Goal: Information Seeking & Learning: Learn about a topic

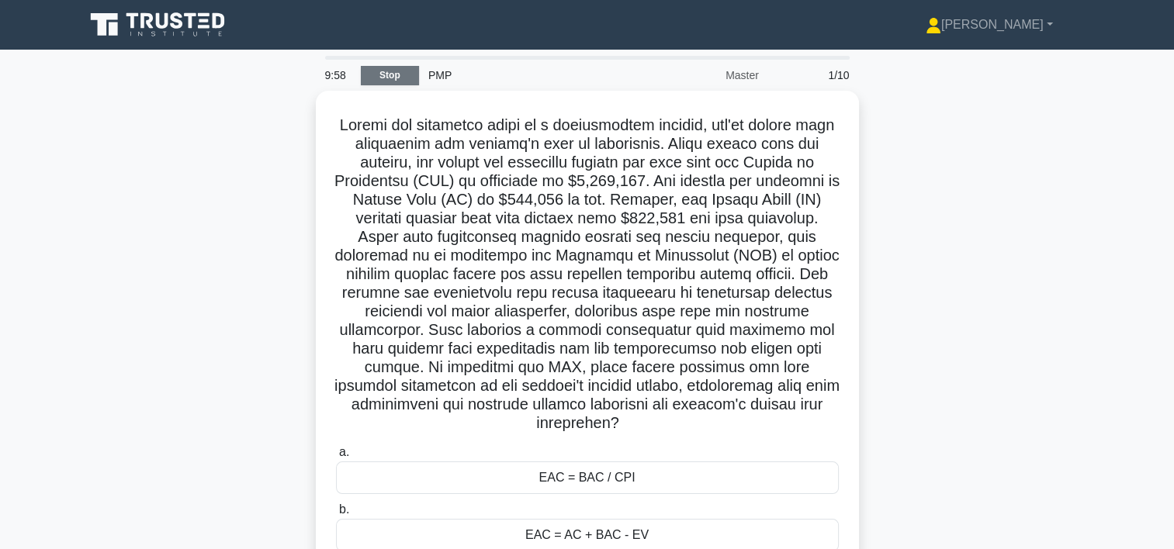
click at [390, 74] on link "Stop" at bounding box center [390, 75] width 58 height 19
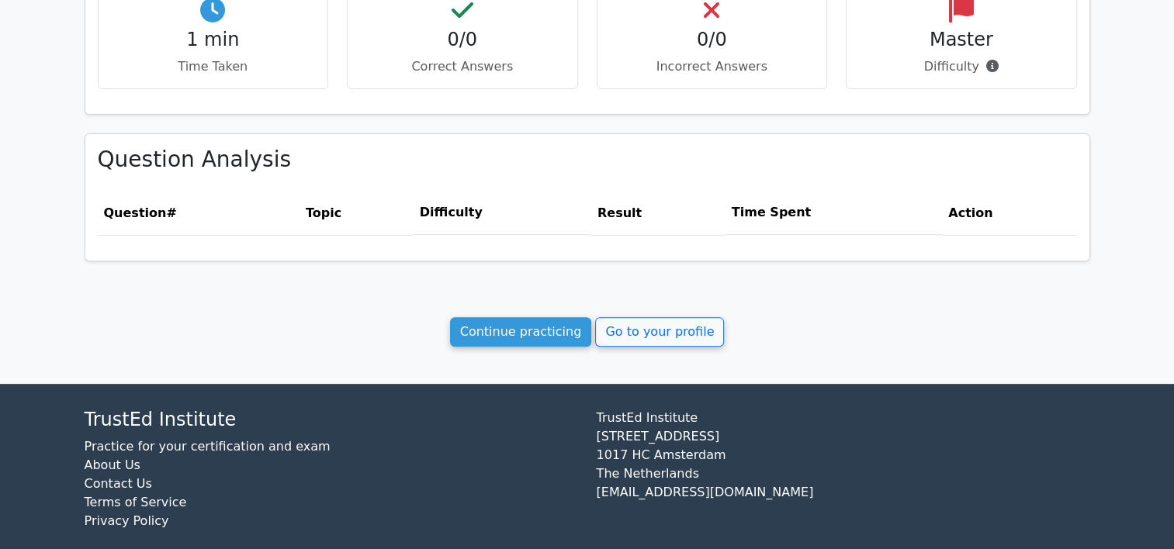
scroll to position [559, 0]
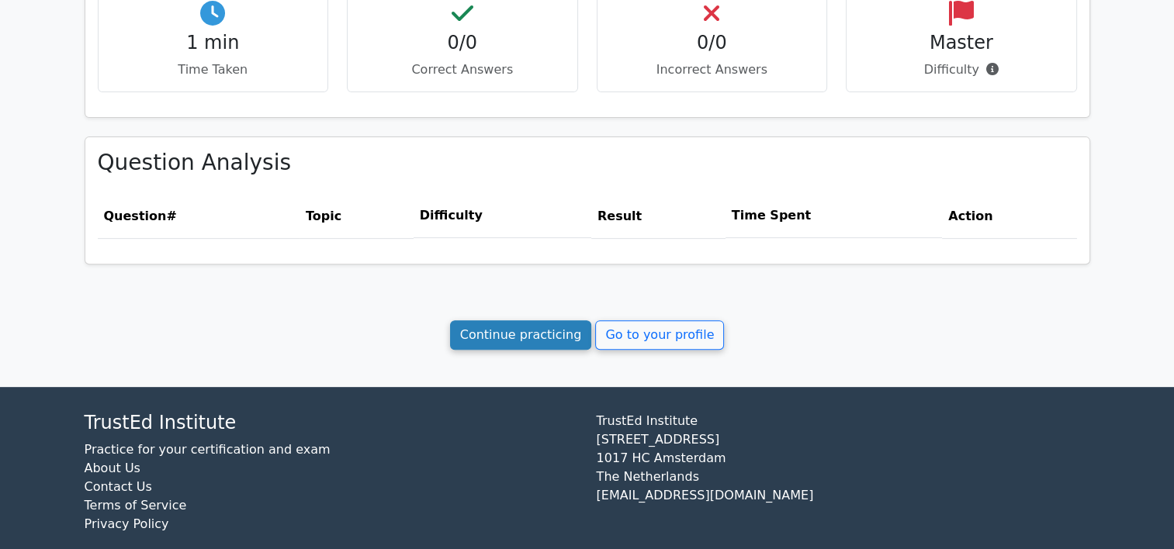
click at [542, 338] on link "Continue practicing" at bounding box center [521, 334] width 142 height 29
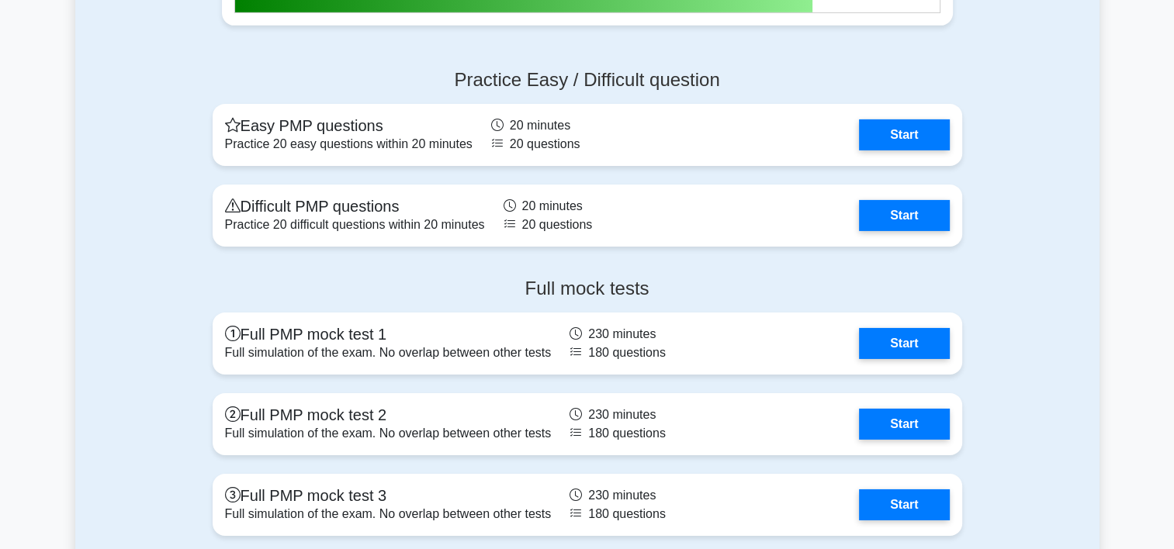
scroll to position [5149, 0]
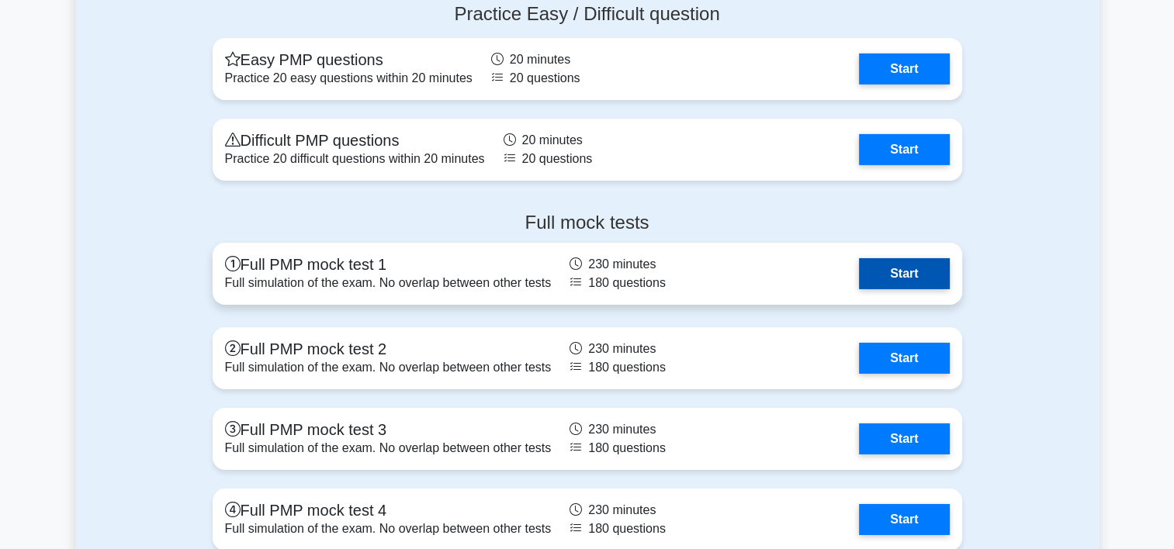
click at [884, 259] on link "Start" at bounding box center [904, 273] width 90 height 31
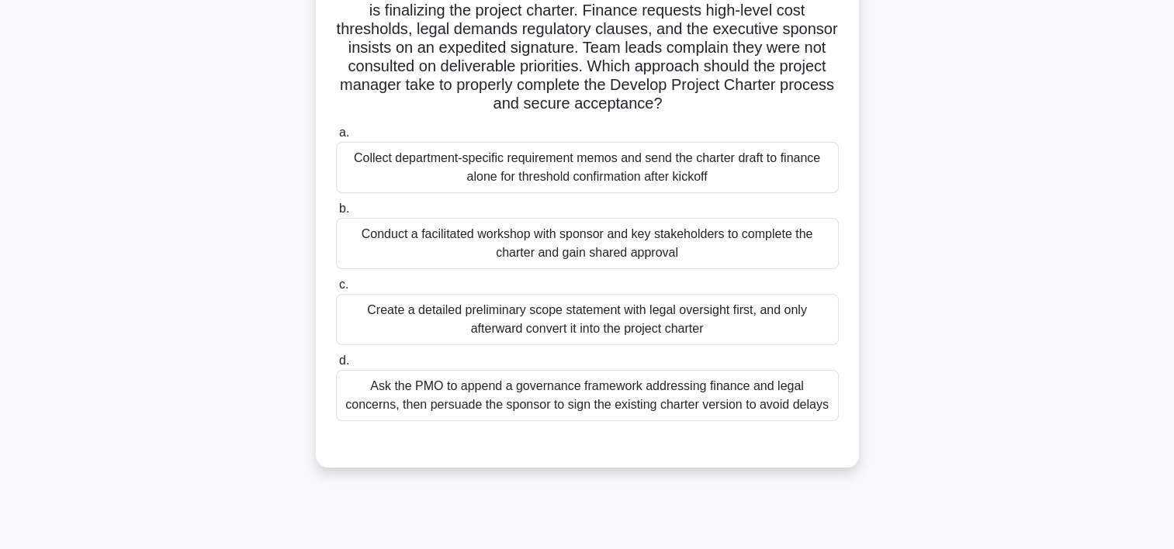
scroll to position [136, 0]
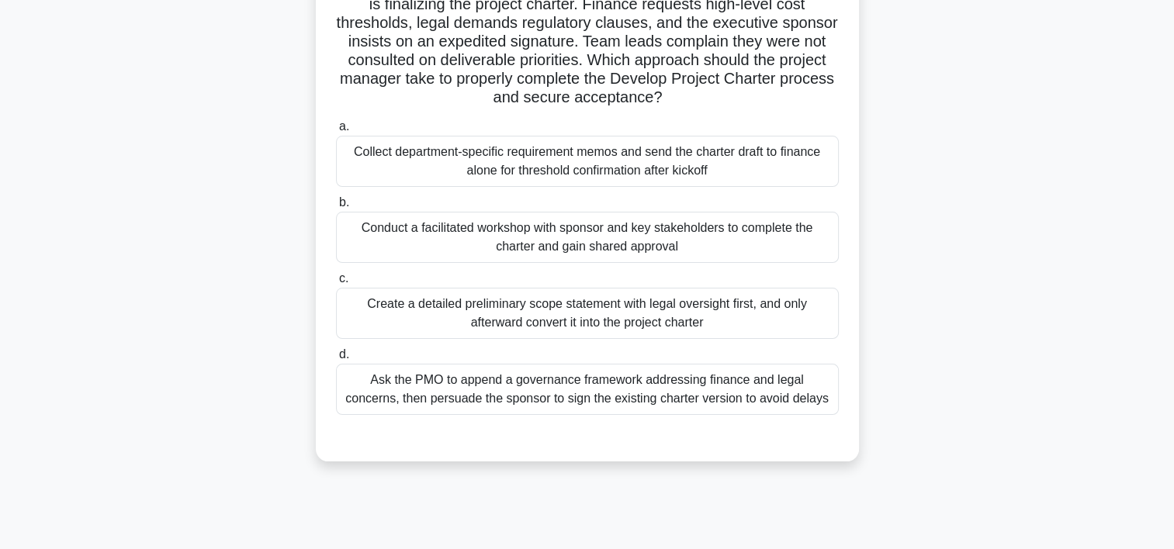
click at [547, 231] on div "Conduct a facilitated workshop with sponsor and key stakeholders to complete th…" at bounding box center [587, 237] width 503 height 51
click at [336, 208] on input "b. Conduct a facilitated workshop with sponsor and key stakeholders to complete…" at bounding box center [336, 203] width 0 height 10
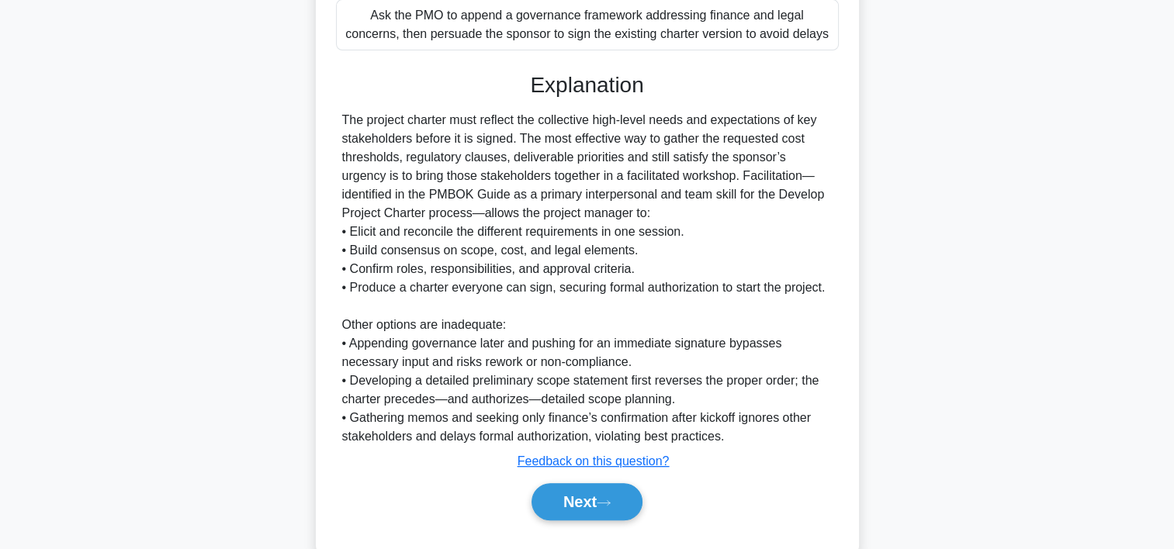
scroll to position [537, 0]
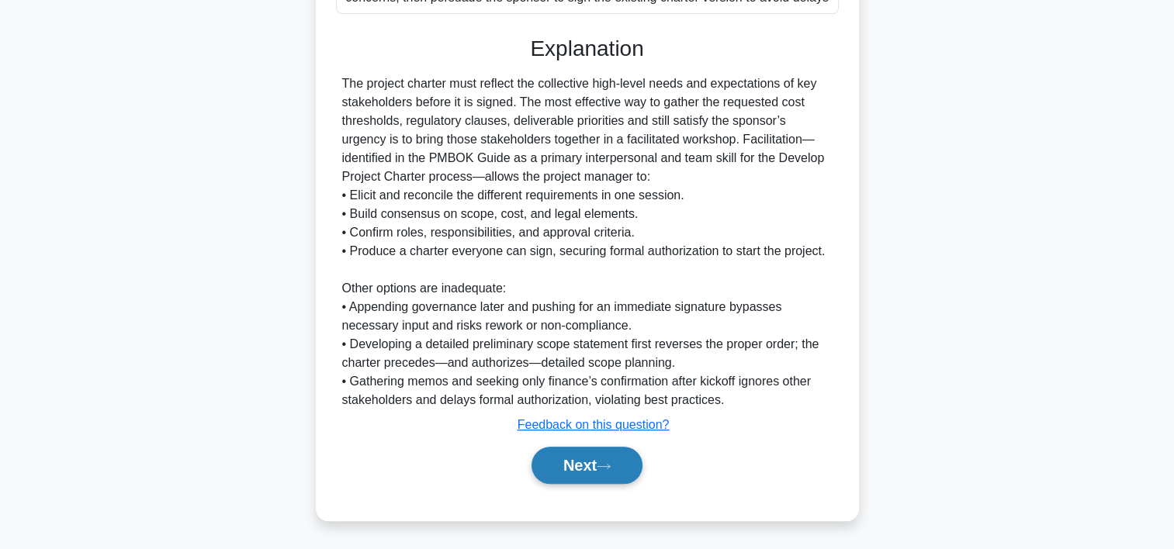
click at [579, 460] on button "Next" at bounding box center [587, 465] width 111 height 37
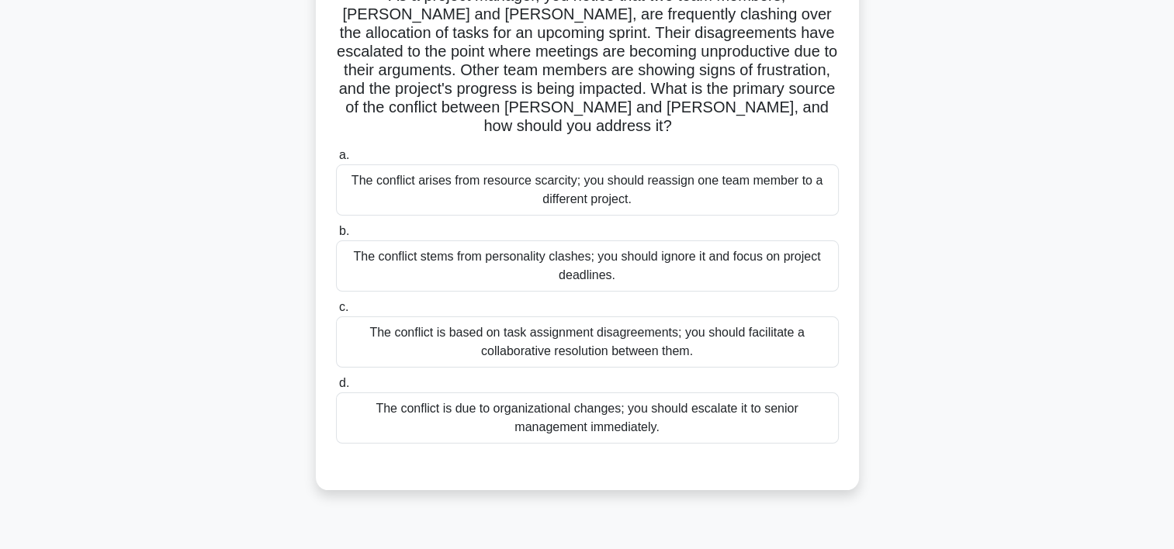
scroll to position [132, 0]
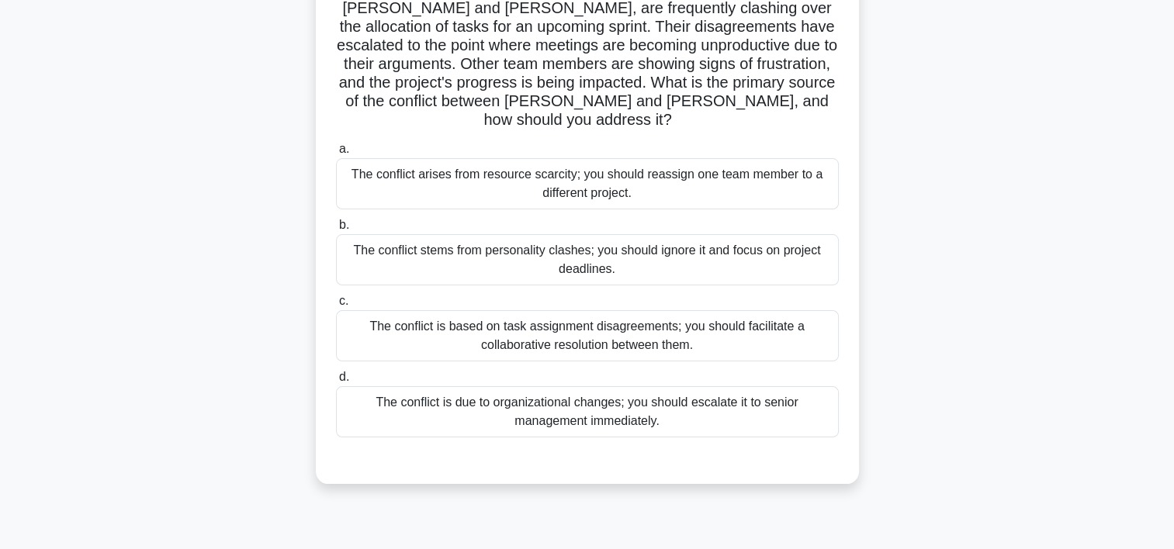
click at [649, 320] on div "The conflict is based on task assignment disagreements; you should facilitate a…" at bounding box center [587, 335] width 503 height 51
click at [336, 307] on input "c. The conflict is based on task assignment disagreements; you should facilitat…" at bounding box center [336, 301] width 0 height 10
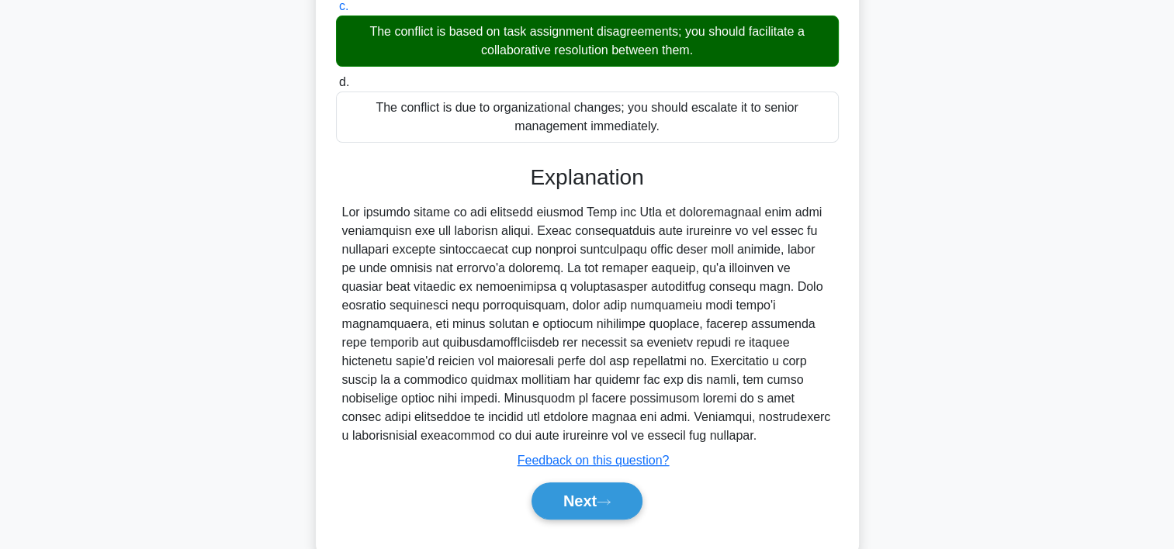
scroll to position [444, 0]
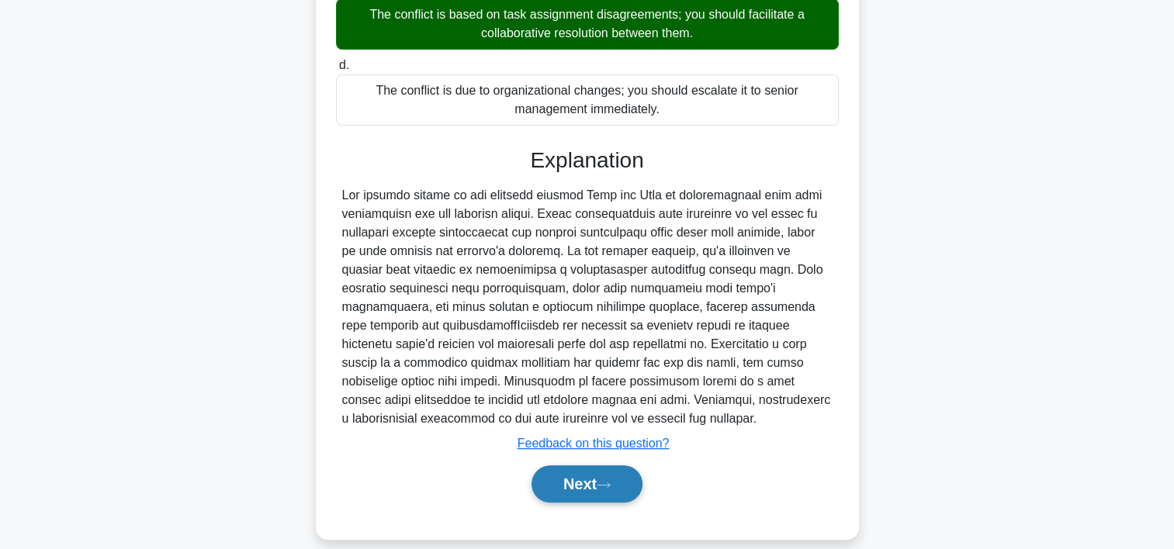
click at [551, 466] on button "Next" at bounding box center [587, 484] width 111 height 37
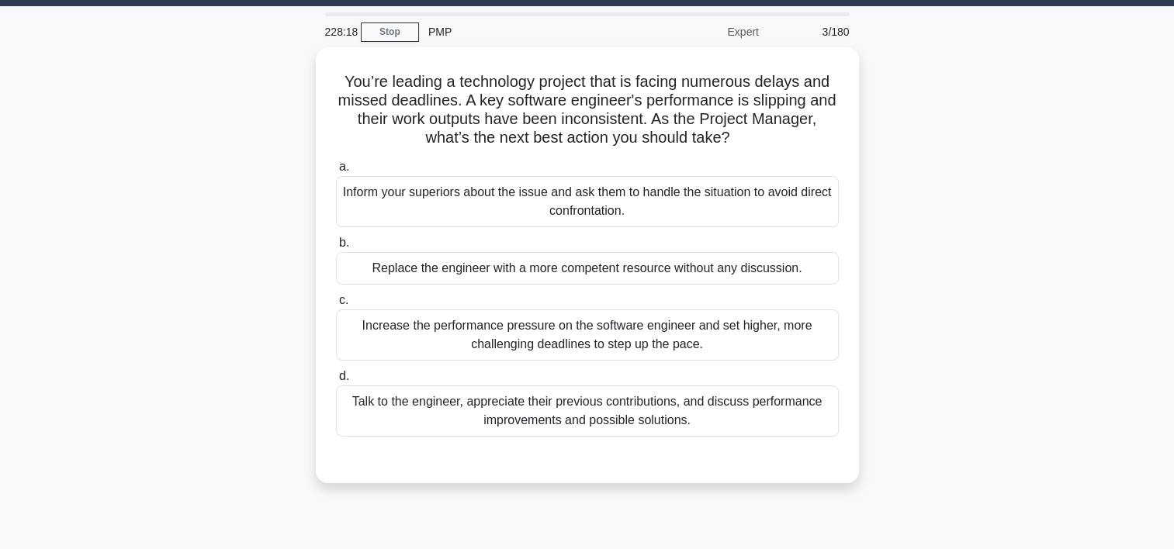
scroll to position [33, 0]
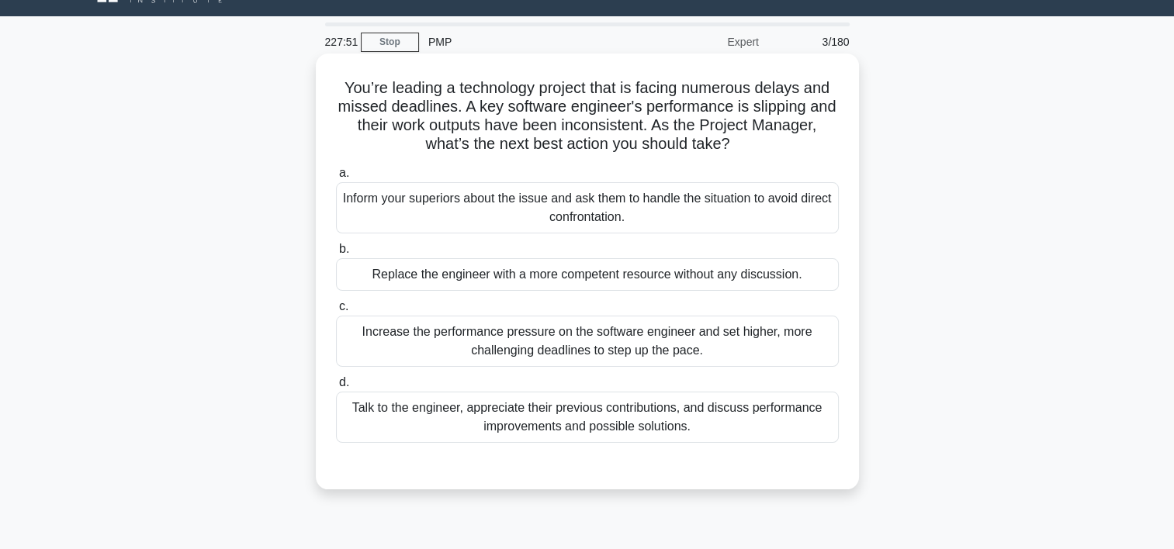
click at [567, 413] on div "Talk to the engineer, appreciate their previous contributions, and discuss perf…" at bounding box center [587, 417] width 503 height 51
click at [336, 388] on input "d. Talk to the engineer, appreciate their previous contributions, and discuss p…" at bounding box center [336, 383] width 0 height 10
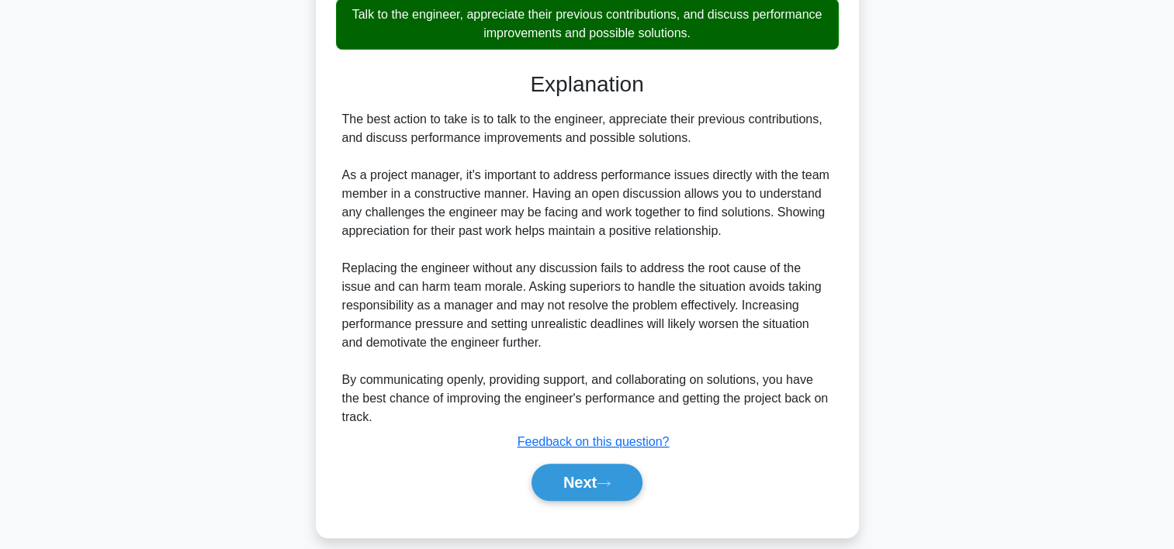
scroll to position [438, 0]
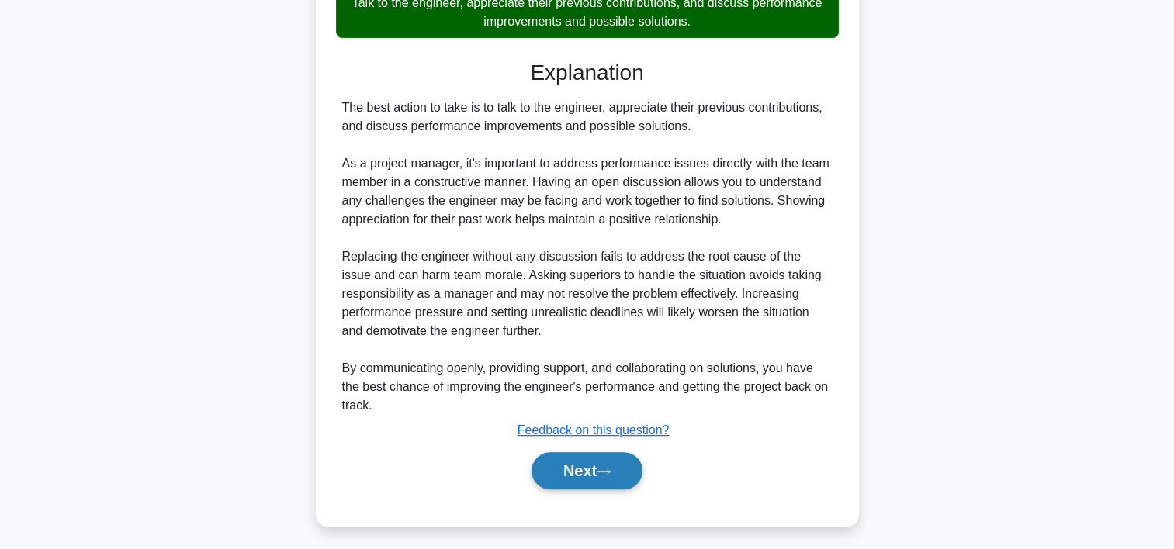
click at [556, 466] on button "Next" at bounding box center [587, 470] width 111 height 37
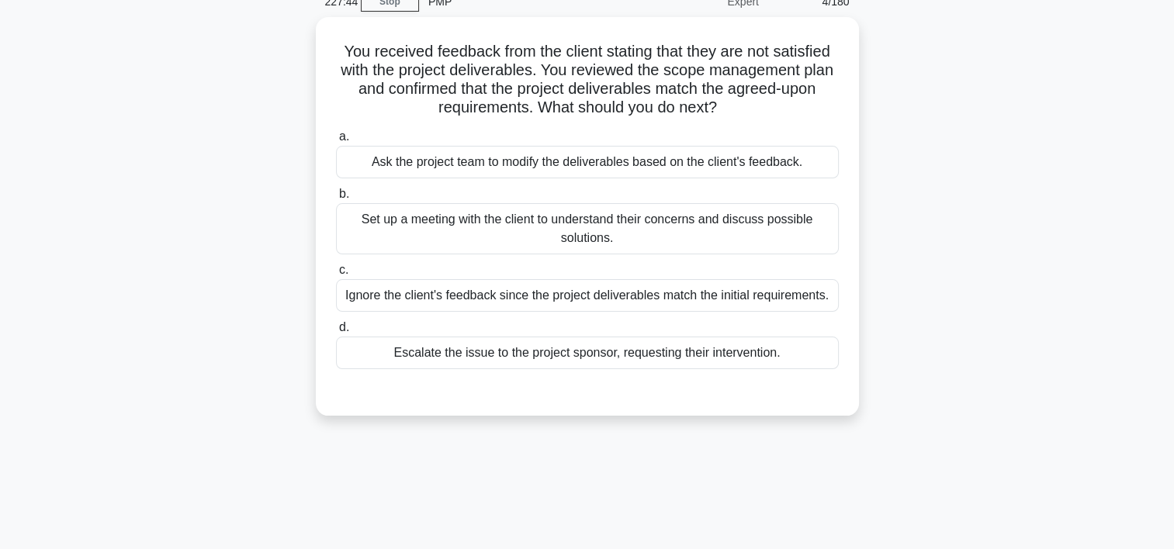
scroll to position [71, 0]
click at [571, 227] on div "Set up a meeting with the client to understand their concerns and discuss possi…" at bounding box center [587, 227] width 503 height 51
click at [336, 198] on input "b. Set up a meeting with the client to understand their concerns and discuss po…" at bounding box center [336, 193] width 0 height 10
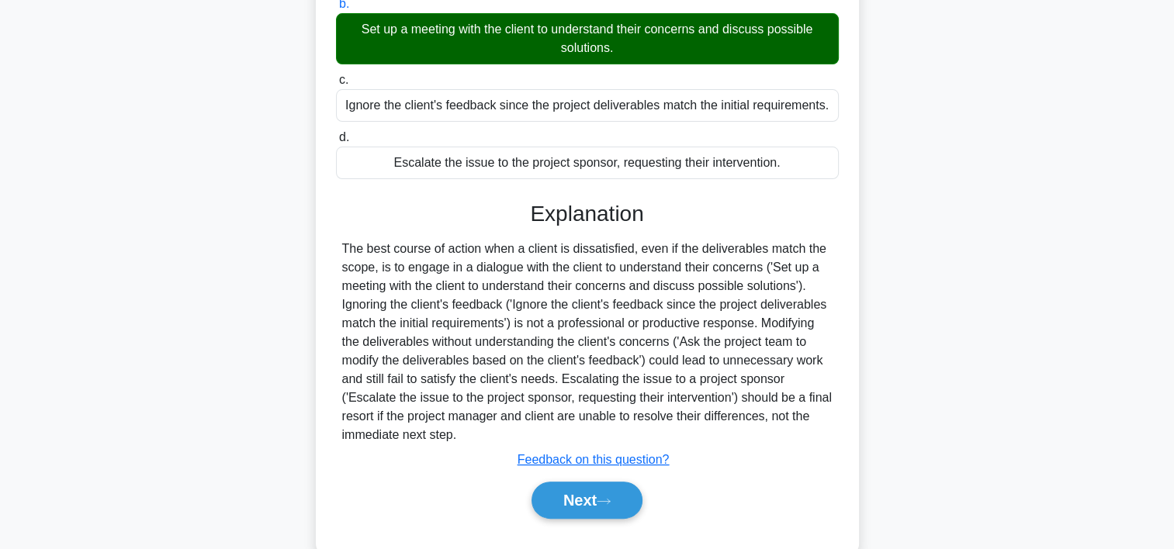
scroll to position [295, 0]
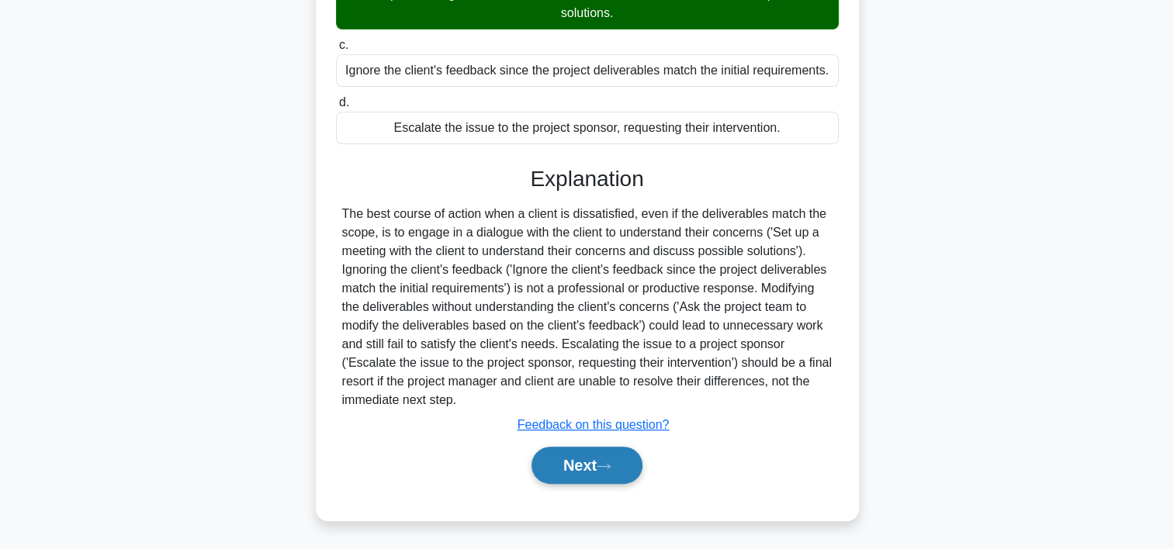
click at [627, 469] on button "Next" at bounding box center [587, 465] width 111 height 37
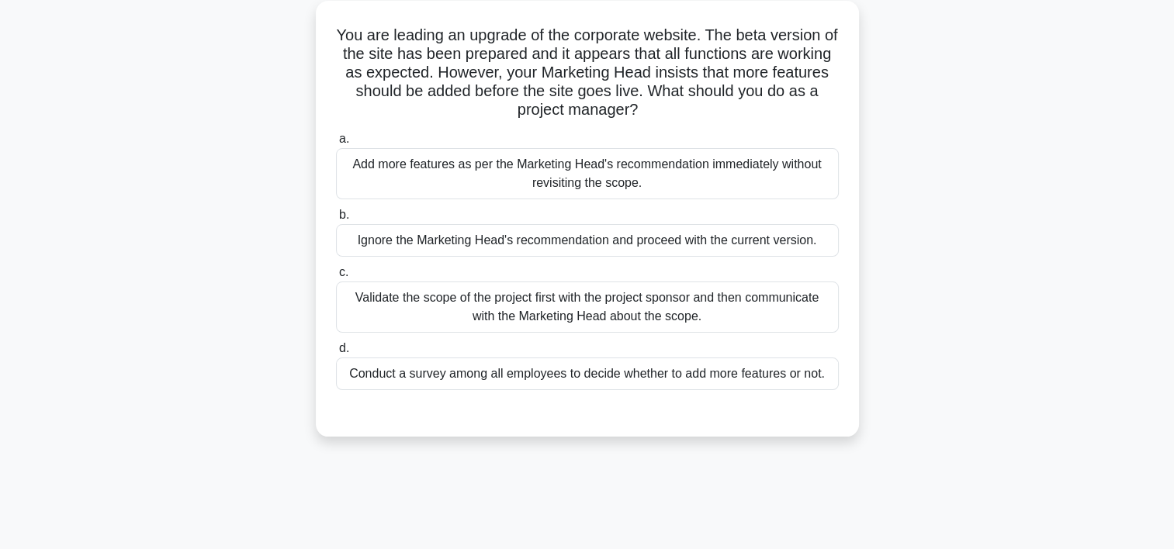
scroll to position [59, 0]
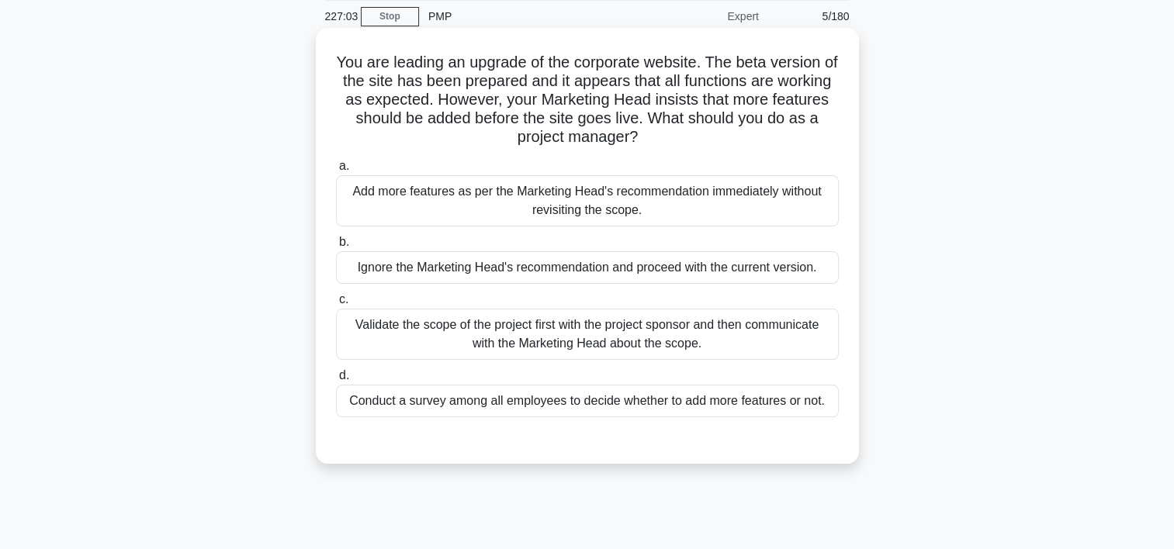
click at [726, 345] on div "Validate the scope of the project first with the project sponsor and then commu…" at bounding box center [587, 334] width 503 height 51
click at [336, 305] on input "c. Validate the scope of the project first with the project sponsor and then co…" at bounding box center [336, 300] width 0 height 10
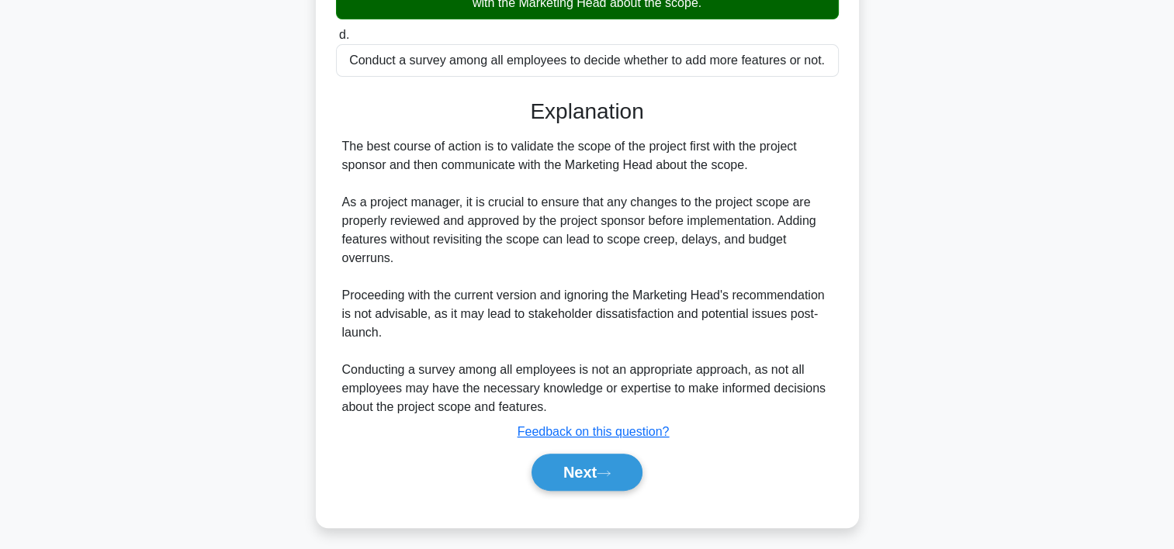
scroll to position [407, 0]
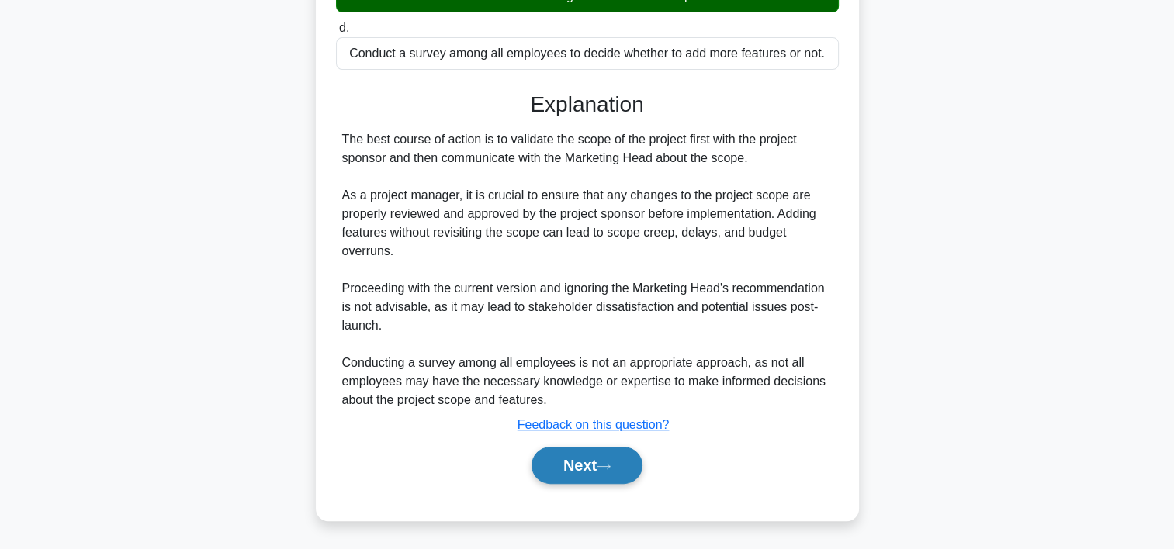
click at [634, 464] on button "Next" at bounding box center [587, 465] width 111 height 37
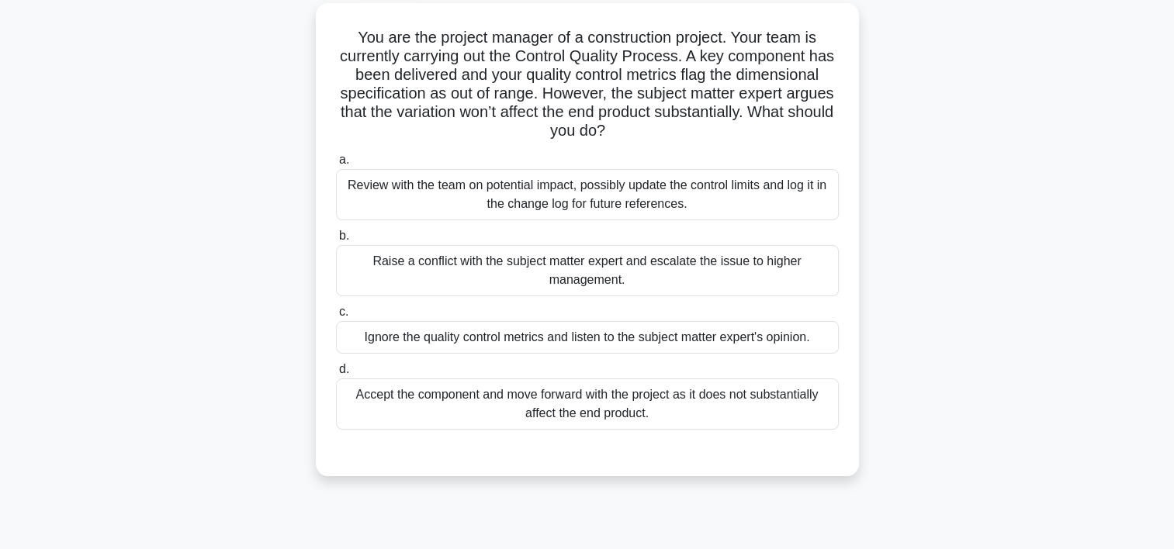
scroll to position [83, 0]
click at [565, 211] on div "Review with the team on potential impact, possibly update the control limits an…" at bounding box center [587, 195] width 503 height 51
click at [336, 166] on input "a. Review with the team on potential impact, possibly update the control limits…" at bounding box center [336, 161] width 0 height 10
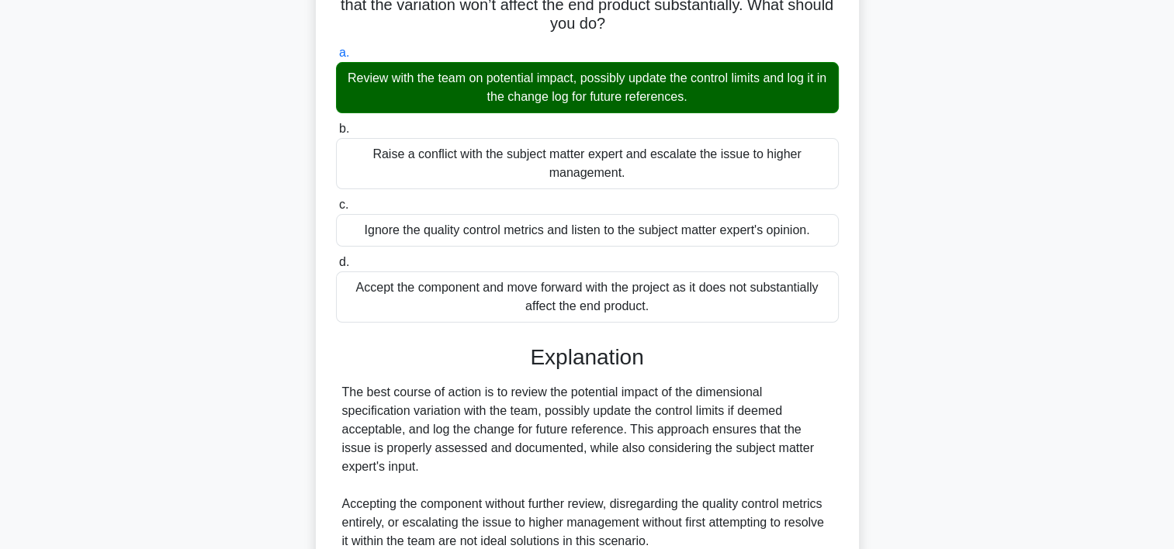
scroll to position [332, 0]
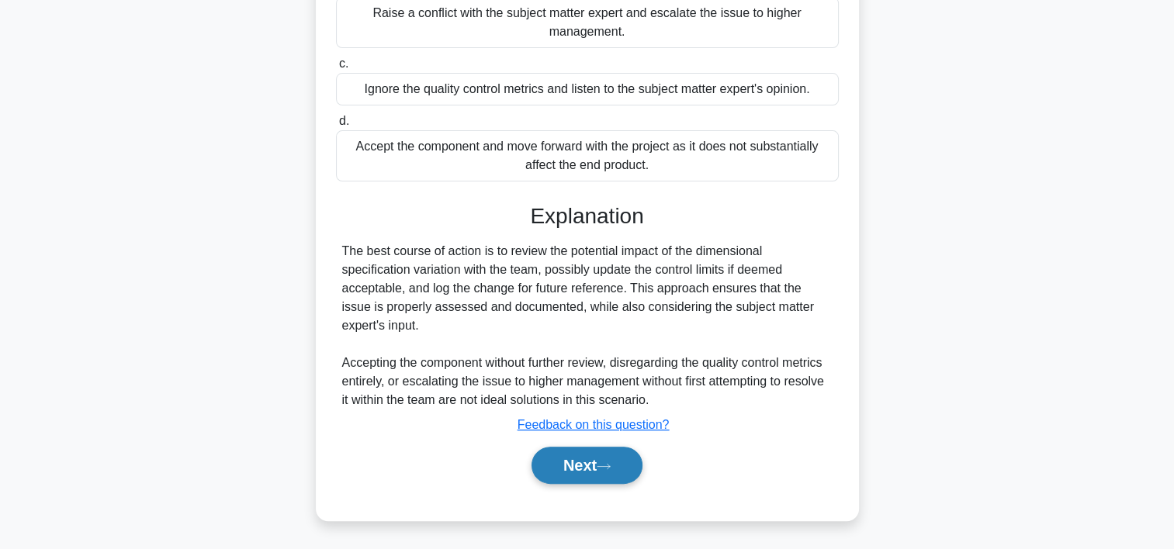
click at [627, 464] on button "Next" at bounding box center [587, 465] width 111 height 37
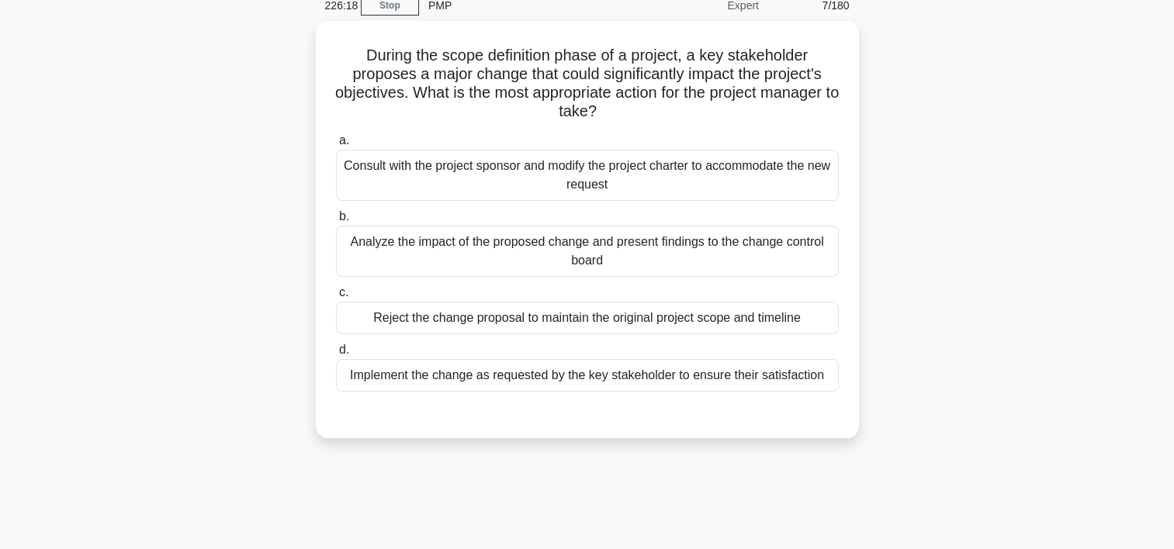
scroll to position [65, 0]
click at [573, 252] on div "Analyze the impact of the proposed change and present findings to the change co…" at bounding box center [587, 252] width 503 height 51
click at [336, 223] on input "b. Analyze the impact of the proposed change and present findings to the change…" at bounding box center [336, 218] width 0 height 10
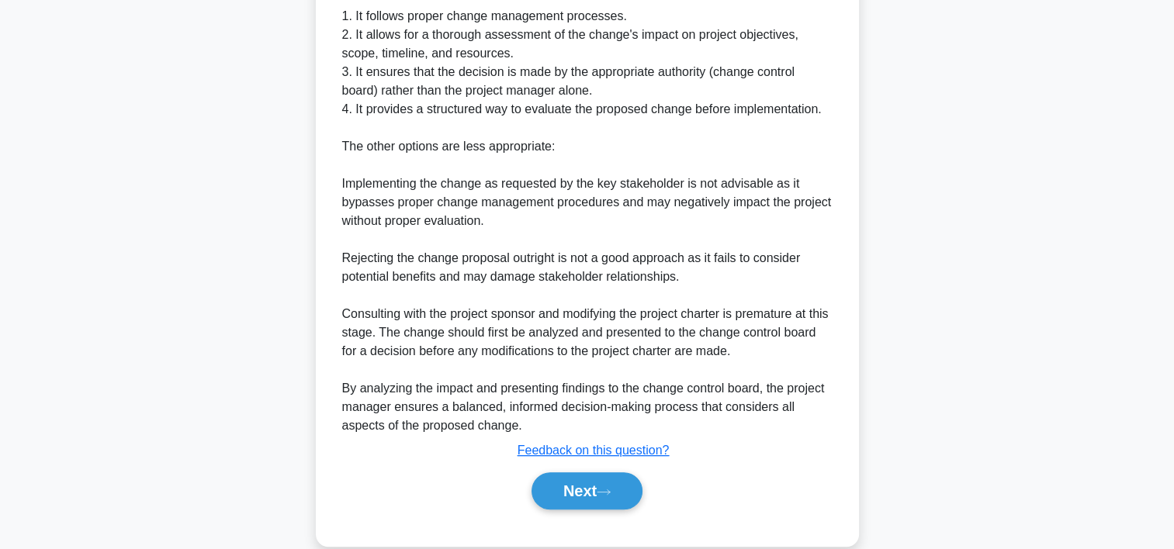
scroll to position [591, 0]
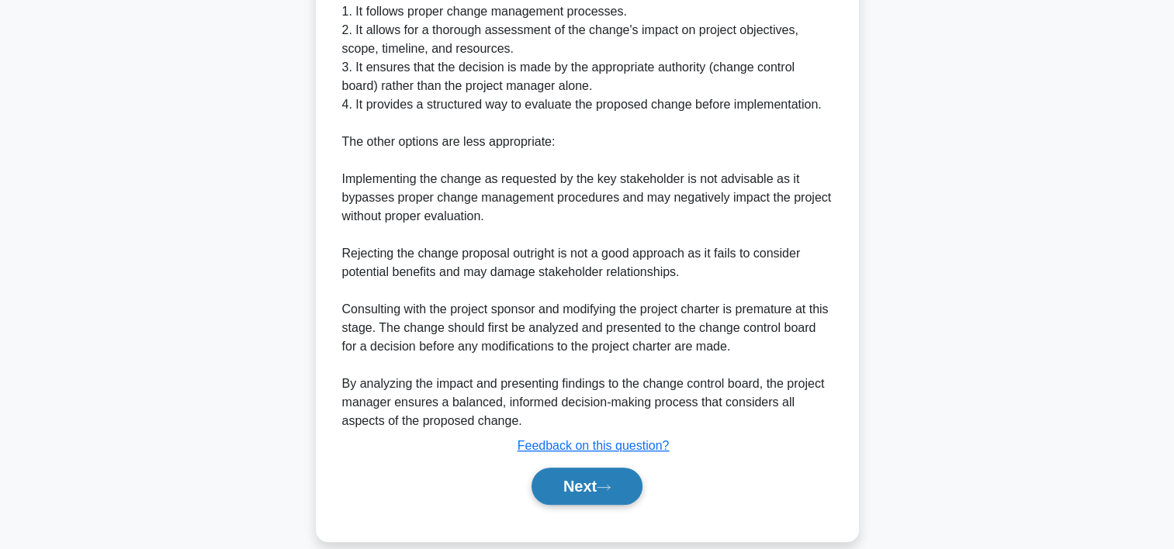
click at [585, 482] on button "Next" at bounding box center [587, 486] width 111 height 37
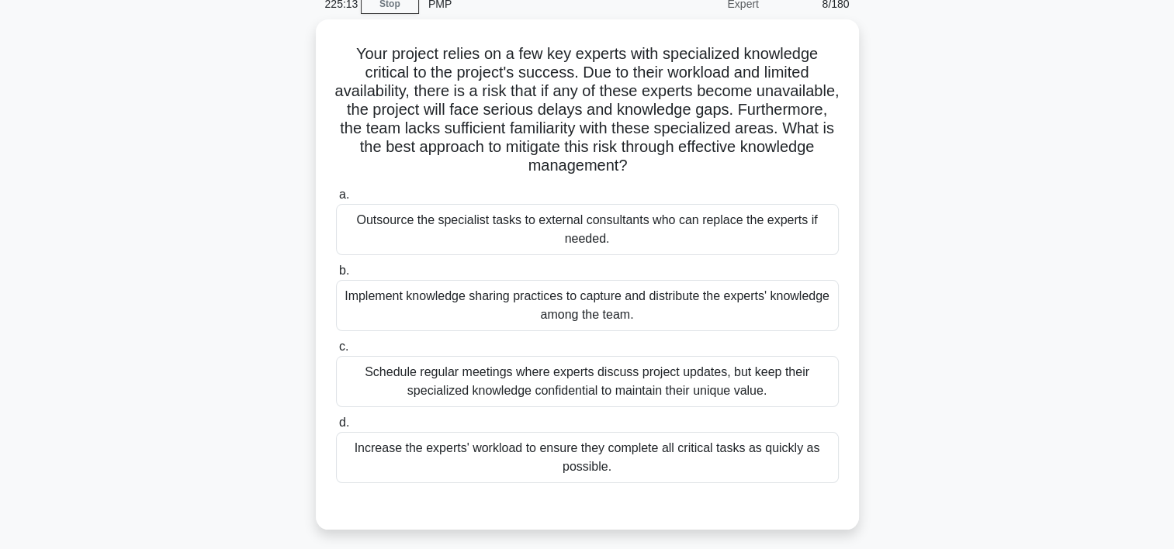
scroll to position [70, 0]
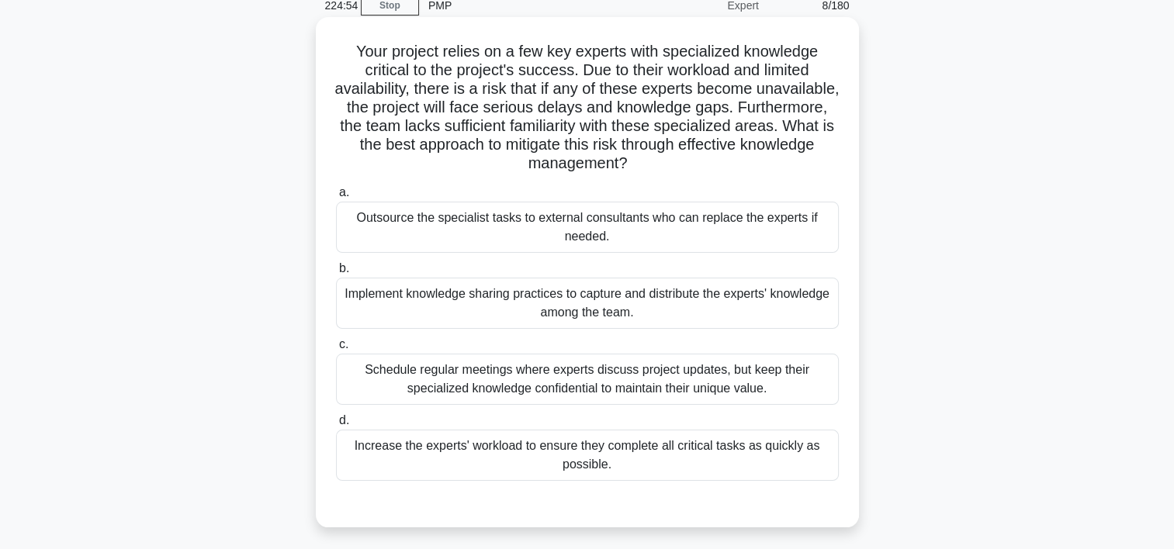
click at [652, 300] on div "Implement knowledge sharing practices to capture and distribute the experts' kn…" at bounding box center [587, 303] width 503 height 51
click at [336, 274] on input "b. Implement knowledge sharing practices to capture and distribute the experts'…" at bounding box center [336, 269] width 0 height 10
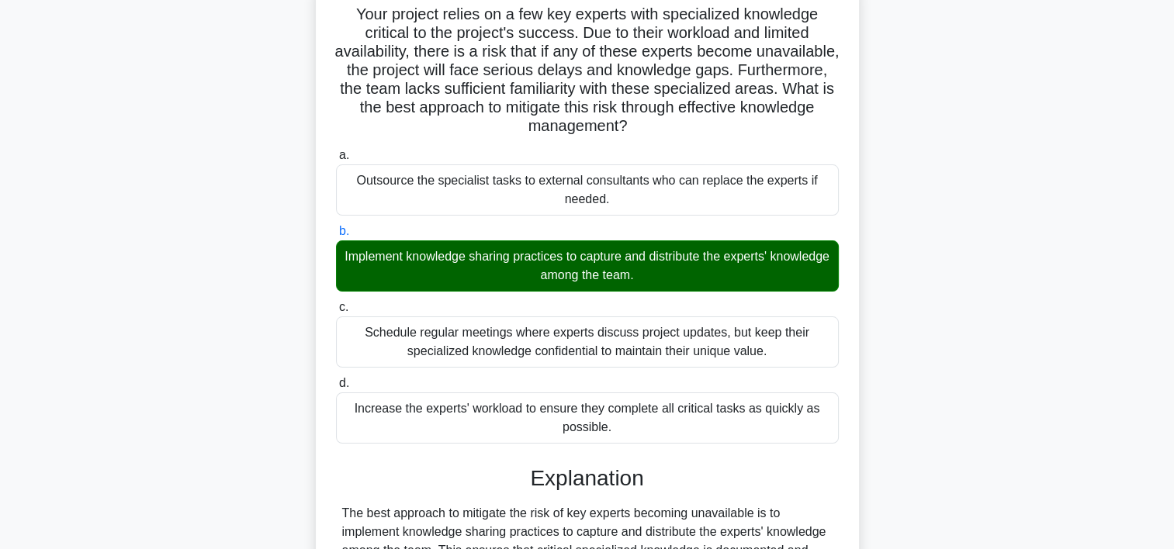
scroll to position [115, 0]
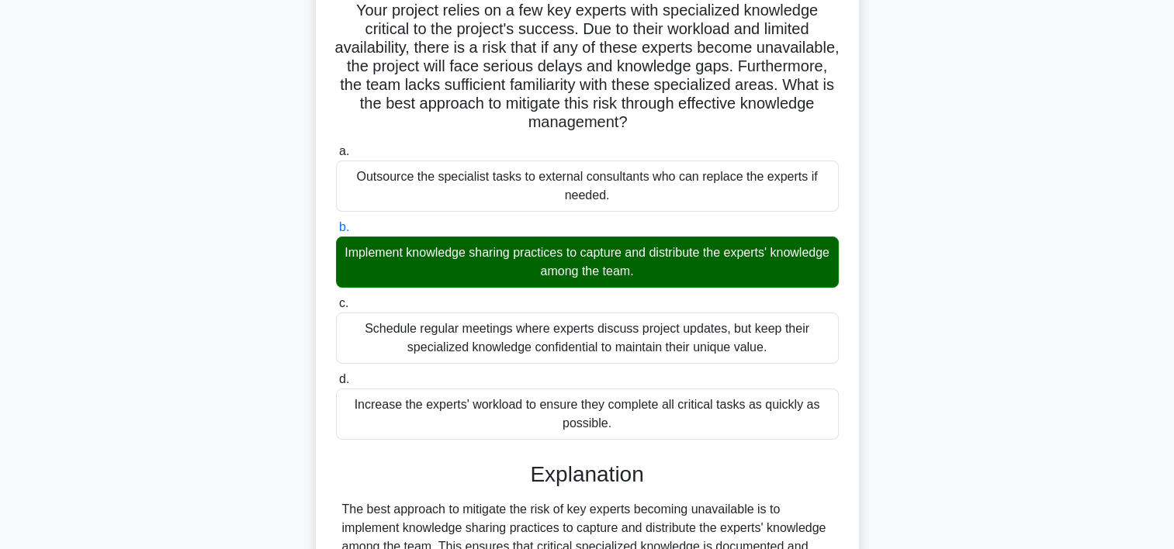
click at [1156, 234] on main "224:50 Stop PMP Expert 8/180 Your project relies on a few key experts with spec…" at bounding box center [587, 397] width 1174 height 925
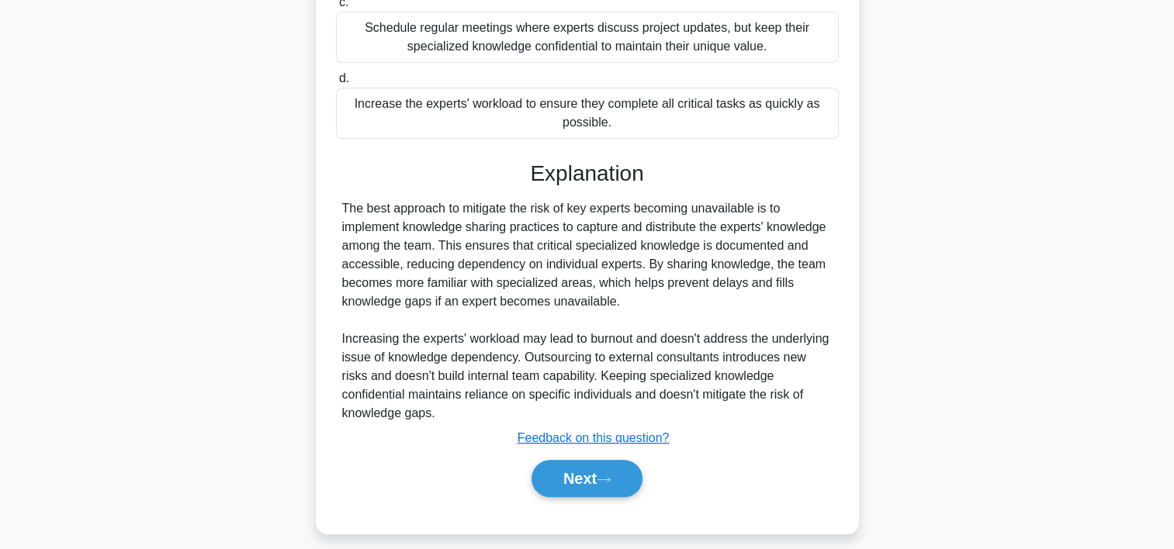
scroll to position [422, 0]
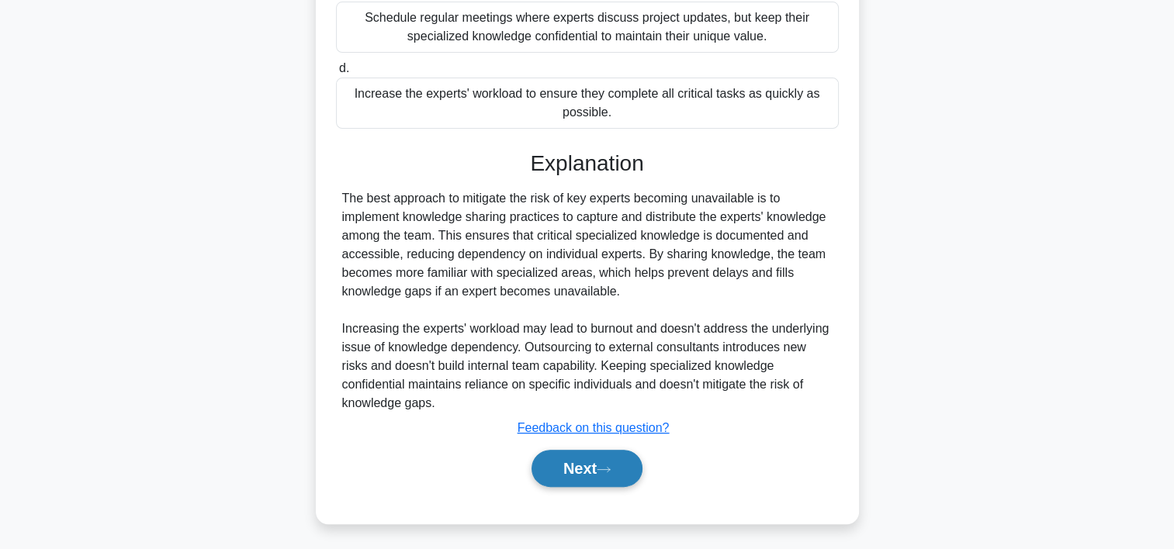
click at [593, 473] on button "Next" at bounding box center [587, 468] width 111 height 37
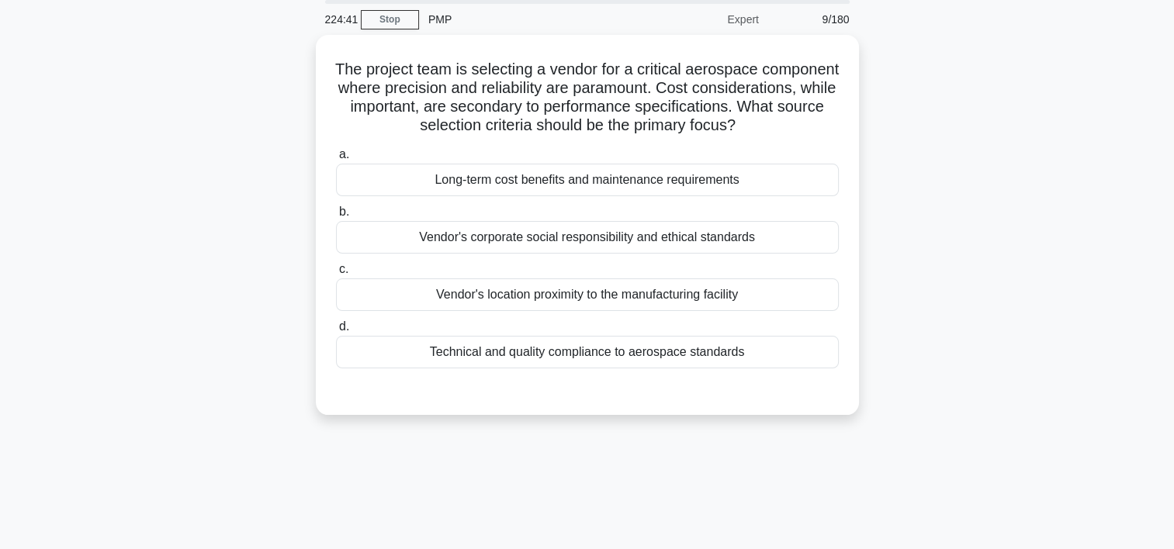
scroll to position [53, 0]
click at [746, 253] on div "Vendor's corporate social responsibility and ethical standards" at bounding box center [587, 236] width 503 height 33
click at [336, 217] on input "b. Vendor's corporate social responsibility and ethical standards" at bounding box center [336, 211] width 0 height 10
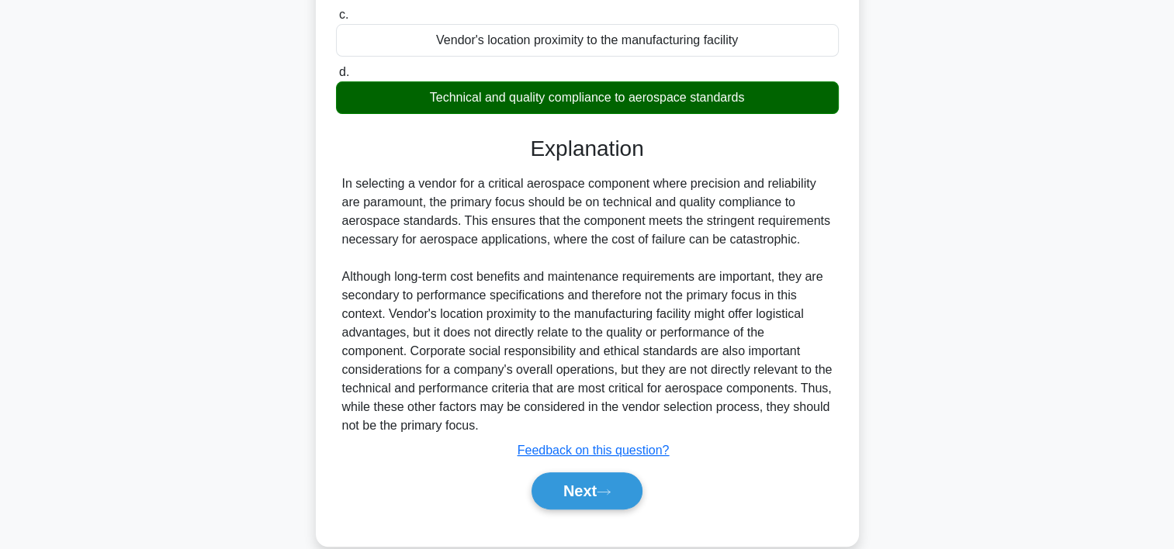
scroll to position [345, 0]
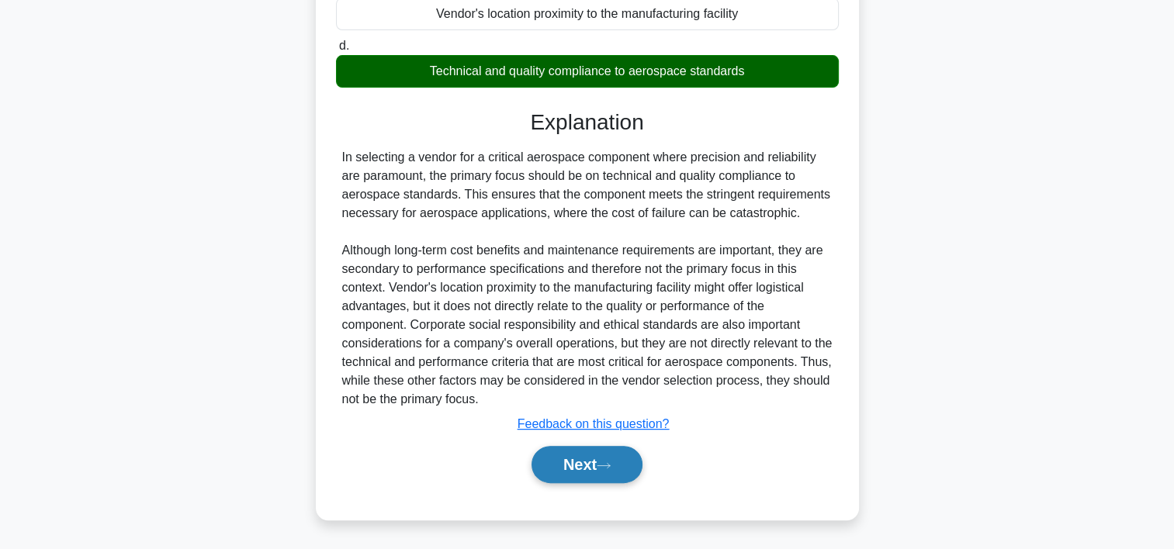
click at [622, 466] on button "Next" at bounding box center [587, 464] width 111 height 37
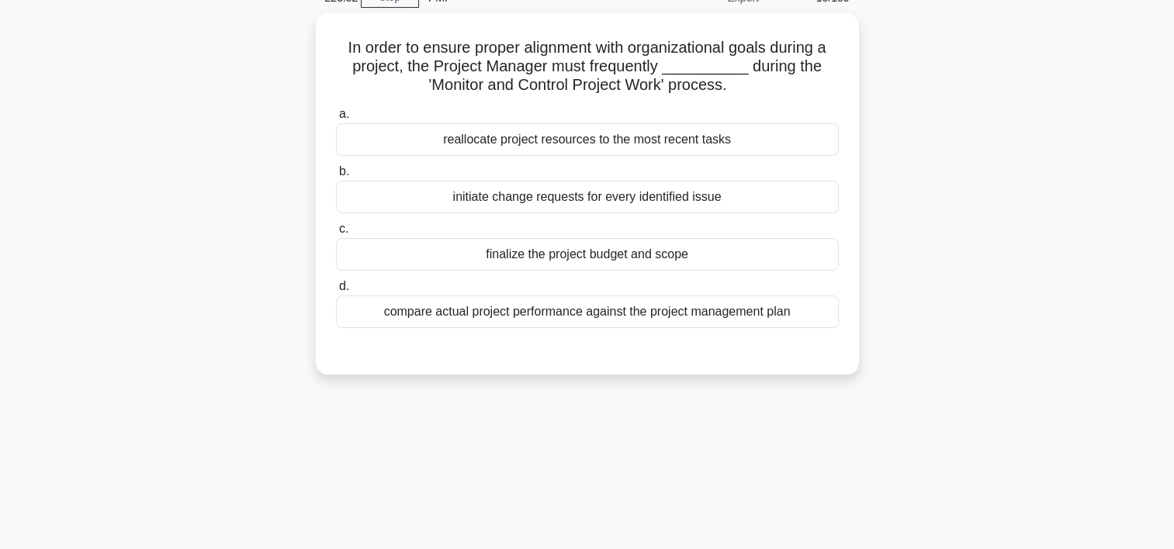
scroll to position [74, 0]
click at [580, 314] on div "compare actual project performance against the project management plan" at bounding box center [587, 312] width 503 height 33
click at [336, 292] on input "d. compare actual project performance against the project management plan" at bounding box center [336, 287] width 0 height 10
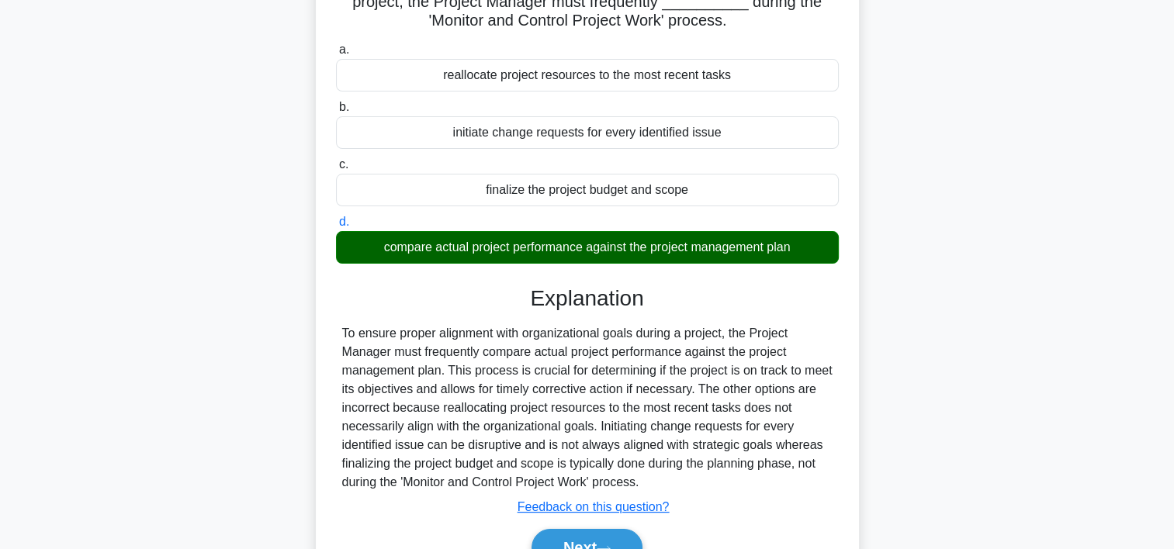
scroll to position [289, 0]
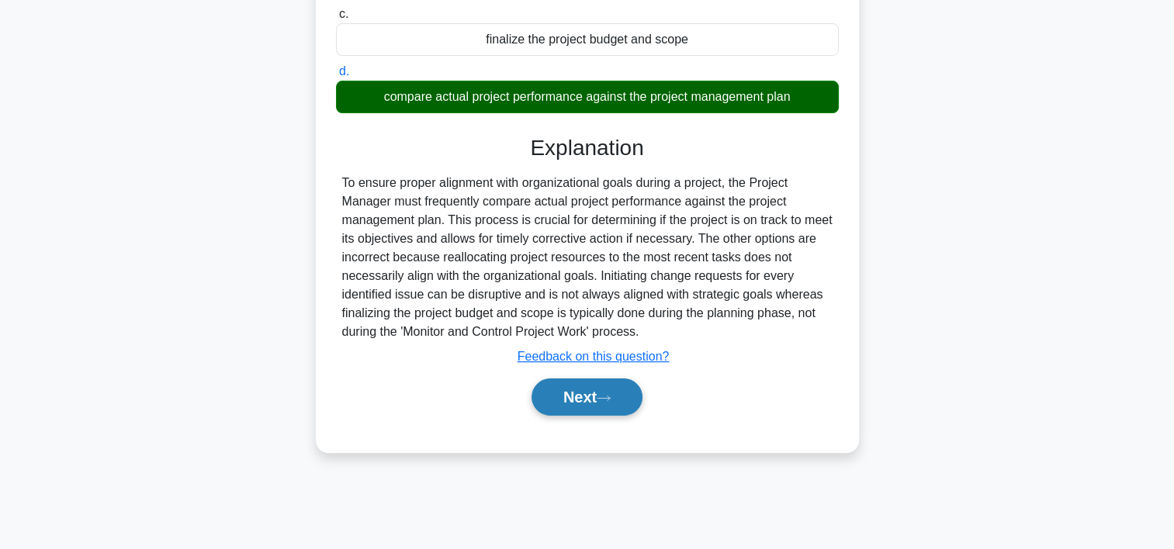
click at [621, 390] on button "Next" at bounding box center [587, 397] width 111 height 37
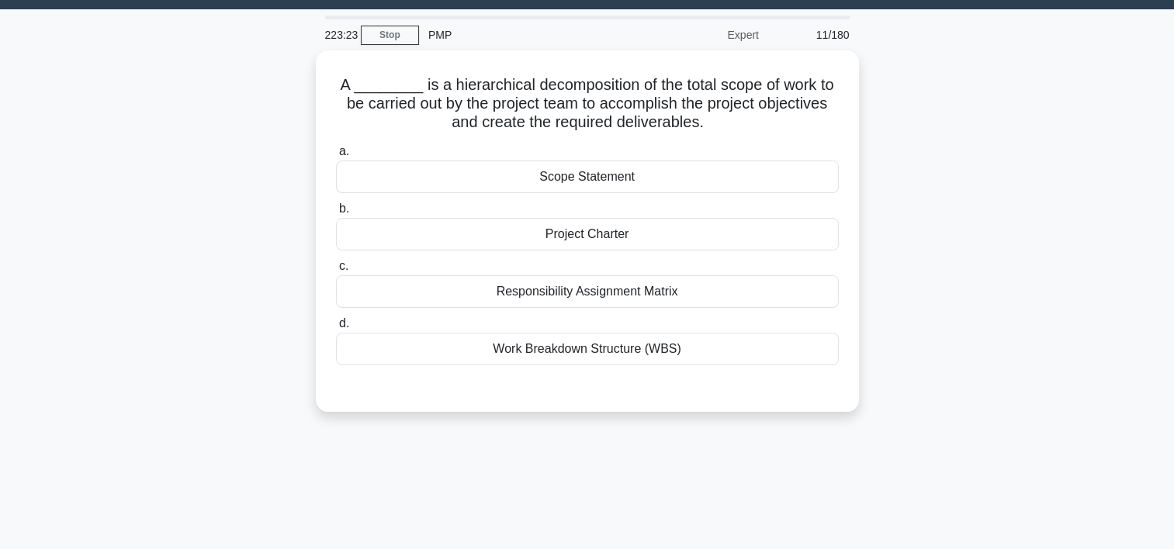
scroll to position [37, 0]
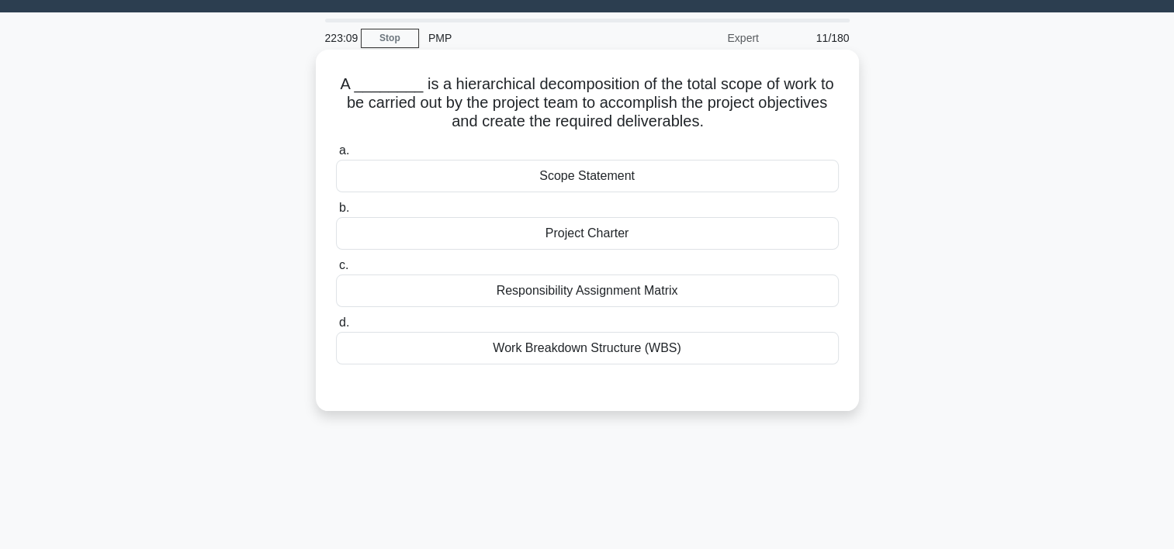
click at [546, 351] on div "Work Breakdown Structure (WBS)" at bounding box center [587, 348] width 503 height 33
click at [336, 328] on input "d. Work Breakdown Structure (WBS)" at bounding box center [336, 323] width 0 height 10
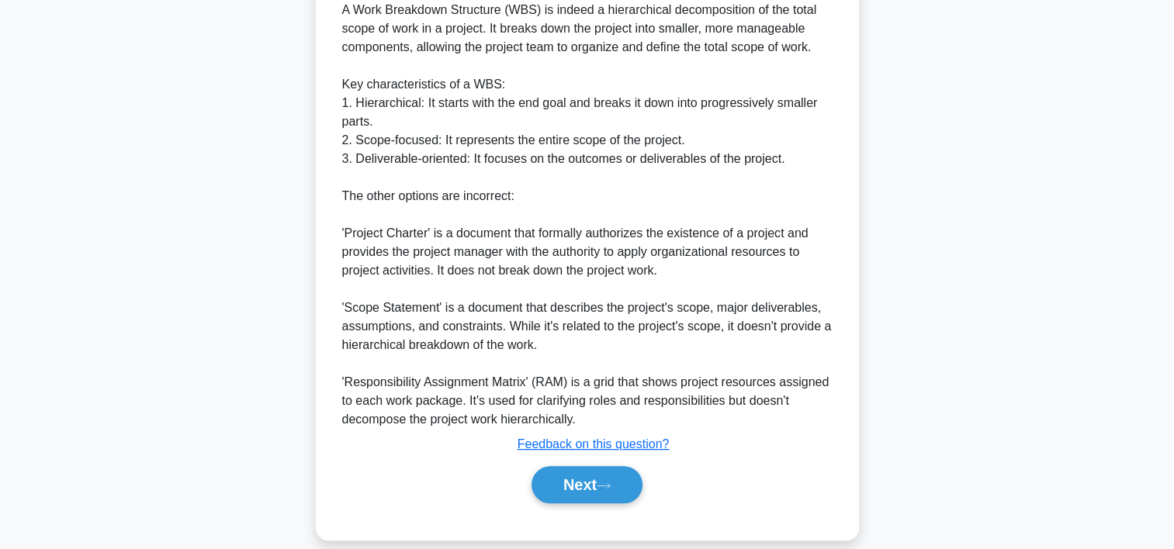
scroll to position [505, 0]
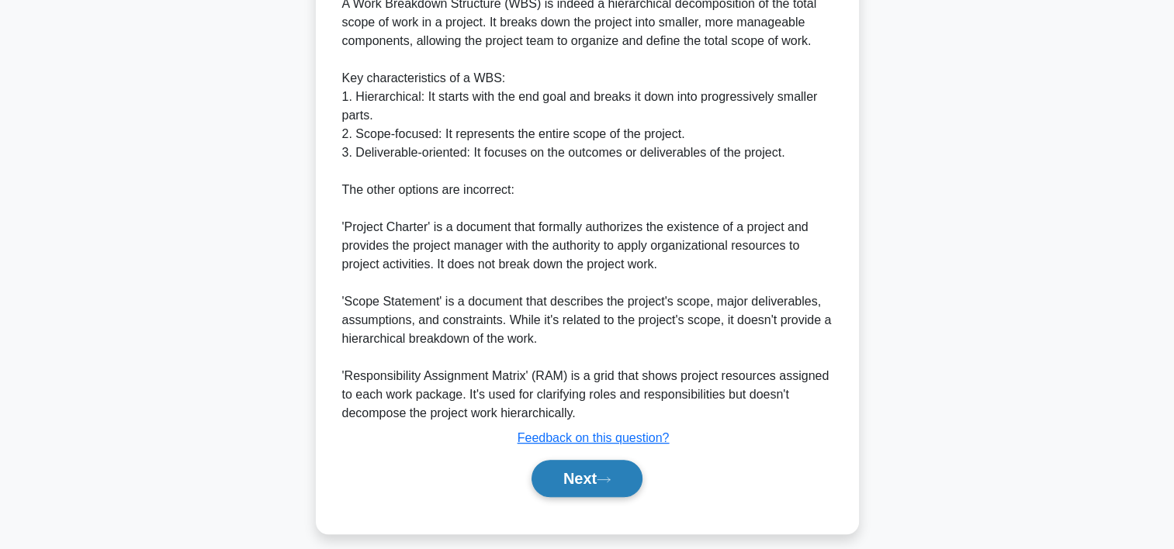
click at [614, 484] on button "Next" at bounding box center [587, 478] width 111 height 37
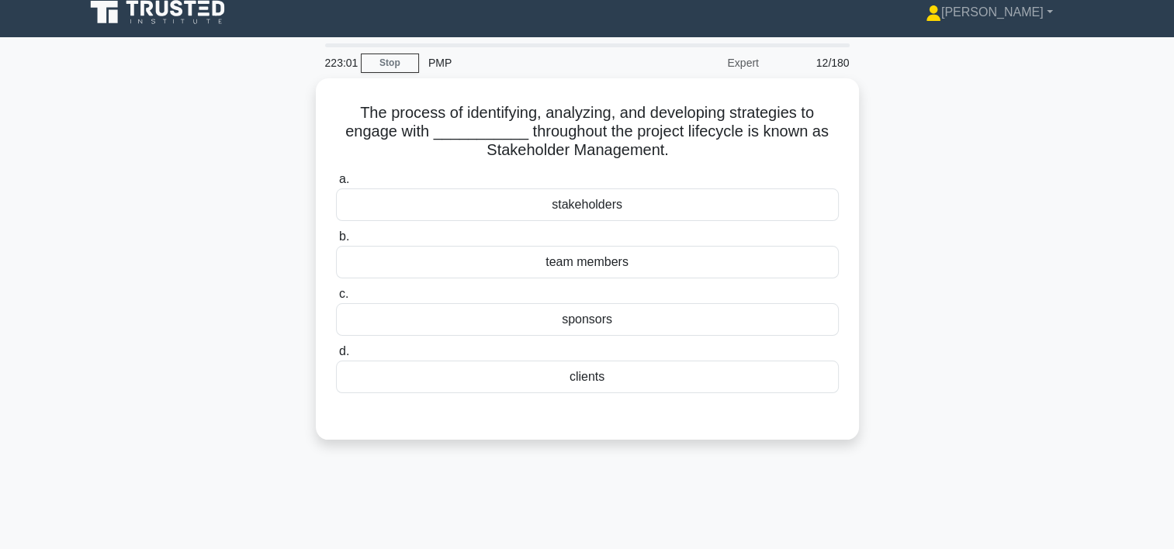
scroll to position [2, 0]
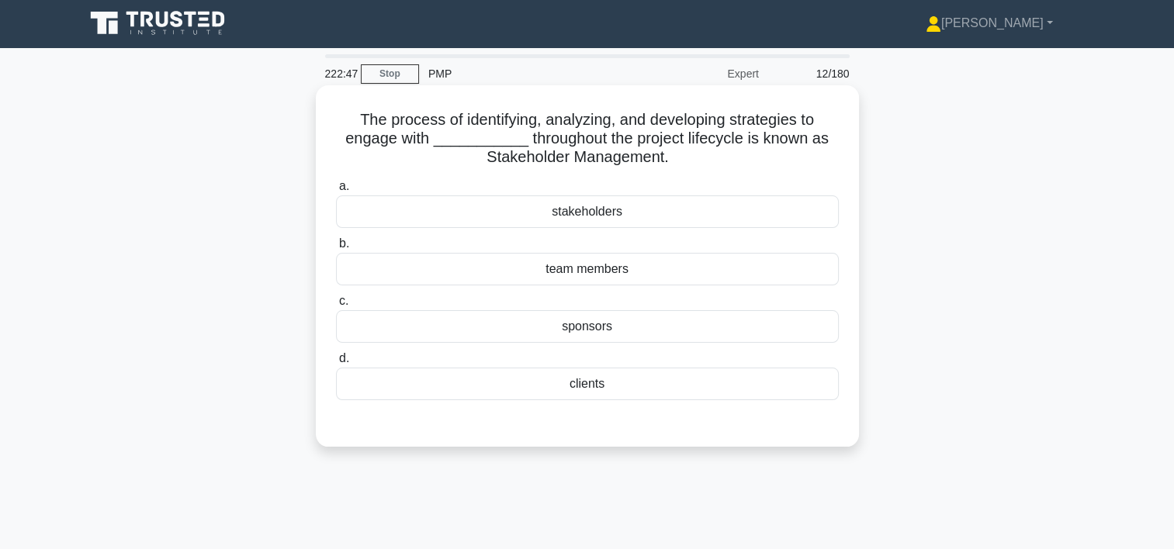
click at [603, 218] on div "stakeholders" at bounding box center [587, 212] width 503 height 33
click at [336, 192] on input "a. stakeholders" at bounding box center [336, 187] width 0 height 10
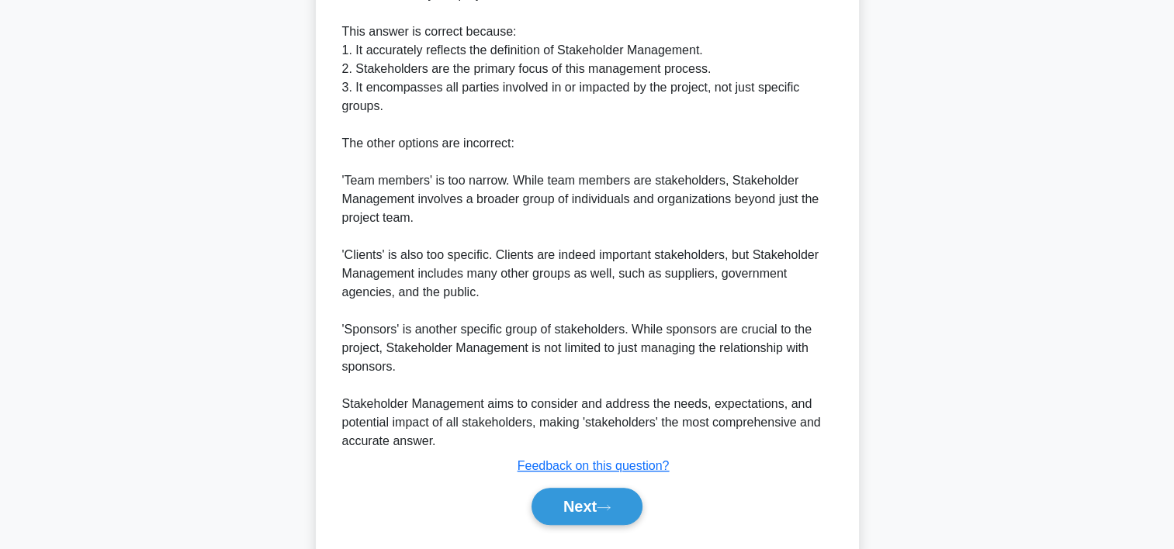
scroll to position [584, 0]
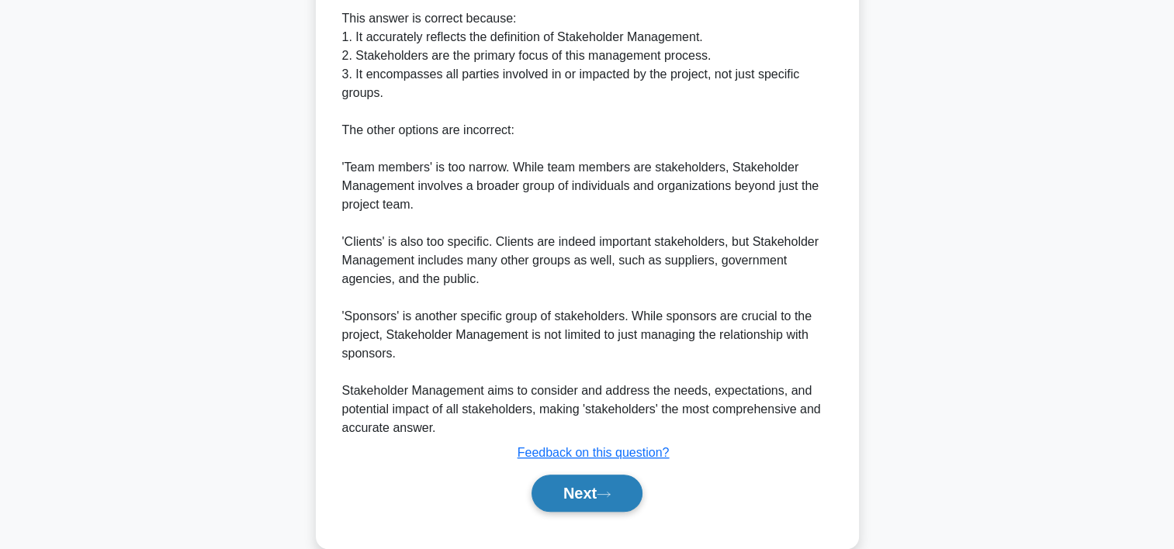
click at [559, 505] on button "Next" at bounding box center [587, 493] width 111 height 37
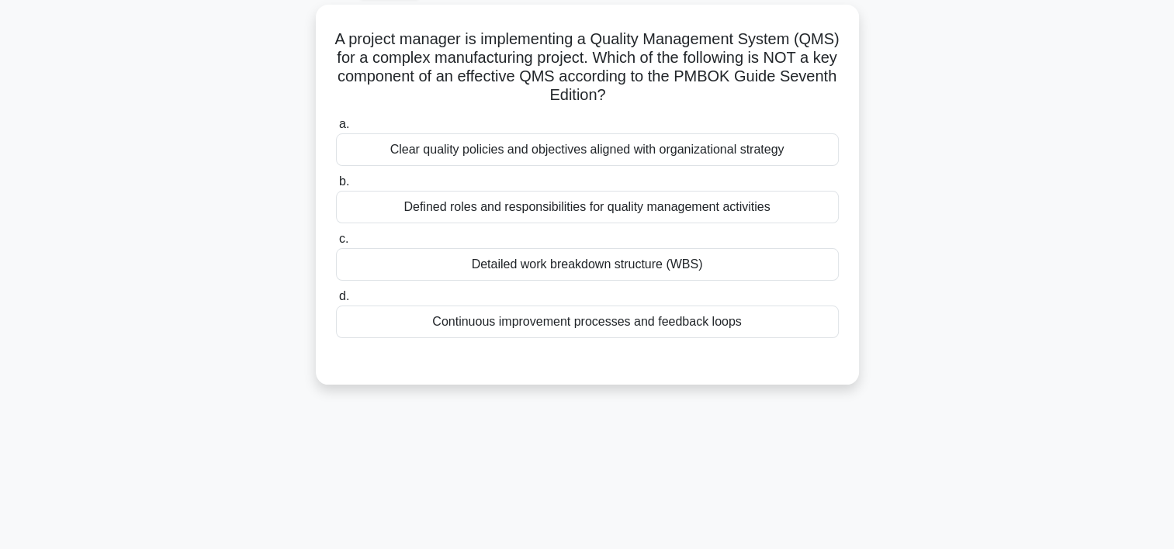
scroll to position [64, 0]
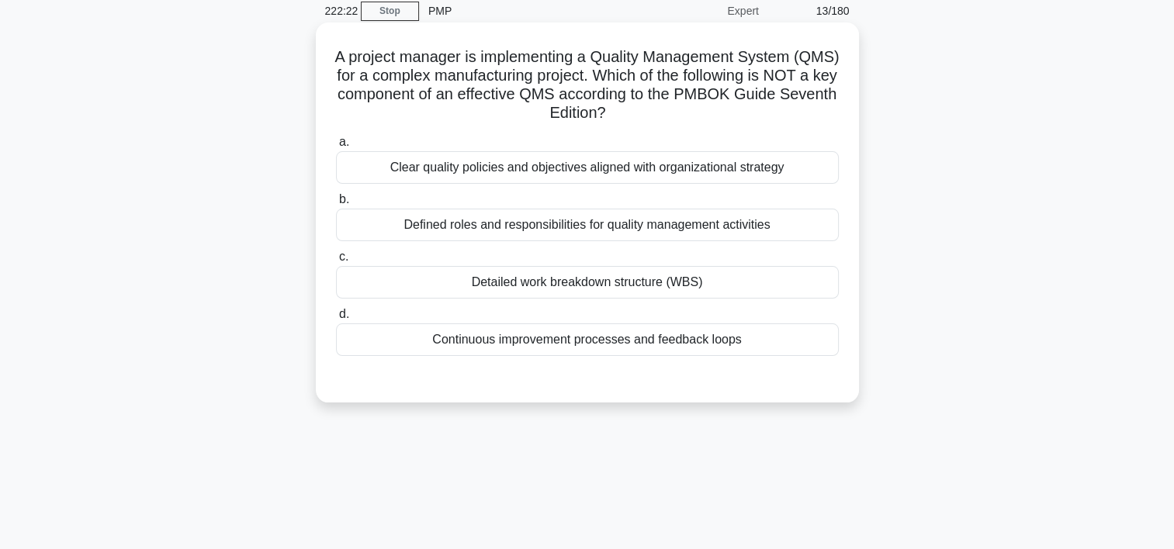
click at [667, 279] on div "Detailed work breakdown structure (WBS)" at bounding box center [587, 282] width 503 height 33
click at [336, 262] on input "c. Detailed work breakdown structure (WBS)" at bounding box center [336, 257] width 0 height 10
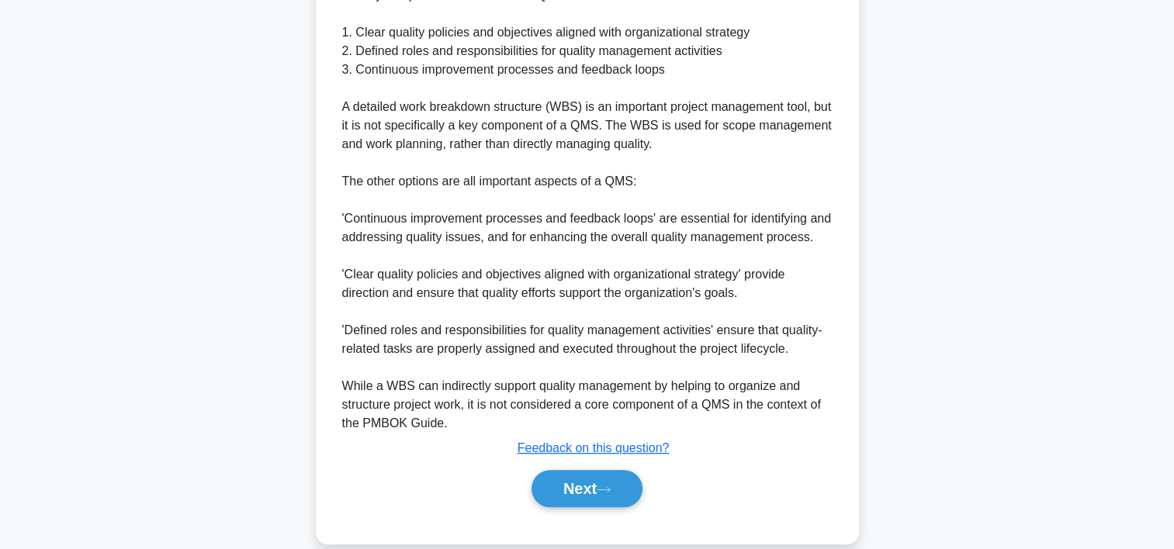
scroll to position [593, 0]
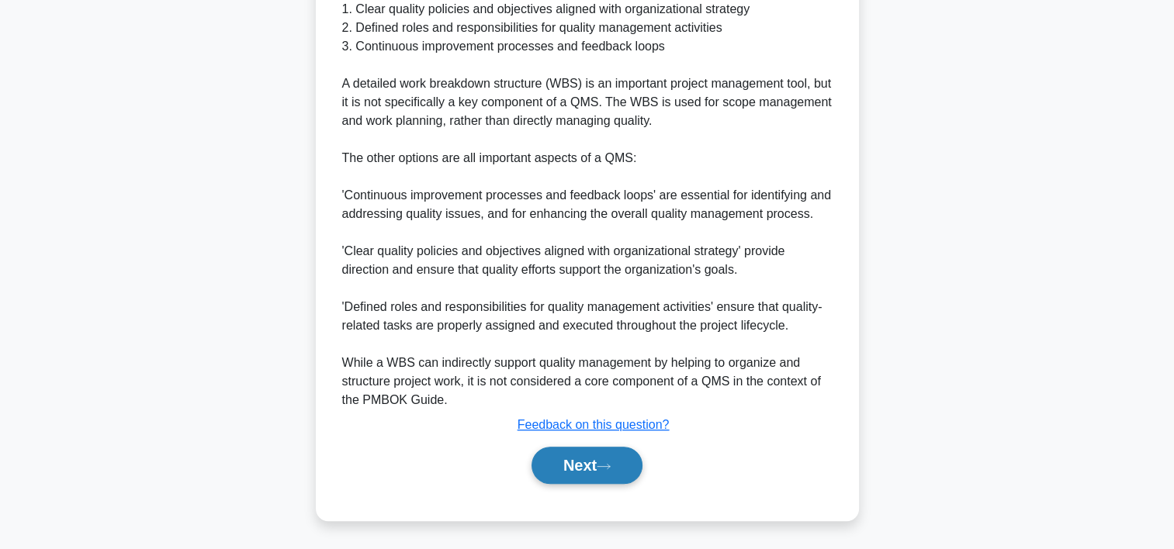
click at [631, 466] on button "Next" at bounding box center [587, 465] width 111 height 37
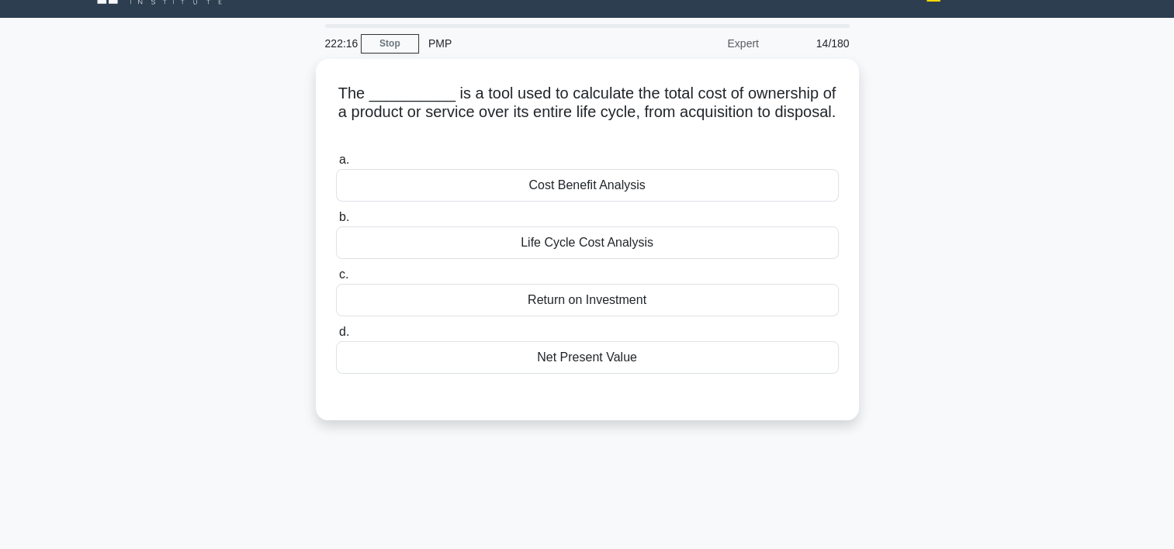
scroll to position [0, 0]
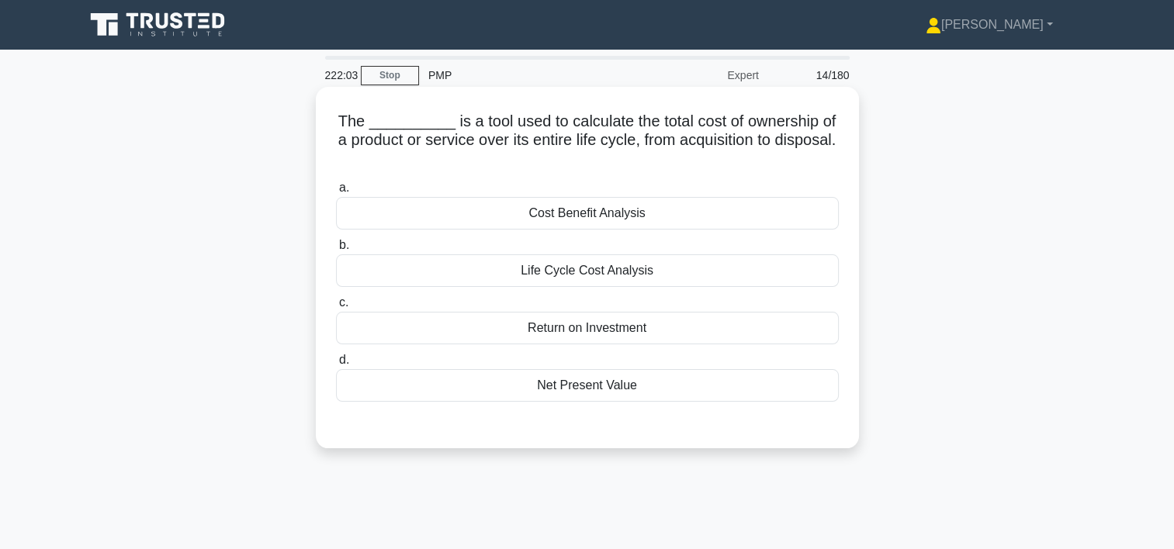
click at [618, 277] on div "Life Cycle Cost Analysis" at bounding box center [587, 271] width 503 height 33
click at [336, 251] on input "b. Life Cycle Cost Analysis" at bounding box center [336, 246] width 0 height 10
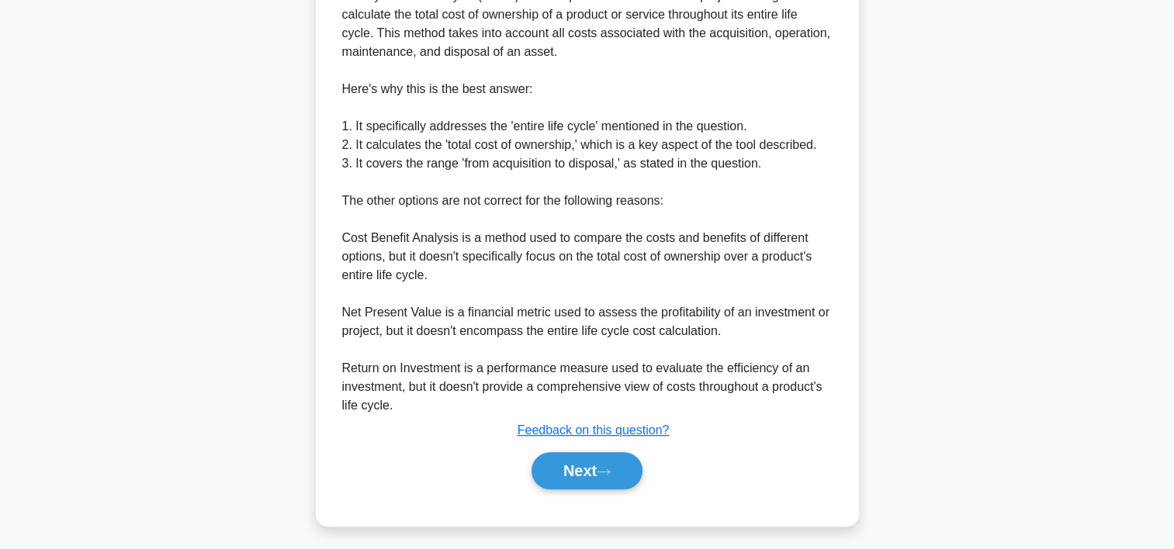
scroll to position [518, 0]
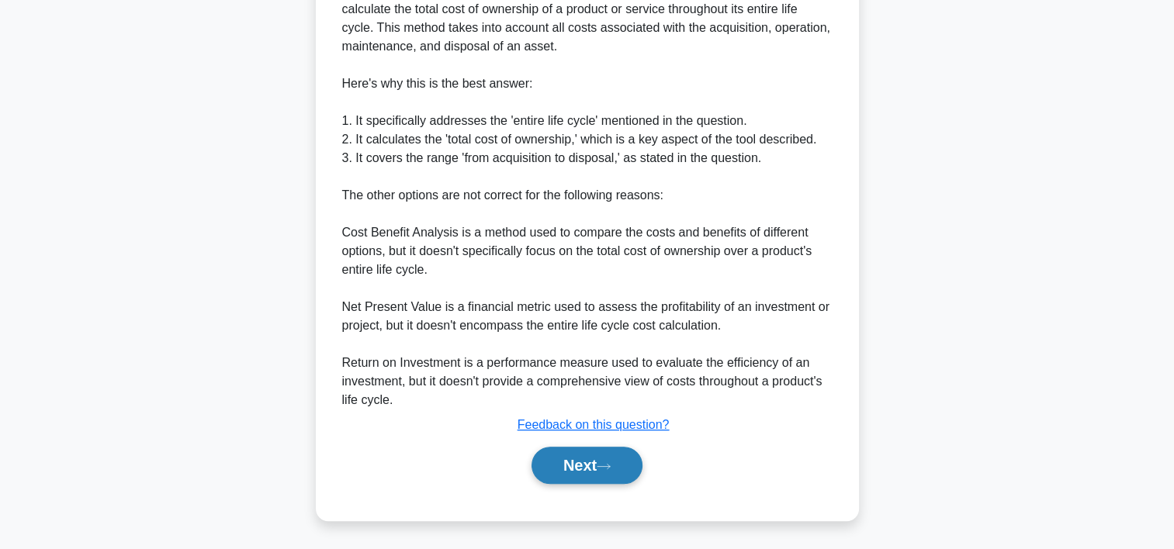
click at [620, 473] on button "Next" at bounding box center [587, 465] width 111 height 37
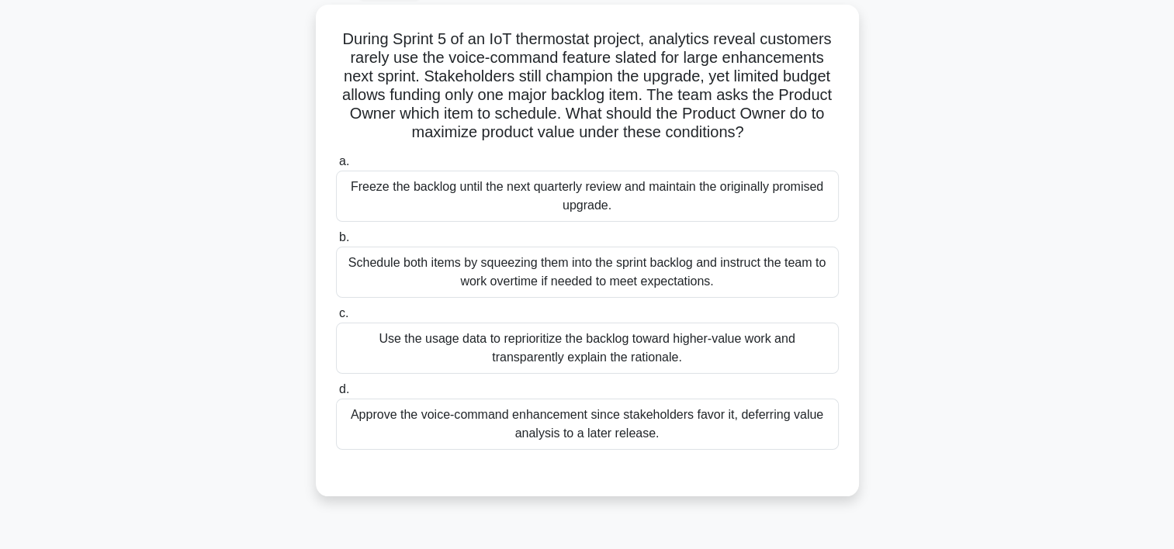
scroll to position [83, 0]
click at [559, 348] on div "Use the usage data to reprioritize the backlog toward higher-value work and tra…" at bounding box center [587, 347] width 503 height 51
click at [336, 318] on input "c. Use the usage data to reprioritize the backlog toward higher-value work and …" at bounding box center [336, 313] width 0 height 10
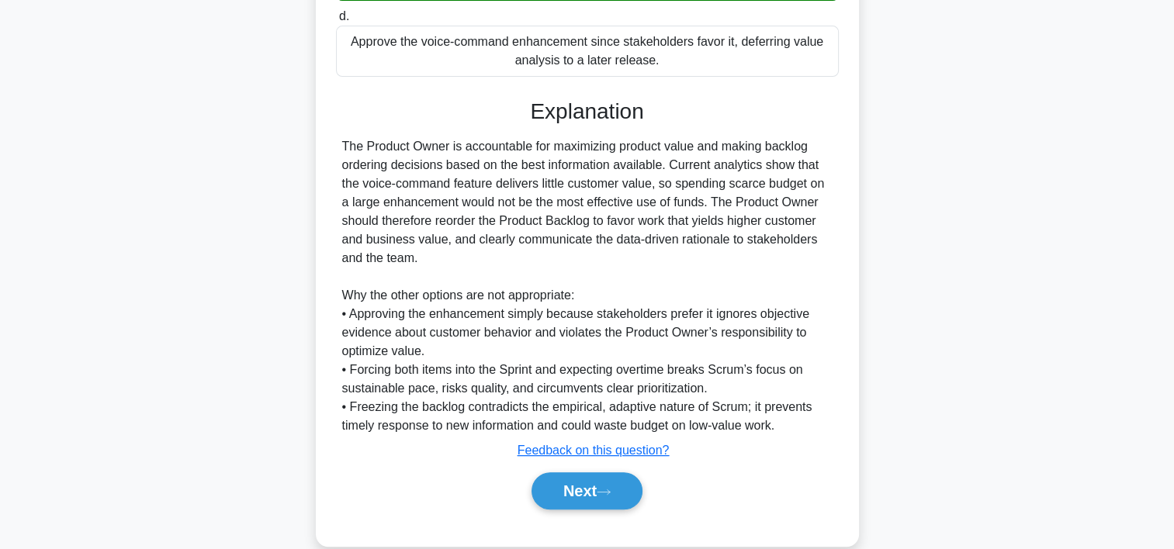
scroll to position [481, 0]
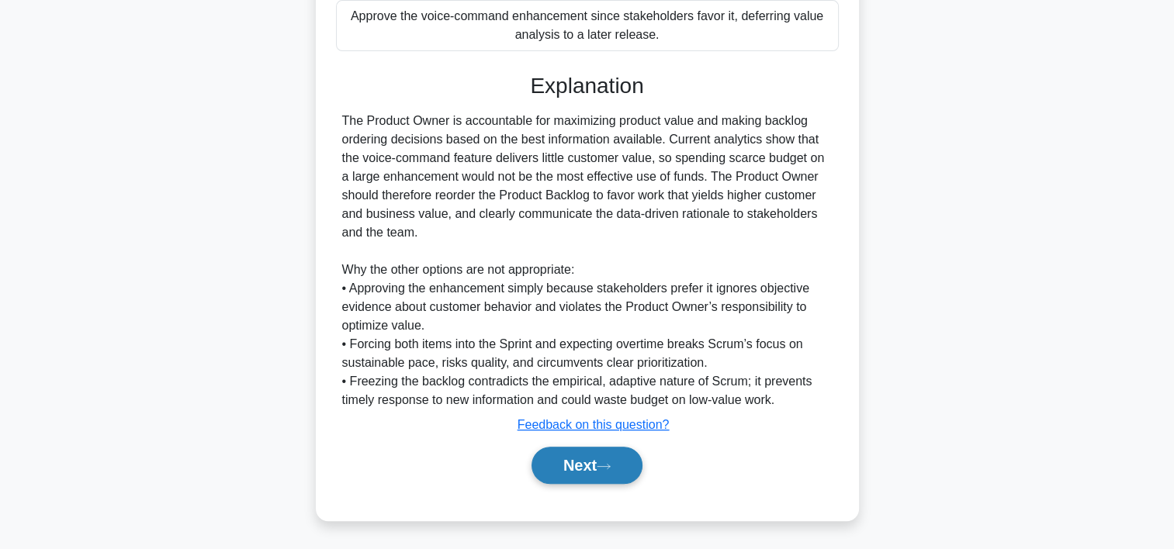
click at [542, 459] on button "Next" at bounding box center [587, 465] width 111 height 37
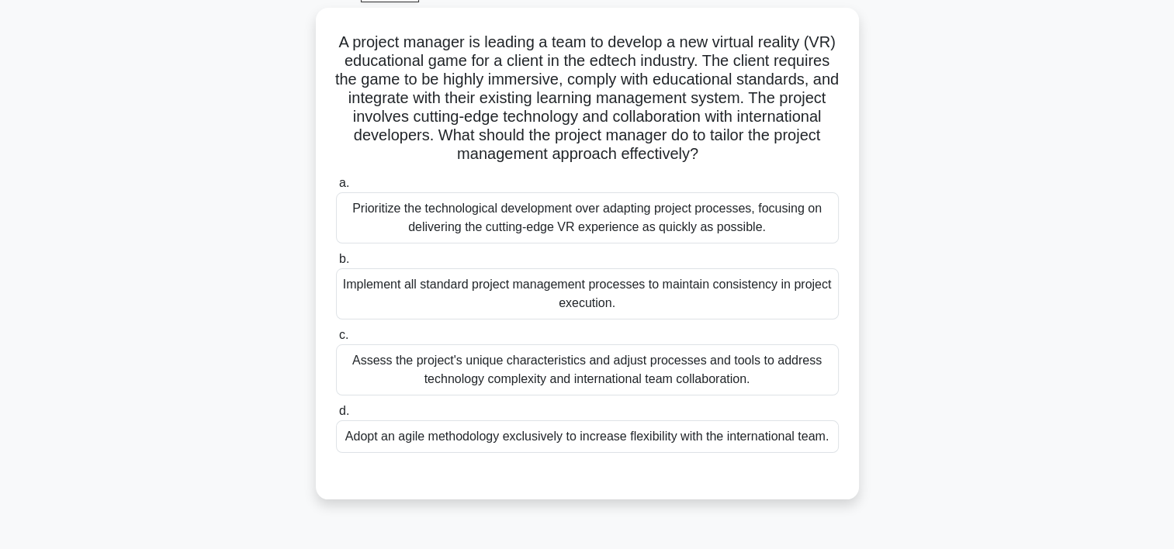
scroll to position [81, 0]
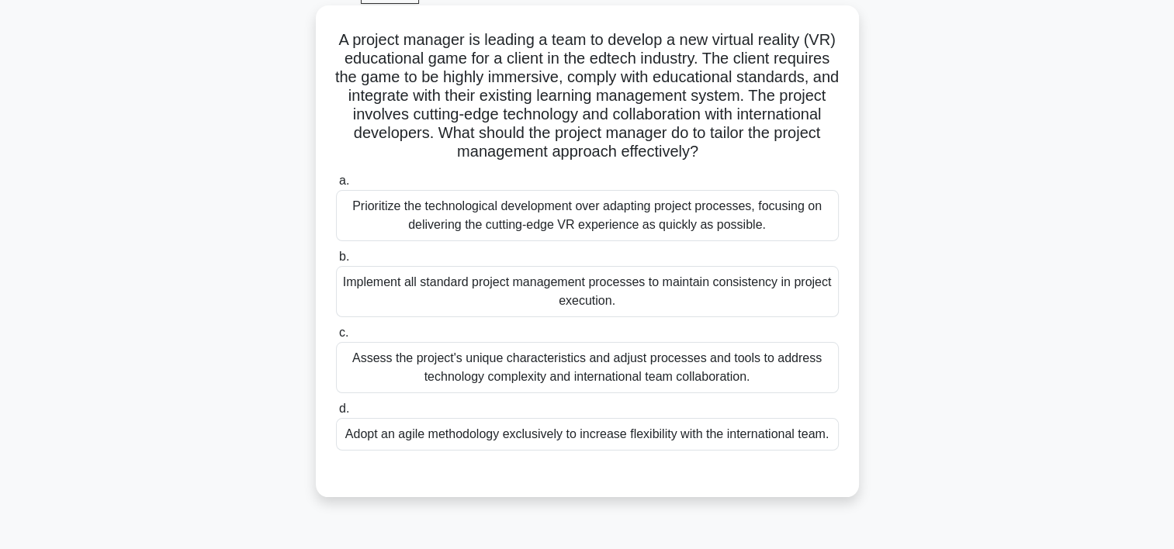
click at [631, 363] on div "Assess the project's unique characteristics and adjust processes and tools to a…" at bounding box center [587, 367] width 503 height 51
click at [336, 338] on input "c. Assess the project's unique characteristics and adjust processes and tools t…" at bounding box center [336, 333] width 0 height 10
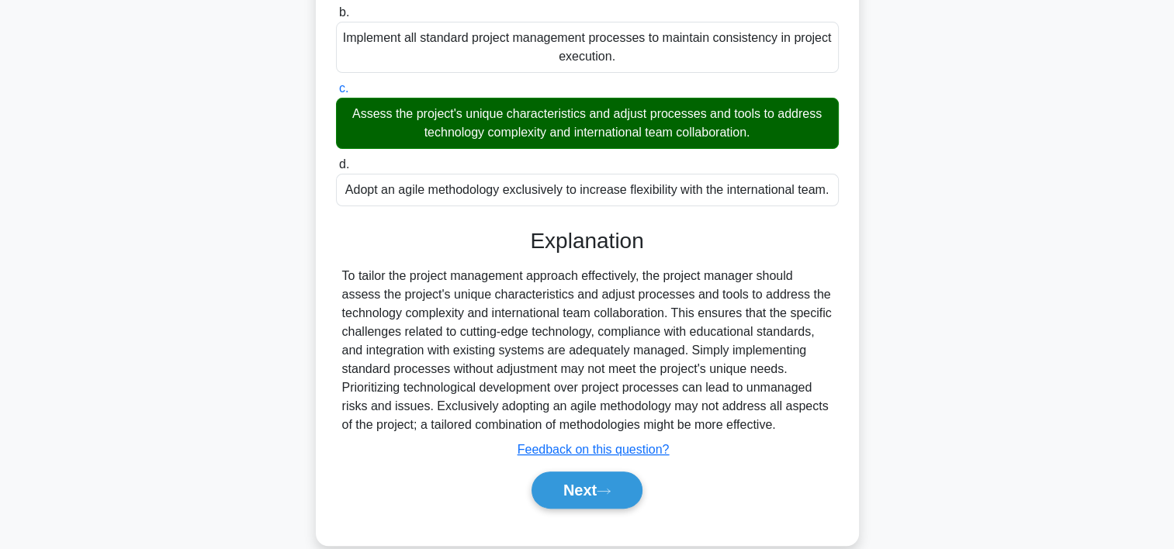
scroll to position [369, 0]
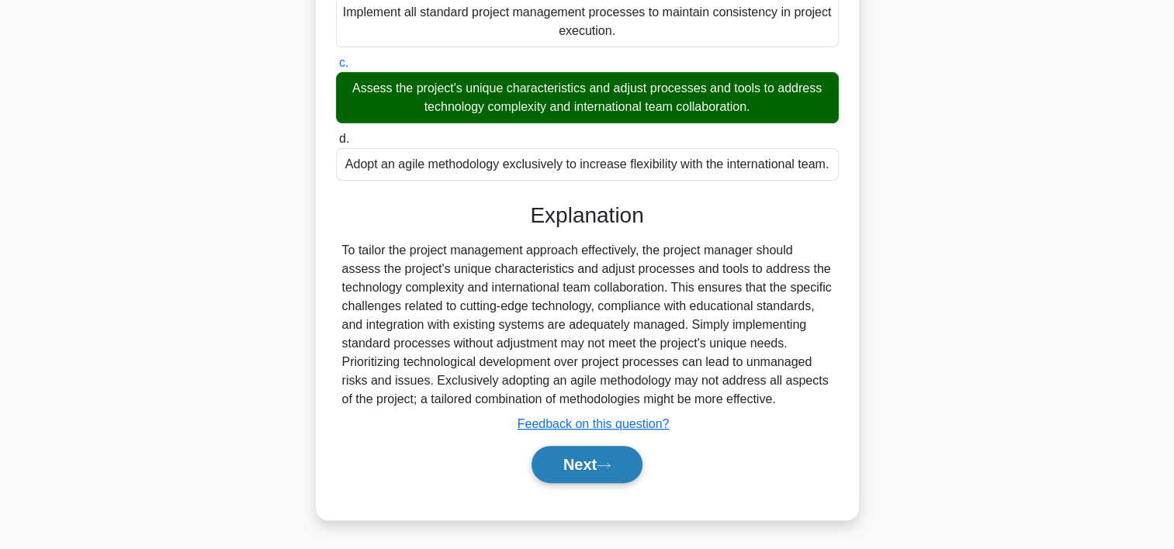
click at [627, 456] on button "Next" at bounding box center [587, 464] width 111 height 37
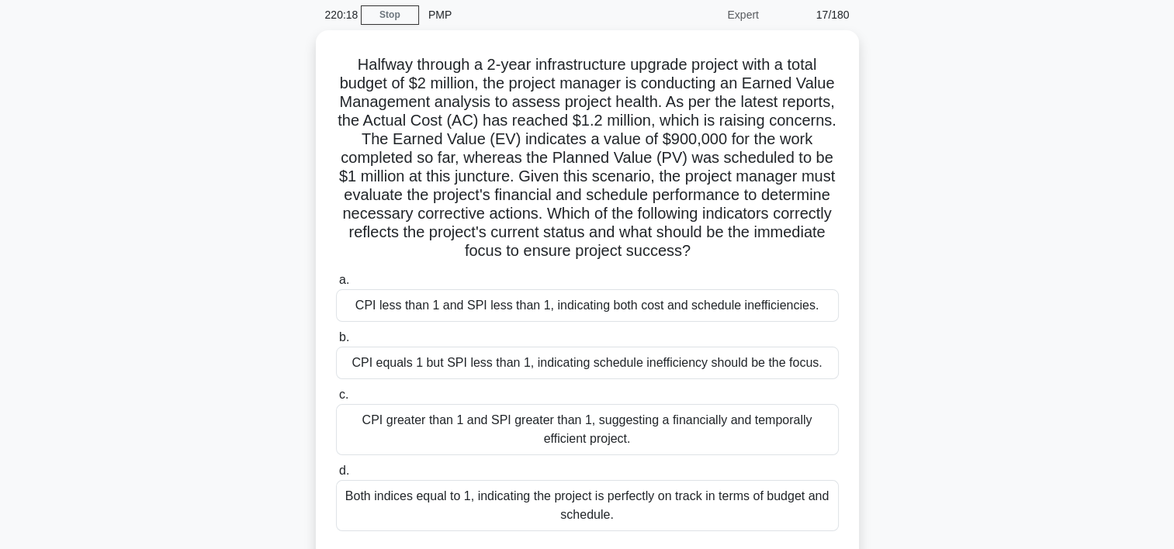
scroll to position [57, 0]
click at [634, 312] on div "CPI less than 1 and SPI less than 1, indicating both cost and schedule ineffici…" at bounding box center [587, 305] width 503 height 33
click at [336, 285] on input "a. CPI less than 1 and SPI less than 1, indicating both cost and schedule ineff…" at bounding box center [336, 280] width 0 height 10
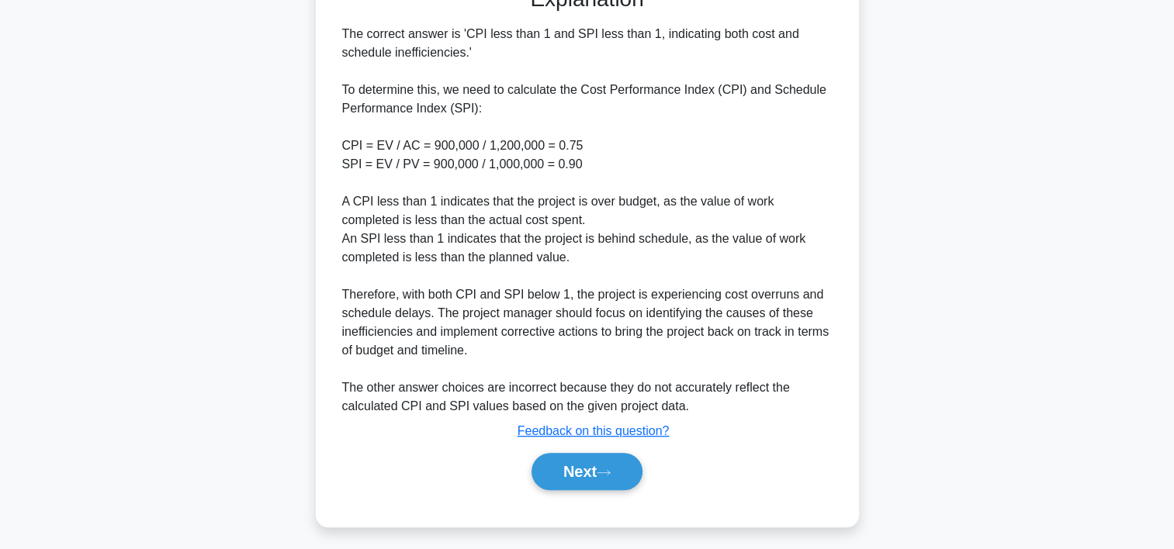
scroll to position [630, 0]
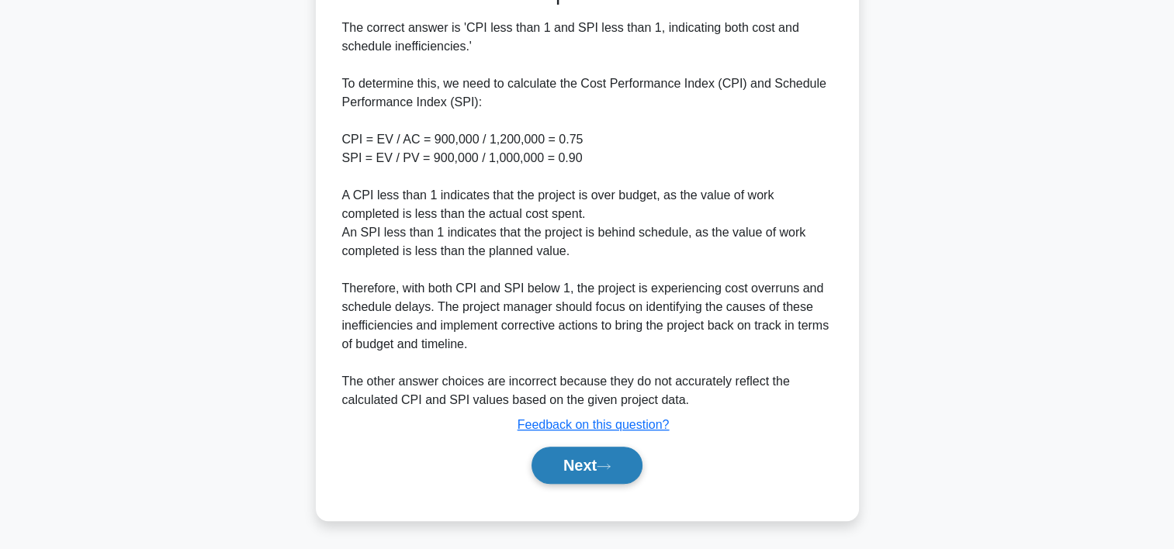
click at [624, 472] on button "Next" at bounding box center [587, 465] width 111 height 37
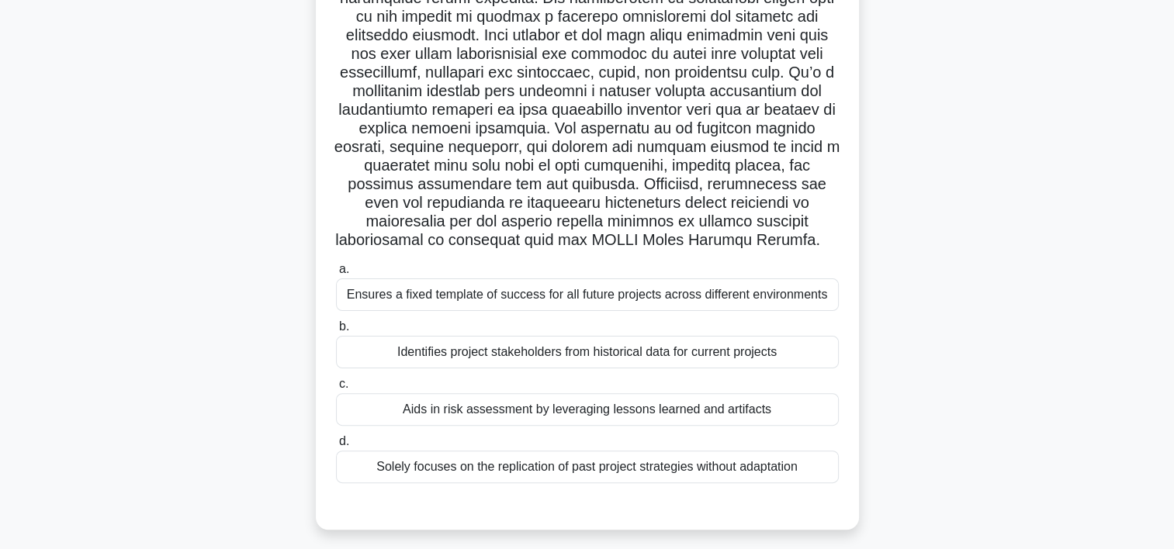
scroll to position [356, 0]
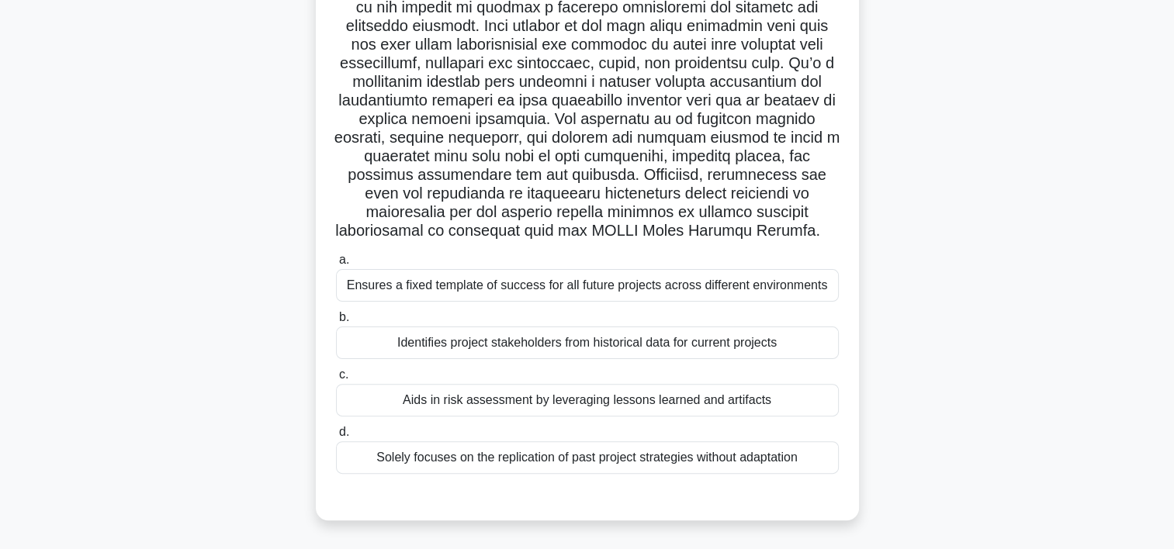
click at [540, 396] on div "Aids in risk assessment by leveraging lessons learned and artifacts" at bounding box center [587, 400] width 503 height 33
click at [336, 380] on input "c. Aids in risk assessment by leveraging lessons learned and artifacts" at bounding box center [336, 375] width 0 height 10
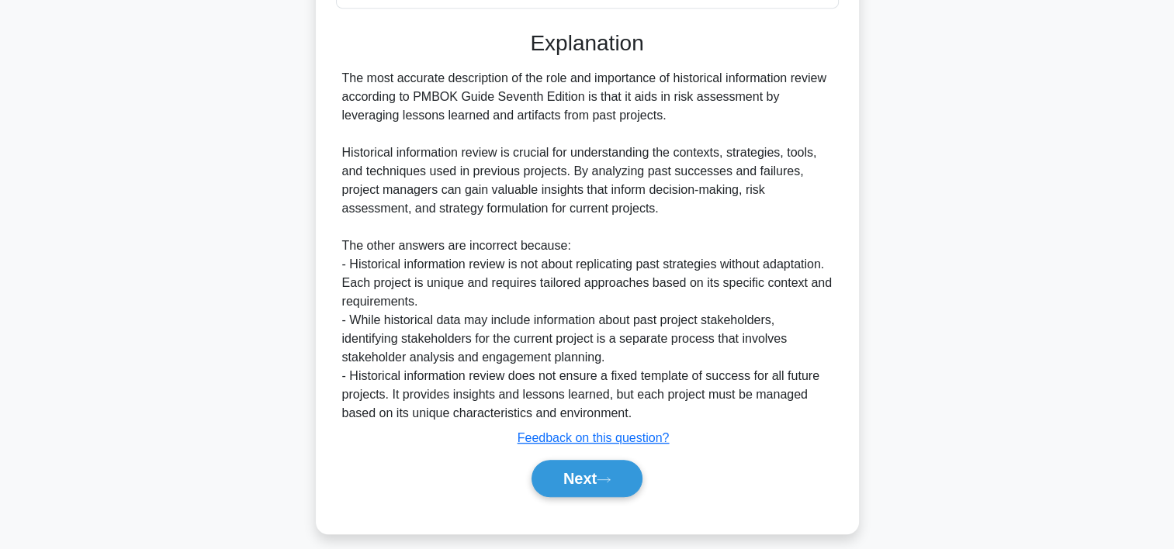
scroll to position [835, 0]
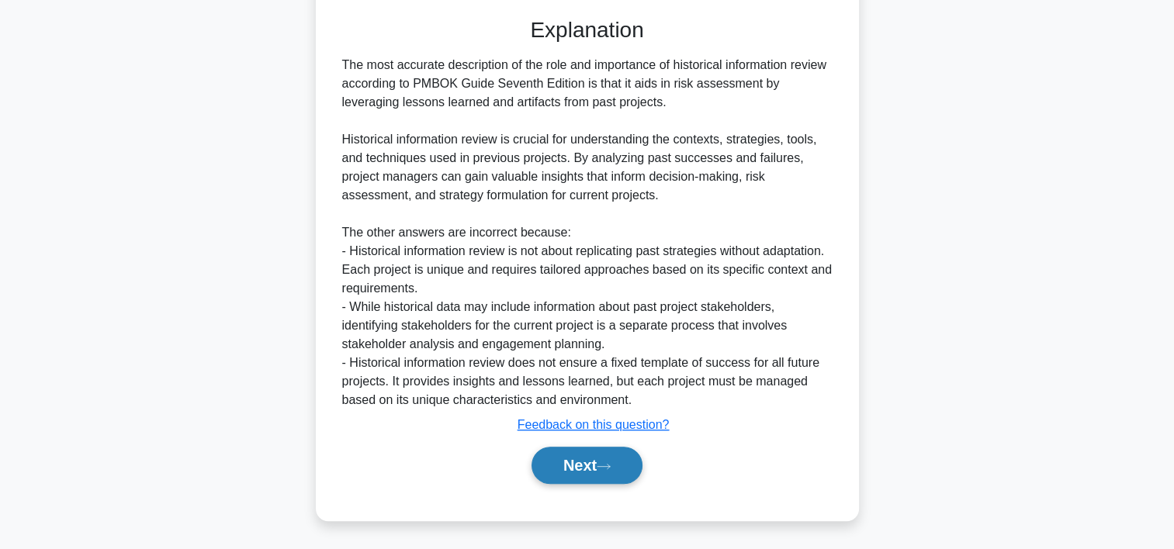
click at [543, 456] on button "Next" at bounding box center [587, 465] width 111 height 37
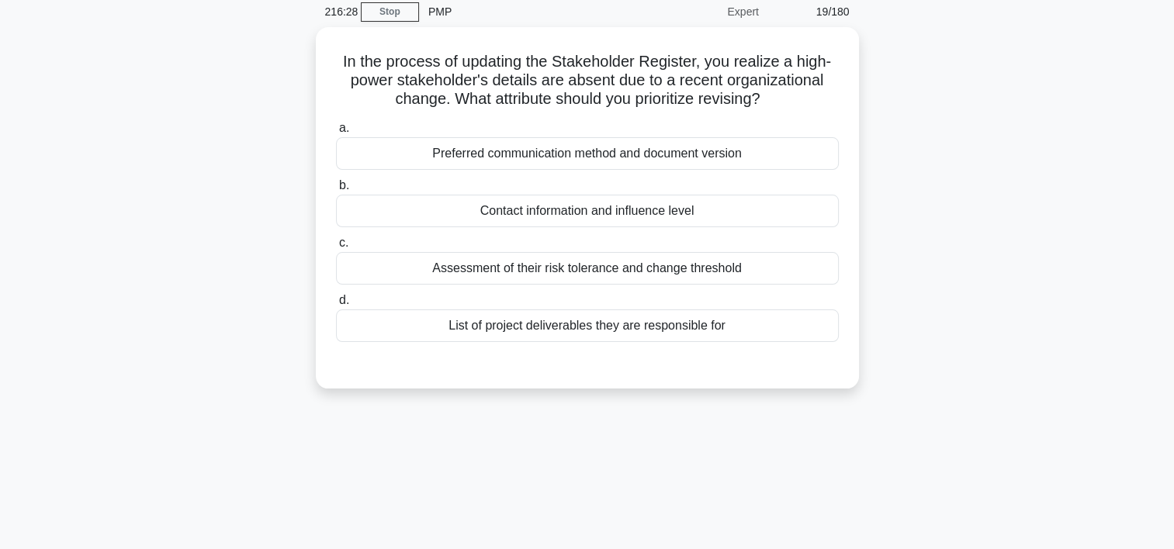
scroll to position [59, 0]
click at [686, 214] on div "Contact information and influence level" at bounding box center [587, 212] width 503 height 33
click at [336, 192] on input "b. Contact information and influence level" at bounding box center [336, 187] width 0 height 10
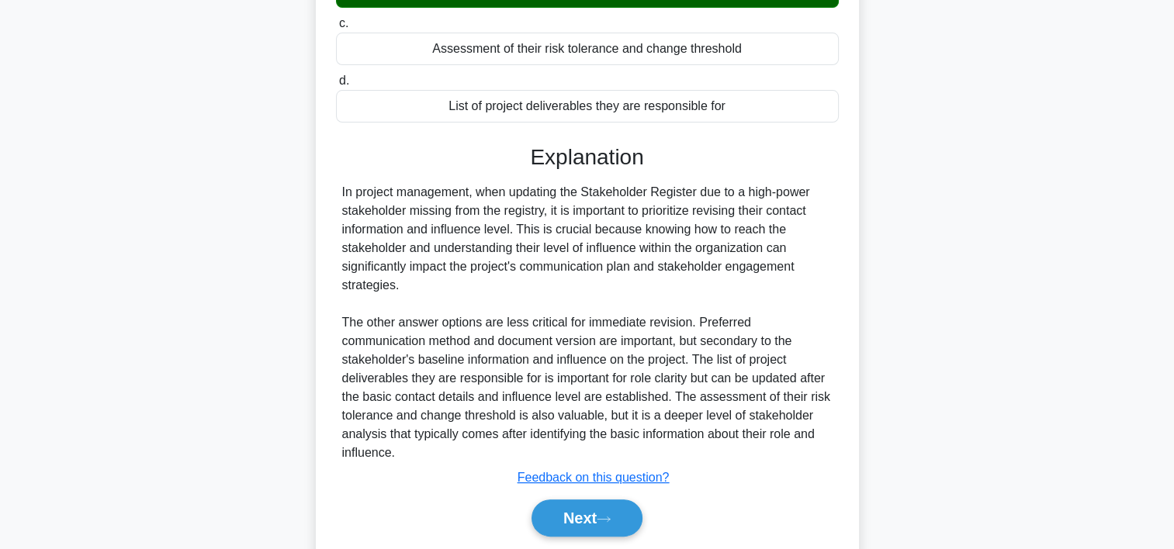
scroll to position [332, 0]
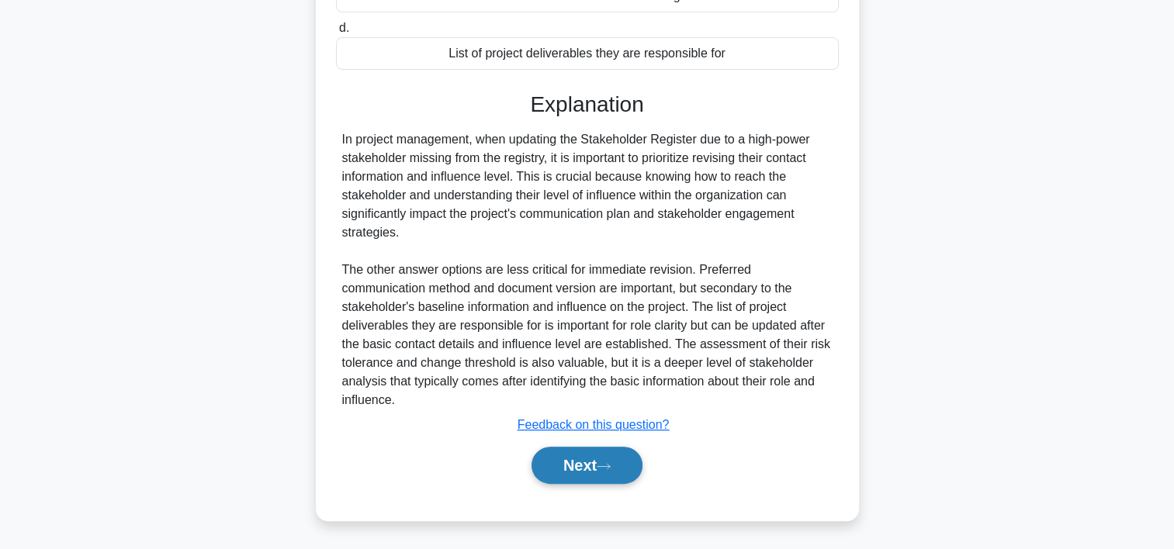
click at [593, 466] on button "Next" at bounding box center [587, 465] width 111 height 37
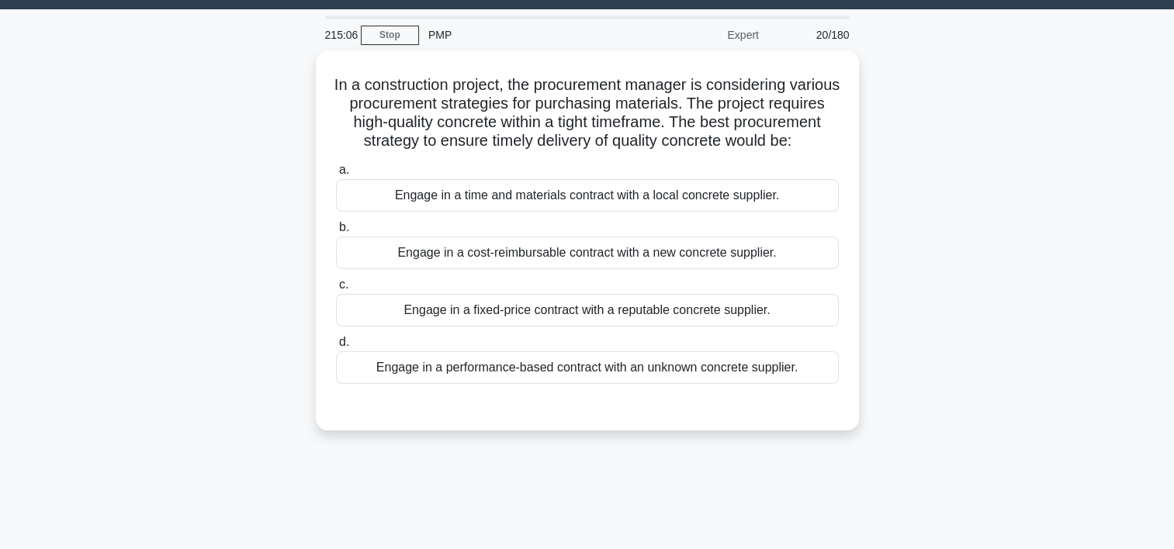
scroll to position [40, 0]
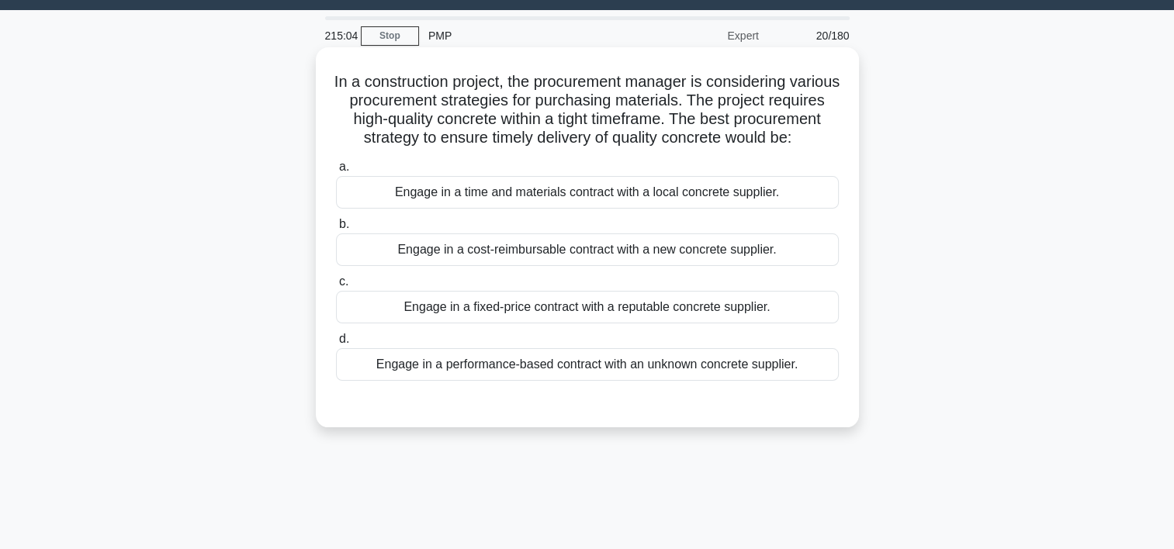
click at [741, 209] on div "Engage in a time and materials contract with a local concrete supplier." at bounding box center [587, 192] width 503 height 33
click at [336, 172] on input "a. Engage in a time and materials contract with a local concrete supplier." at bounding box center [336, 167] width 0 height 10
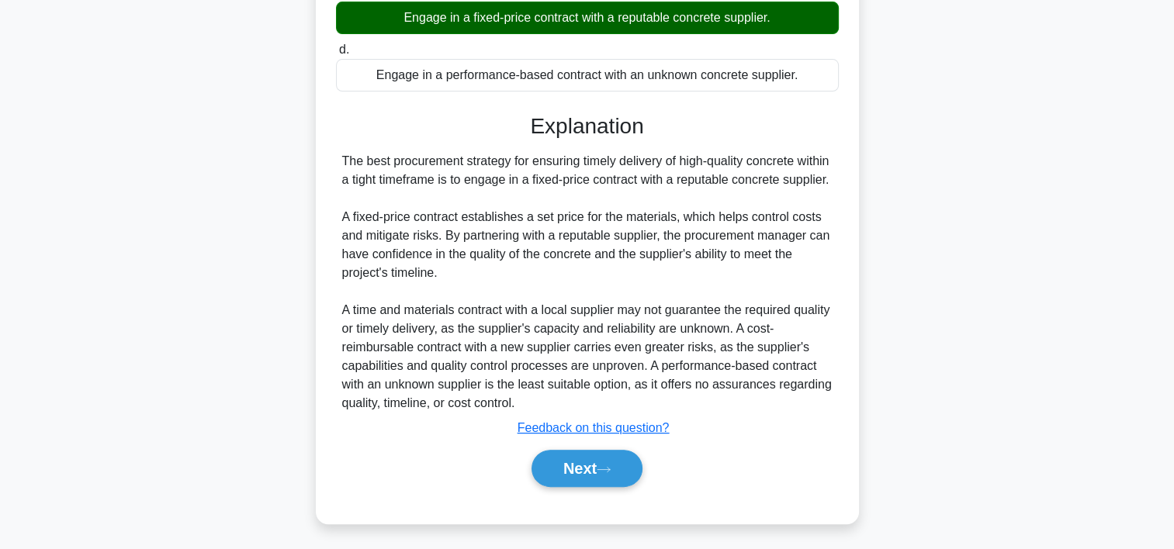
scroll to position [370, 0]
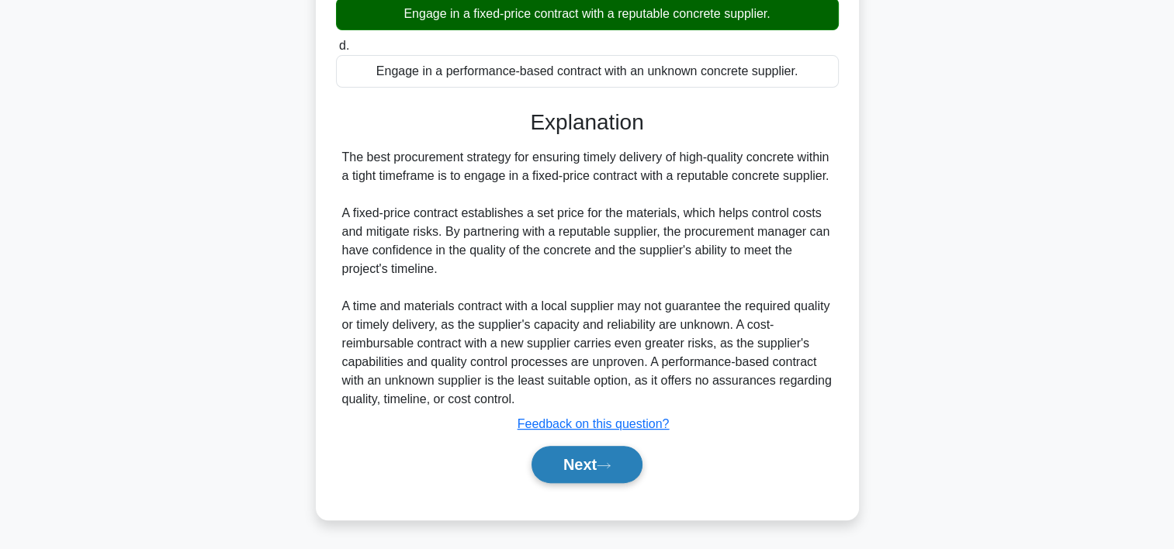
click at [570, 456] on button "Next" at bounding box center [587, 464] width 111 height 37
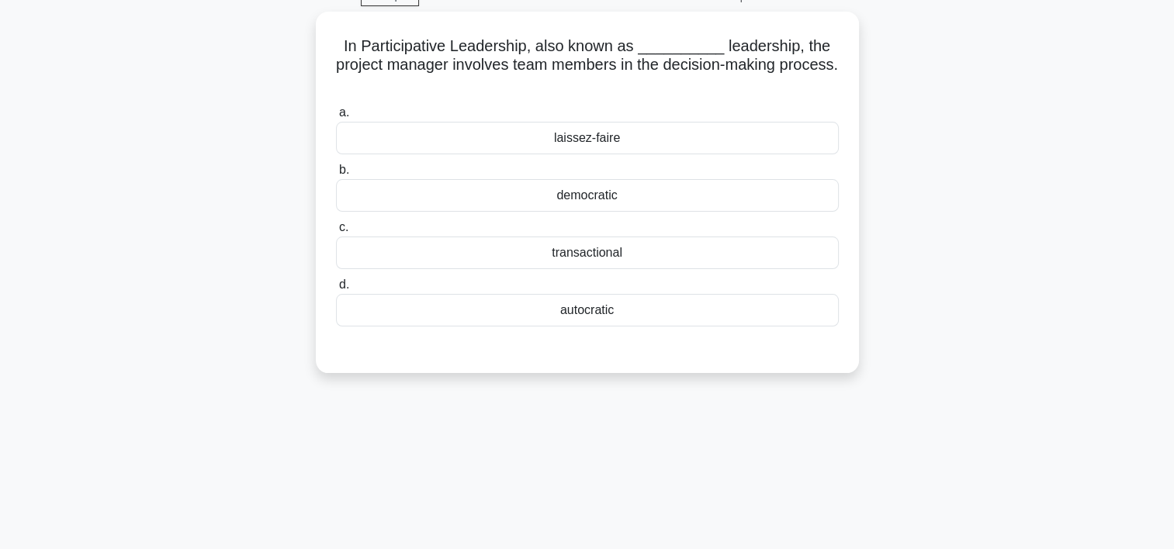
scroll to position [74, 0]
click at [670, 134] on div "laissez-faire" at bounding box center [587, 139] width 503 height 33
click at [336, 119] on input "a. laissez-faire" at bounding box center [336, 114] width 0 height 10
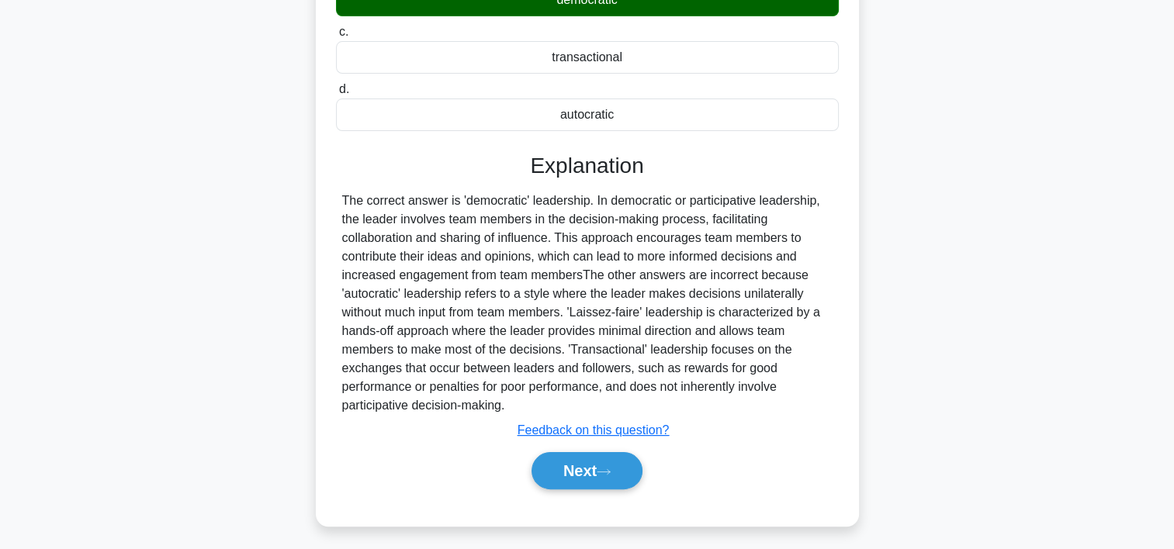
scroll to position [289, 0]
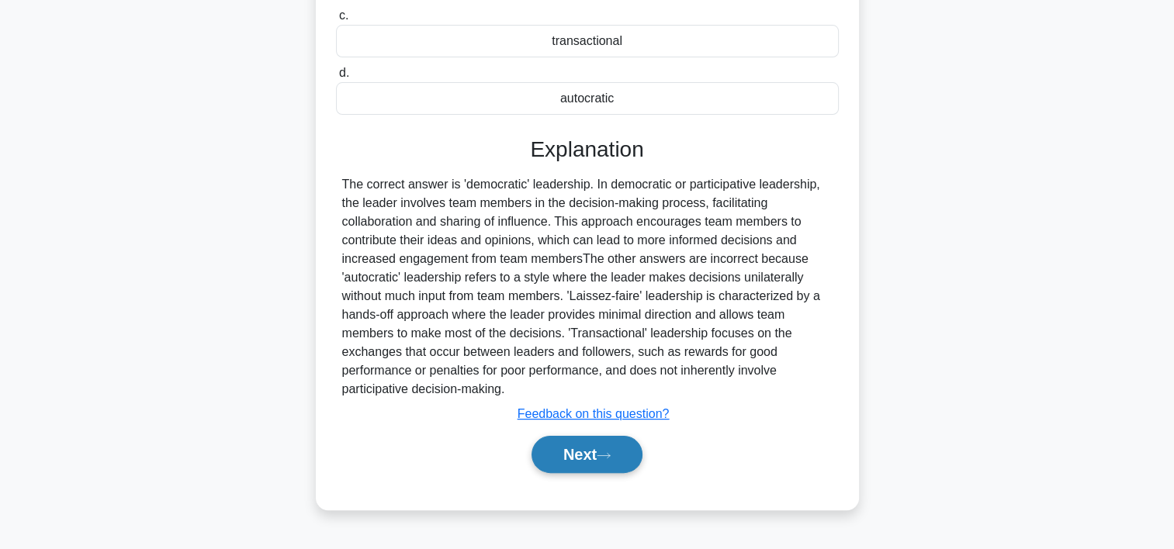
click at [629, 445] on button "Next" at bounding box center [587, 454] width 111 height 37
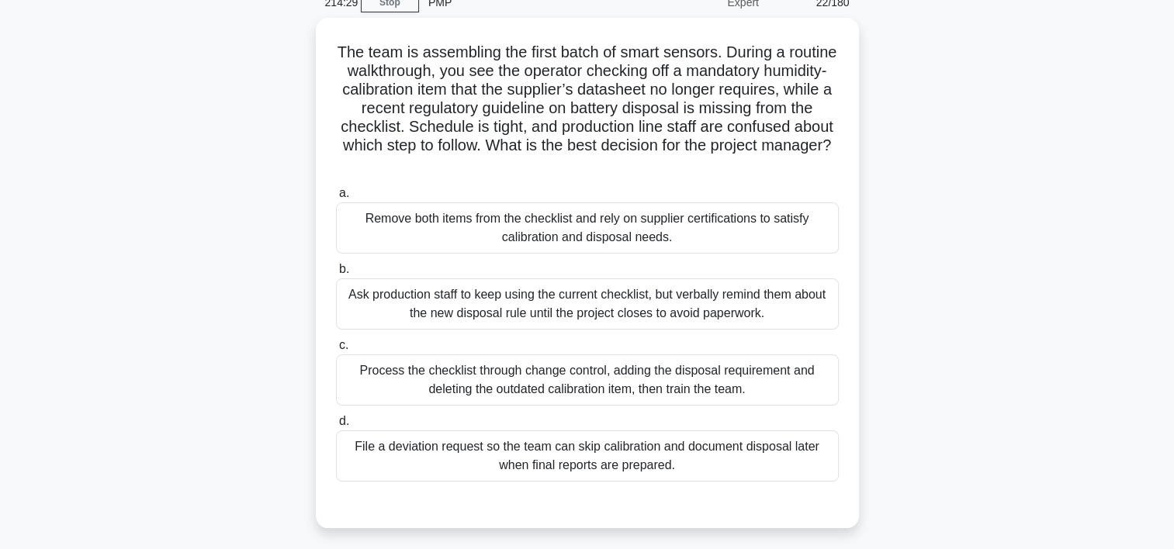
scroll to position [71, 0]
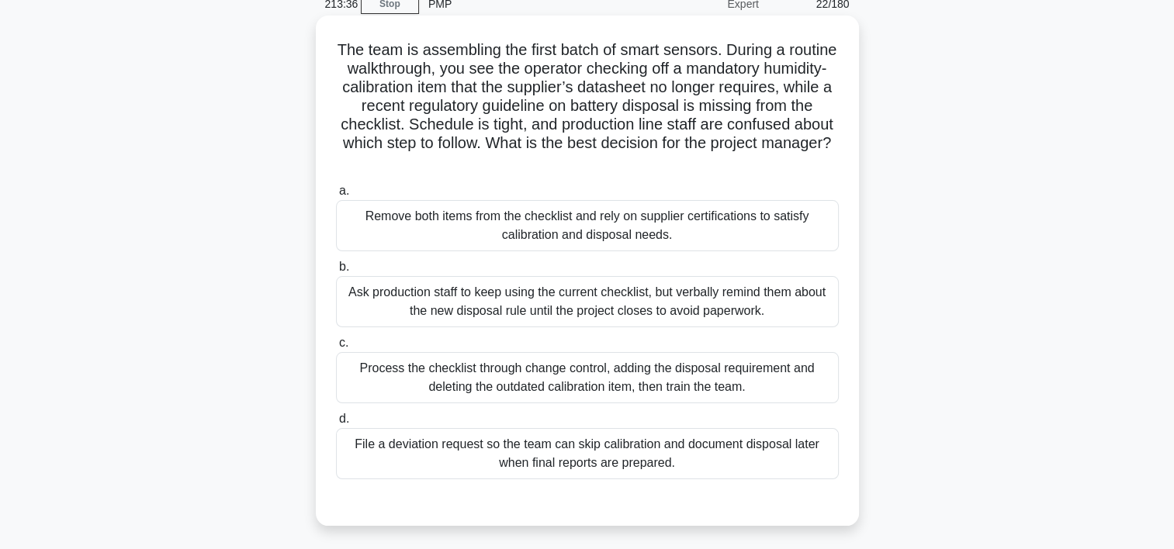
click at [509, 385] on div "Process the checklist through change control, adding the disposal requirement a…" at bounding box center [587, 377] width 503 height 51
click at [336, 348] on input "c. Process the checklist through change control, adding the disposal requiremen…" at bounding box center [336, 343] width 0 height 10
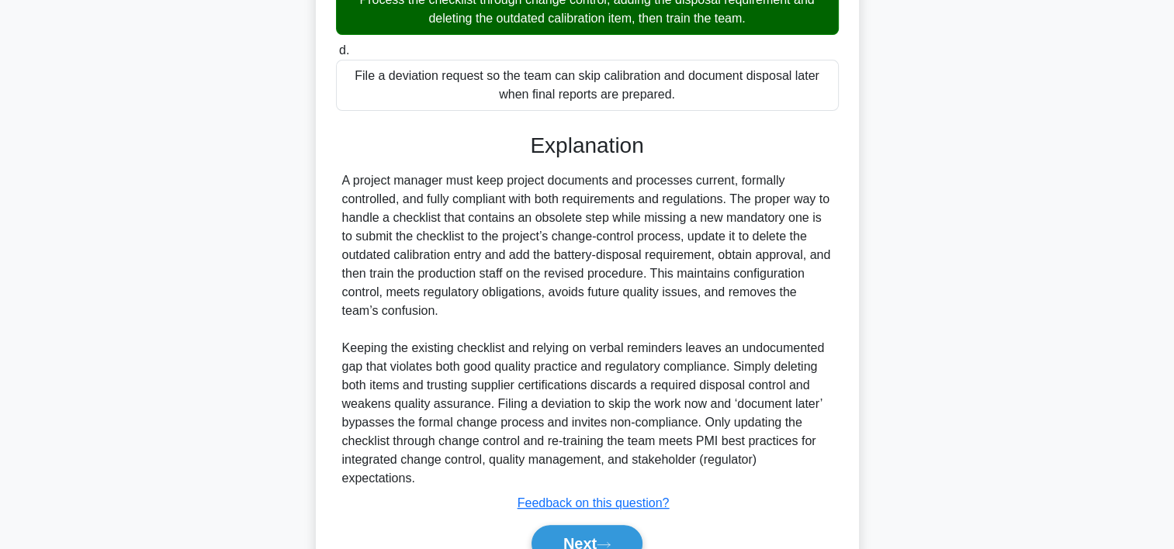
scroll to position [518, 0]
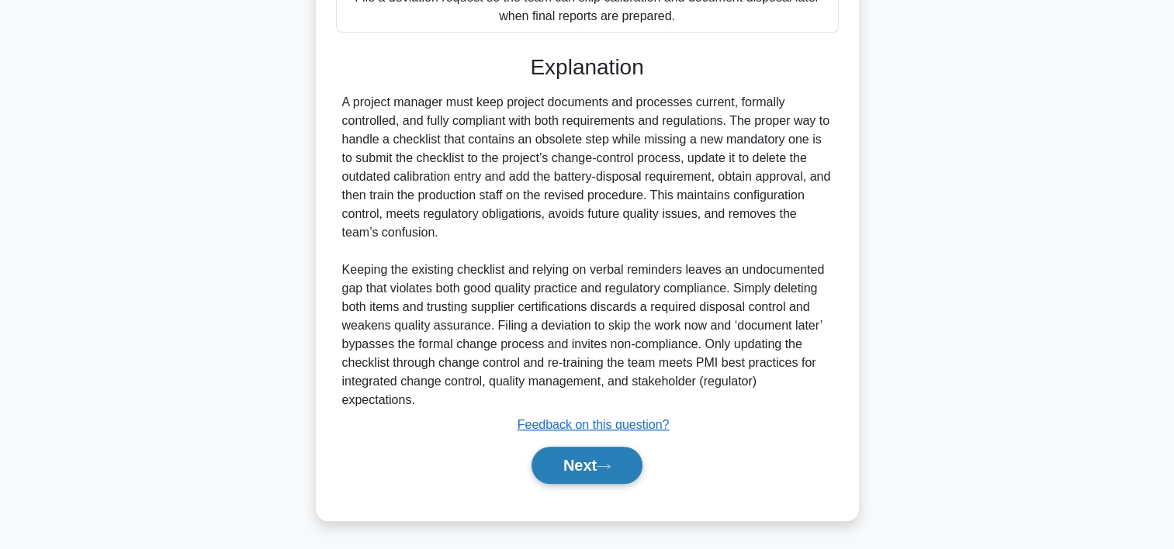
click at [582, 456] on button "Next" at bounding box center [587, 465] width 111 height 37
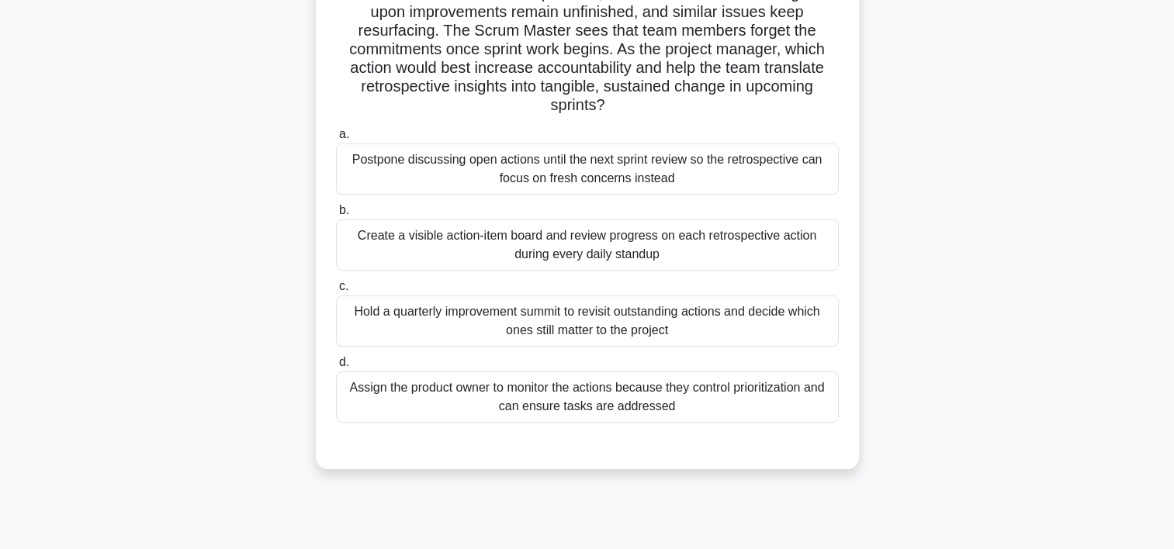
scroll to position [136, 0]
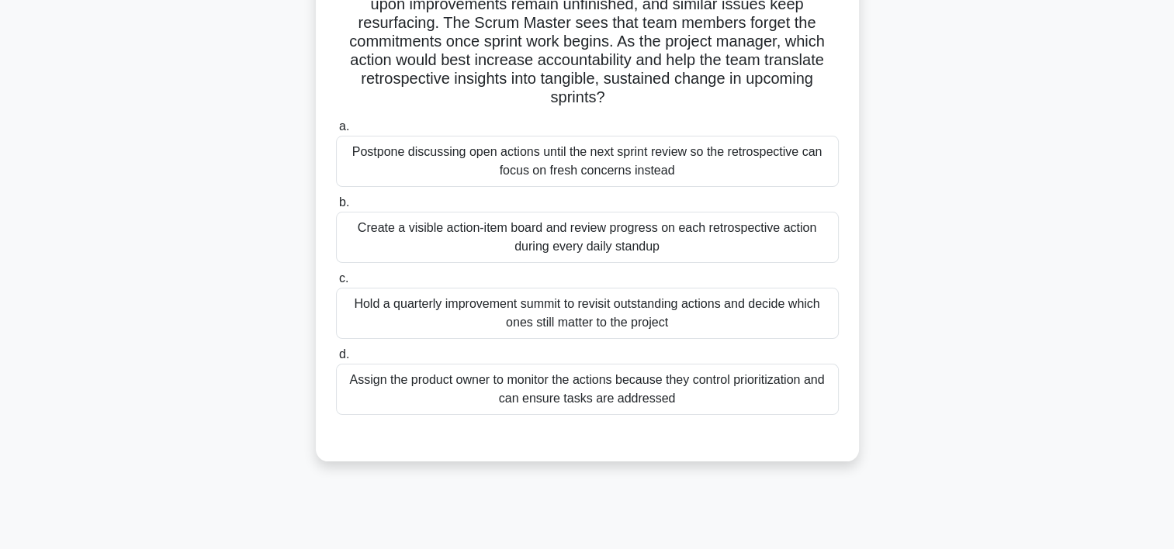
click at [641, 254] on div "Create a visible action-item board and review progress on each retrospective ac…" at bounding box center [587, 237] width 503 height 51
click at [336, 208] on input "b. Create a visible action-item board and review progress on each retrospective…" at bounding box center [336, 203] width 0 height 10
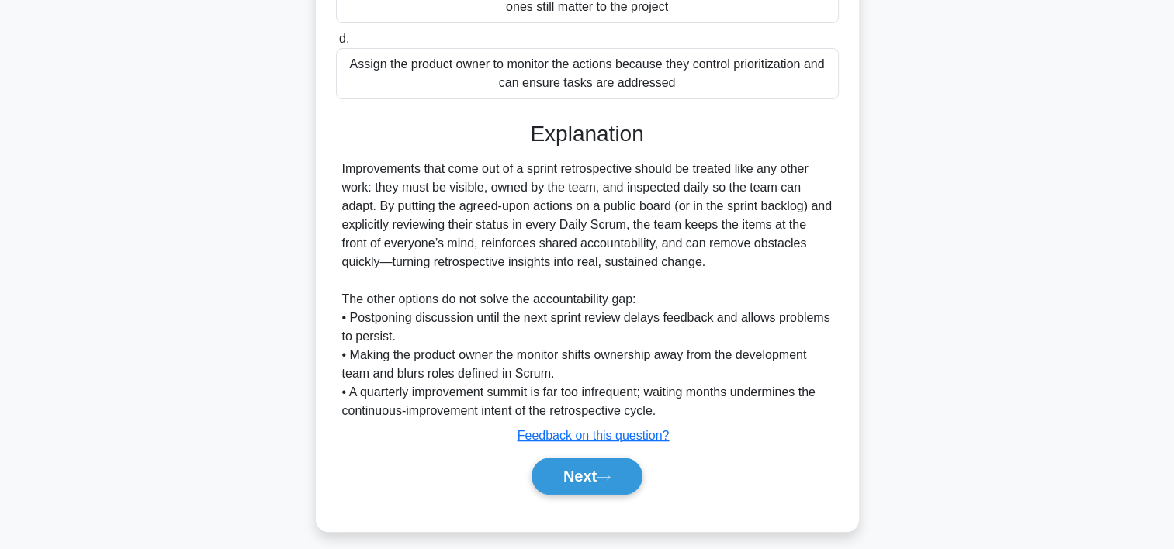
scroll to position [462, 0]
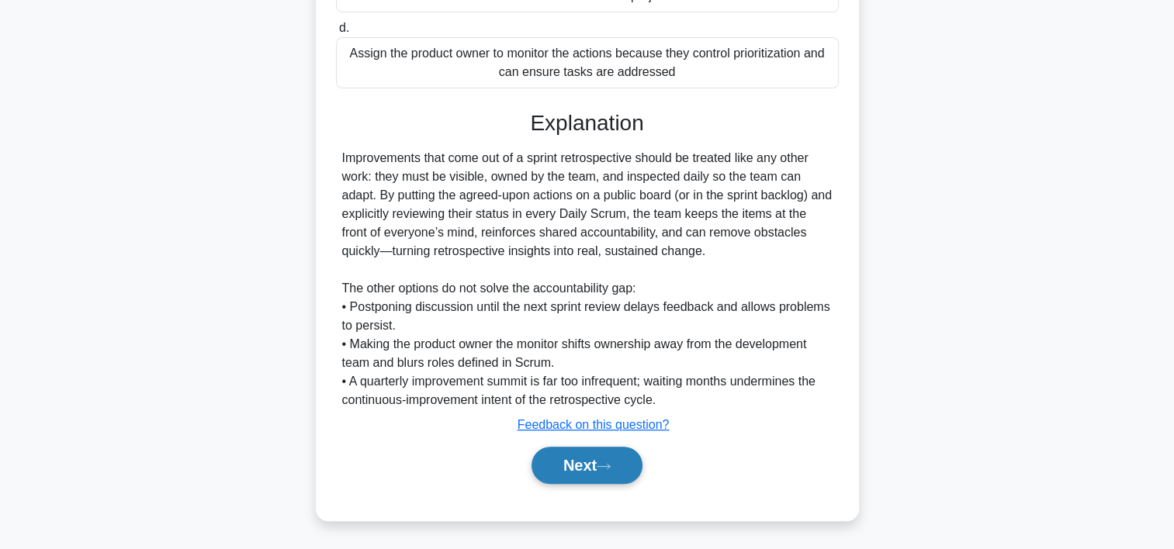
click at [574, 469] on button "Next" at bounding box center [587, 465] width 111 height 37
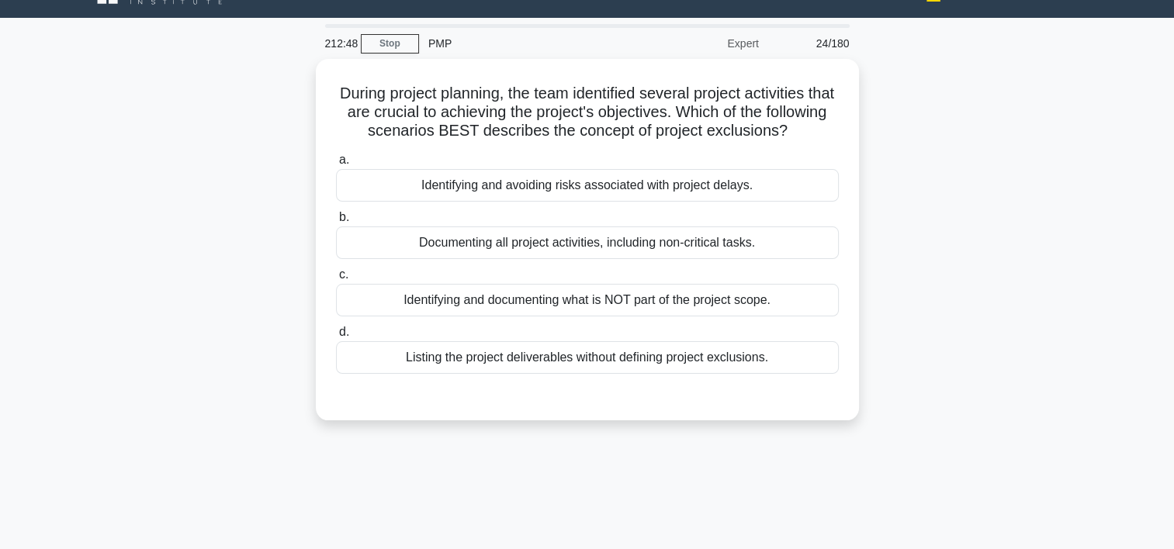
scroll to position [30, 0]
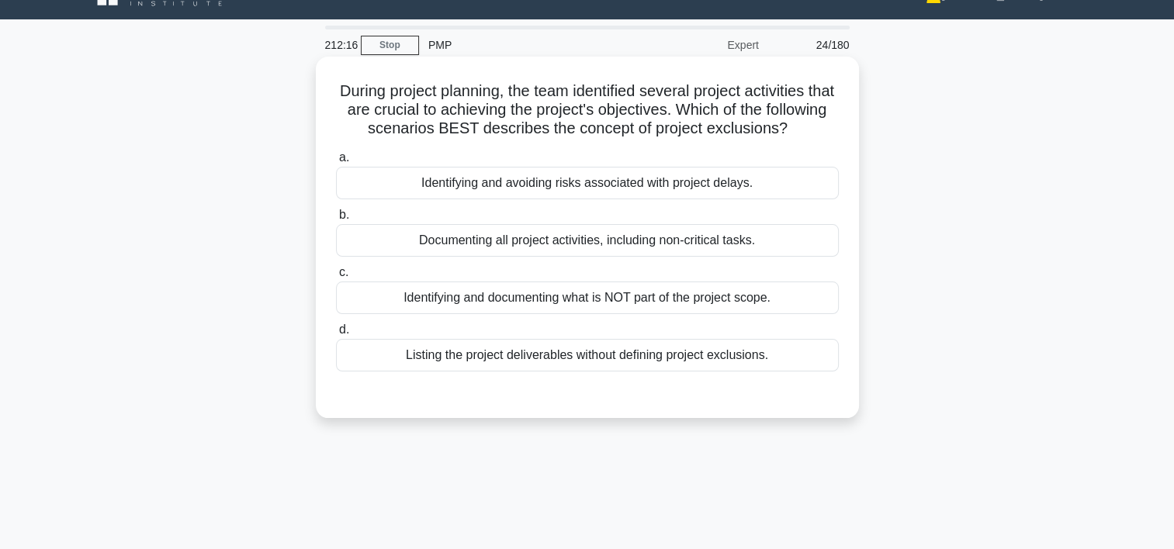
click at [504, 314] on div "Identifying and documenting what is NOT part of the project scope." at bounding box center [587, 298] width 503 height 33
click at [336, 278] on input "c. Identifying and documenting what is NOT part of the project scope." at bounding box center [336, 273] width 0 height 10
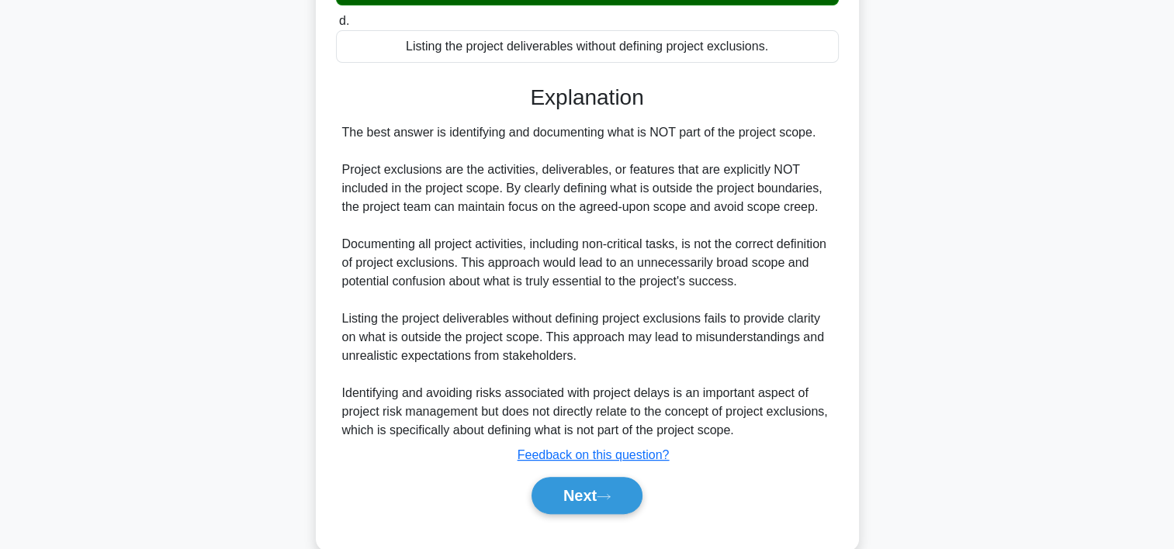
scroll to position [388, 0]
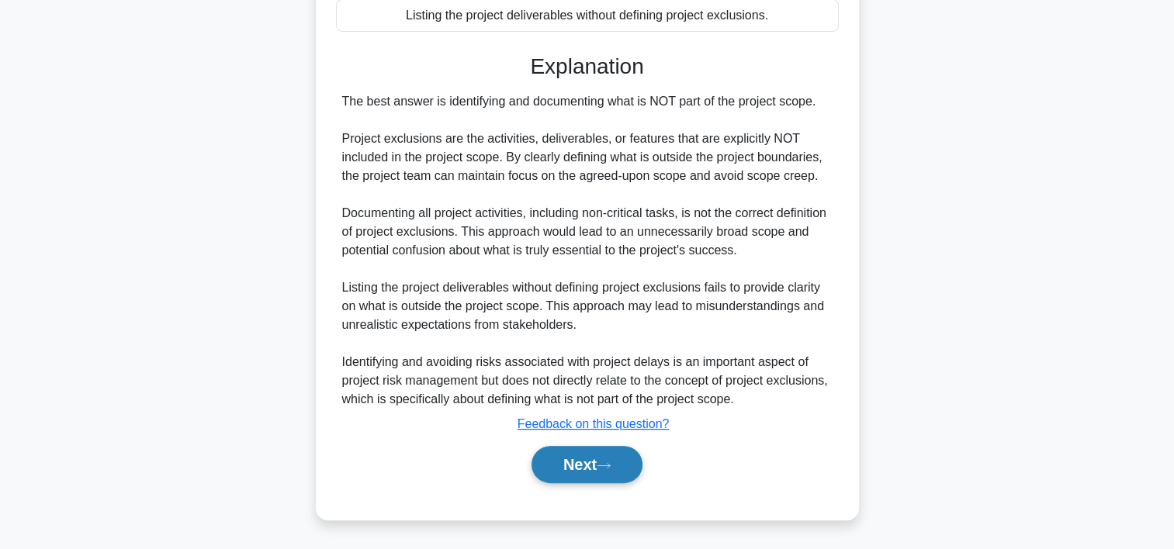
click at [621, 470] on button "Next" at bounding box center [587, 464] width 111 height 37
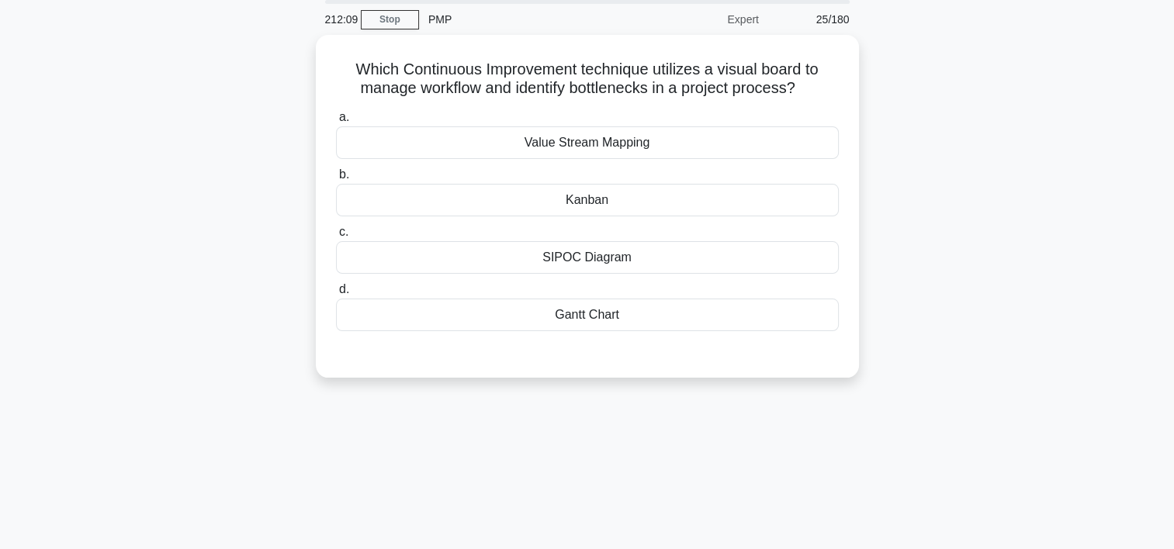
scroll to position [54, 0]
click at [629, 206] on div "Kanban" at bounding box center [587, 198] width 503 height 33
click at [336, 178] on input "b. Kanban" at bounding box center [336, 173] width 0 height 10
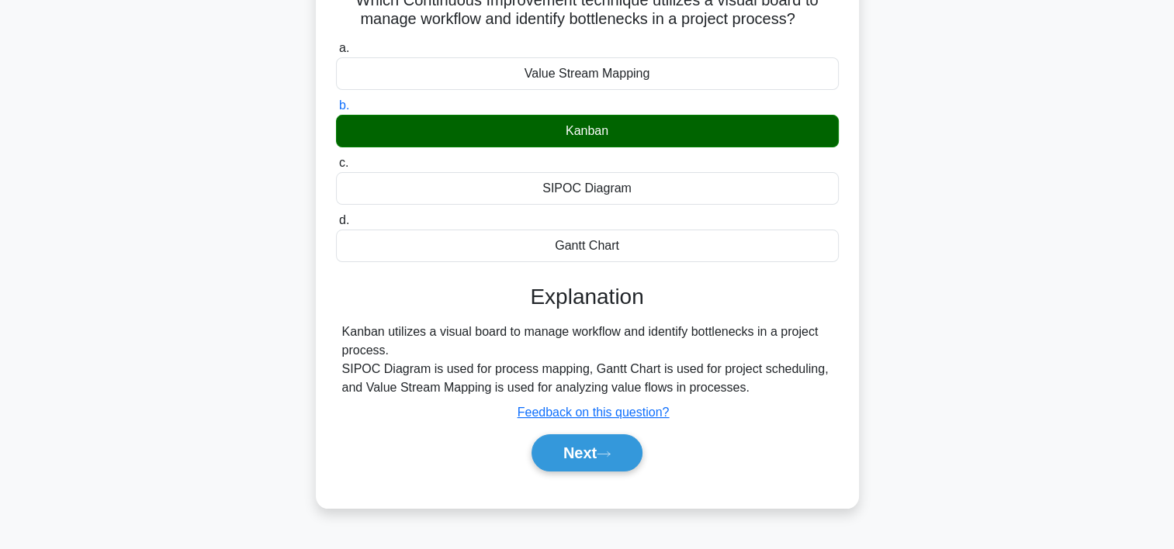
scroll to position [126, 0]
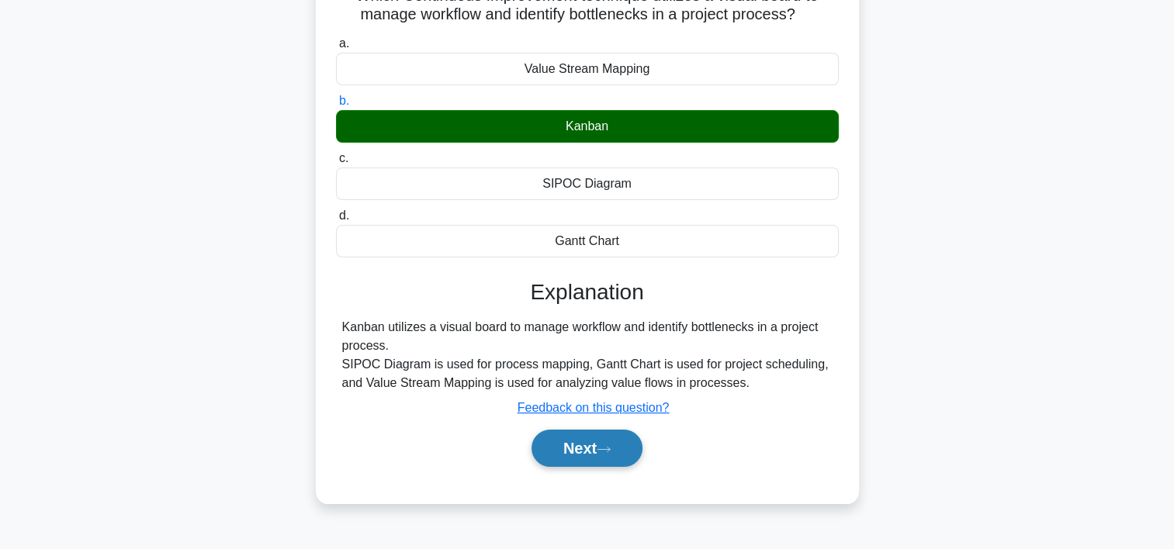
click at [541, 448] on button "Next" at bounding box center [587, 448] width 111 height 37
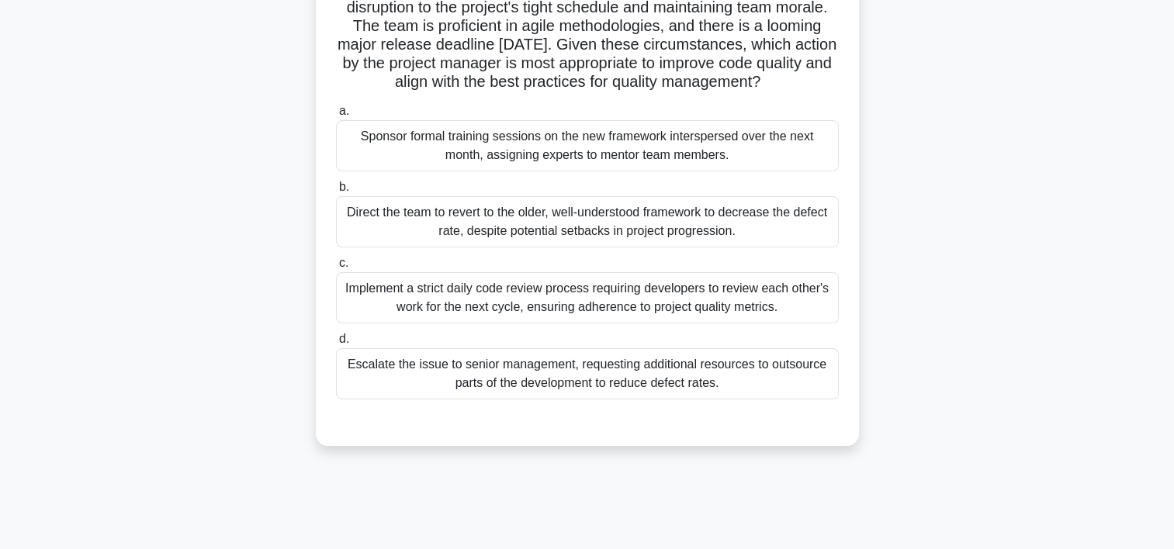
scroll to position [214, 0]
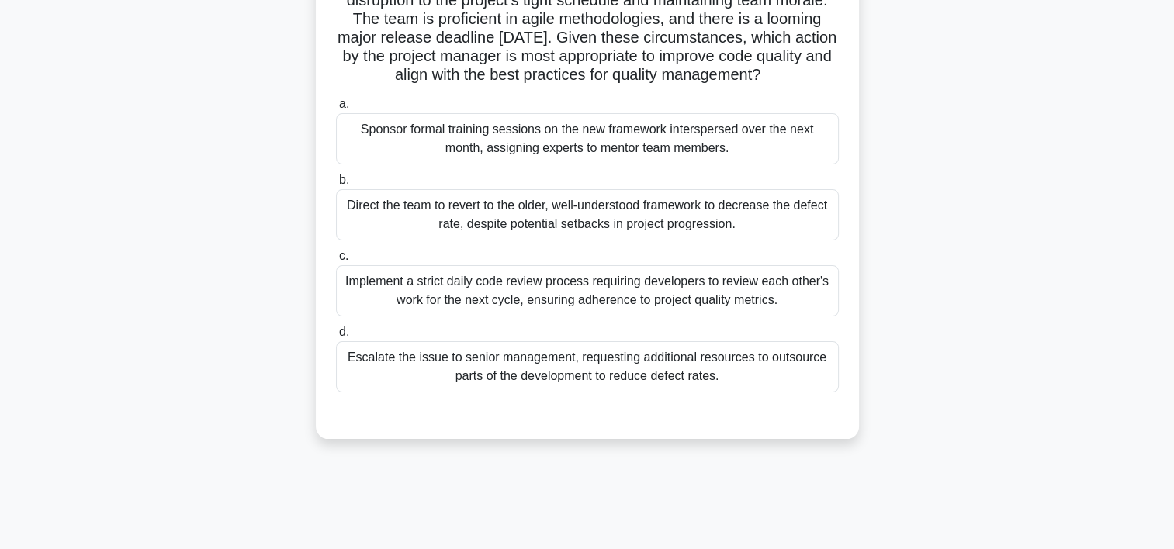
click at [733, 317] on div "Implement a strict daily code review process requiring developers to review eac…" at bounding box center [587, 290] width 503 height 51
click at [336, 262] on input "c. Implement a strict daily code review process requiring developers to review …" at bounding box center [336, 256] width 0 height 10
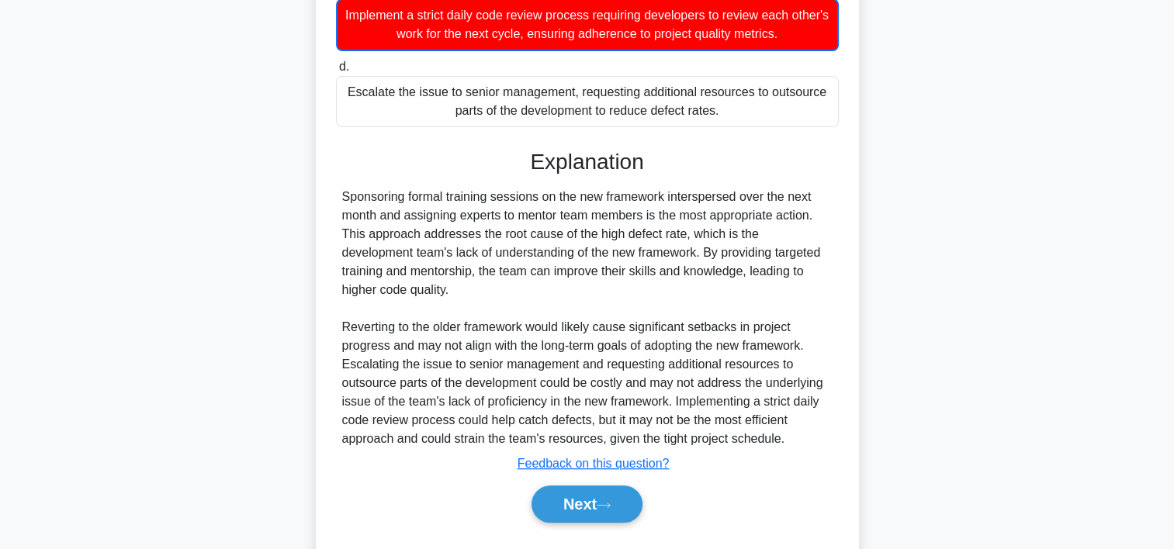
scroll to position [538, 0]
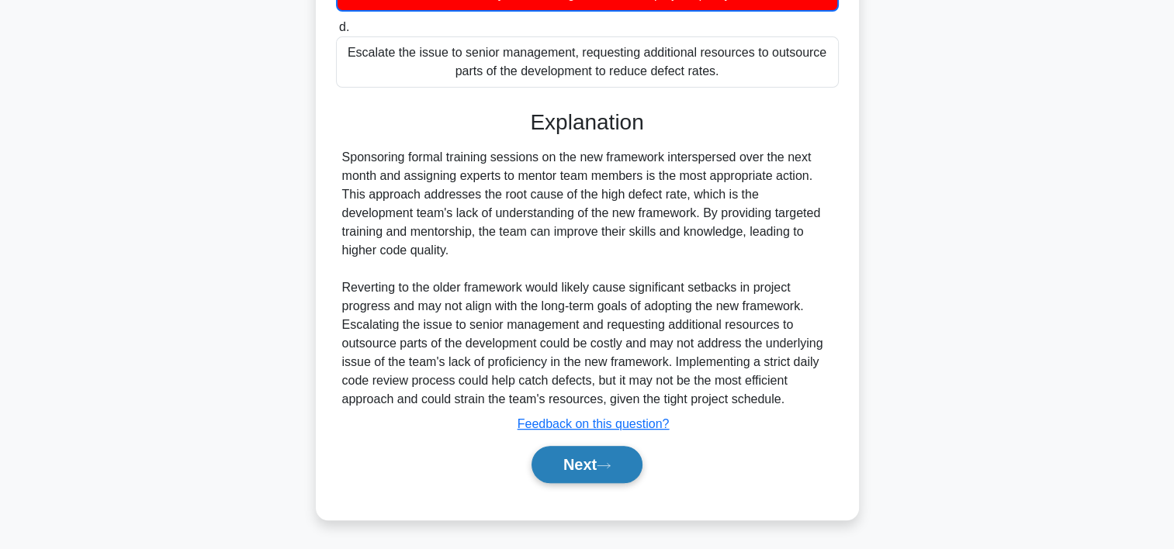
click at [611, 460] on button "Next" at bounding box center [587, 464] width 111 height 37
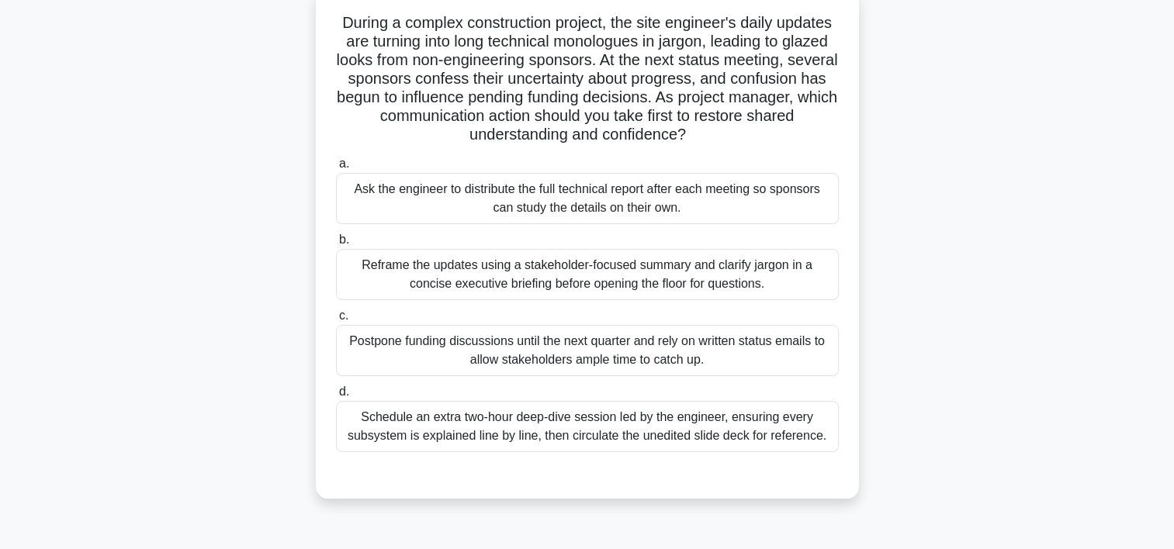
scroll to position [48, 0]
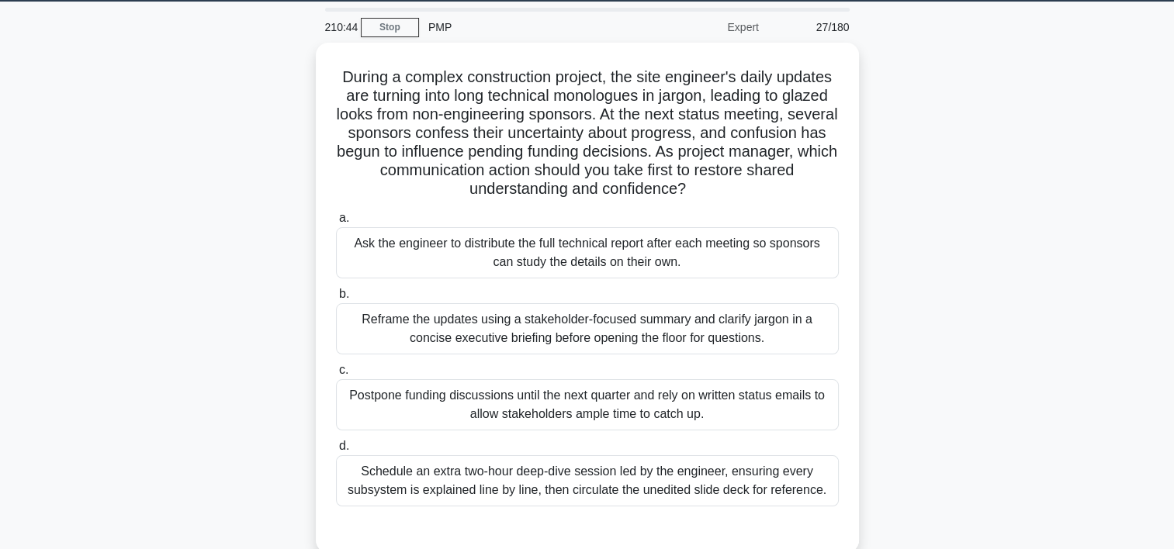
click at [1141, 174] on main "210:44 Stop PMP Expert 27/180 During a complex construction project, the site e…" at bounding box center [587, 396] width 1174 height 788
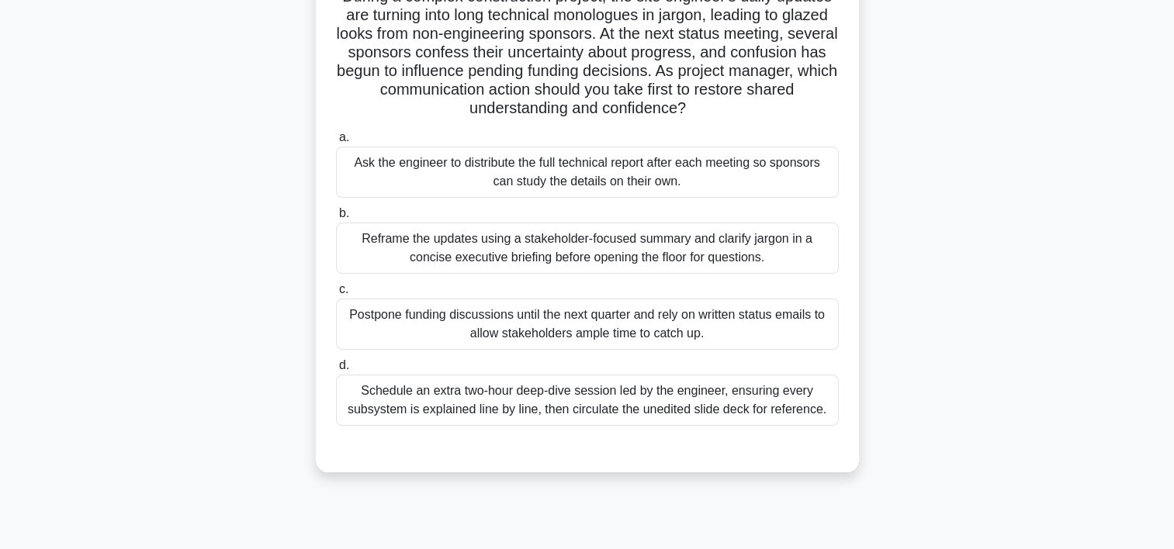
scroll to position [134, 0]
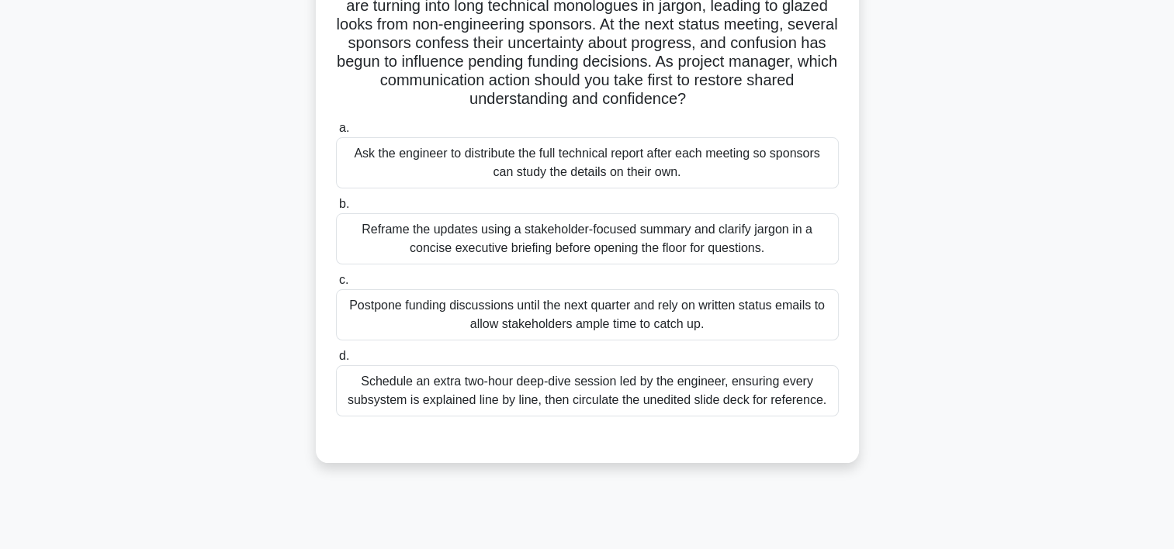
click at [747, 248] on div "Reframe the updates using a stakeholder-focused summary and clarify jargon in a…" at bounding box center [587, 238] width 503 height 51
click at [336, 210] on input "b. Reframe the updates using a stakeholder-focused summary and clarify jargon i…" at bounding box center [336, 204] width 0 height 10
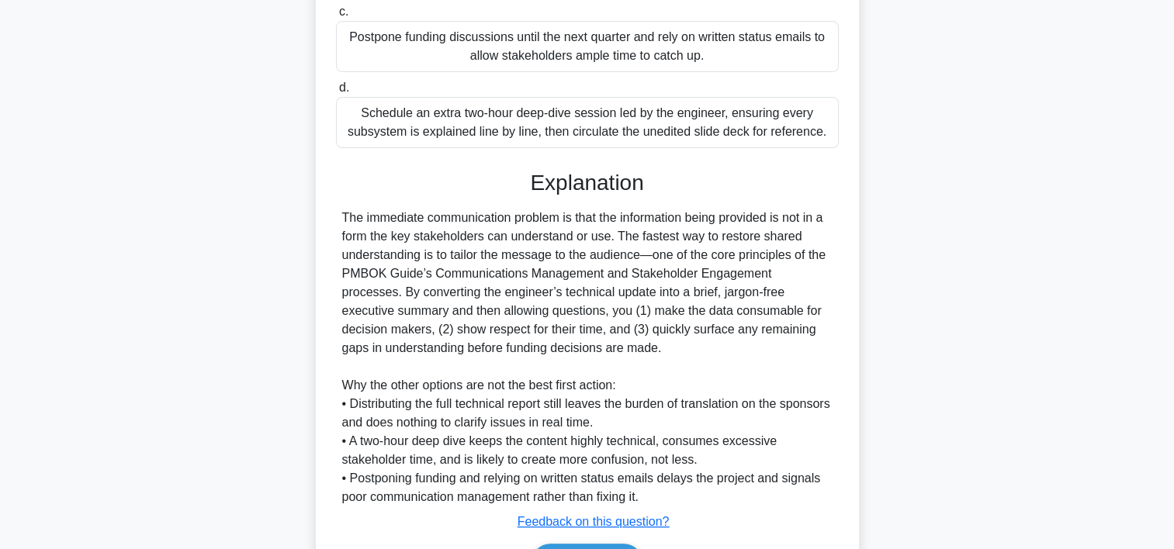
scroll to position [500, 0]
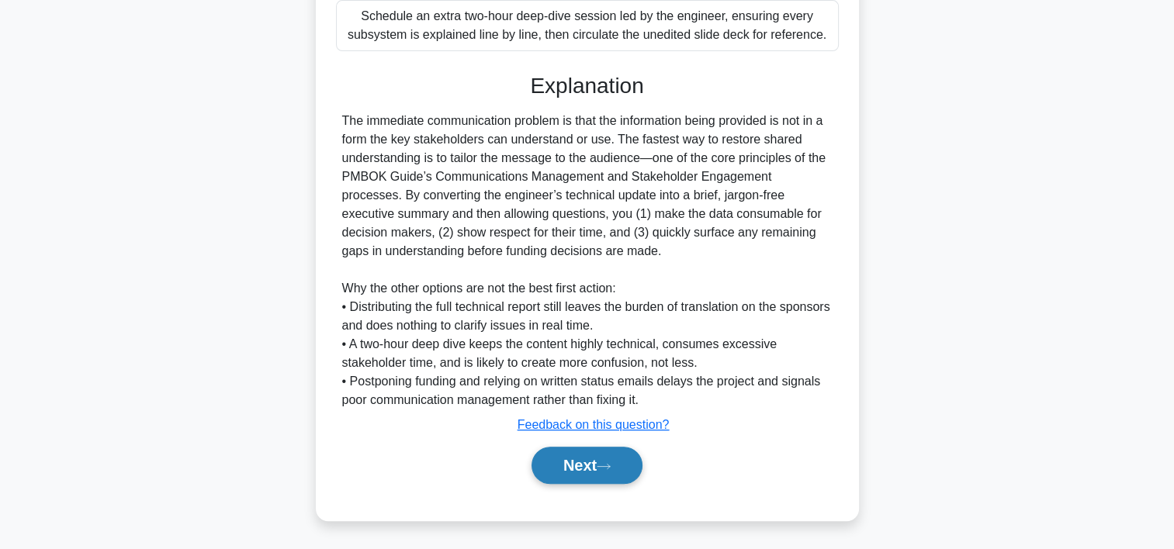
click at [604, 466] on icon at bounding box center [604, 466] width 12 height 5
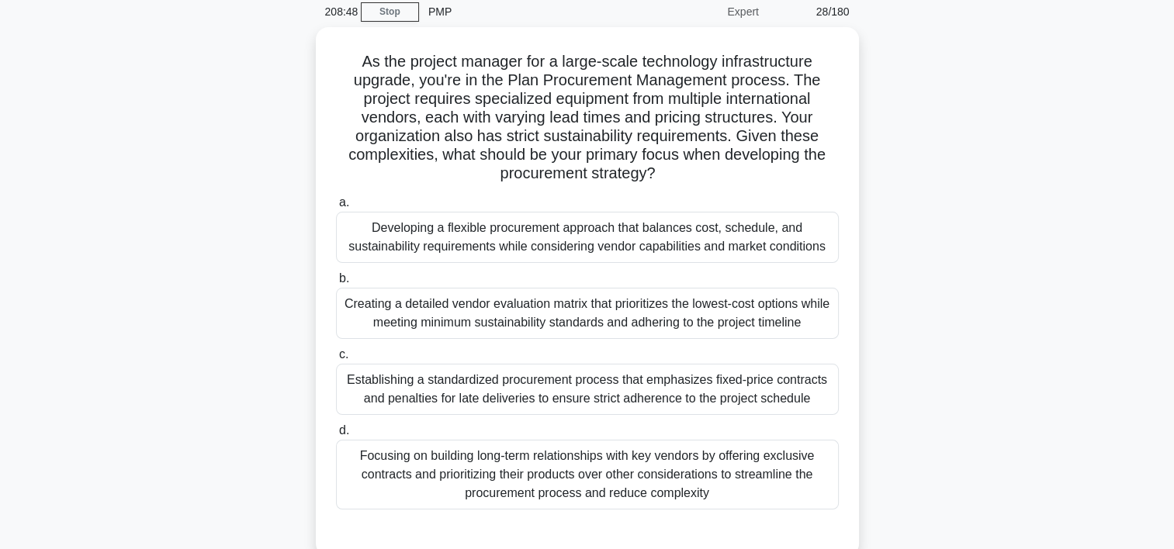
scroll to position [61, 0]
click at [757, 382] on div "Establishing a standardized procurement process that emphasizes fixed-price con…" at bounding box center [587, 388] width 503 height 51
click at [336, 359] on input "c. Establishing a standardized procurement process that emphasizes fixed-price …" at bounding box center [336, 354] width 0 height 10
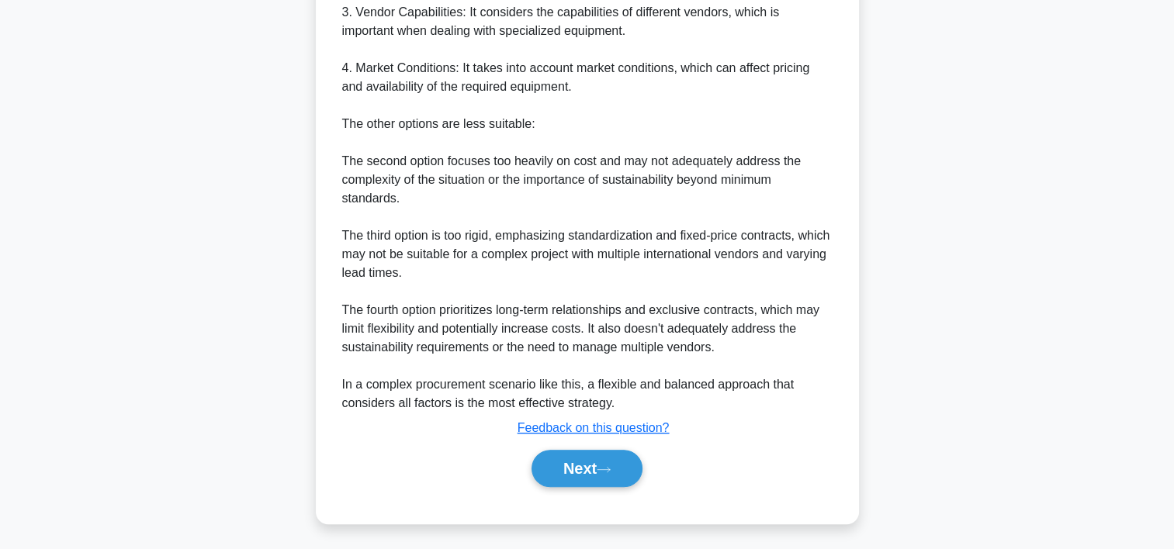
scroll to position [910, 0]
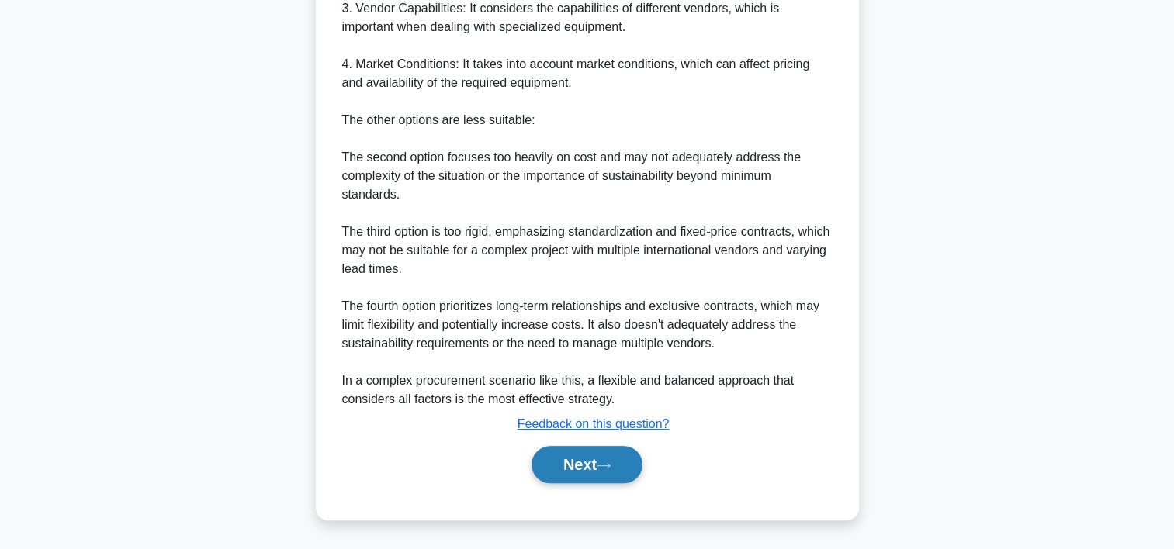
click at [539, 463] on button "Next" at bounding box center [587, 464] width 111 height 37
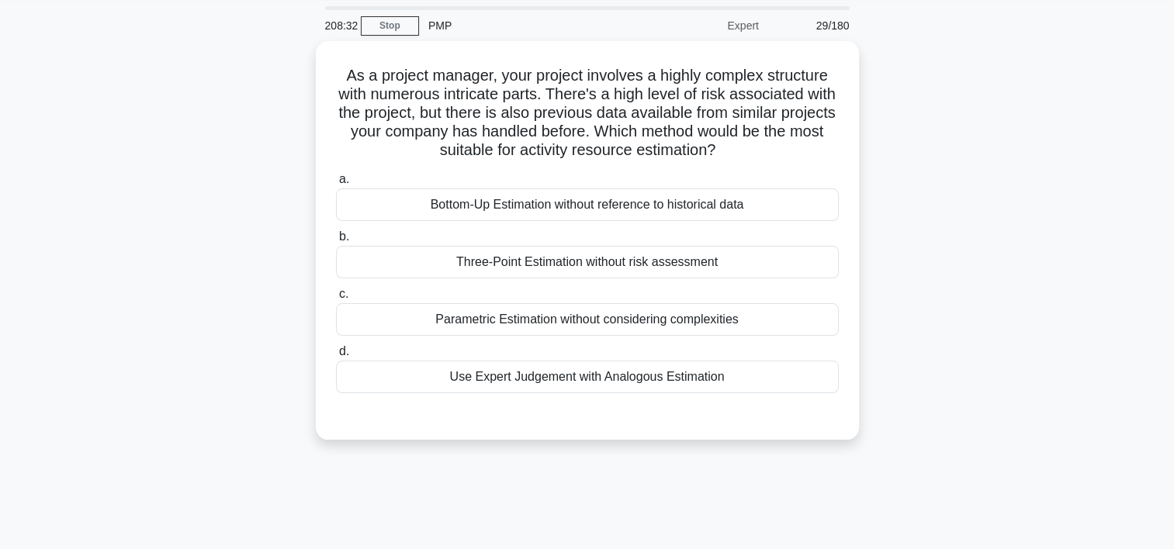
scroll to position [44, 0]
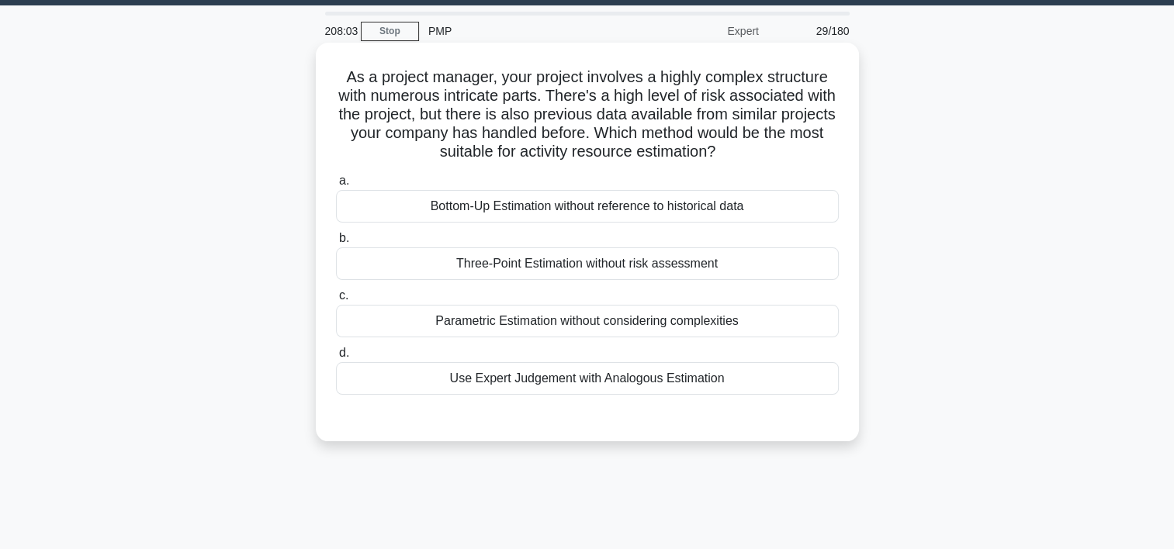
click at [577, 377] on div "Use Expert Judgement with Analogous Estimation" at bounding box center [587, 378] width 503 height 33
click at [336, 359] on input "d. Use Expert Judgement with Analogous Estimation" at bounding box center [336, 353] width 0 height 10
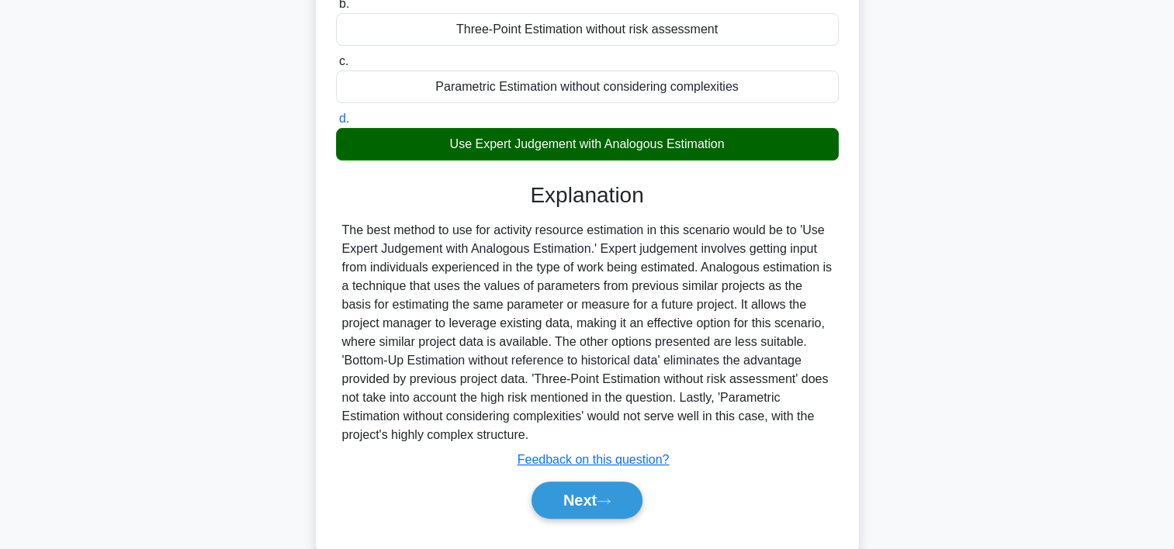
scroll to position [314, 0]
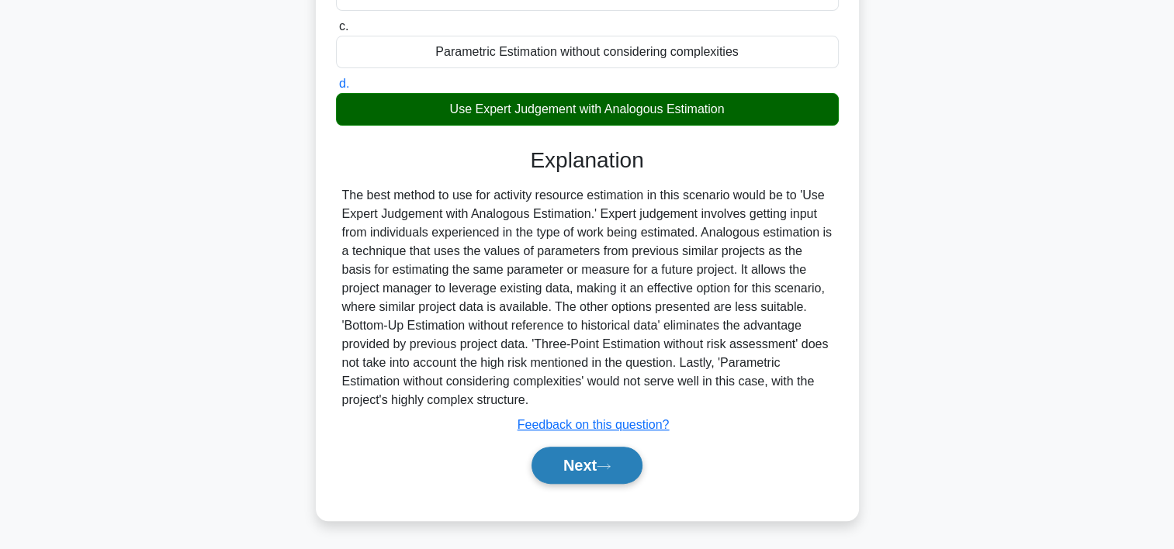
drag, startPoint x: 621, startPoint y: 466, endPoint x: 636, endPoint y: 460, distance: 15.7
click at [622, 466] on button "Next" at bounding box center [587, 465] width 111 height 37
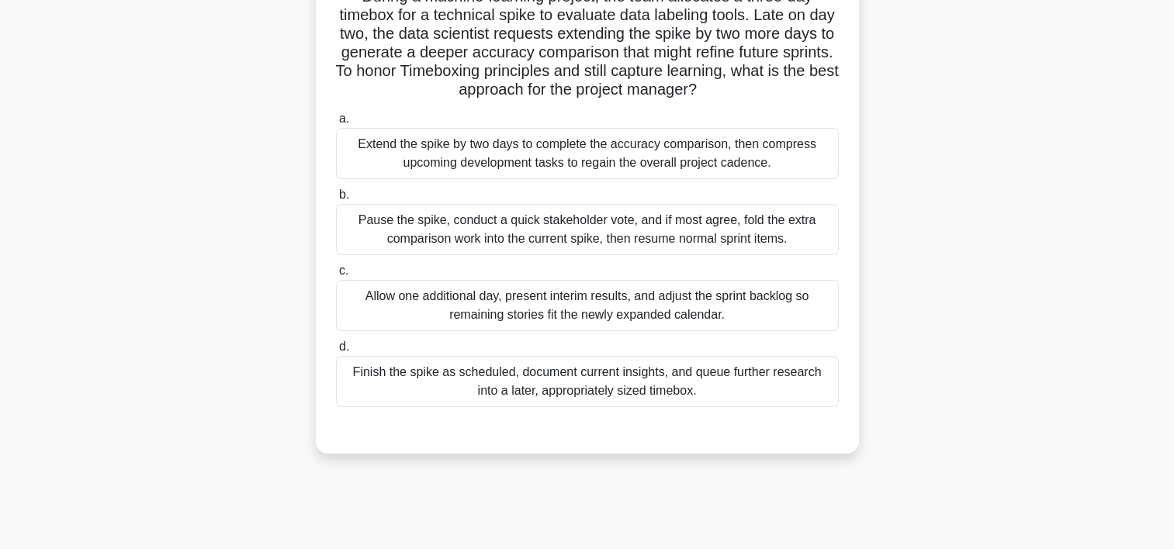
scroll to position [130, 0]
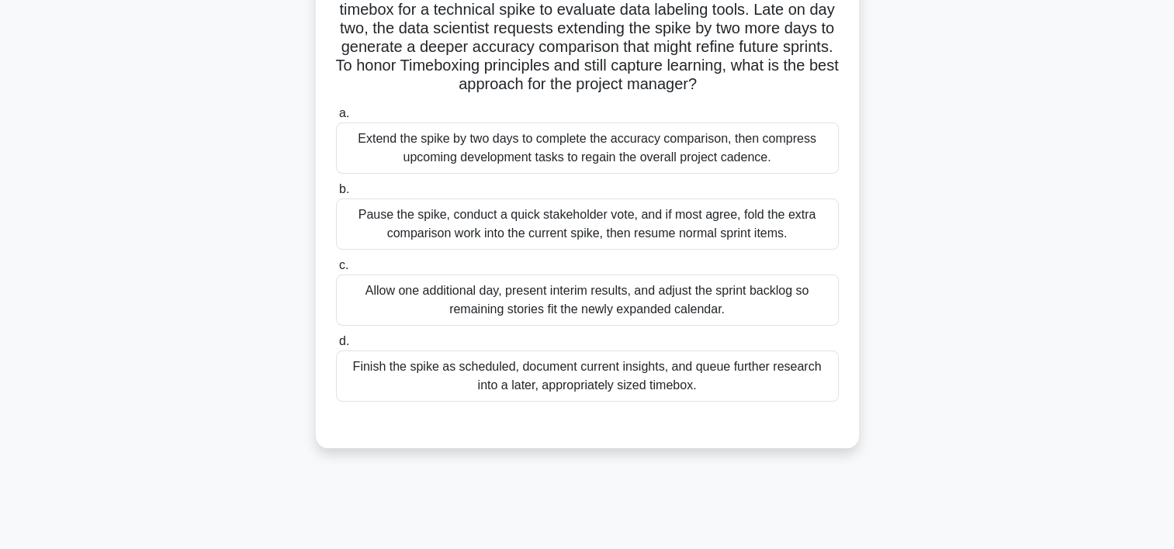
click at [615, 376] on div "Finish the spike as scheduled, document current insights, and queue further res…" at bounding box center [587, 376] width 503 height 51
click at [336, 347] on input "d. Finish the spike as scheduled, document current insights, and queue further …" at bounding box center [336, 342] width 0 height 10
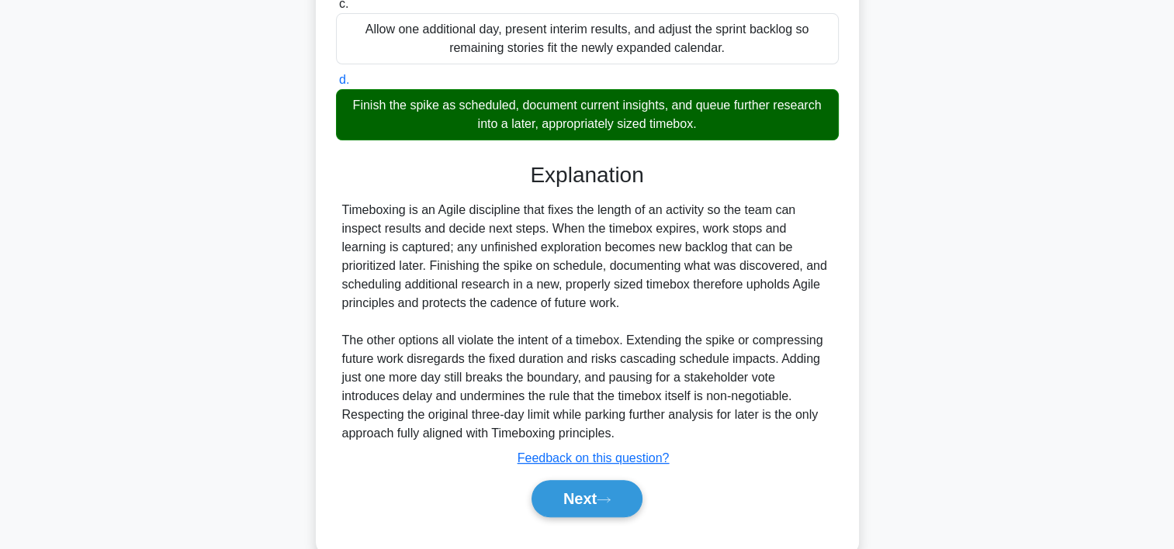
scroll to position [400, 0]
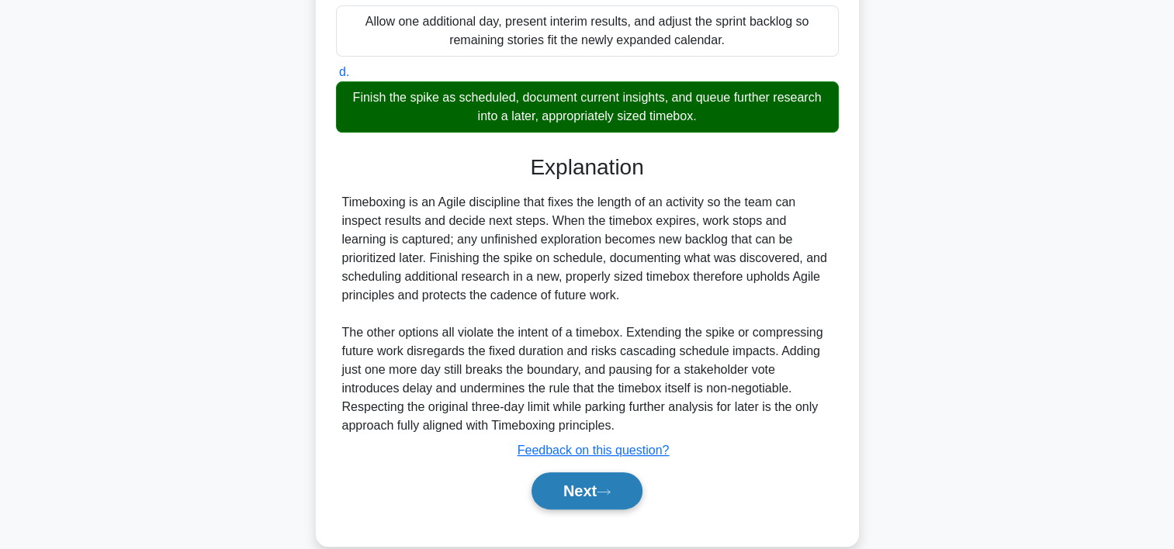
click at [560, 480] on button "Next" at bounding box center [587, 491] width 111 height 37
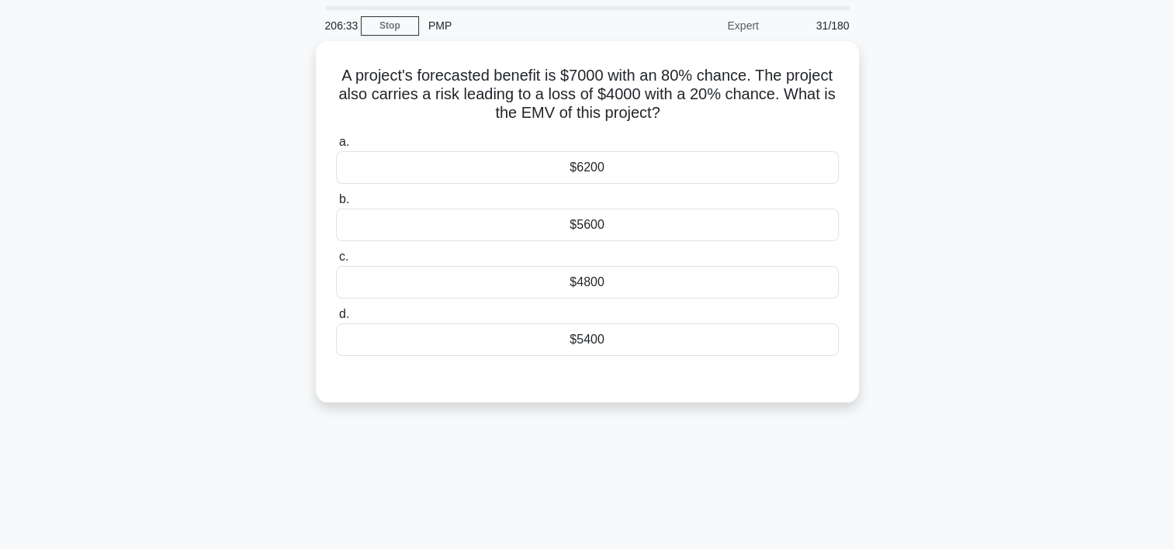
scroll to position [47, 0]
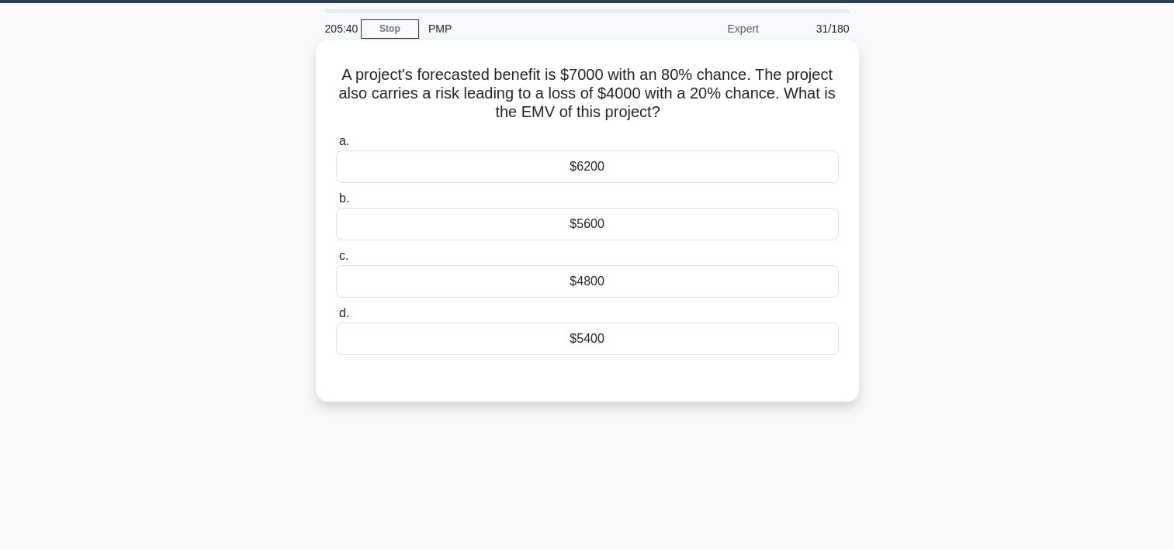
click at [628, 271] on div "$4800" at bounding box center [587, 281] width 503 height 33
click at [336, 262] on input "c. $4800" at bounding box center [336, 256] width 0 height 10
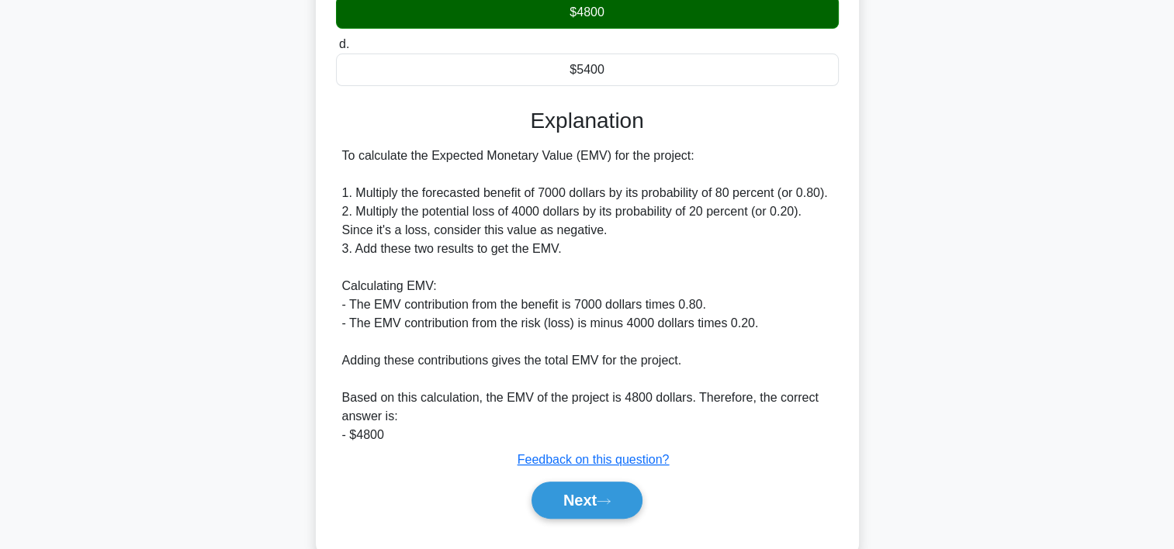
scroll to position [351, 0]
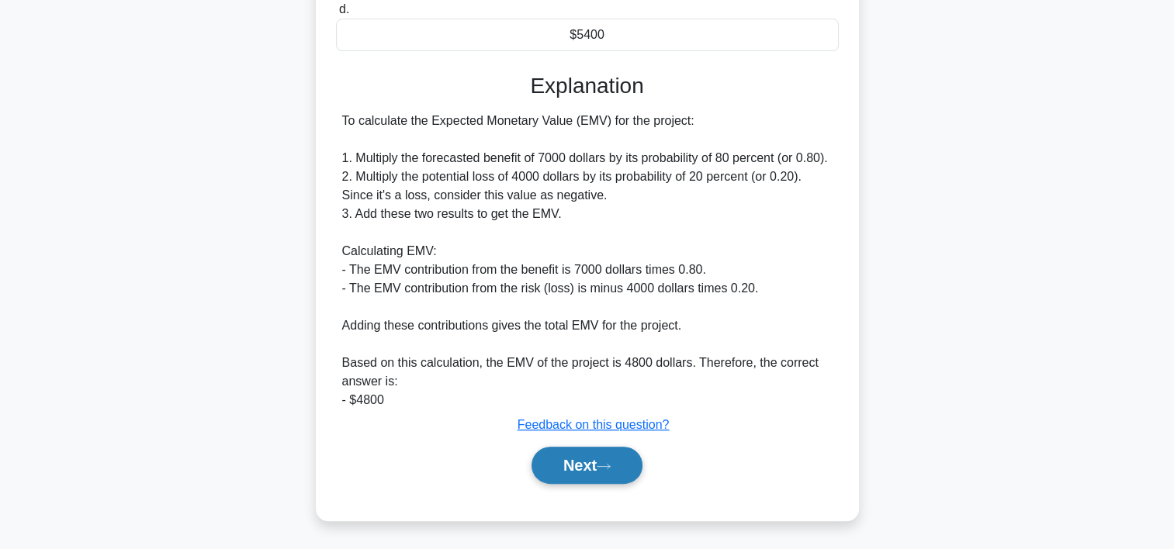
click at [534, 458] on button "Next" at bounding box center [587, 465] width 111 height 37
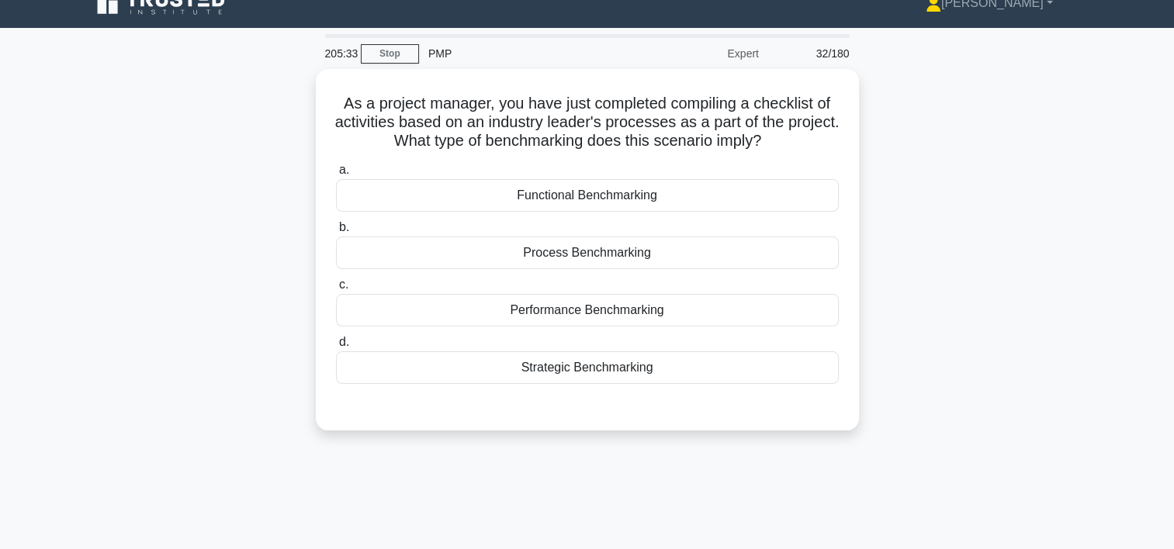
scroll to position [16, 0]
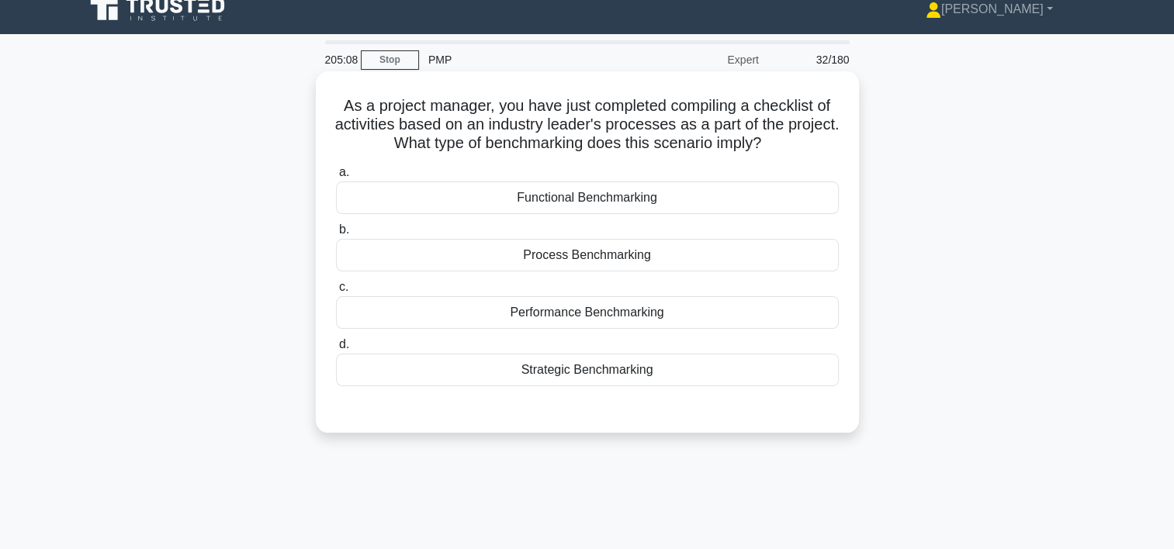
click at [590, 255] on div "Process Benchmarking" at bounding box center [587, 255] width 503 height 33
click at [336, 235] on input "b. Process Benchmarking" at bounding box center [336, 230] width 0 height 10
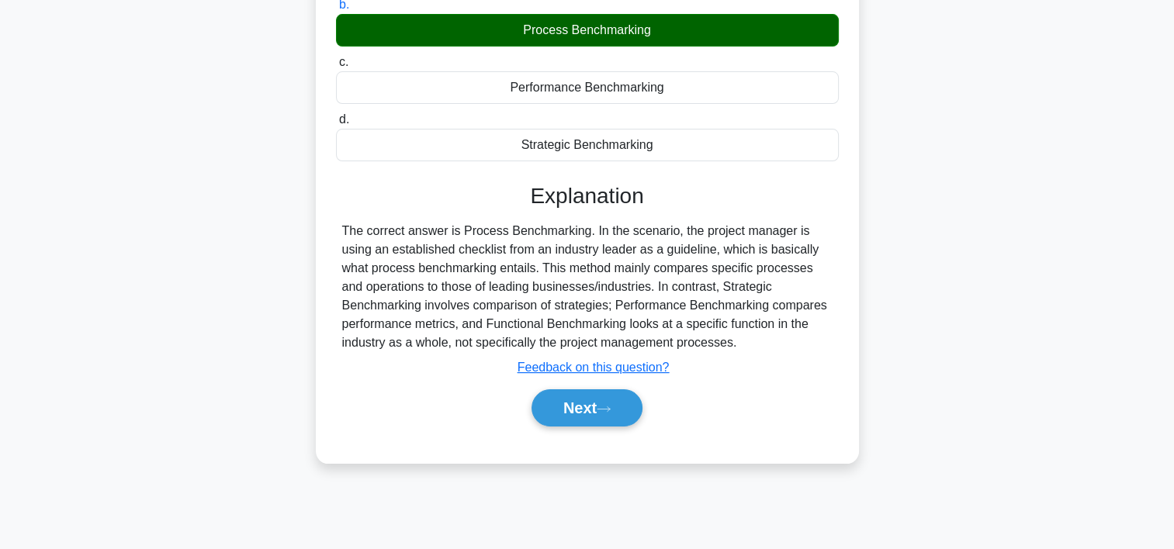
scroll to position [289, 0]
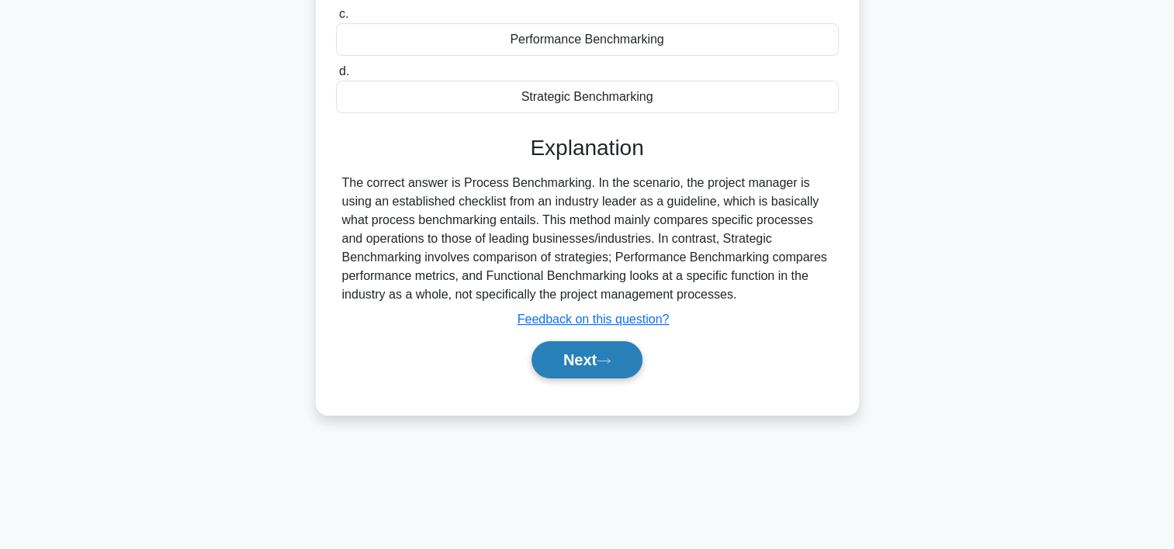
click at [629, 353] on button "Next" at bounding box center [587, 359] width 111 height 37
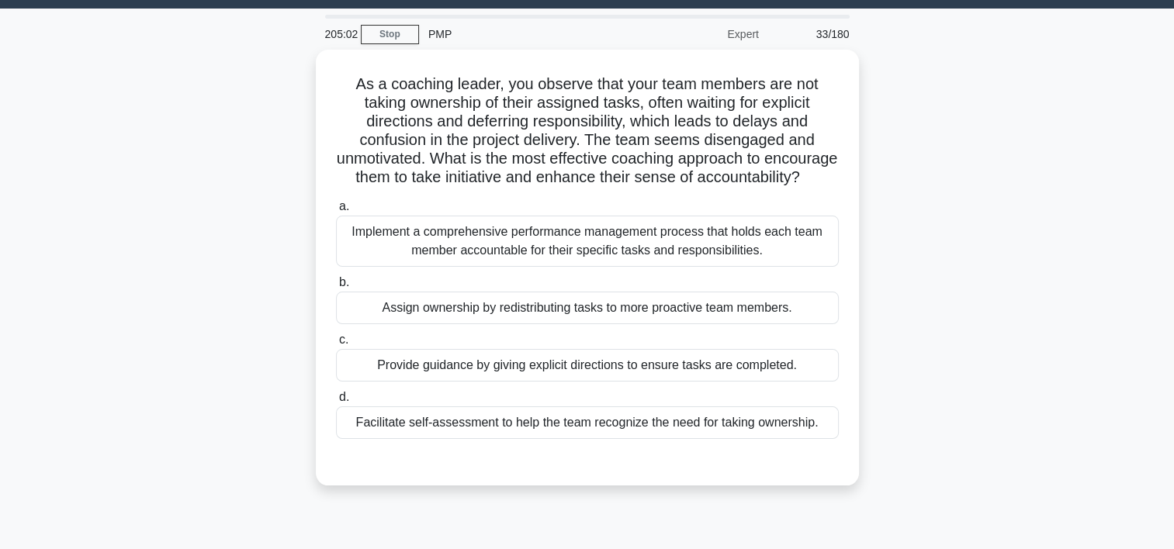
scroll to position [38, 0]
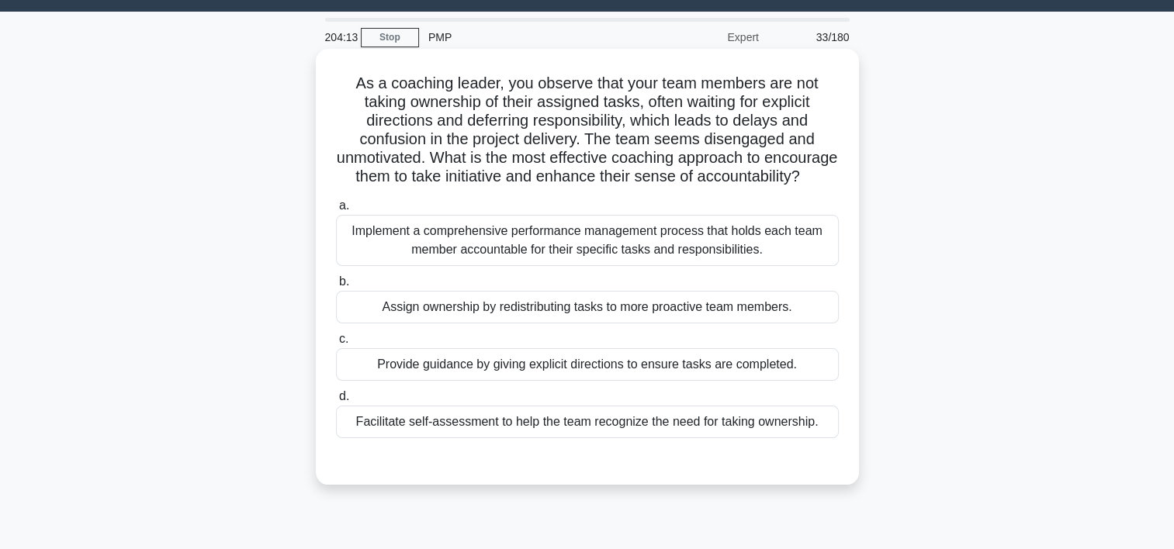
click at [748, 258] on div "Implement a comprehensive performance management process that holds each team m…" at bounding box center [587, 240] width 503 height 51
click at [336, 211] on input "a. Implement a comprehensive performance management process that holds each tea…" at bounding box center [336, 206] width 0 height 10
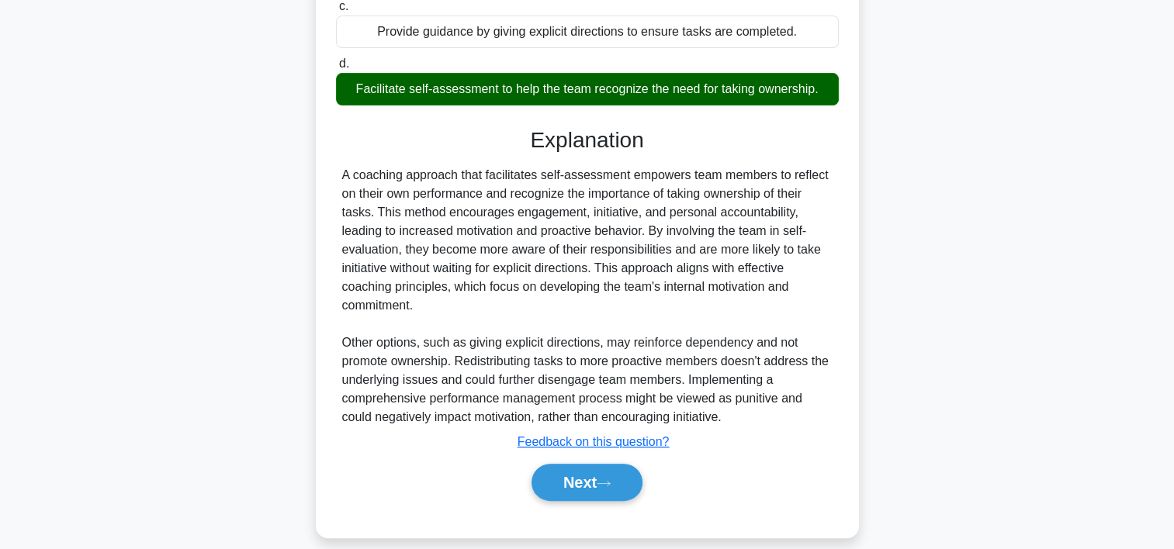
scroll to position [407, 0]
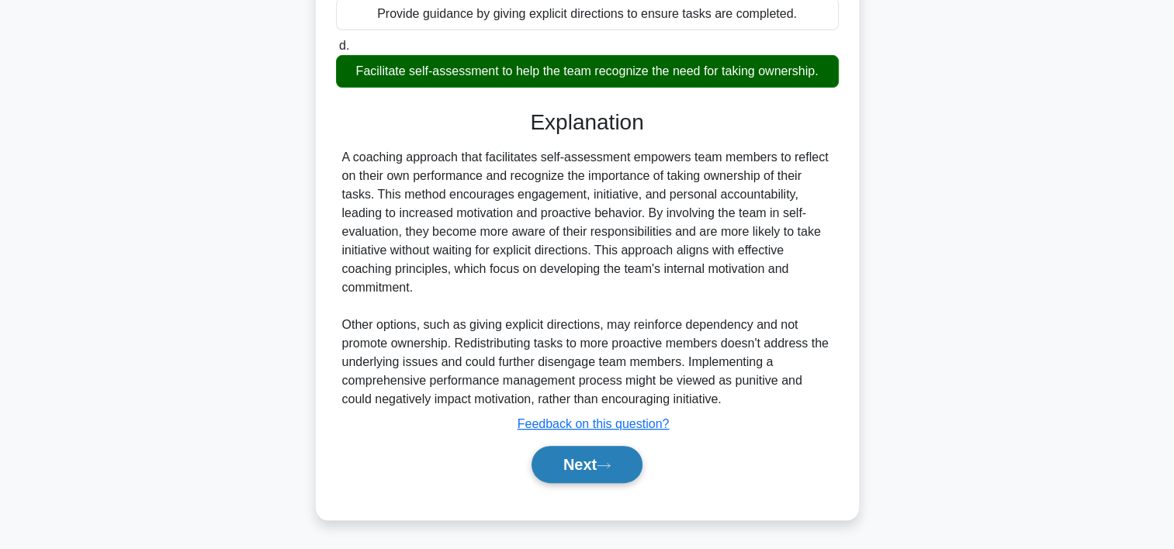
click at [627, 456] on button "Next" at bounding box center [587, 464] width 111 height 37
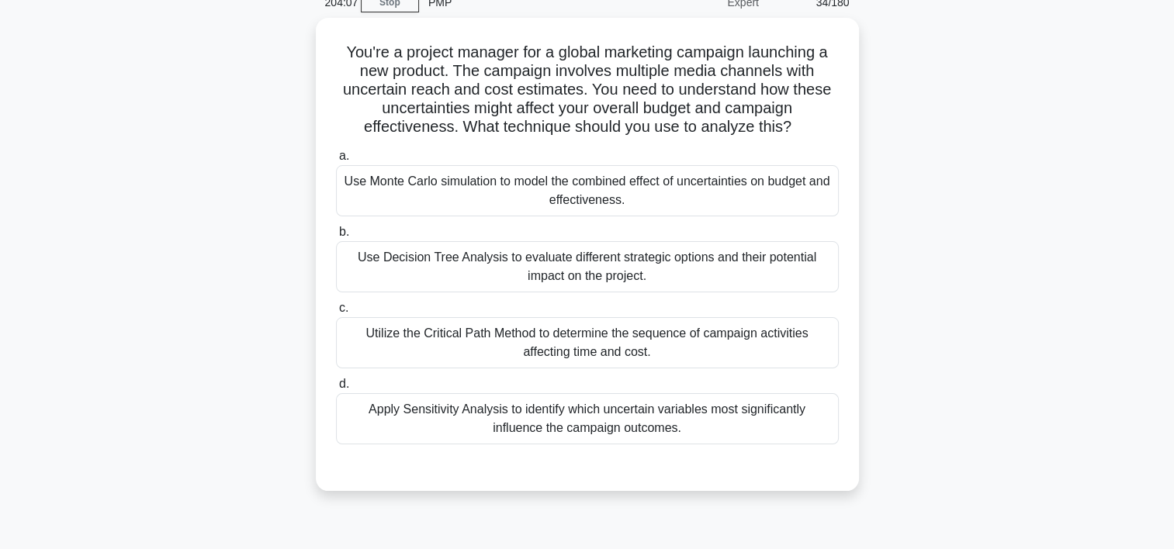
scroll to position [41, 0]
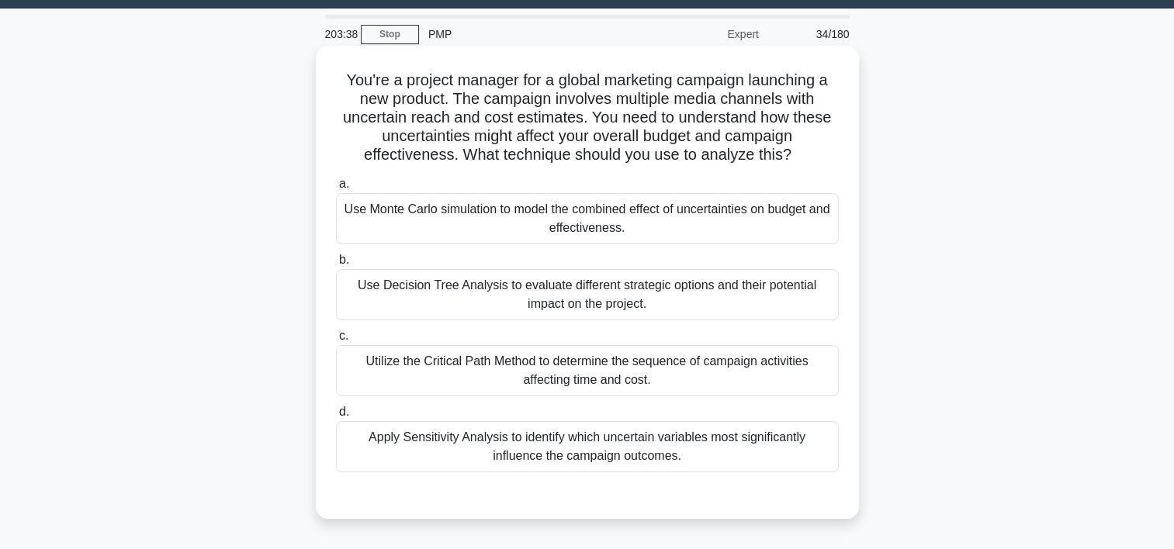
click at [688, 209] on div "Use Monte Carlo simulation to model the combined effect of uncertainties on bud…" at bounding box center [587, 218] width 503 height 51
click at [336, 189] on input "a. Use Monte Carlo simulation to model the combined effect of uncertainties on …" at bounding box center [336, 184] width 0 height 10
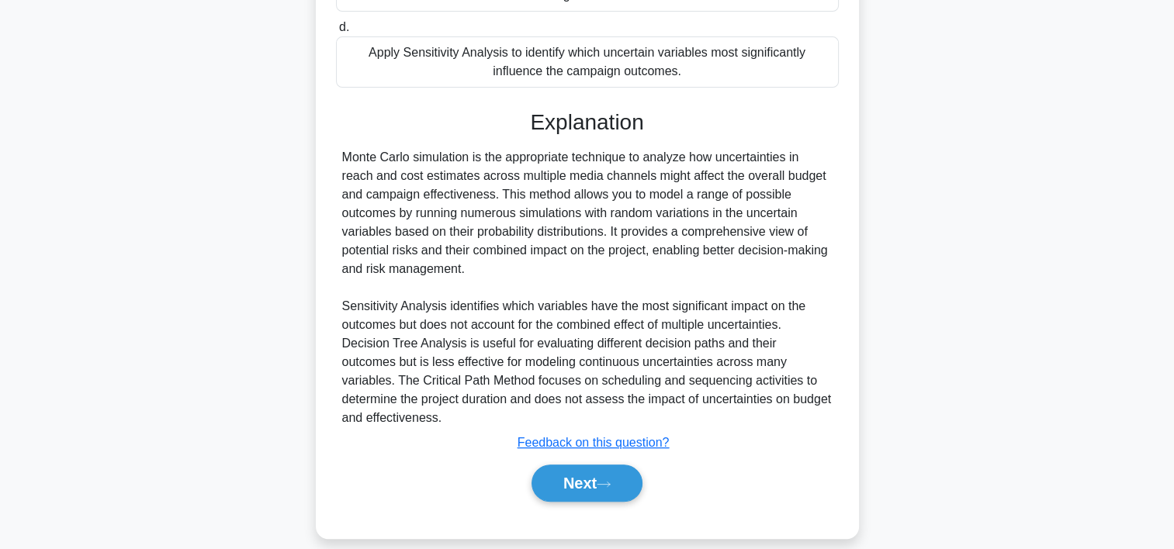
scroll to position [434, 0]
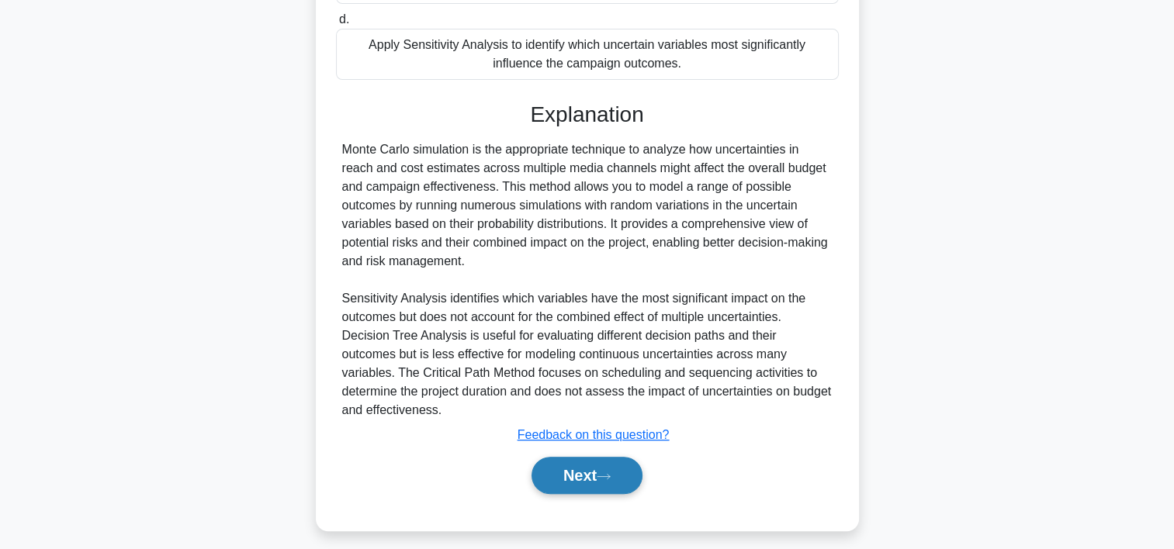
click at [629, 472] on button "Next" at bounding box center [587, 475] width 111 height 37
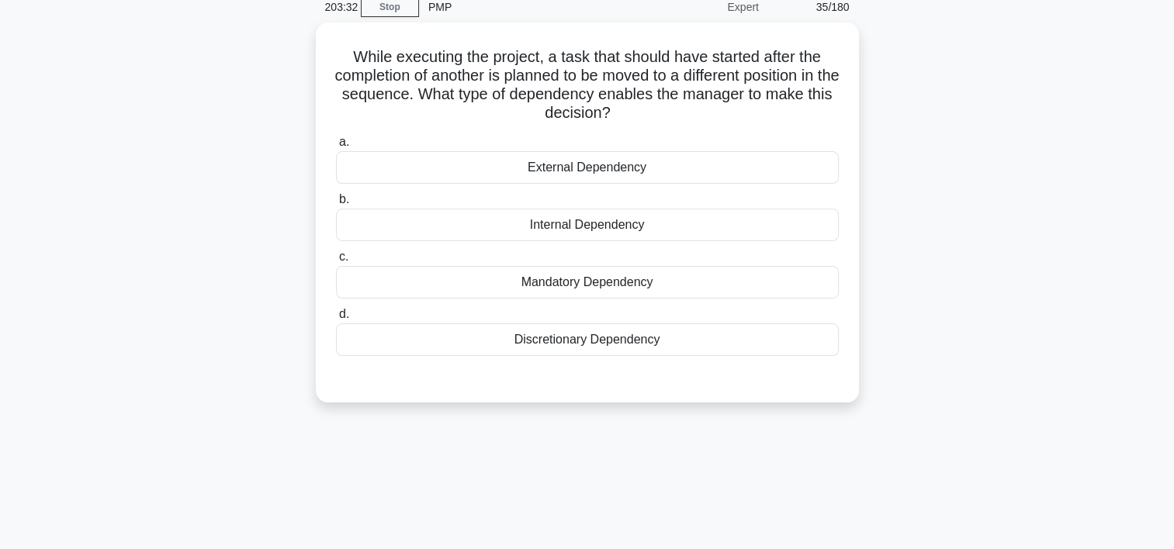
scroll to position [59, 0]
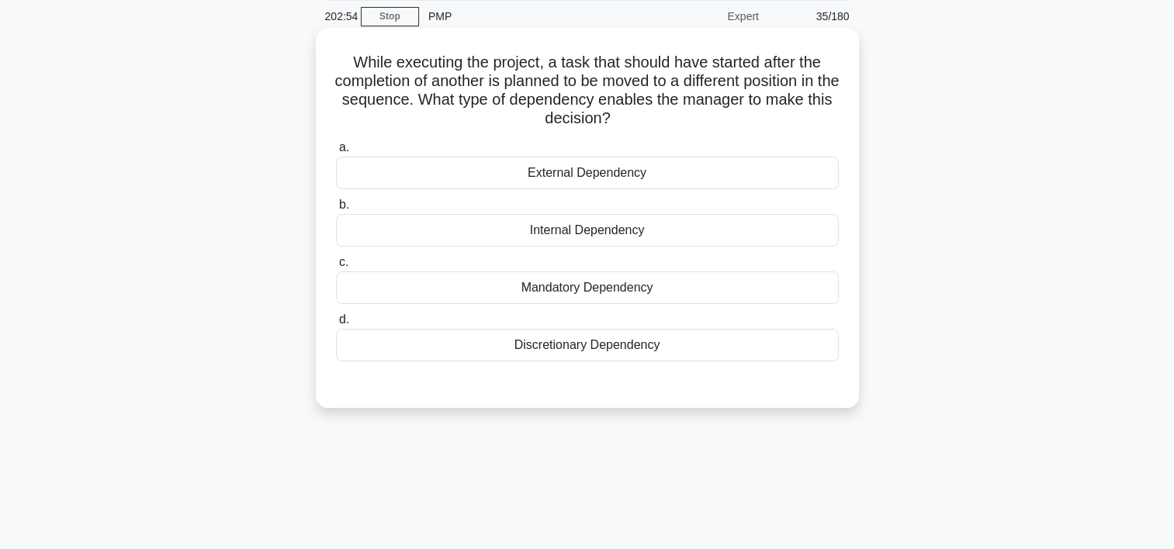
click at [572, 287] on div "Mandatory Dependency" at bounding box center [587, 288] width 503 height 33
click at [336, 268] on input "c. Mandatory Dependency" at bounding box center [336, 263] width 0 height 10
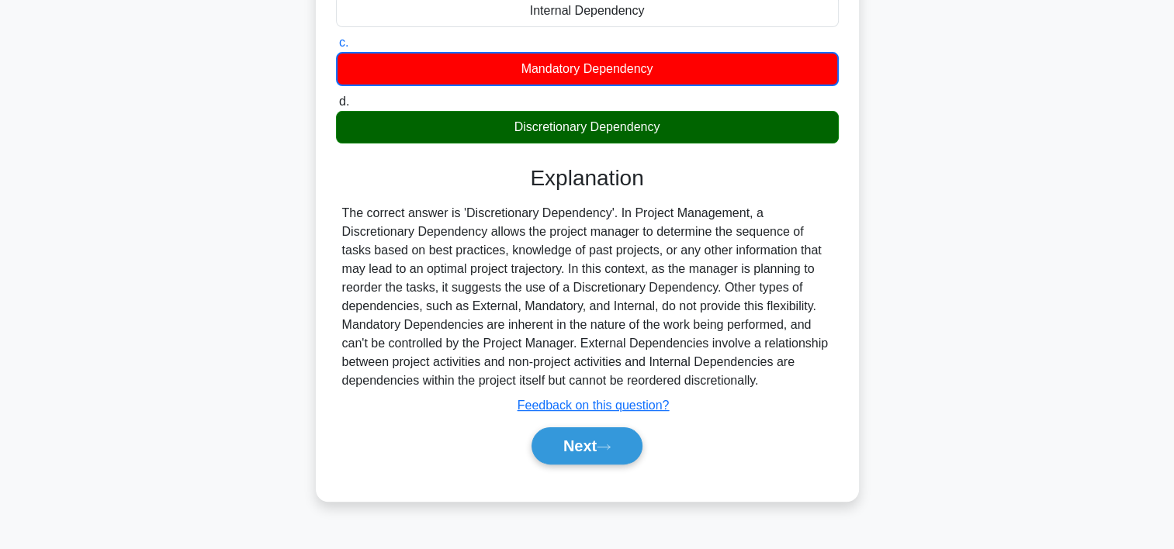
scroll to position [289, 0]
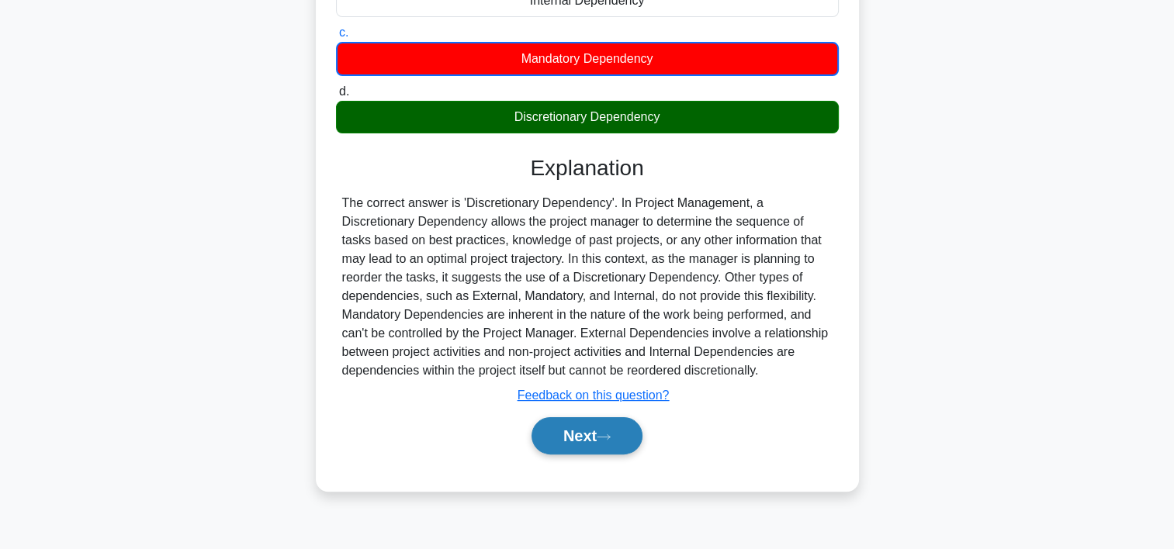
click at [618, 436] on button "Next" at bounding box center [587, 435] width 111 height 37
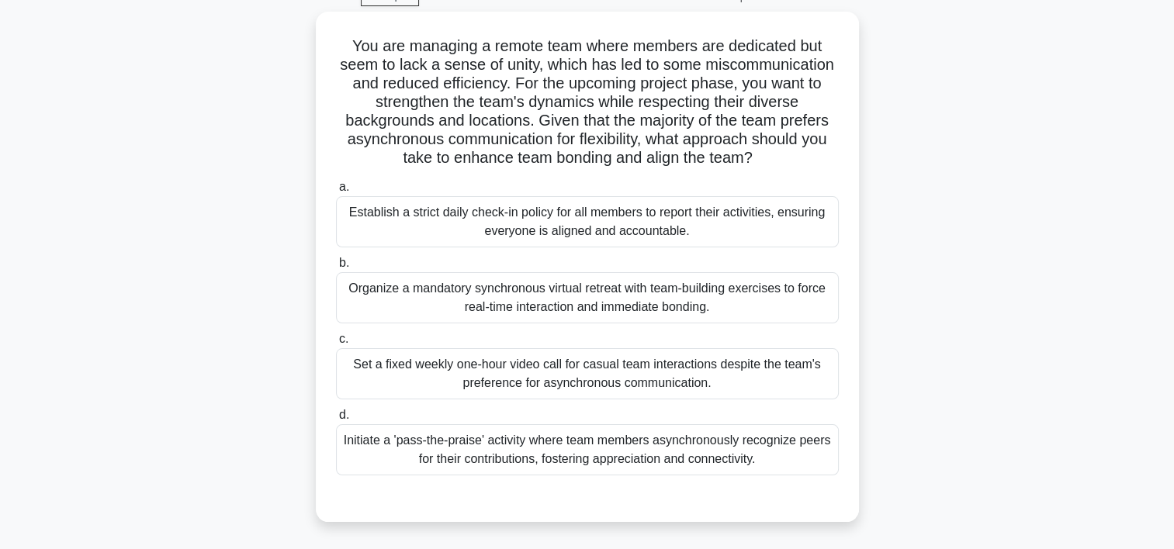
scroll to position [68, 0]
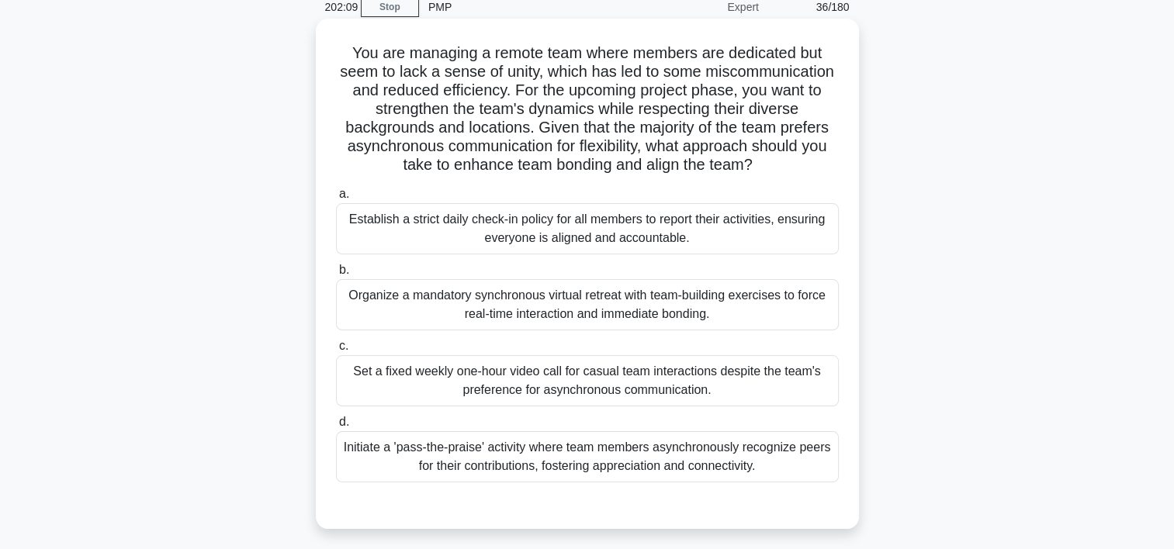
click at [500, 292] on div "Organize a mandatory synchronous virtual retreat with team-building exercises t…" at bounding box center [587, 304] width 503 height 51
click at [336, 275] on input "b. Organize a mandatory synchronous virtual retreat with team-building exercise…" at bounding box center [336, 270] width 0 height 10
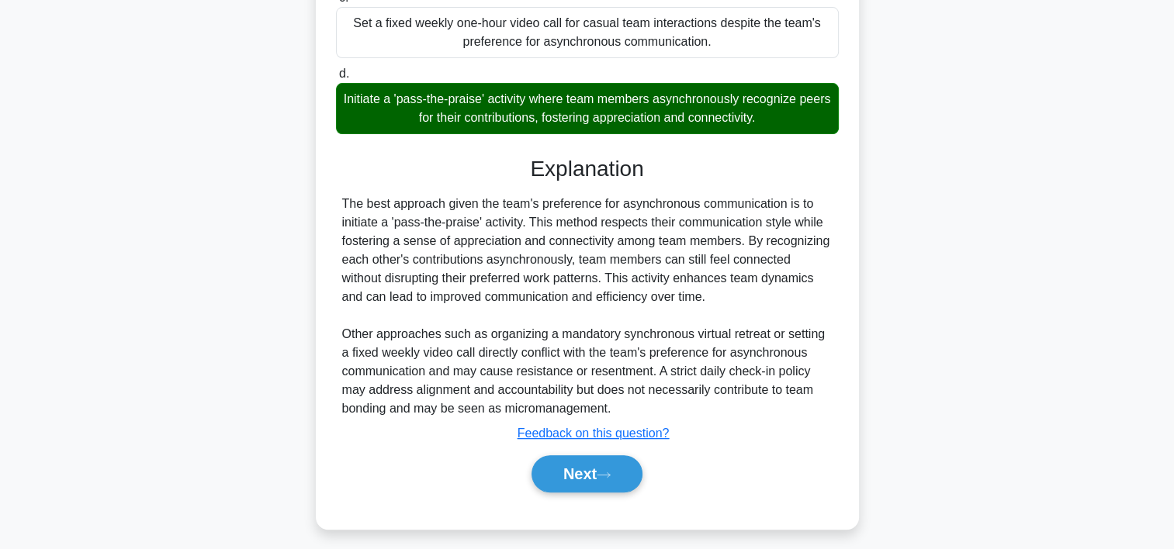
scroll to position [426, 0]
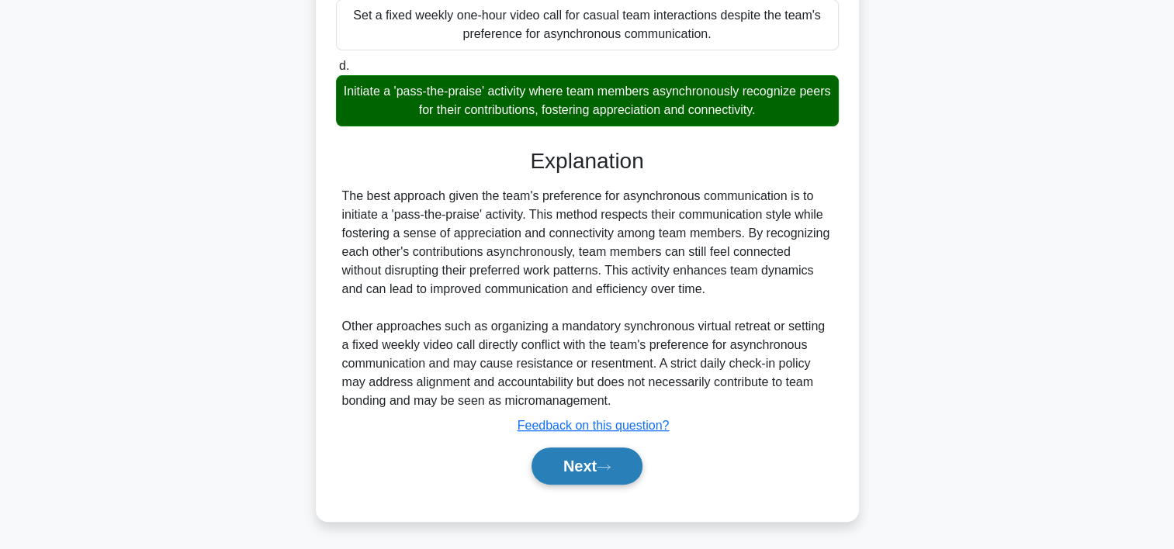
click at [626, 467] on button "Next" at bounding box center [587, 466] width 111 height 37
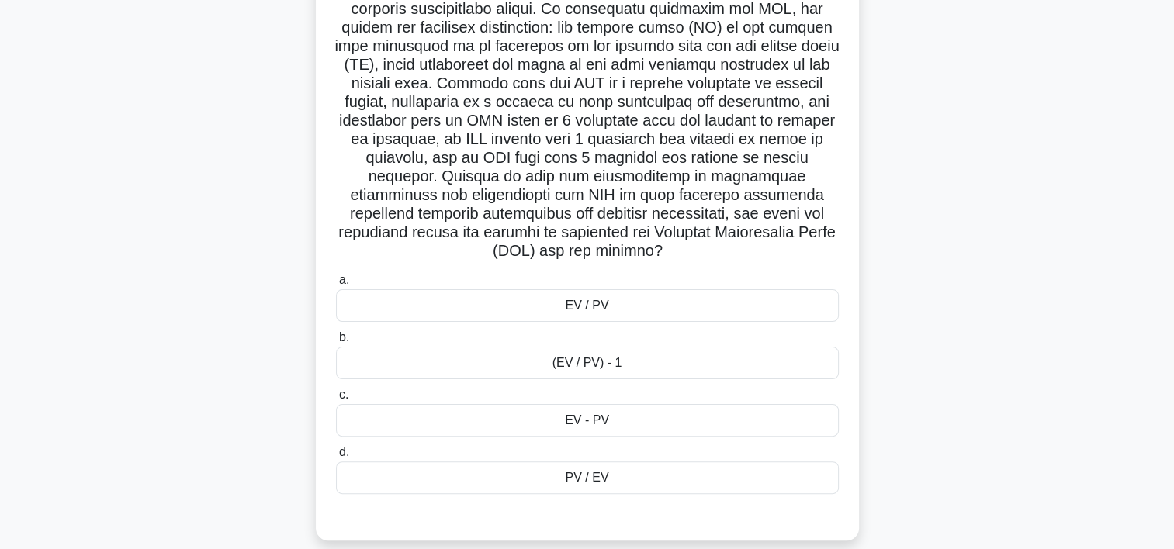
scroll to position [338, 0]
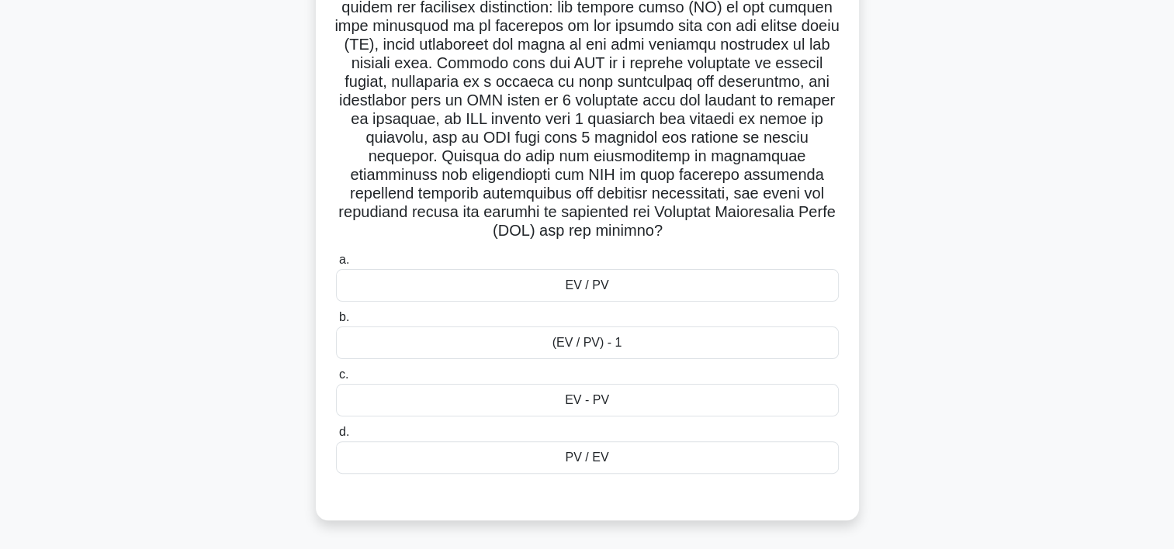
click at [611, 293] on div "EV / PV" at bounding box center [587, 285] width 503 height 33
click at [336, 265] on input "a. EV / PV" at bounding box center [336, 260] width 0 height 10
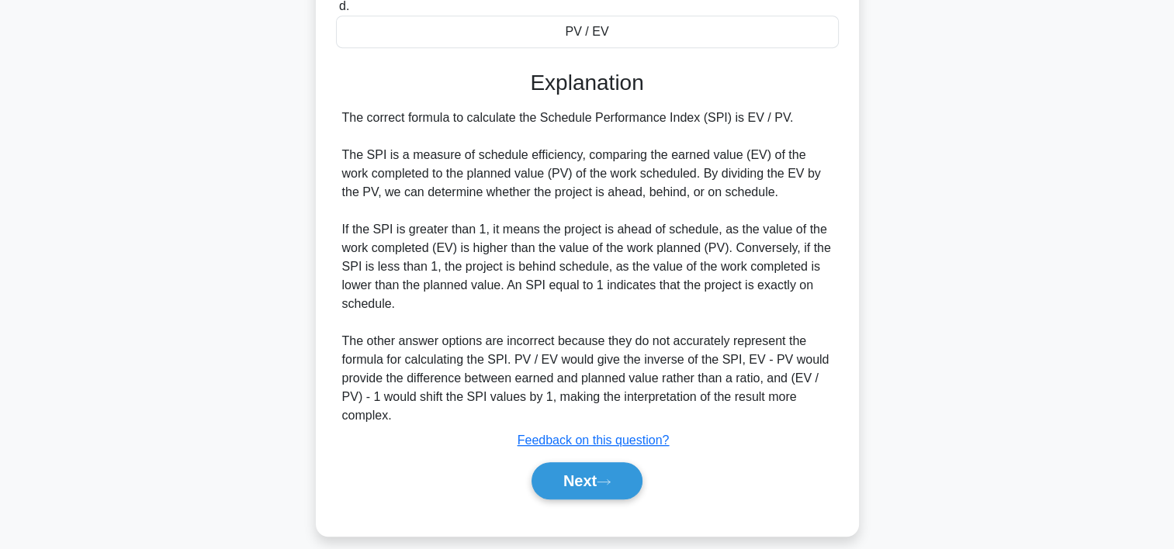
scroll to position [779, 0]
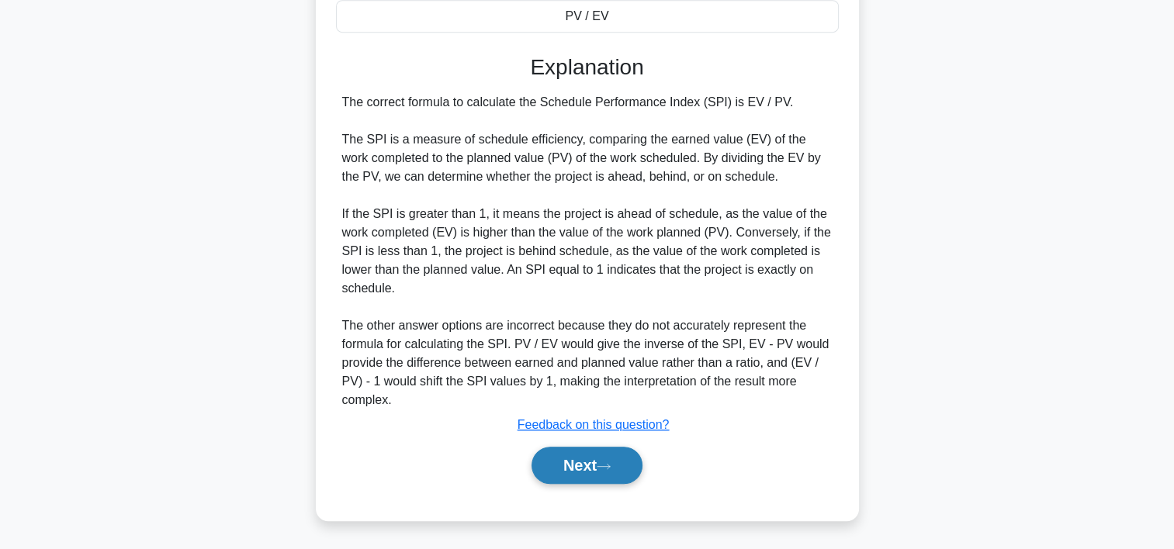
click at [621, 475] on button "Next" at bounding box center [587, 465] width 111 height 37
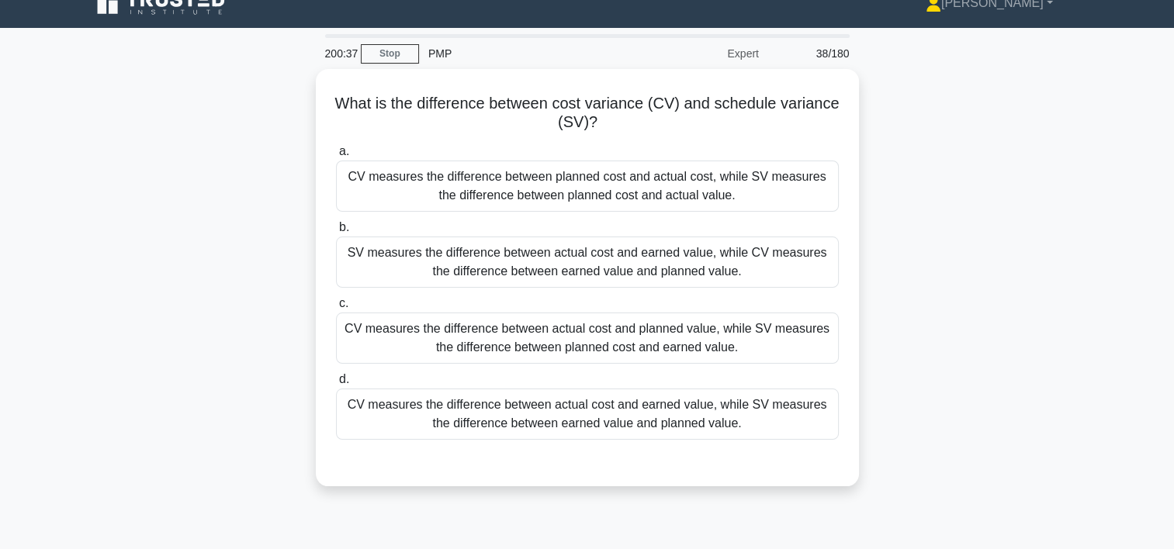
scroll to position [20, 0]
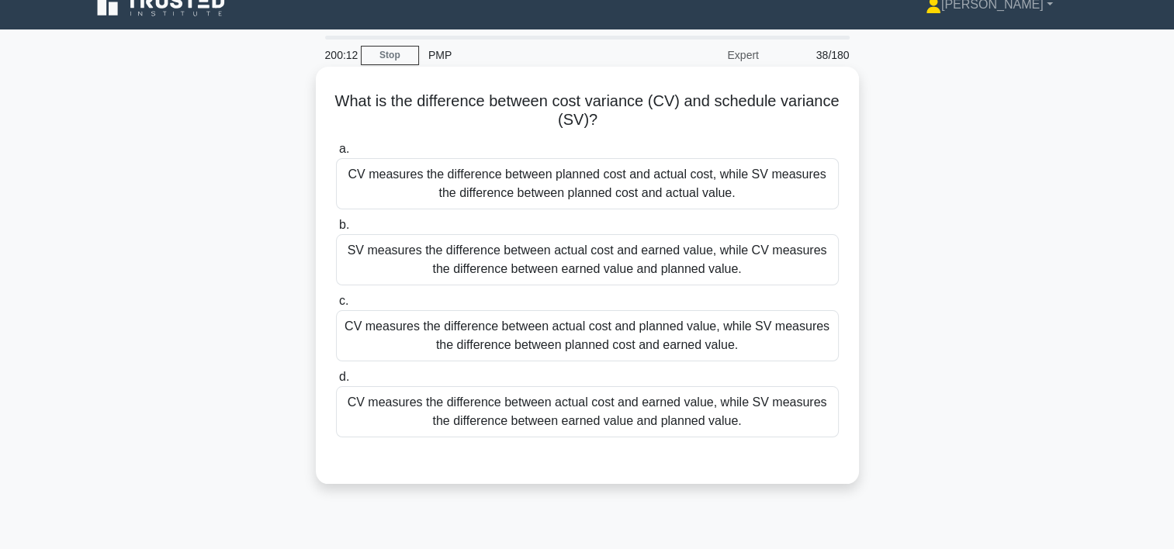
click at [590, 413] on div "CV measures the difference between actual cost and earned value, while SV measu…" at bounding box center [587, 411] width 503 height 51
click at [336, 383] on input "d. CV measures the difference between actual cost and earned value, while SV me…" at bounding box center [336, 377] width 0 height 10
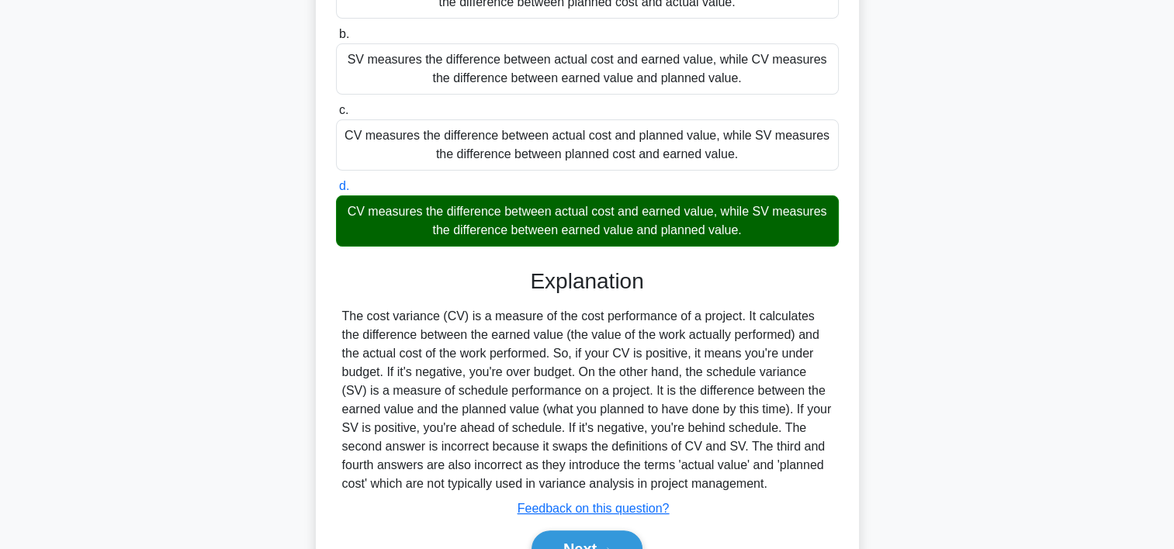
scroll to position [295, 0]
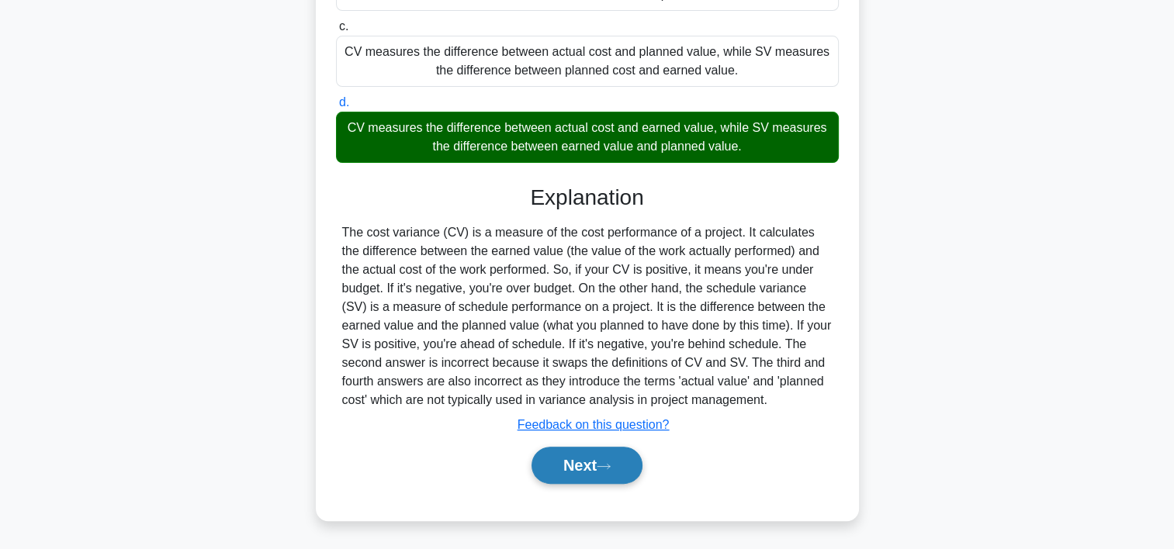
click at [610, 466] on icon at bounding box center [604, 466] width 12 height 5
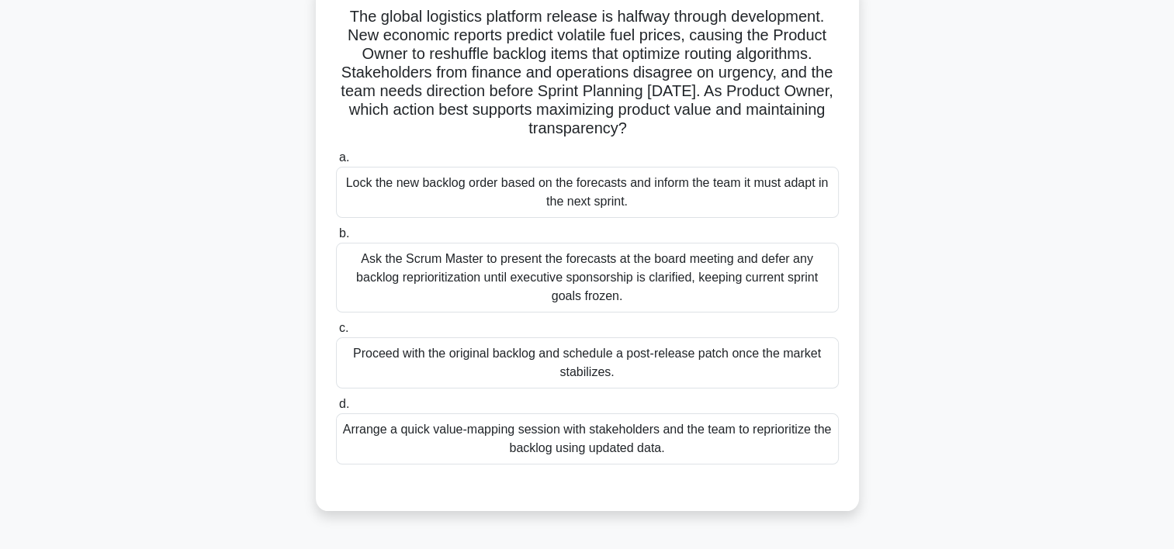
scroll to position [110, 0]
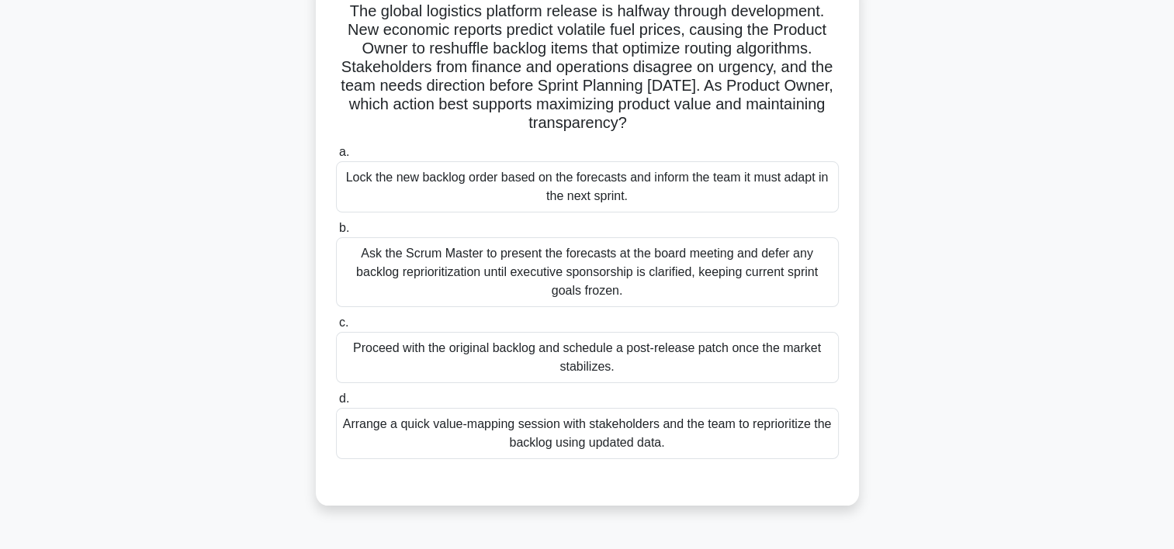
click at [677, 352] on div "Proceed with the original backlog and schedule a post-release patch once the ma…" at bounding box center [587, 357] width 503 height 51
click at [336, 328] on input "c. Proceed with the original backlog and schedule a post-release patch once the…" at bounding box center [336, 323] width 0 height 10
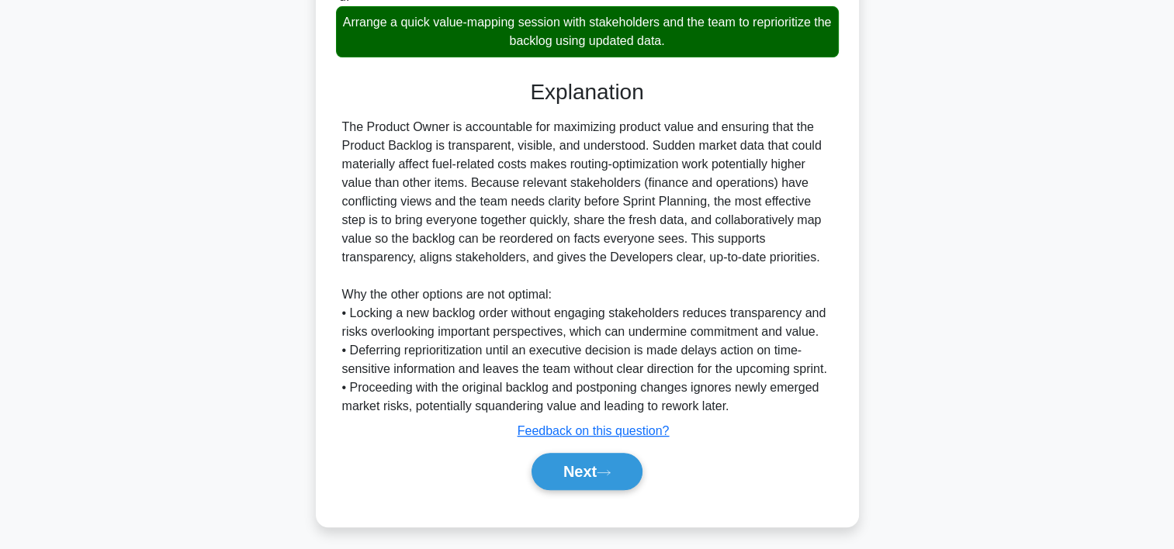
scroll to position [519, 0]
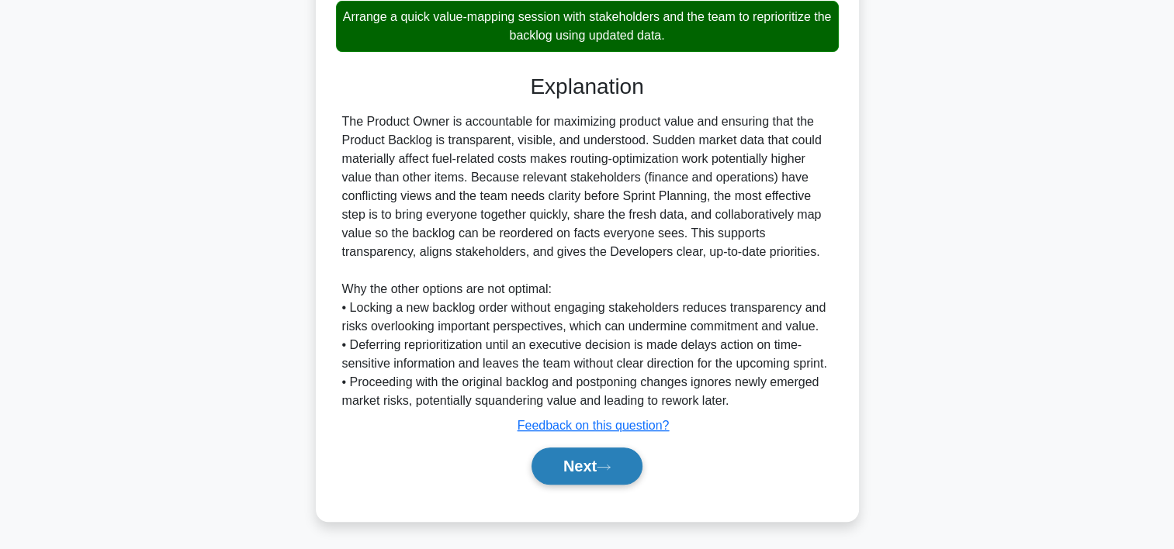
click at [592, 469] on button "Next" at bounding box center [587, 466] width 111 height 37
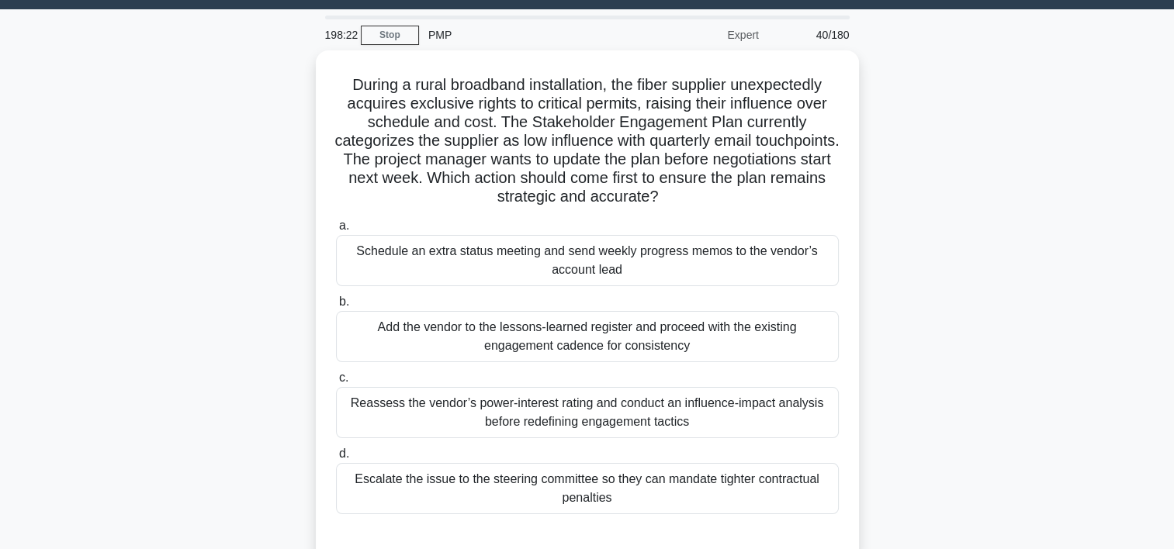
scroll to position [50, 0]
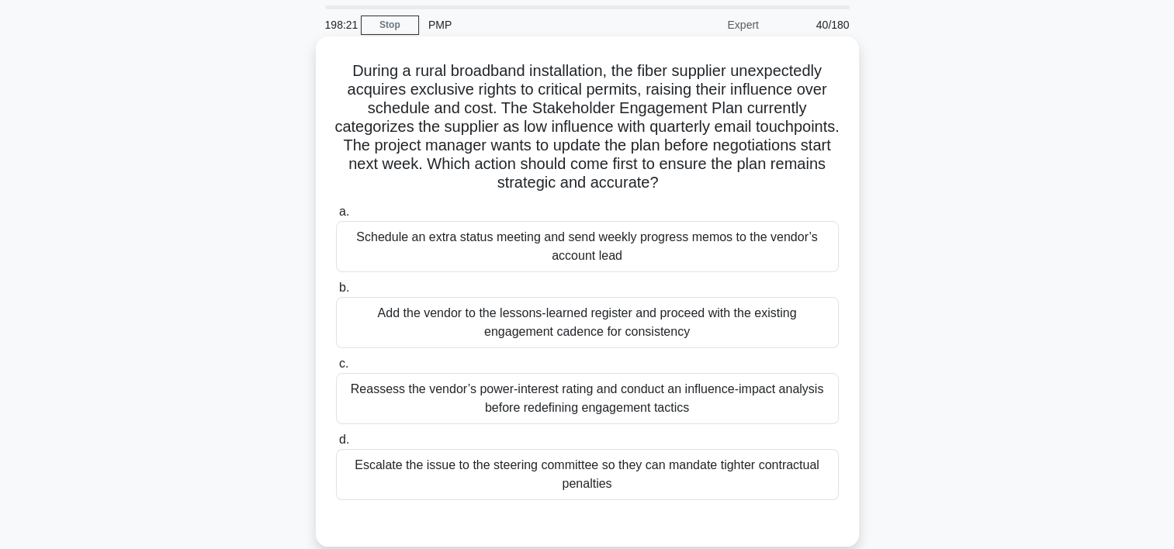
click at [680, 405] on div "Reassess the vendor’s power-interest rating and conduct an influence-impact ana…" at bounding box center [587, 398] width 503 height 51
click at [336, 369] on input "c. Reassess the vendor’s power-interest rating and conduct an influence-impact …" at bounding box center [336, 364] width 0 height 10
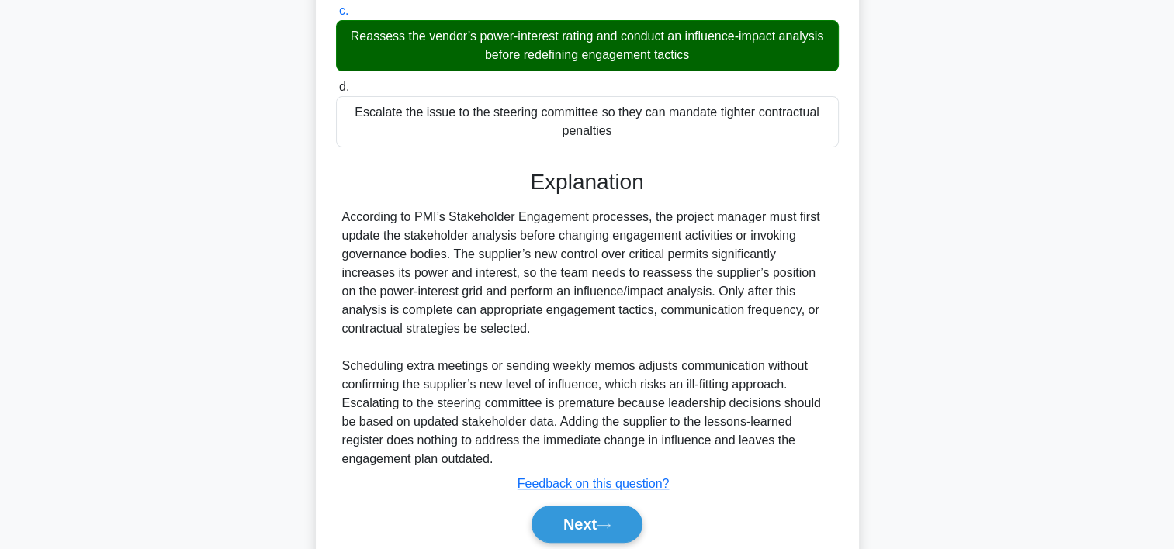
scroll to position [462, 0]
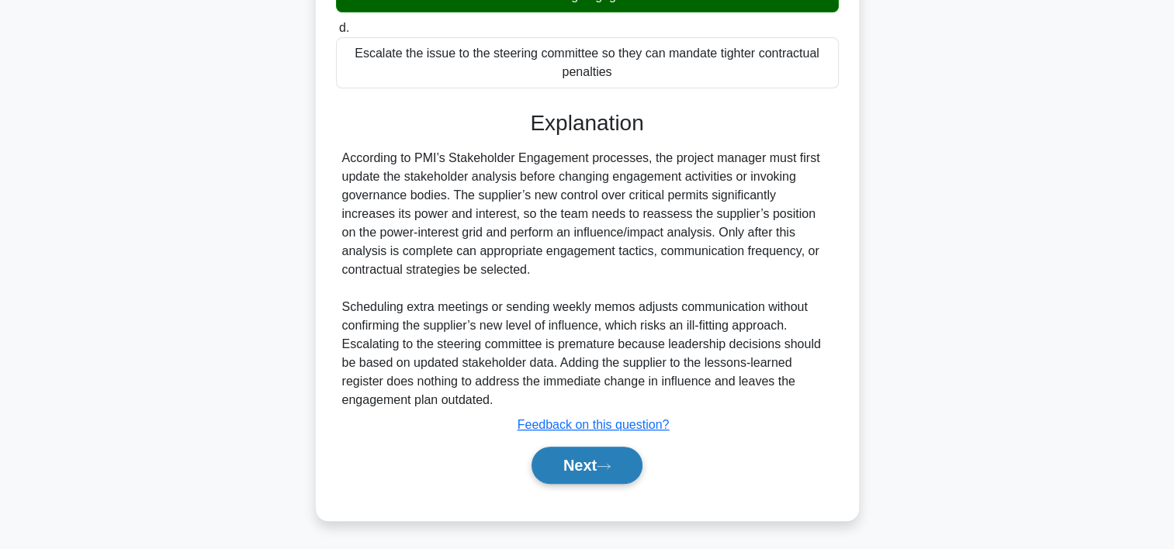
click at [549, 462] on button "Next" at bounding box center [587, 465] width 111 height 37
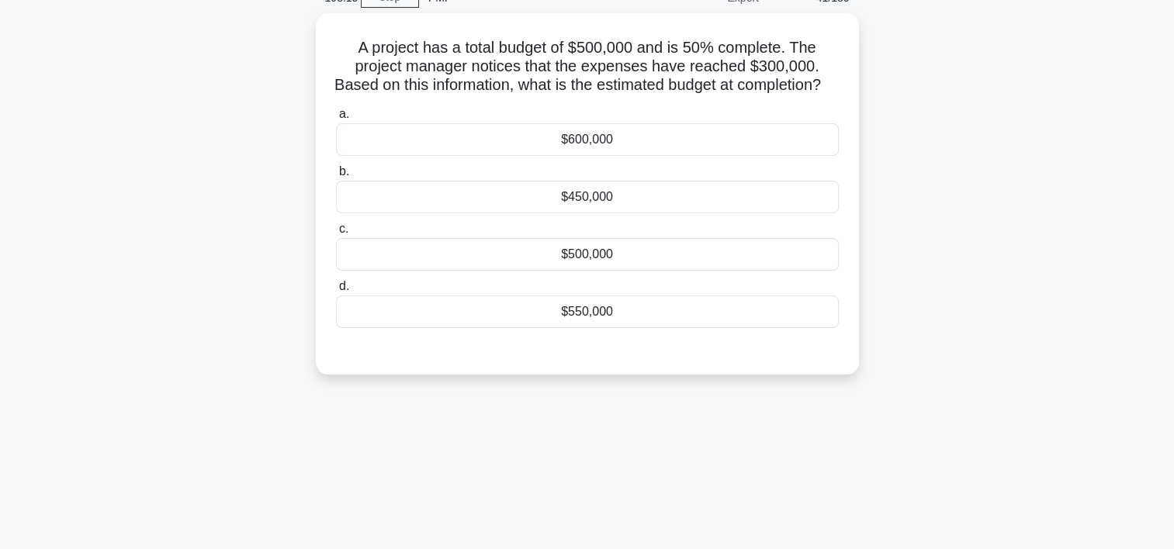
scroll to position [74, 0]
click at [616, 149] on div "$600,000" at bounding box center [587, 139] width 503 height 33
click at [336, 120] on input "a. $600,000" at bounding box center [336, 114] width 0 height 10
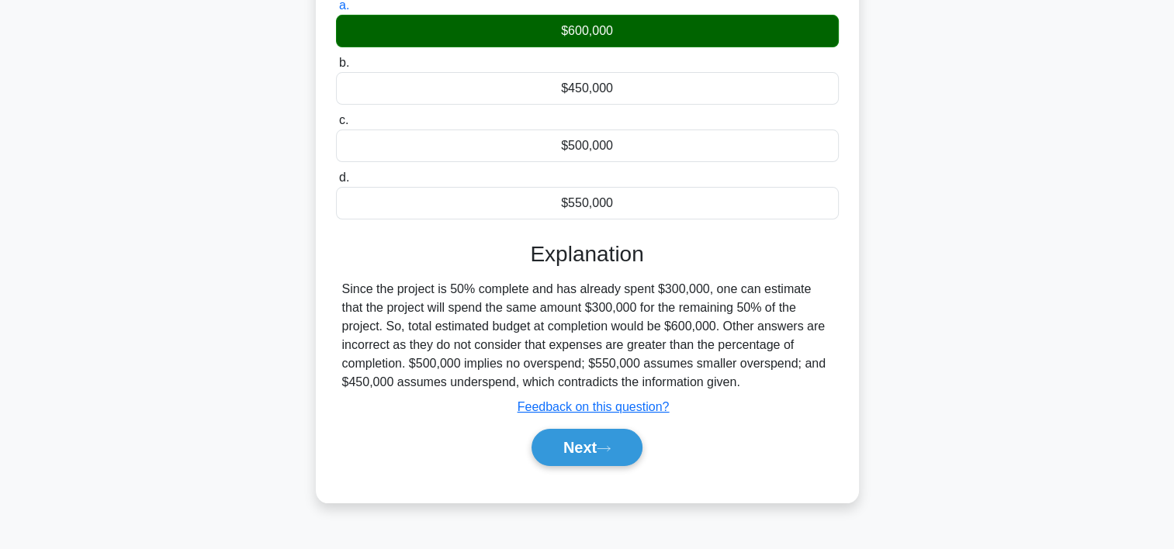
scroll to position [289, 0]
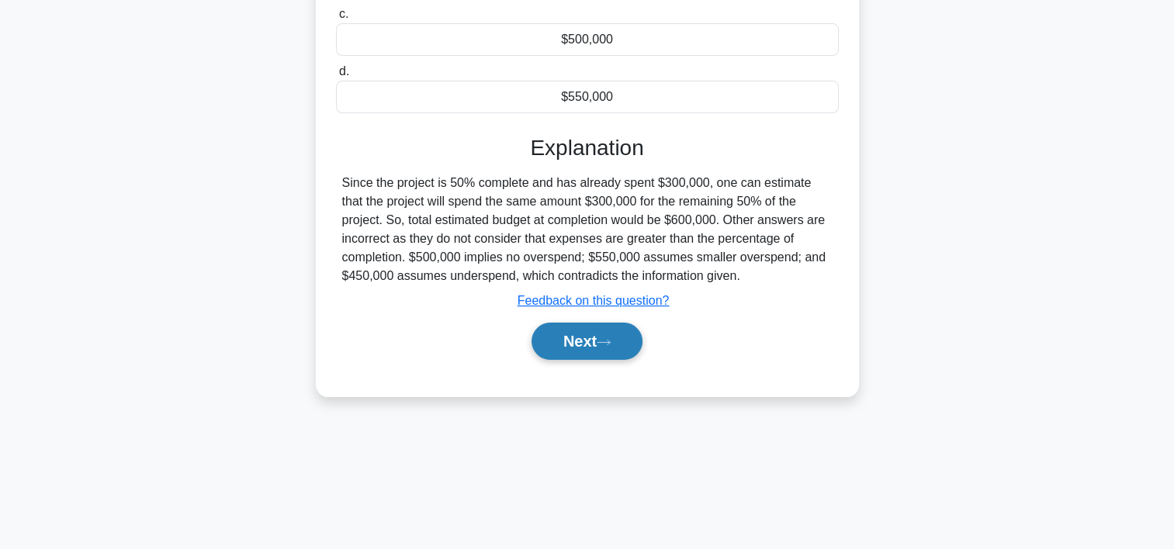
click at [621, 355] on button "Next" at bounding box center [587, 341] width 111 height 37
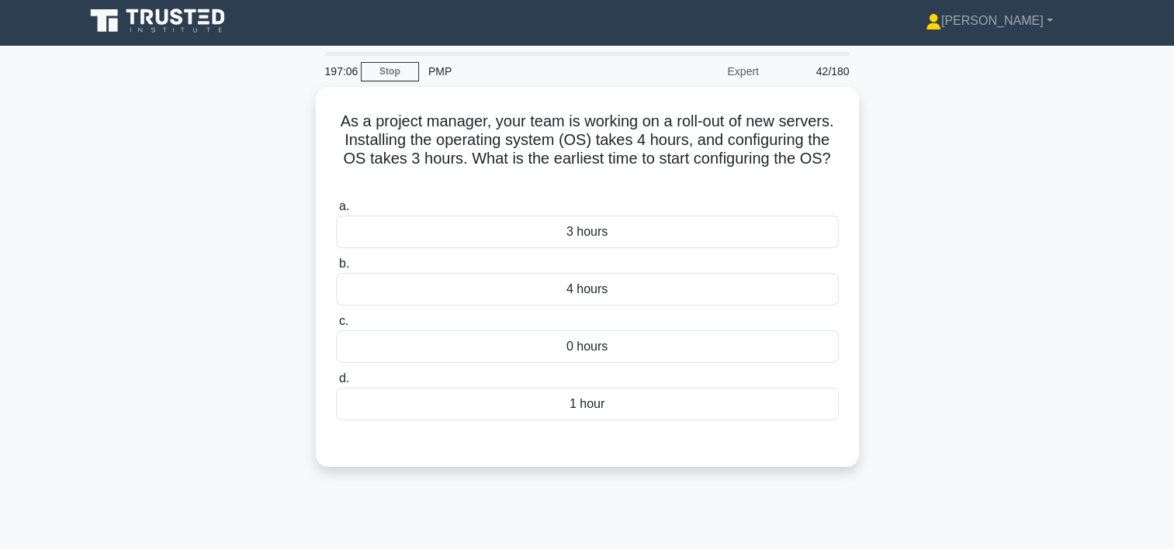
scroll to position [0, 0]
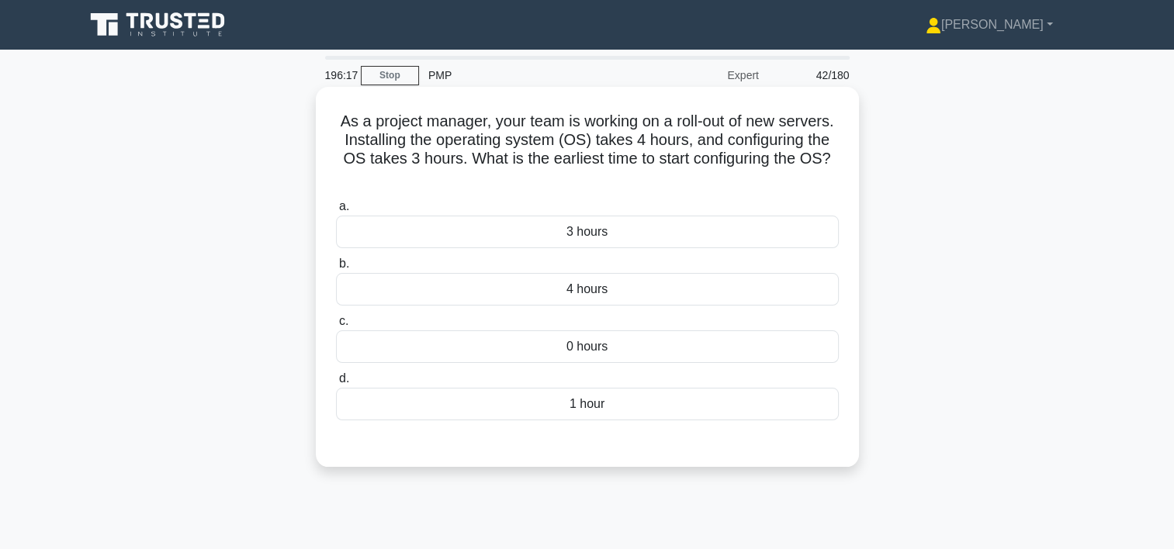
click at [599, 343] on div "0 hours" at bounding box center [587, 347] width 503 height 33
click at [336, 327] on input "c. 0 hours" at bounding box center [336, 322] width 0 height 10
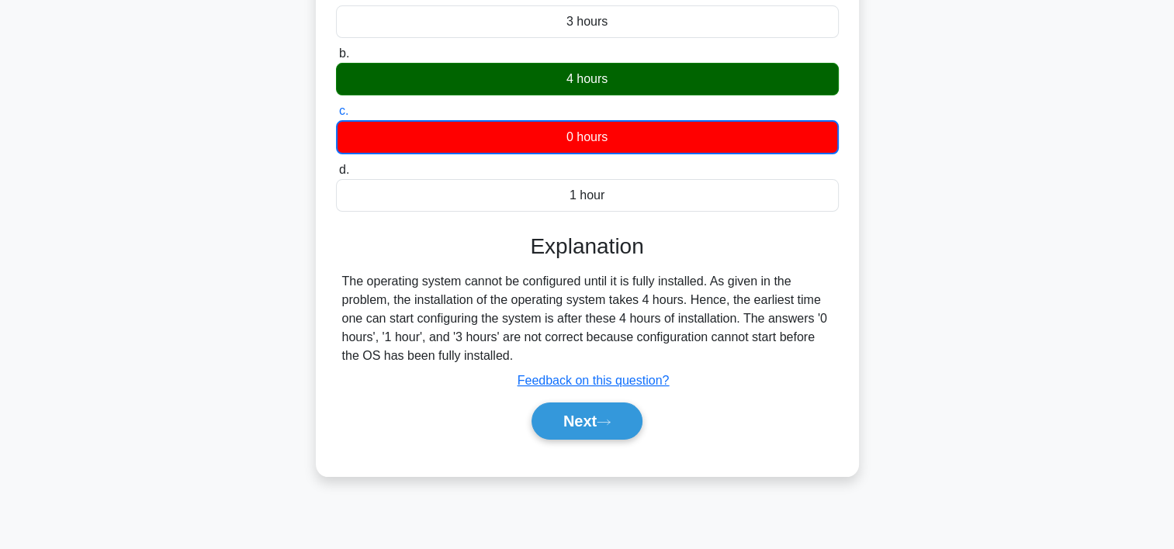
scroll to position [230, 0]
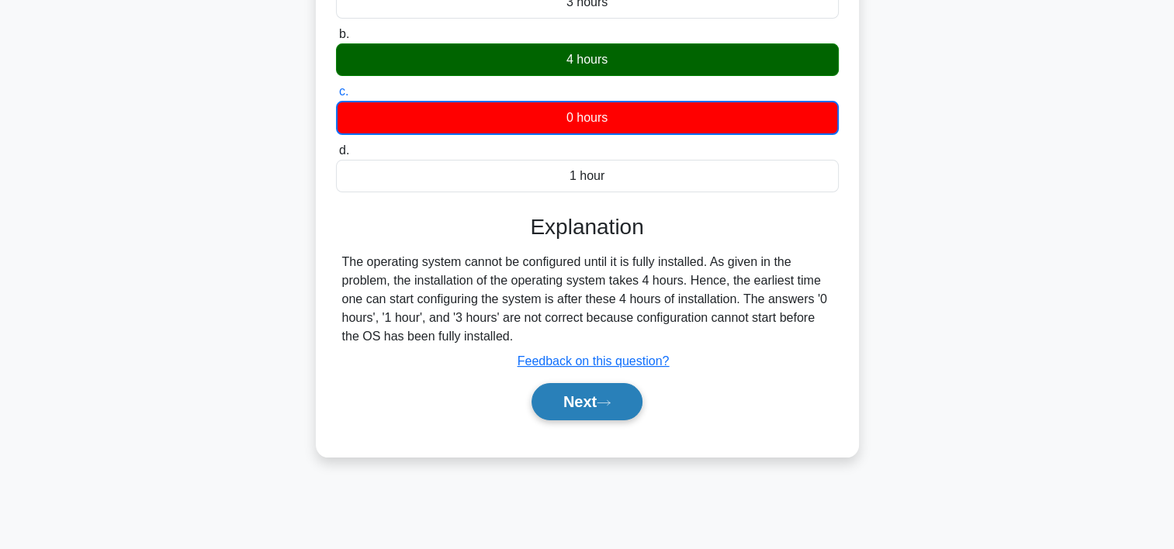
click at [575, 404] on button "Next" at bounding box center [587, 401] width 111 height 37
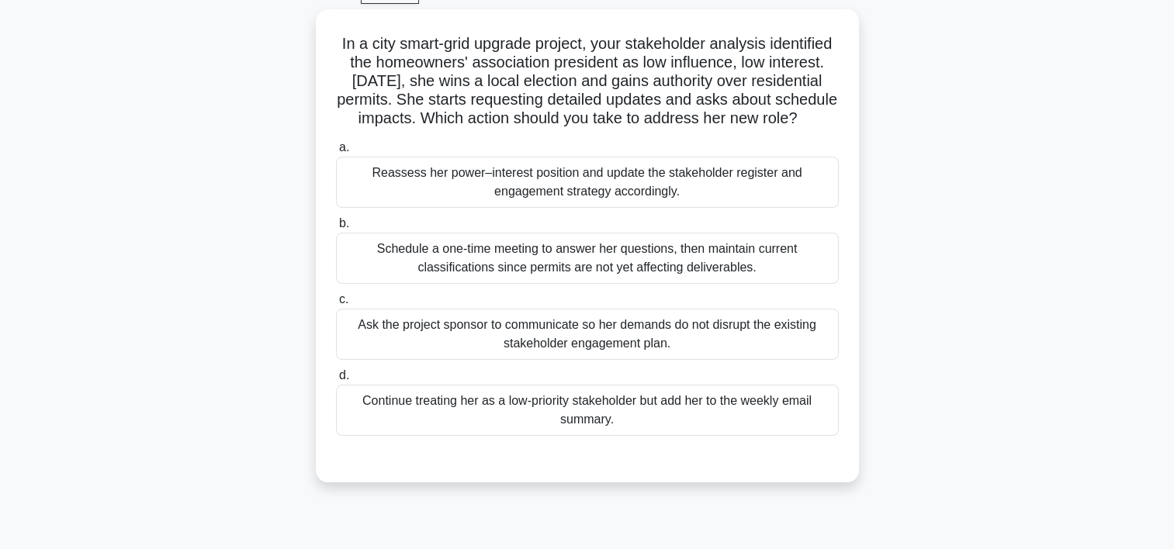
scroll to position [83, 0]
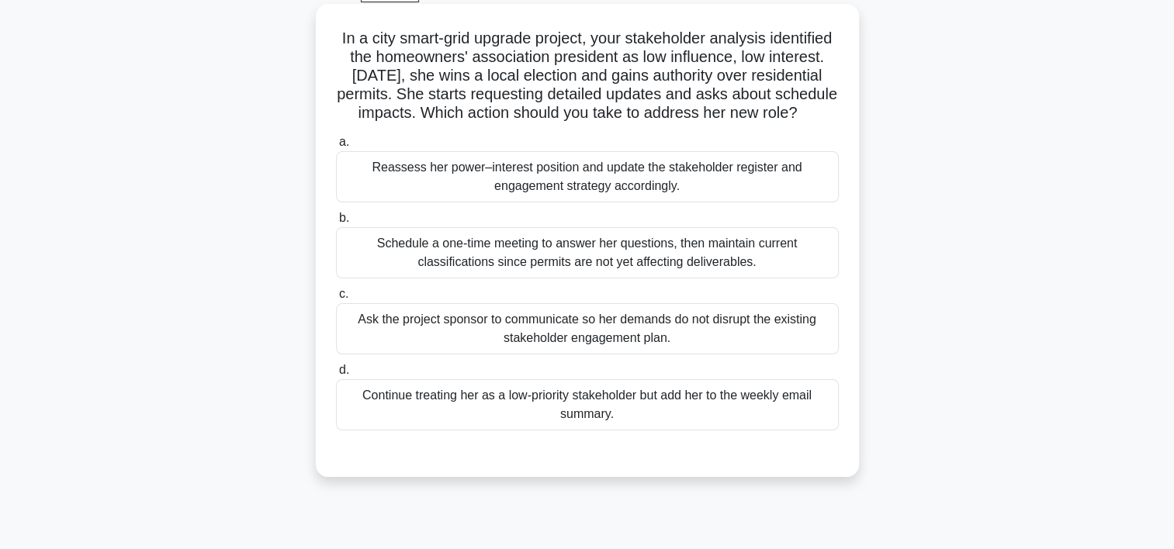
click at [656, 186] on div "Reassess her power–interest position and update the stakeholder register and en…" at bounding box center [587, 176] width 503 height 51
click at [336, 147] on input "a. Reassess her power–interest position and update the stakeholder register and…" at bounding box center [336, 142] width 0 height 10
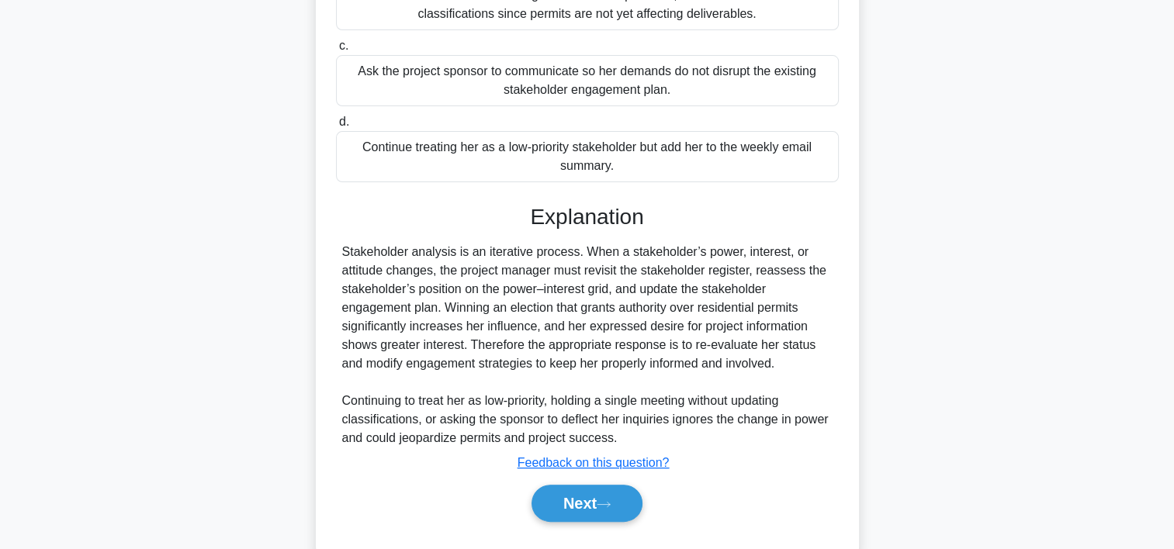
scroll to position [388, 0]
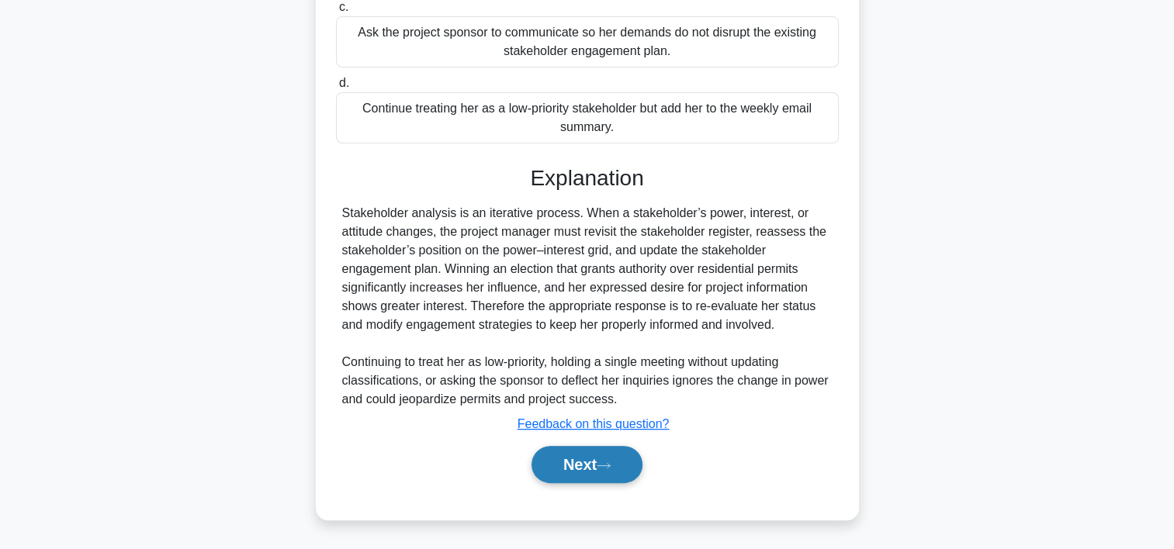
click at [587, 465] on button "Next" at bounding box center [587, 464] width 111 height 37
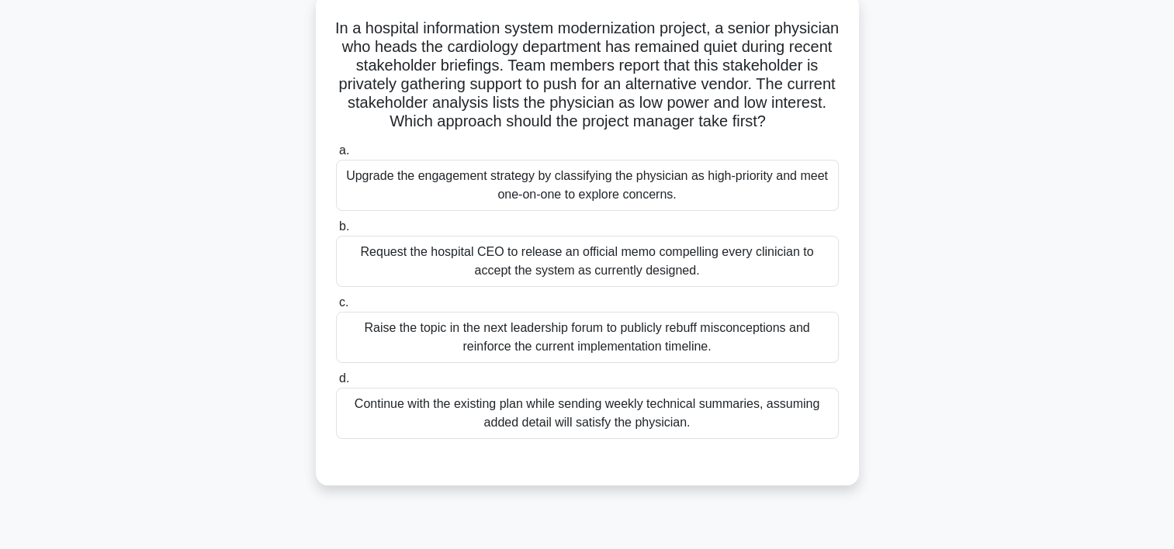
scroll to position [100, 0]
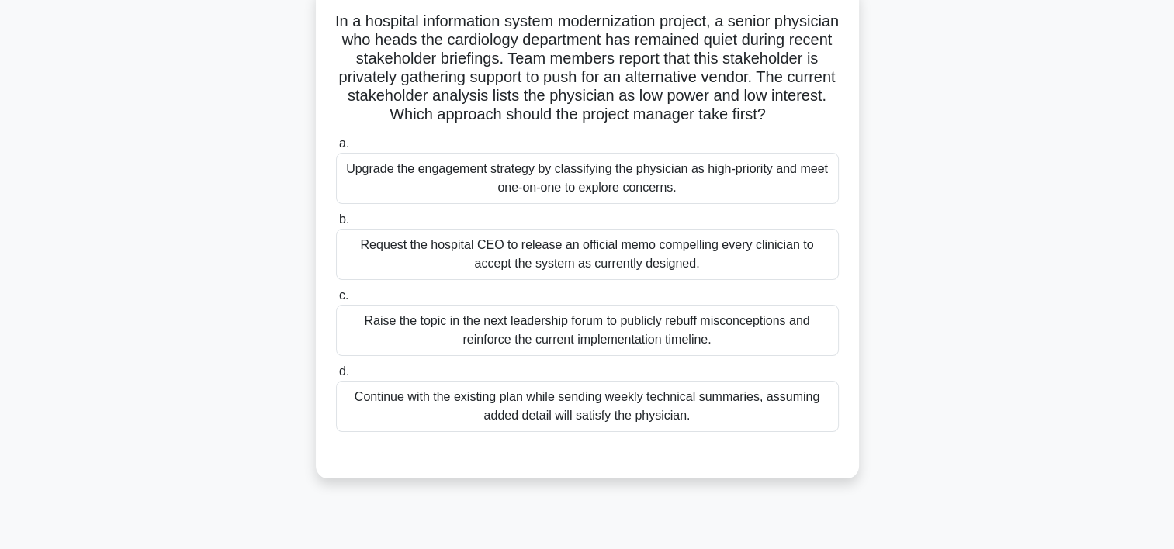
click at [648, 193] on div "Upgrade the engagement strategy by classifying the physician as high-priority a…" at bounding box center [587, 178] width 503 height 51
click at [336, 149] on input "a. Upgrade the engagement strategy by classifying the physician as high-priorit…" at bounding box center [336, 144] width 0 height 10
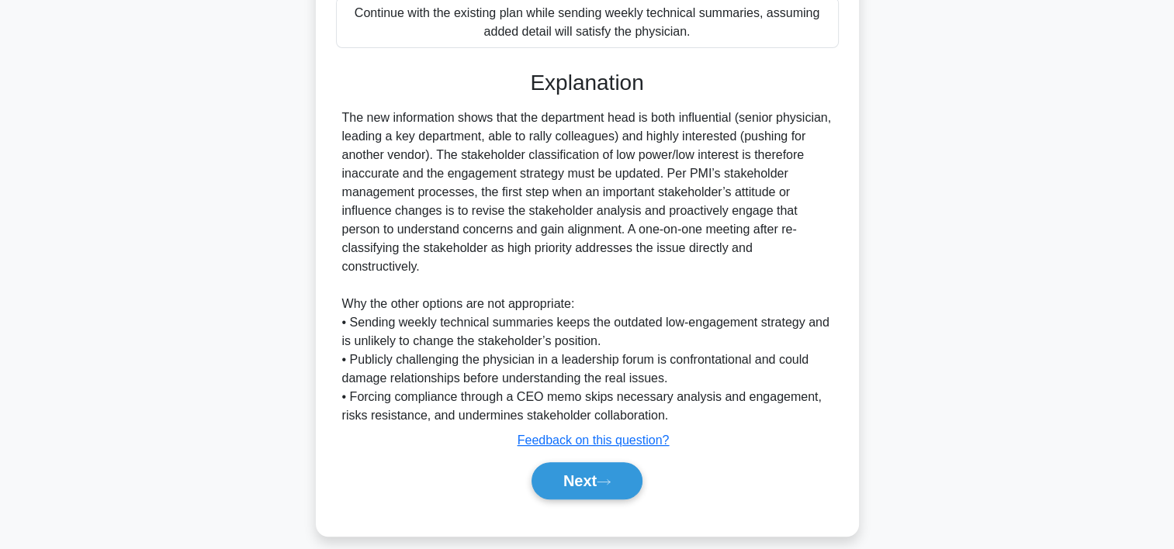
scroll to position [500, 0]
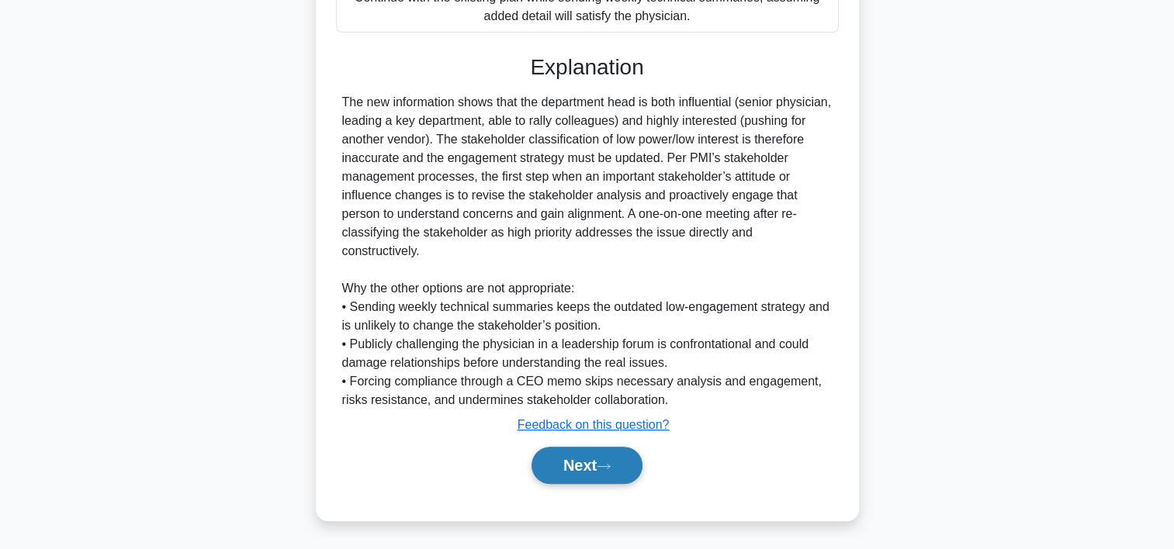
click at [602, 460] on button "Next" at bounding box center [587, 465] width 111 height 37
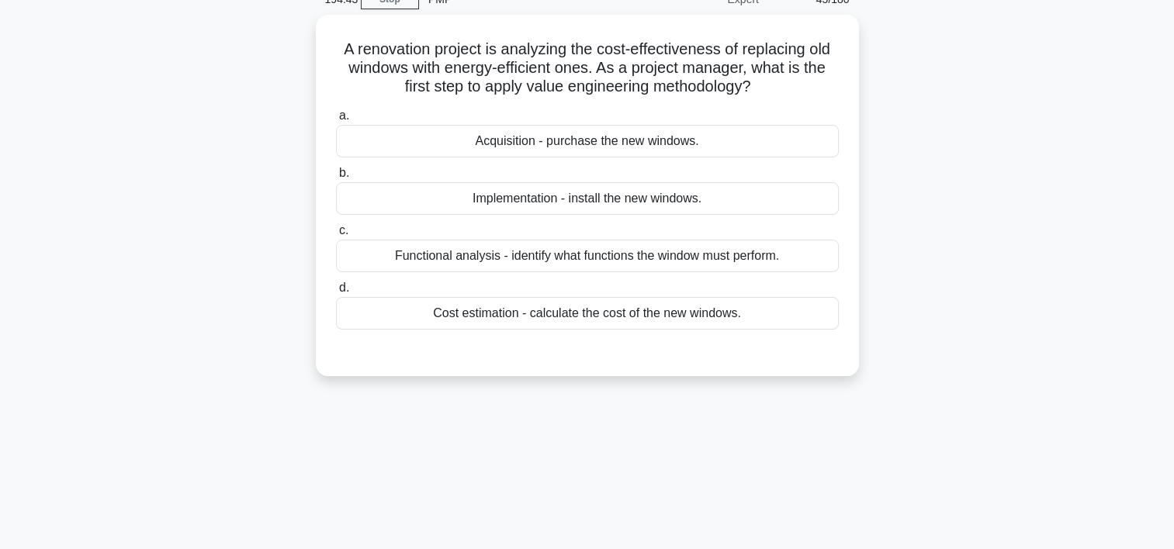
scroll to position [32, 0]
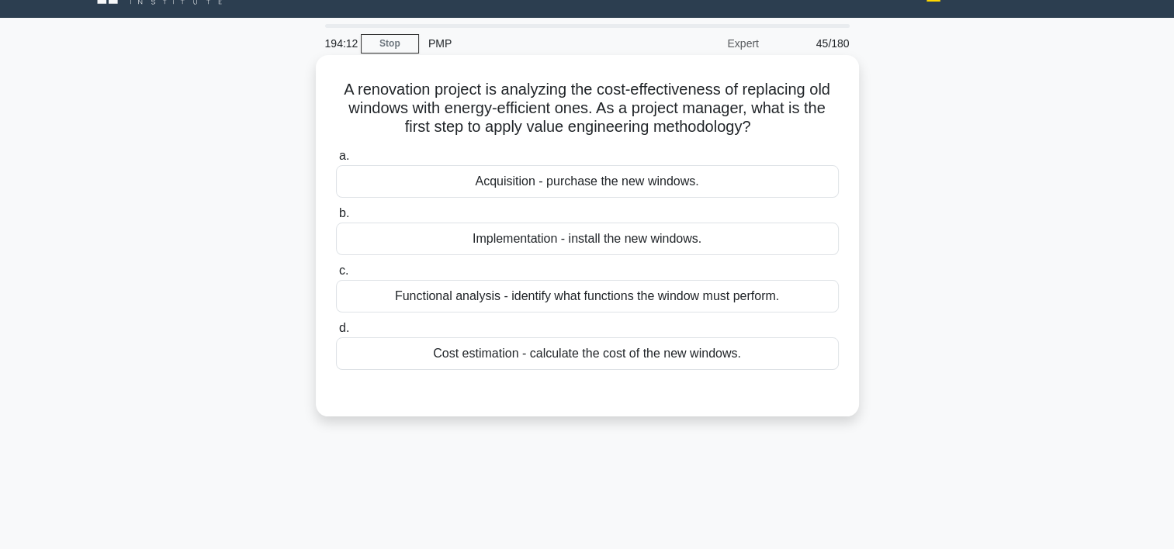
click at [595, 354] on div "Cost estimation - calculate the cost of the new windows." at bounding box center [587, 354] width 503 height 33
click at [336, 334] on input "d. Cost estimation - calculate the cost of the new windows." at bounding box center [336, 329] width 0 height 10
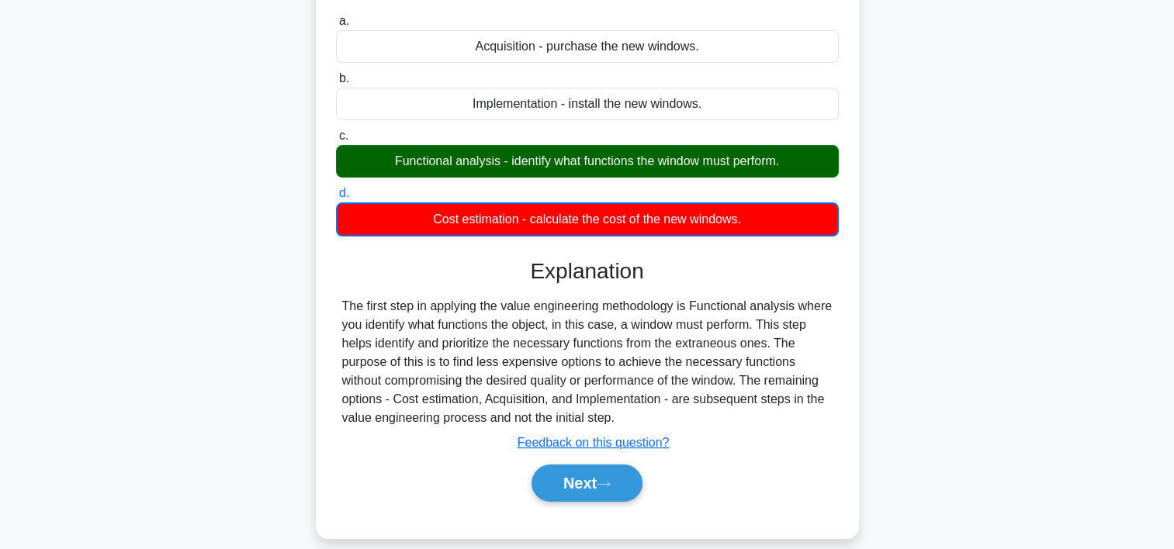
scroll to position [289, 0]
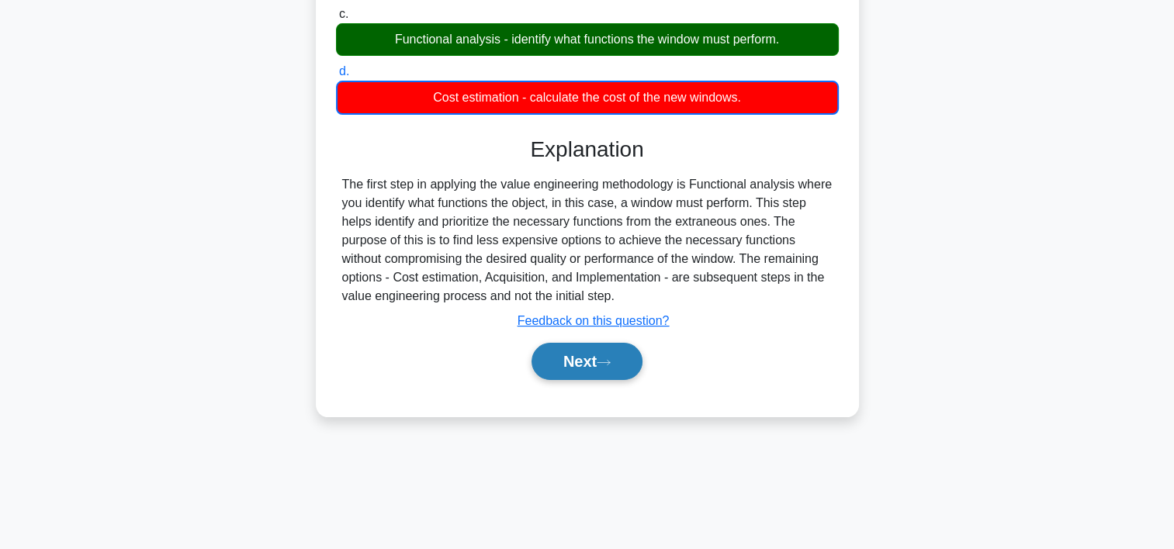
click at [618, 366] on button "Next" at bounding box center [587, 361] width 111 height 37
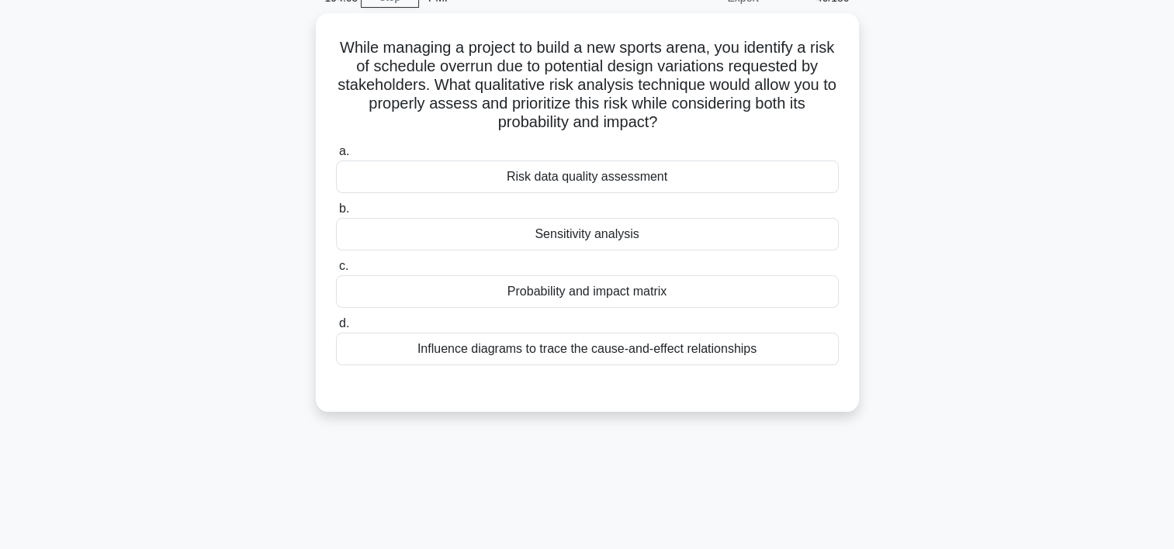
scroll to position [73, 0]
click at [579, 292] on div "Probability and impact matrix" at bounding box center [587, 292] width 503 height 33
click at [336, 272] on input "c. Probability and impact matrix" at bounding box center [336, 267] width 0 height 10
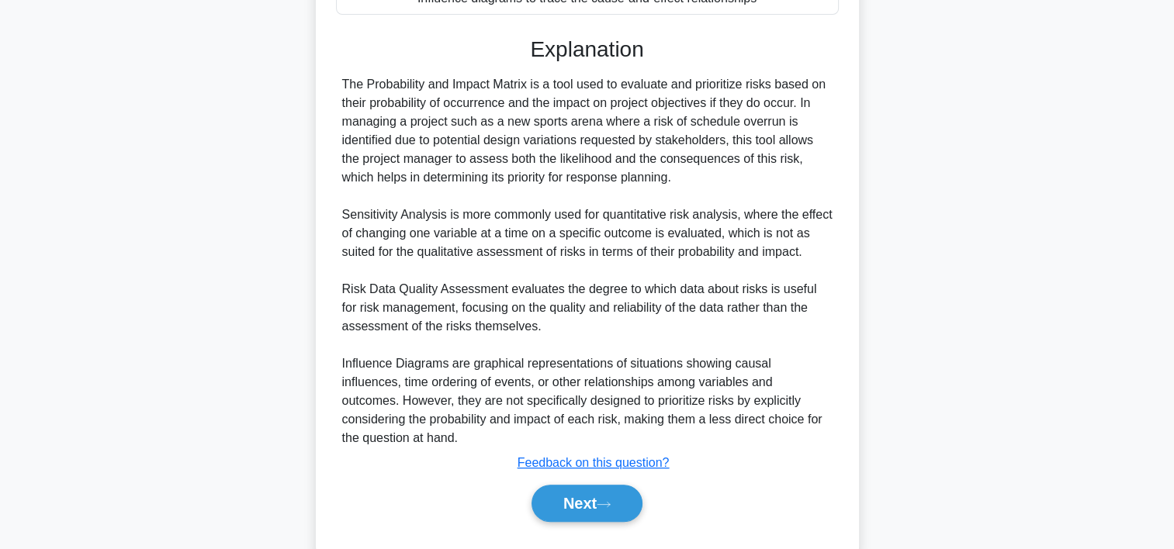
scroll to position [462, 0]
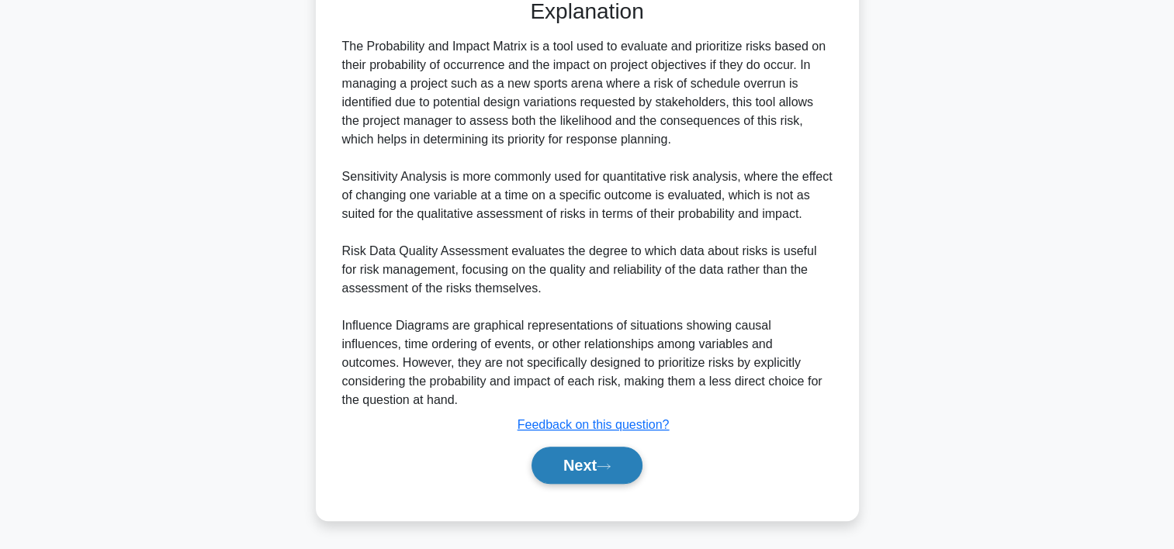
click at [620, 456] on button "Next" at bounding box center [587, 465] width 111 height 37
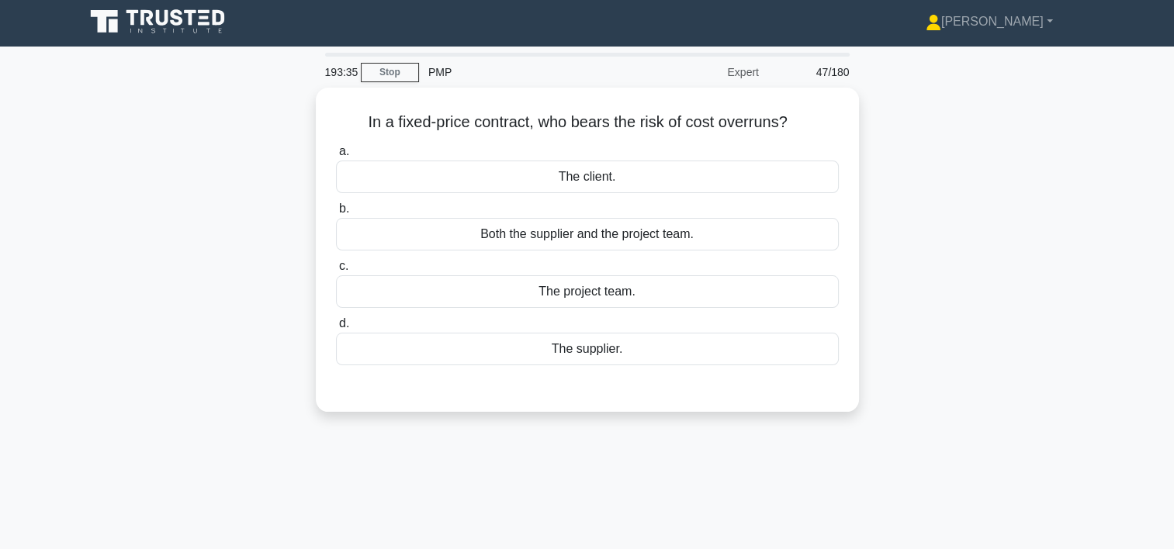
scroll to position [2, 0]
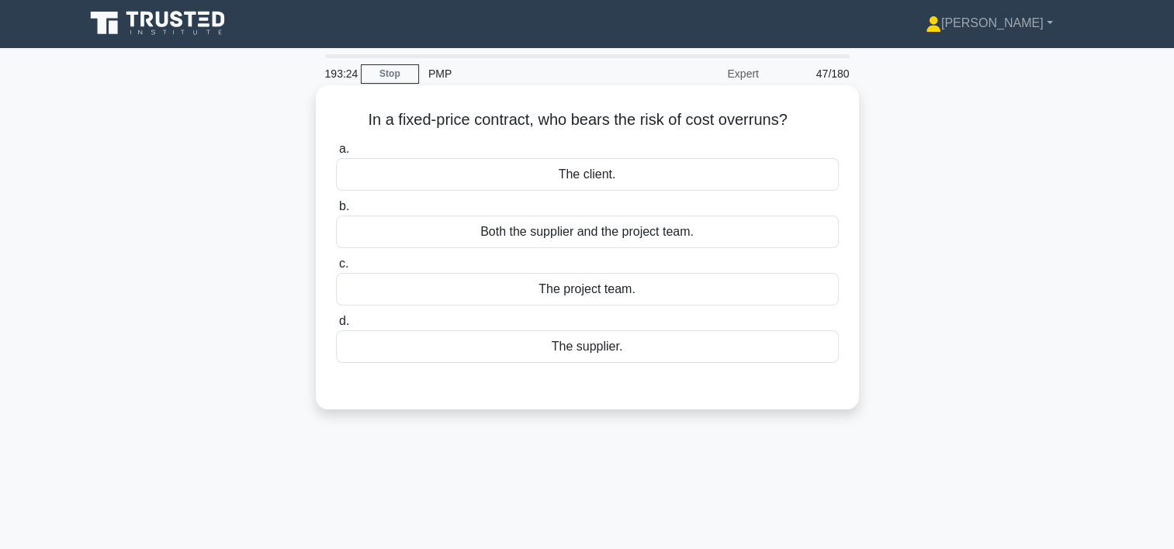
click at [608, 345] on div "The supplier." at bounding box center [587, 347] width 503 height 33
click at [336, 327] on input "d. The supplier." at bounding box center [336, 322] width 0 height 10
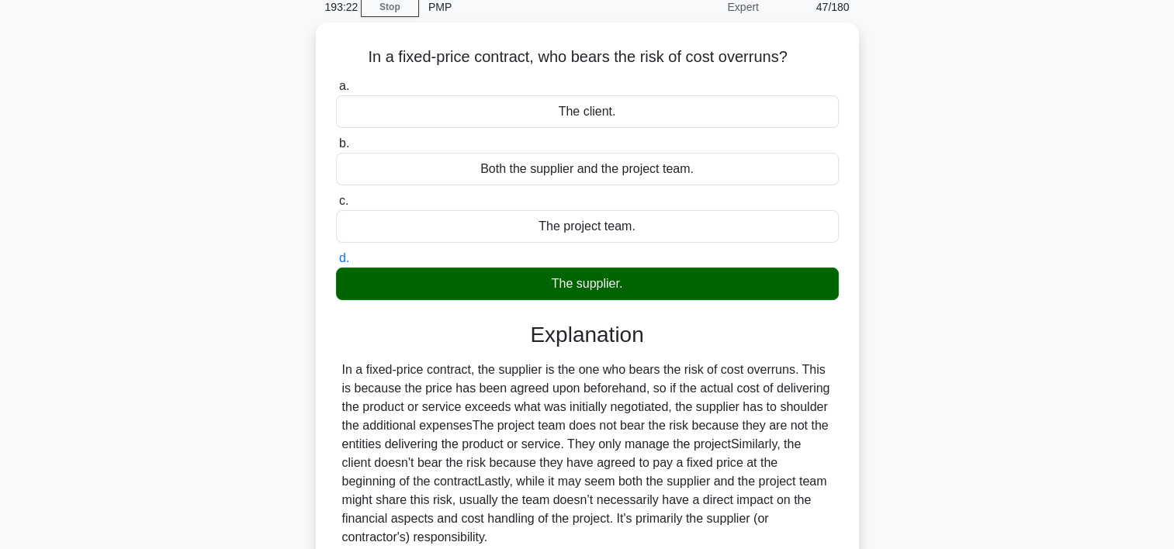
scroll to position [289, 0]
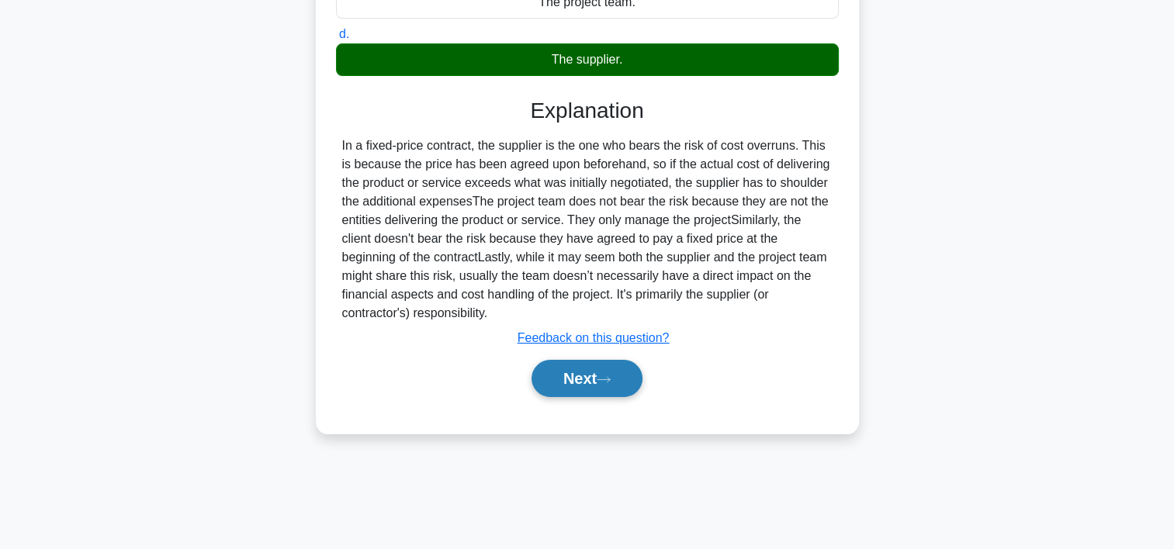
click at [627, 386] on button "Next" at bounding box center [587, 378] width 111 height 37
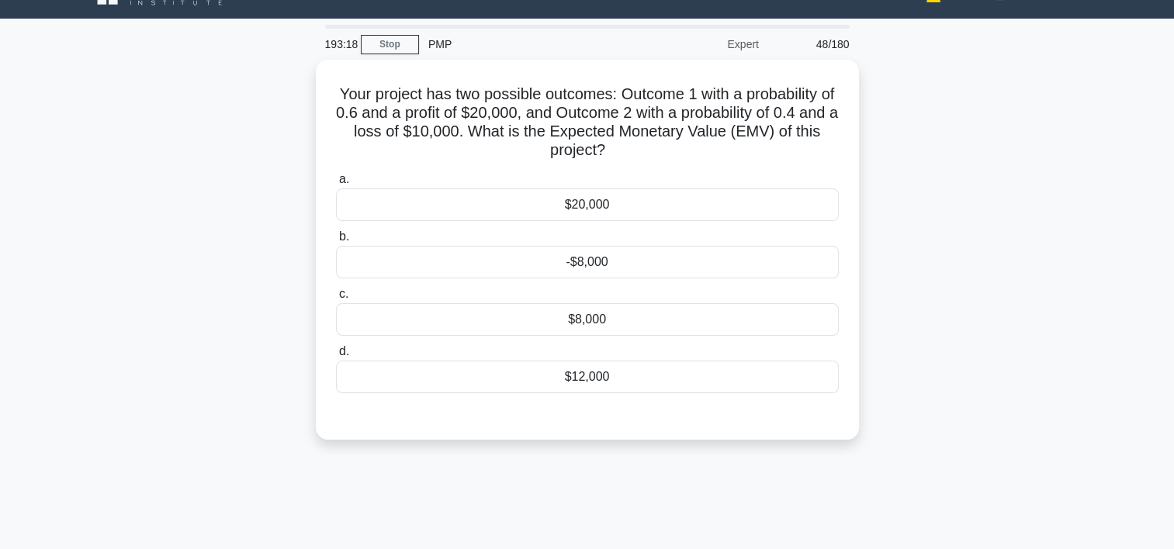
scroll to position [30, 0]
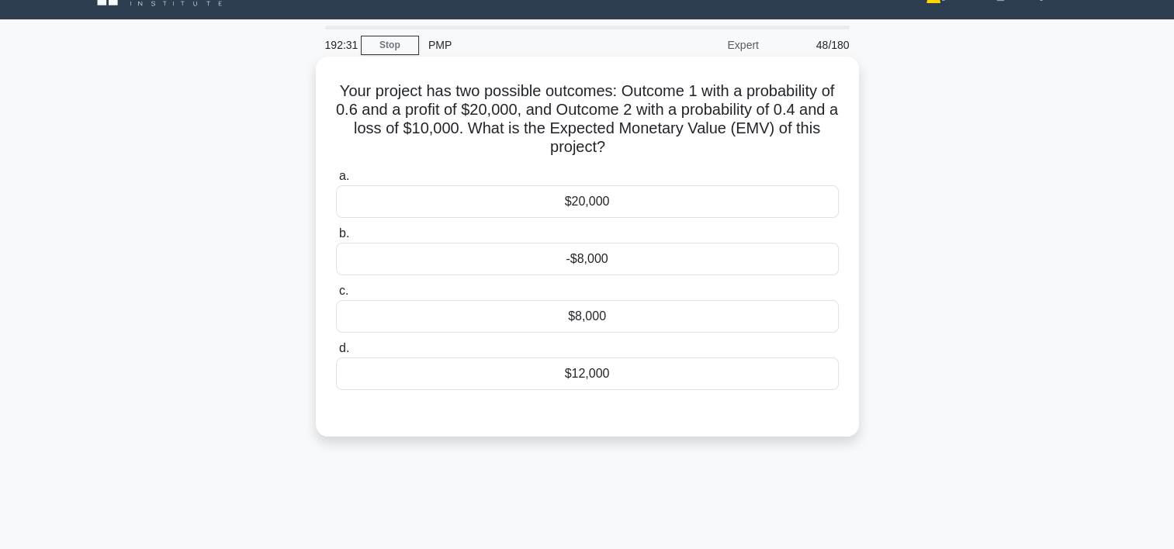
click at [664, 312] on div "$8,000" at bounding box center [587, 316] width 503 height 33
click at [336, 296] on input "c. $8,000" at bounding box center [336, 291] width 0 height 10
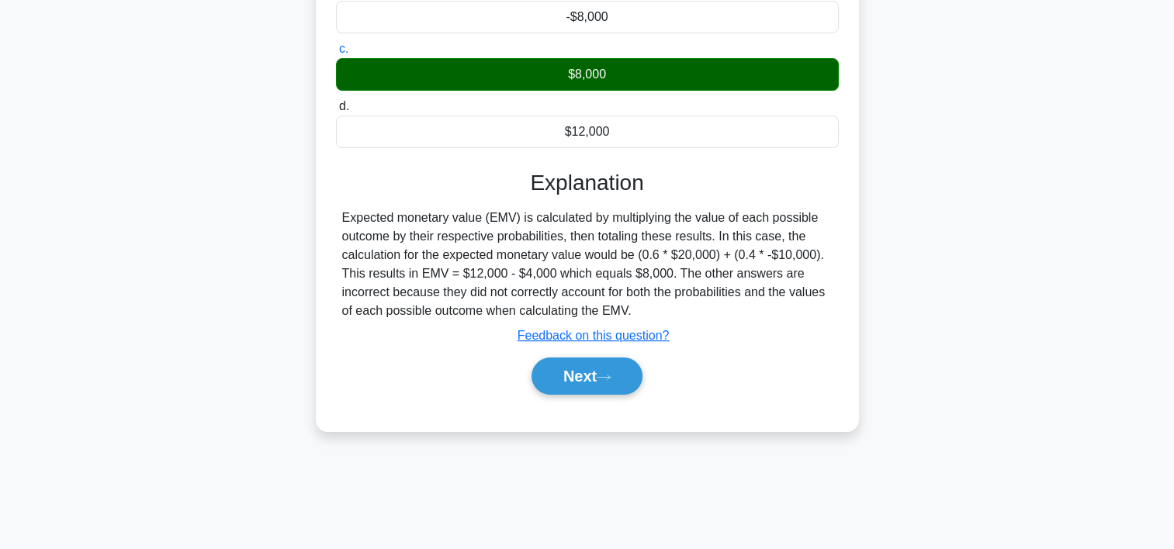
scroll to position [289, 0]
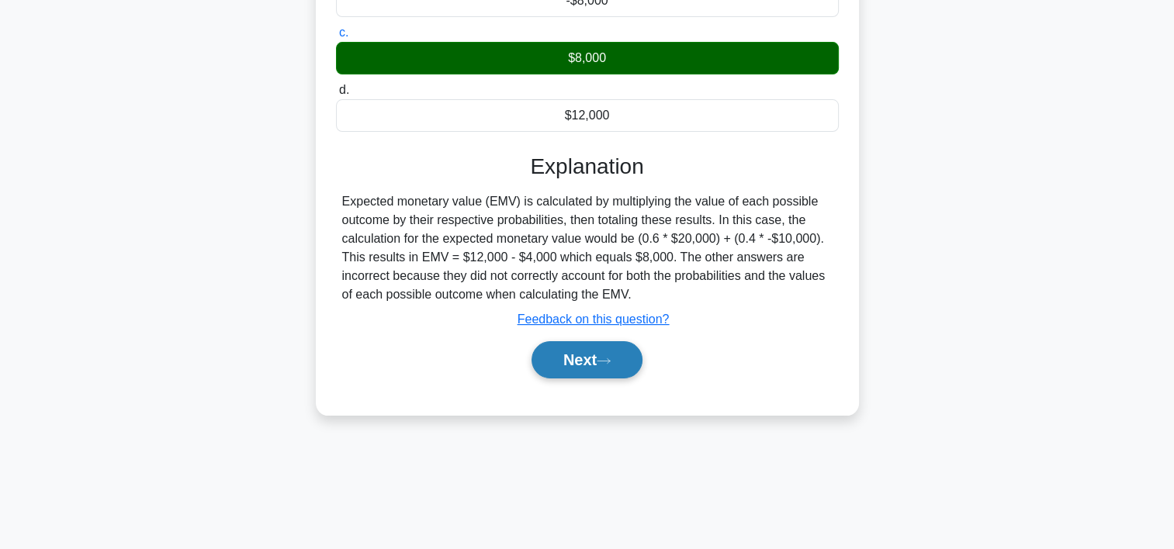
click at [611, 371] on button "Next" at bounding box center [587, 359] width 111 height 37
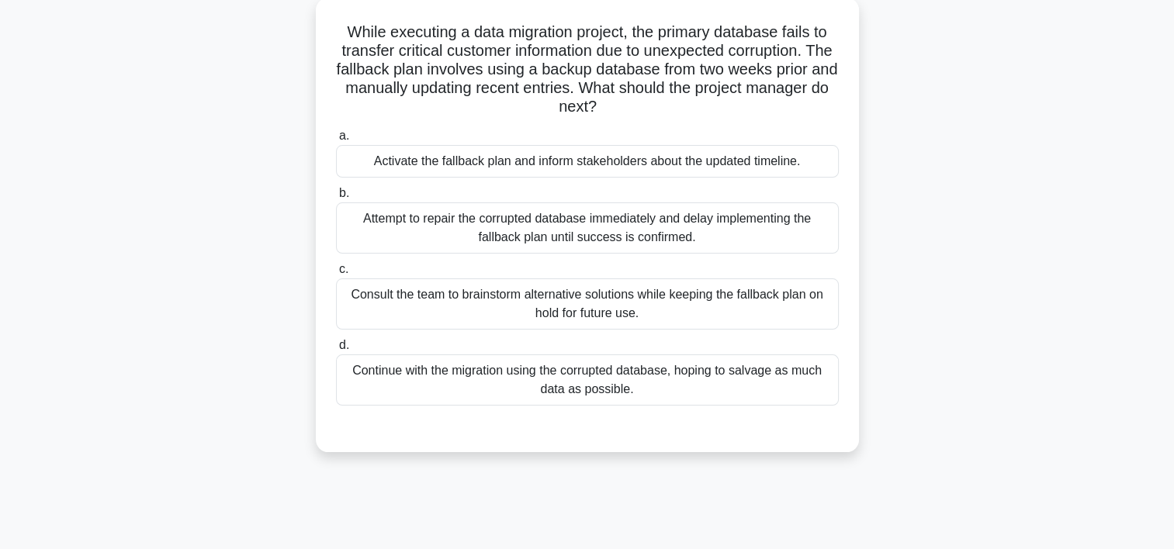
scroll to position [95, 0]
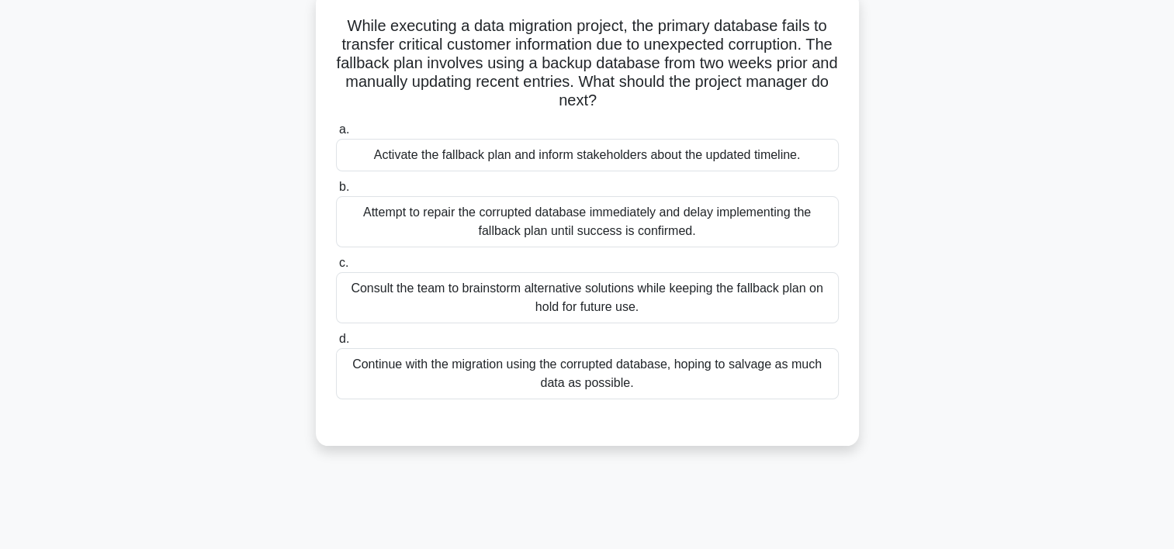
click at [596, 289] on div "Consult the team to brainstorm alternative solutions while keeping the fallback…" at bounding box center [587, 297] width 503 height 51
click at [336, 268] on input "c. Consult the team to brainstorm alternative solutions while keeping the fallb…" at bounding box center [336, 263] width 0 height 10
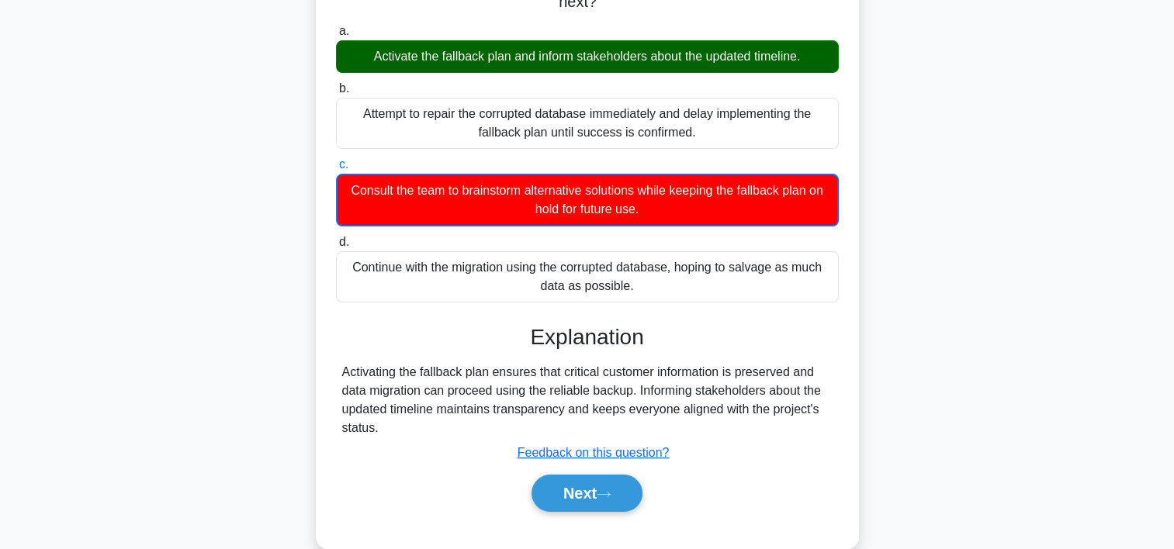
scroll to position [202, 0]
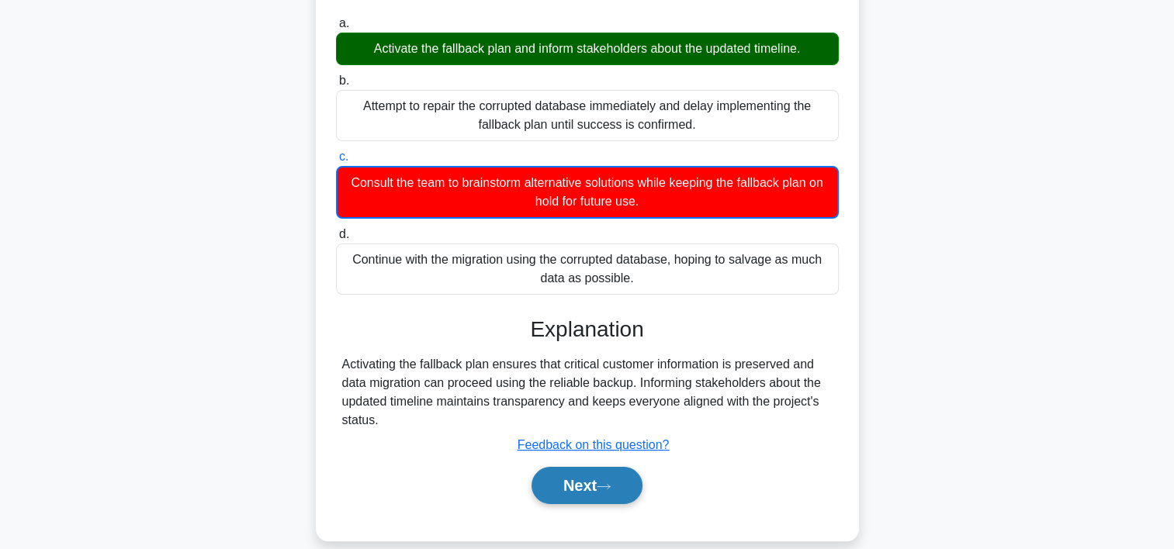
click at [558, 475] on button "Next" at bounding box center [587, 485] width 111 height 37
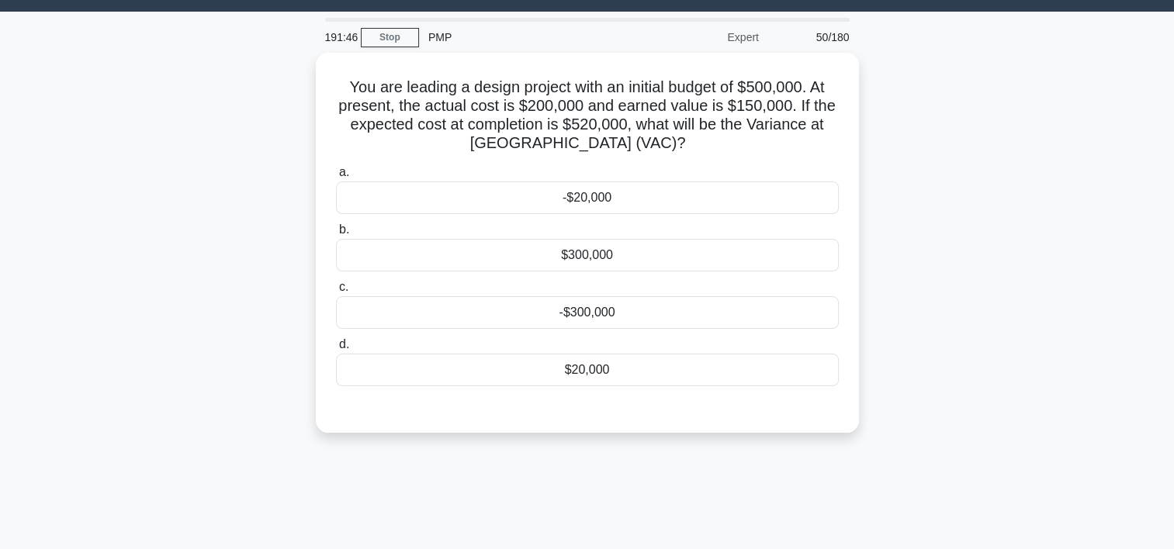
scroll to position [32, 0]
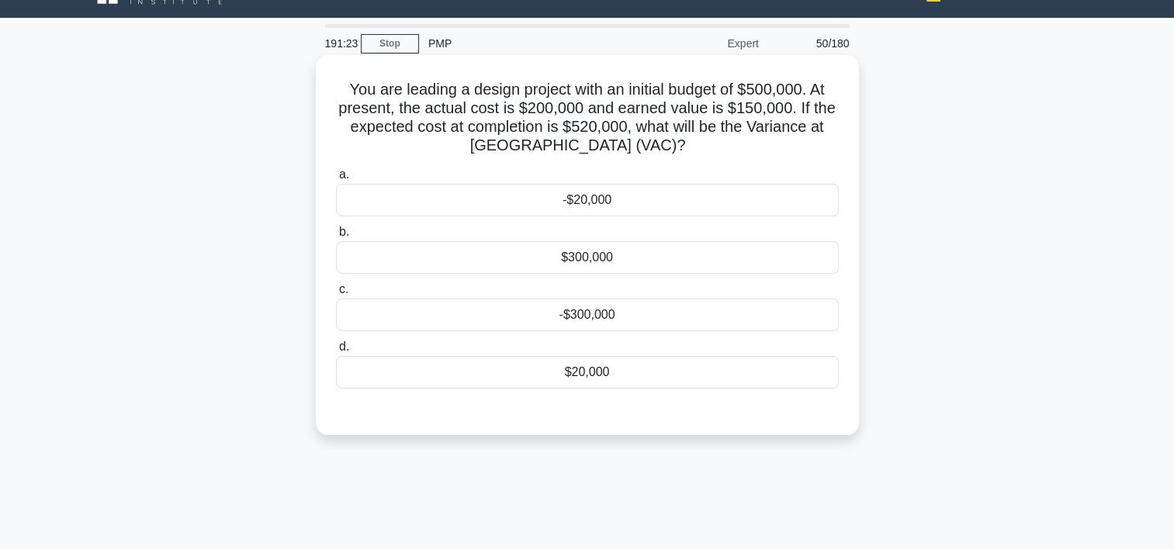
click at [639, 363] on div "$20,000" at bounding box center [587, 372] width 503 height 33
click at [336, 352] on input "d. $20,000" at bounding box center [336, 347] width 0 height 10
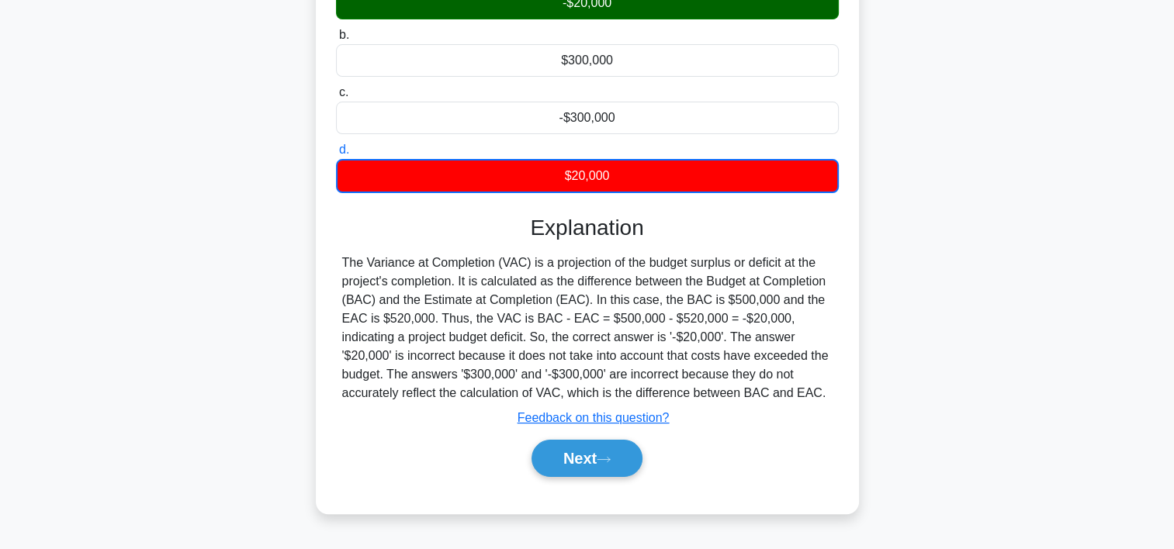
scroll to position [0, 0]
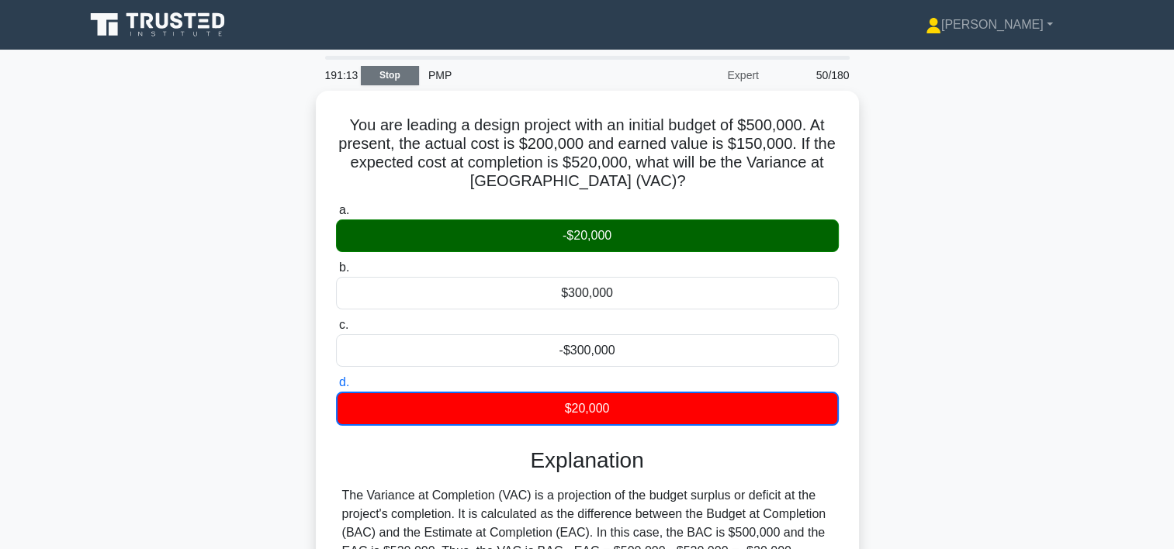
click at [379, 84] on link "Stop" at bounding box center [390, 75] width 58 height 19
click at [385, 74] on link "Stop" at bounding box center [390, 75] width 58 height 19
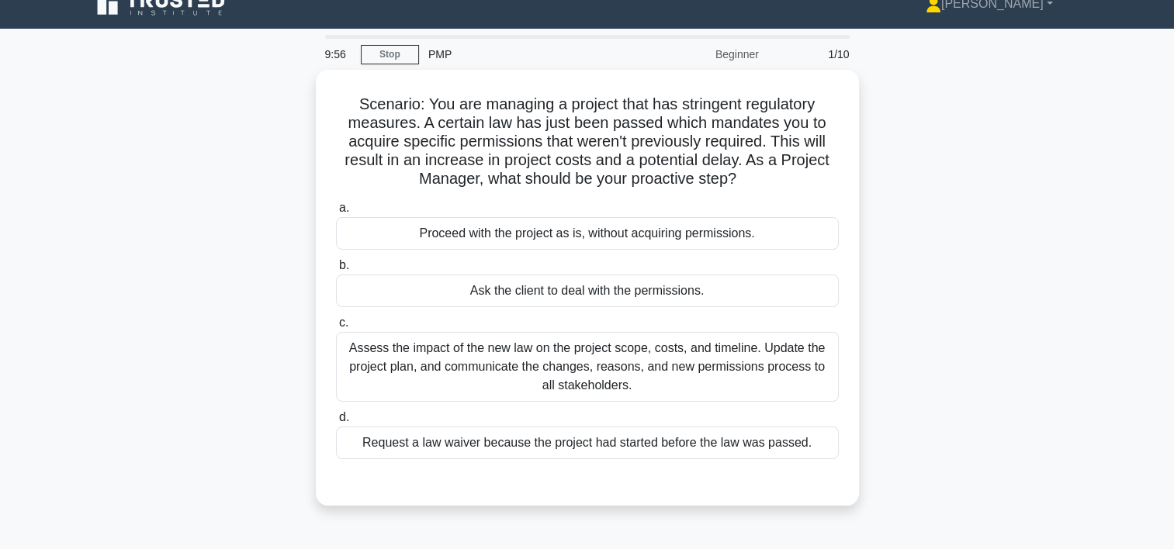
scroll to position [36, 0]
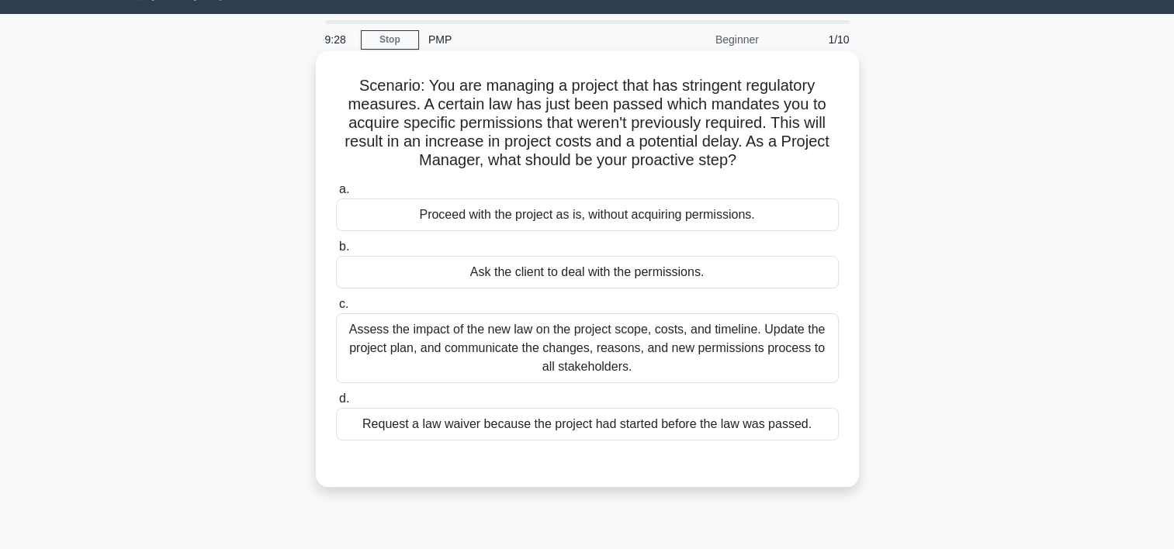
click at [563, 351] on div "Assess the impact of the new law on the project scope, costs, and timeline. Upd…" at bounding box center [587, 349] width 503 height 70
click at [336, 310] on input "c. Assess the impact of the new law on the project scope, costs, and timeline. …" at bounding box center [336, 305] width 0 height 10
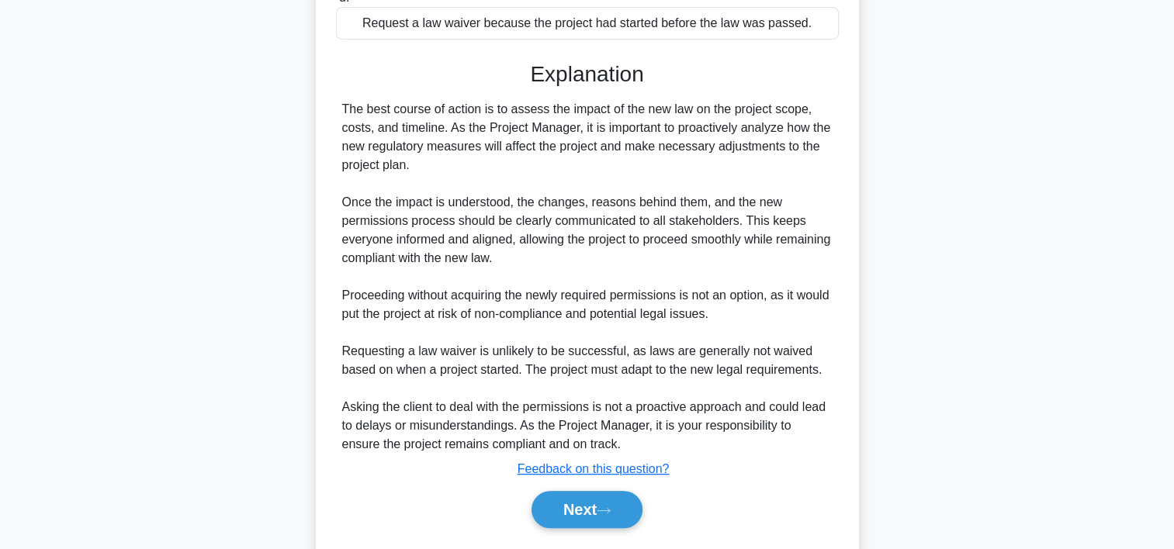
scroll to position [453, 0]
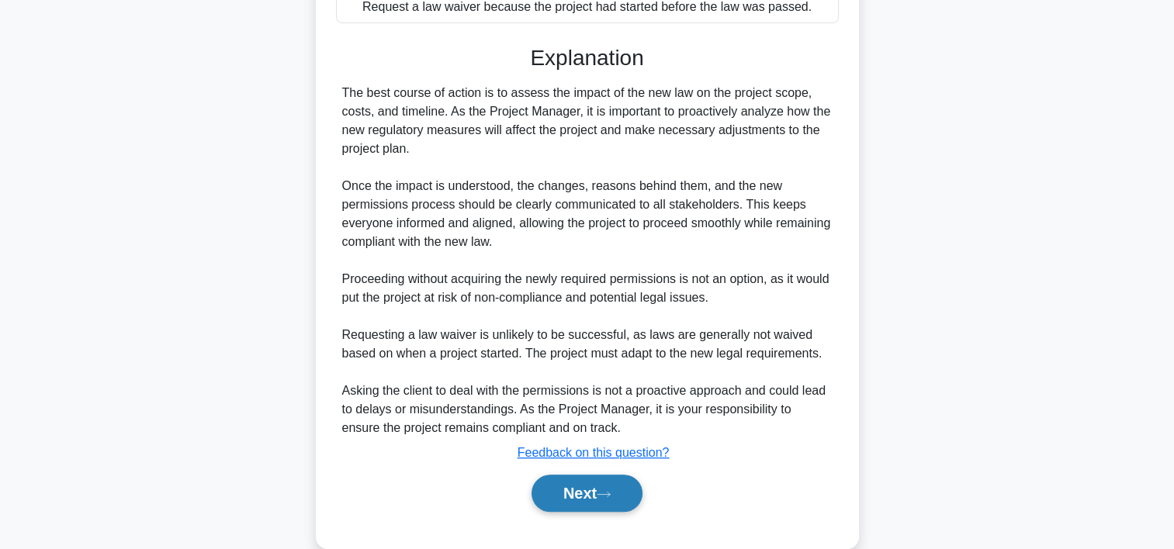
click at [630, 489] on button "Next" at bounding box center [587, 493] width 111 height 37
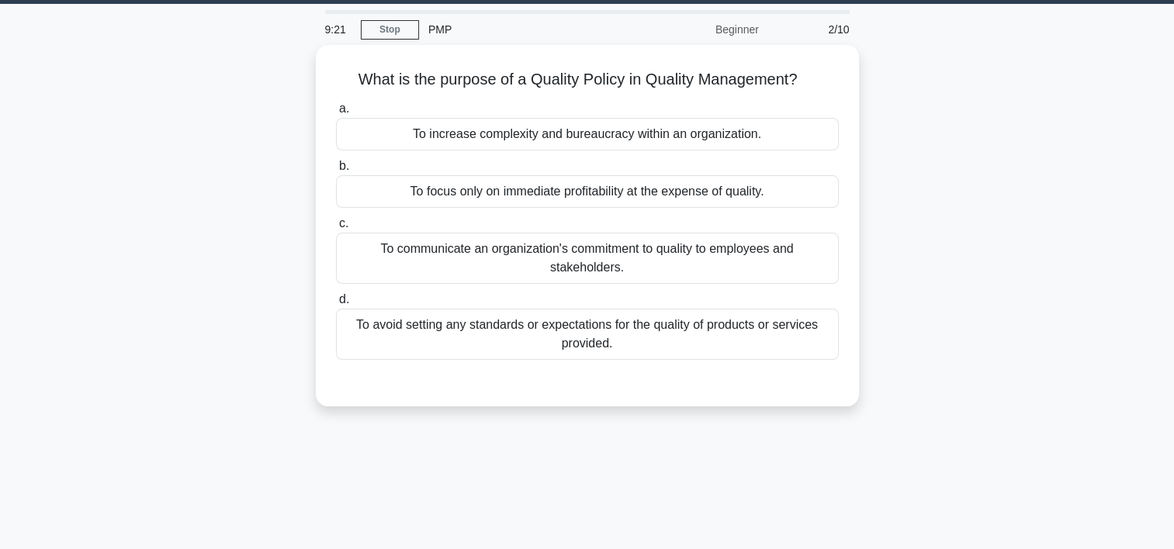
scroll to position [43, 0]
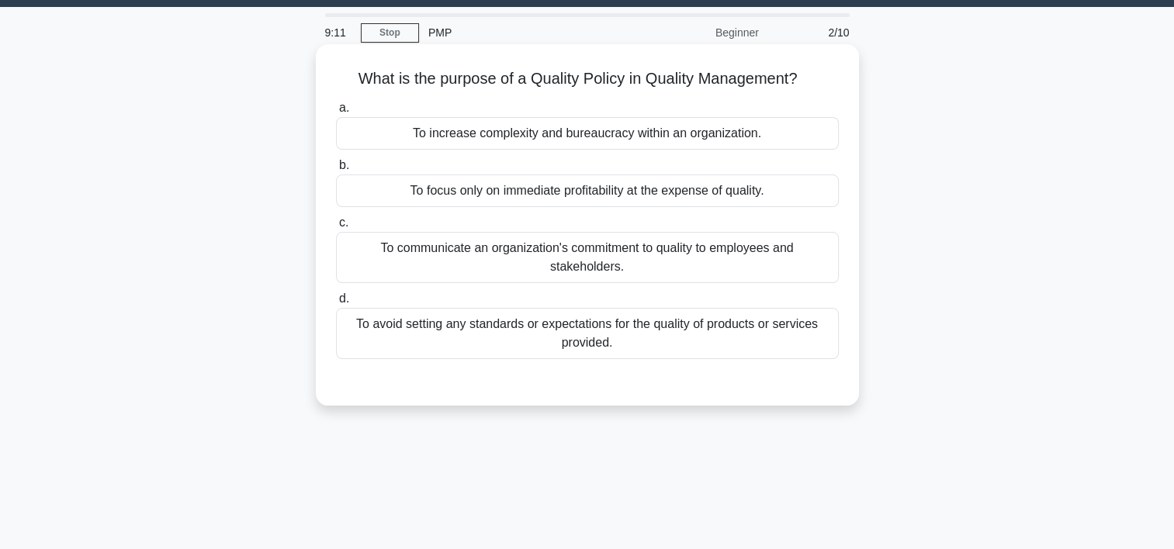
click at [734, 251] on div "To communicate an organization's commitment to quality to employees and stakeho…" at bounding box center [587, 257] width 503 height 51
click at [336, 228] on input "c. To communicate an organization's commitment to quality to employees and stak…" at bounding box center [336, 223] width 0 height 10
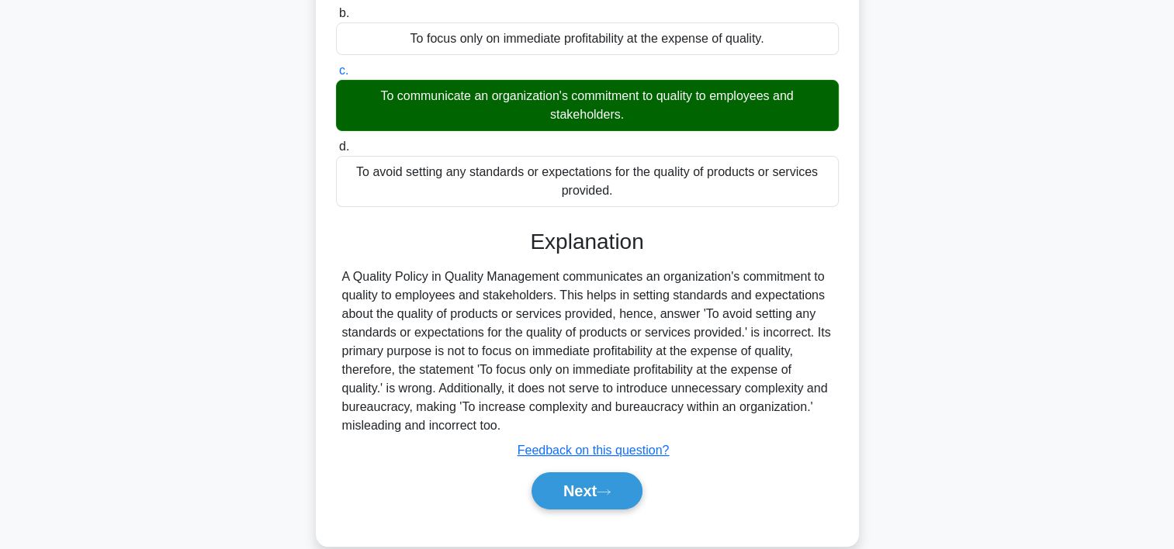
scroll to position [289, 0]
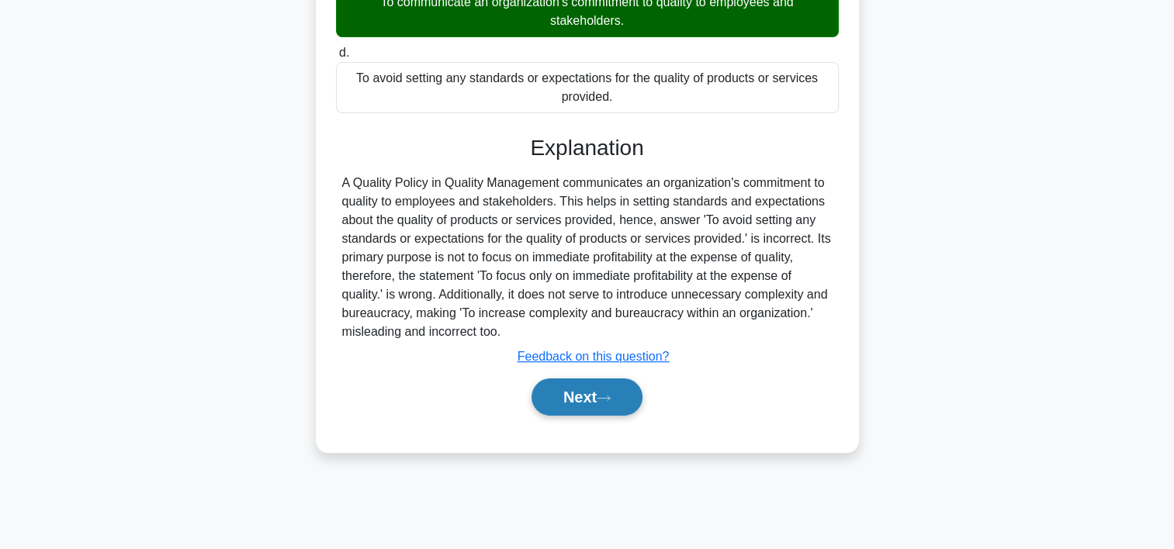
click at [611, 399] on icon at bounding box center [604, 398] width 14 height 9
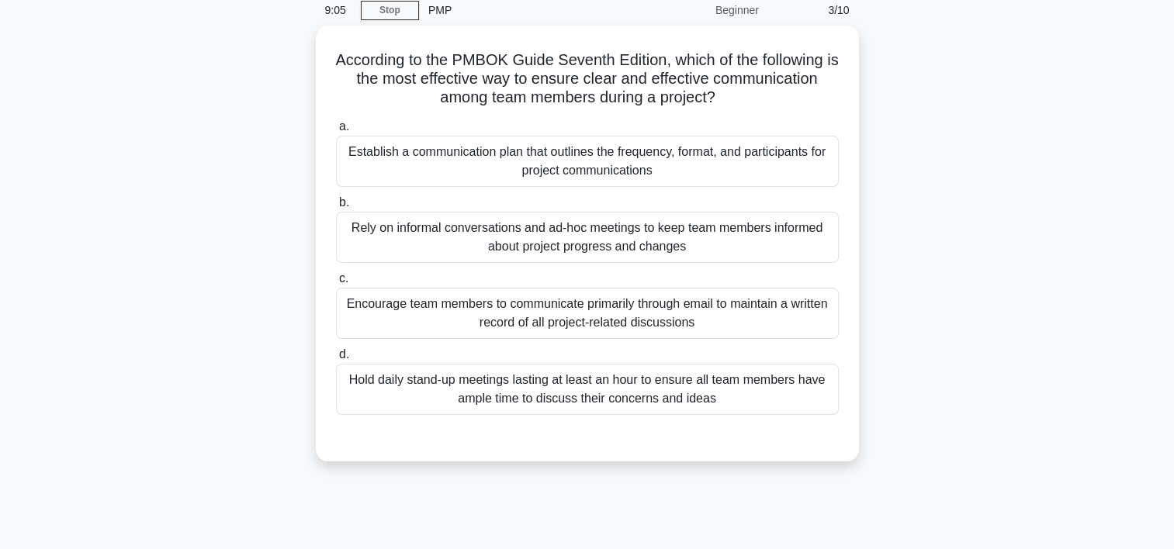
scroll to position [65, 0]
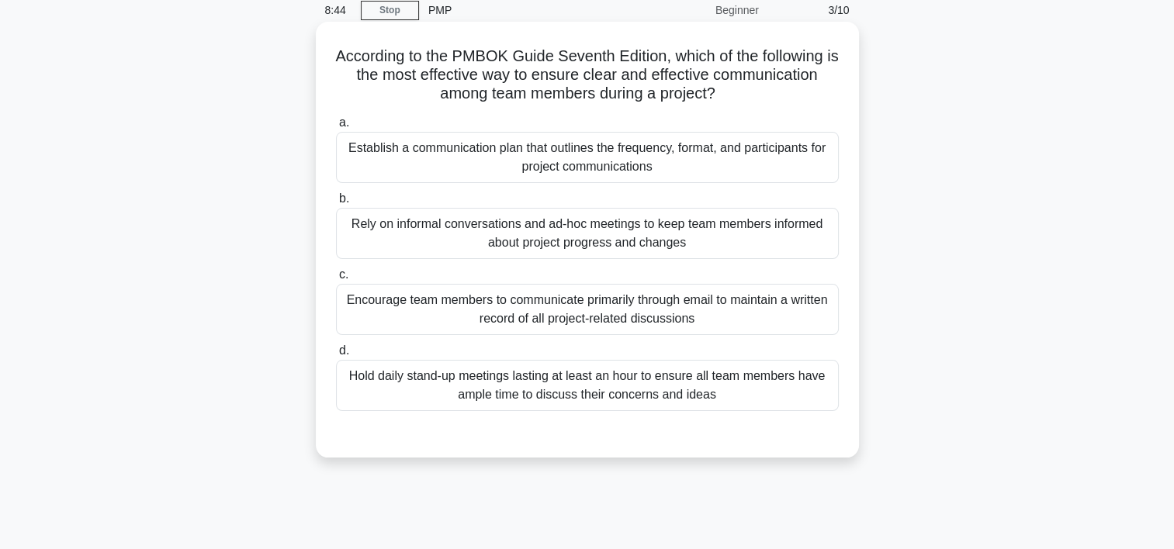
click at [565, 222] on div "Rely on informal conversations and ad-hoc meetings to keep team members informe…" at bounding box center [587, 233] width 503 height 51
click at [336, 204] on input "b. Rely on informal conversations and ad-hoc meetings to keep team members info…" at bounding box center [336, 199] width 0 height 10
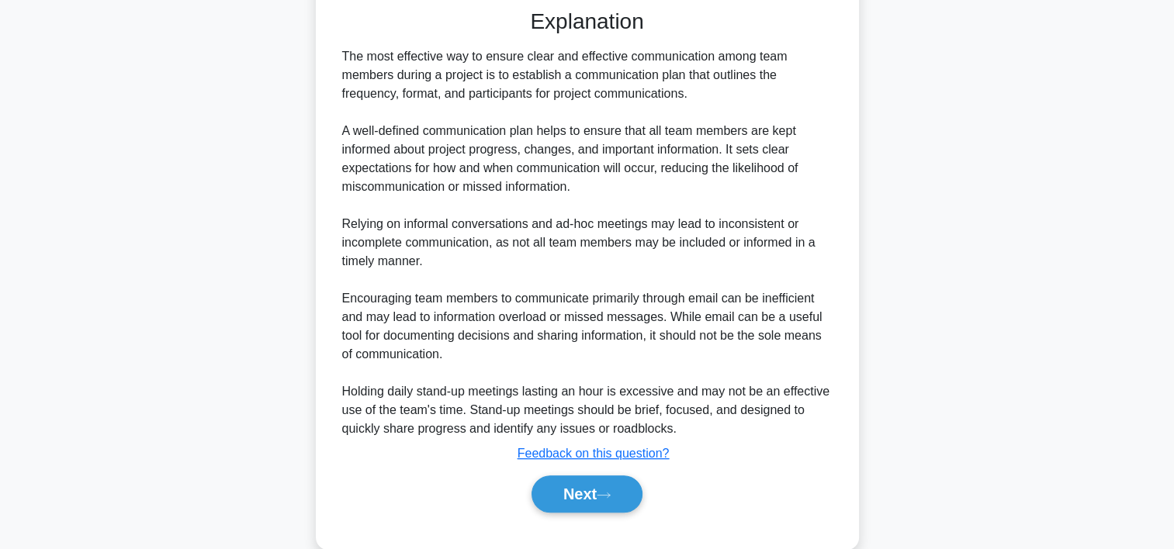
scroll to position [519, 0]
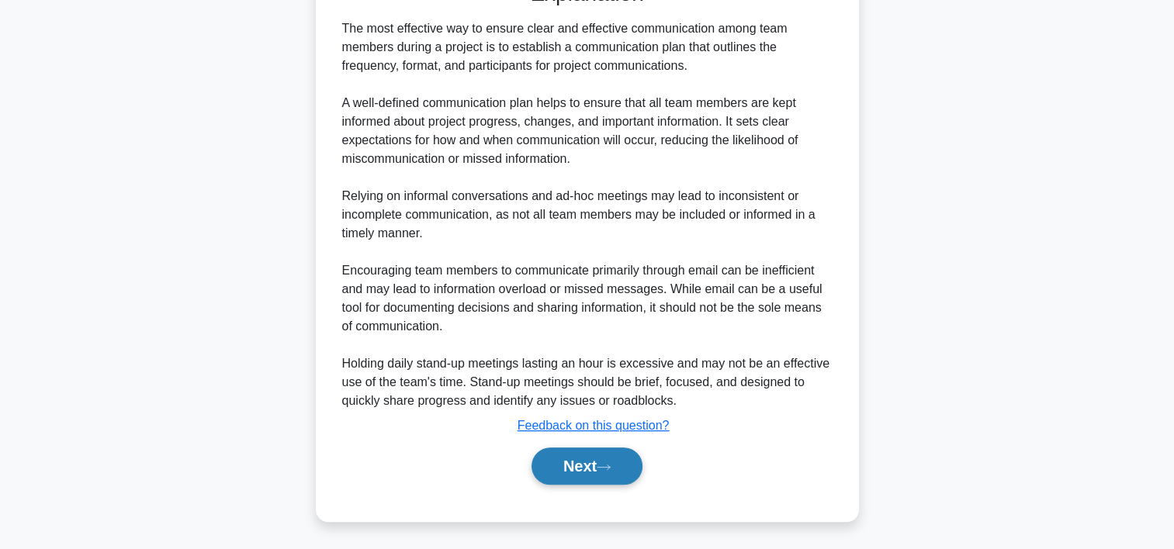
click at [604, 454] on button "Next" at bounding box center [587, 466] width 111 height 37
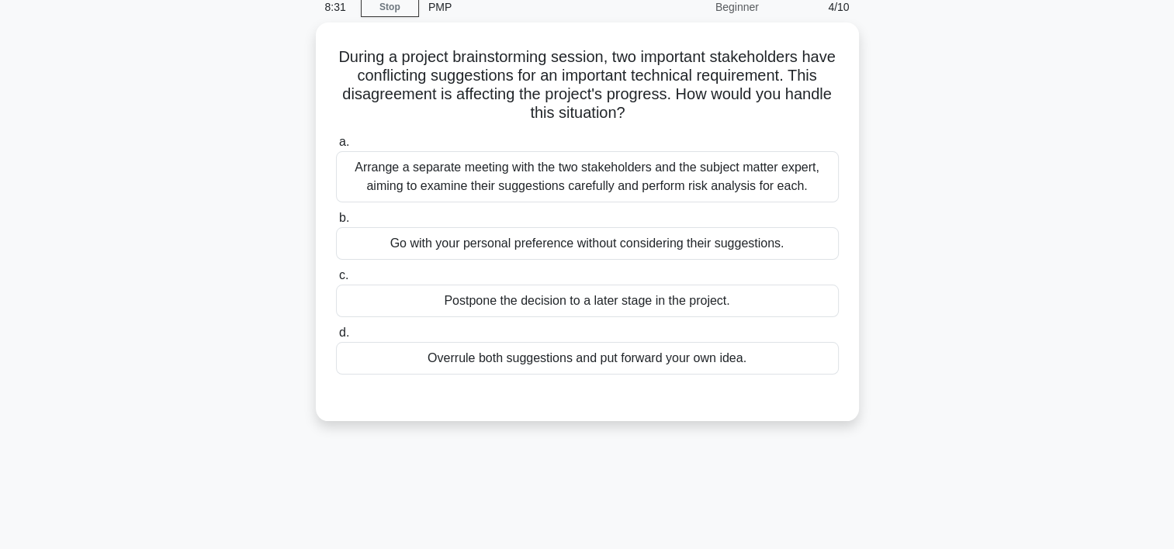
scroll to position [67, 0]
click at [523, 183] on div "Arrange a separate meeting with the two stakeholders and the subject matter exp…" at bounding box center [587, 174] width 503 height 51
click at [336, 145] on input "a. Arrange a separate meeting with the two stakeholders and the subject matter …" at bounding box center [336, 140] width 0 height 10
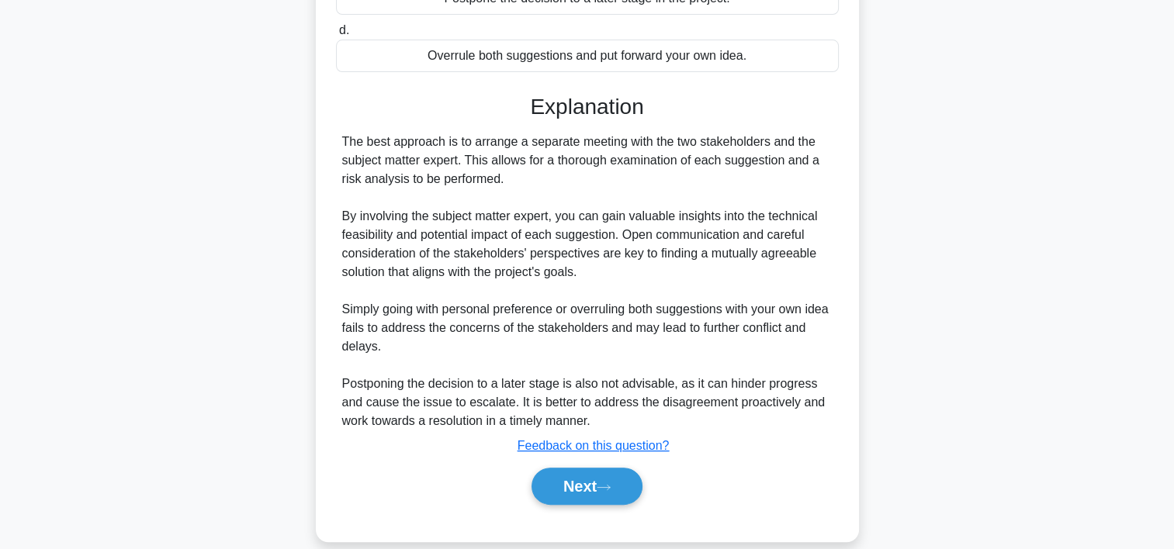
scroll to position [379, 0]
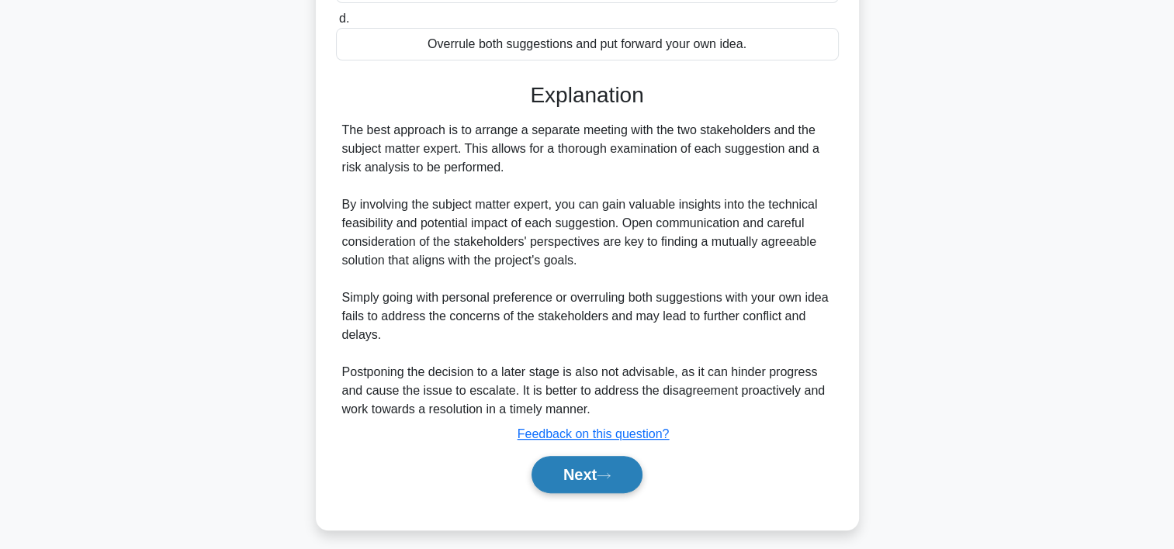
click at [580, 462] on button "Next" at bounding box center [587, 474] width 111 height 37
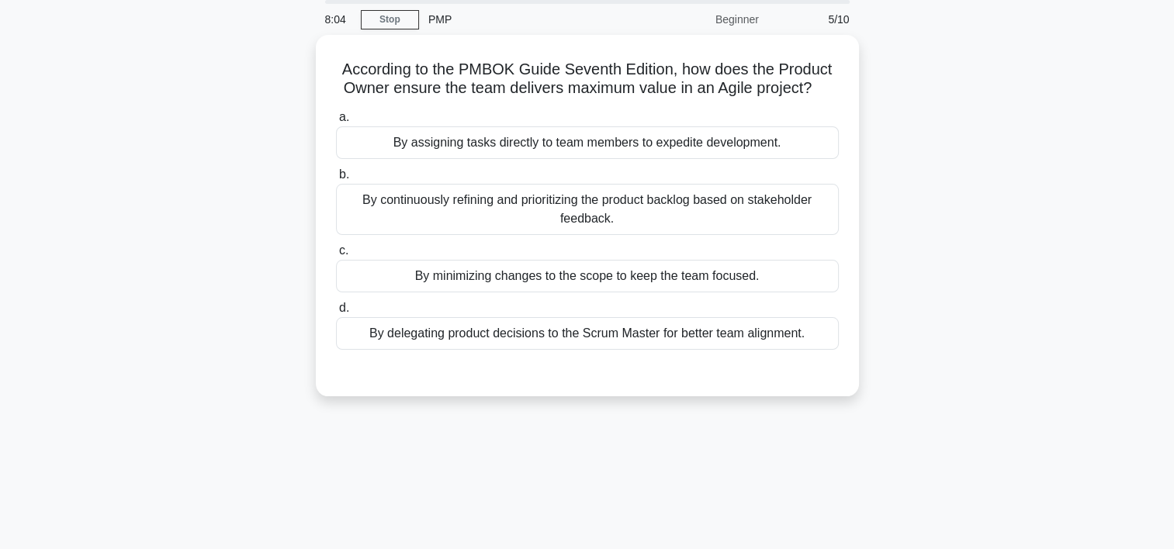
scroll to position [49, 0]
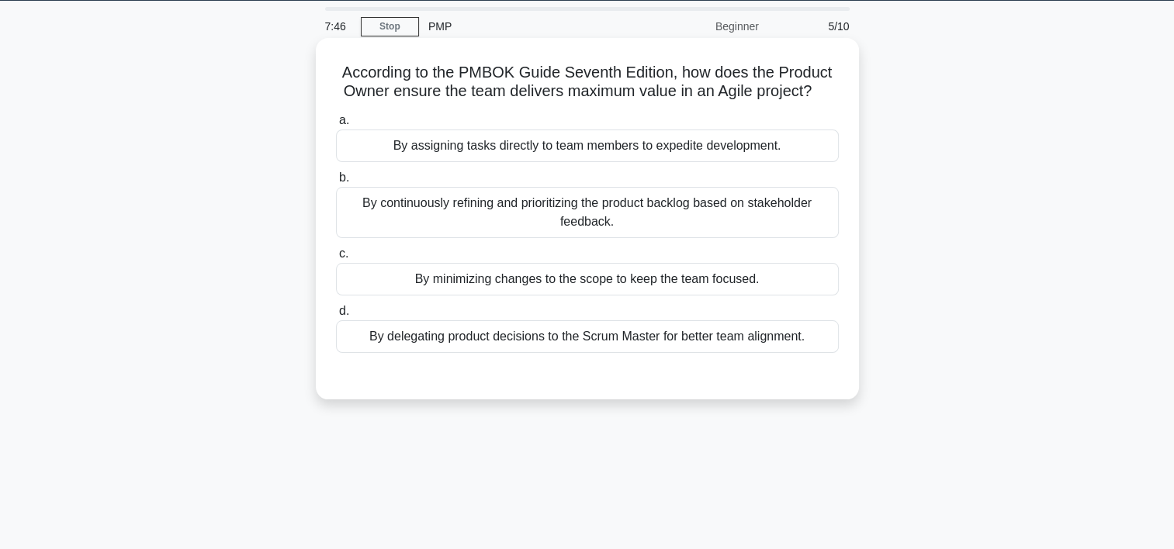
click at [516, 209] on div "By continuously refining and prioritizing the product backlog based on stakehol…" at bounding box center [587, 212] width 503 height 51
click at [336, 183] on input "b. By continuously refining and prioritizing the product backlog based on stake…" at bounding box center [336, 178] width 0 height 10
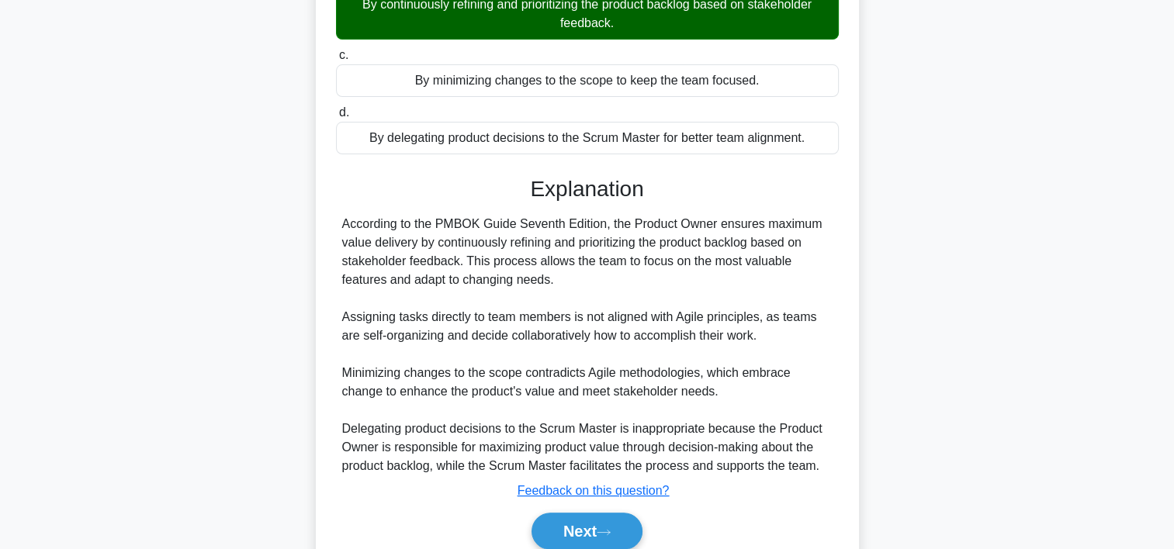
scroll to position [314, 0]
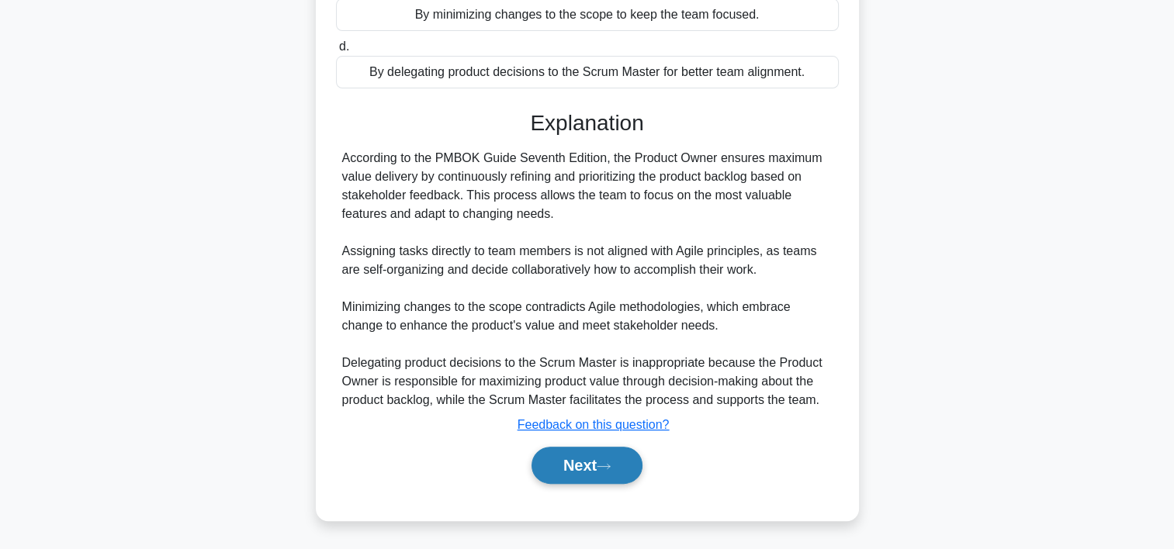
click at [594, 459] on button "Next" at bounding box center [587, 465] width 111 height 37
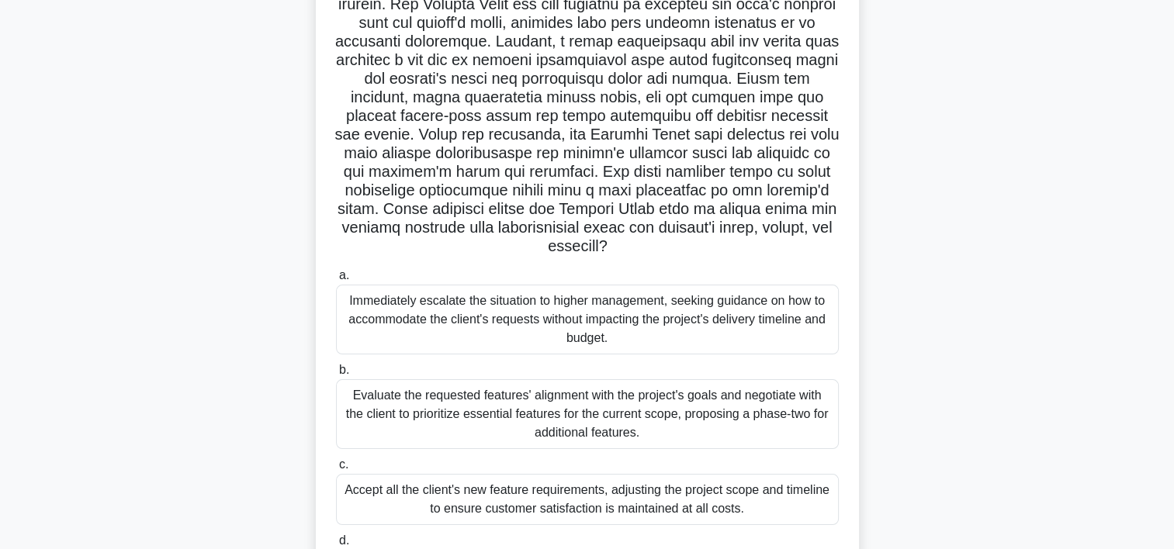
scroll to position [170, 0]
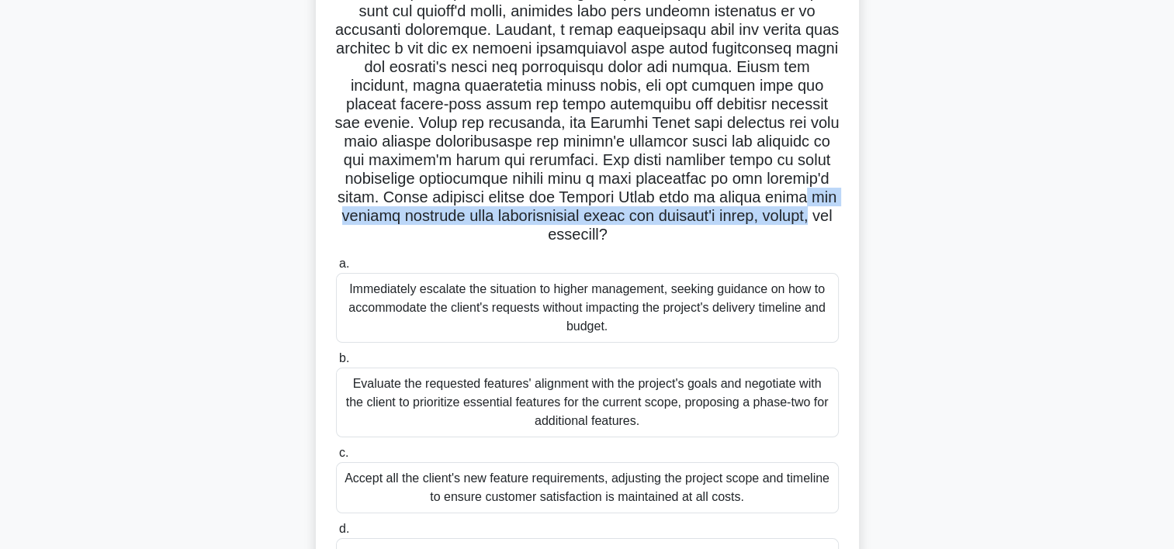
click at [1160, 211] on main "6:34 Stop PMP Beginner 6/10 .spinner_0XTQ{transform-origin:center;animation:spi…" at bounding box center [587, 274] width 1174 height 788
click at [1159, 213] on main "6:34 Stop PMP Beginner 6/10 .spinner_0XTQ{transform-origin:center;animation:spi…" at bounding box center [587, 274] width 1174 height 788
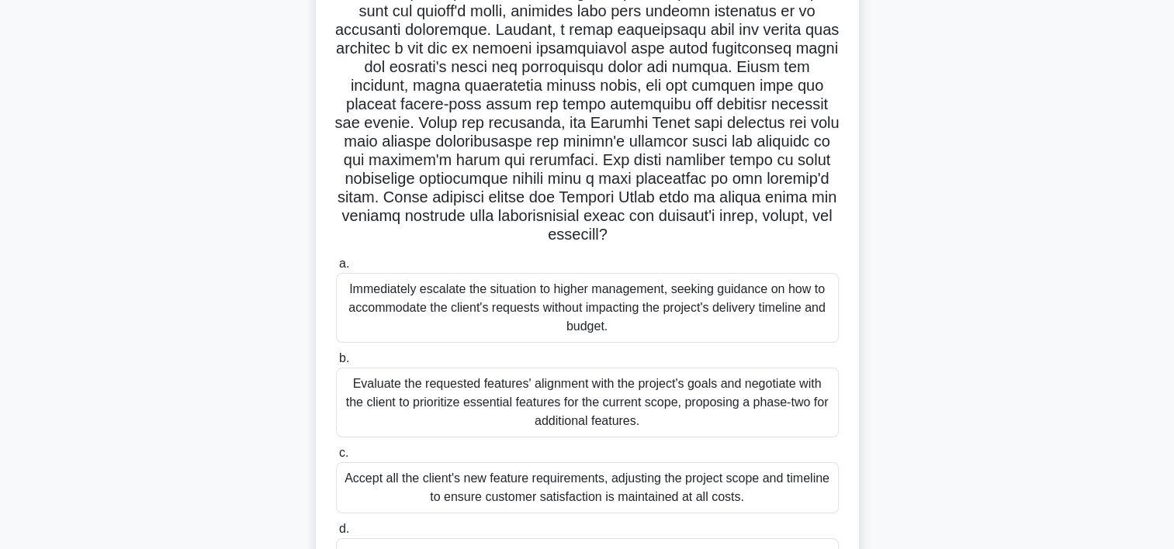
click at [1056, 286] on div ".spinner_0XTQ{transform-origin:center;animation:spinner_y6GP .75s linear infini…" at bounding box center [587, 288] width 1024 height 734
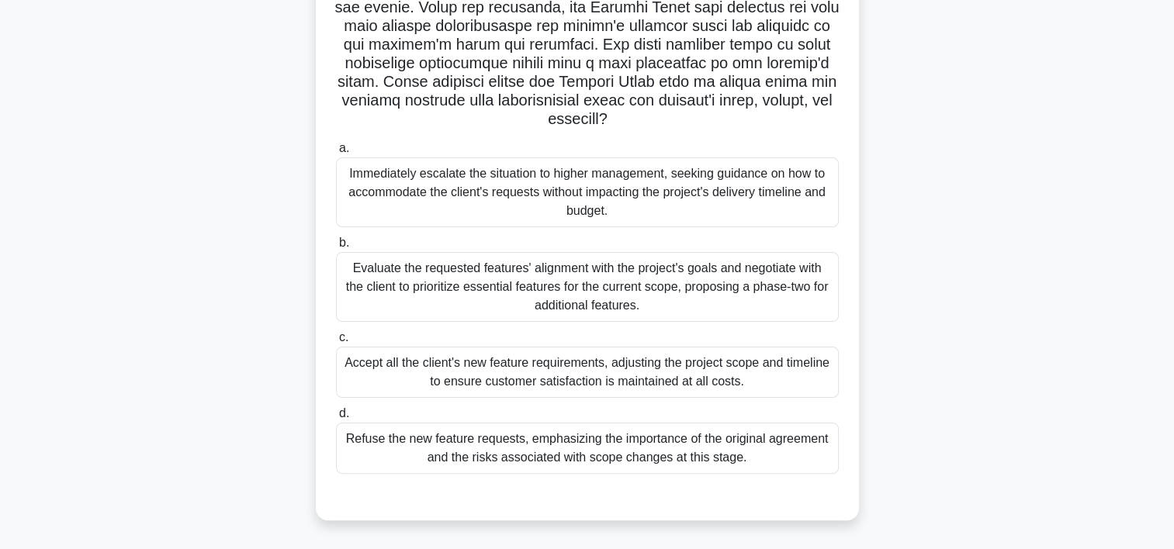
scroll to position [288, 0]
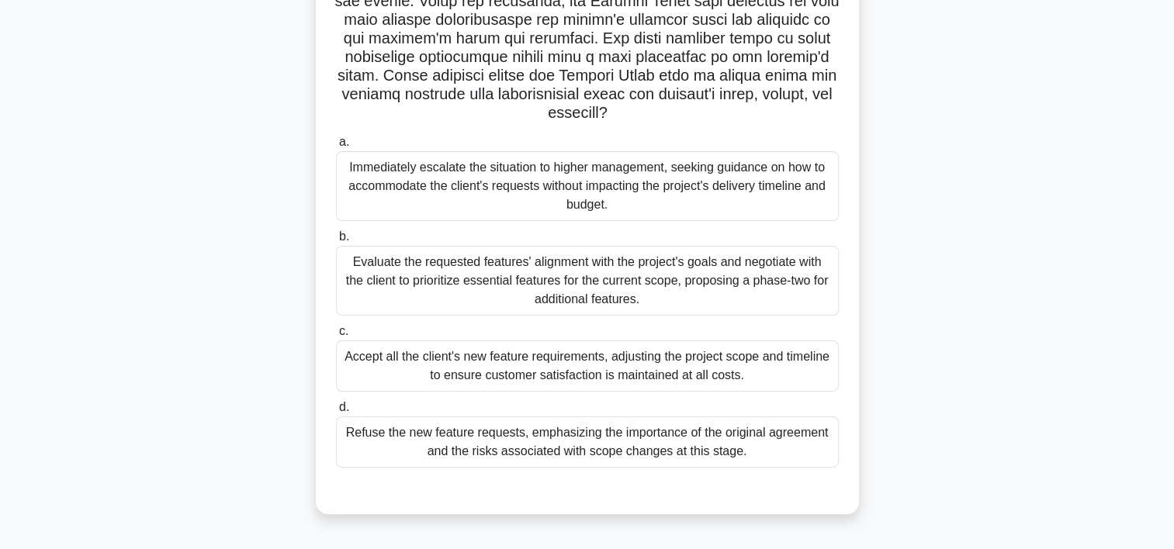
click at [659, 298] on div "Evaluate the requested features' alignment with the project's goals and negotia…" at bounding box center [587, 281] width 503 height 70
click at [336, 242] on input "b. Evaluate the requested features' alignment with the project's goals and nego…" at bounding box center [336, 237] width 0 height 10
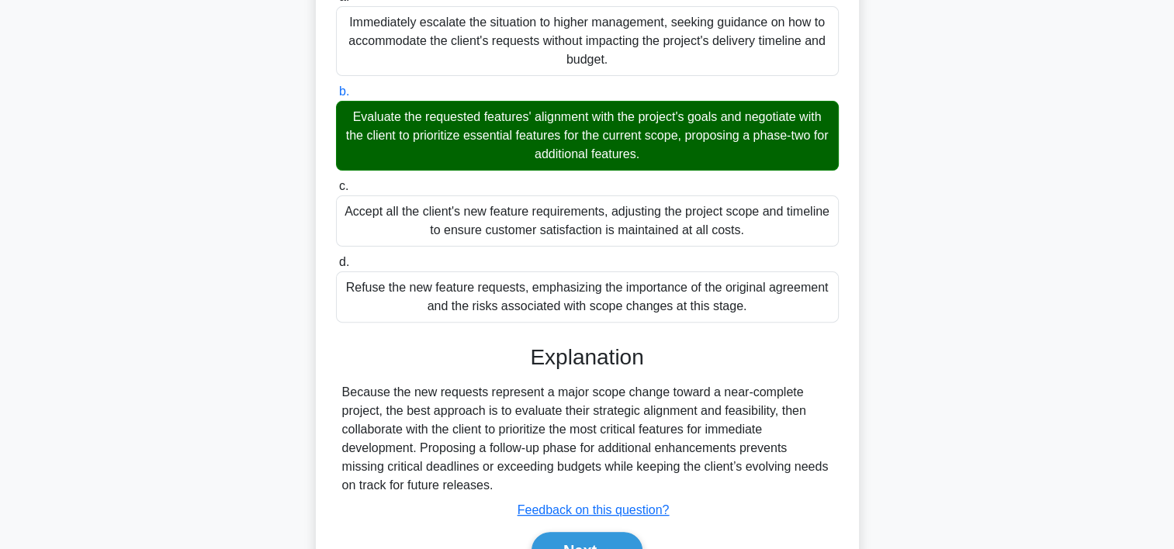
scroll to position [518, 0]
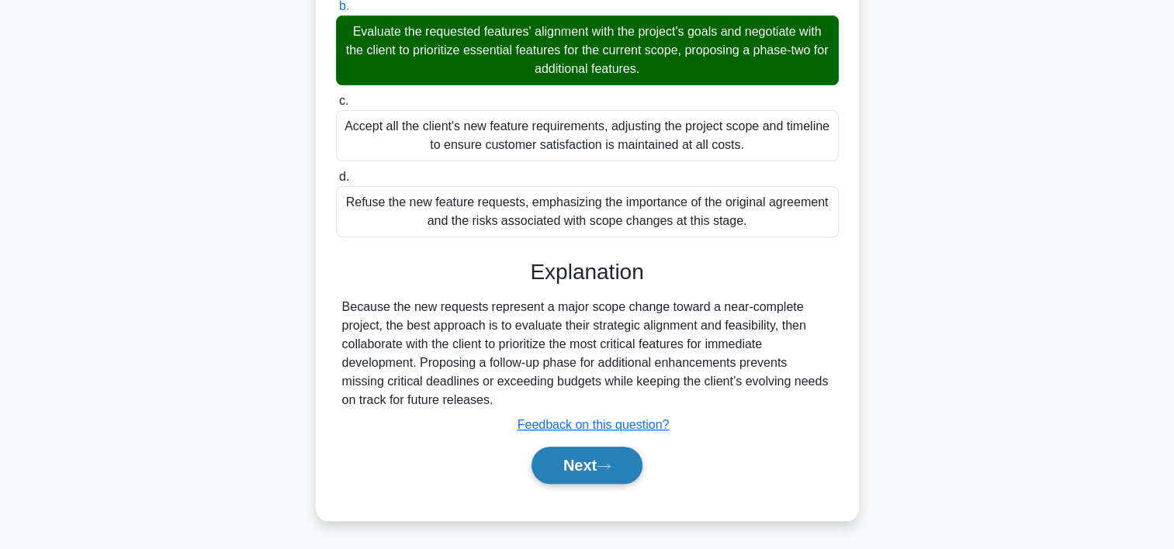
click at [566, 461] on button "Next" at bounding box center [587, 465] width 111 height 37
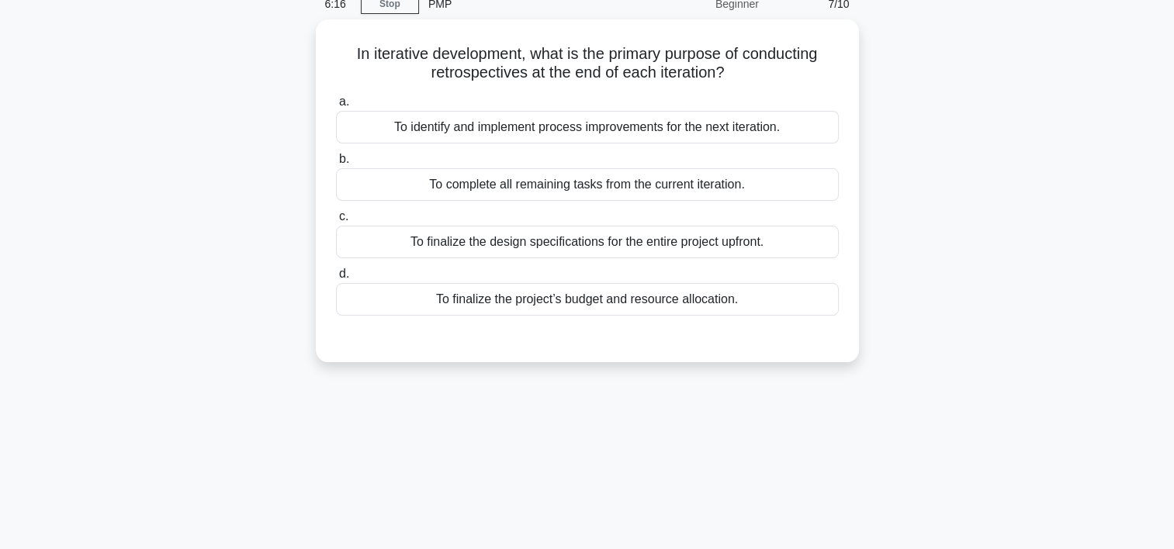
scroll to position [71, 0]
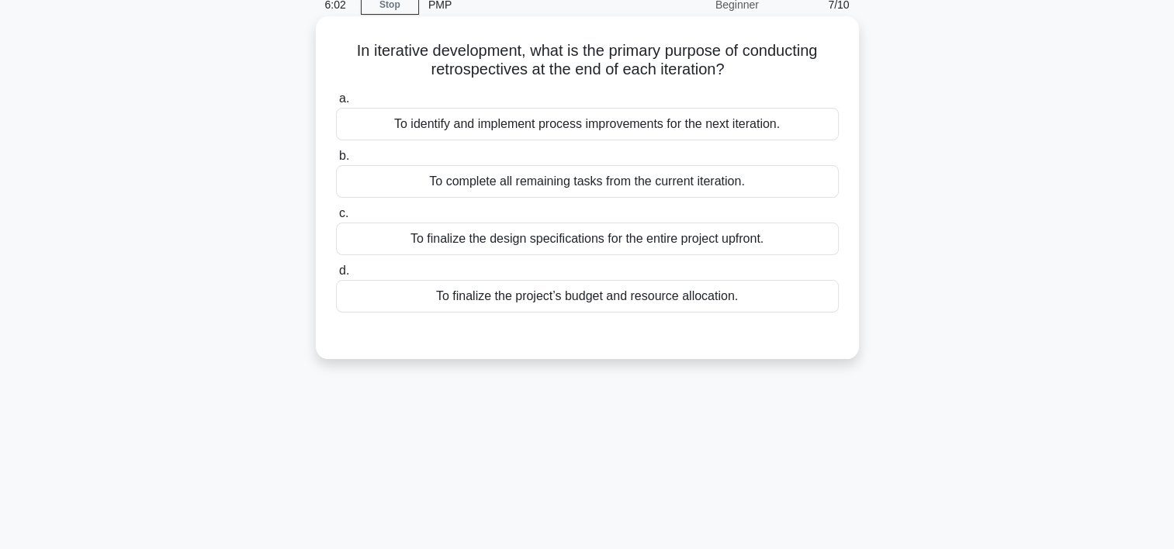
click at [792, 130] on div "To identify and implement process improvements for the next iteration." at bounding box center [587, 124] width 503 height 33
click at [336, 104] on input "a. To identify and implement process improvements for the next iteration." at bounding box center [336, 99] width 0 height 10
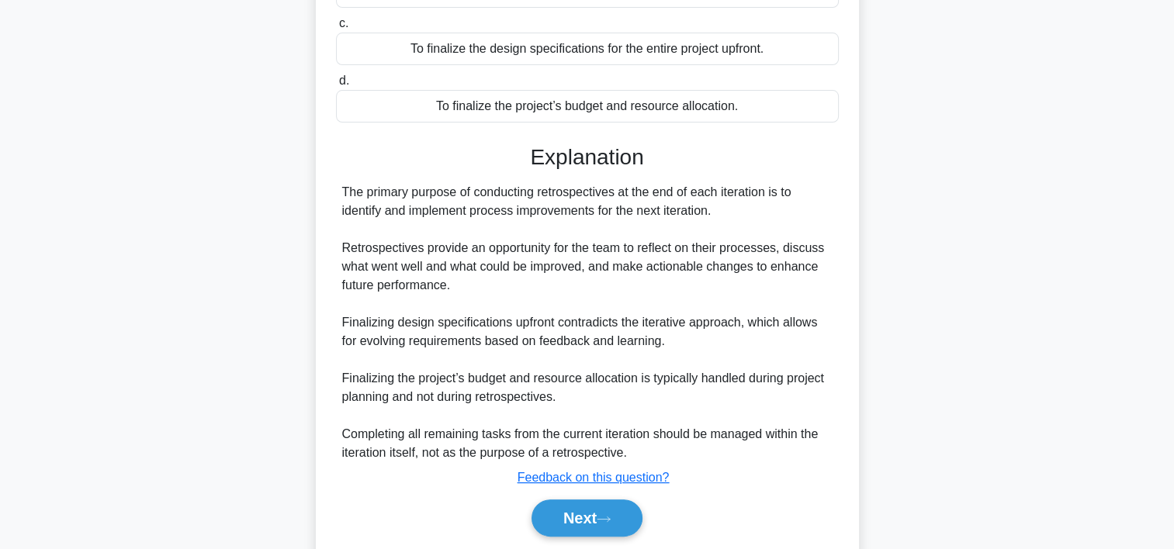
scroll to position [314, 0]
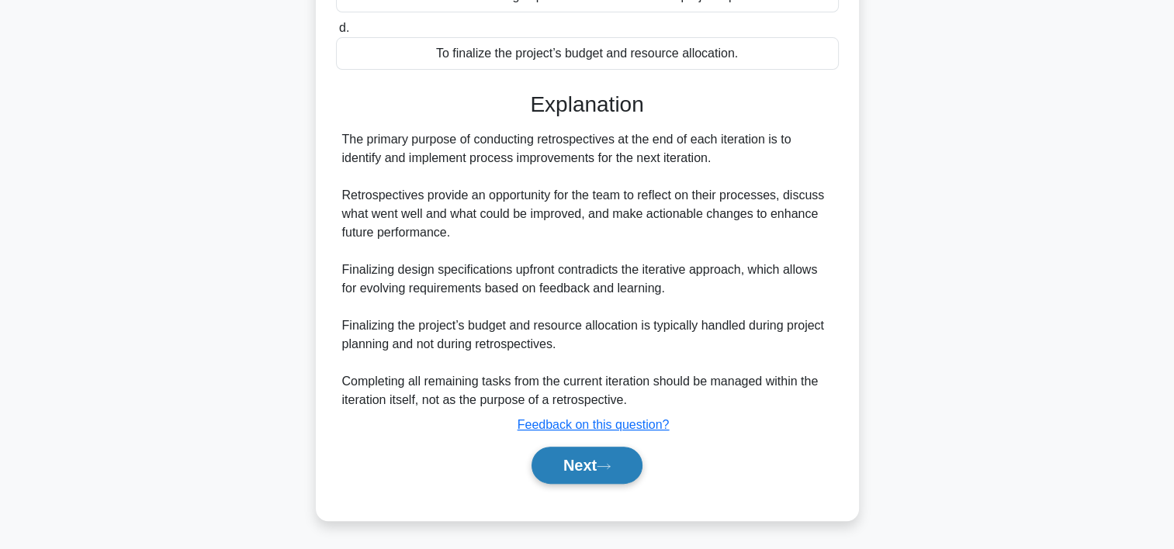
click at [608, 459] on button "Next" at bounding box center [587, 465] width 111 height 37
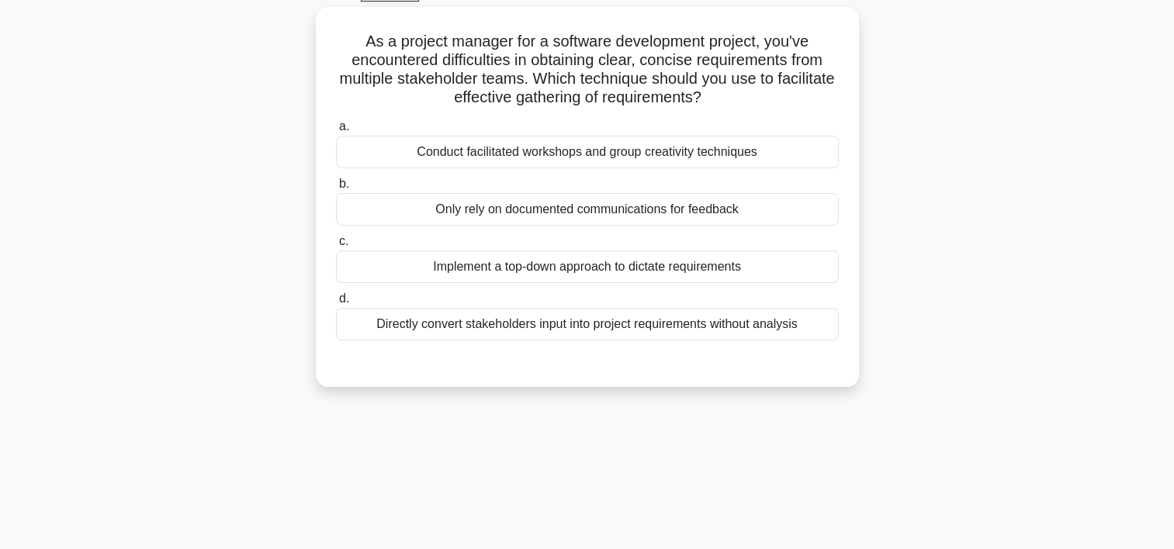
scroll to position [80, 0]
click at [755, 149] on div "Conduct facilitated workshops and group creativity techniques" at bounding box center [587, 152] width 503 height 33
click at [336, 132] on input "a. Conduct facilitated workshops and group creativity techniques" at bounding box center [336, 127] width 0 height 10
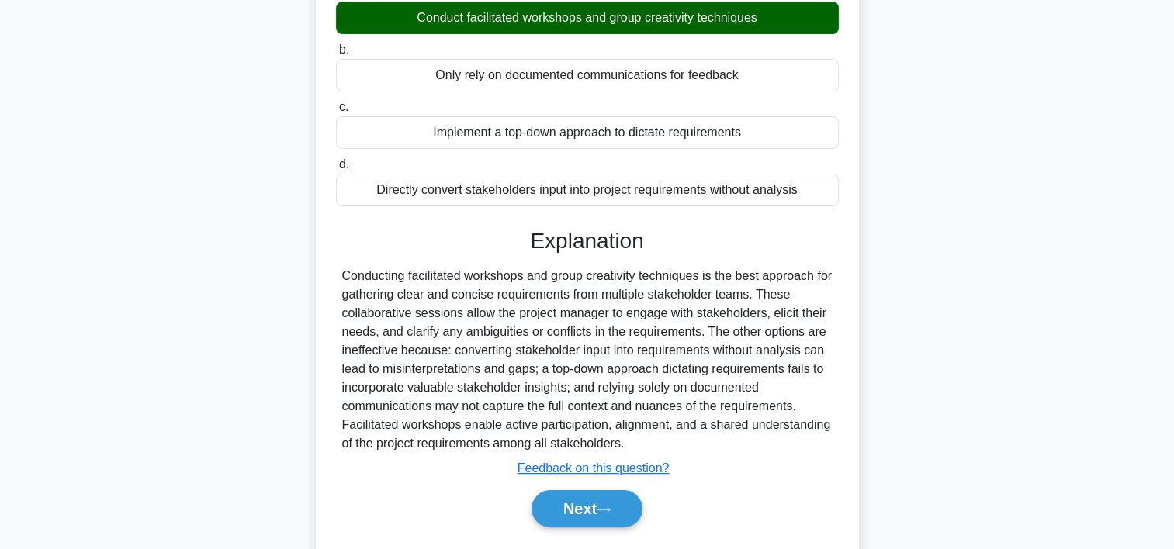
scroll to position [289, 0]
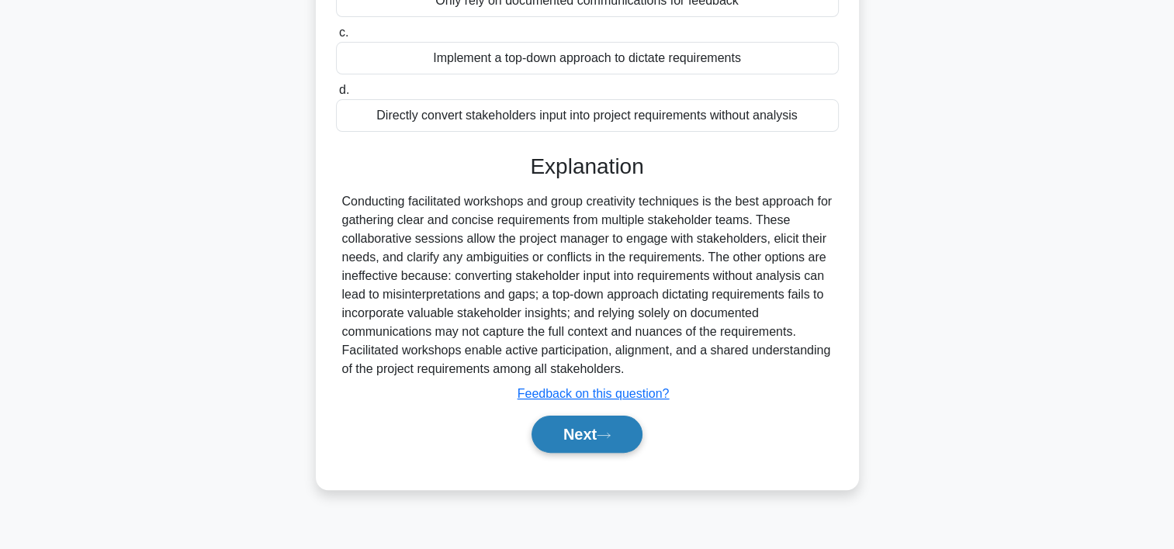
click at [547, 425] on button "Next" at bounding box center [587, 434] width 111 height 37
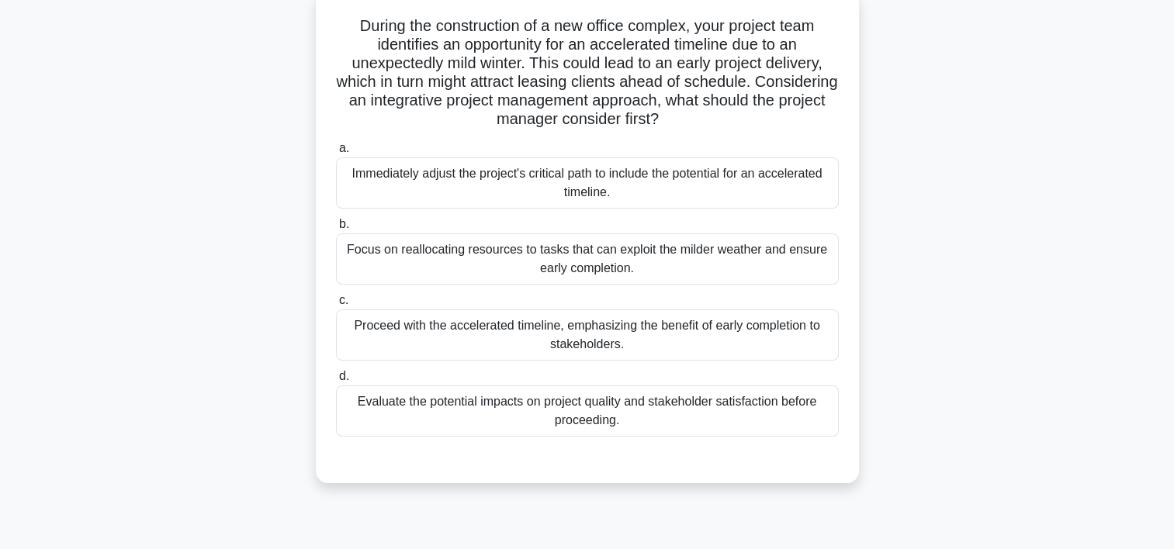
scroll to position [87, 0]
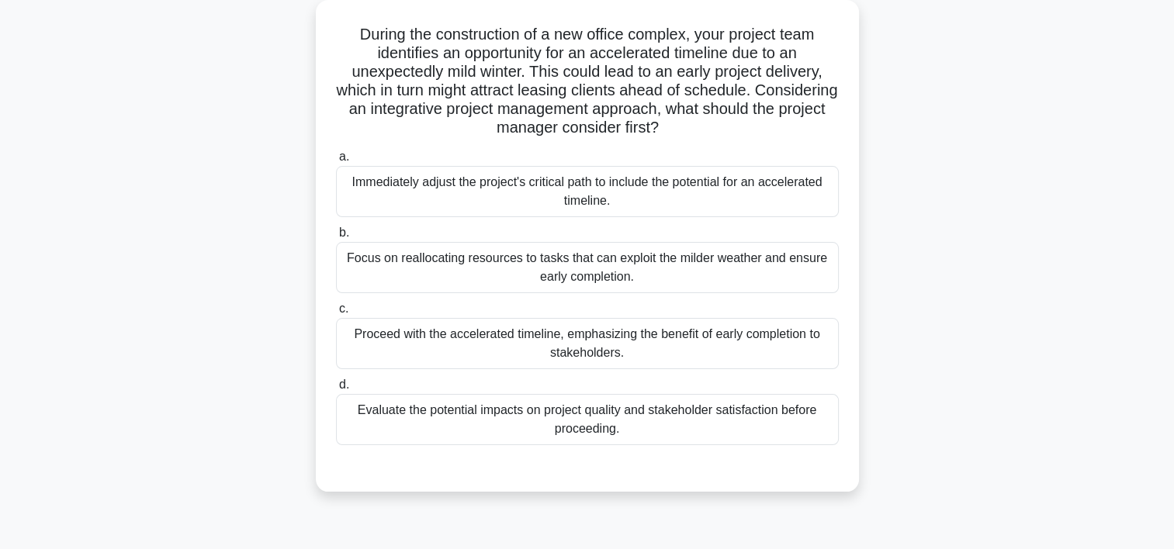
click at [552, 413] on div "Evaluate the potential impacts on project quality and stakeholder satisfaction …" at bounding box center [587, 419] width 503 height 51
click at [336, 390] on input "d. Evaluate the potential impacts on project quality and stakeholder satisfacti…" at bounding box center [336, 385] width 0 height 10
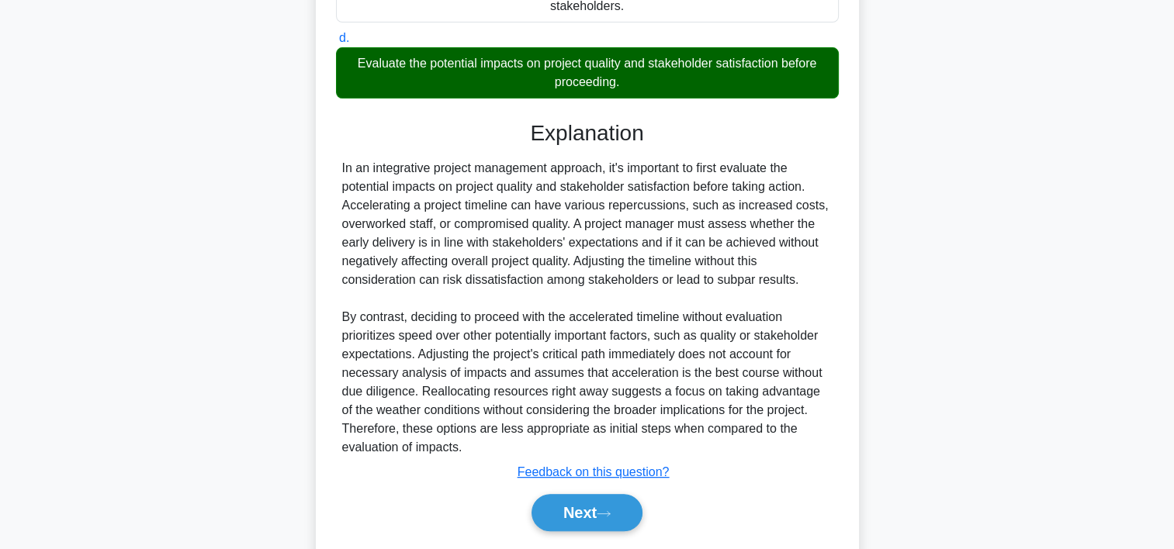
scroll to position [443, 0]
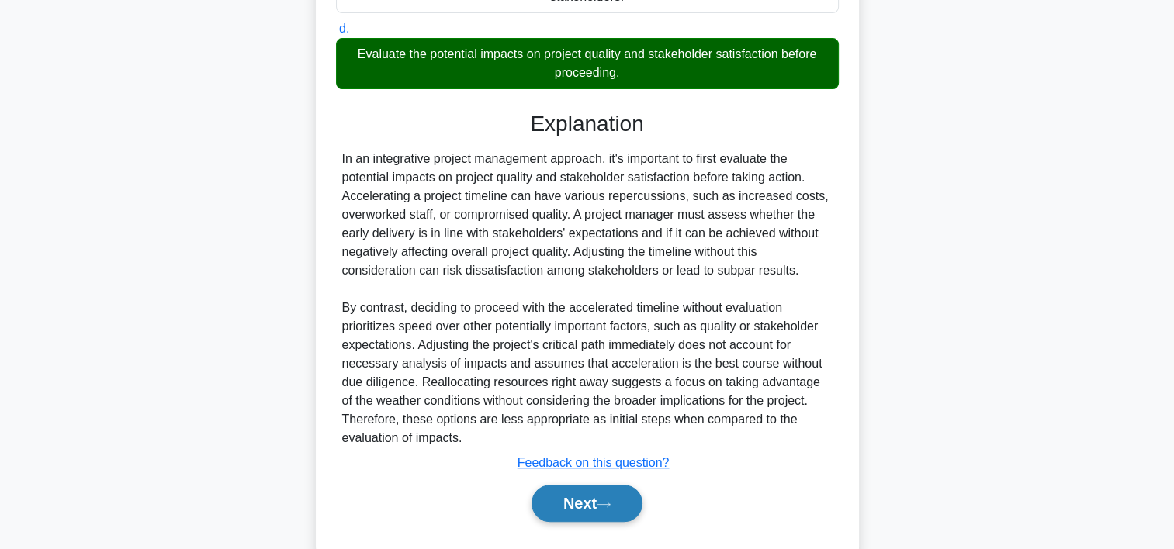
click at [624, 502] on button "Next" at bounding box center [587, 503] width 111 height 37
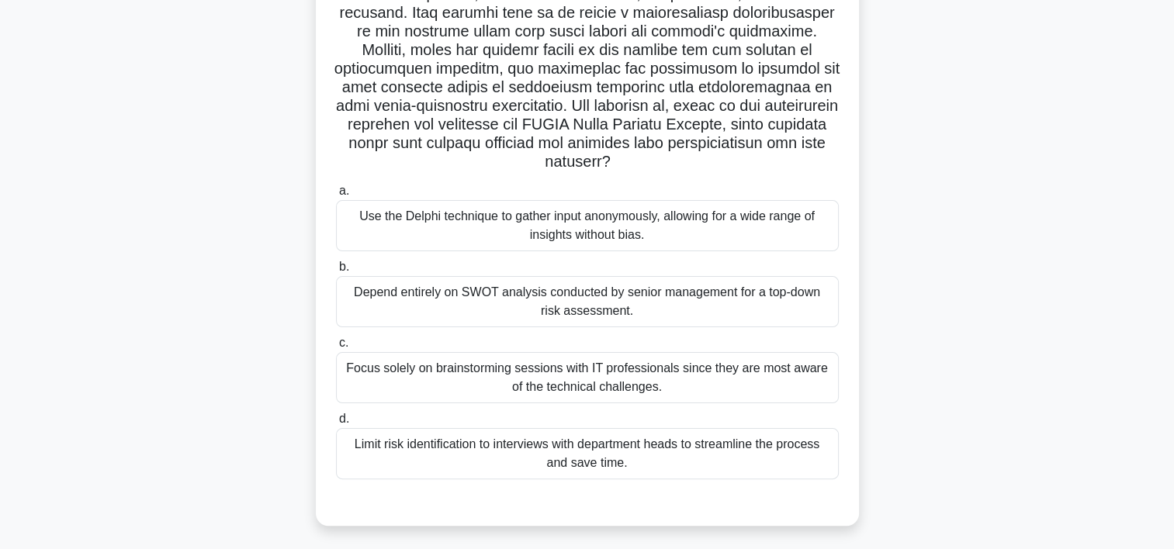
scroll to position [300, 0]
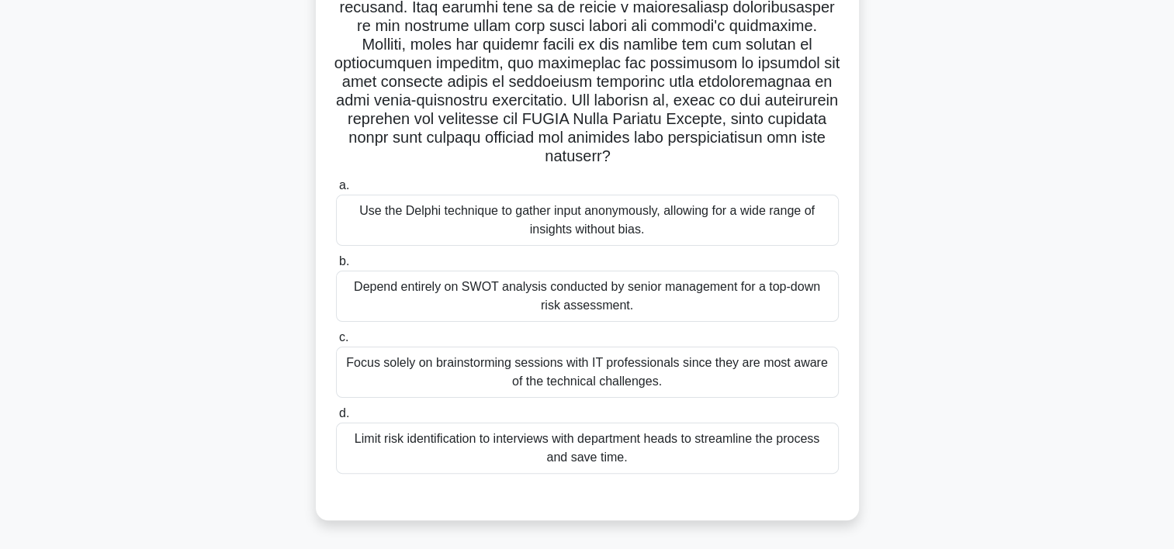
click at [617, 234] on div "Use the Delphi technique to gather input anonymously, allowing for a wide range…" at bounding box center [587, 220] width 503 height 51
click at [336, 191] on input "a. Use the Delphi technique to gather input anonymously, allowing for a wide ra…" at bounding box center [336, 186] width 0 height 10
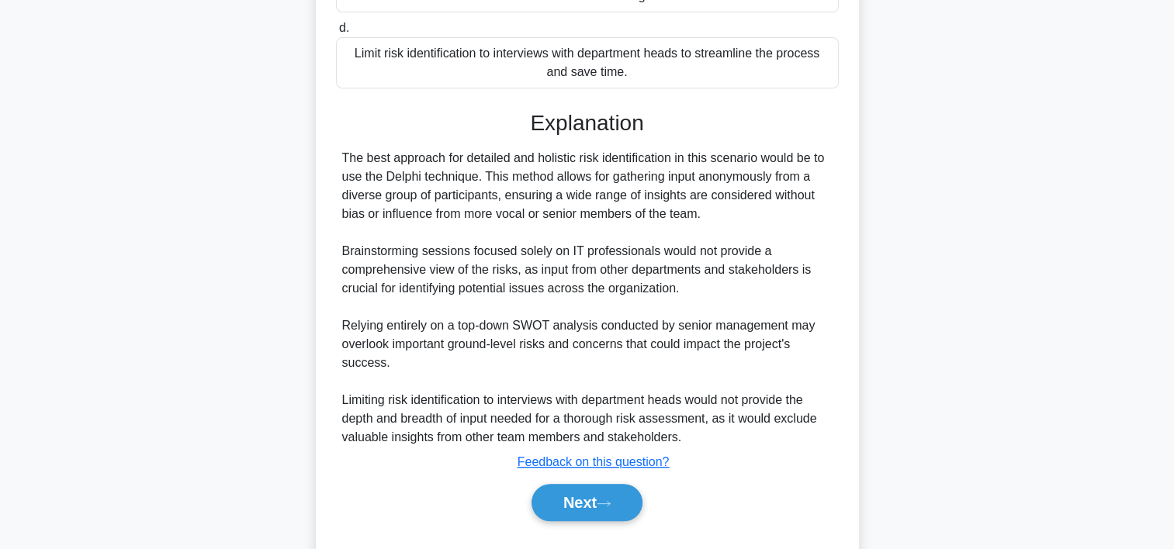
scroll to position [723, 0]
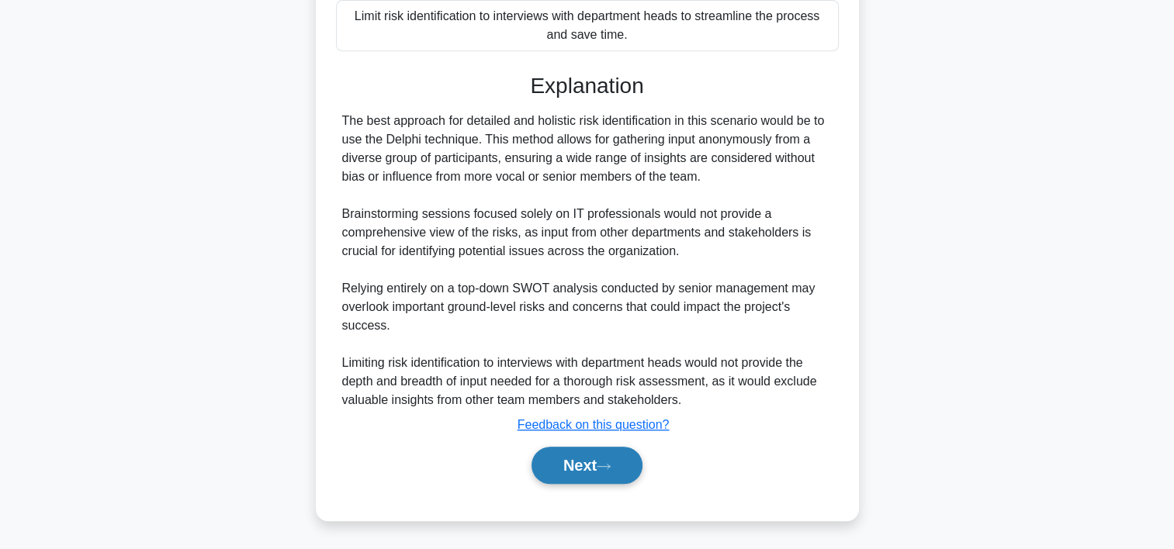
click at [613, 456] on button "Next" at bounding box center [587, 465] width 111 height 37
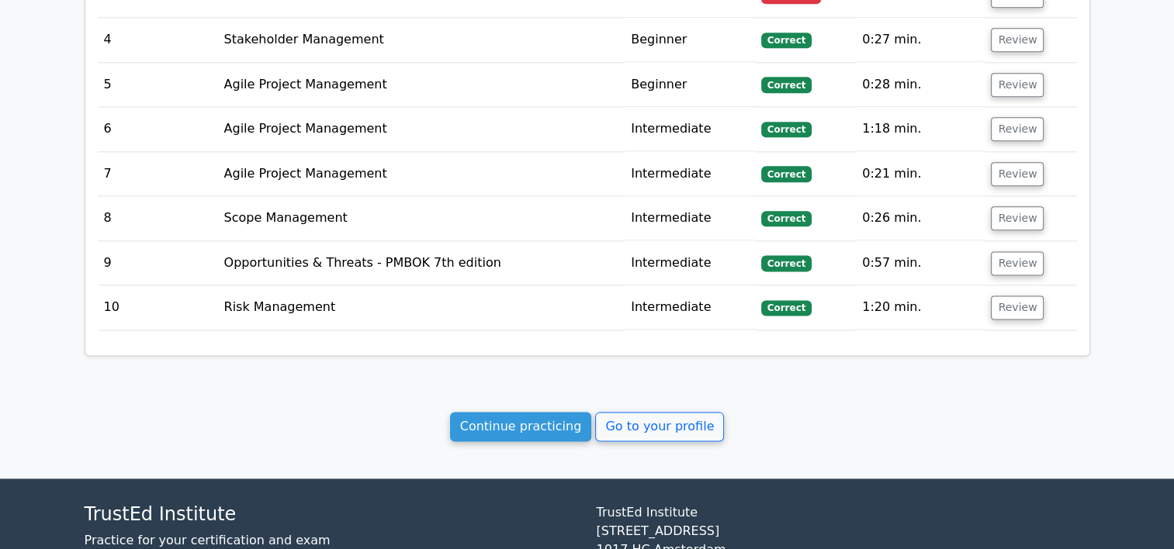
scroll to position [1983, 0]
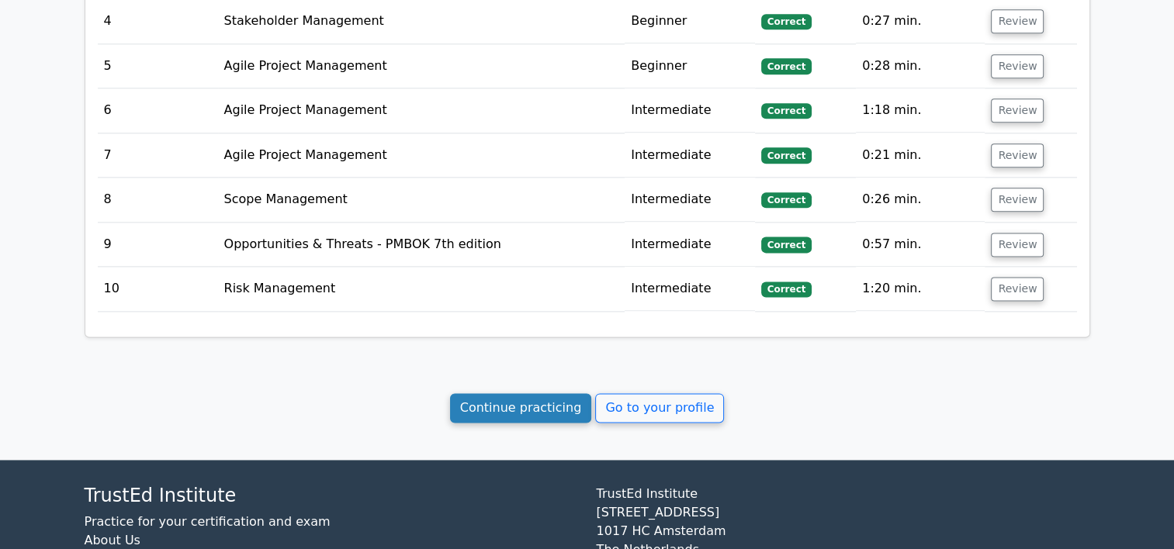
click at [489, 393] on link "Continue practicing" at bounding box center [521, 407] width 142 height 29
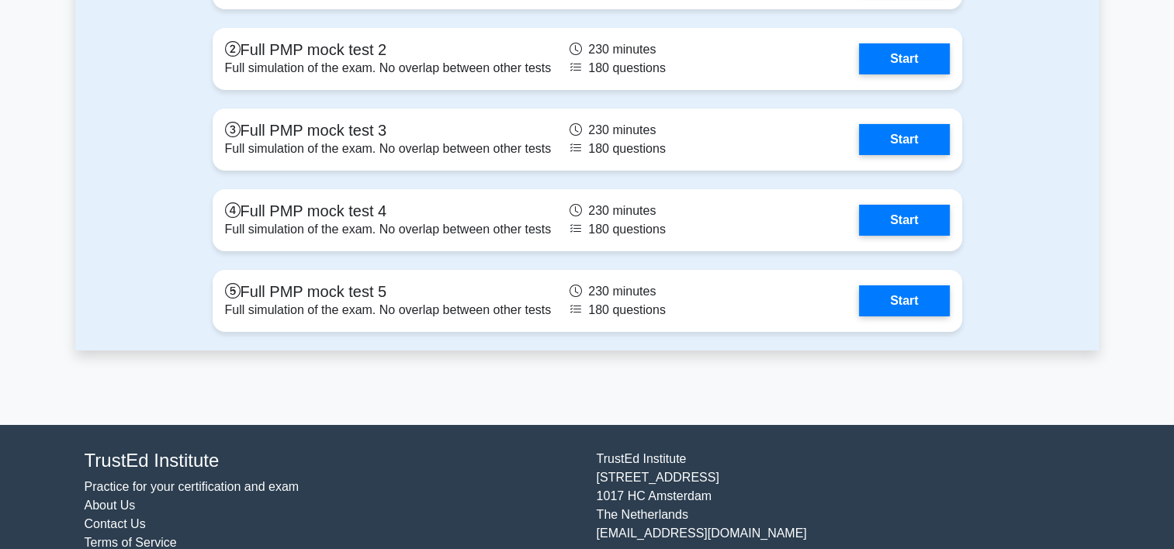
scroll to position [5427, 0]
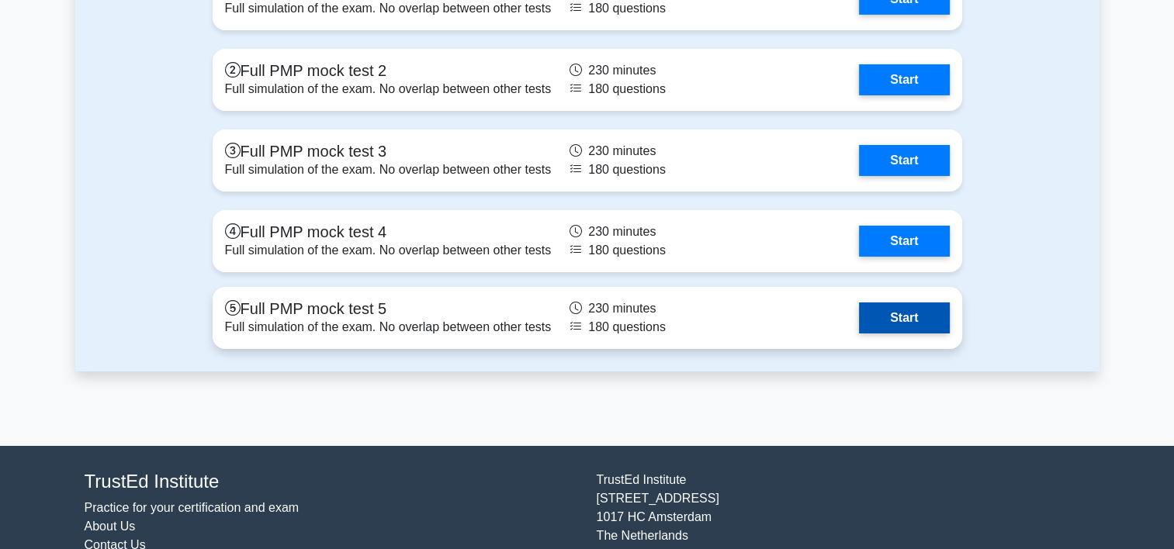
click at [906, 314] on link "Start" at bounding box center [904, 318] width 90 height 31
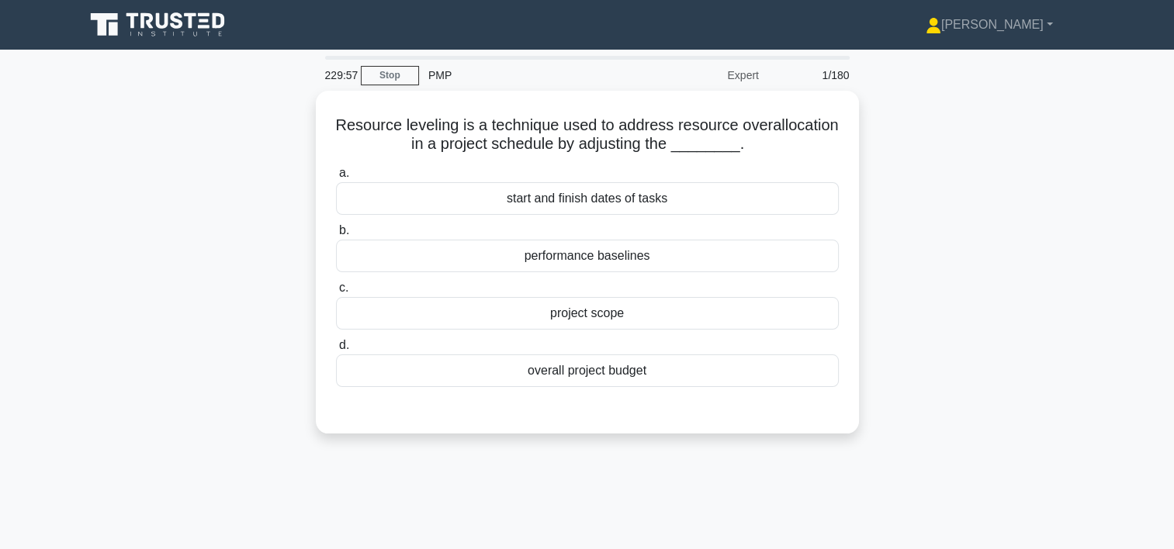
scroll to position [12, 0]
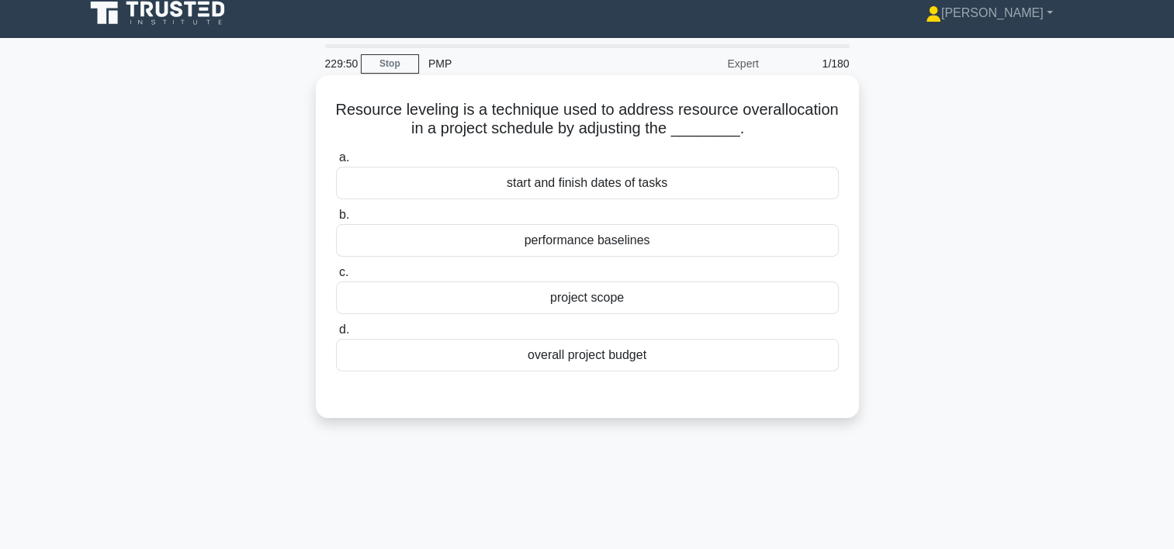
click at [578, 187] on div "start and finish dates of tasks" at bounding box center [587, 183] width 503 height 33
click at [336, 163] on input "a. start and finish dates of tasks" at bounding box center [336, 158] width 0 height 10
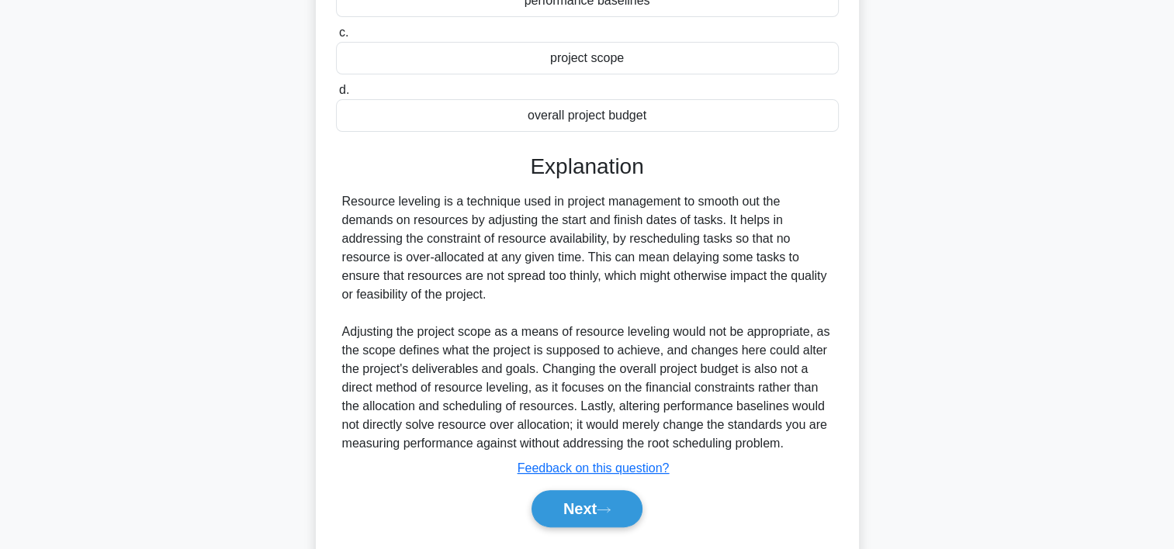
scroll to position [295, 0]
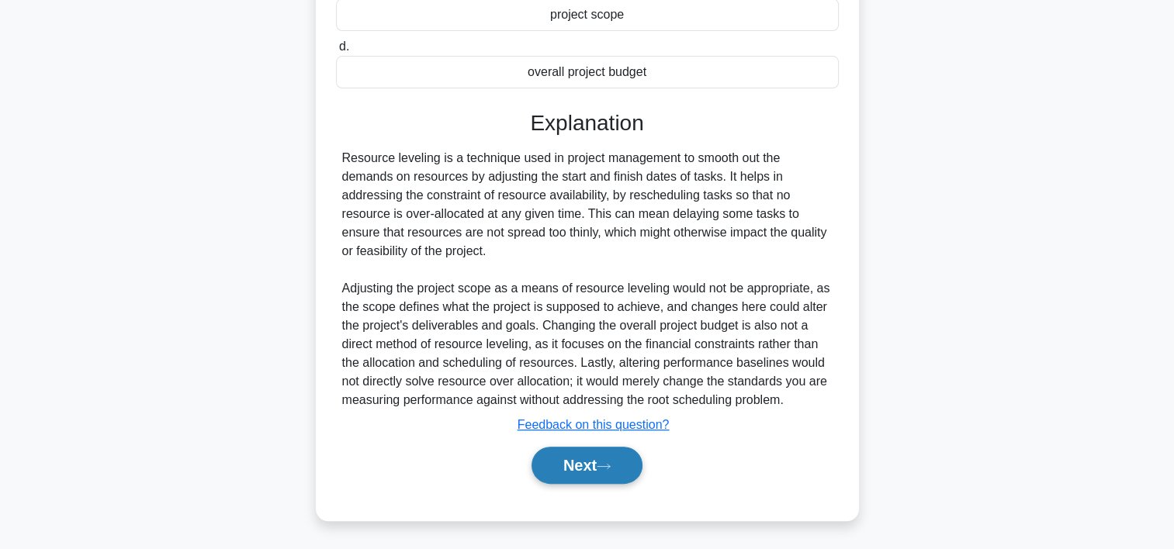
click at [570, 459] on button "Next" at bounding box center [587, 465] width 111 height 37
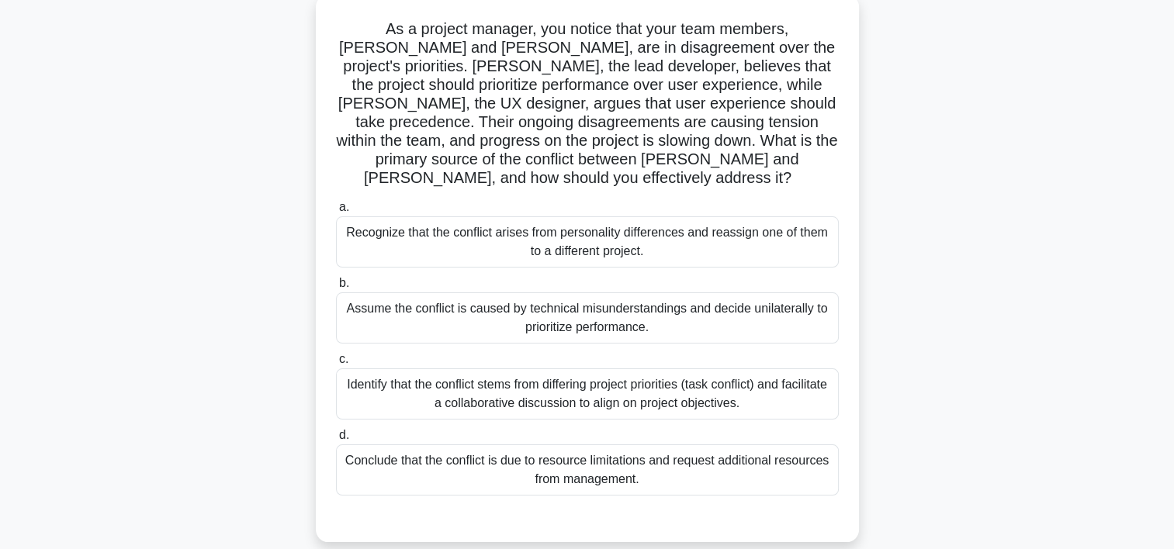
scroll to position [85, 0]
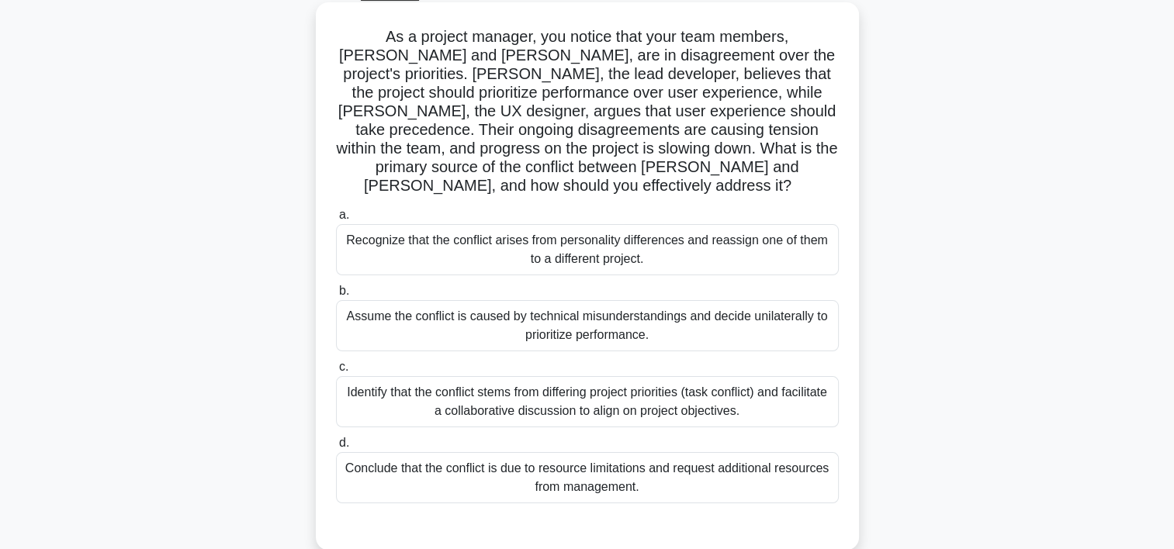
click at [450, 377] on div "Identify that the conflict stems from differing project priorities (task confli…" at bounding box center [587, 401] width 503 height 51
click at [336, 372] on input "c. Identify that the conflict stems from differing project priorities (task con…" at bounding box center [336, 367] width 0 height 10
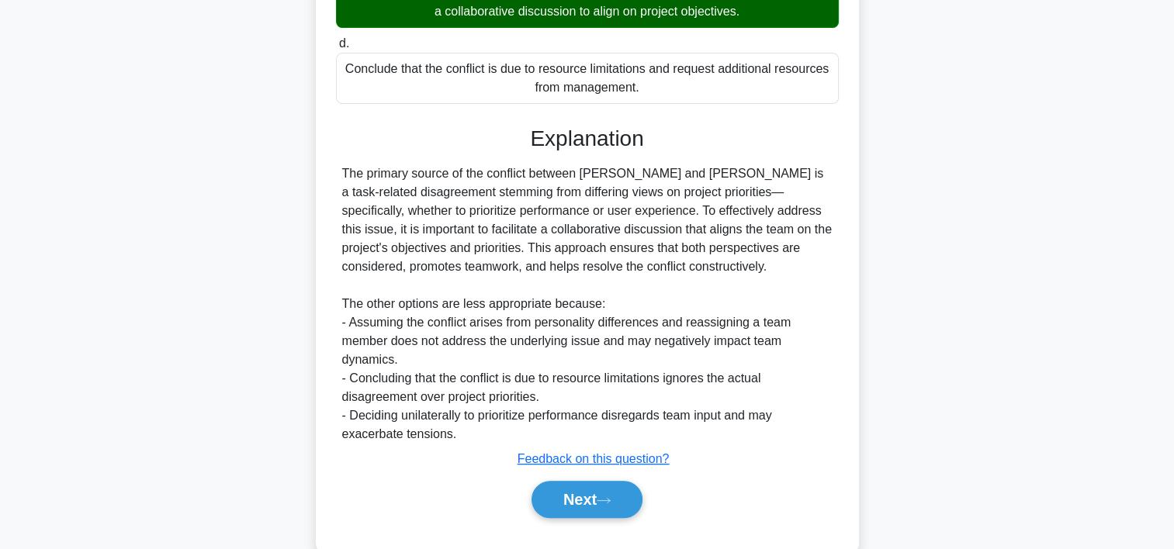
scroll to position [494, 0]
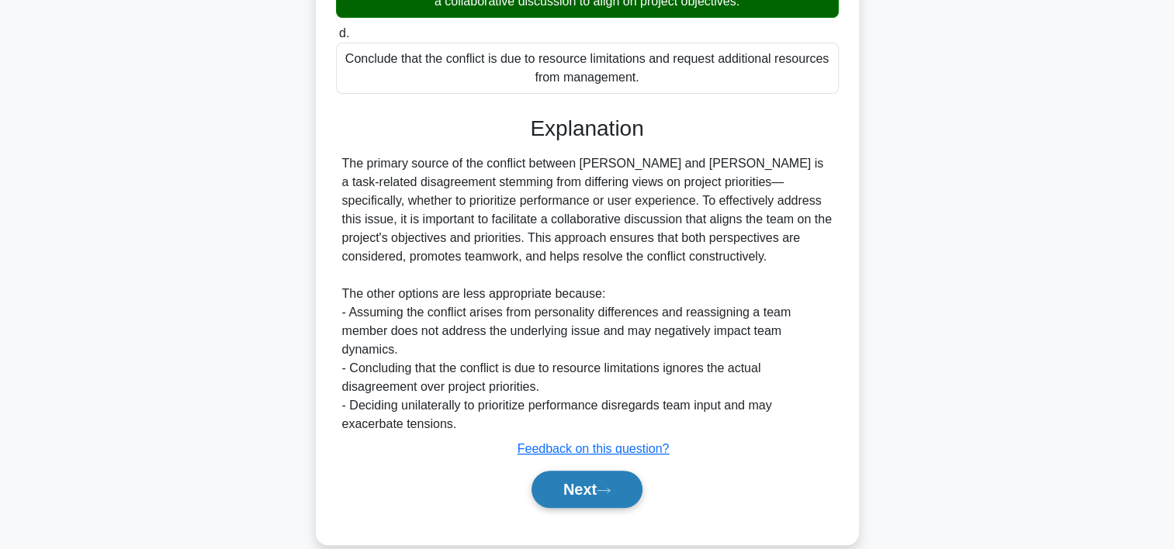
click at [612, 471] on button "Next" at bounding box center [587, 489] width 111 height 37
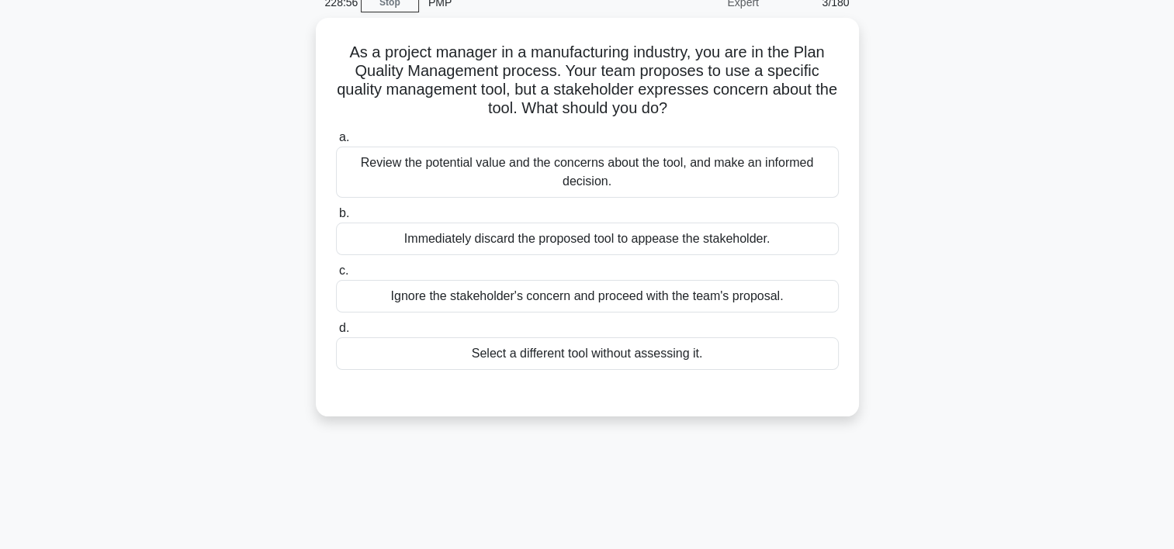
scroll to position [68, 0]
click at [494, 171] on div "Review the potential value and the concerns about the tool, and make an informe…" at bounding box center [587, 172] width 503 height 51
click at [336, 144] on input "a. Review the potential value and the concerns about the tool, and make an info…" at bounding box center [336, 138] width 0 height 10
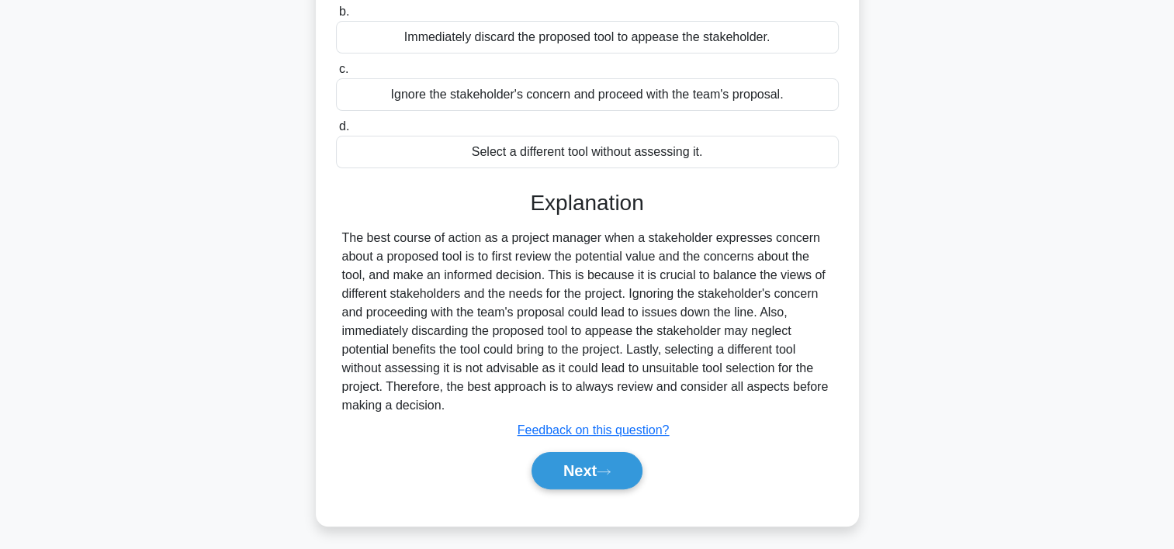
scroll to position [289, 0]
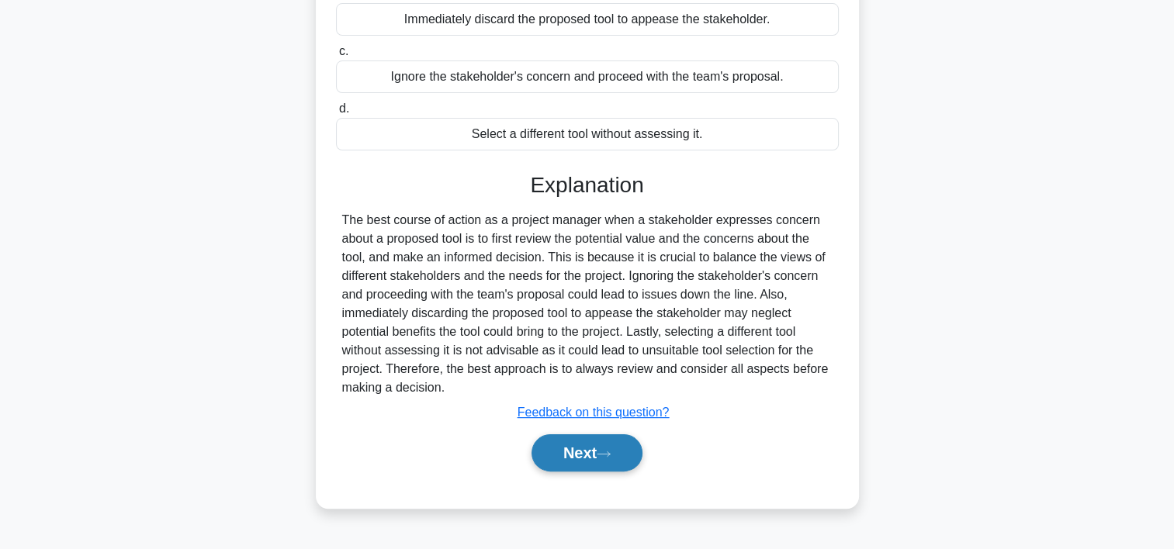
click at [568, 456] on button "Next" at bounding box center [587, 453] width 111 height 37
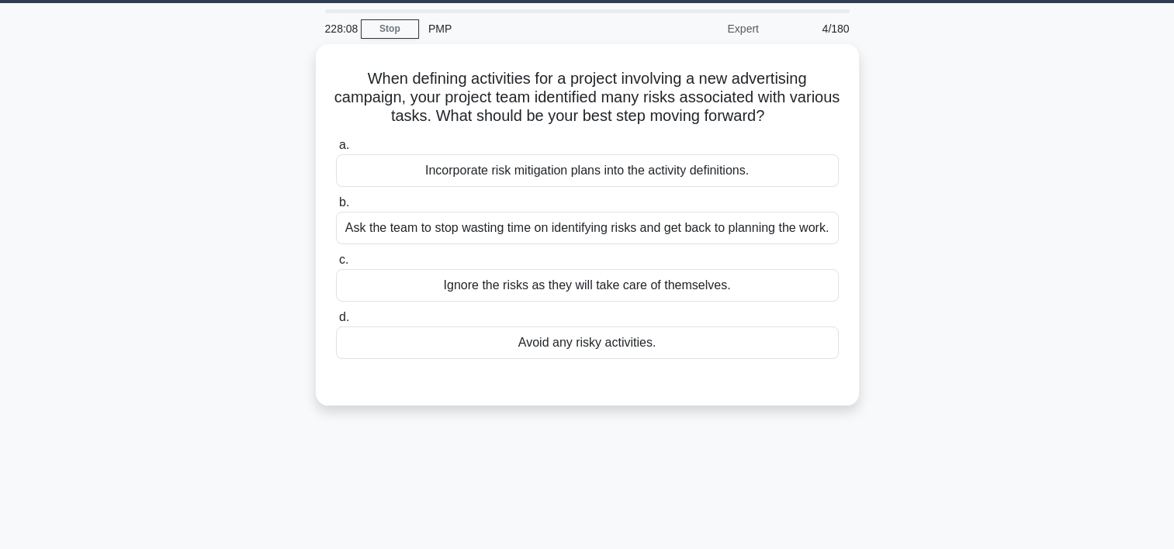
scroll to position [40, 0]
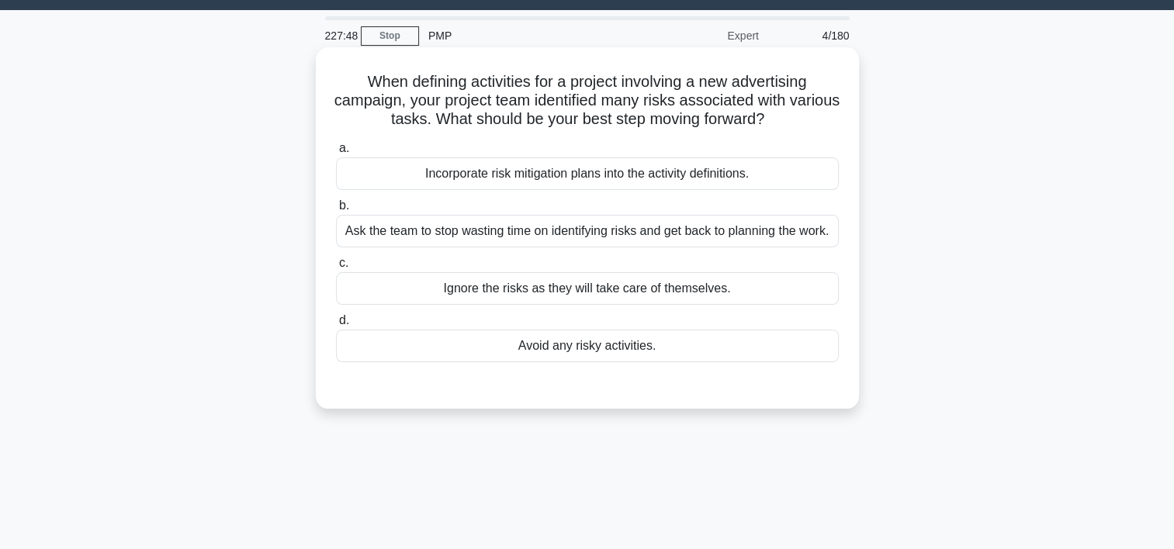
click at [721, 181] on div "Incorporate risk mitigation plans into the activity definitions." at bounding box center [587, 174] width 503 height 33
click at [336, 154] on input "a. Incorporate risk mitigation plans into the activity definitions." at bounding box center [336, 149] width 0 height 10
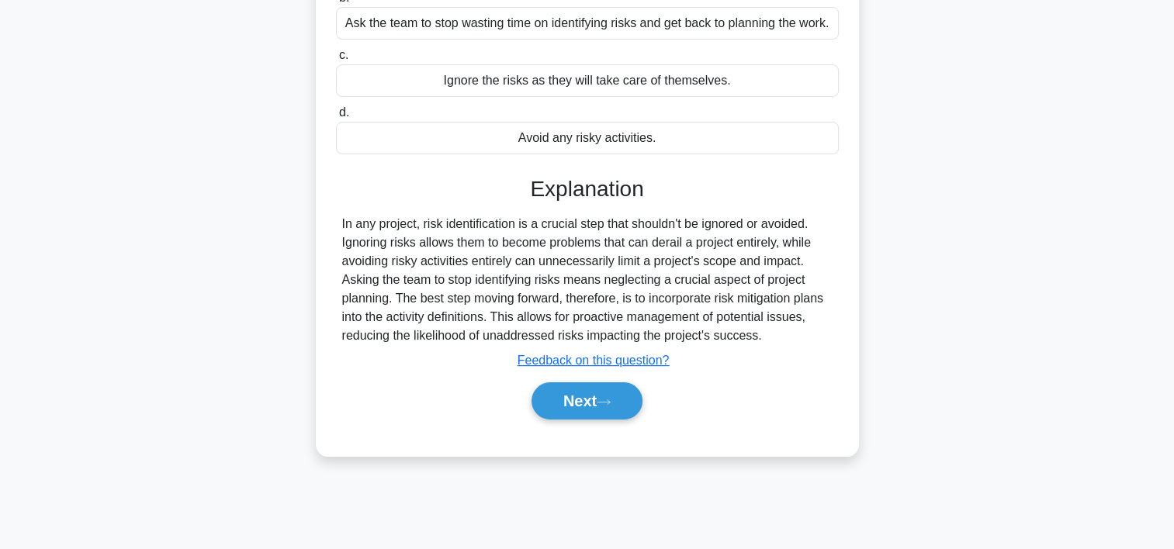
scroll to position [255, 0]
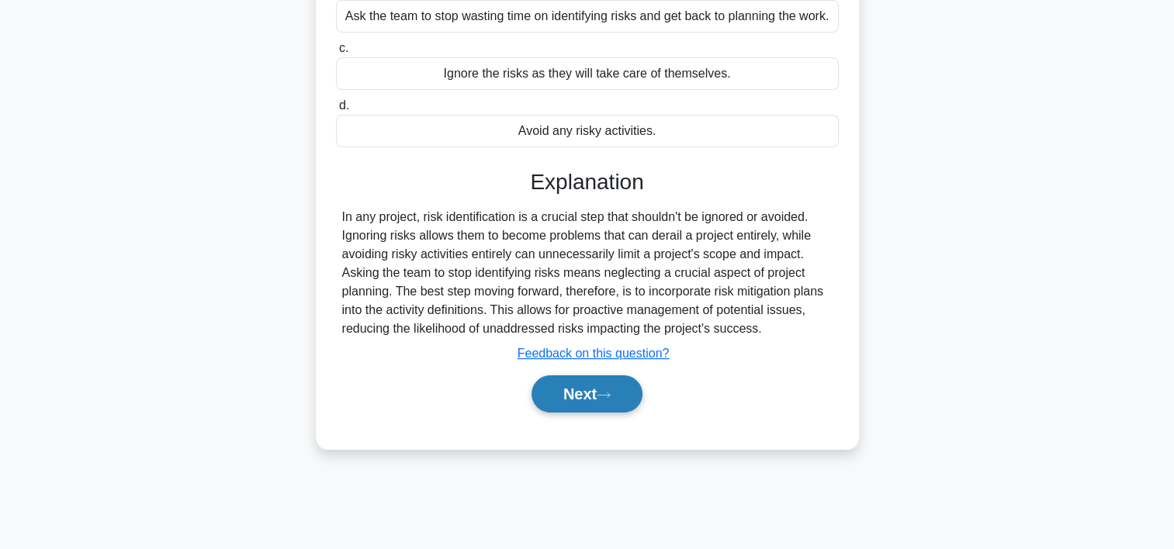
click at [543, 386] on button "Next" at bounding box center [587, 394] width 111 height 37
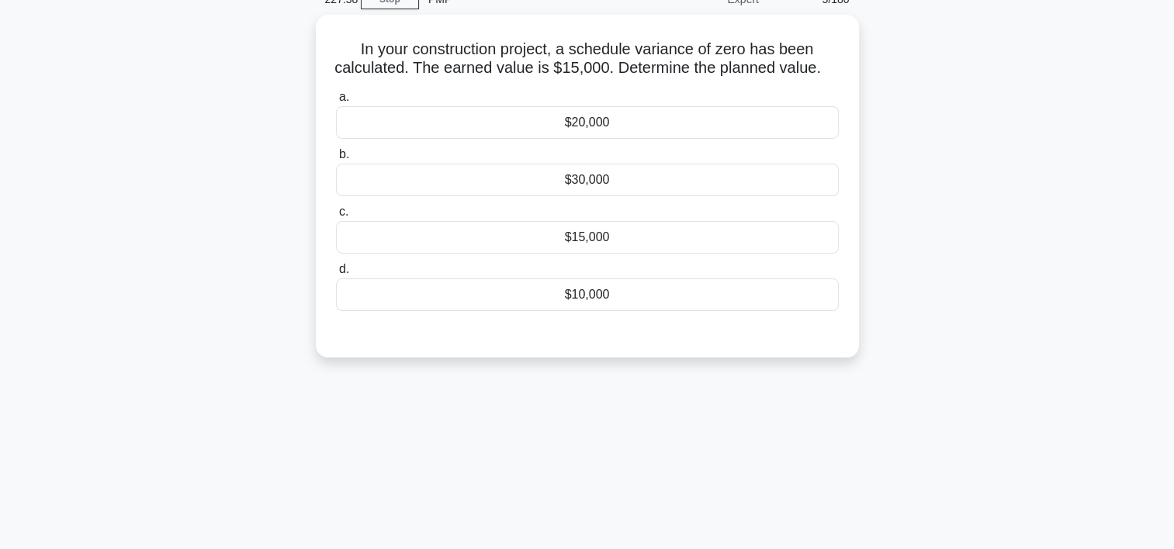
scroll to position [54, 0]
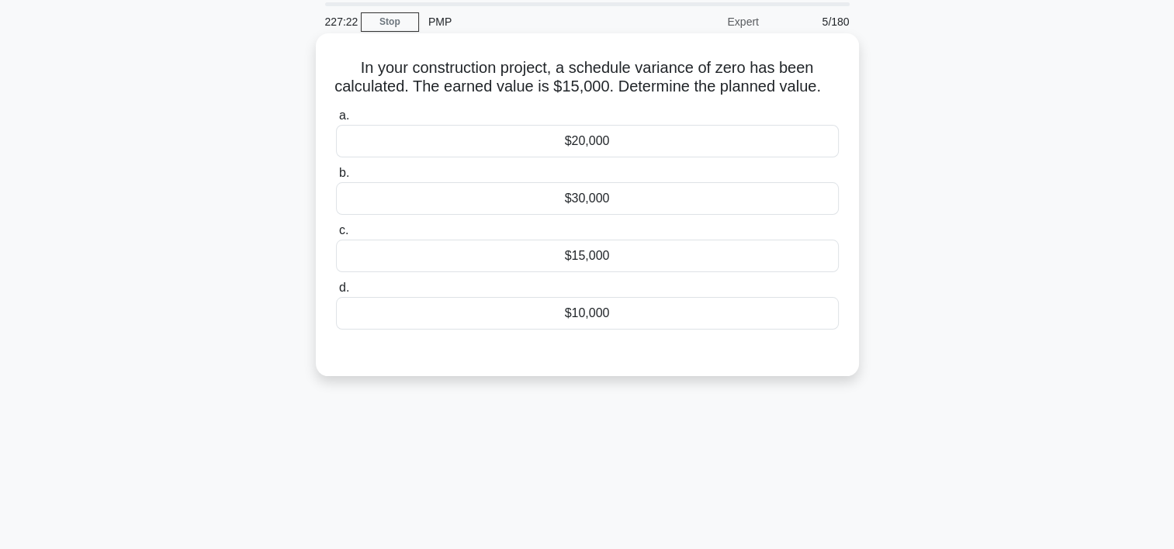
click at [602, 272] on div "$15,000" at bounding box center [587, 256] width 503 height 33
click at [336, 236] on input "c. $15,000" at bounding box center [336, 231] width 0 height 10
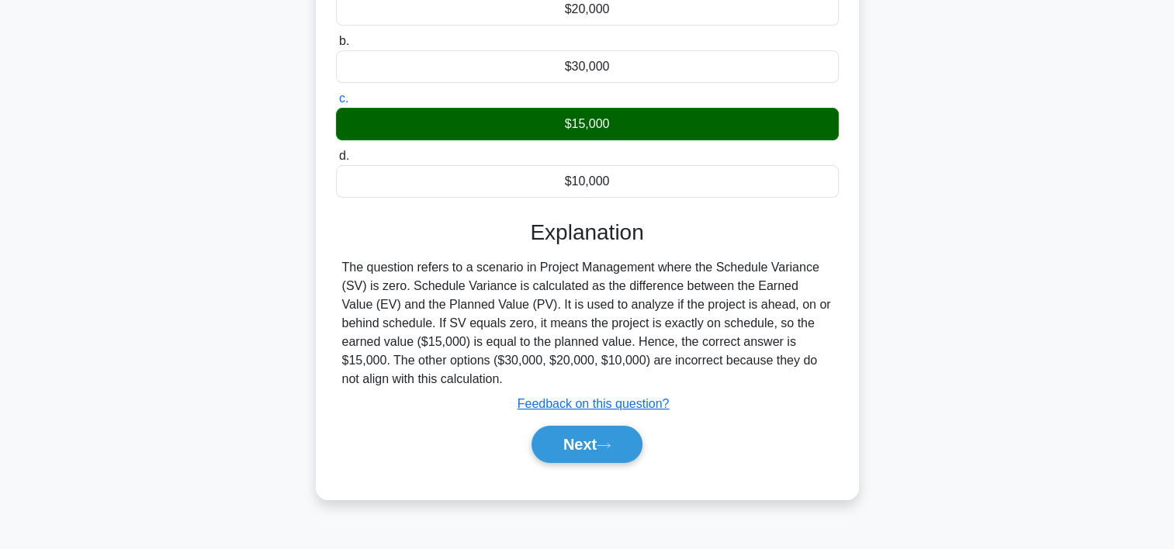
scroll to position [289, 0]
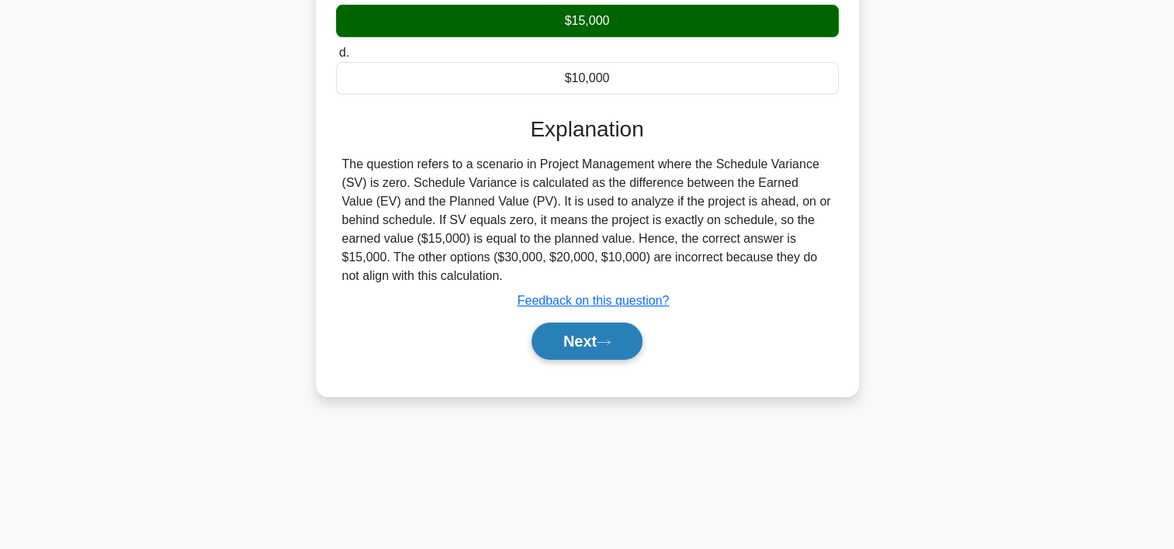
click at [618, 354] on button "Next" at bounding box center [587, 341] width 111 height 37
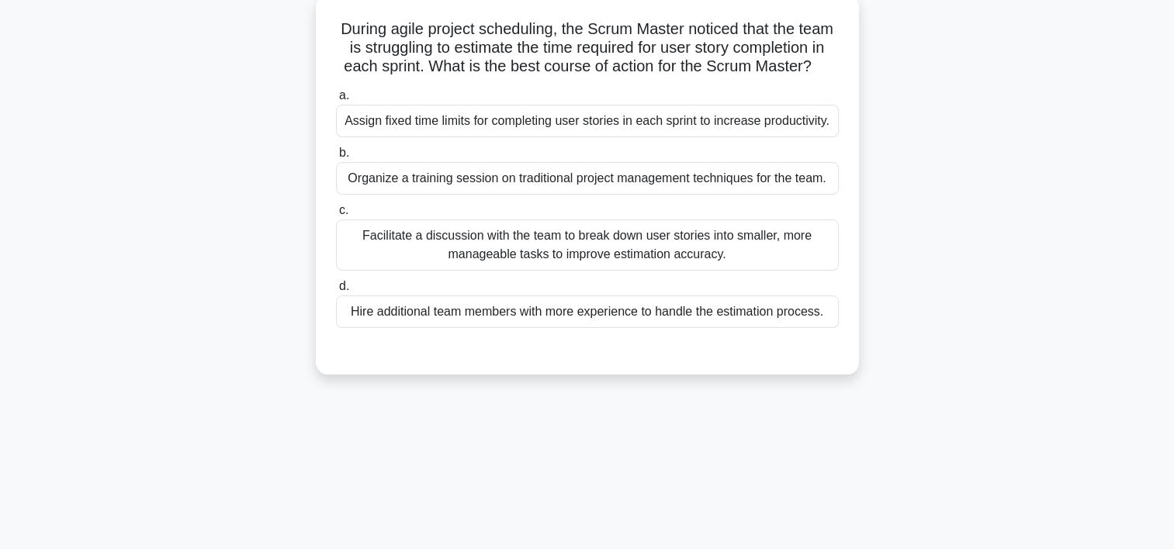
scroll to position [86, 0]
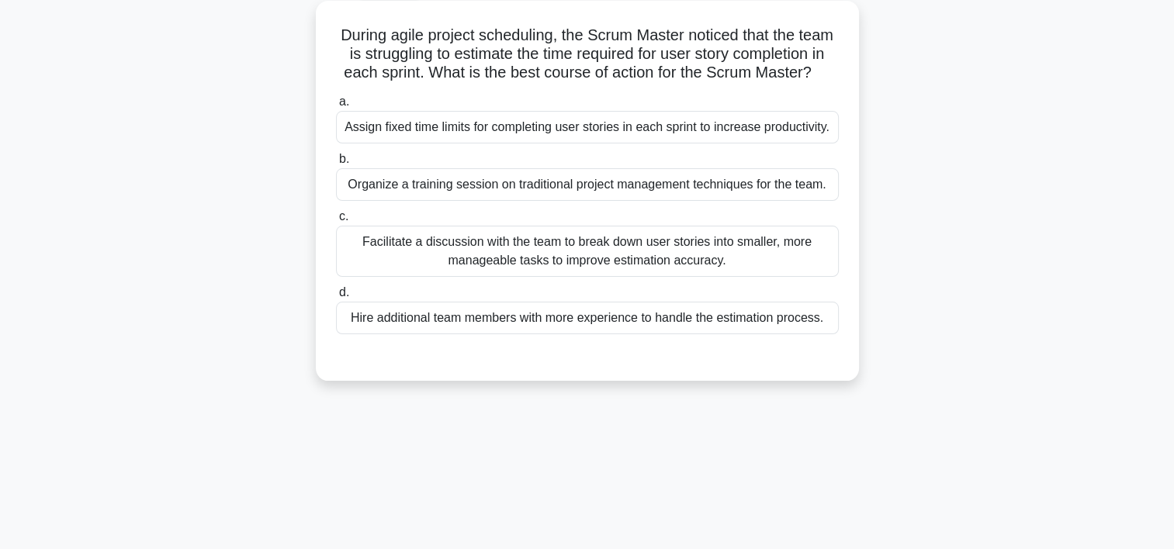
click at [685, 267] on div "Facilitate a discussion with the team to break down user stories into smaller, …" at bounding box center [587, 251] width 503 height 51
click at [336, 222] on input "c. Facilitate a discussion with the team to break down user stories into smalle…" at bounding box center [336, 217] width 0 height 10
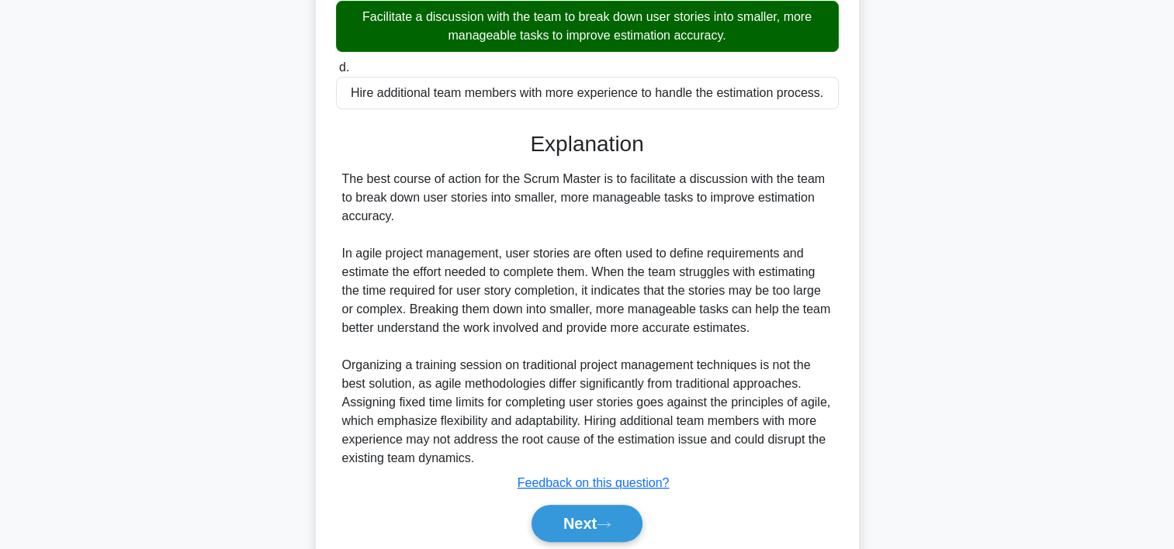
scroll to position [388, 0]
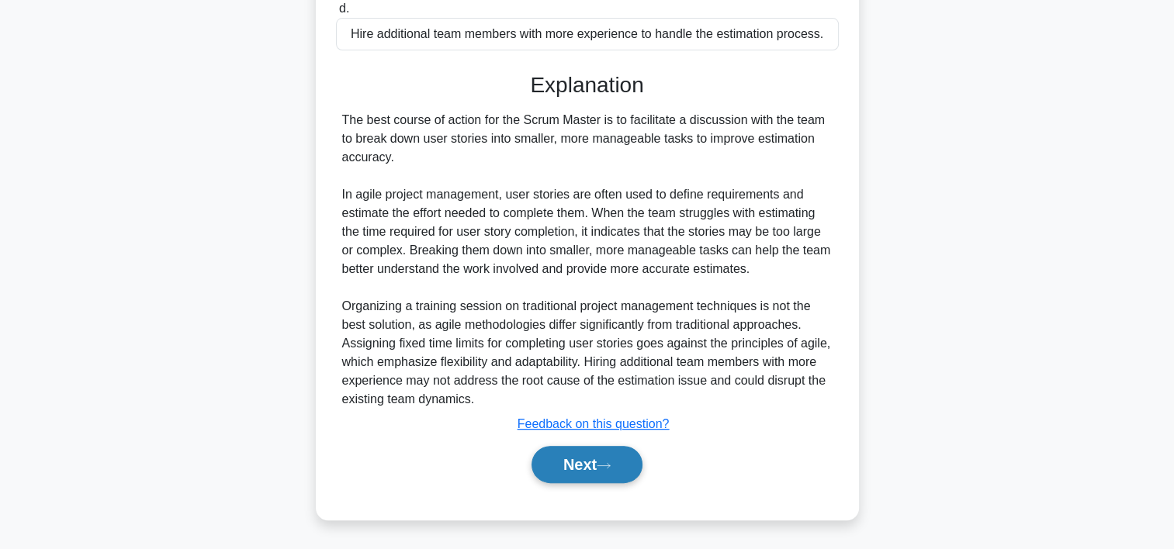
click at [558, 450] on button "Next" at bounding box center [587, 464] width 111 height 37
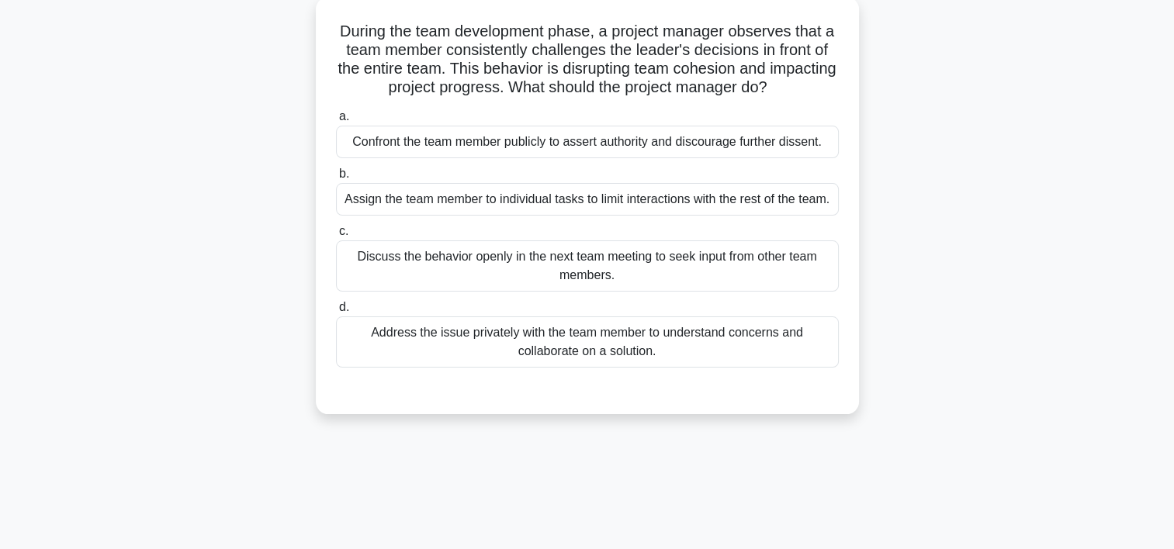
scroll to position [90, 0]
click at [621, 367] on div "Address the issue privately with the team member to understand concerns and col…" at bounding box center [587, 342] width 503 height 51
click at [336, 313] on input "d. Address the issue privately with the team member to understand concerns and …" at bounding box center [336, 308] width 0 height 10
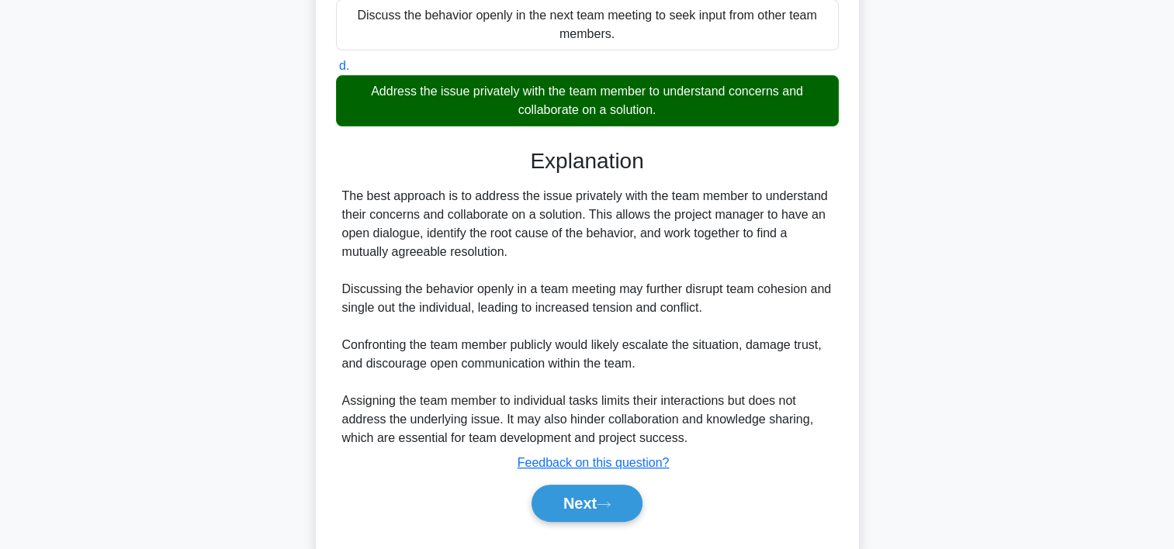
scroll to position [388, 0]
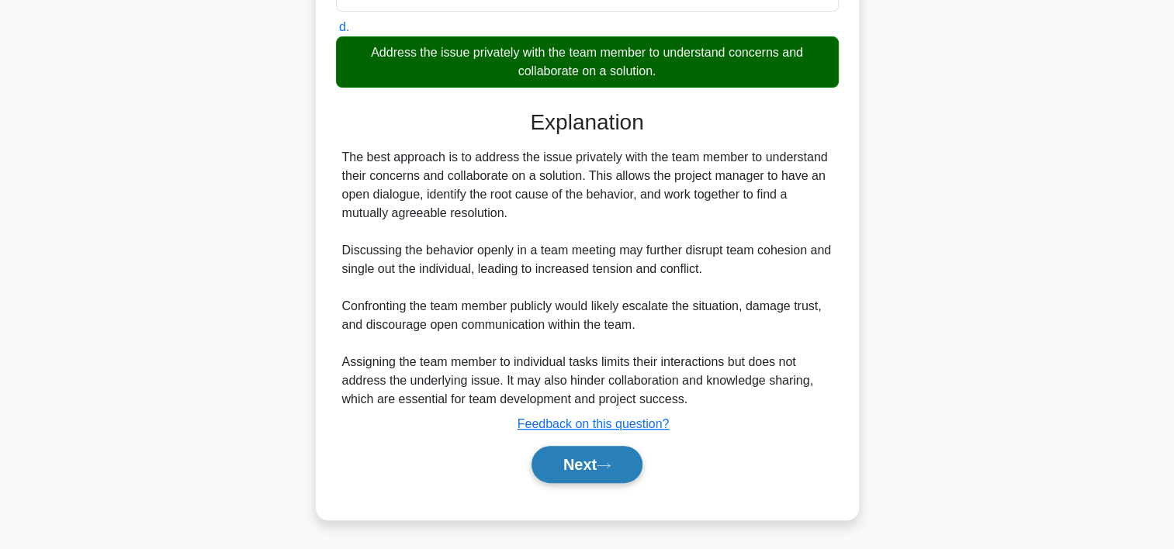
click at [577, 463] on button "Next" at bounding box center [587, 464] width 111 height 37
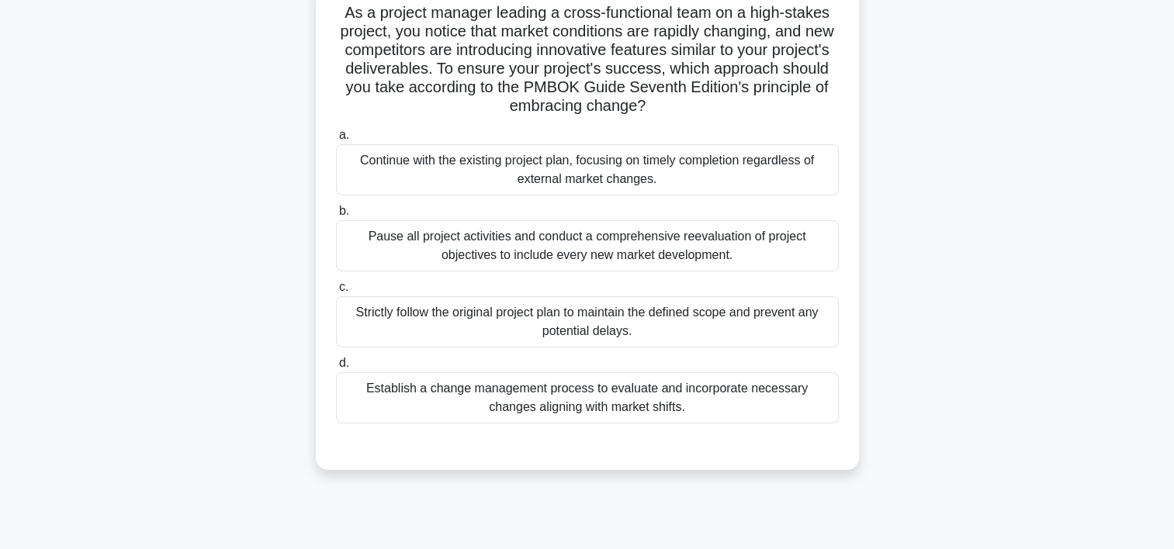
scroll to position [117, 0]
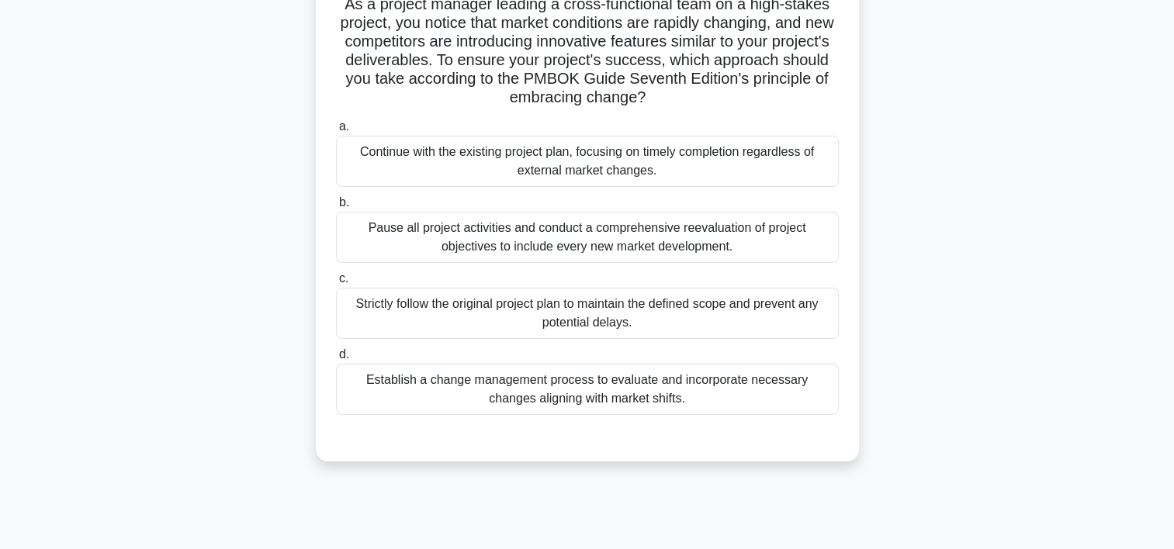
click at [546, 388] on div "Establish a change management process to evaluate and incorporate necessary cha…" at bounding box center [587, 389] width 503 height 51
click at [336, 360] on input "d. Establish a change management process to evaluate and incorporate necessary …" at bounding box center [336, 355] width 0 height 10
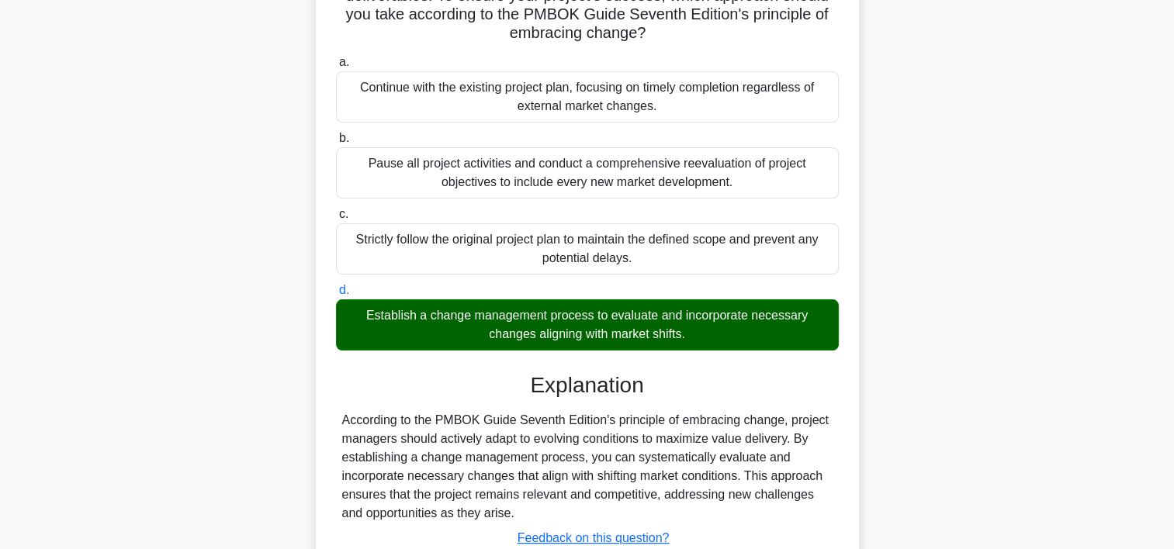
scroll to position [295, 0]
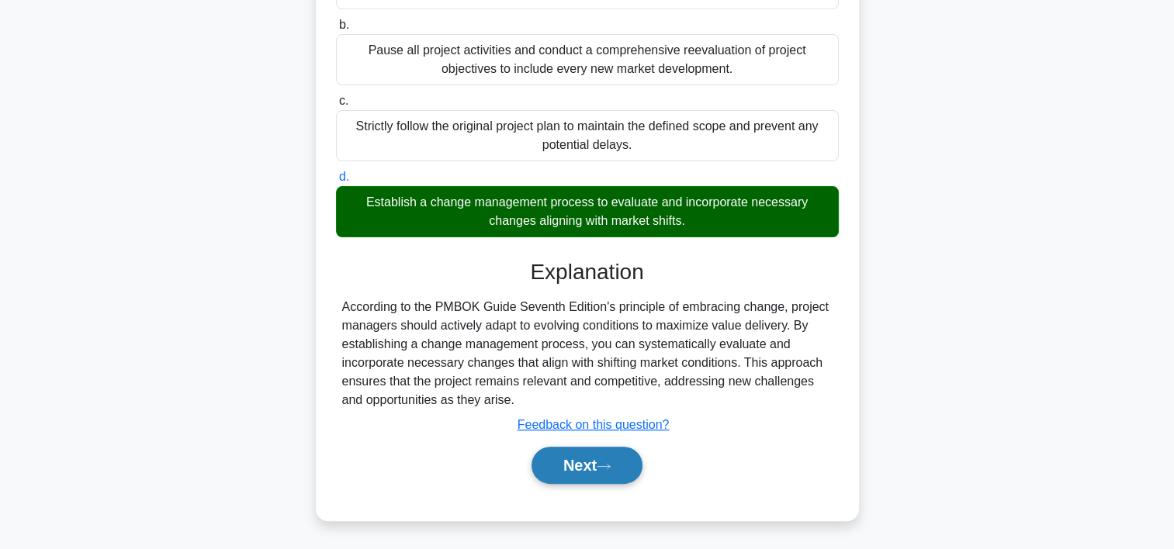
click at [549, 459] on button "Next" at bounding box center [587, 465] width 111 height 37
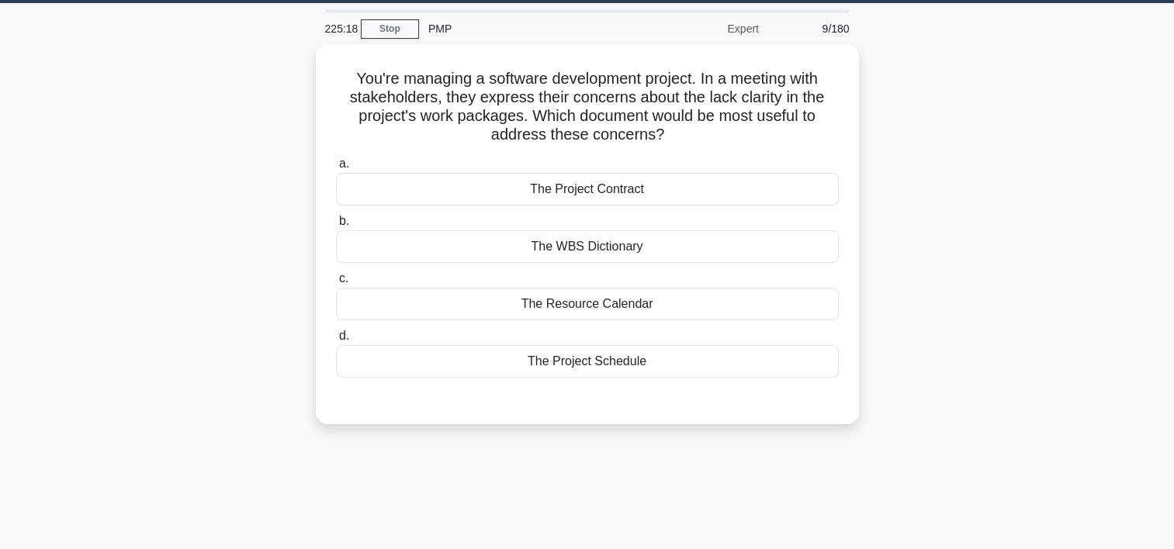
scroll to position [45, 0]
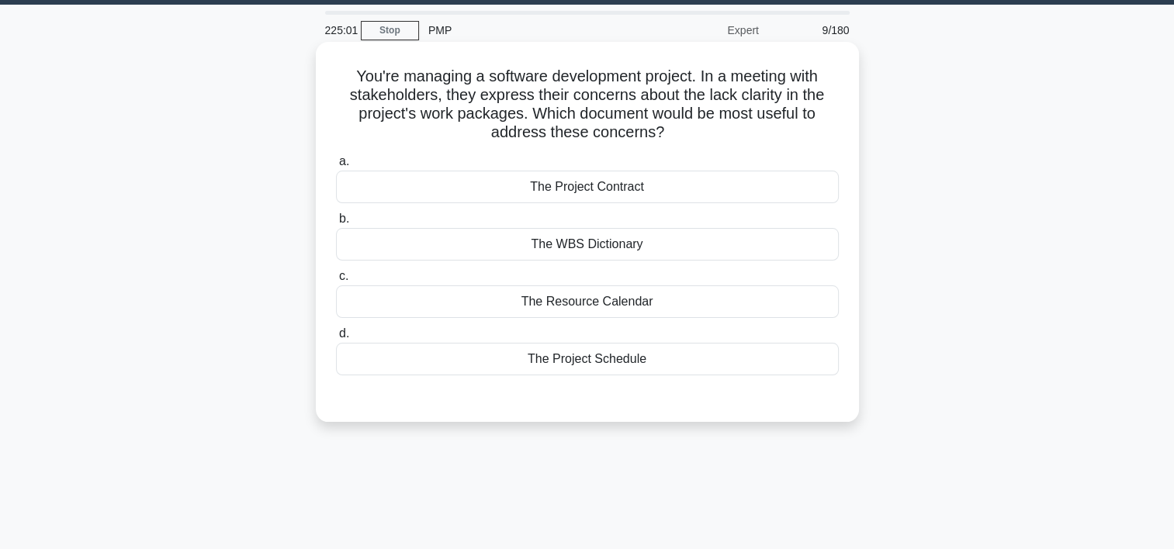
click at [630, 244] on div "The WBS Dictionary" at bounding box center [587, 244] width 503 height 33
click at [336, 224] on input "b. The WBS Dictionary" at bounding box center [336, 219] width 0 height 10
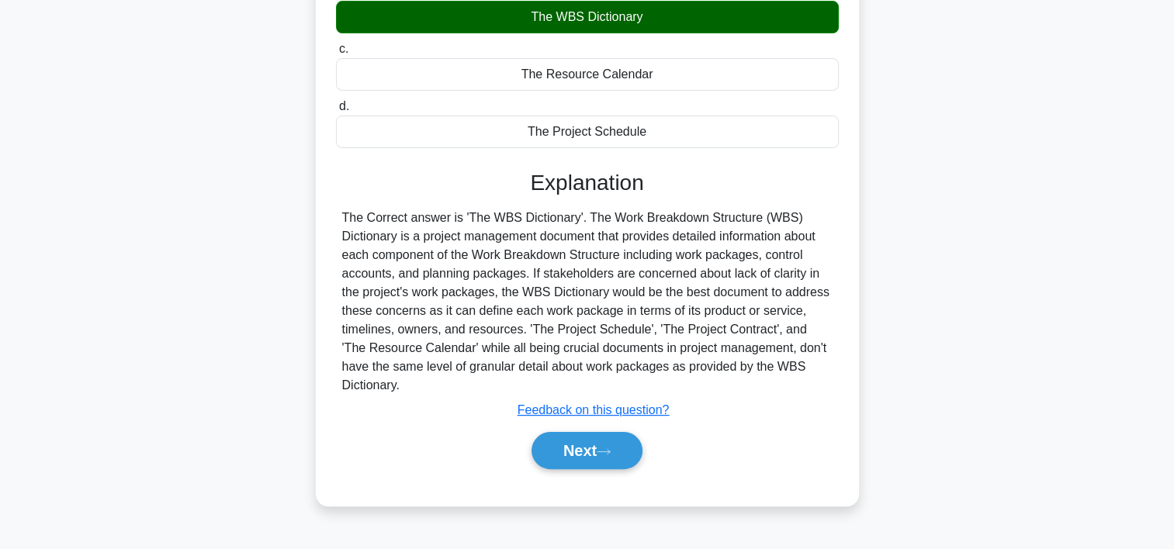
scroll to position [289, 0]
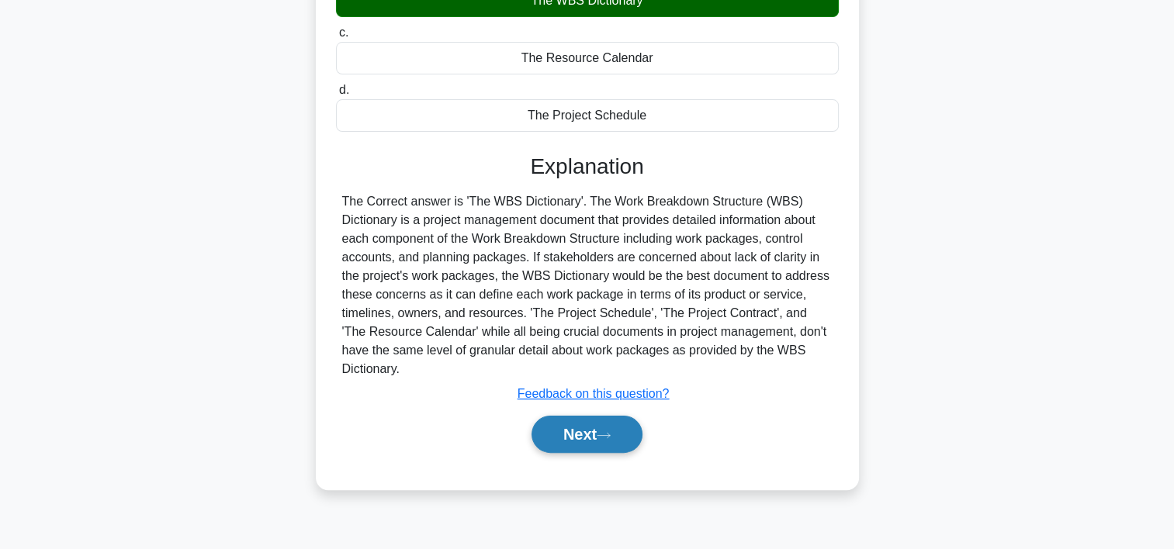
click at [585, 424] on button "Next" at bounding box center [587, 434] width 111 height 37
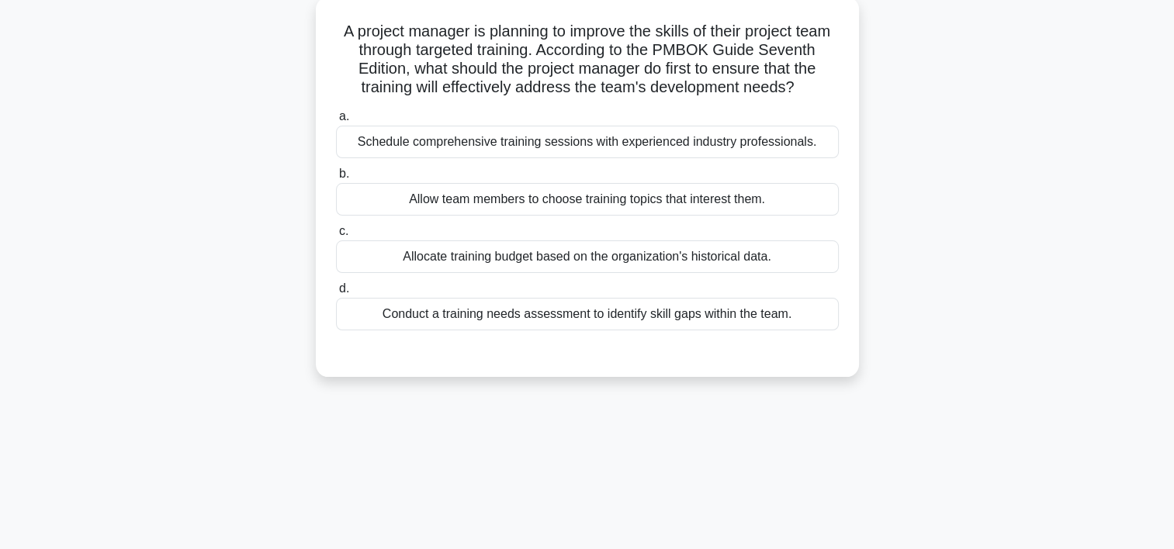
scroll to position [91, 0]
click at [676, 330] on div "Conduct a training needs assessment to identify skill gaps within the team." at bounding box center [587, 313] width 503 height 33
click at [336, 293] on input "d. Conduct a training needs assessment to identify skill gaps within the team." at bounding box center [336, 288] width 0 height 10
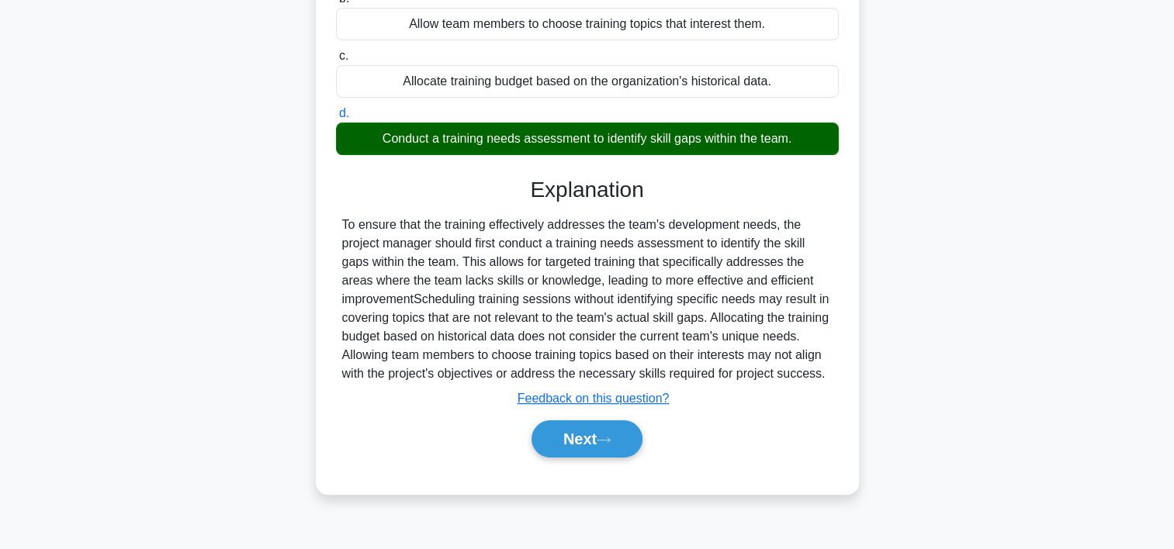
scroll to position [289, 0]
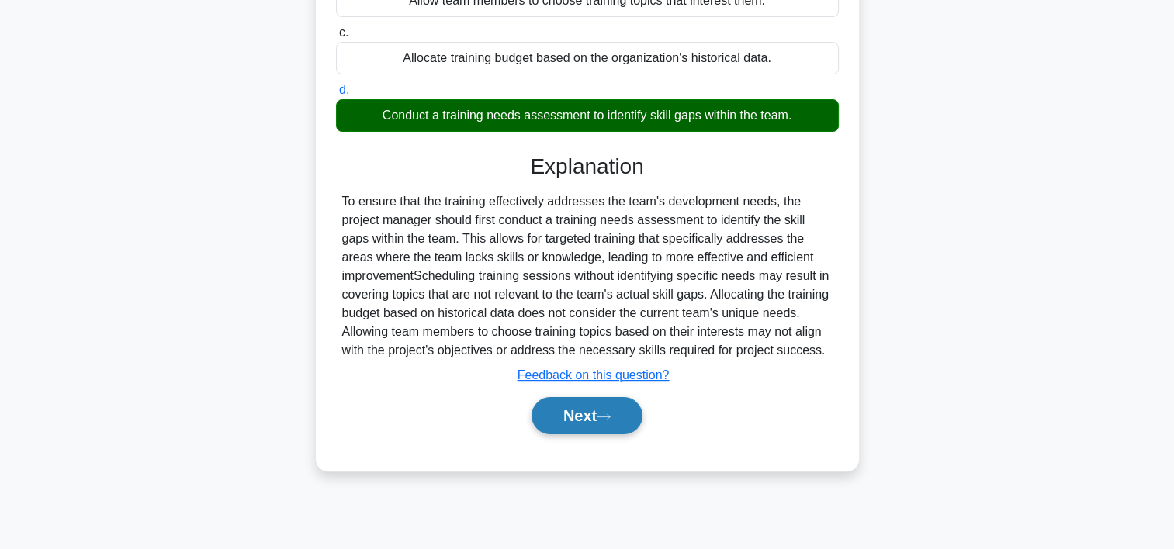
click at [568, 435] on button "Next" at bounding box center [587, 415] width 111 height 37
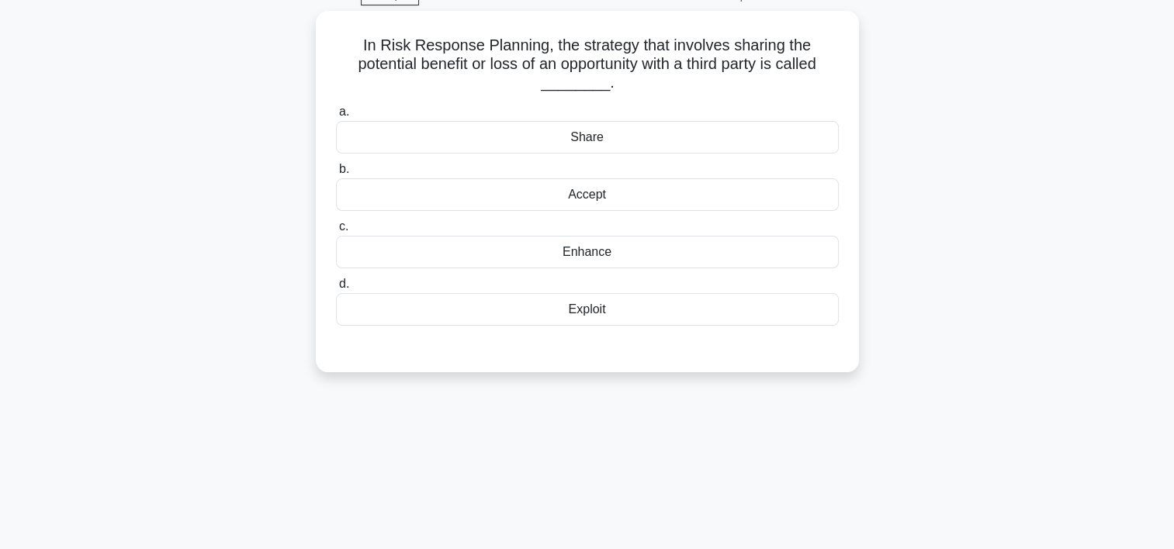
scroll to position [74, 0]
click at [550, 140] on div "Share" at bounding box center [587, 139] width 503 height 33
click at [336, 120] on input "a. Share" at bounding box center [336, 114] width 0 height 10
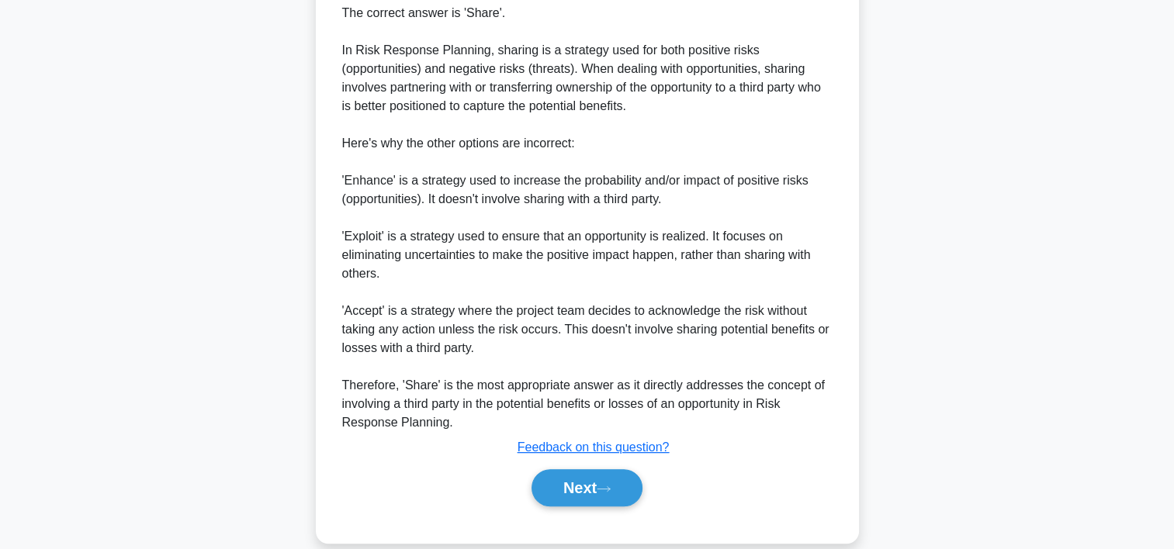
scroll to position [481, 0]
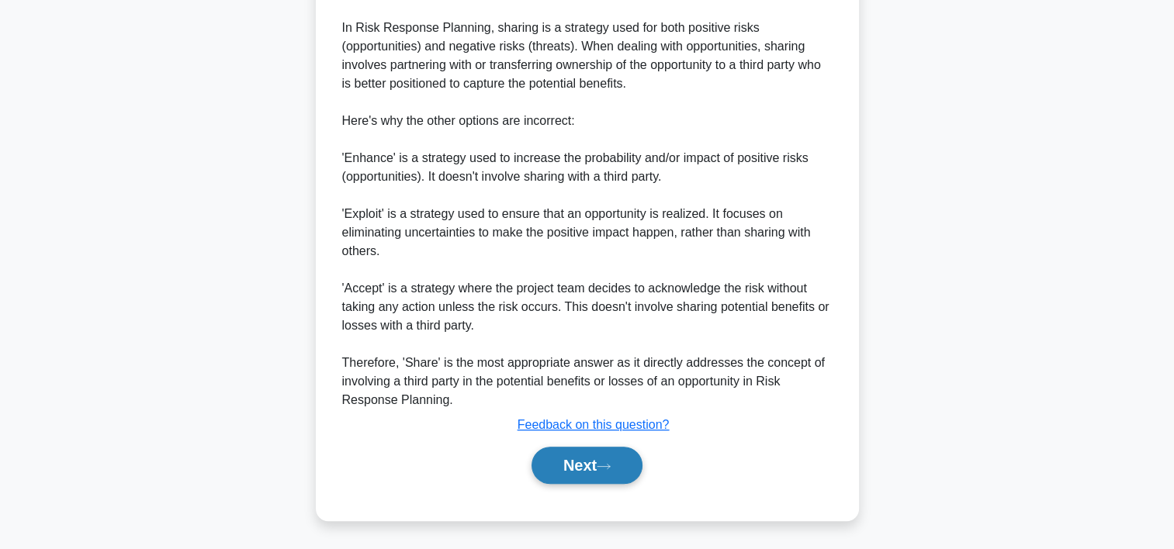
click at [580, 458] on button "Next" at bounding box center [587, 465] width 111 height 37
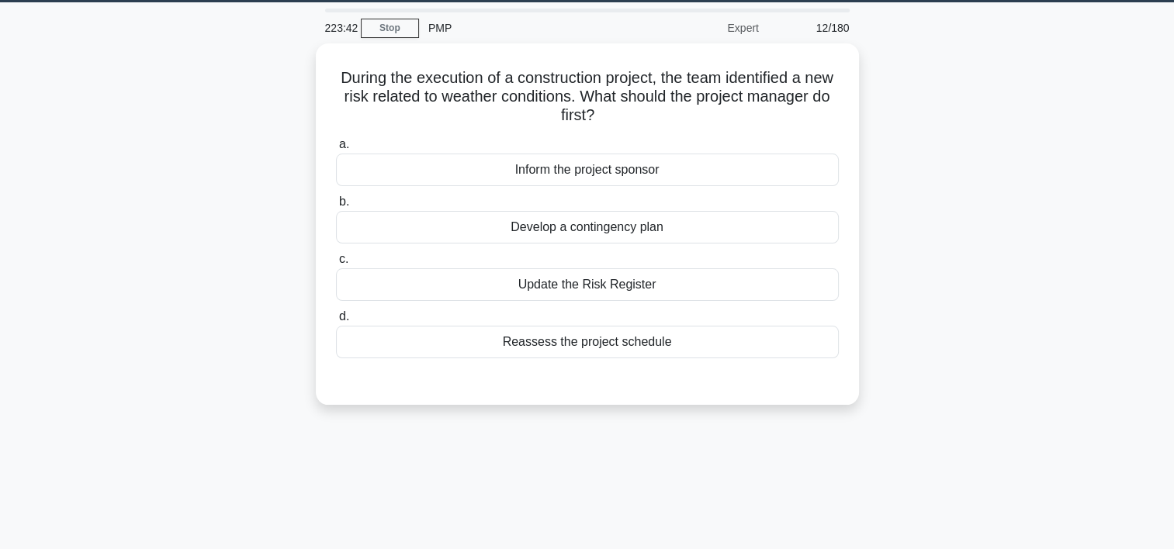
scroll to position [46, 0]
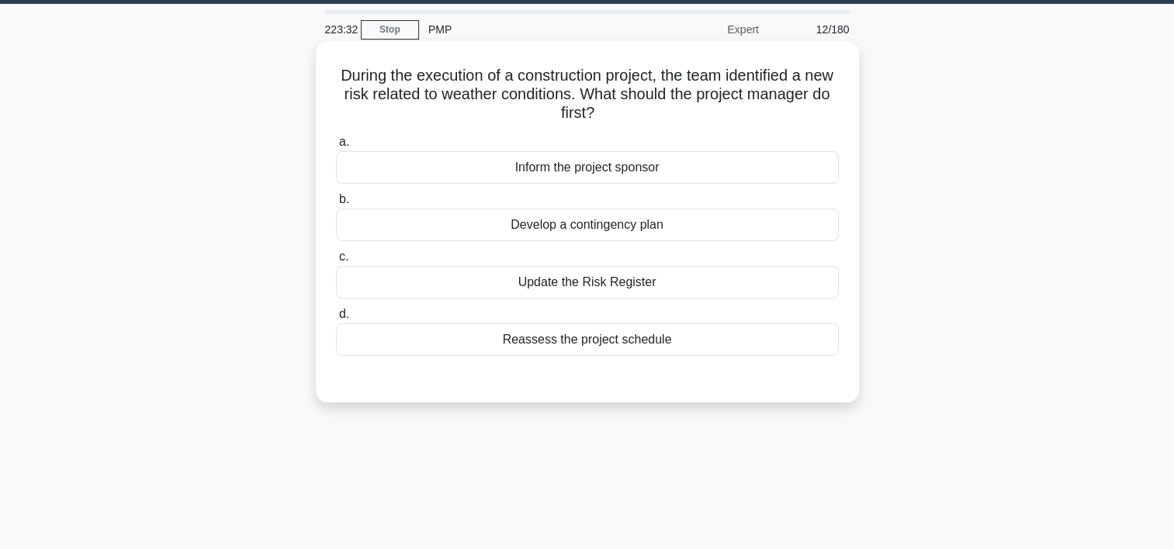
click at [611, 283] on div "Update the Risk Register" at bounding box center [587, 282] width 503 height 33
click at [336, 262] on input "c. Update the Risk Register" at bounding box center [336, 257] width 0 height 10
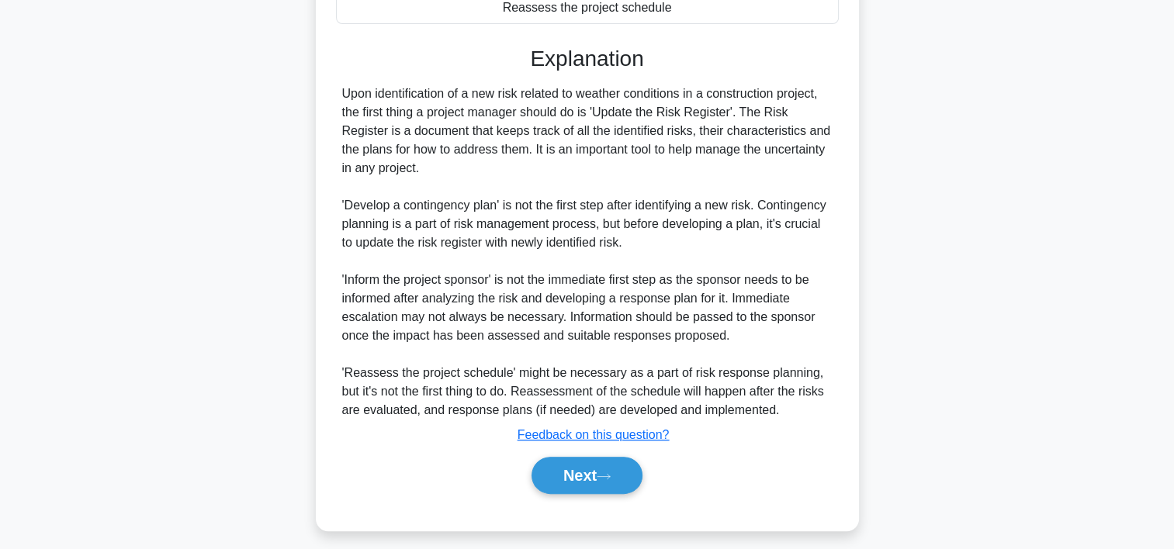
scroll to position [388, 0]
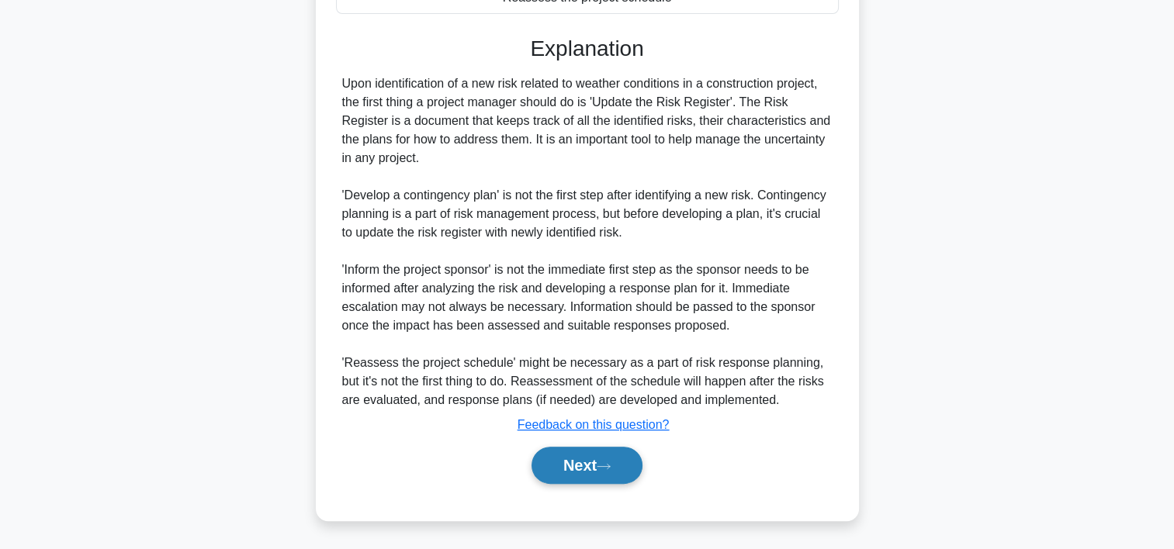
click at [584, 456] on button "Next" at bounding box center [587, 465] width 111 height 37
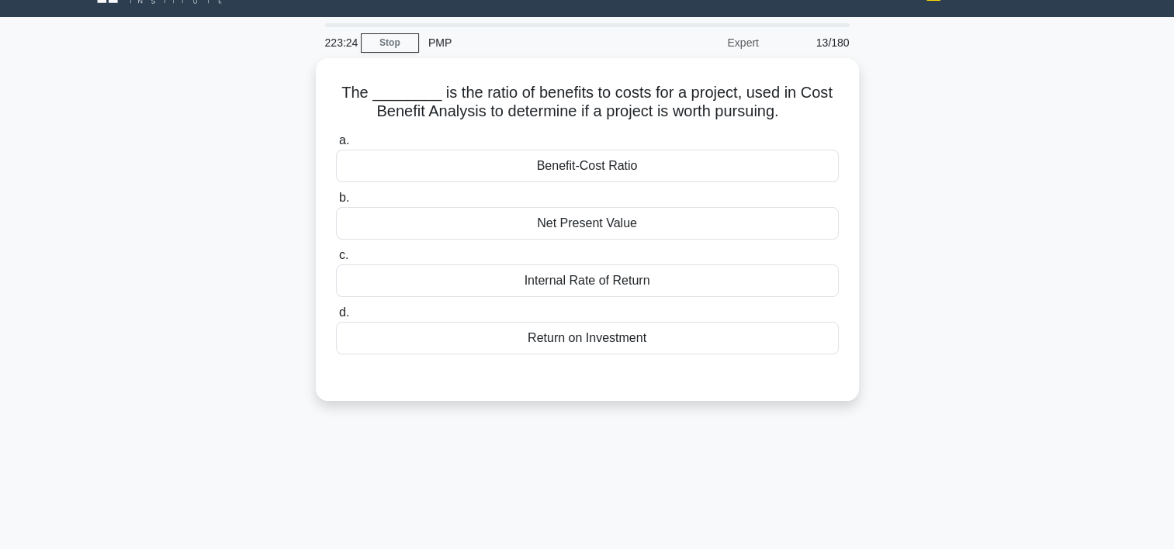
scroll to position [21, 0]
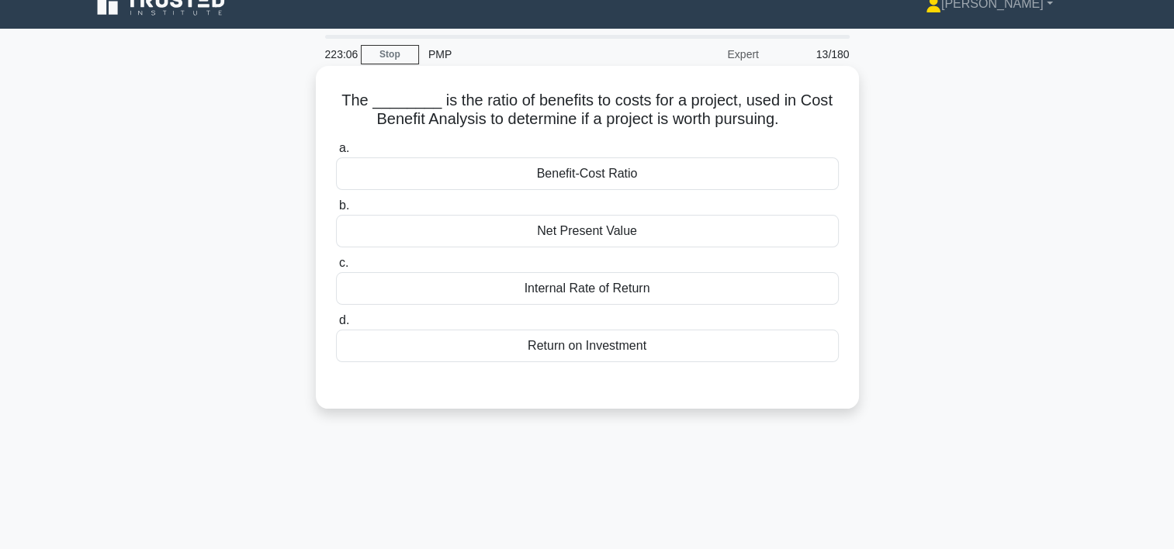
click at [577, 173] on div "Benefit-Cost Ratio" at bounding box center [587, 174] width 503 height 33
click at [336, 154] on input "a. Benefit-Cost Ratio" at bounding box center [336, 149] width 0 height 10
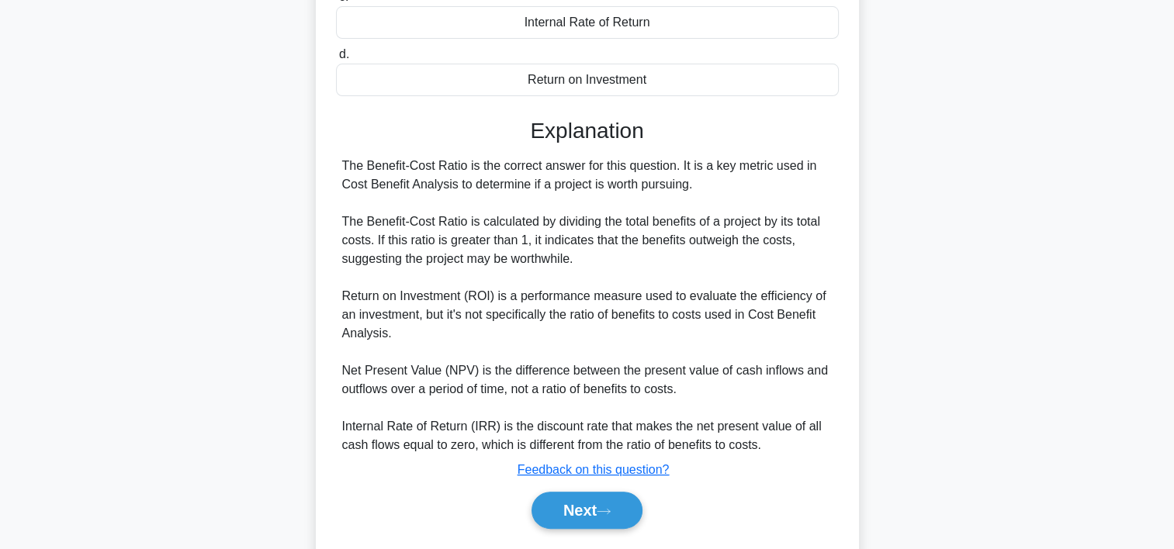
scroll to position [332, 0]
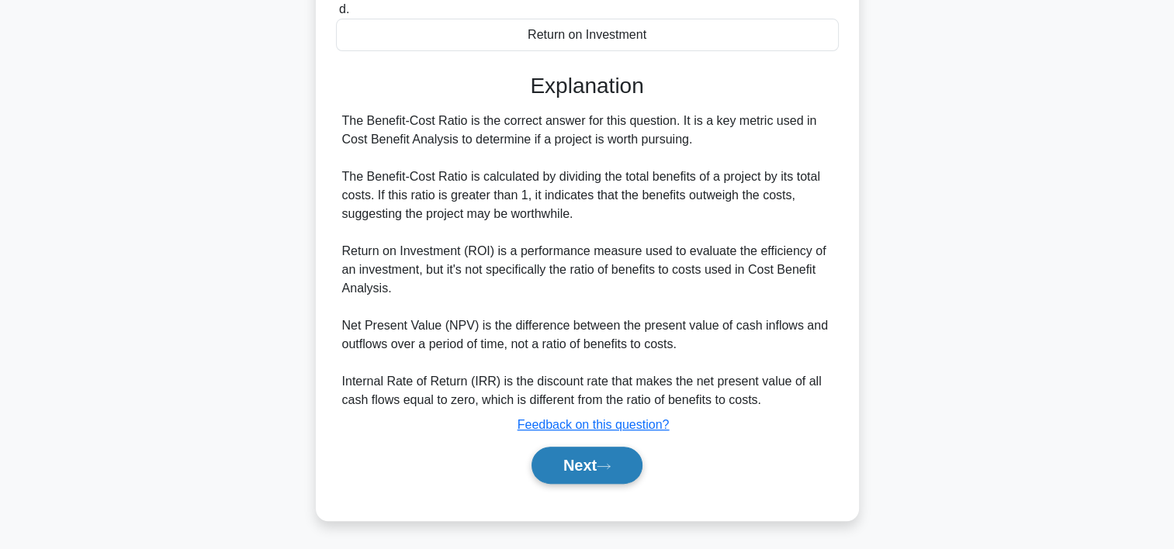
click at [577, 460] on button "Next" at bounding box center [587, 465] width 111 height 37
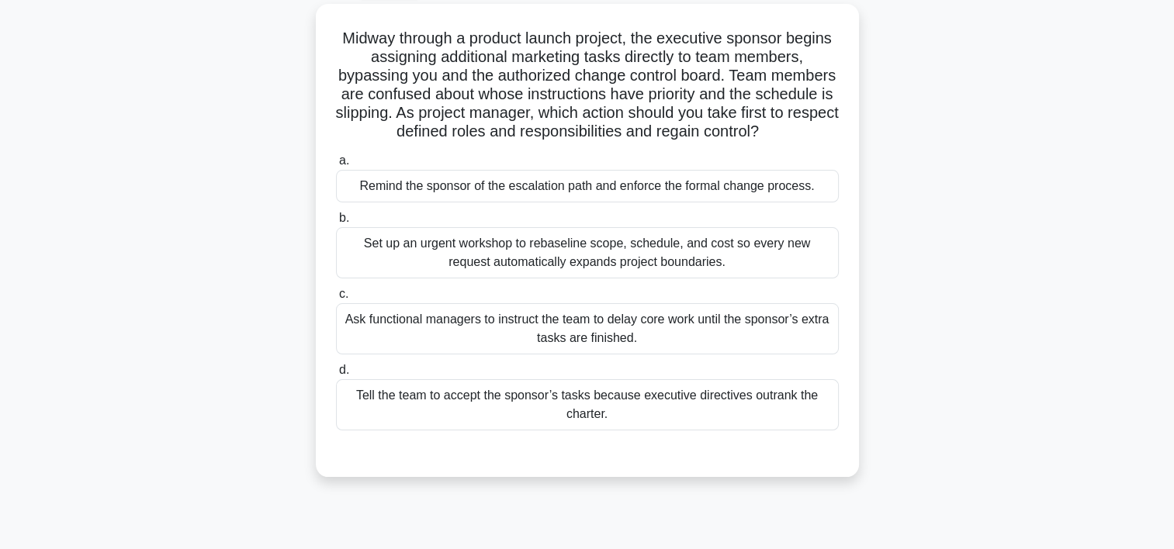
scroll to position [77, 0]
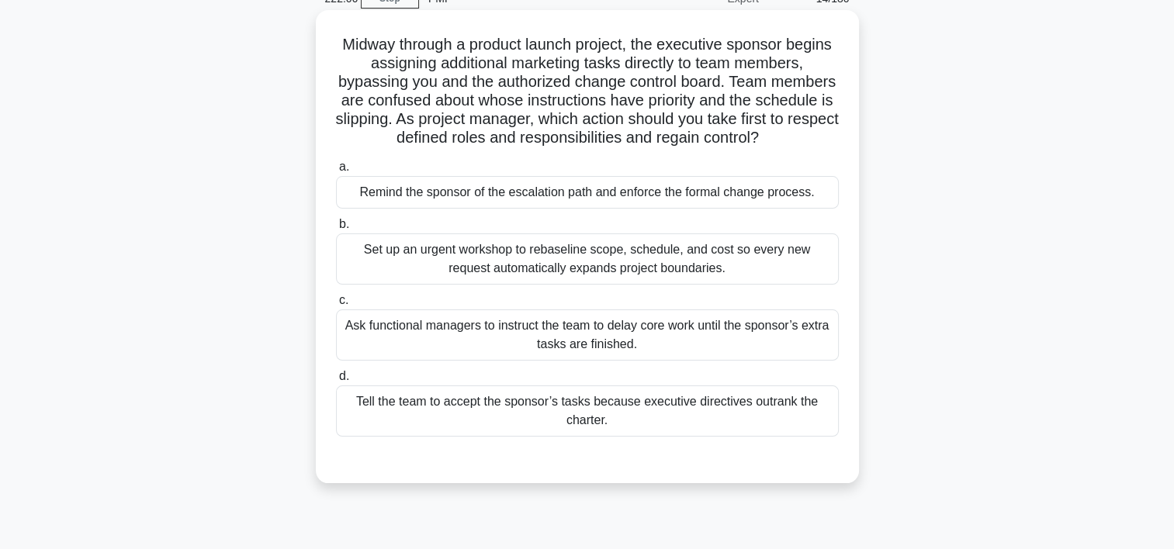
click at [614, 196] on div "Remind the sponsor of the escalation path and enforce the formal change process." at bounding box center [587, 192] width 503 height 33
click at [336, 172] on input "a. Remind the sponsor of the escalation path and enforce the formal change proc…" at bounding box center [336, 167] width 0 height 10
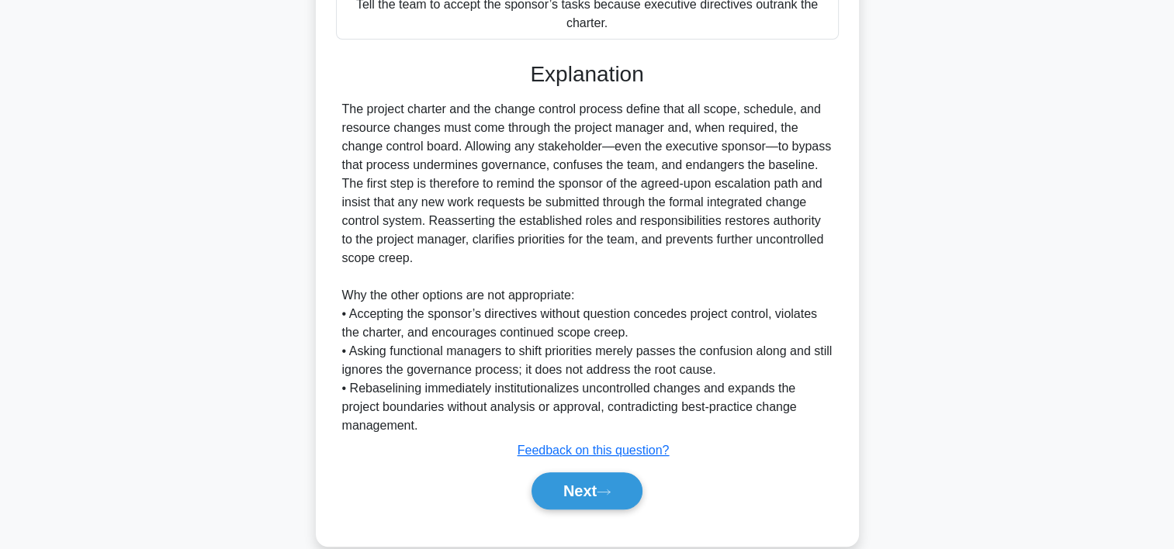
scroll to position [500, 0]
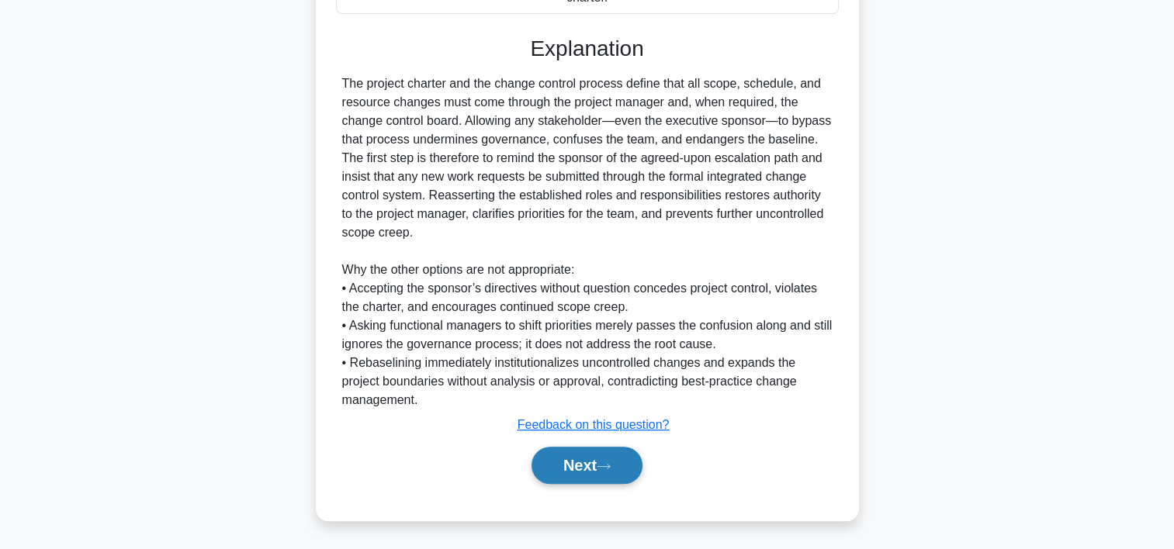
click at [559, 457] on button "Next" at bounding box center [587, 465] width 111 height 37
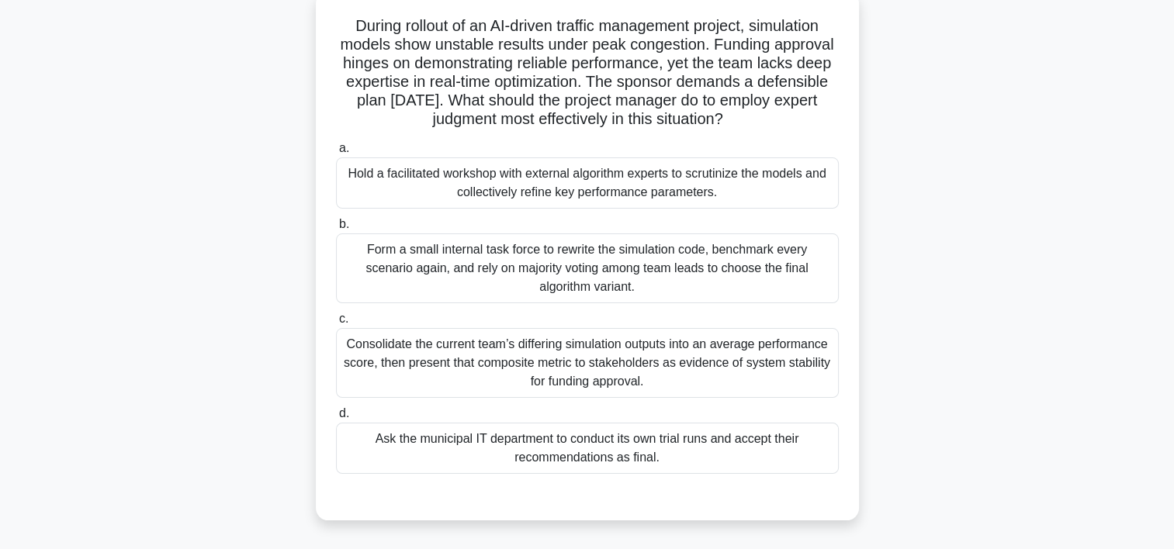
scroll to position [98, 0]
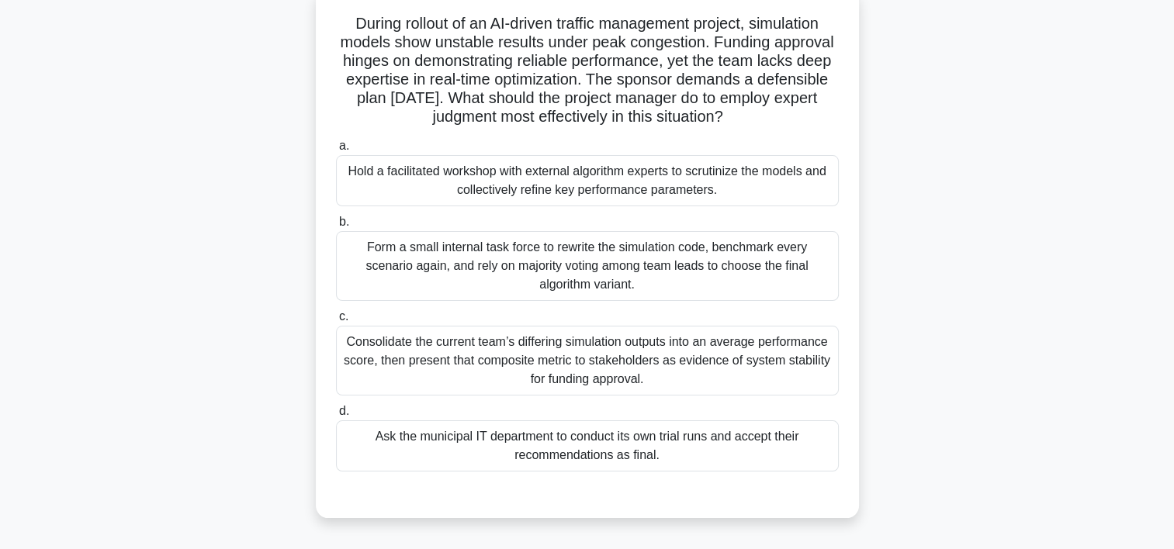
click at [739, 184] on div "Hold a facilitated workshop with external algorithm experts to scrutinize the m…" at bounding box center [587, 180] width 503 height 51
click at [336, 151] on input "a. Hold a facilitated workshop with external algorithm experts to scrutinize th…" at bounding box center [336, 146] width 0 height 10
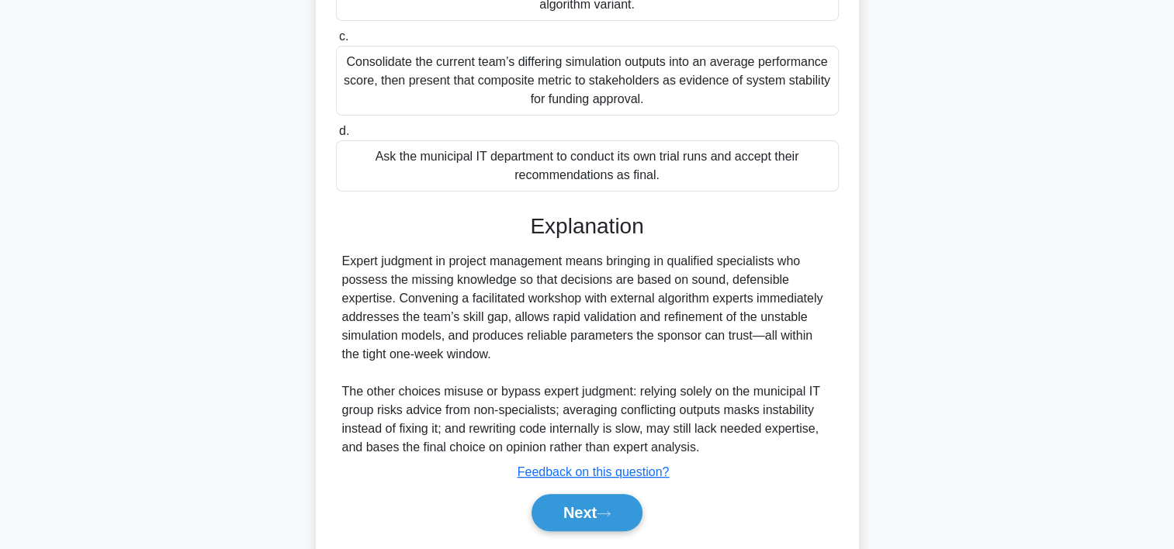
scroll to position [425, 0]
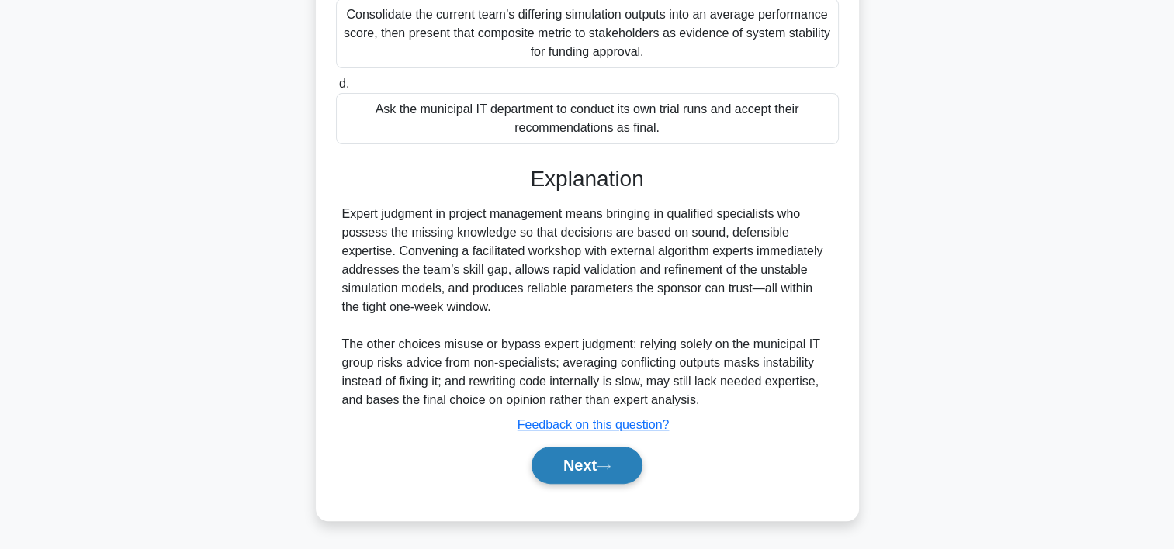
click at [538, 454] on button "Next" at bounding box center [587, 465] width 111 height 37
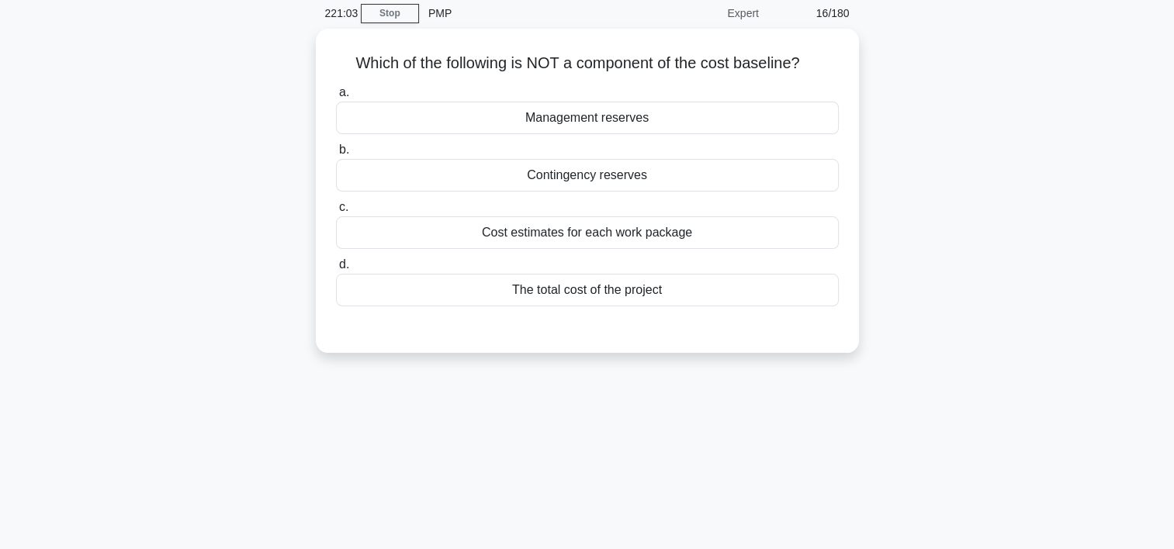
scroll to position [52, 0]
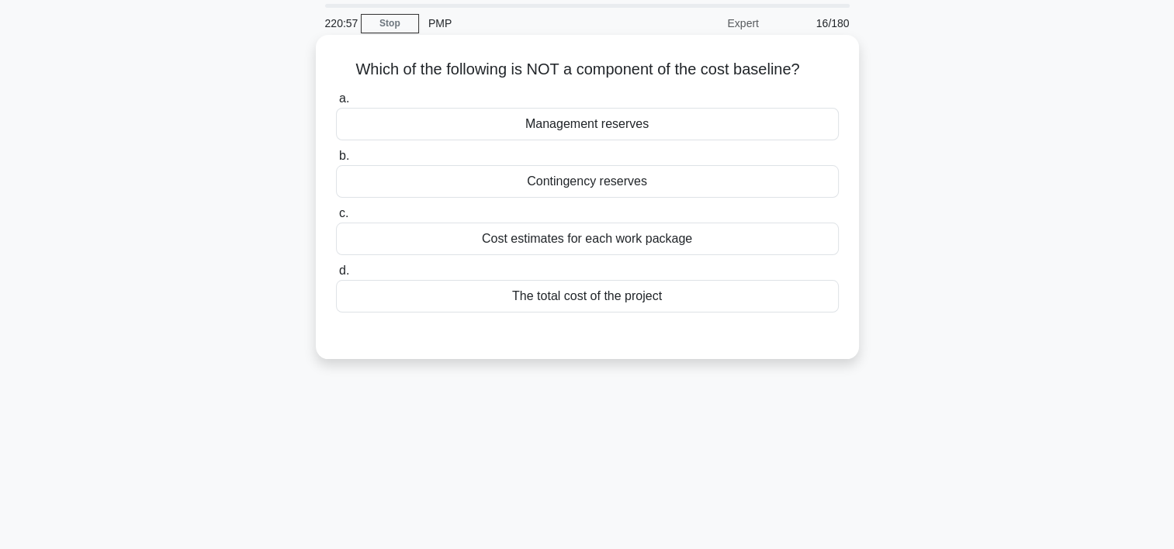
click at [667, 129] on div "Management reserves" at bounding box center [587, 124] width 503 height 33
click at [336, 104] on input "a. Management reserves" at bounding box center [336, 99] width 0 height 10
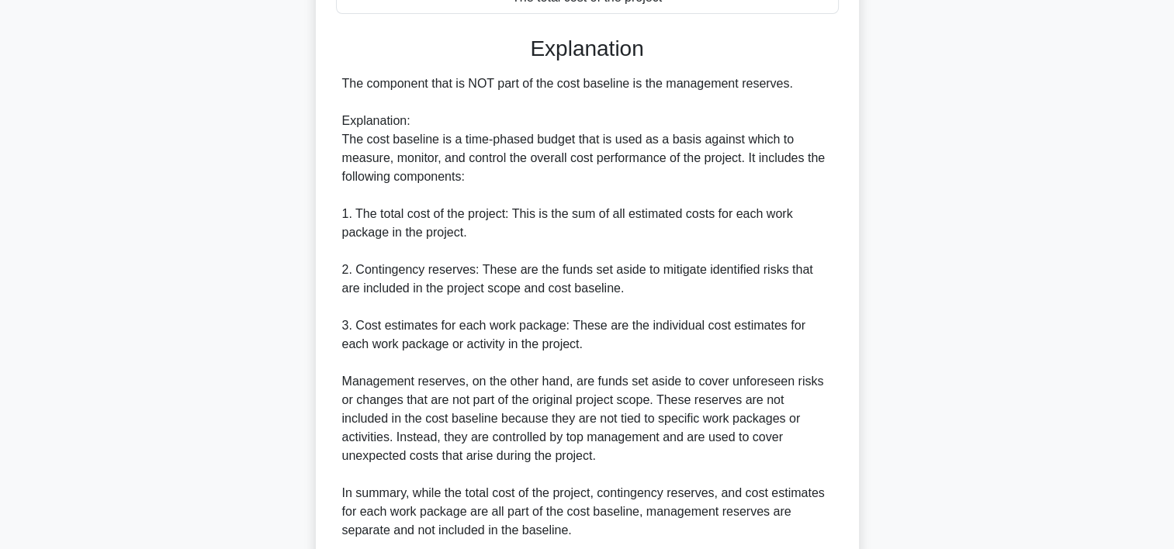
scroll to position [481, 0]
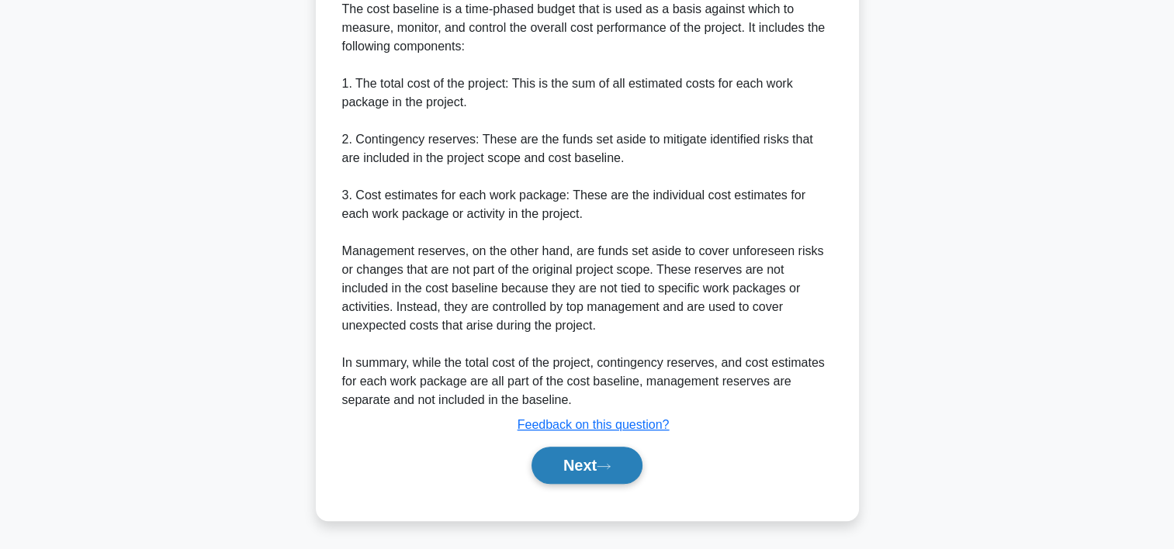
click at [561, 452] on button "Next" at bounding box center [587, 465] width 111 height 37
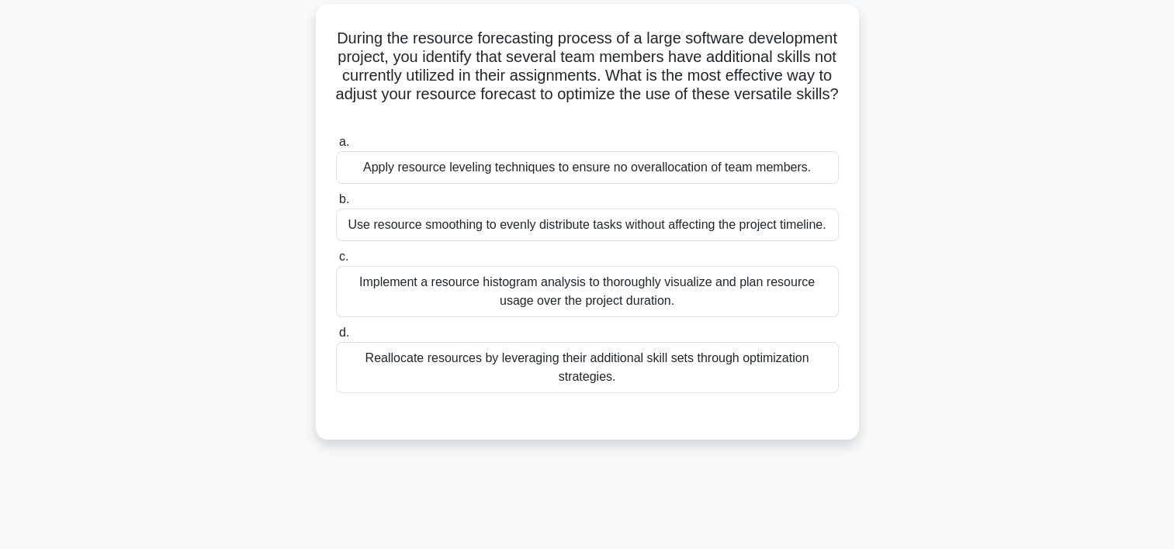
scroll to position [84, 0]
click at [497, 234] on div "Use resource smoothing to evenly distribute tasks without affecting the project…" at bounding box center [587, 224] width 503 height 33
click at [336, 204] on input "b. Use resource smoothing to evenly distribute tasks without affecting the proj…" at bounding box center [336, 199] width 0 height 10
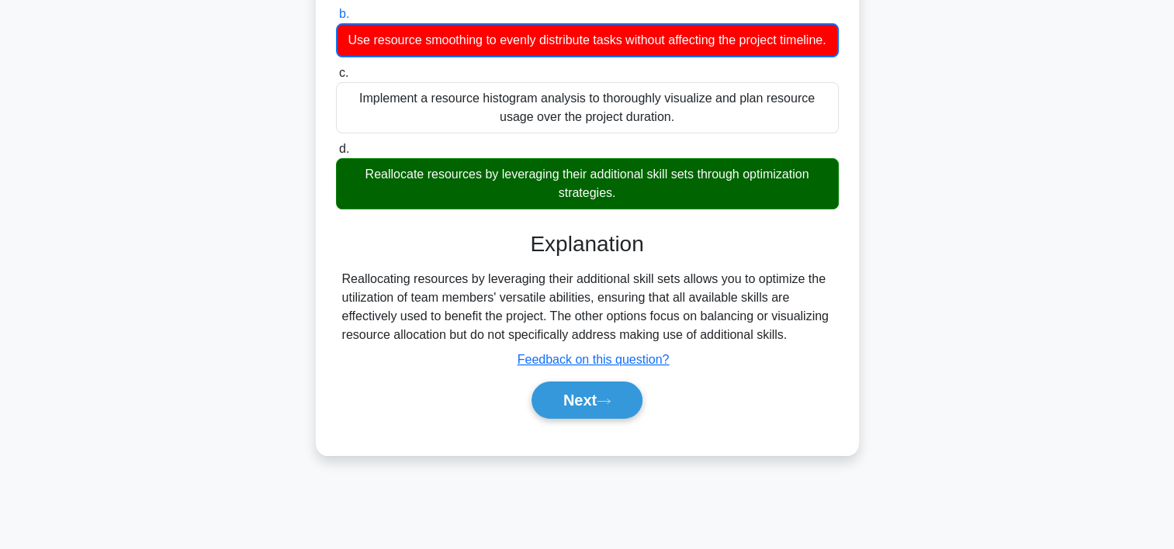
scroll to position [289, 0]
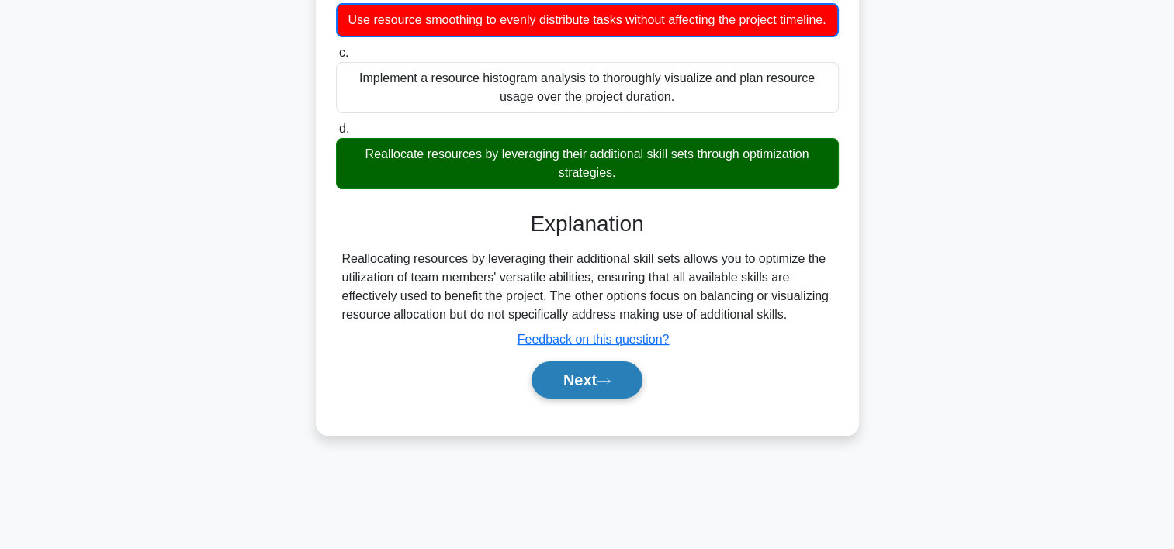
click at [633, 399] on button "Next" at bounding box center [587, 380] width 111 height 37
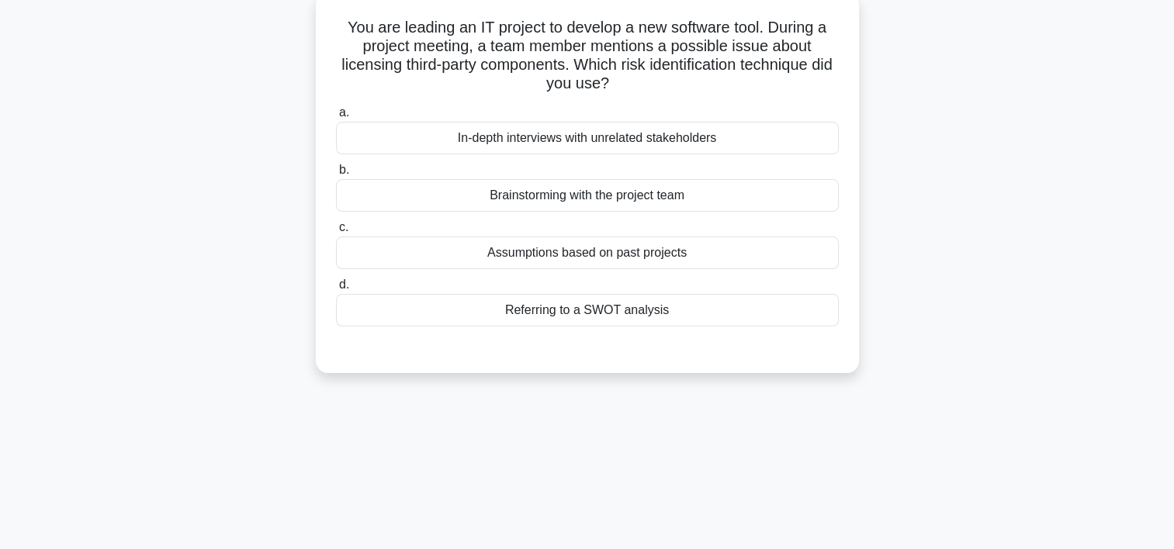
scroll to position [85, 0]
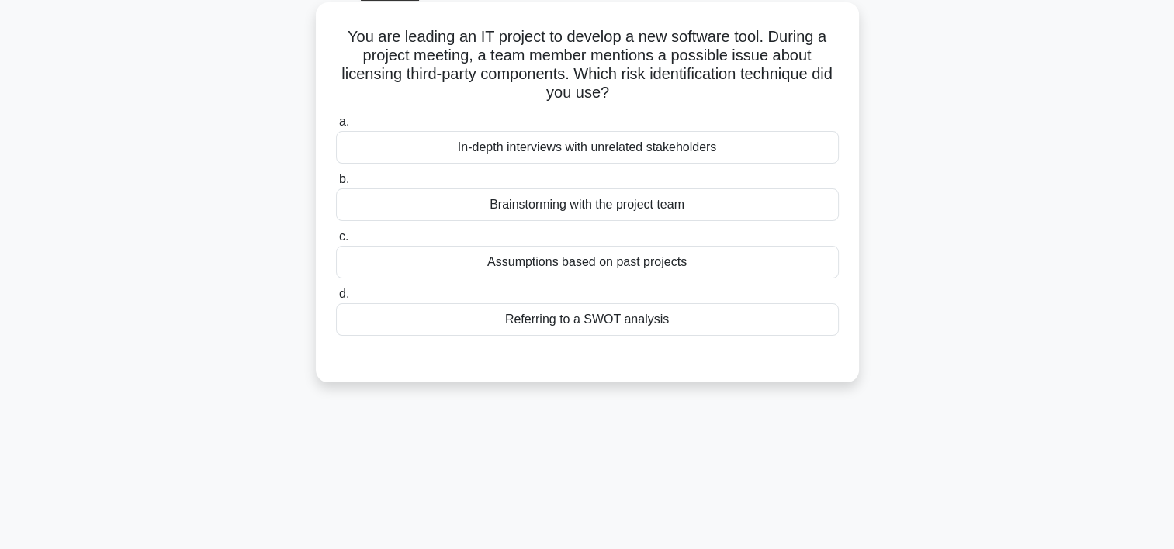
click at [670, 219] on div "Brainstorming with the project team" at bounding box center [587, 205] width 503 height 33
click at [336, 185] on input "b. Brainstorming with the project team" at bounding box center [336, 180] width 0 height 10
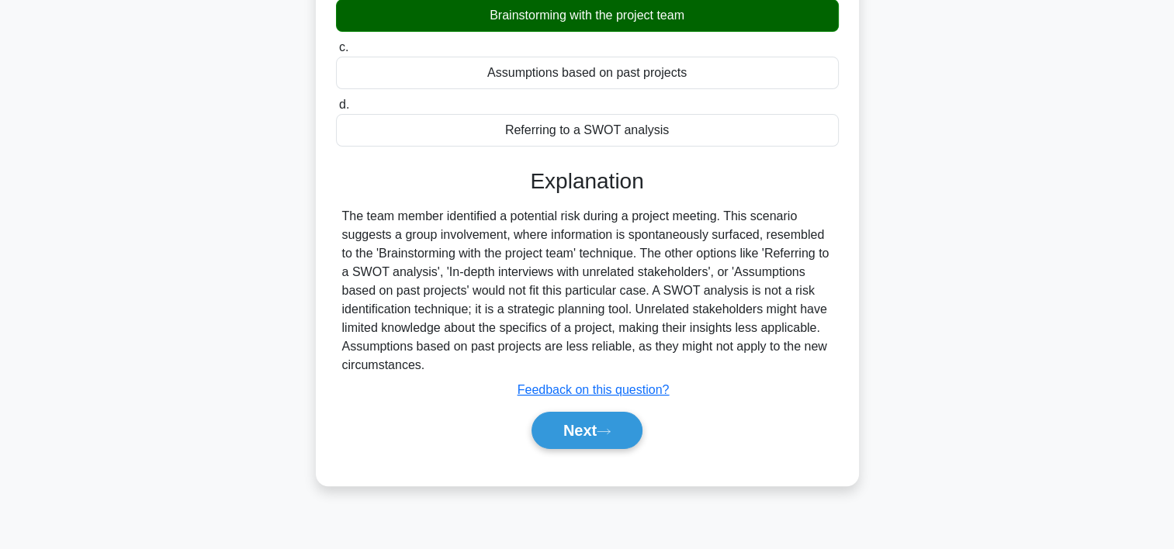
scroll to position [289, 0]
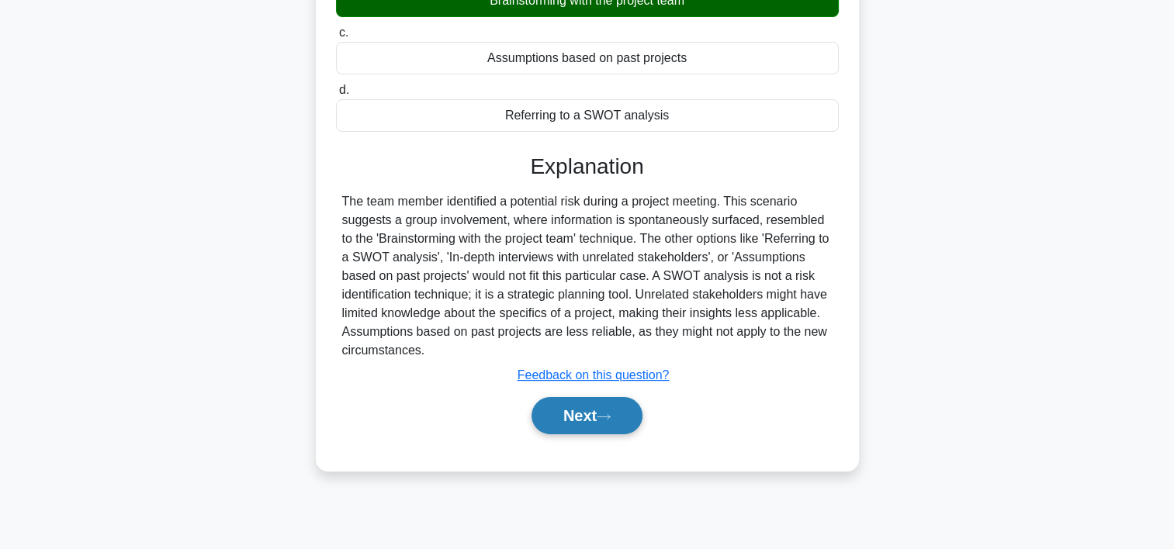
click at [537, 415] on button "Next" at bounding box center [587, 415] width 111 height 37
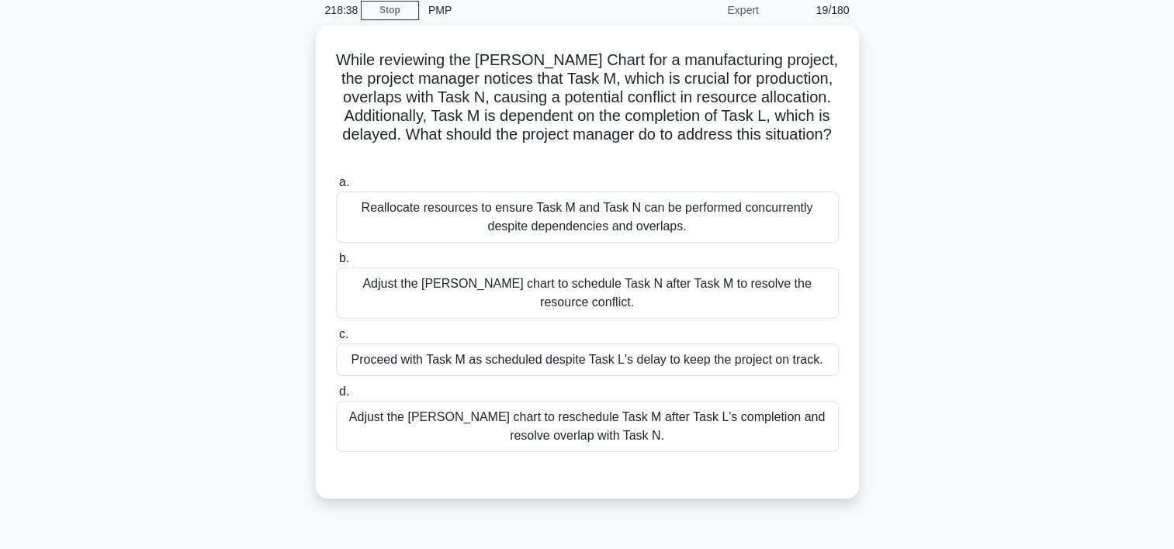
scroll to position [68, 0]
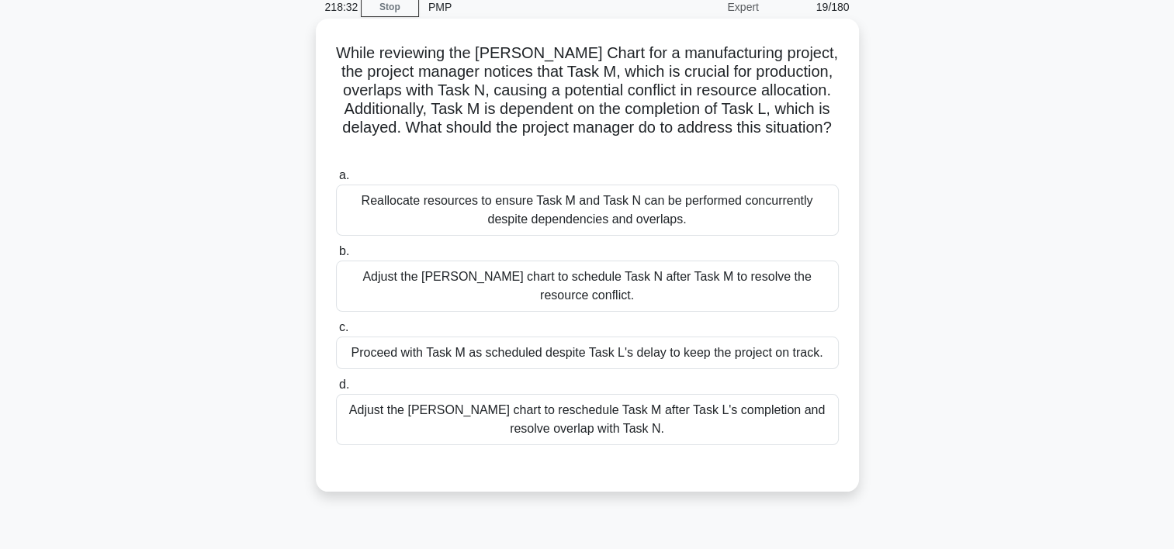
click at [800, 396] on div "Adjust the Gantt chart to reschedule Task M after Task L's completion and resol…" at bounding box center [587, 419] width 503 height 51
click at [336, 390] on input "d. Adjust the Gantt chart to reschedule Task M after Task L's completion and re…" at bounding box center [336, 385] width 0 height 10
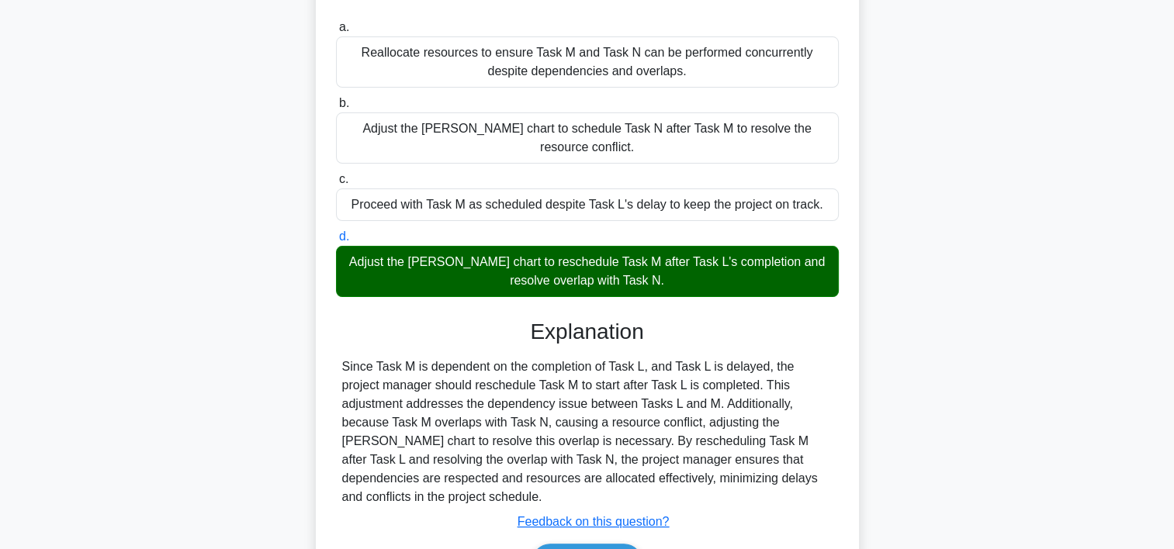
scroll to position [289, 0]
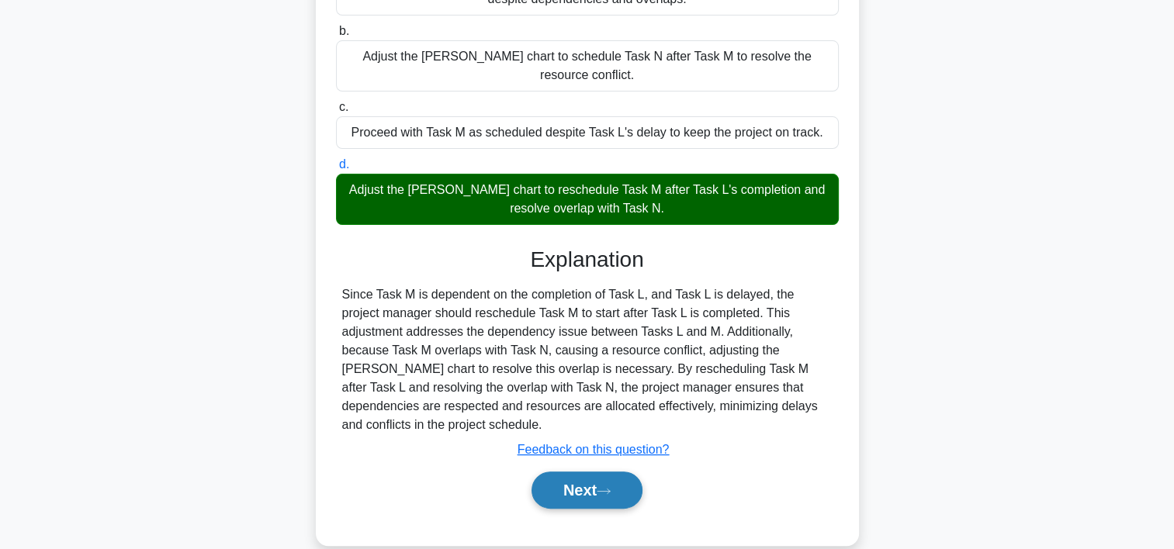
click at [643, 472] on button "Next" at bounding box center [587, 490] width 111 height 37
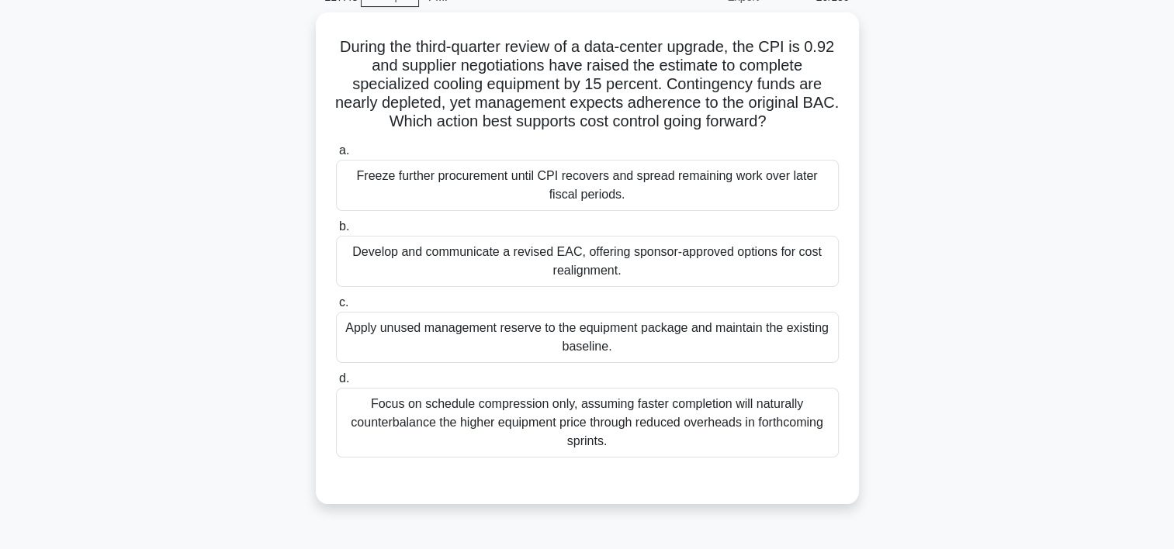
scroll to position [80, 0]
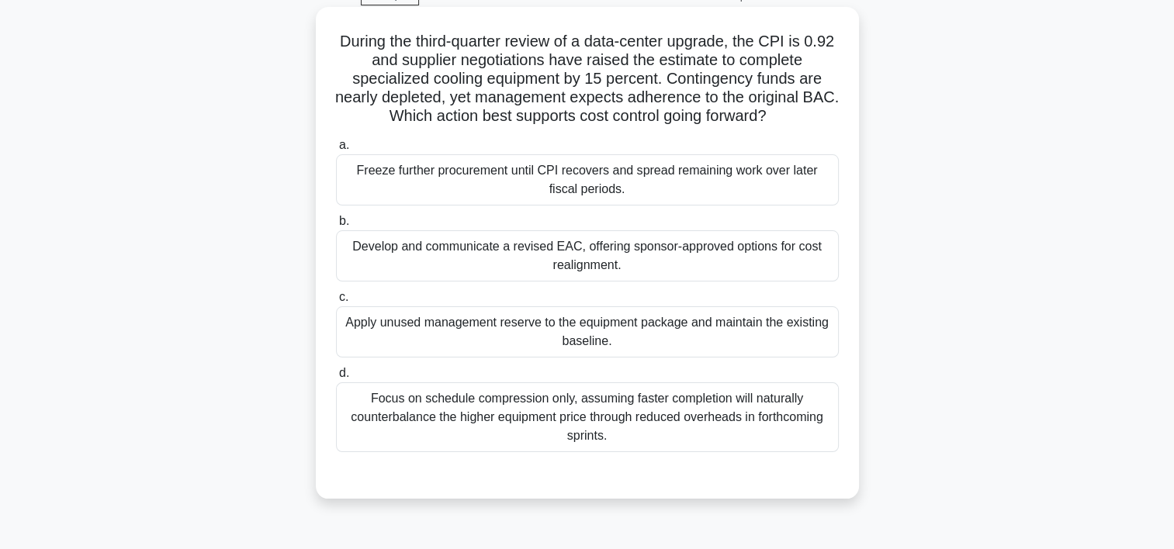
click at [702, 251] on div "Develop and communicate a revised EAC, offering sponsor-approved options for co…" at bounding box center [587, 255] width 503 height 51
click at [336, 227] on input "b. Develop and communicate a revised EAC, offering sponsor-approved options for…" at bounding box center [336, 222] width 0 height 10
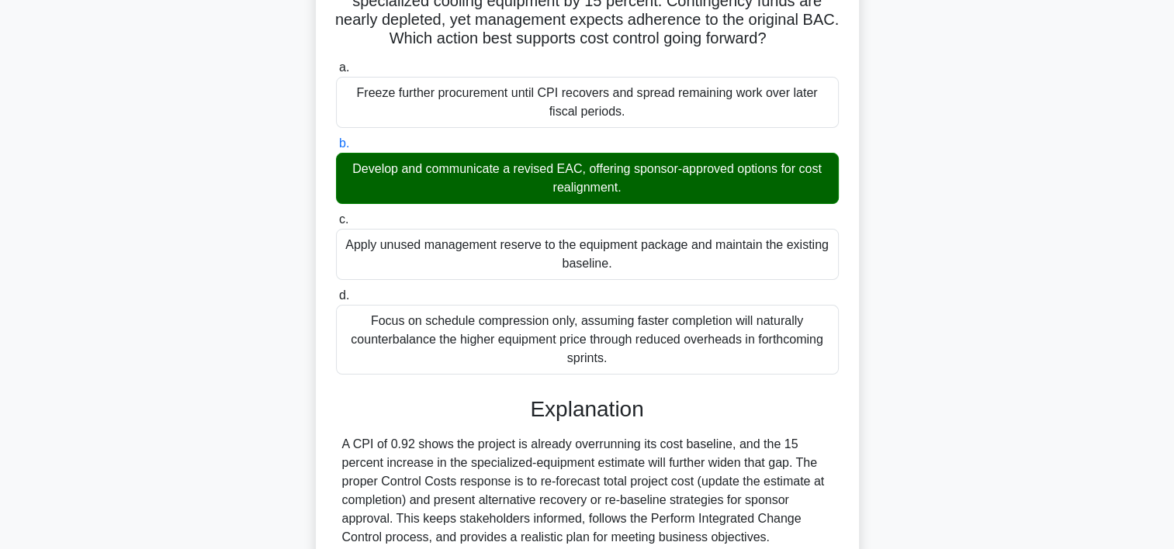
scroll to position [0, 0]
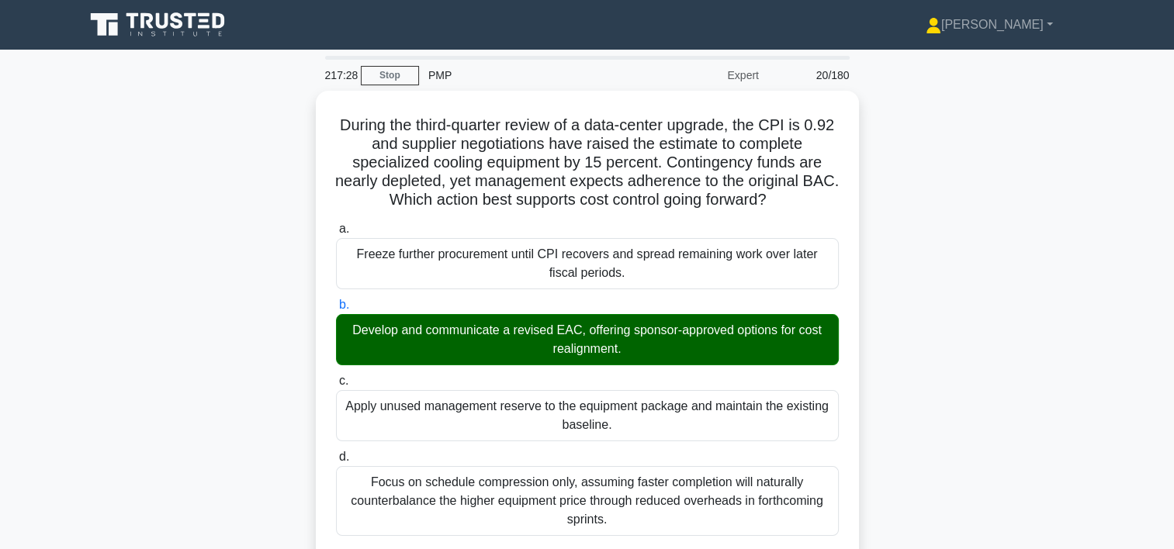
drag, startPoint x: 407, startPoint y: 76, endPoint x: 676, endPoint y: 52, distance: 270.3
click at [407, 76] on link "Stop" at bounding box center [390, 75] width 58 height 19
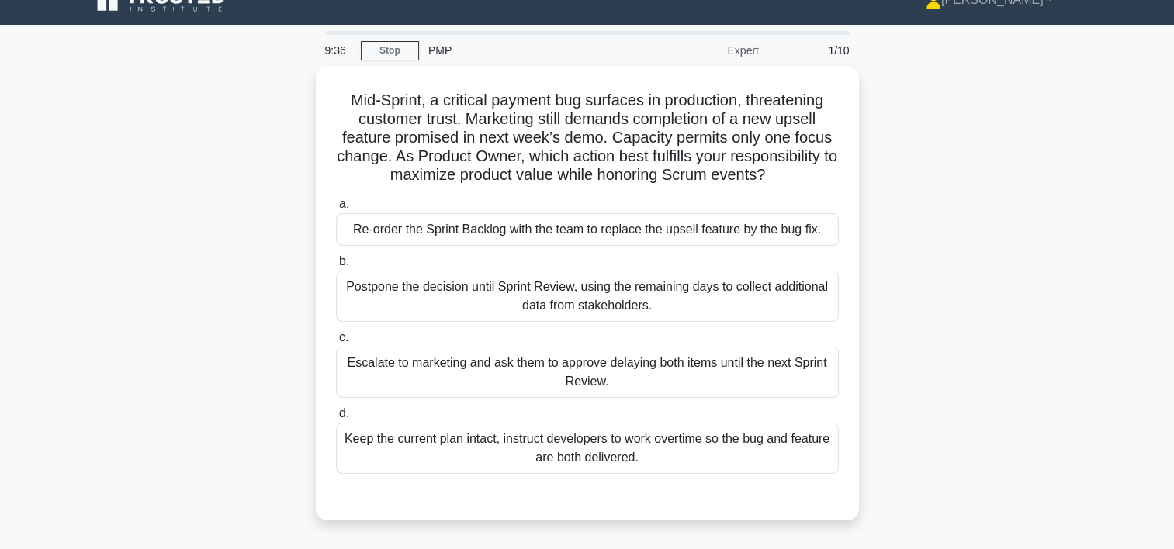
scroll to position [31, 0]
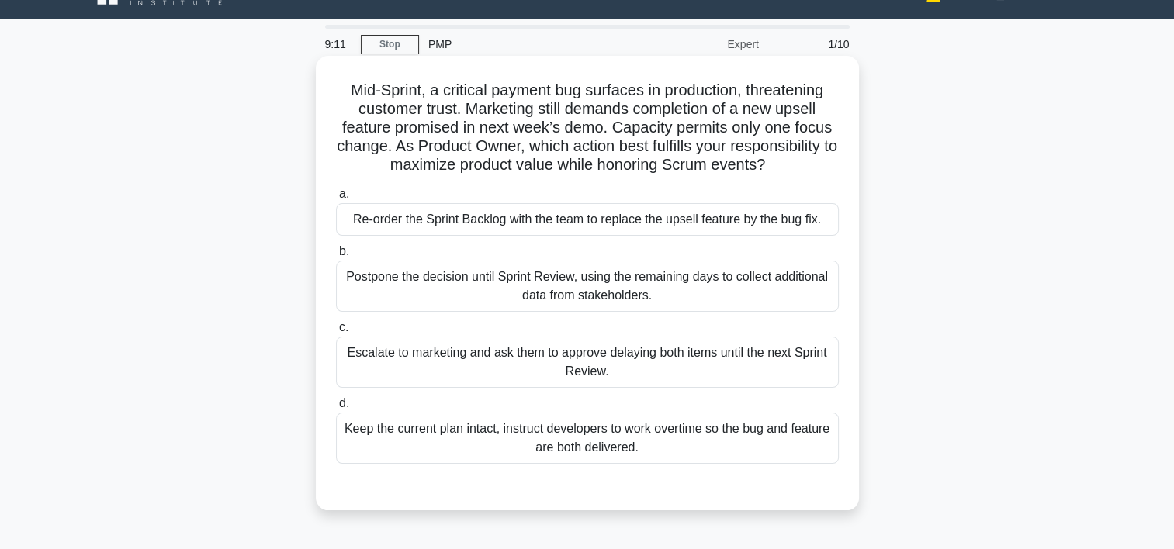
click at [734, 227] on div "Re-order the Sprint Backlog with the team to replace the upsell feature by the …" at bounding box center [587, 219] width 503 height 33
click at [336, 199] on input "a. Re-order the Sprint Backlog with the team to replace the upsell feature by t…" at bounding box center [336, 194] width 0 height 10
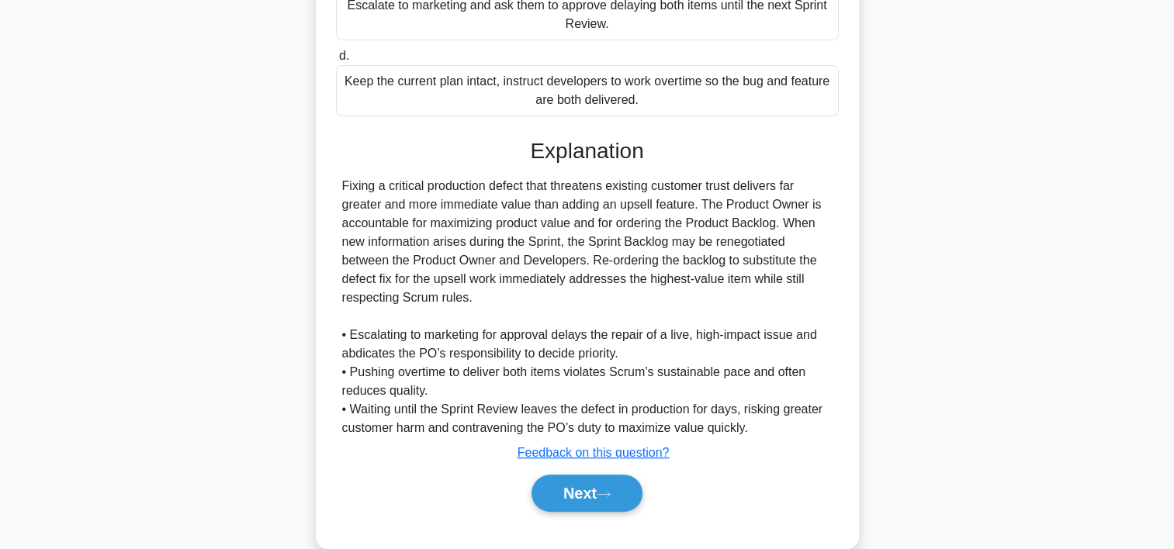
scroll to position [384, 0]
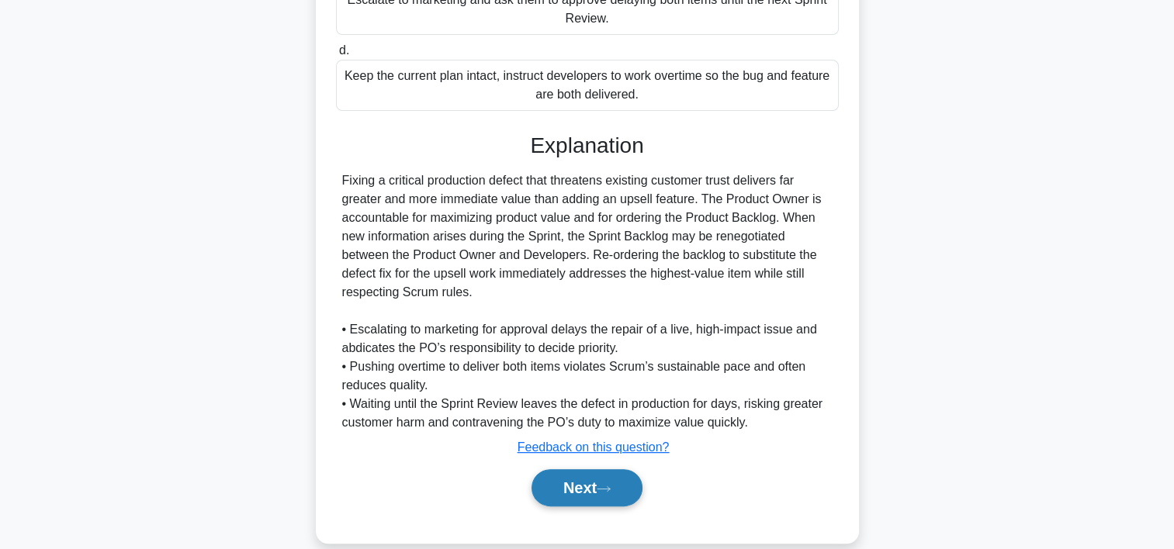
click at [611, 492] on icon at bounding box center [604, 489] width 14 height 9
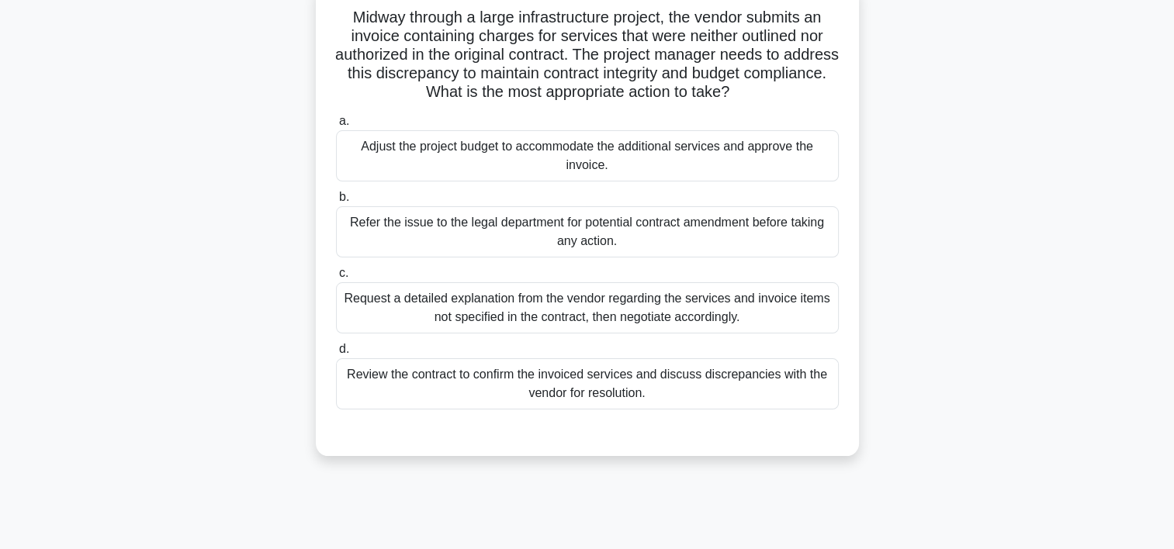
scroll to position [102, 0]
click at [536, 307] on div "Request a detailed explanation from the vendor regarding the services and invoi…" at bounding box center [587, 309] width 503 height 51
click at [336, 280] on input "c. Request a detailed explanation from the vendor regarding the services and in…" at bounding box center [336, 275] width 0 height 10
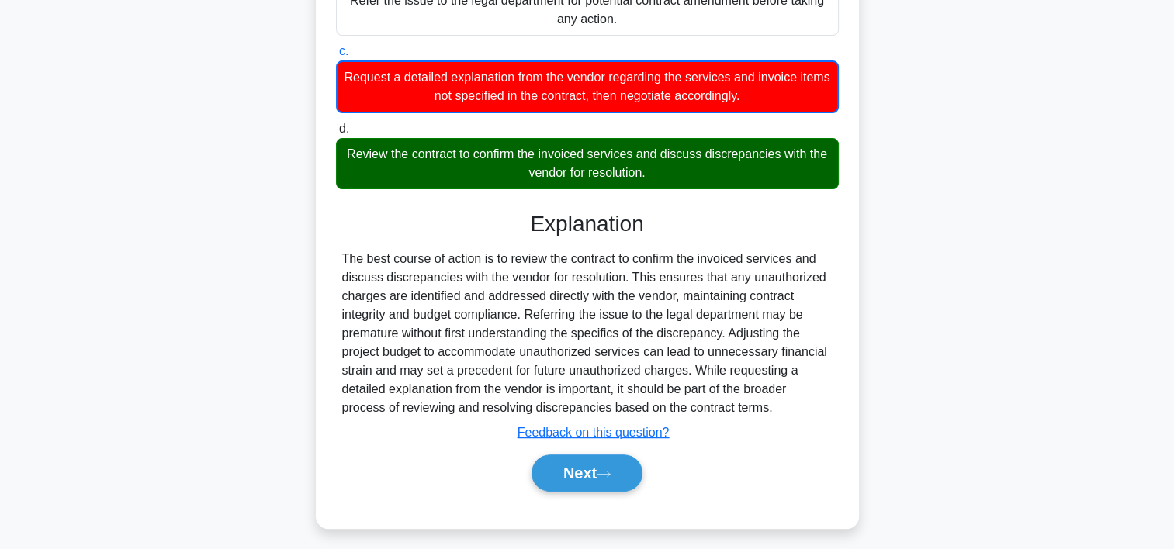
scroll to position [333, 0]
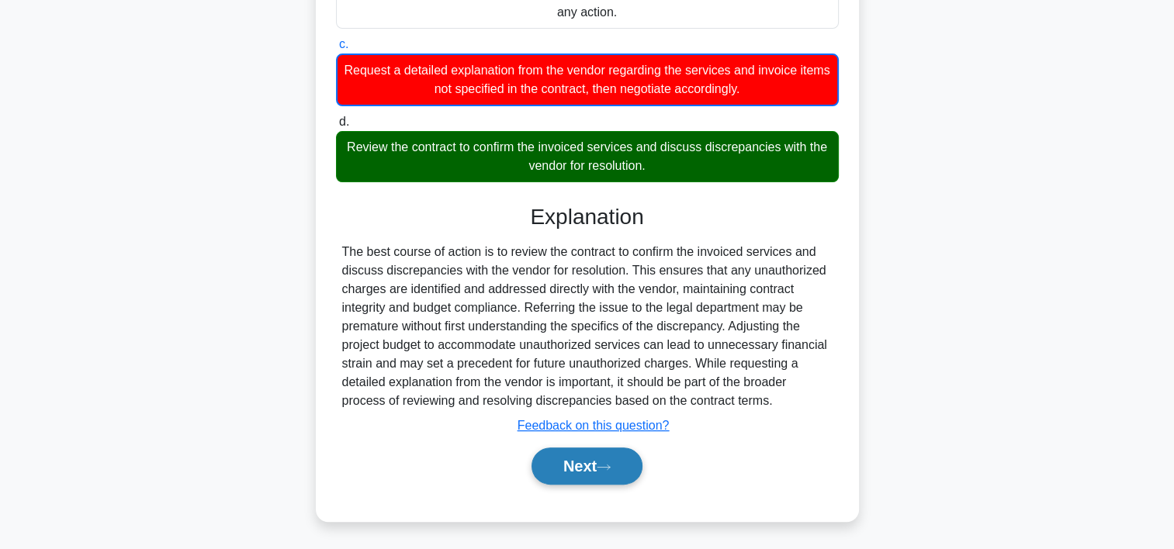
click at [625, 465] on button "Next" at bounding box center [587, 466] width 111 height 37
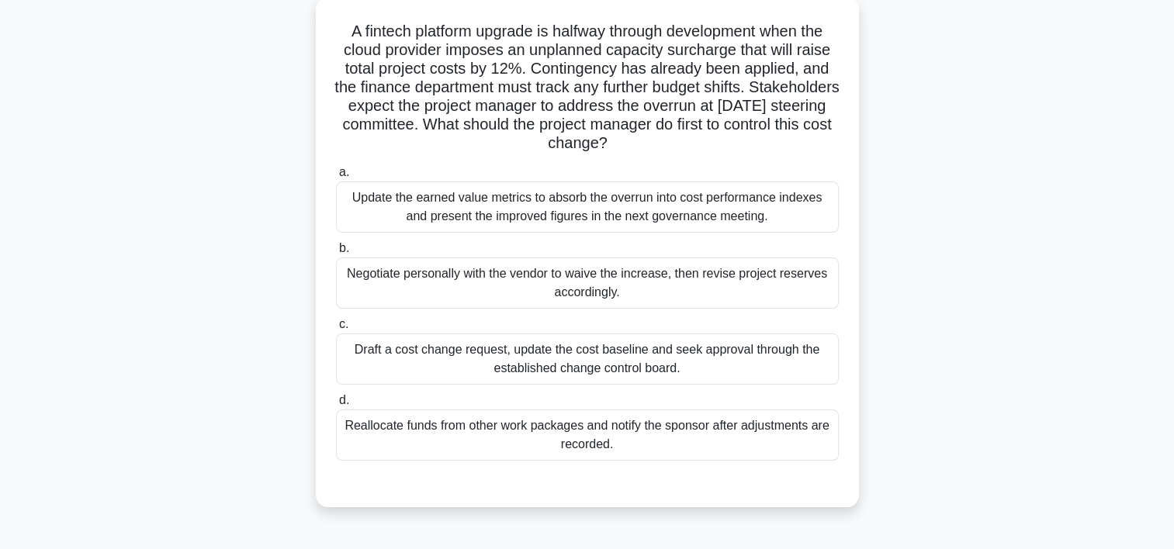
scroll to position [90, 0]
click at [521, 362] on div "Draft a cost change request, update the cost baseline and seek approval through…" at bounding box center [587, 359] width 503 height 51
click at [336, 330] on input "c. Draft a cost change request, update the cost baseline and seek approval thro…" at bounding box center [336, 325] width 0 height 10
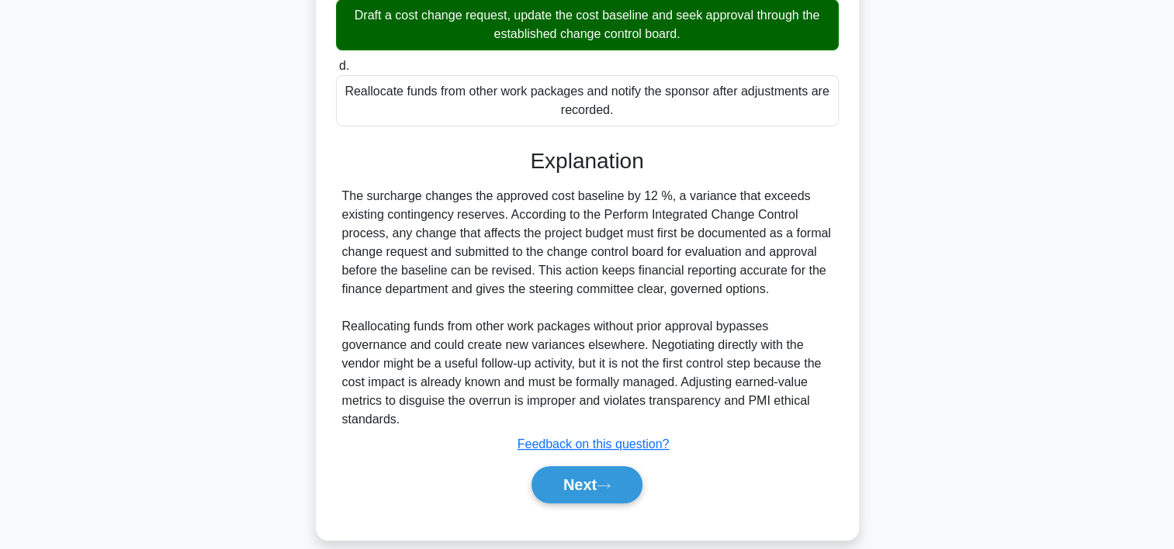
scroll to position [435, 0]
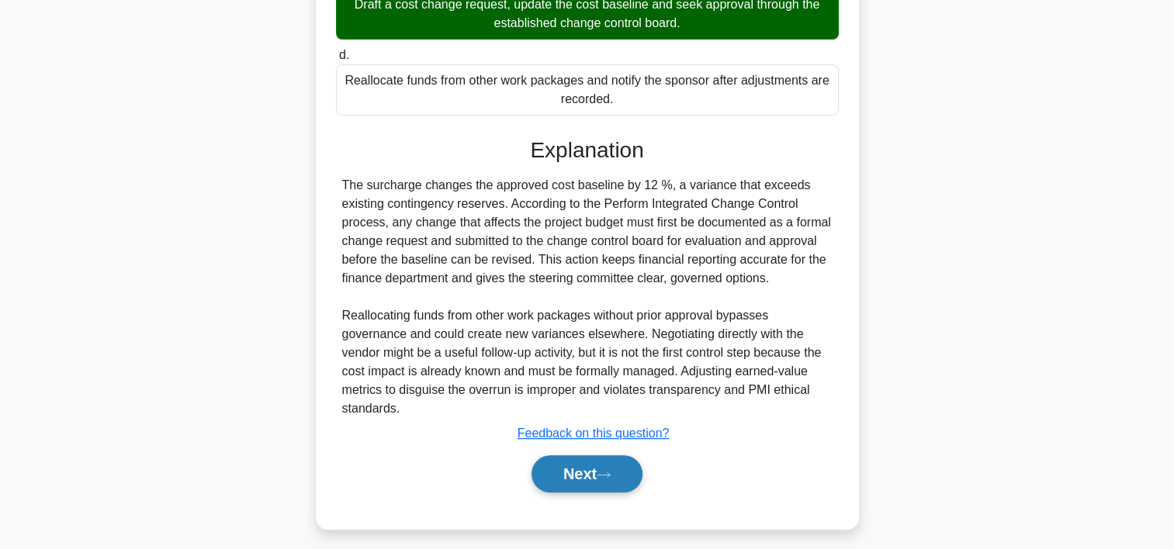
click at [616, 466] on button "Next" at bounding box center [587, 474] width 111 height 37
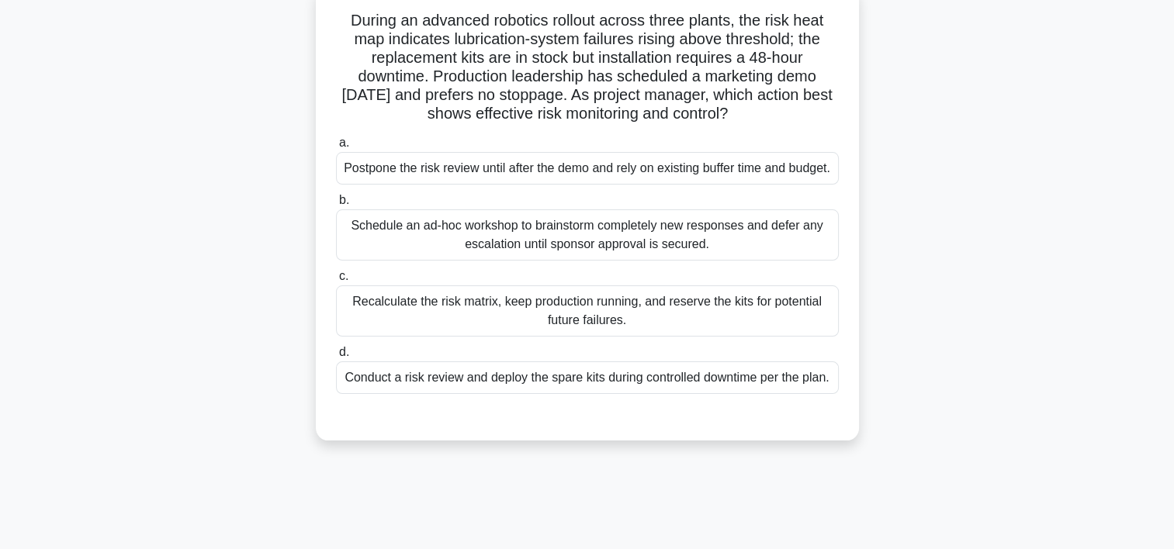
scroll to position [99, 0]
click at [521, 262] on div "Schedule an ad-hoc workshop to brainstorm completely new responses and defer an…" at bounding box center [587, 236] width 503 height 51
click at [336, 207] on input "b. Schedule an ad-hoc workshop to brainstorm completely new responses and defer…" at bounding box center [336, 202] width 0 height 10
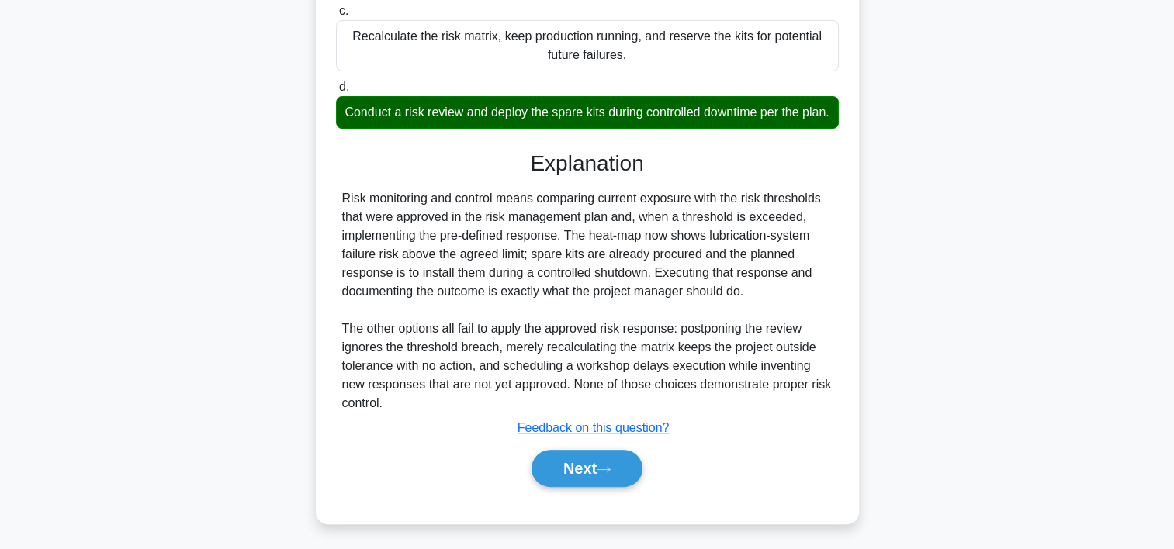
scroll to position [407, 0]
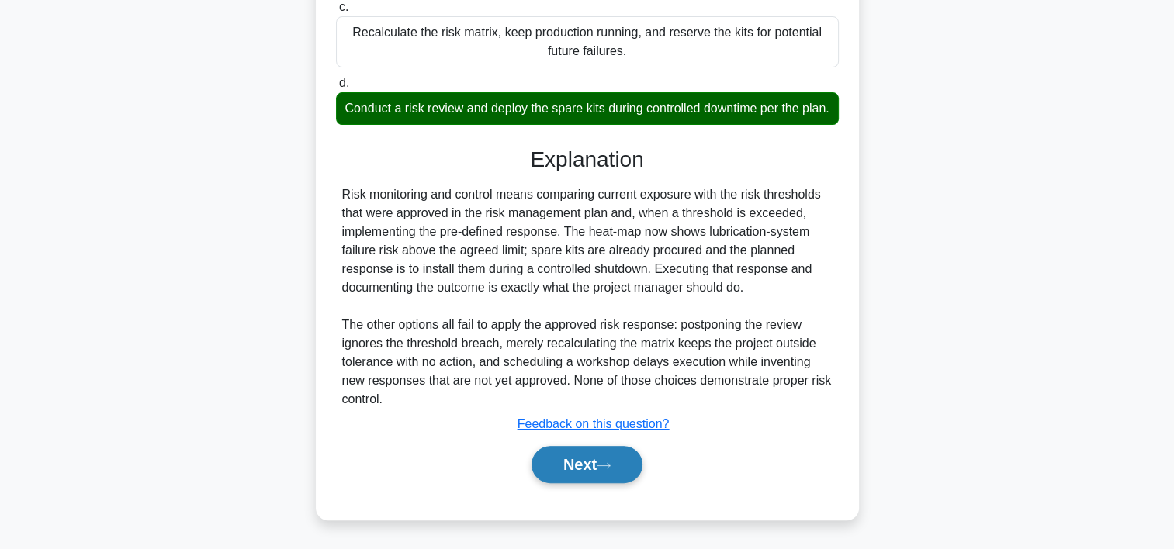
click at [584, 472] on button "Next" at bounding box center [587, 464] width 111 height 37
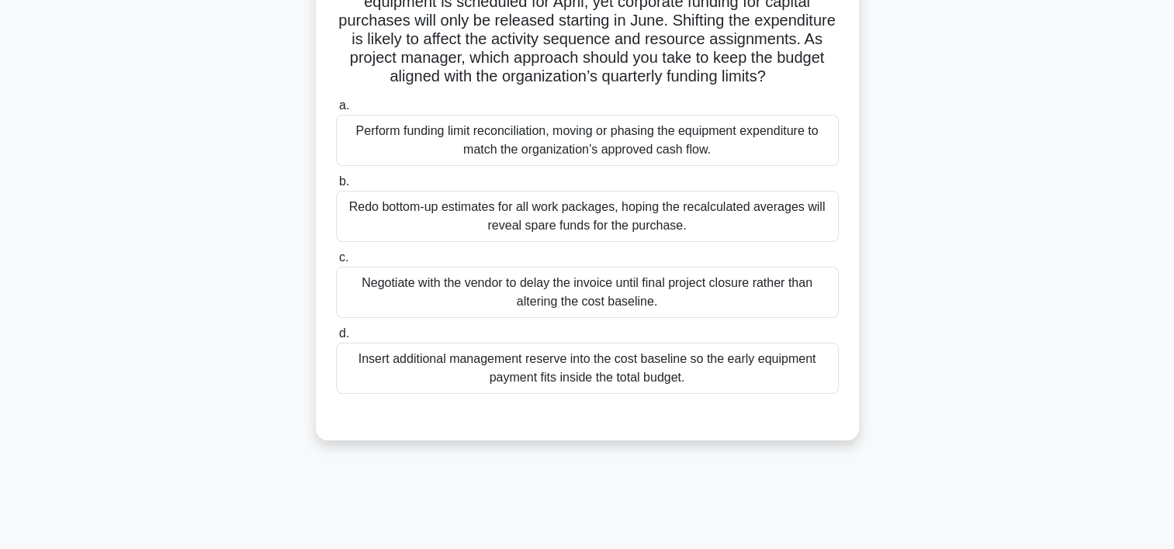
scroll to position [162, 0]
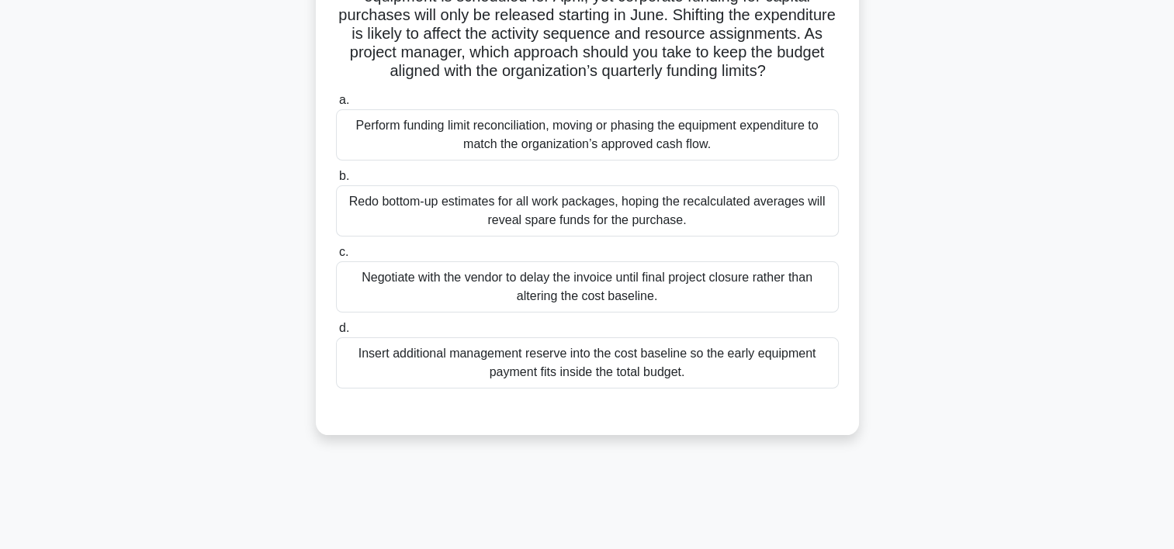
click at [691, 161] on div "Perform funding limit reconciliation, moving or phasing the equipment expenditu…" at bounding box center [587, 134] width 503 height 51
click at [336, 106] on input "a. Perform funding limit reconciliation, moving or phasing the equipment expend…" at bounding box center [336, 100] width 0 height 10
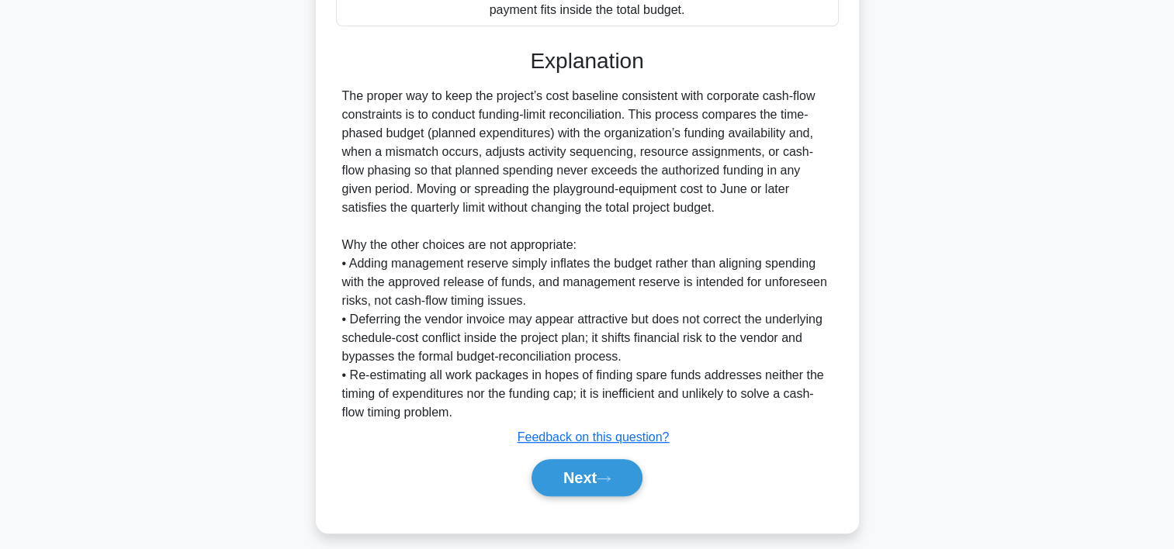
scroll to position [556, 0]
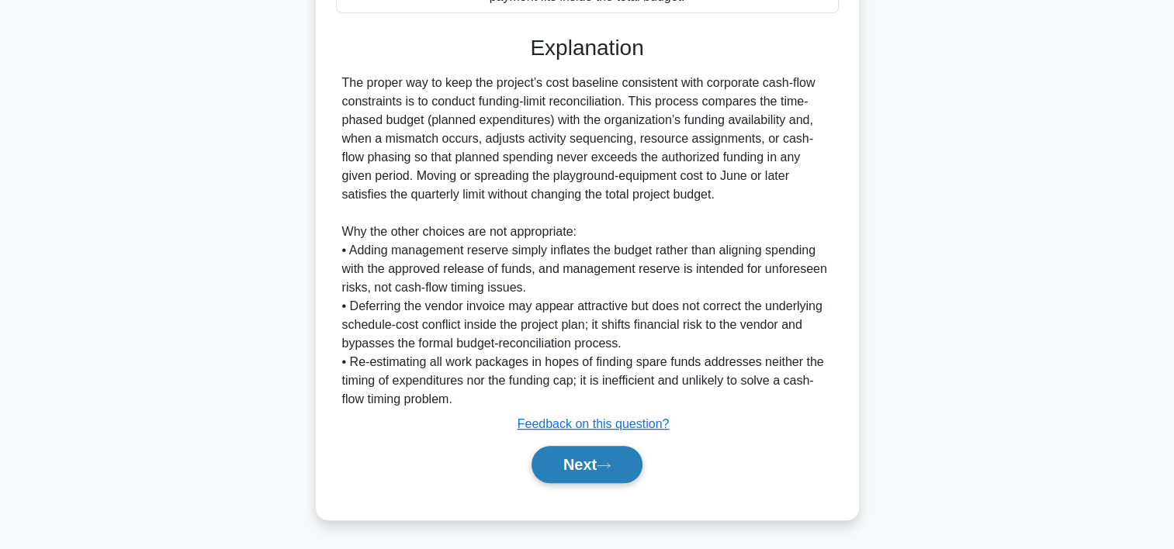
click at [592, 459] on button "Next" at bounding box center [587, 464] width 111 height 37
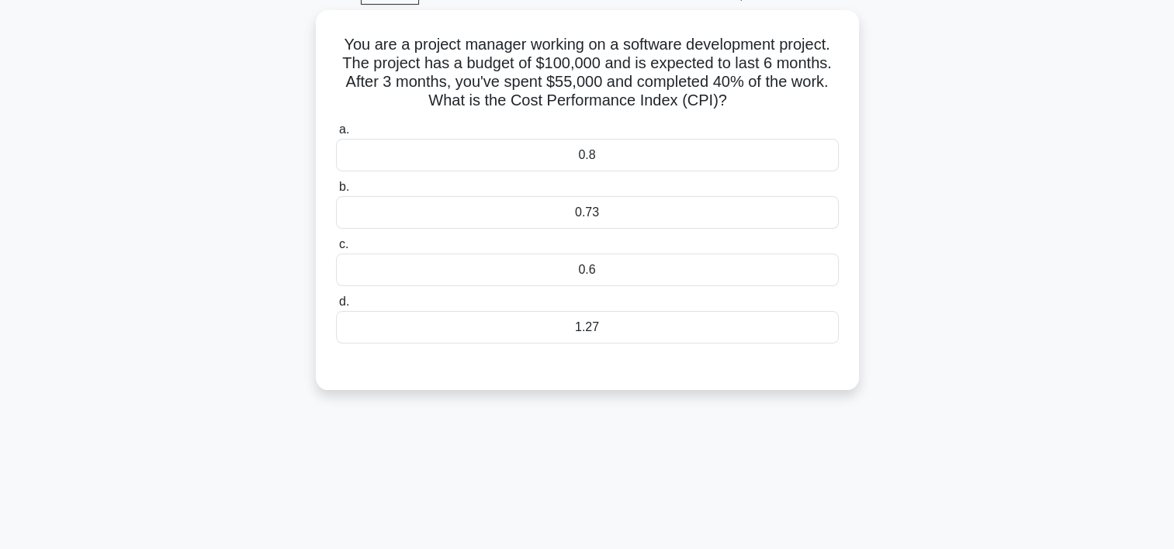
scroll to position [71, 0]
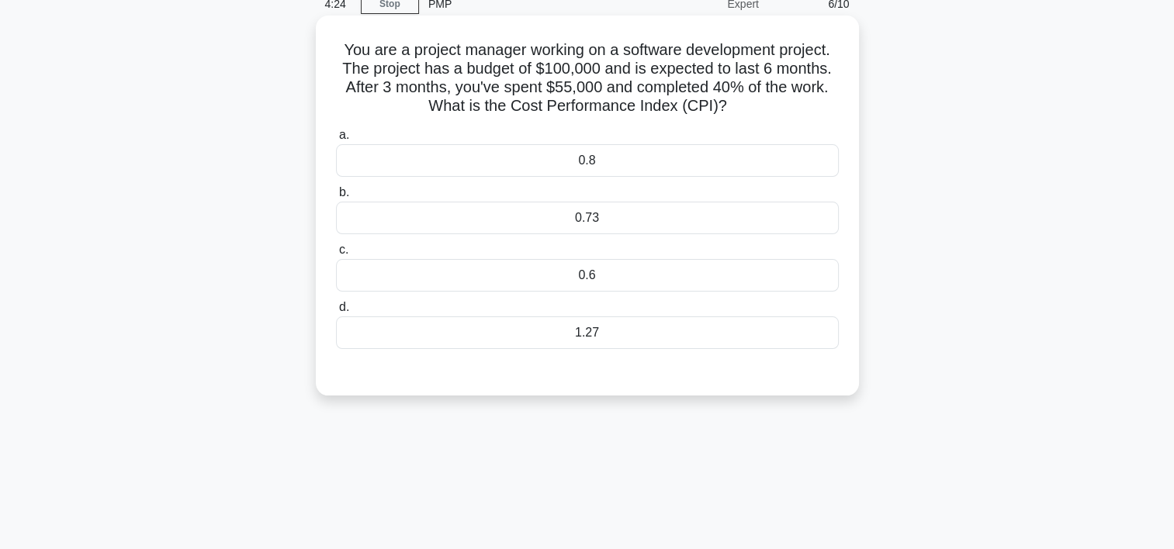
click at [450, 224] on div "0.73" at bounding box center [587, 218] width 503 height 33
click at [336, 198] on input "b. 0.73" at bounding box center [336, 193] width 0 height 10
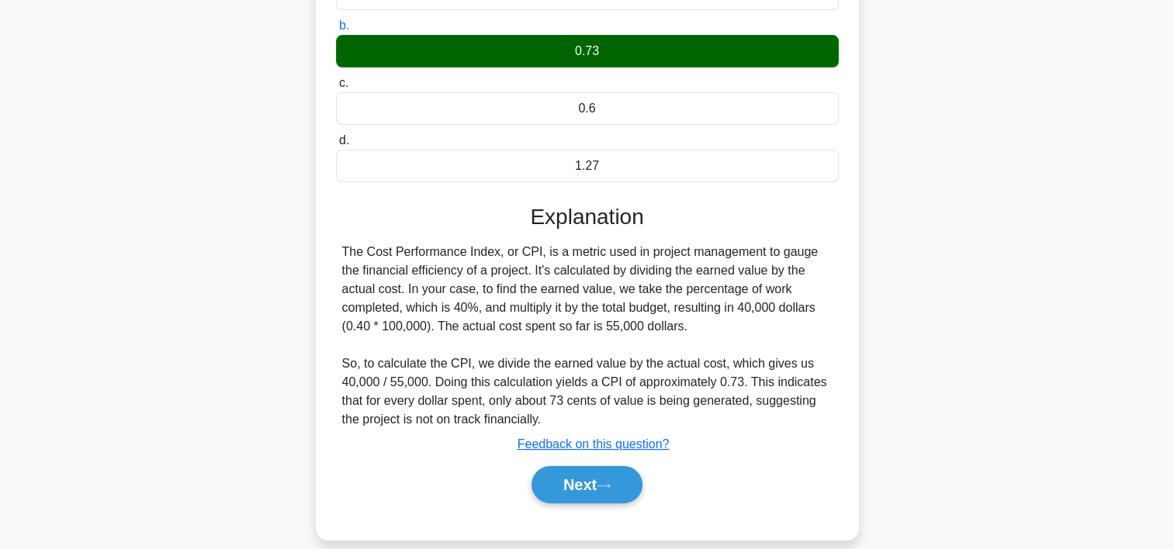
scroll to position [289, 0]
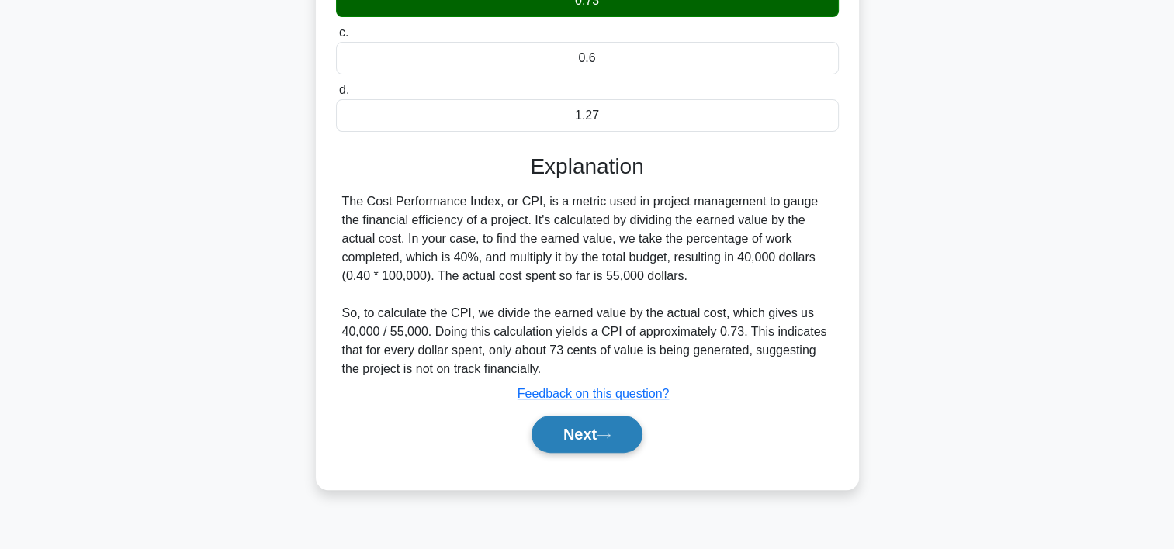
click at [559, 435] on button "Next" at bounding box center [587, 434] width 111 height 37
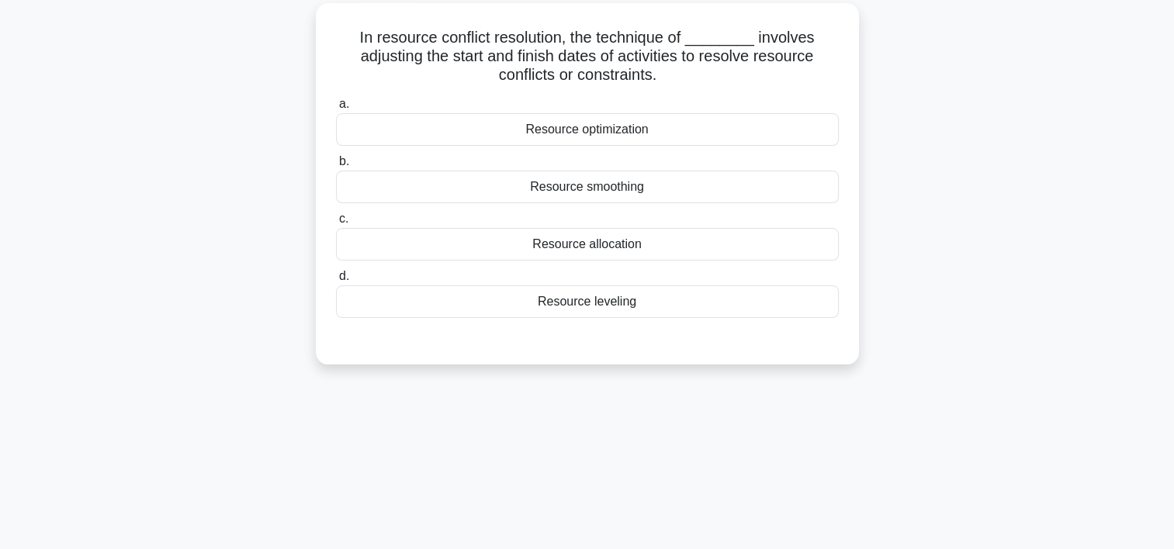
scroll to position [37, 0]
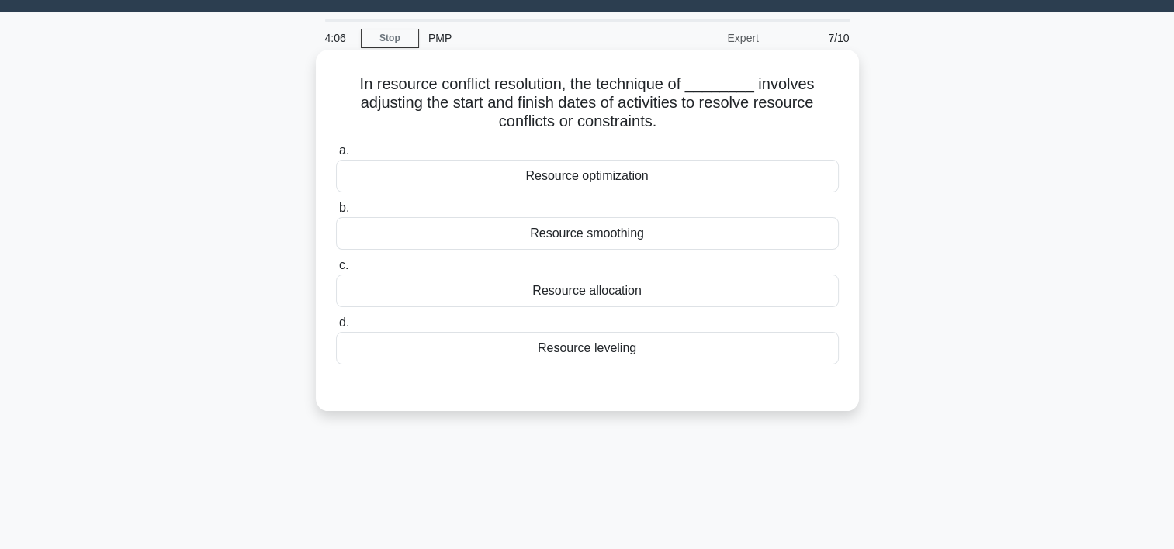
click at [597, 344] on div "Resource leveling" at bounding box center [587, 348] width 503 height 33
click at [336, 328] on input "d. Resource leveling" at bounding box center [336, 323] width 0 height 10
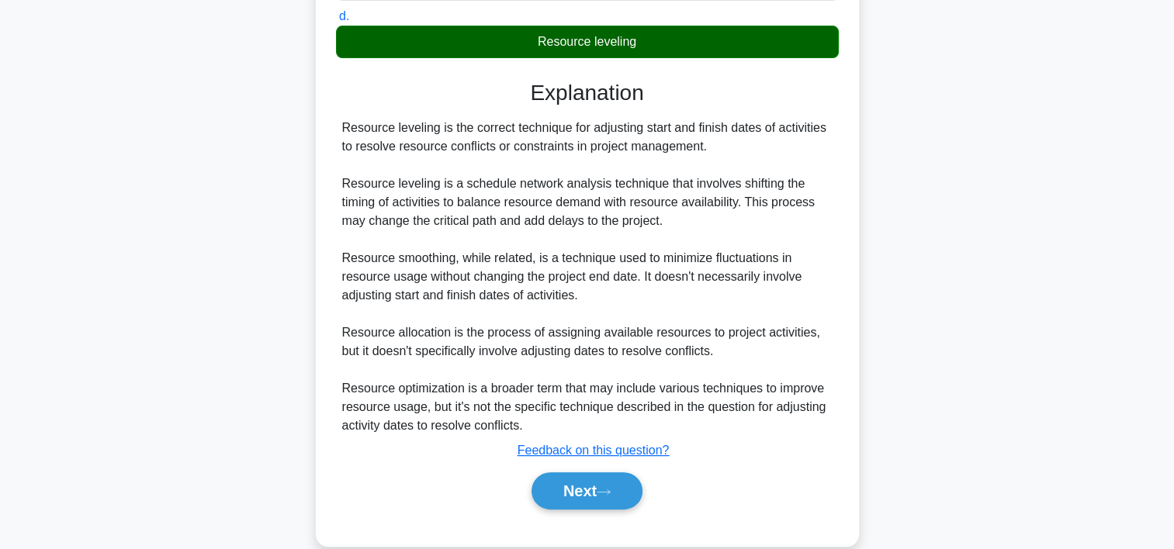
scroll to position [369, 0]
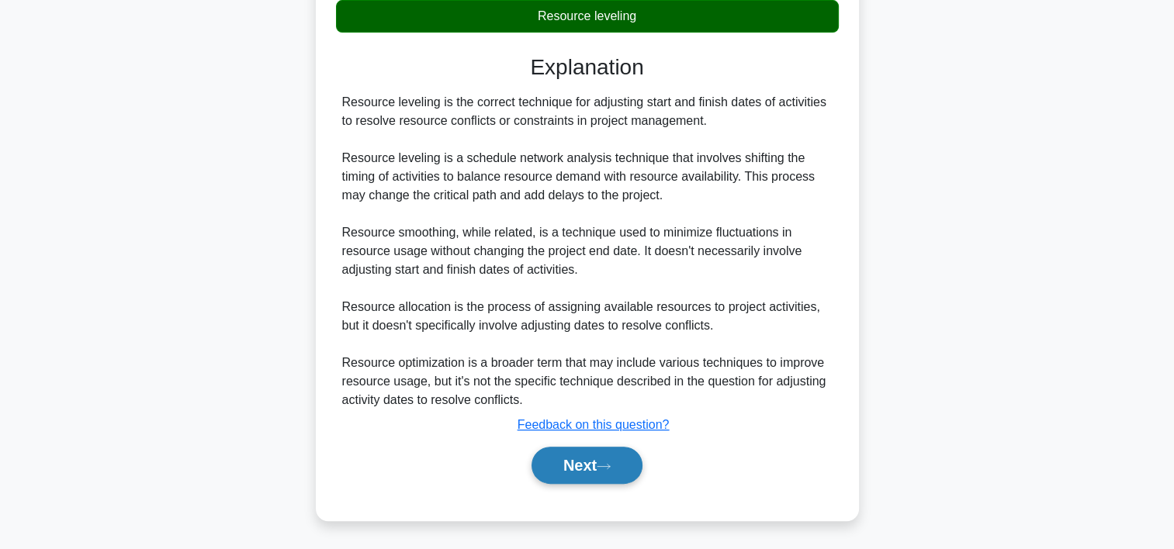
click at [631, 462] on button "Next" at bounding box center [587, 465] width 111 height 37
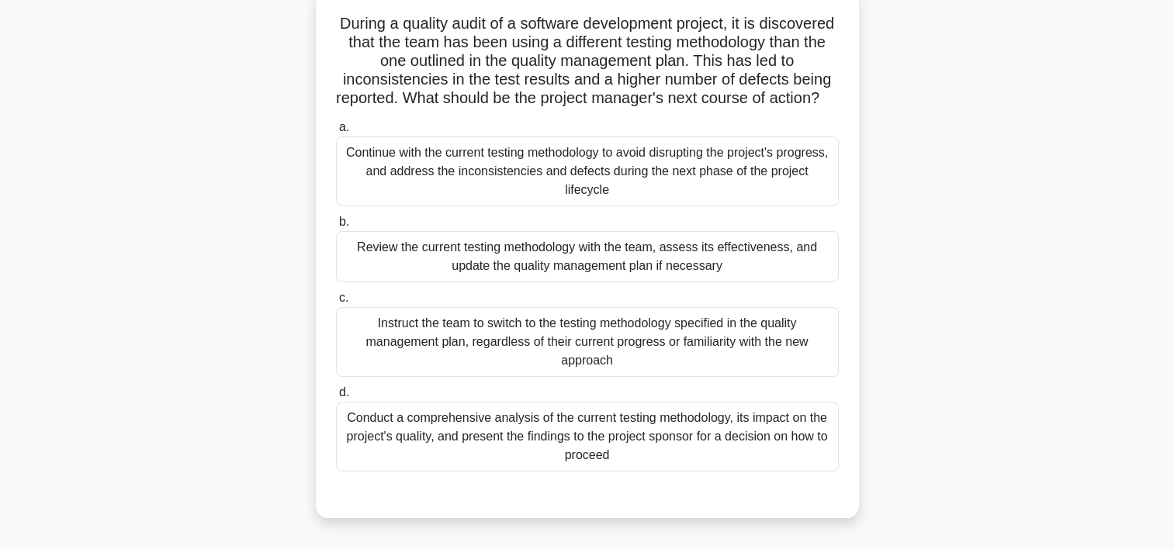
scroll to position [99, 0]
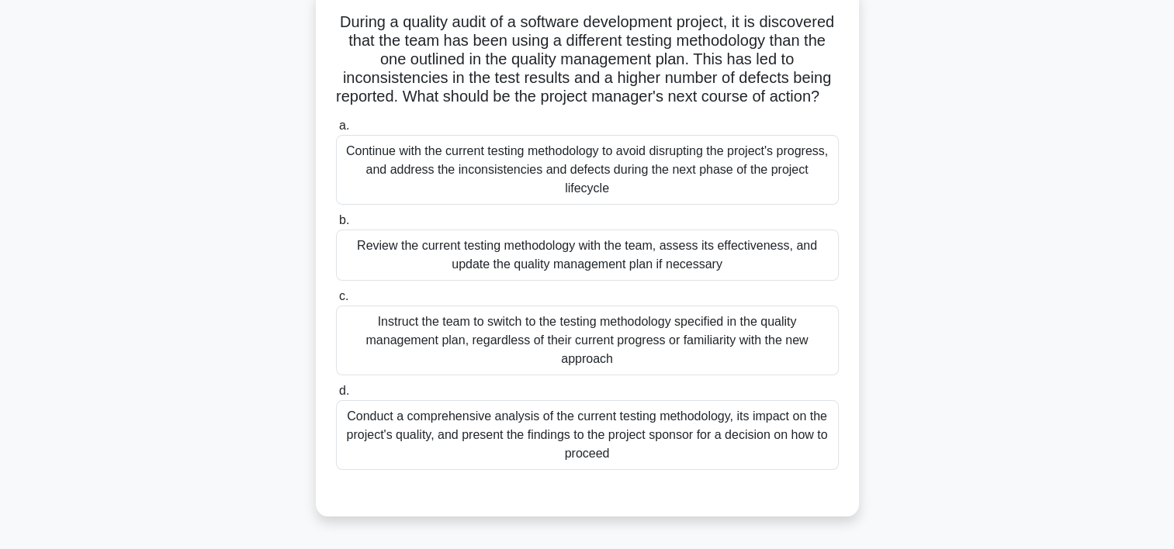
click at [518, 281] on div "Review the current testing methodology with the team, assess its effectiveness,…" at bounding box center [587, 255] width 503 height 51
click at [336, 226] on input "b. Review the current testing methodology with the team, assess its effectivene…" at bounding box center [336, 221] width 0 height 10
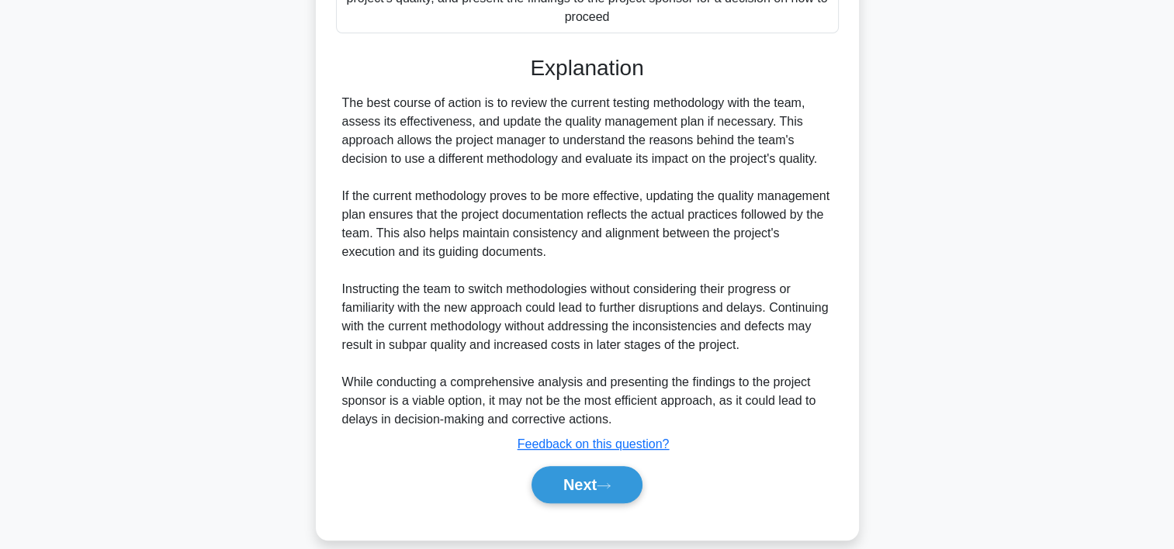
scroll to position [574, 0]
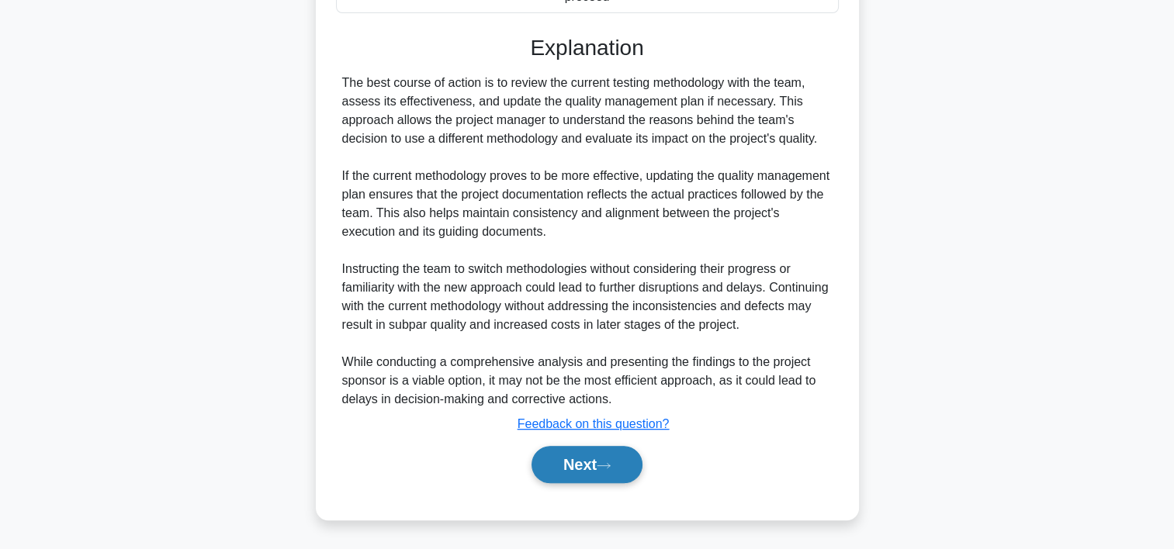
click at [557, 467] on button "Next" at bounding box center [587, 464] width 111 height 37
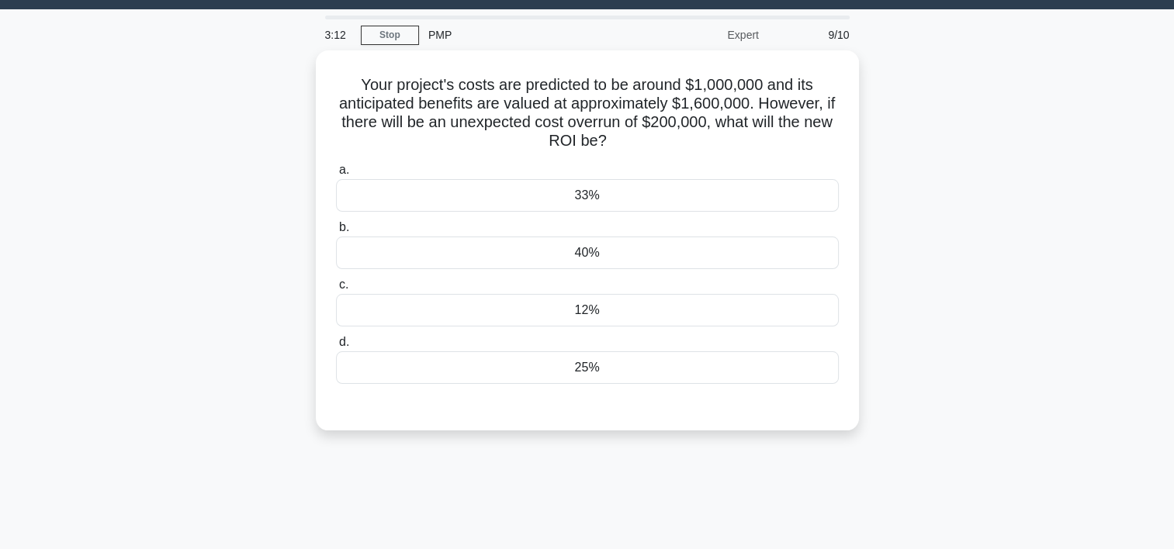
scroll to position [37, 0]
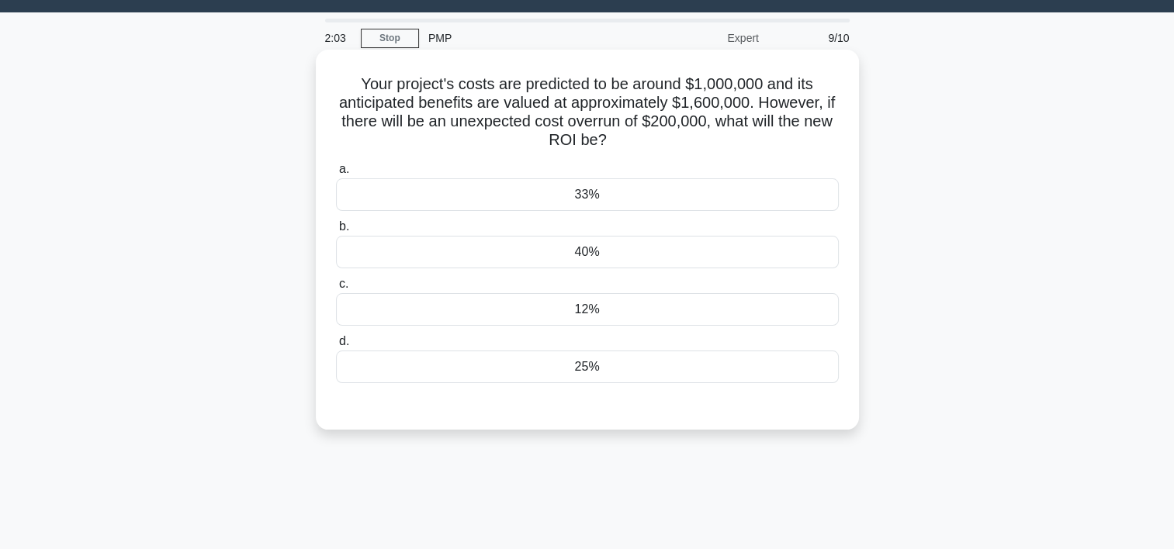
click at [618, 254] on div "40%" at bounding box center [587, 252] width 503 height 33
click at [336, 232] on input "b. 40%" at bounding box center [336, 227] width 0 height 10
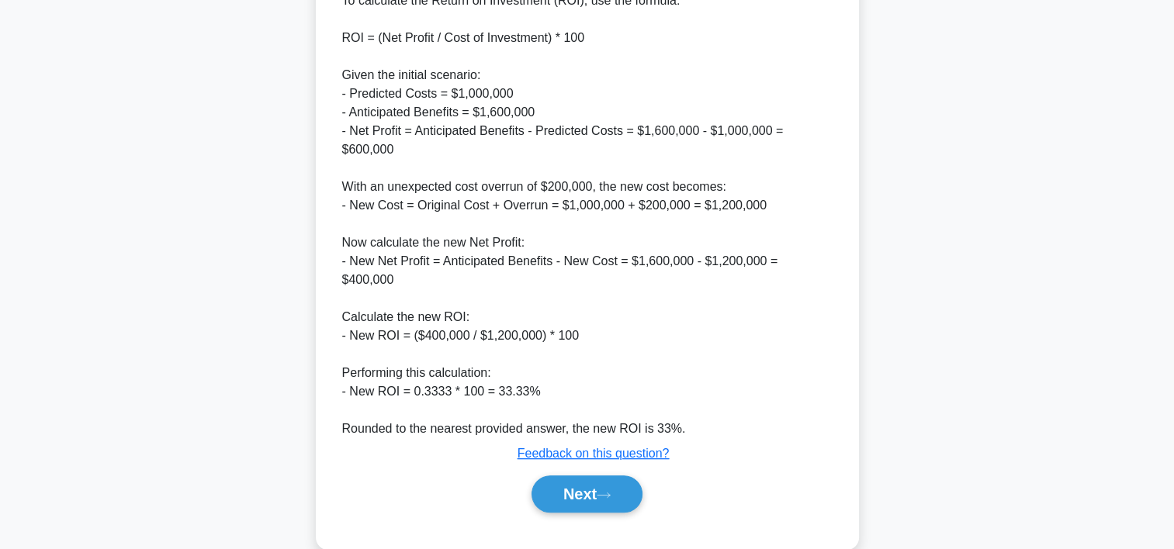
scroll to position [501, 0]
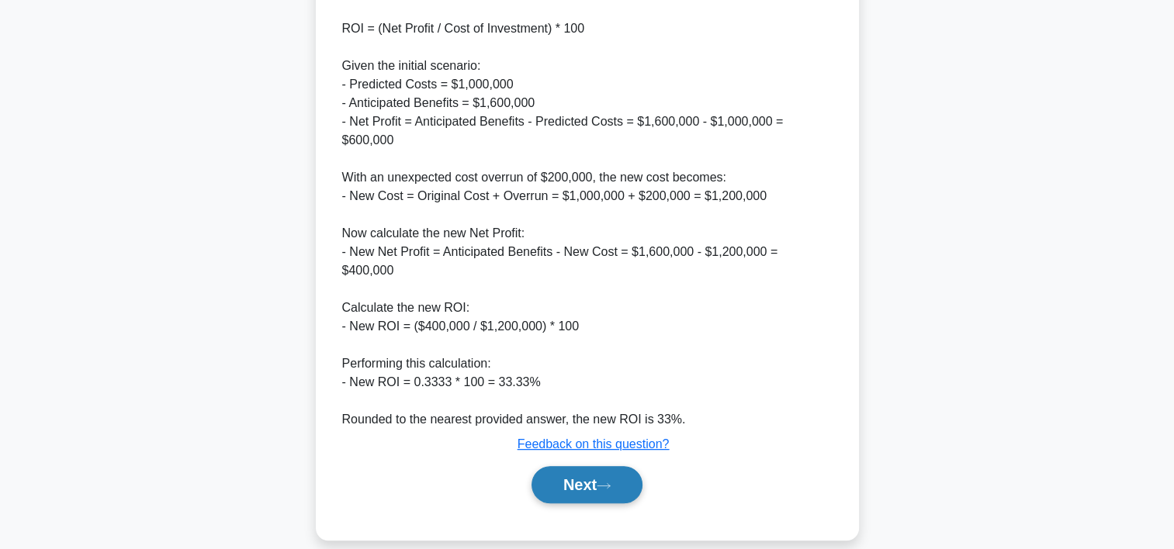
click at [574, 466] on button "Next" at bounding box center [587, 484] width 111 height 37
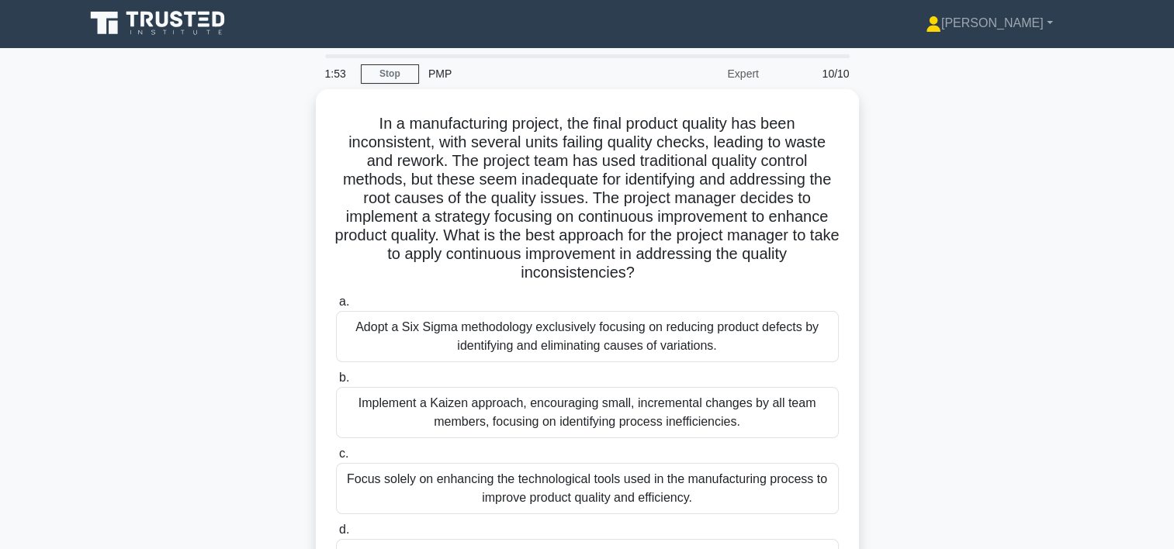
scroll to position [0, 0]
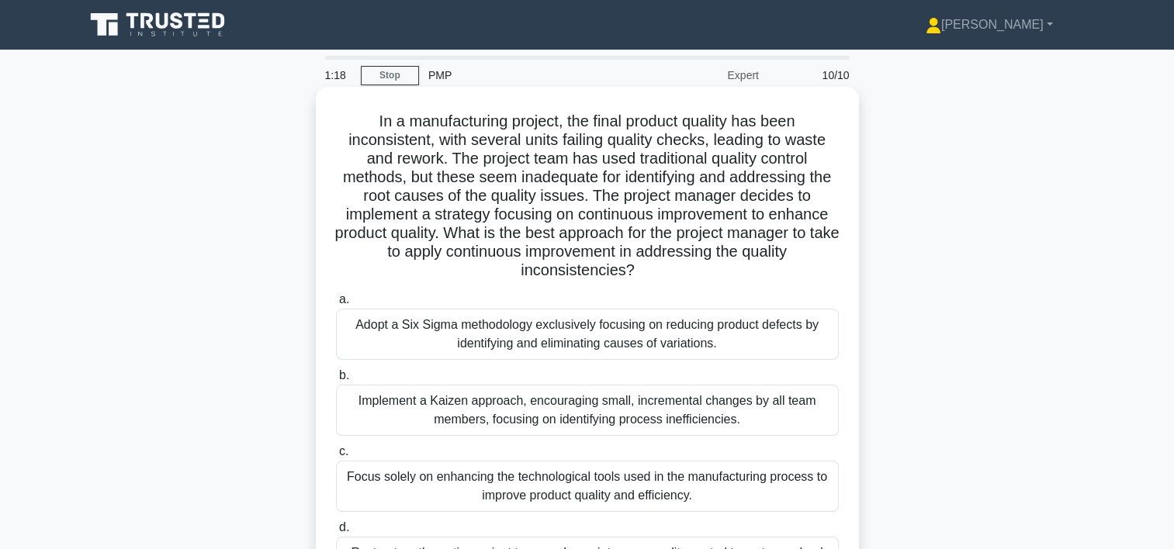
click at [556, 410] on div "Implement a Kaizen approach, encouraging small, incremental changes by all team…" at bounding box center [587, 410] width 503 height 51
click at [336, 381] on input "b. Implement a Kaizen approach, encouraging small, incremental changes by all t…" at bounding box center [336, 376] width 0 height 10
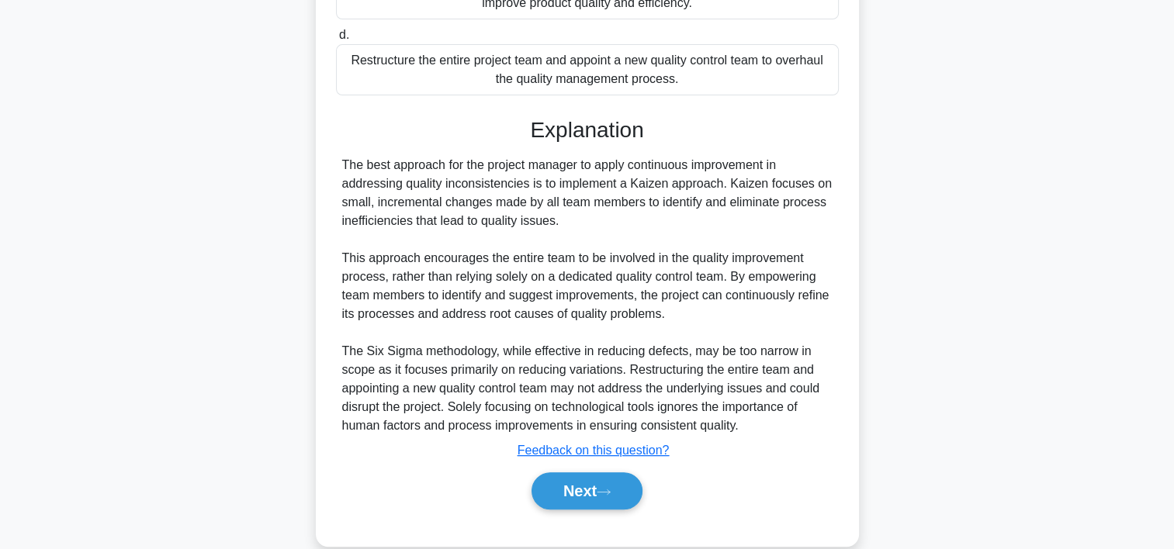
scroll to position [518, 0]
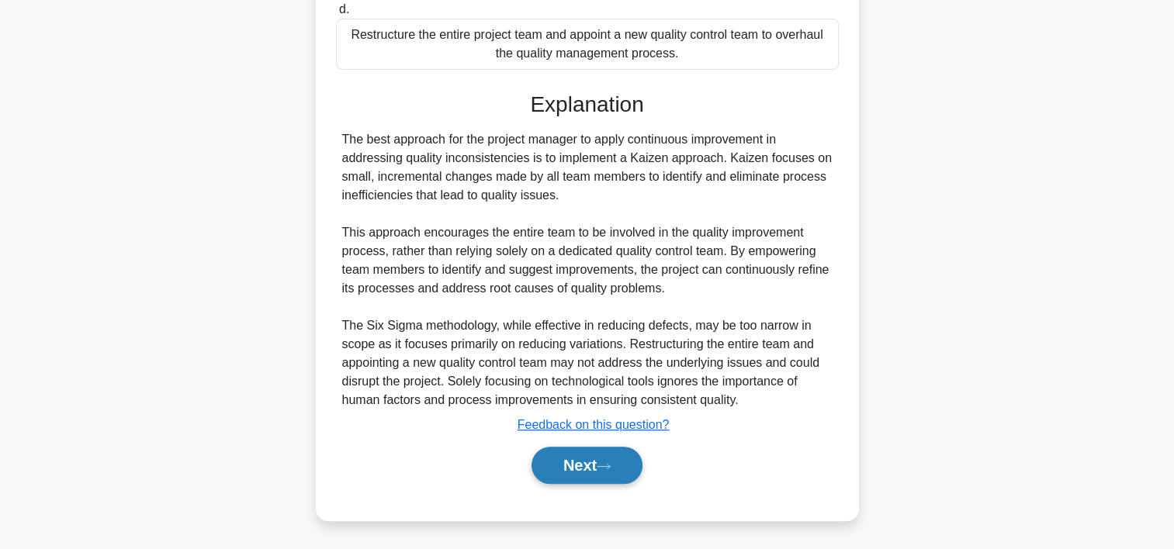
click at [624, 459] on button "Next" at bounding box center [587, 465] width 111 height 37
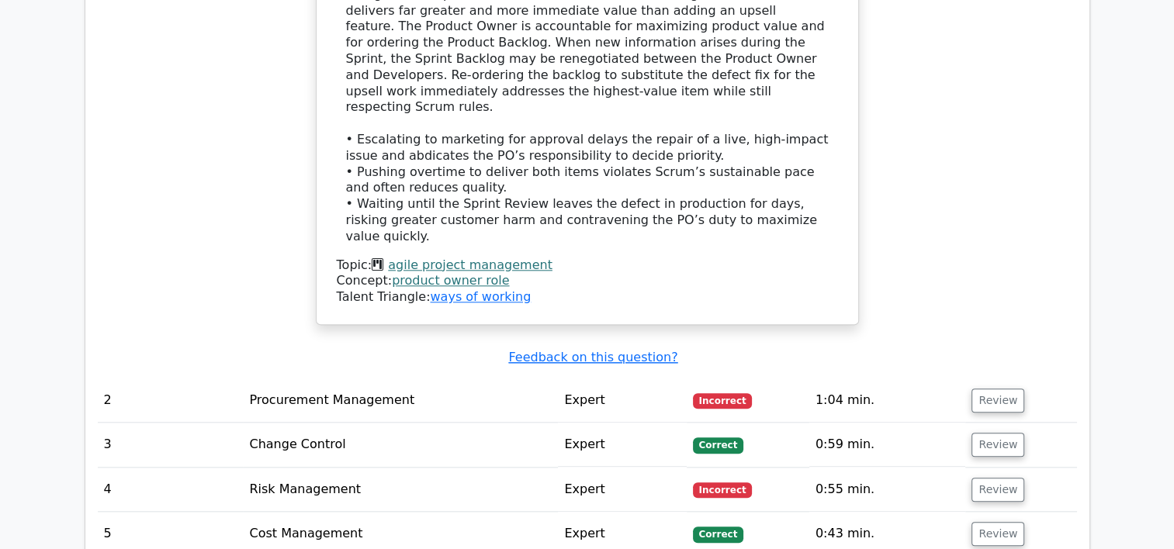
scroll to position [1602, 0]
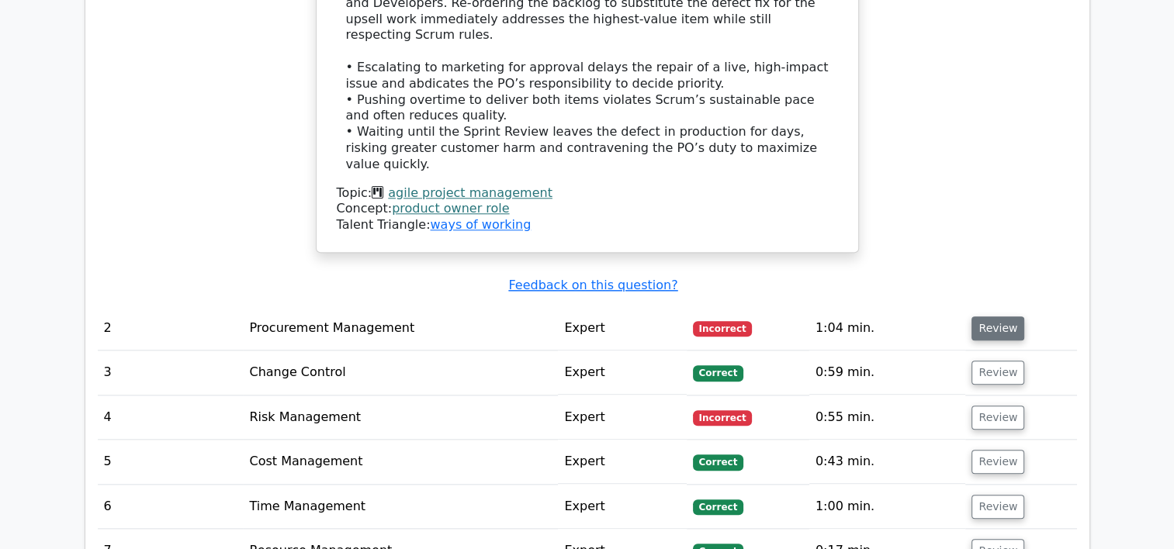
click at [989, 317] on button "Review" at bounding box center [998, 329] width 53 height 24
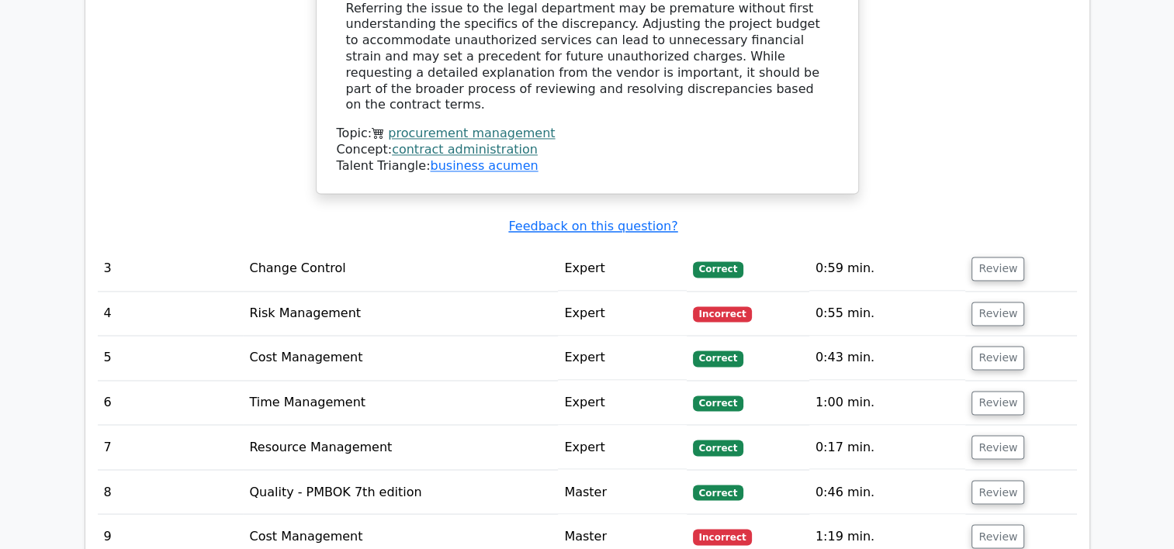
scroll to position [2503, 0]
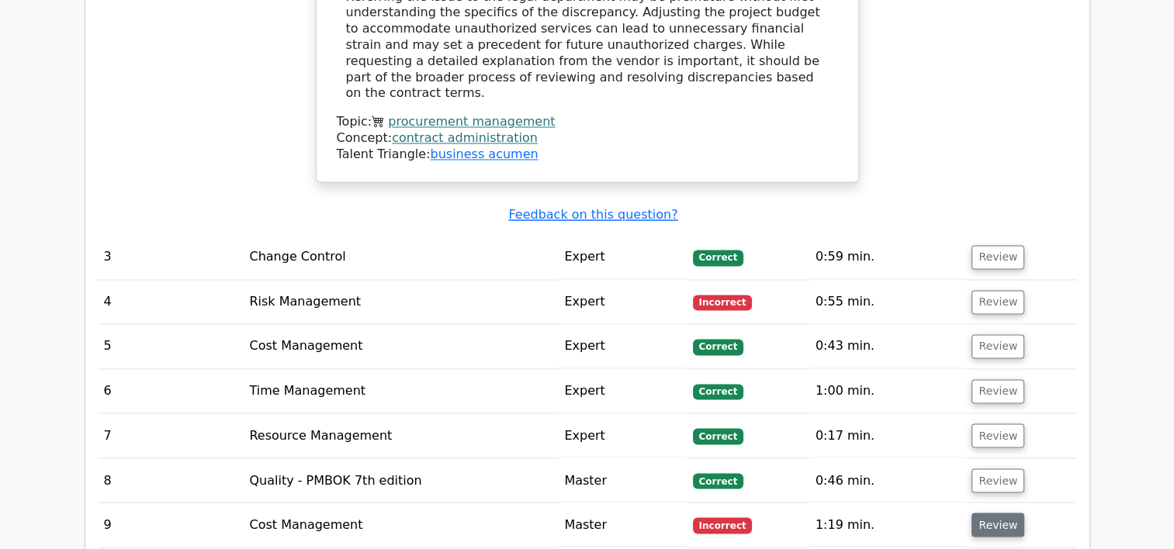
click at [992, 513] on button "Review" at bounding box center [998, 525] width 53 height 24
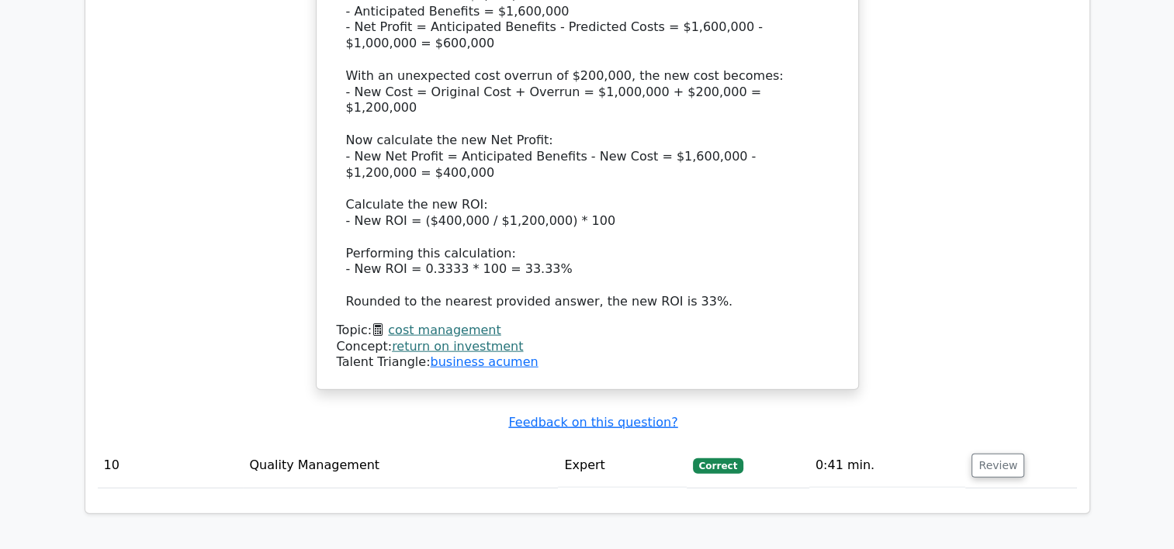
scroll to position [3662, 0]
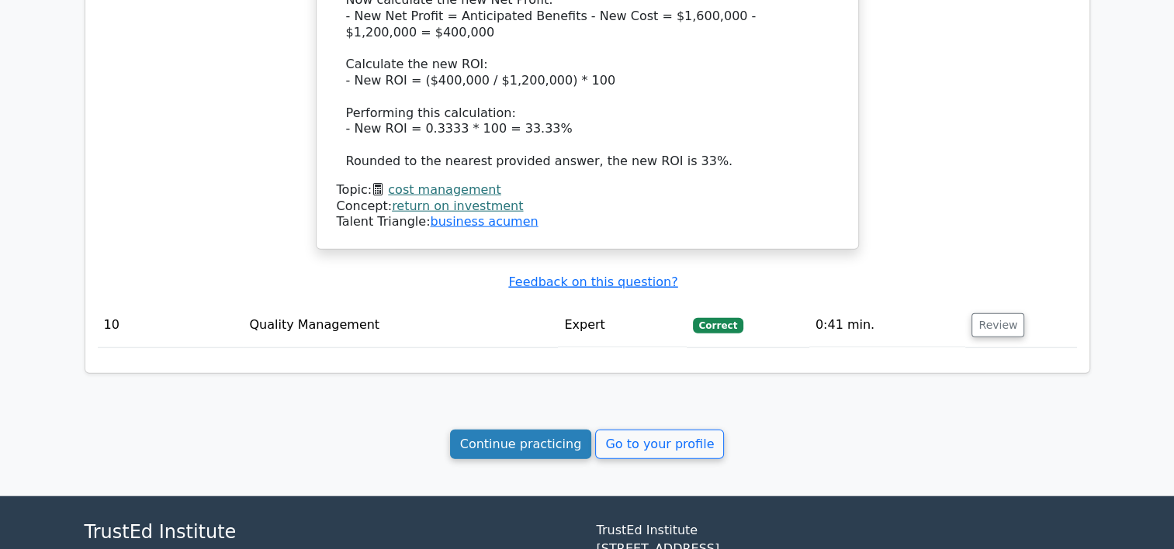
click at [544, 430] on link "Continue practicing" at bounding box center [521, 444] width 142 height 29
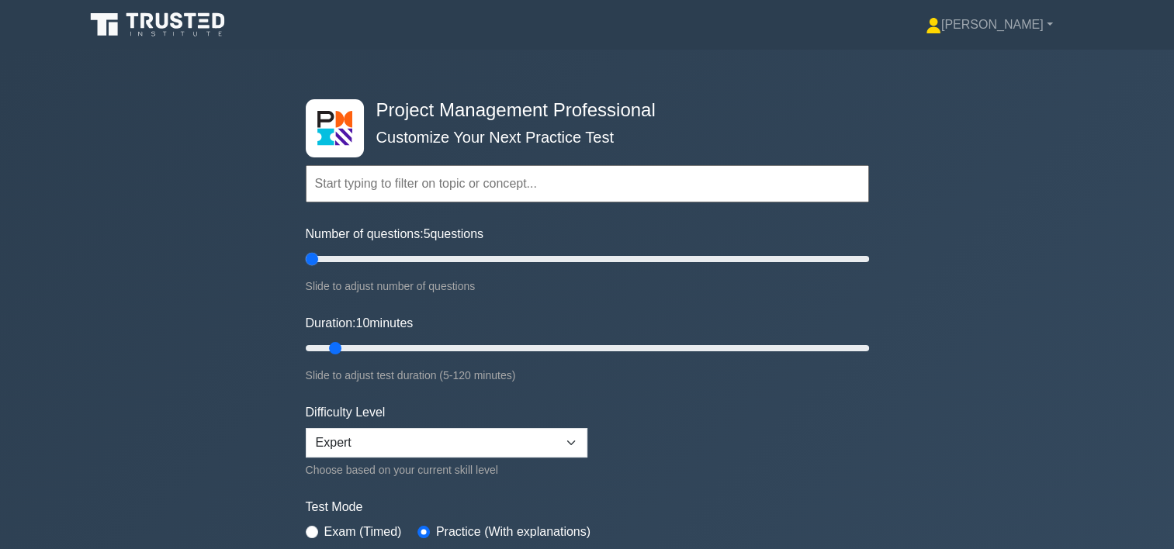
drag, startPoint x: 318, startPoint y: 255, endPoint x: 310, endPoint y: 256, distance: 8.6
type input "5"
click at [310, 256] on input "Number of questions: 5 questions" at bounding box center [587, 259] width 563 height 19
drag, startPoint x: 331, startPoint y: 341, endPoint x: 306, endPoint y: 345, distance: 25.0
type input "5"
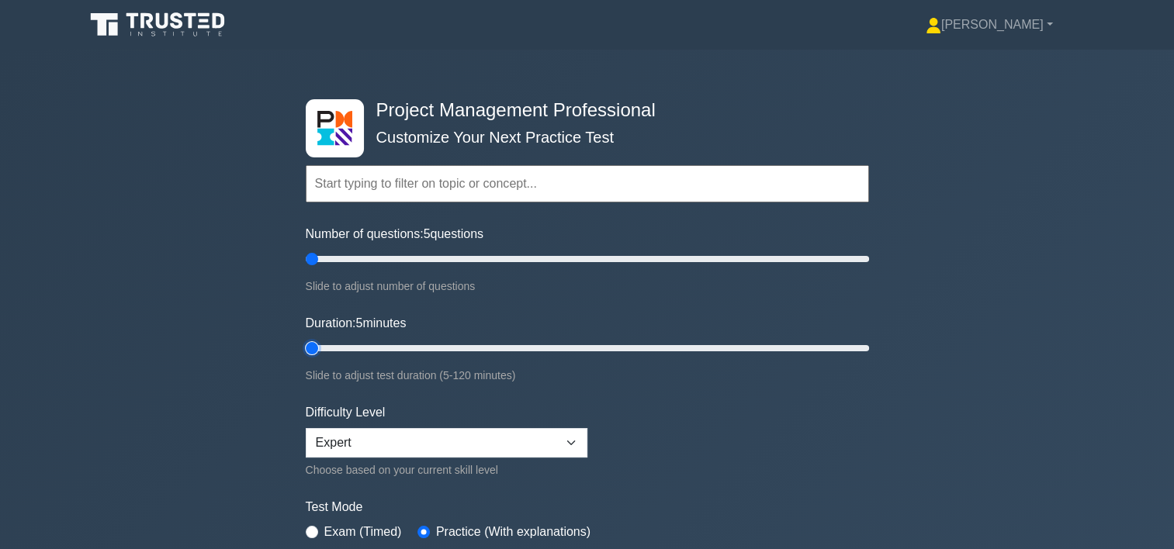
click at [306, 345] on input "Duration: 5 minutes" at bounding box center [587, 348] width 563 height 19
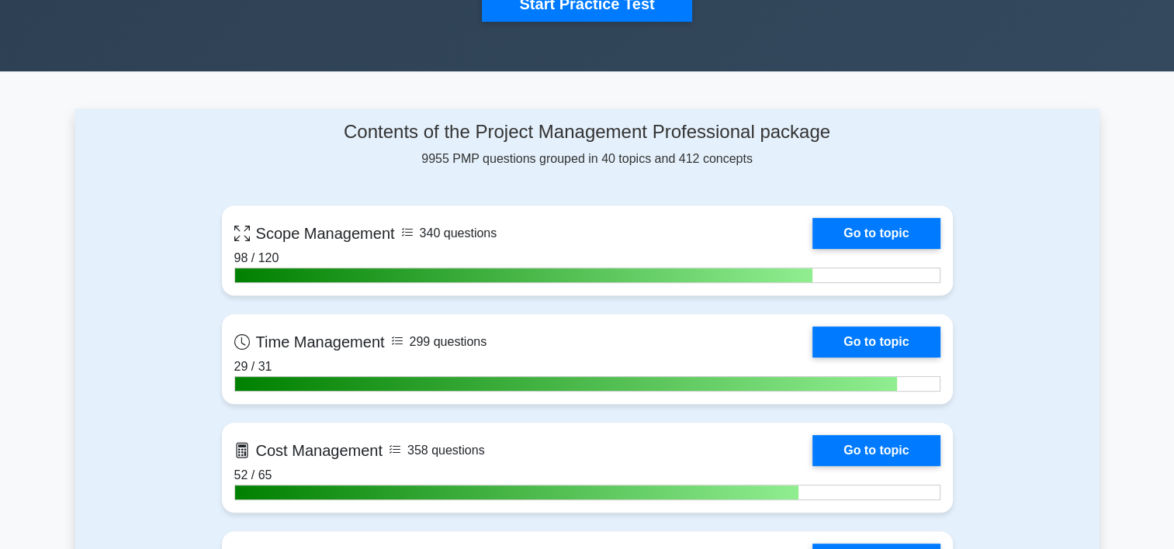
scroll to position [475, 0]
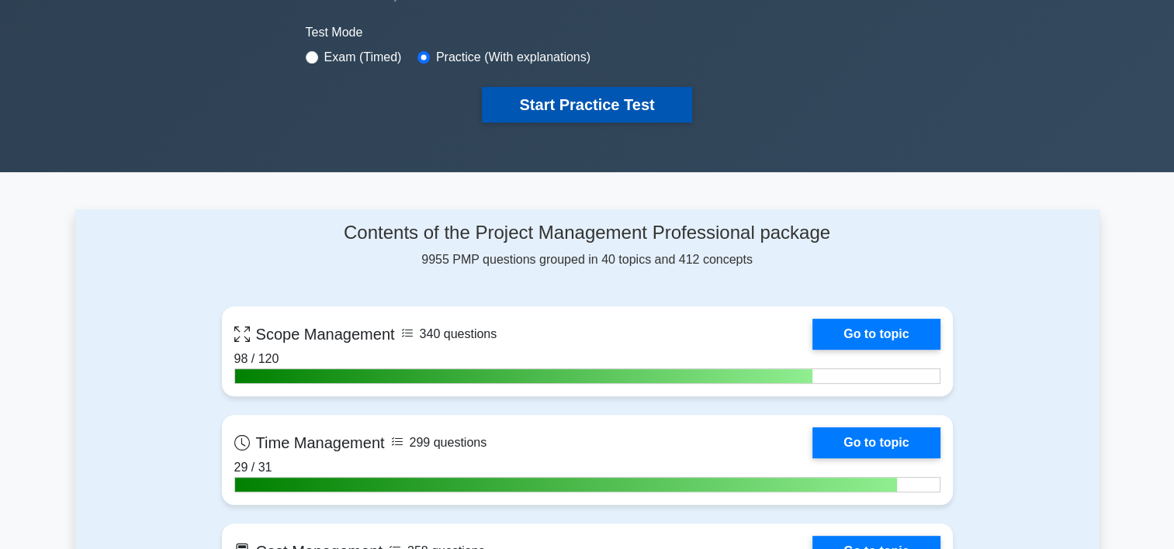
click at [644, 95] on button "Start Practice Test" at bounding box center [587, 105] width 210 height 36
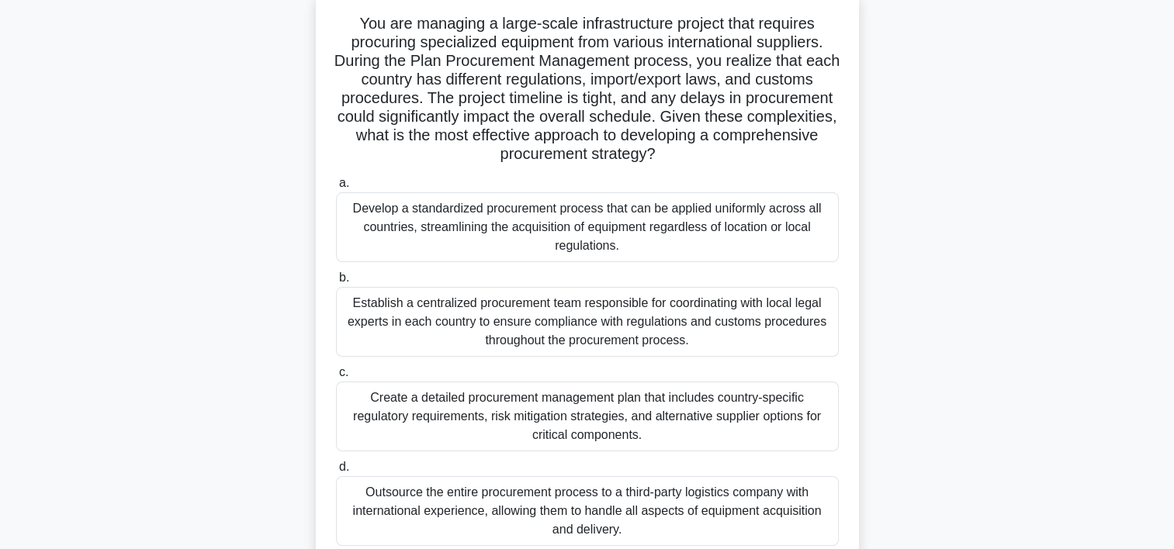
scroll to position [101, 0]
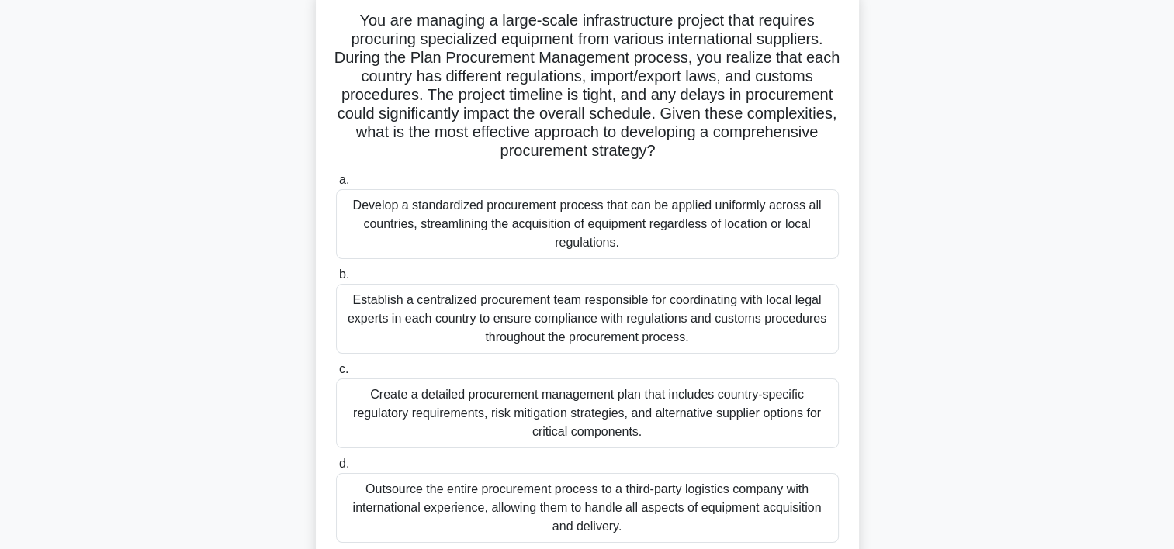
click at [792, 227] on div "Develop a standardized procurement process that can be applied uniformly across…" at bounding box center [587, 224] width 503 height 70
click at [336, 185] on input "a. Develop a standardized procurement process that can be applied uniformly acr…" at bounding box center [336, 180] width 0 height 10
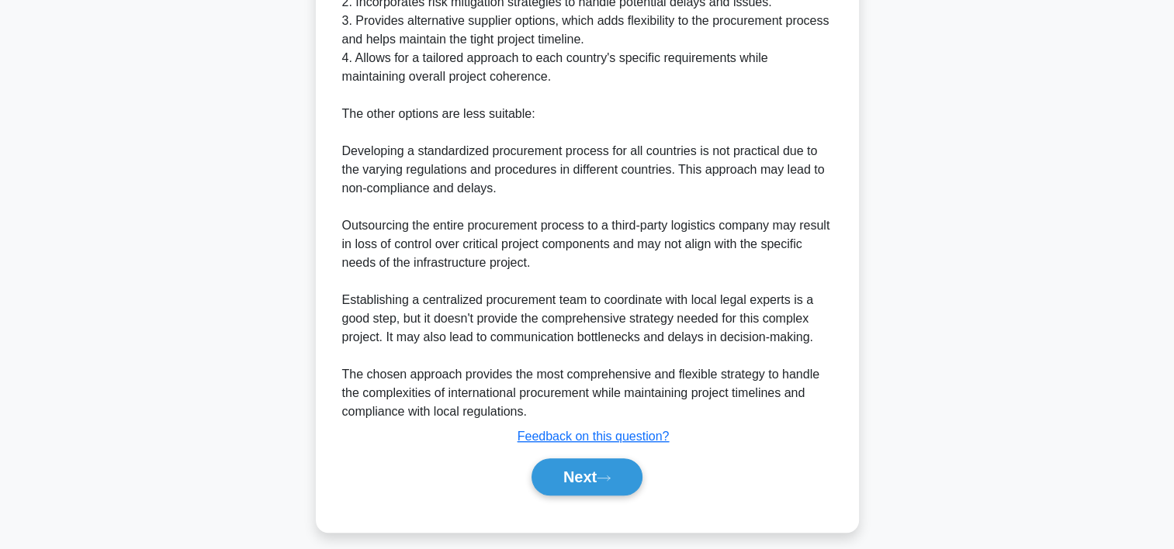
scroll to position [873, 0]
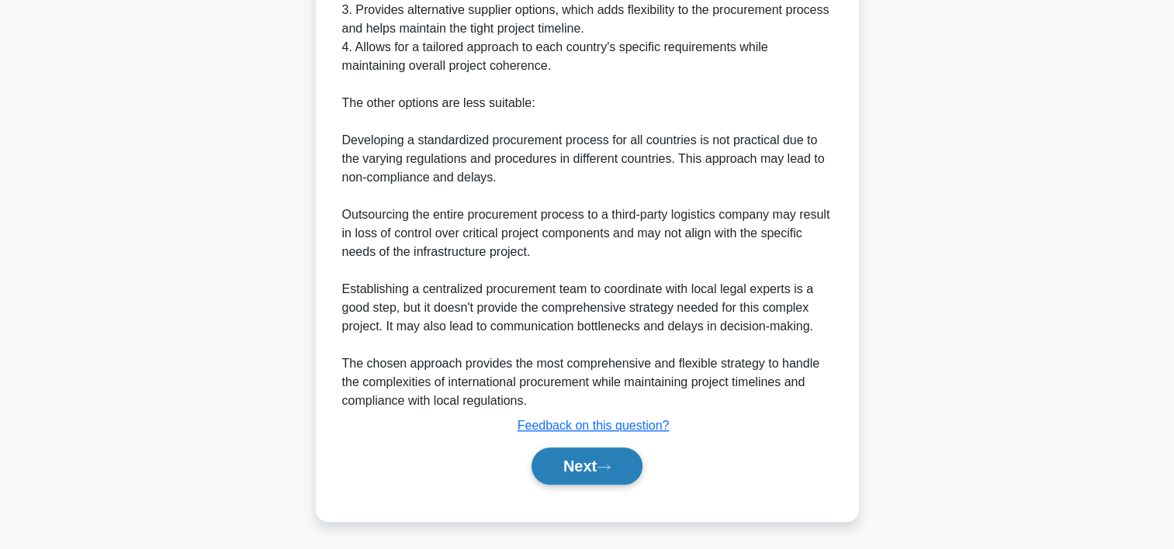
click at [583, 462] on button "Next" at bounding box center [587, 466] width 111 height 37
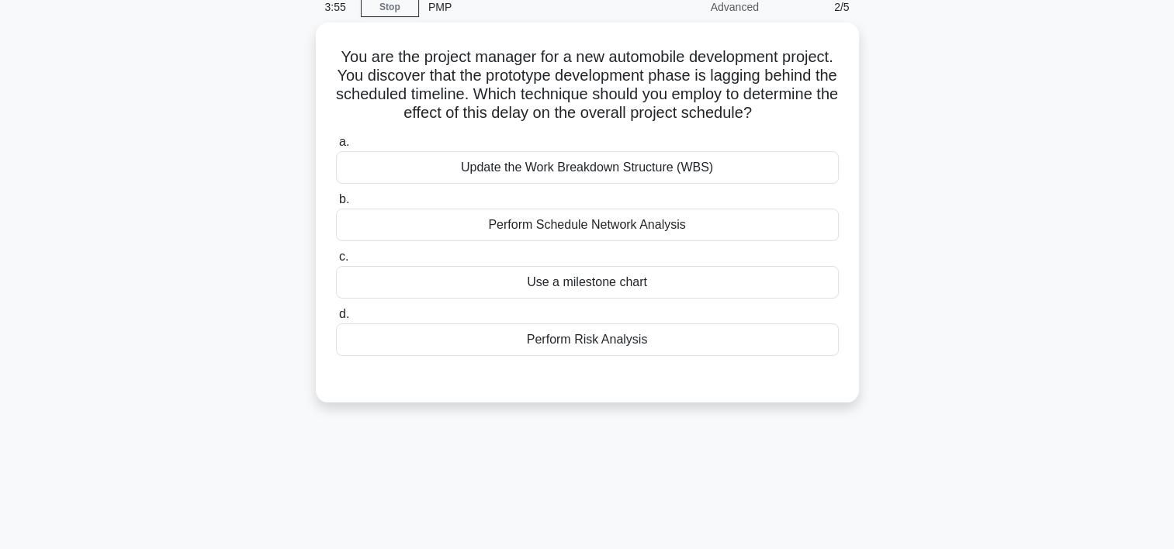
scroll to position [63, 0]
click at [671, 225] on div "Perform Schedule Network Analysis" at bounding box center [587, 226] width 503 height 33
click at [336, 206] on input "b. Perform Schedule Network Analysis" at bounding box center [336, 201] width 0 height 10
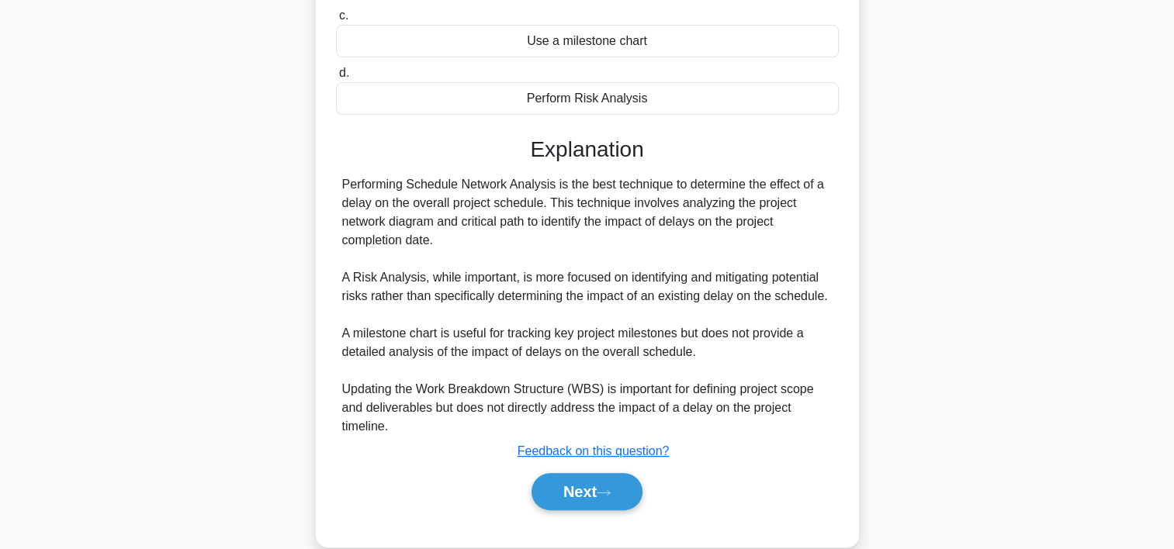
scroll to position [332, 0]
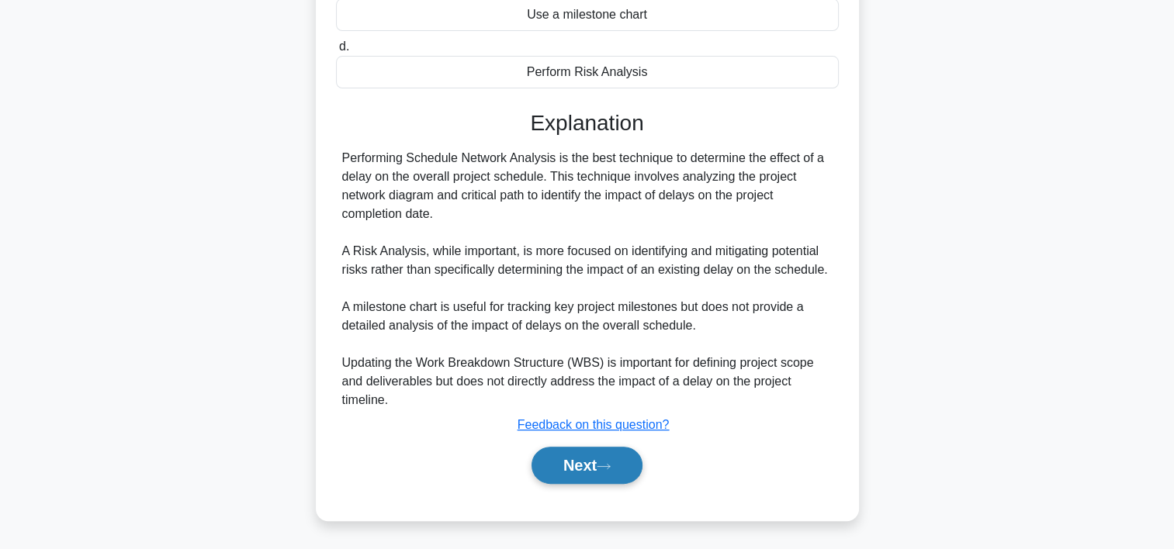
click at [578, 473] on button "Next" at bounding box center [587, 465] width 111 height 37
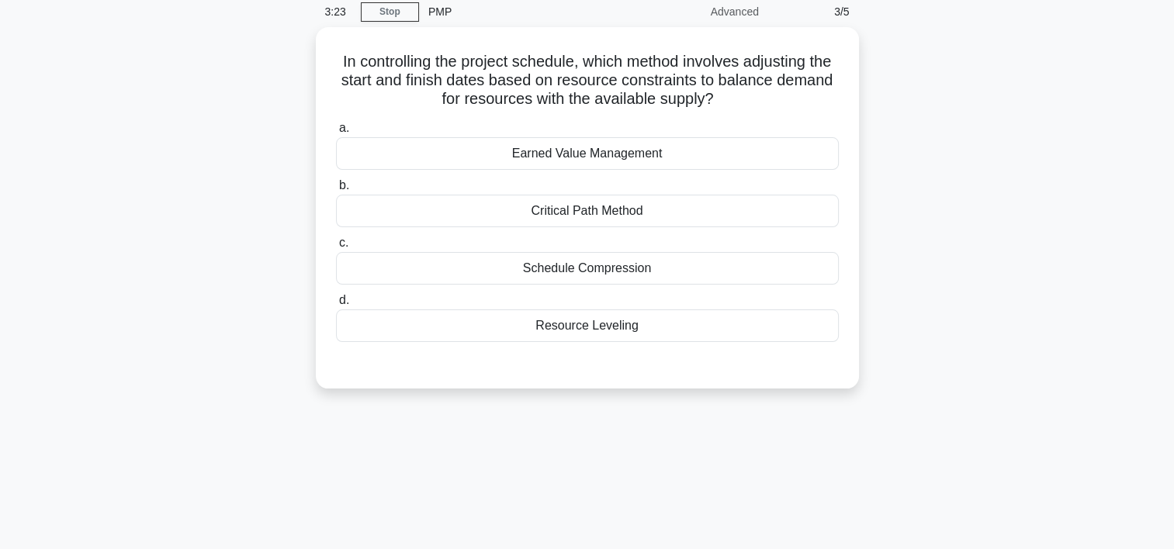
scroll to position [58, 0]
click at [660, 320] on div "Resource Leveling" at bounding box center [587, 327] width 503 height 33
click at [336, 307] on input "d. Resource Leveling" at bounding box center [336, 302] width 0 height 10
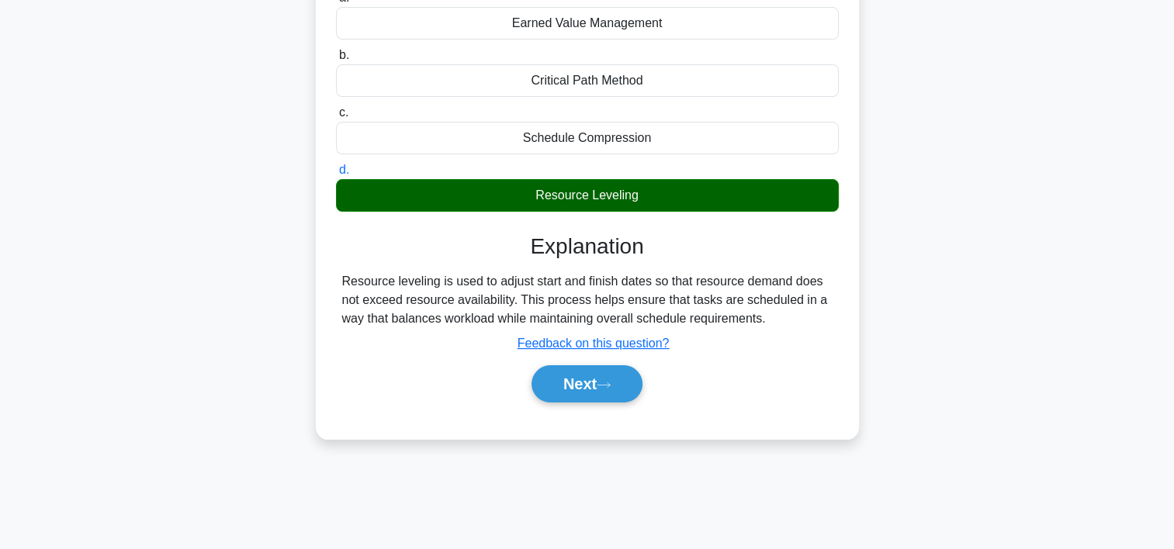
scroll to position [217, 0]
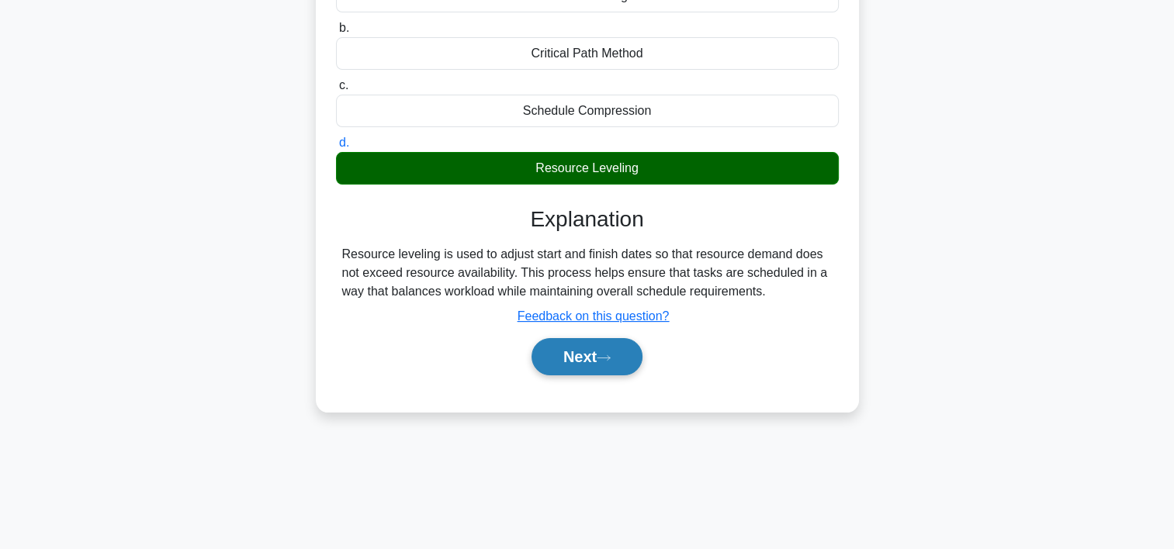
click at [602, 341] on button "Next" at bounding box center [587, 356] width 111 height 37
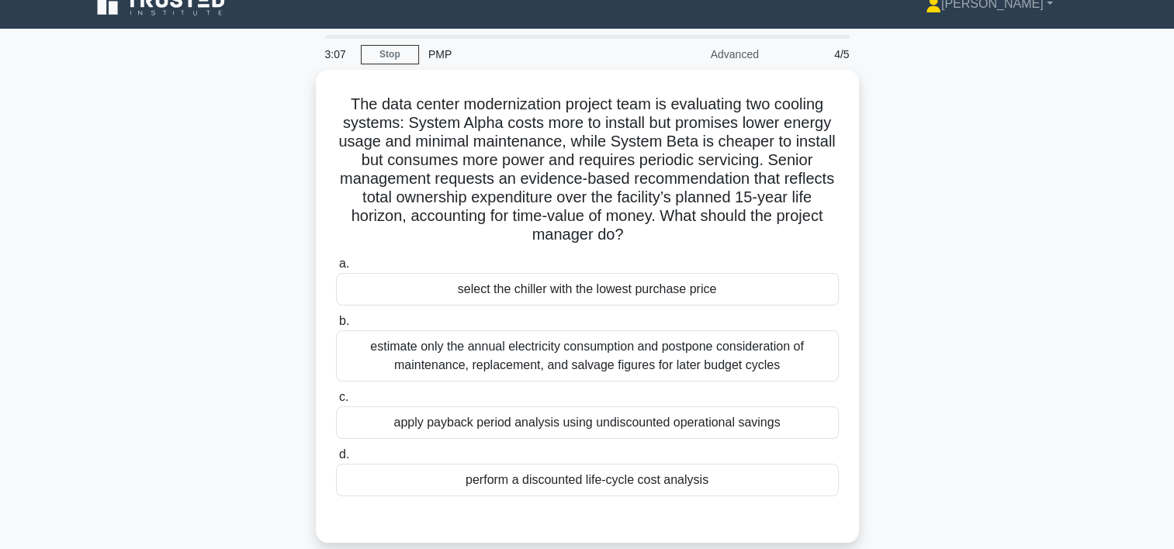
scroll to position [12, 0]
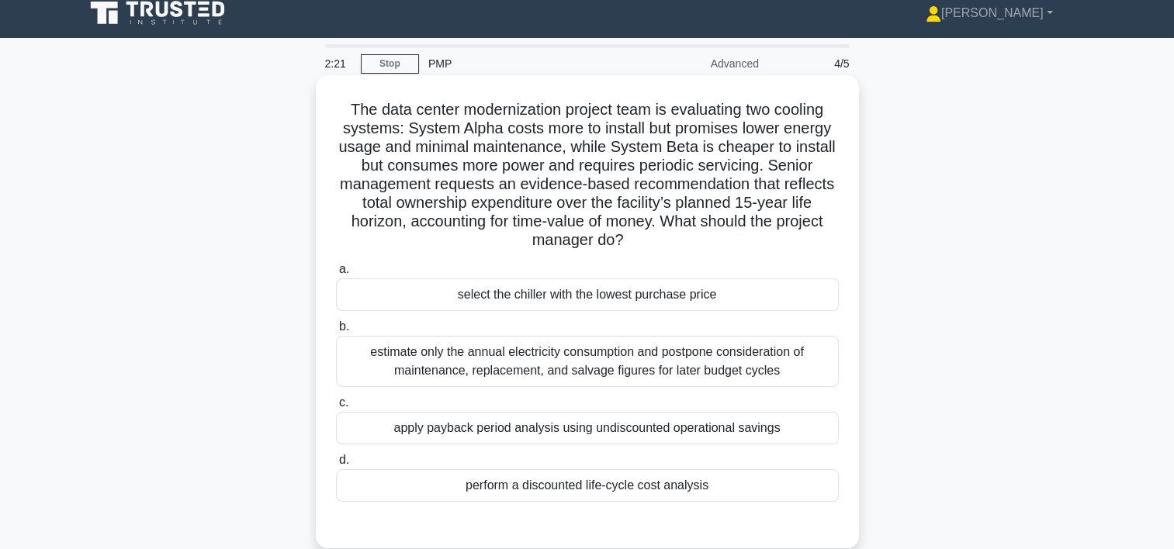
click at [617, 487] on div "perform a discounted life-cycle cost analysis" at bounding box center [587, 485] width 503 height 33
click at [336, 466] on input "d. perform a discounted life-cycle cost analysis" at bounding box center [336, 461] width 0 height 10
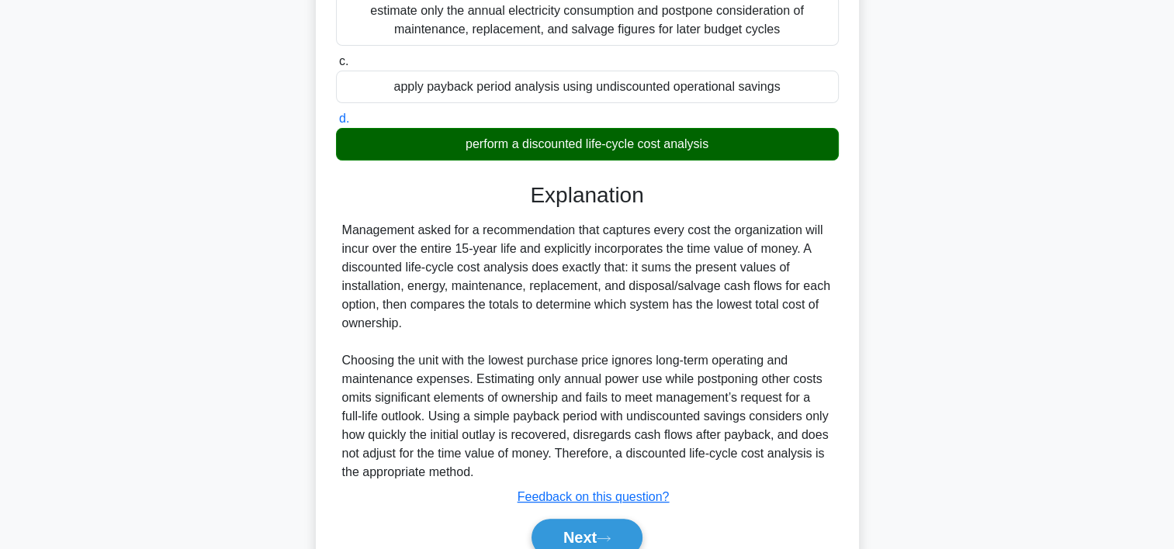
scroll to position [425, 0]
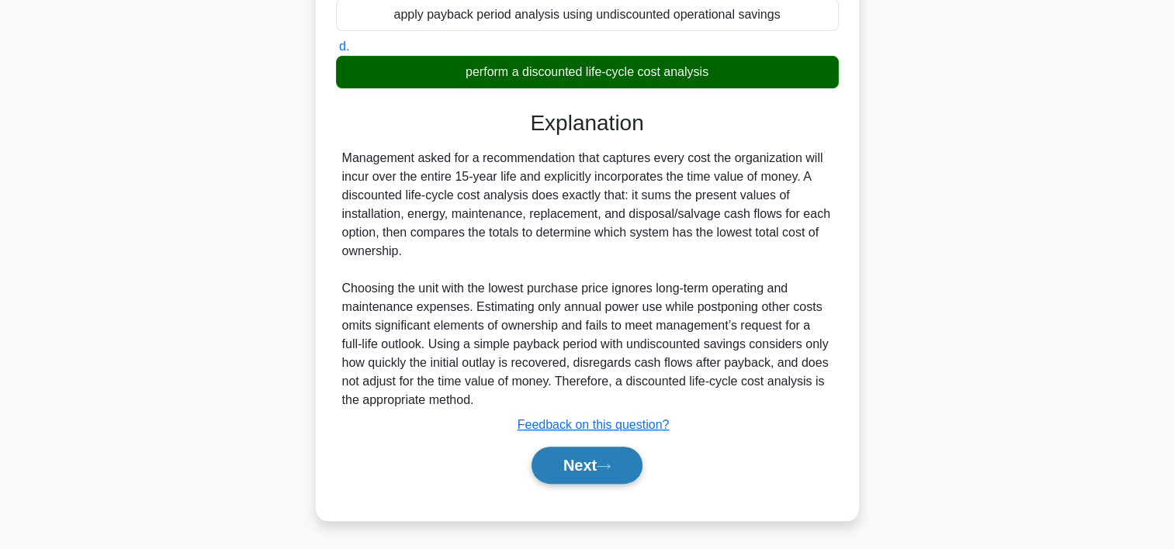
click at [611, 476] on button "Next" at bounding box center [587, 465] width 111 height 37
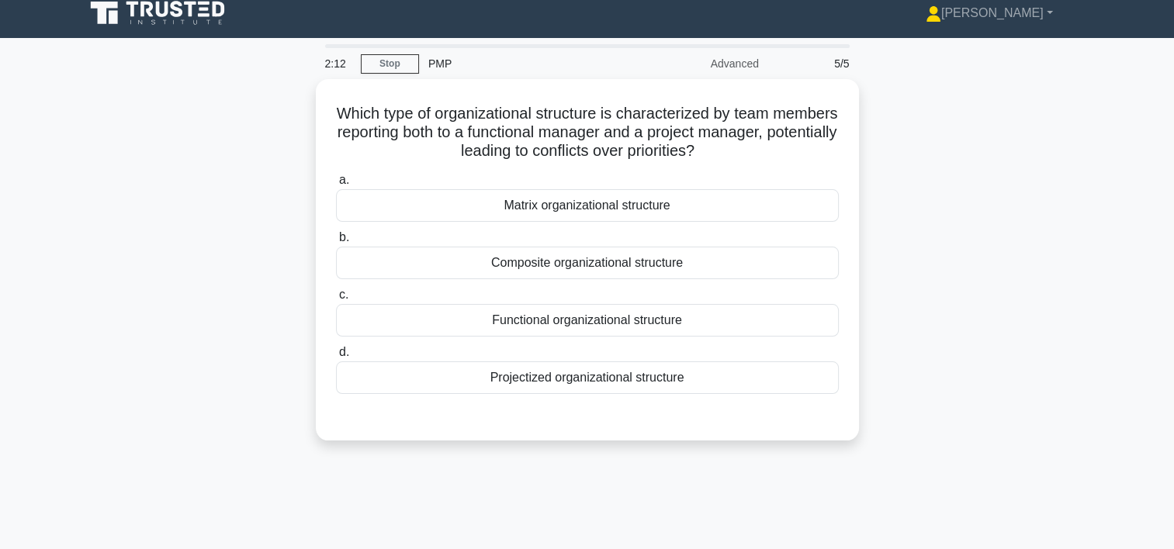
scroll to position [9, 0]
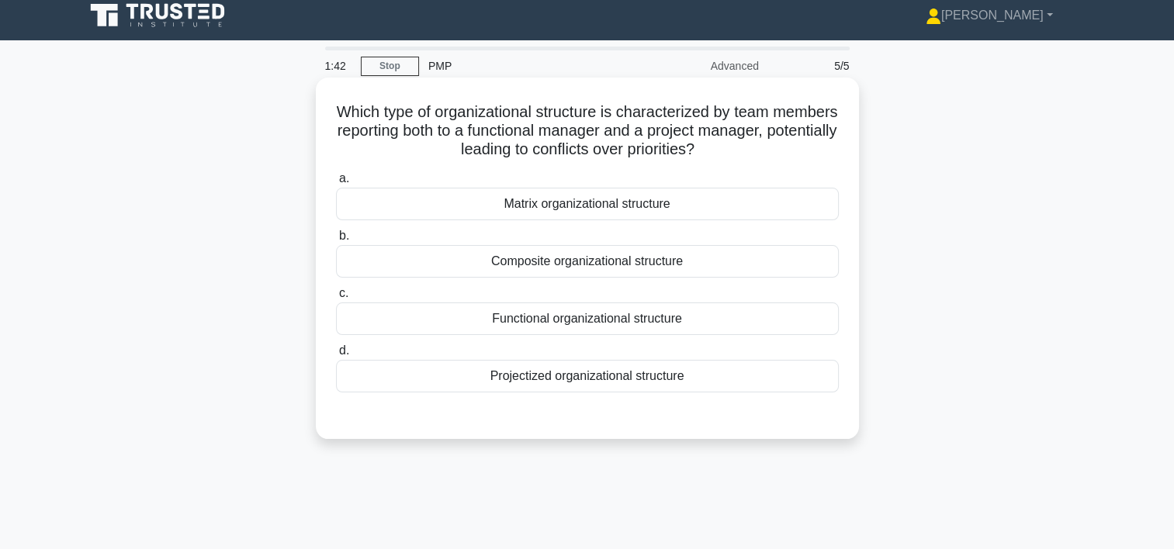
click at [553, 213] on div "Matrix organizational structure" at bounding box center [587, 204] width 503 height 33
click at [336, 184] on input "a. Matrix organizational structure" at bounding box center [336, 179] width 0 height 10
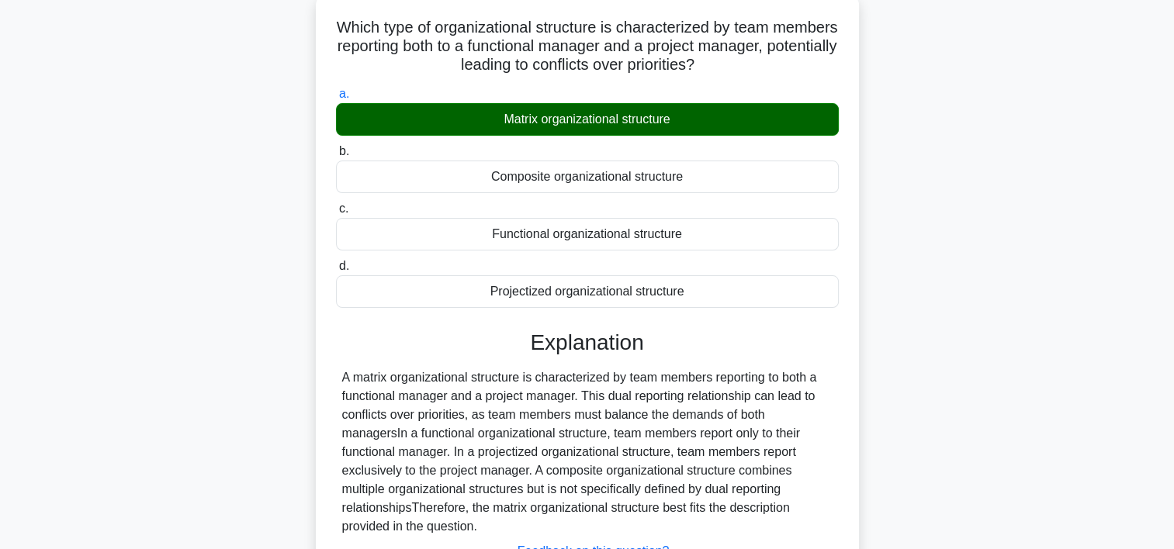
scroll to position [99, 0]
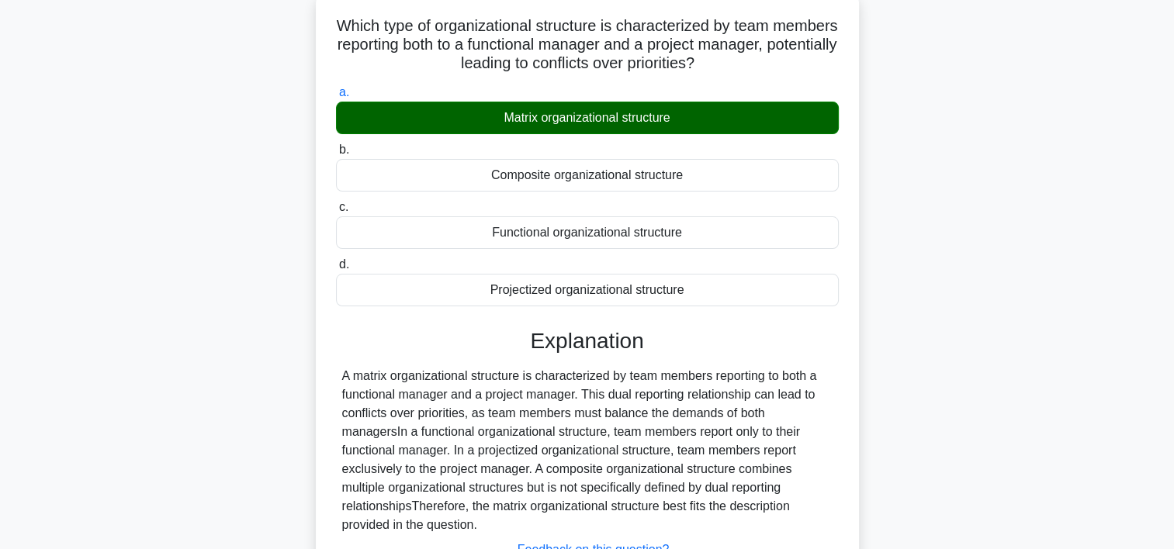
click at [1164, 196] on main "1:37 Stop PMP Advanced 5/5 Which type of organizational structure is characteri…" at bounding box center [587, 344] width 1174 height 788
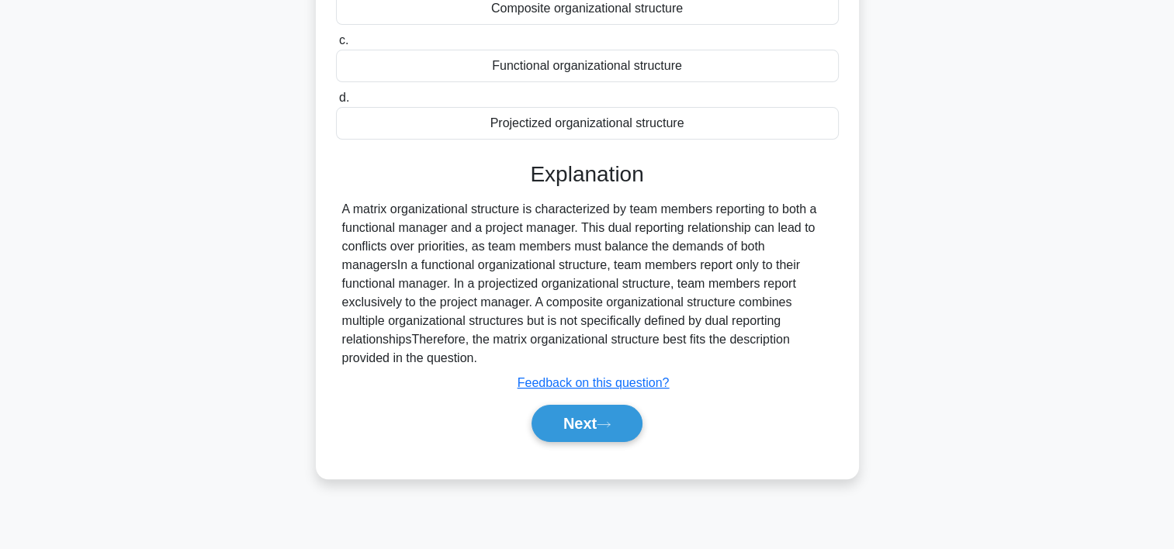
scroll to position [271, 0]
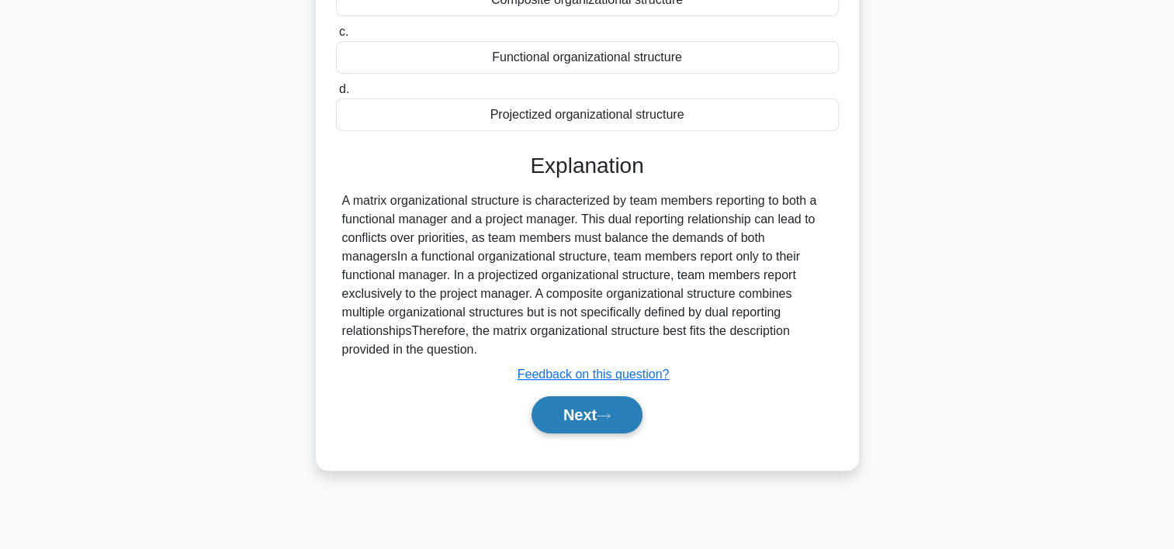
click at [571, 419] on button "Next" at bounding box center [587, 415] width 111 height 37
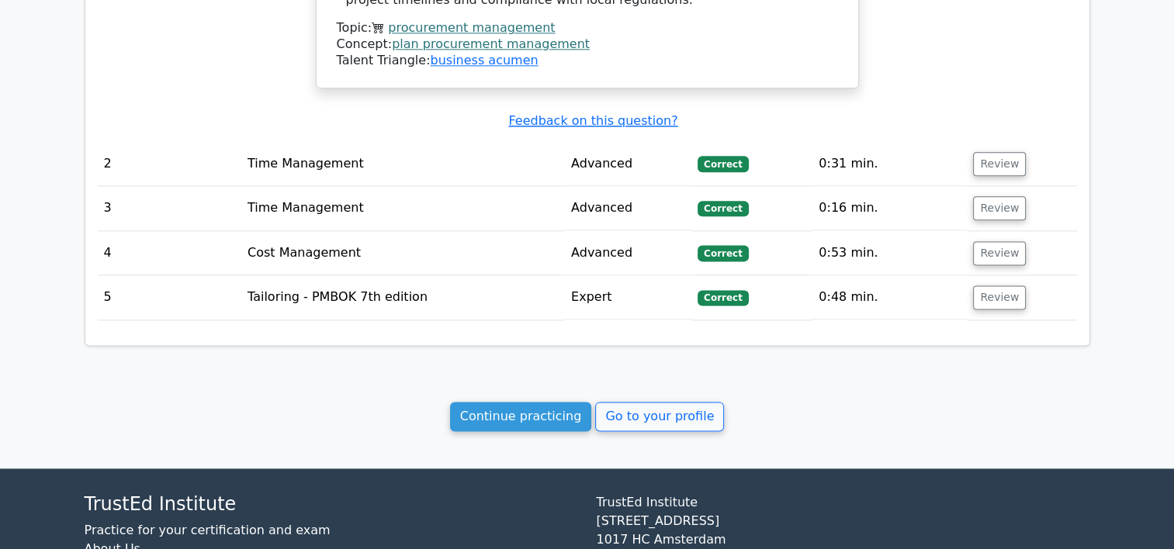
scroll to position [1968, 0]
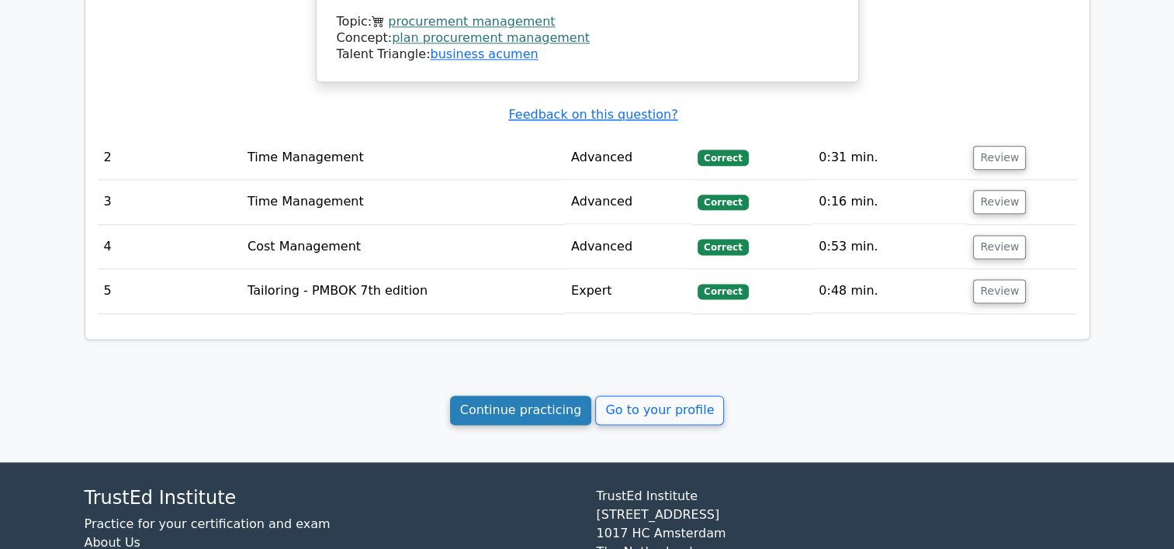
click at [494, 396] on link "Continue practicing" at bounding box center [521, 410] width 142 height 29
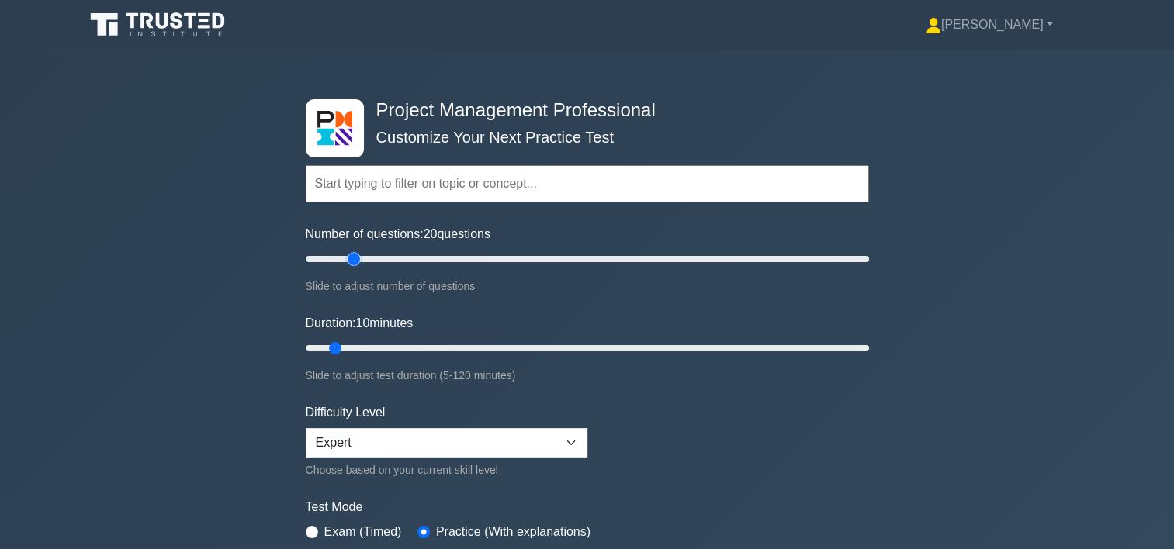
drag, startPoint x: 329, startPoint y: 262, endPoint x: 349, endPoint y: 263, distance: 20.2
type input "20"
click at [349, 263] on input "Number of questions: 20 questions" at bounding box center [587, 259] width 563 height 19
drag, startPoint x: 331, startPoint y: 344, endPoint x: 348, endPoint y: 345, distance: 16.3
click at [348, 345] on input "Duration: 15 minutes" at bounding box center [587, 348] width 563 height 19
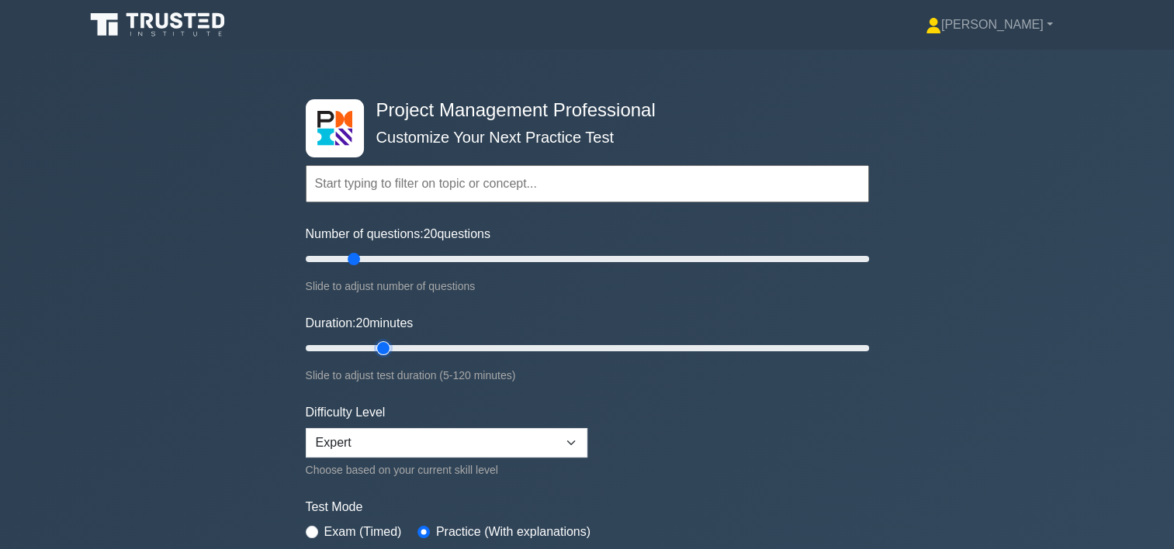
drag, startPoint x: 357, startPoint y: 344, endPoint x: 374, endPoint y: 346, distance: 17.2
type input "20"
click at [374, 346] on input "Duration: 20 minutes" at bounding box center [587, 348] width 563 height 19
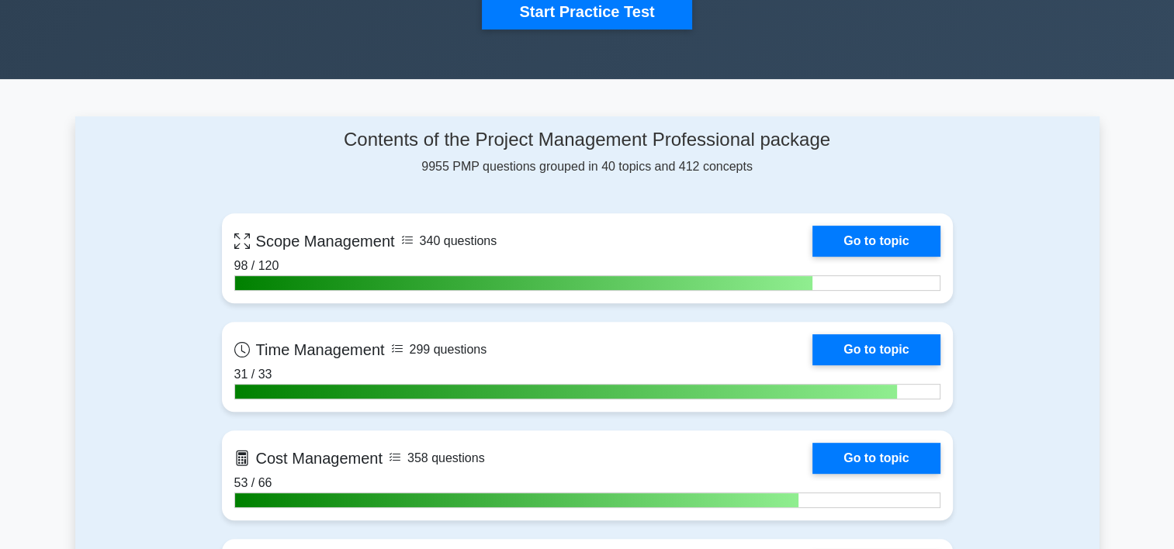
scroll to position [468, 0]
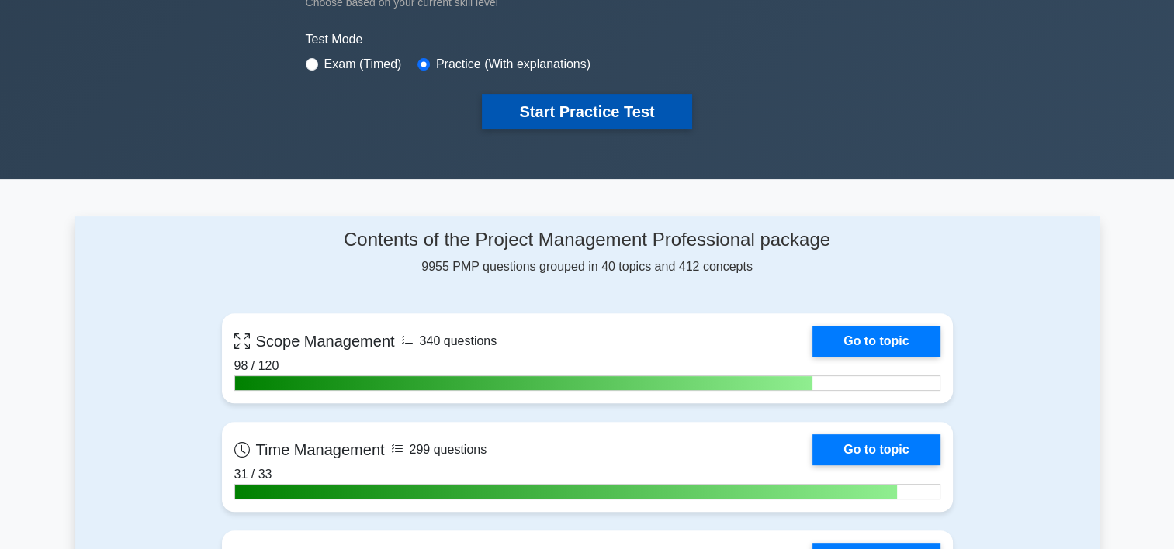
click at [655, 106] on button "Start Practice Test" at bounding box center [587, 112] width 210 height 36
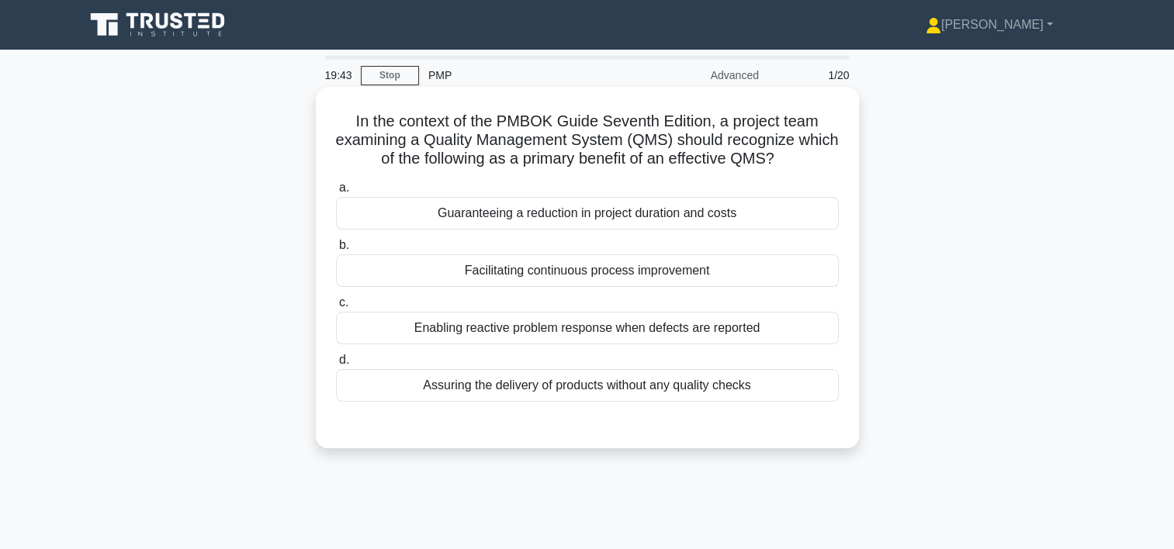
click at [692, 271] on div "Facilitating continuous process improvement" at bounding box center [587, 271] width 503 height 33
click at [336, 251] on input "b. Facilitating continuous process improvement" at bounding box center [336, 246] width 0 height 10
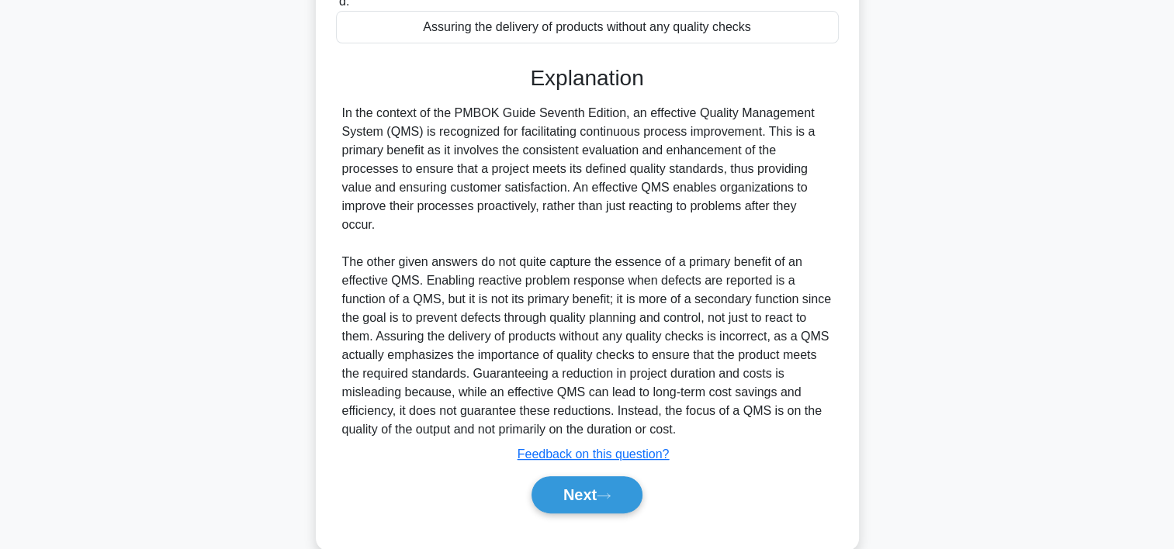
scroll to position [388, 0]
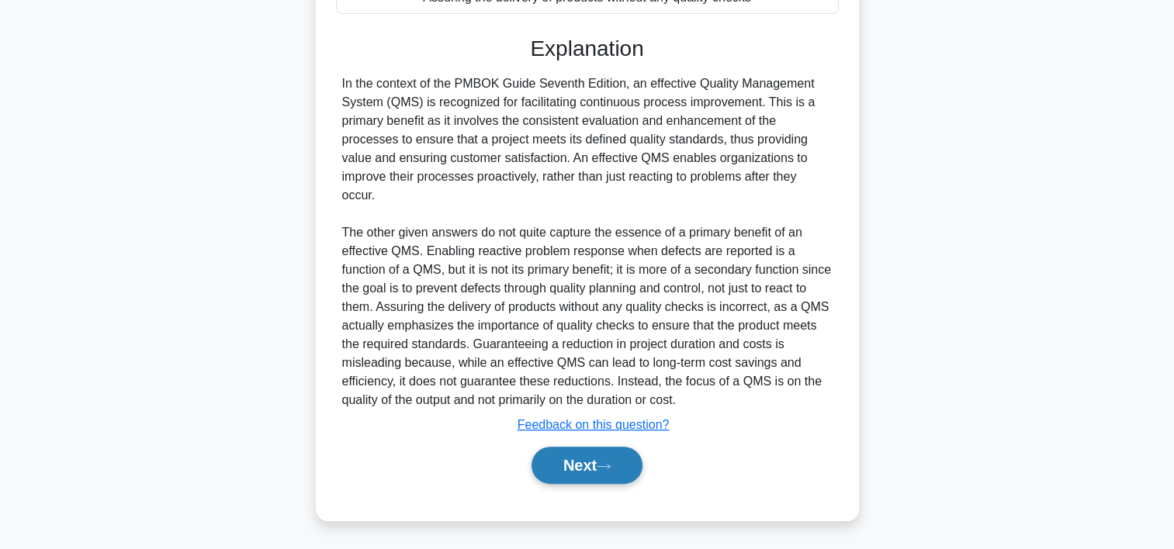
click at [618, 453] on button "Next" at bounding box center [587, 465] width 111 height 37
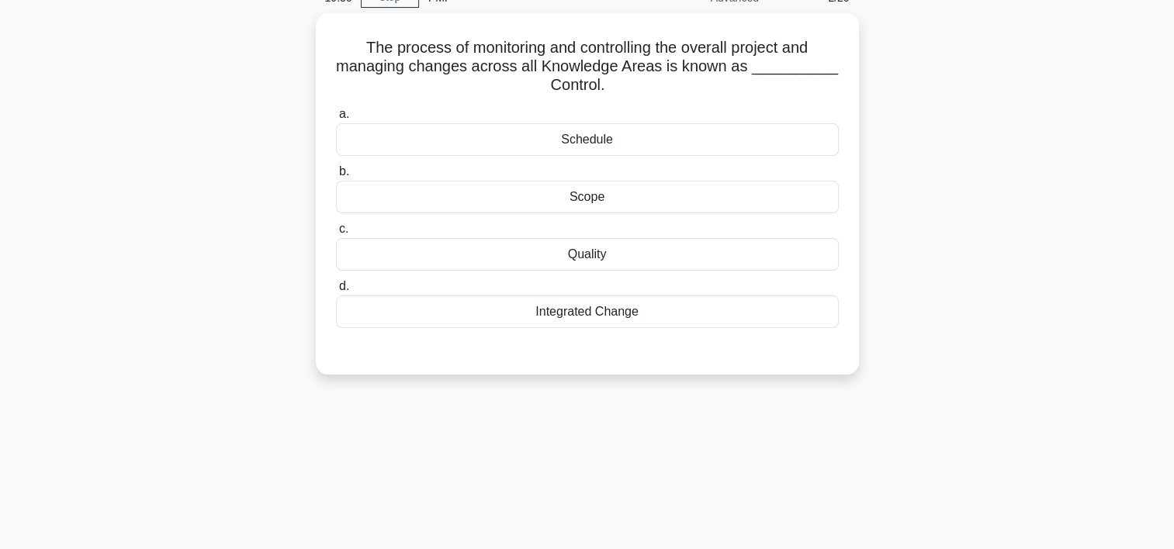
scroll to position [74, 0]
click at [617, 311] on div "Integrated Change" at bounding box center [587, 311] width 503 height 33
click at [336, 291] on input "d. Integrated Change" at bounding box center [336, 286] width 0 height 10
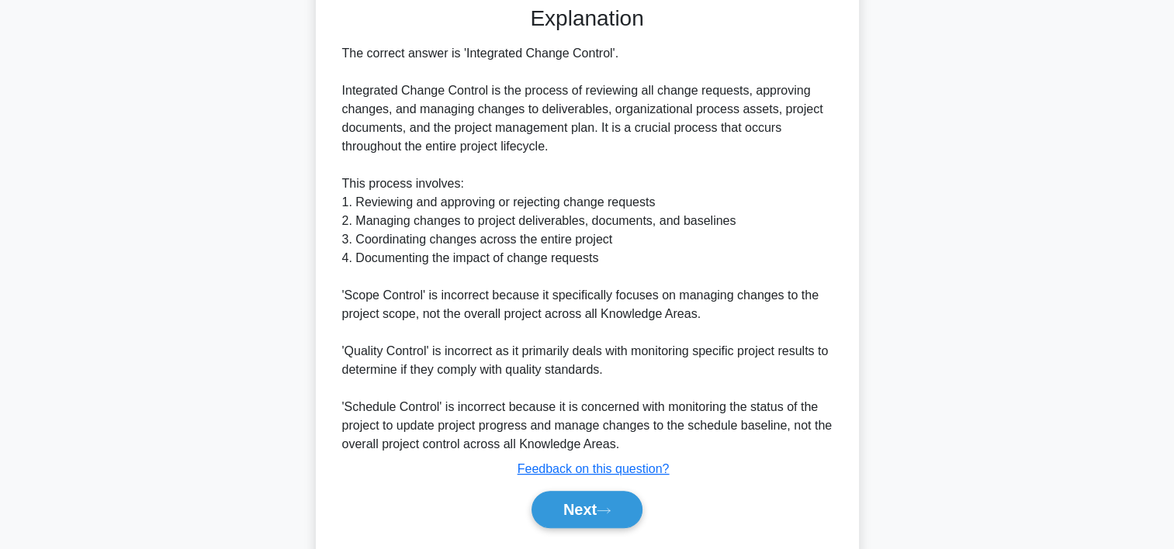
scroll to position [462, 0]
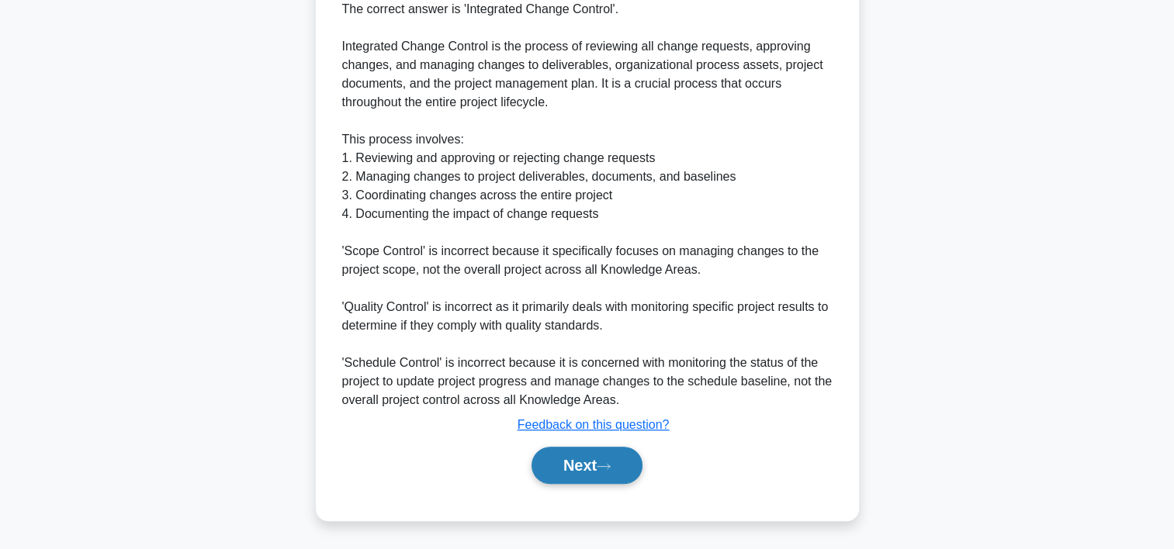
click at [625, 459] on button "Next" at bounding box center [587, 465] width 111 height 37
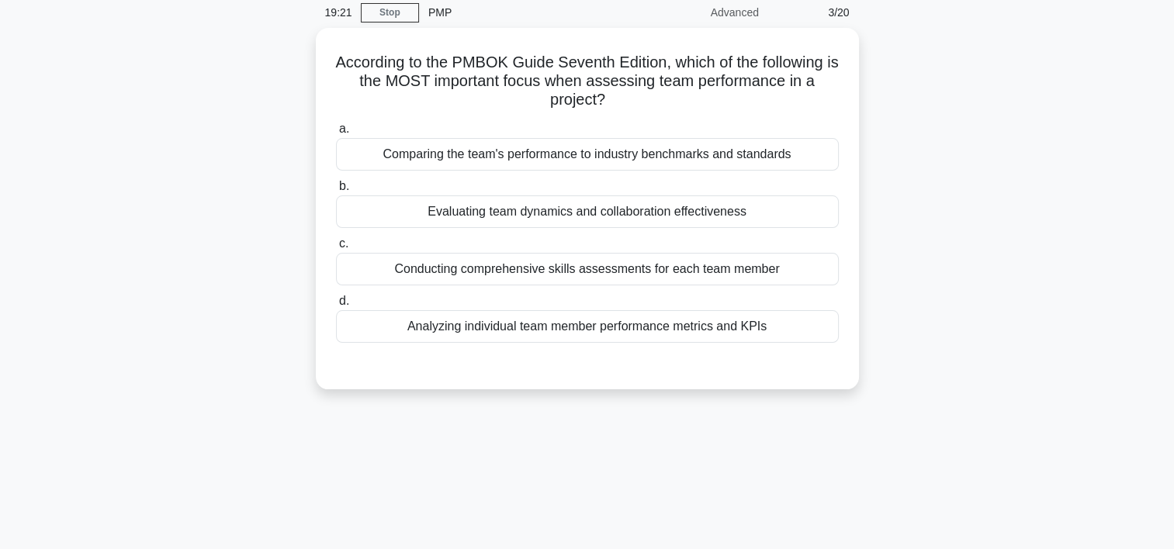
scroll to position [40, 0]
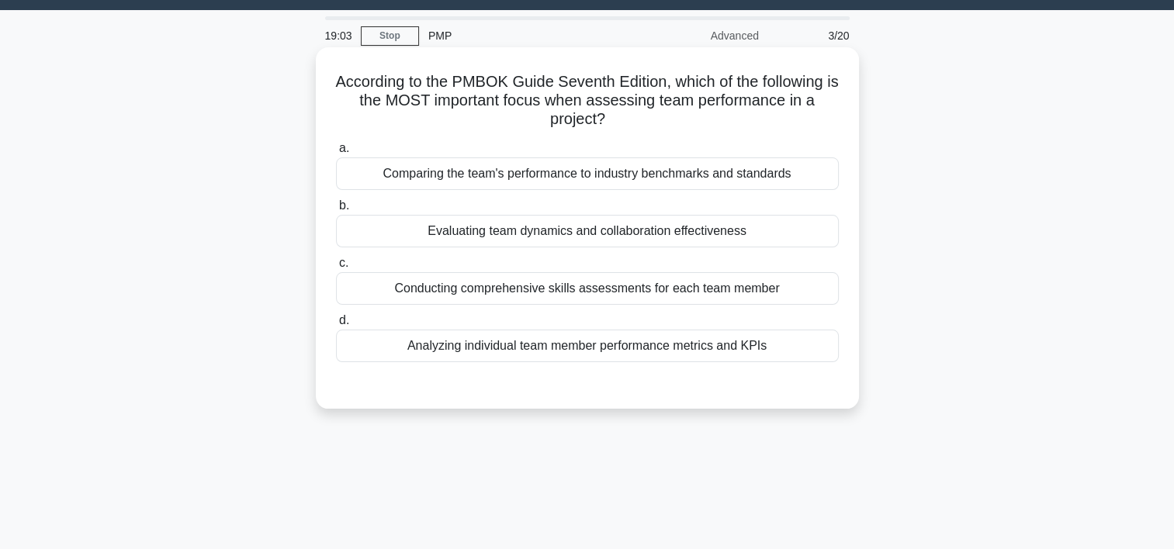
click at [702, 233] on div "Evaluating team dynamics and collaboration effectiveness" at bounding box center [587, 231] width 503 height 33
click at [336, 211] on input "b. Evaluating team dynamics and collaboration effectiveness" at bounding box center [336, 206] width 0 height 10
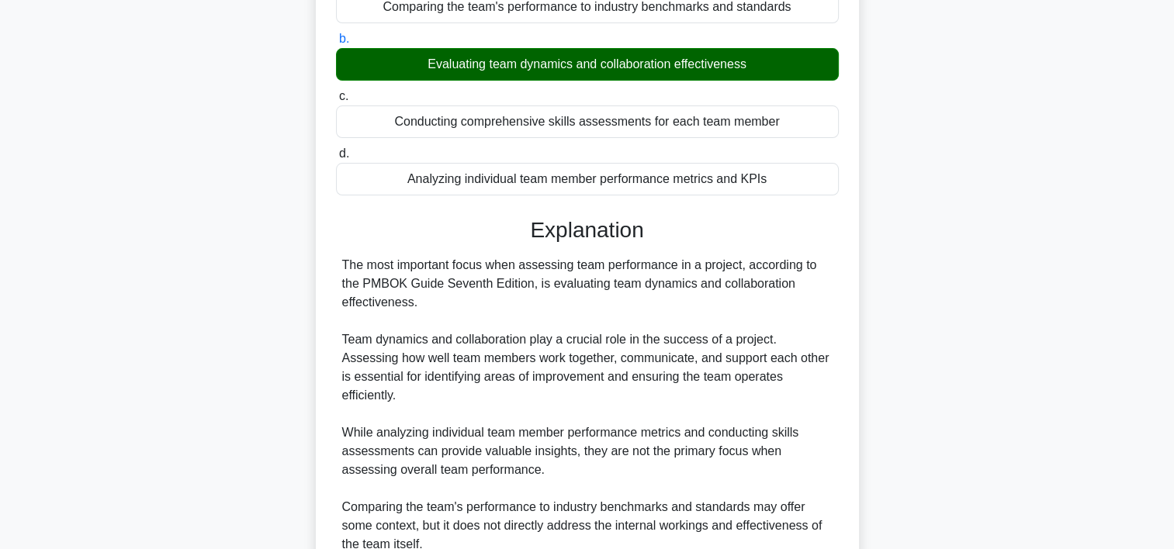
scroll to position [332, 0]
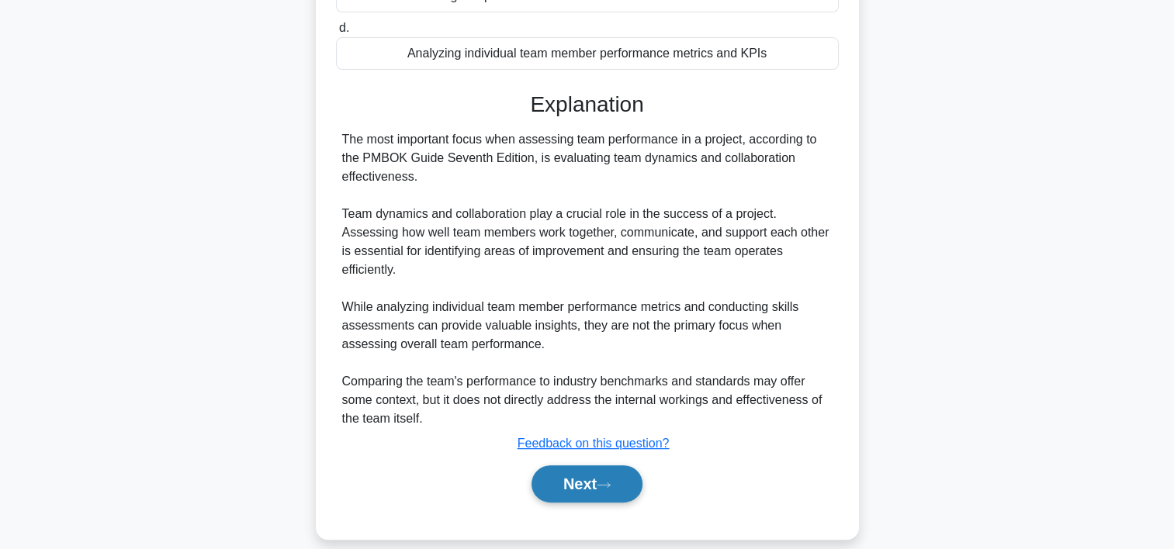
click at [603, 466] on button "Next" at bounding box center [587, 484] width 111 height 37
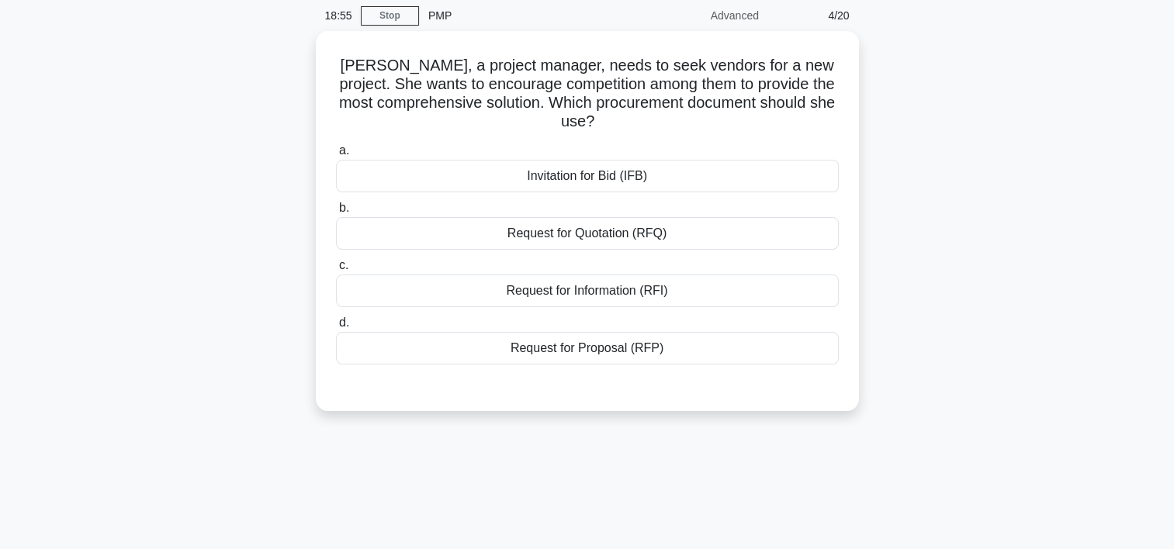
scroll to position [56, 0]
click at [622, 348] on div "Request for Proposal (RFP)" at bounding box center [587, 348] width 503 height 33
click at [336, 328] on input "d. Request for Proposal (RFP)" at bounding box center [336, 323] width 0 height 10
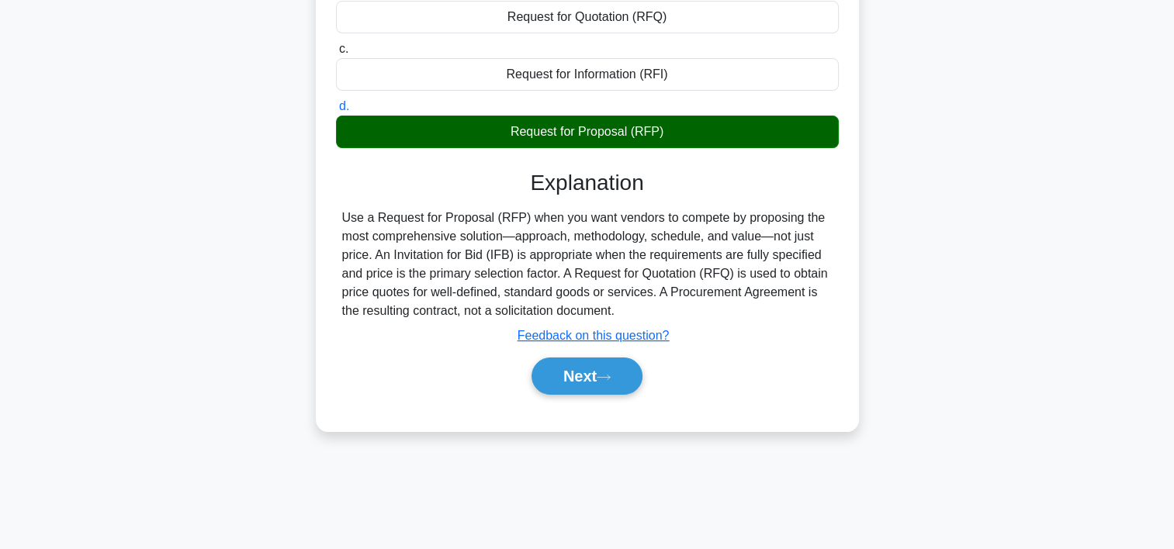
scroll to position [289, 0]
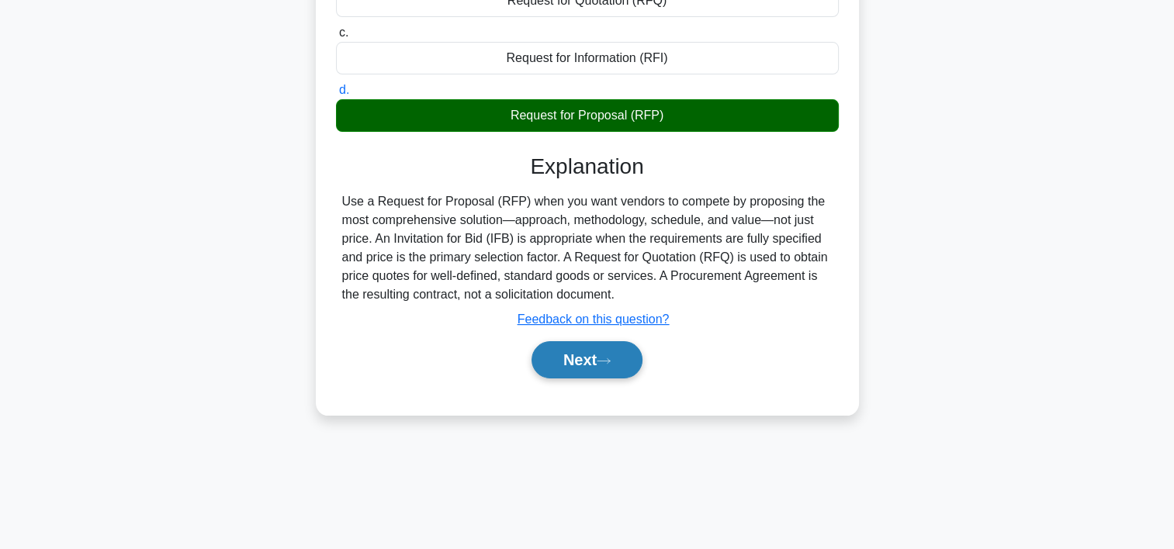
click at [611, 357] on icon at bounding box center [604, 361] width 14 height 9
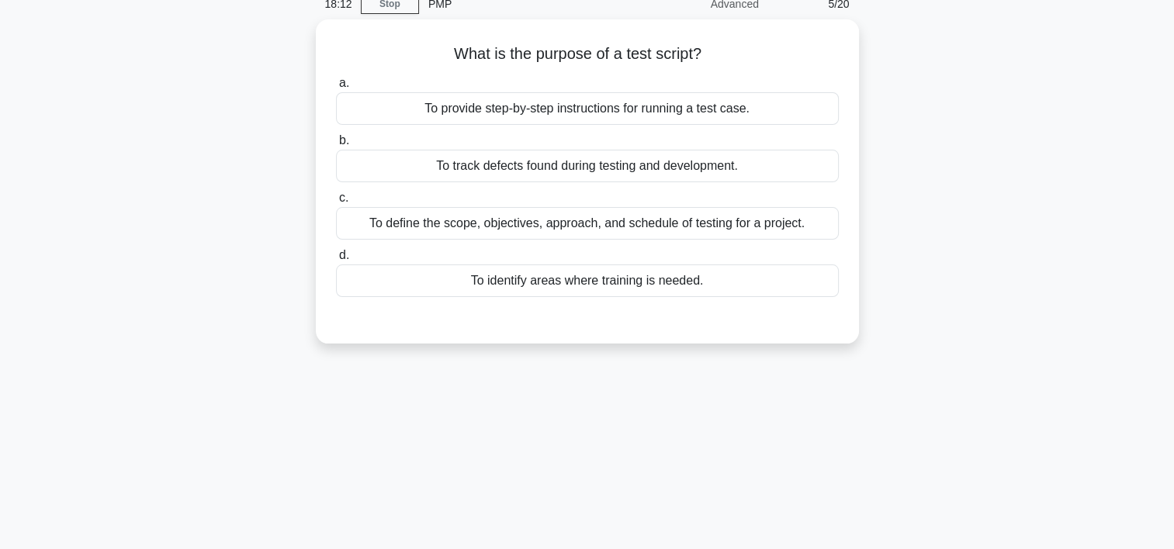
scroll to position [37, 0]
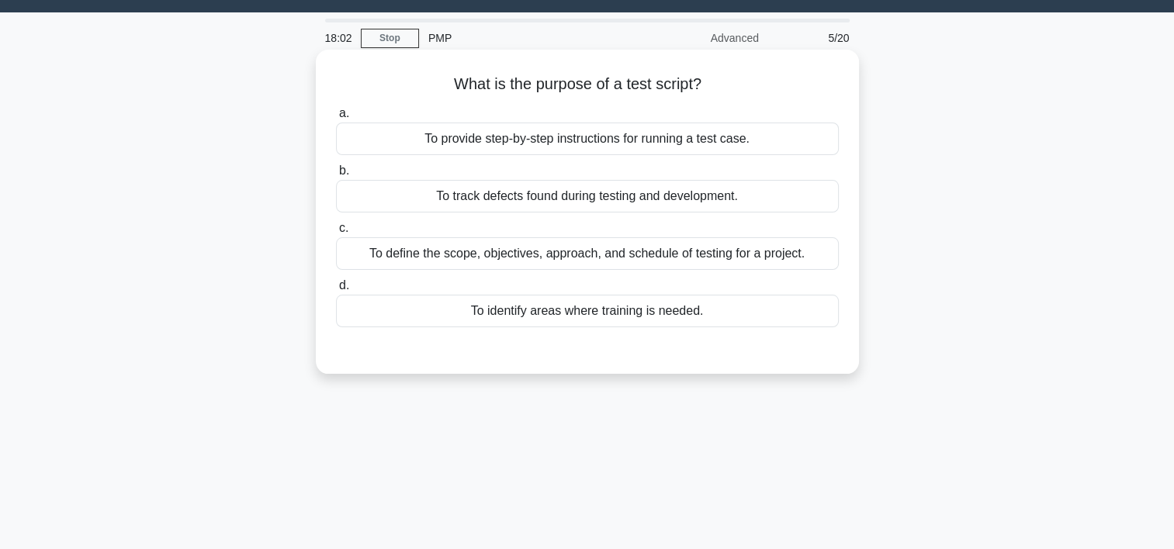
click at [667, 137] on div "To provide step-by-step instructions for running a test case." at bounding box center [587, 139] width 503 height 33
click at [336, 119] on input "a. To provide step-by-step instructions for running a test case." at bounding box center [336, 114] width 0 height 10
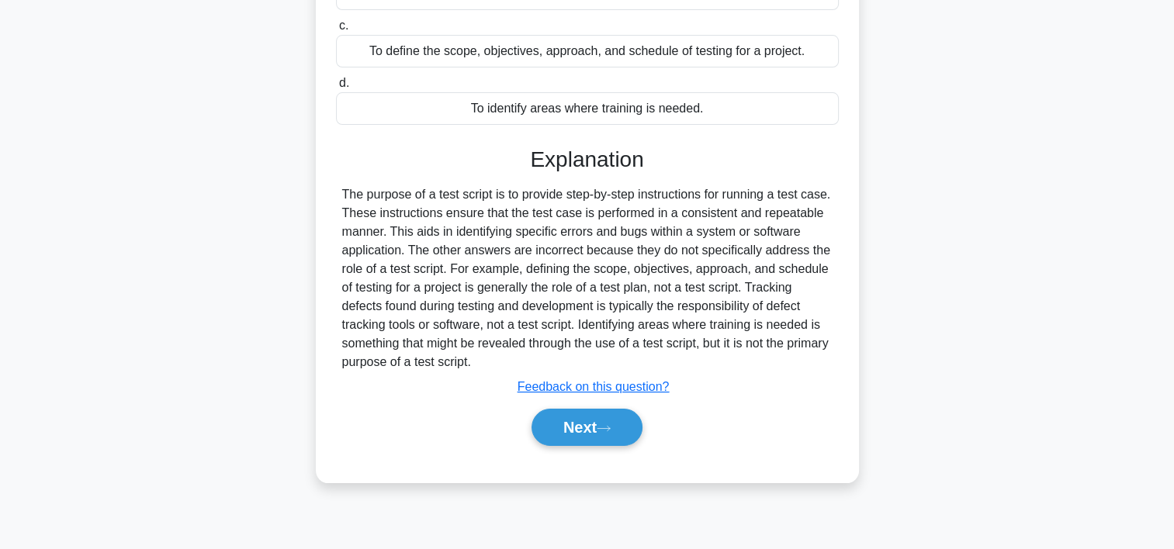
scroll to position [289, 0]
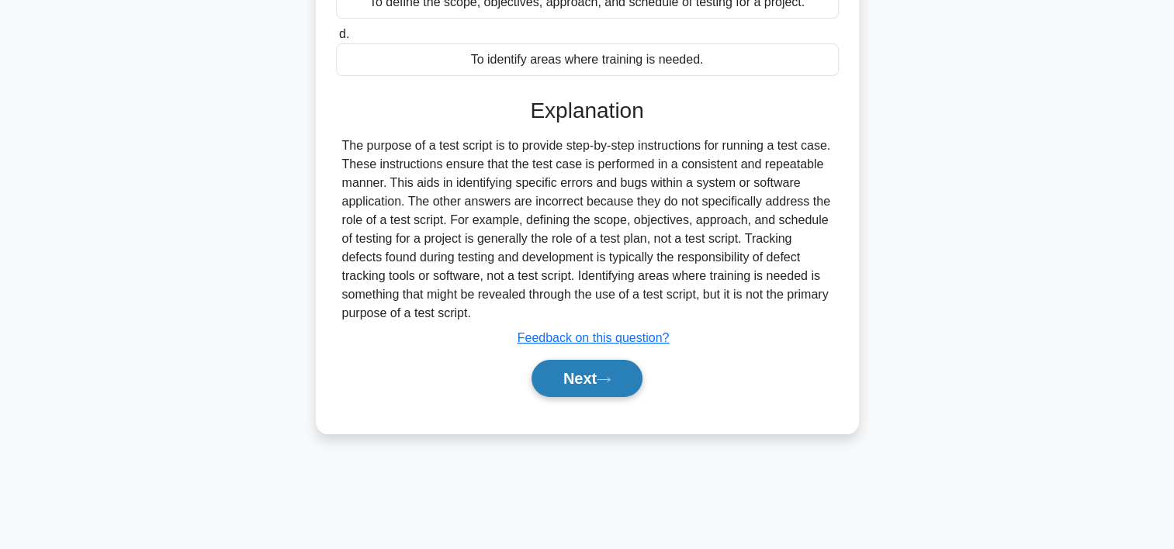
click at [579, 378] on button "Next" at bounding box center [587, 378] width 111 height 37
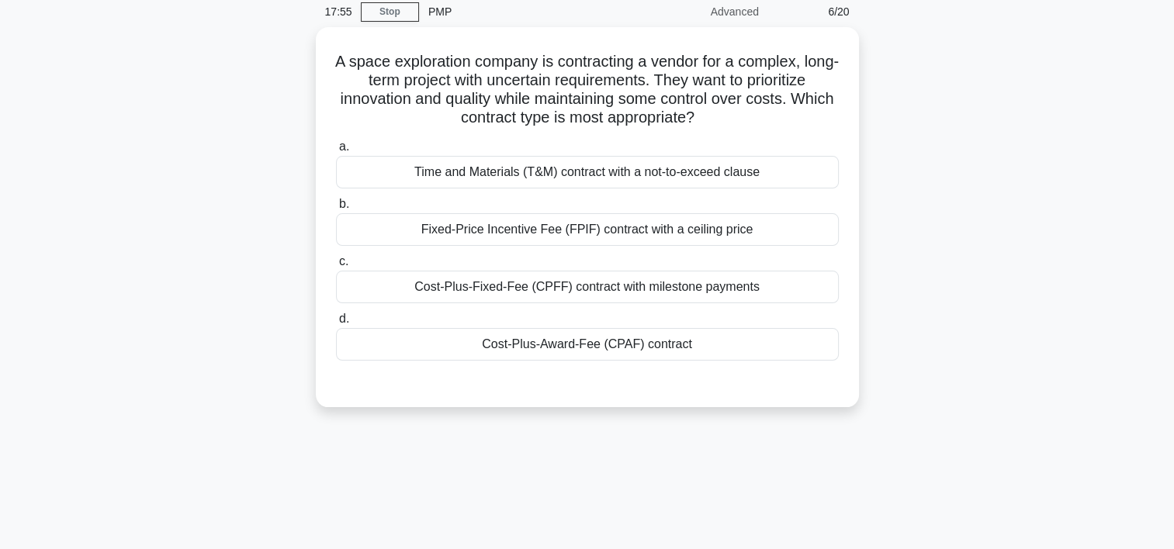
scroll to position [63, 0]
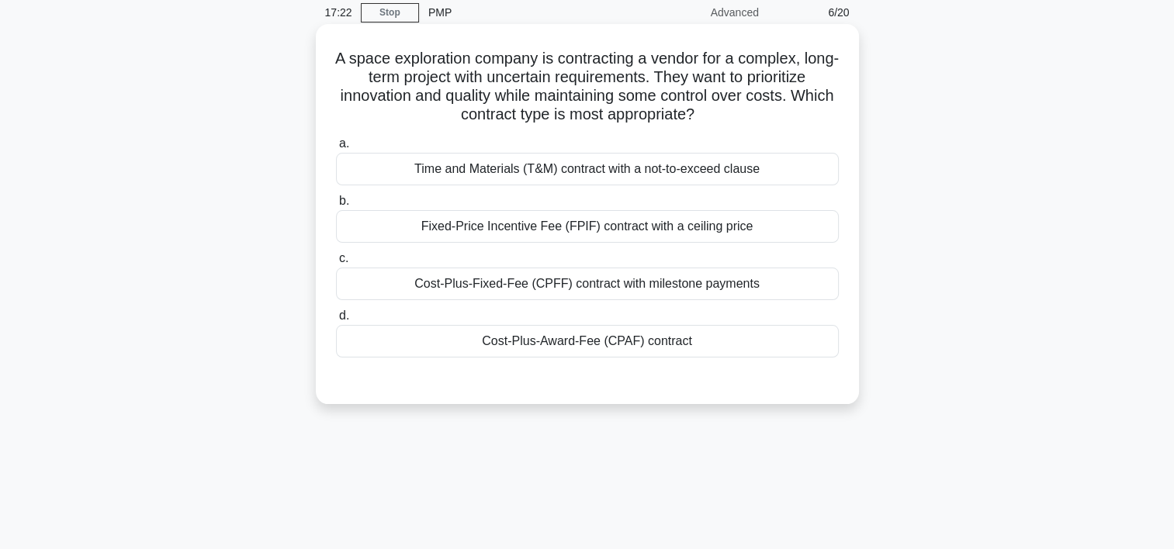
click at [596, 167] on div "Time and Materials (T&M) contract with a not-to-exceed clause" at bounding box center [587, 169] width 503 height 33
click at [336, 149] on input "a. Time and Materials (T&M) contract with a not-to-exceed clause" at bounding box center [336, 144] width 0 height 10
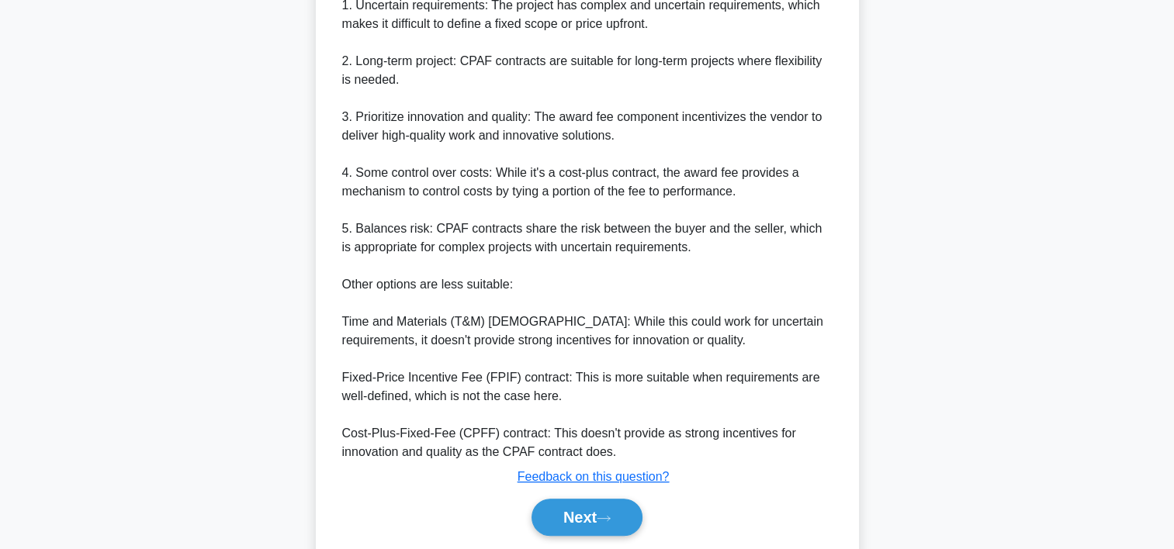
scroll to position [594, 0]
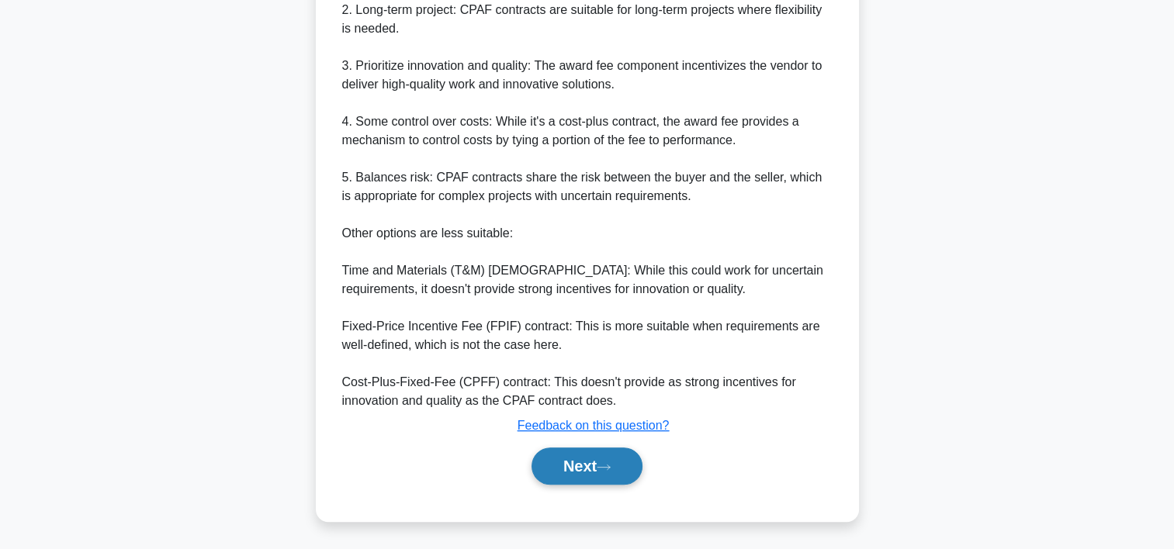
click at [616, 453] on button "Next" at bounding box center [587, 466] width 111 height 37
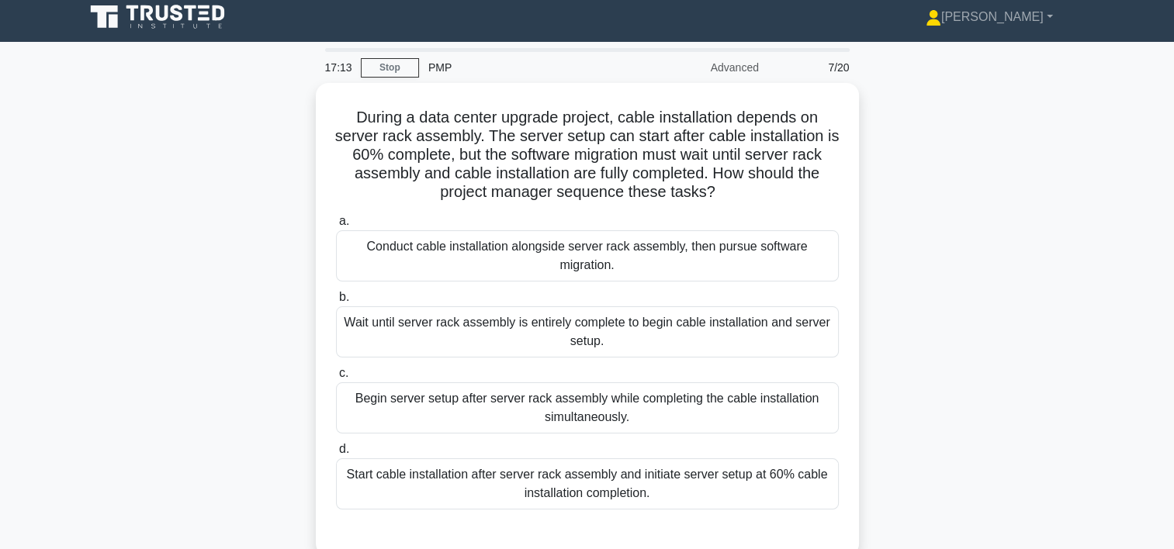
scroll to position [0, 0]
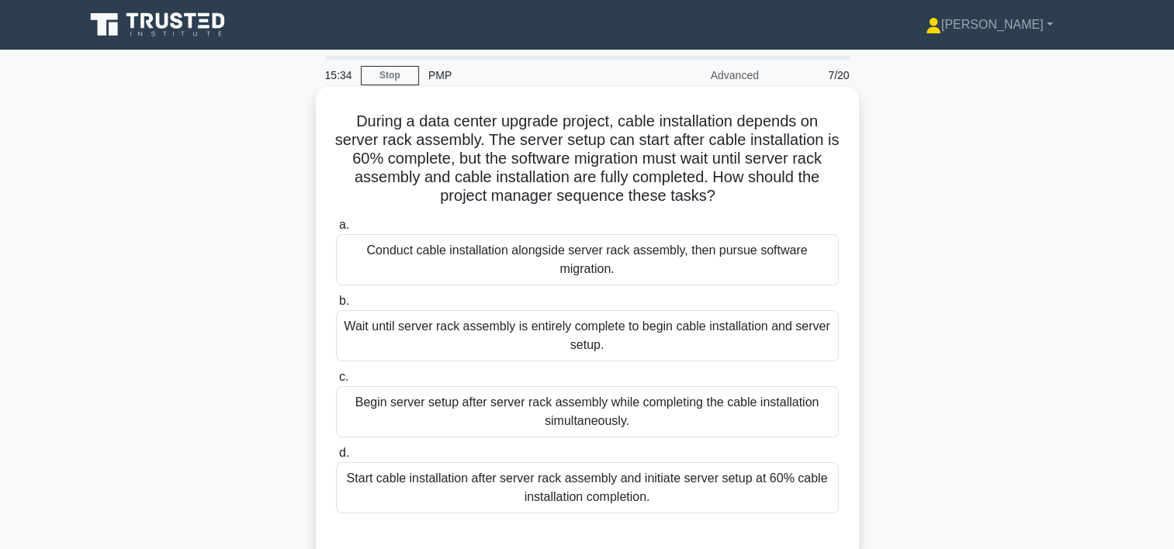
click at [577, 408] on div "Begin server setup after server rack assembly while completing the cable instal…" at bounding box center [587, 411] width 503 height 51
click at [336, 383] on input "c. Begin server setup after server rack assembly while completing the cable ins…" at bounding box center [336, 377] width 0 height 10
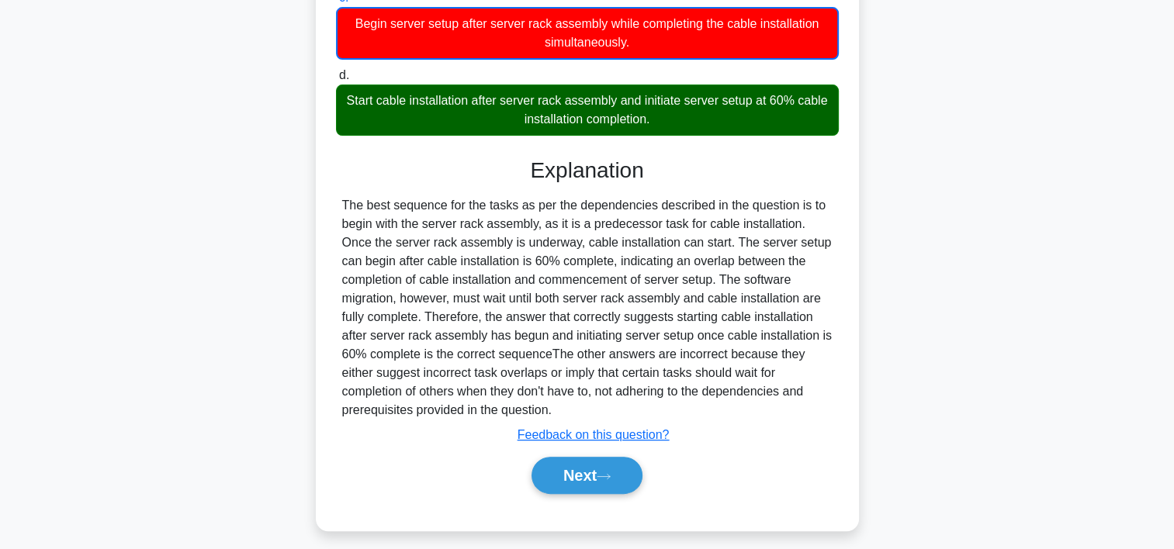
scroll to position [388, 0]
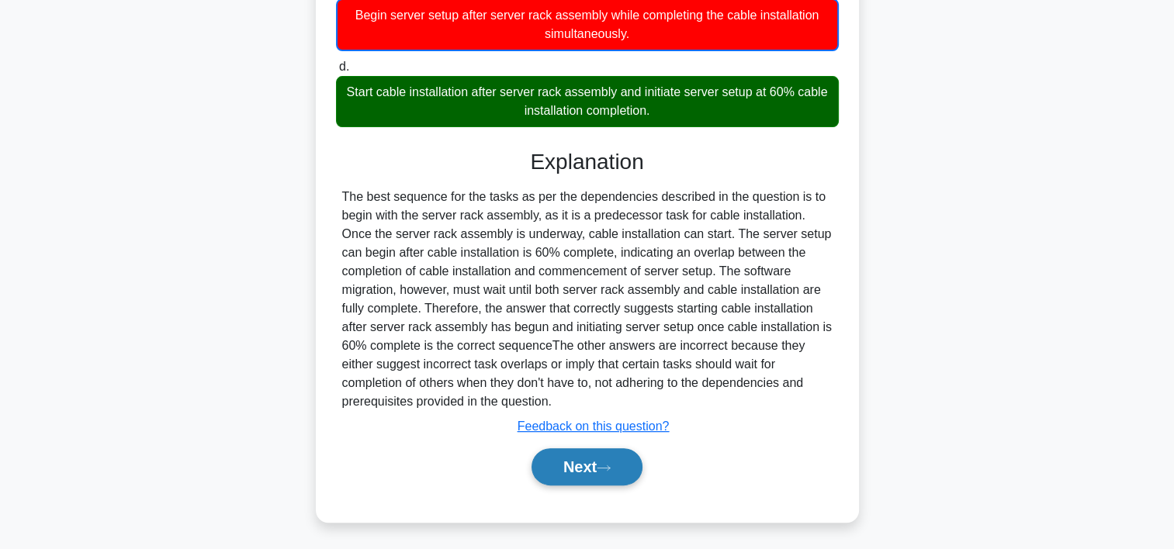
click at [624, 469] on button "Next" at bounding box center [587, 467] width 111 height 37
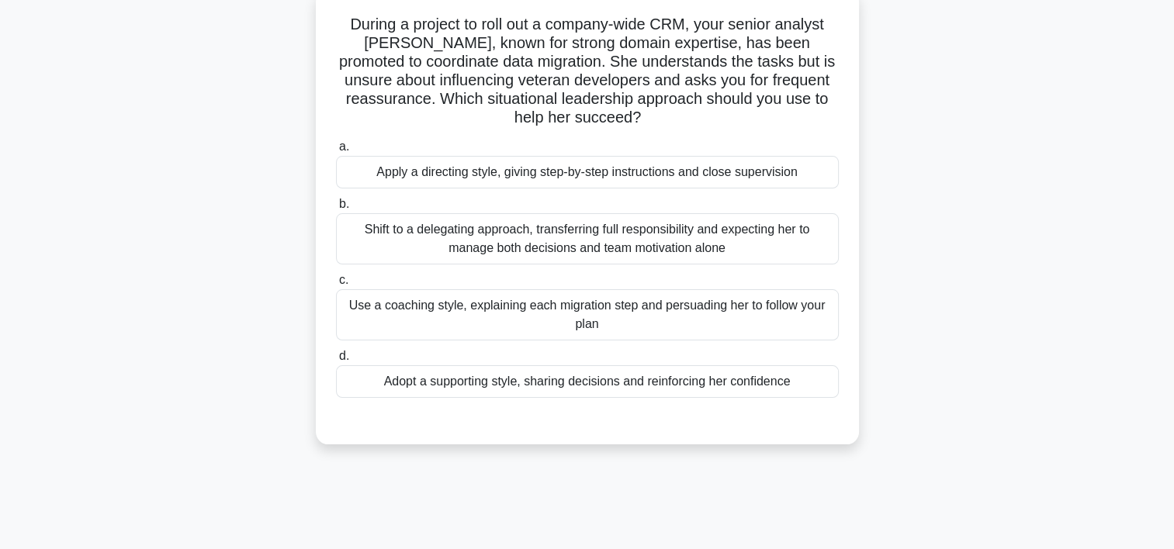
scroll to position [89, 0]
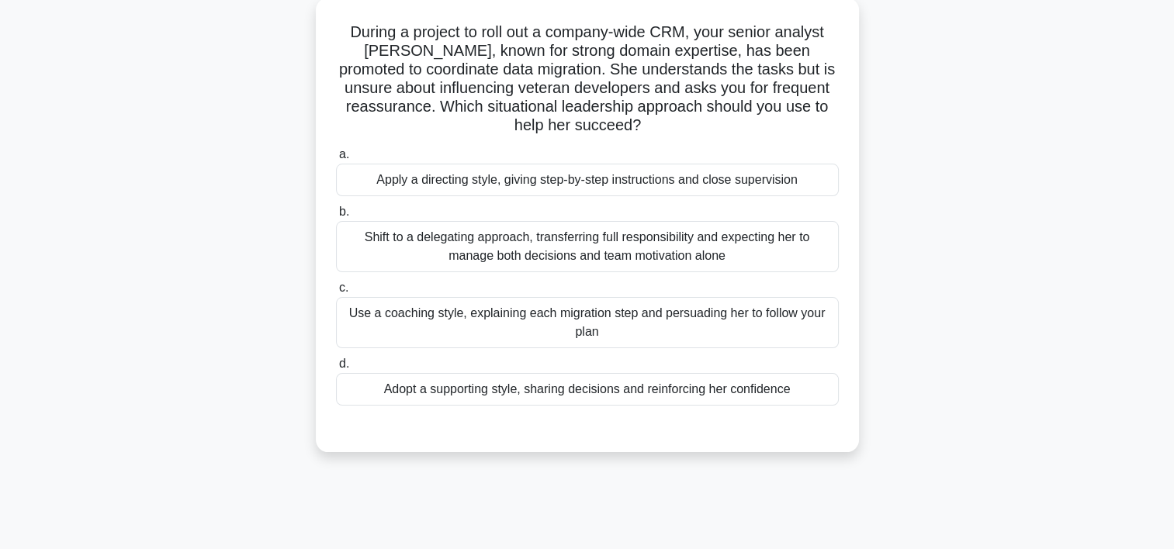
click at [609, 301] on div "Use a coaching style, explaining each migration step and persuading her to foll…" at bounding box center [587, 322] width 503 height 51
click at [336, 293] on input "c. Use a coaching style, explaining each migration step and persuading her to f…" at bounding box center [336, 288] width 0 height 10
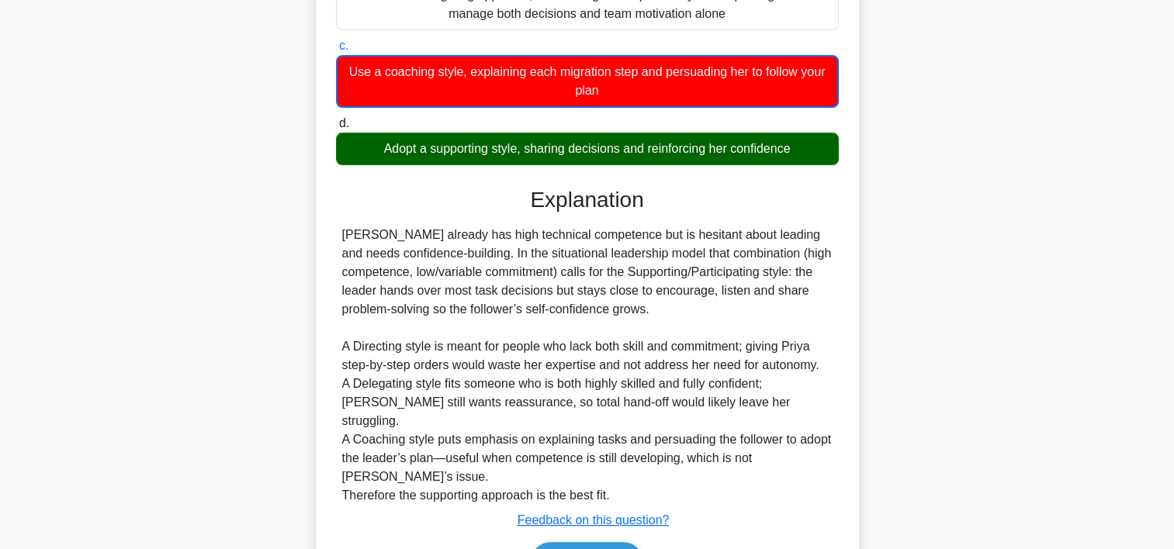
scroll to position [389, 0]
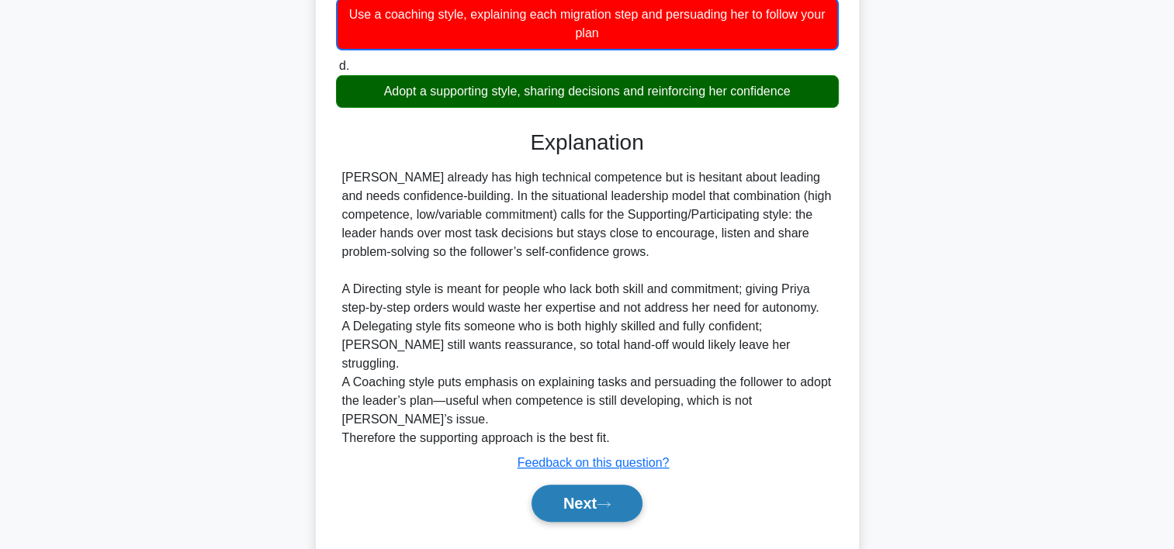
click at [618, 485] on button "Next" at bounding box center [587, 503] width 111 height 37
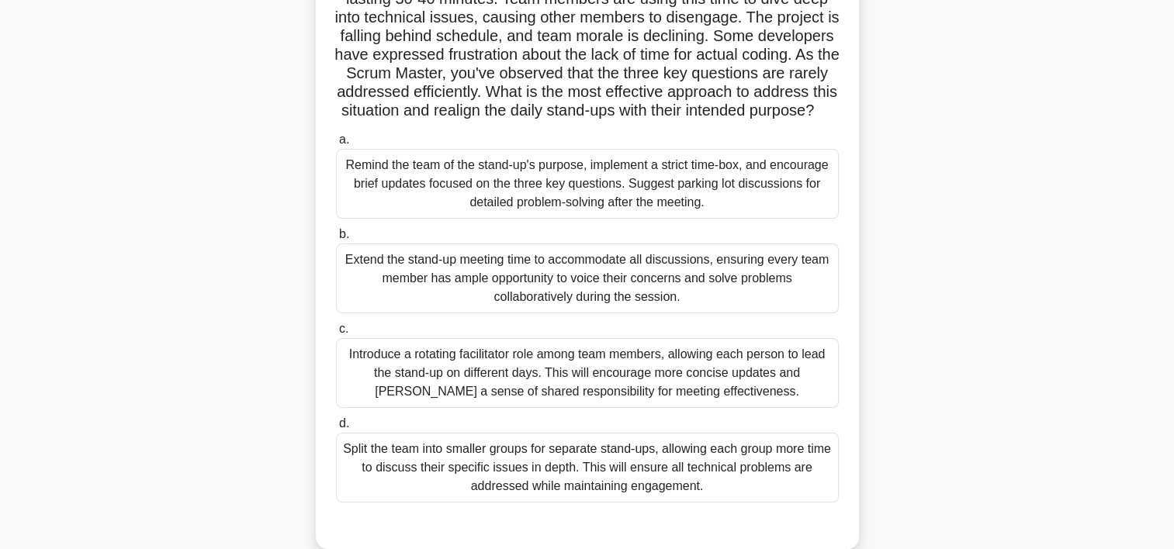
scroll to position [165, 0]
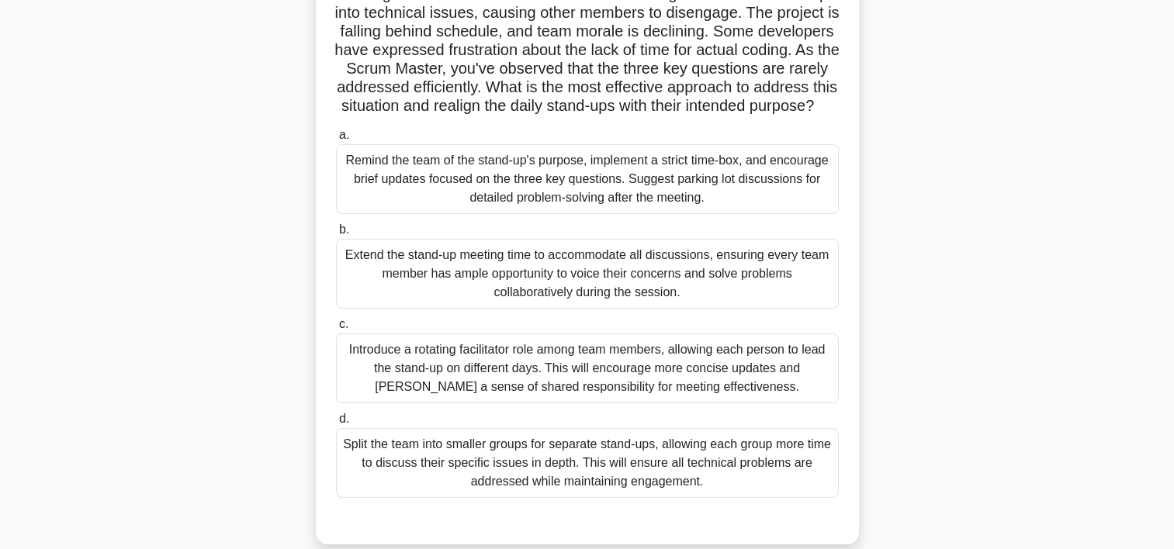
click at [643, 214] on div "Remind the team of the stand-up's purpose, implement a strict time-box, and enc…" at bounding box center [587, 179] width 503 height 70
click at [336, 140] on input "a. Remind the team of the stand-up's purpose, implement a strict time-box, and …" at bounding box center [336, 135] width 0 height 10
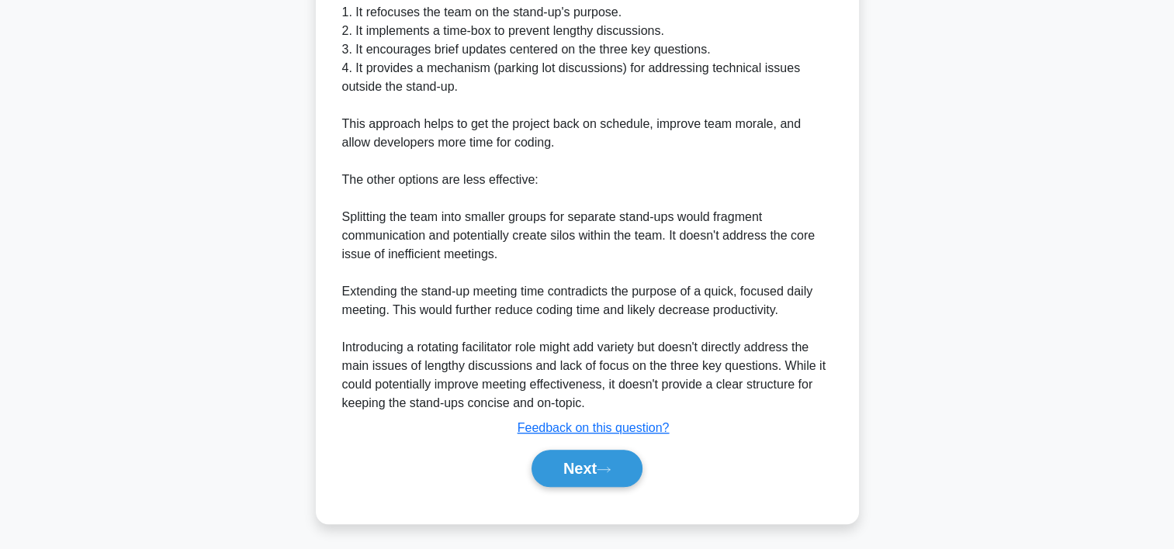
scroll to position [856, 0]
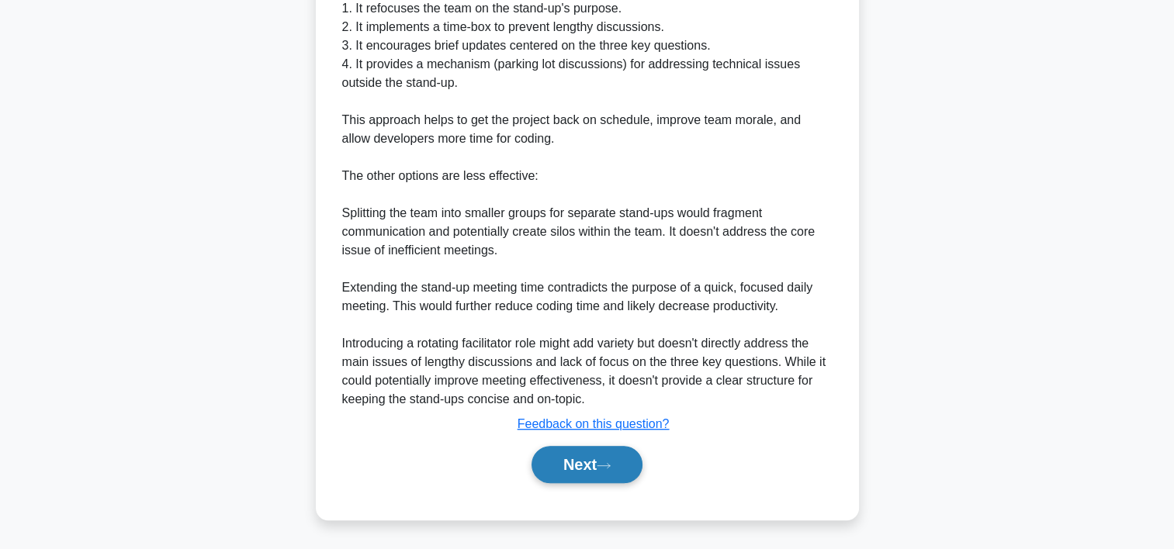
click at [534, 483] on button "Next" at bounding box center [587, 464] width 111 height 37
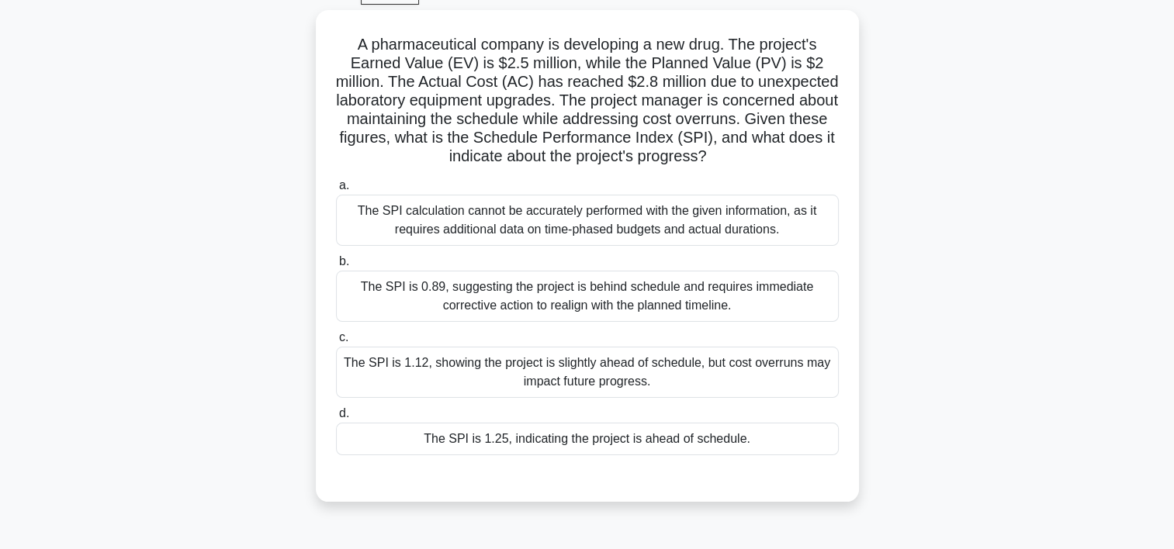
scroll to position [71, 0]
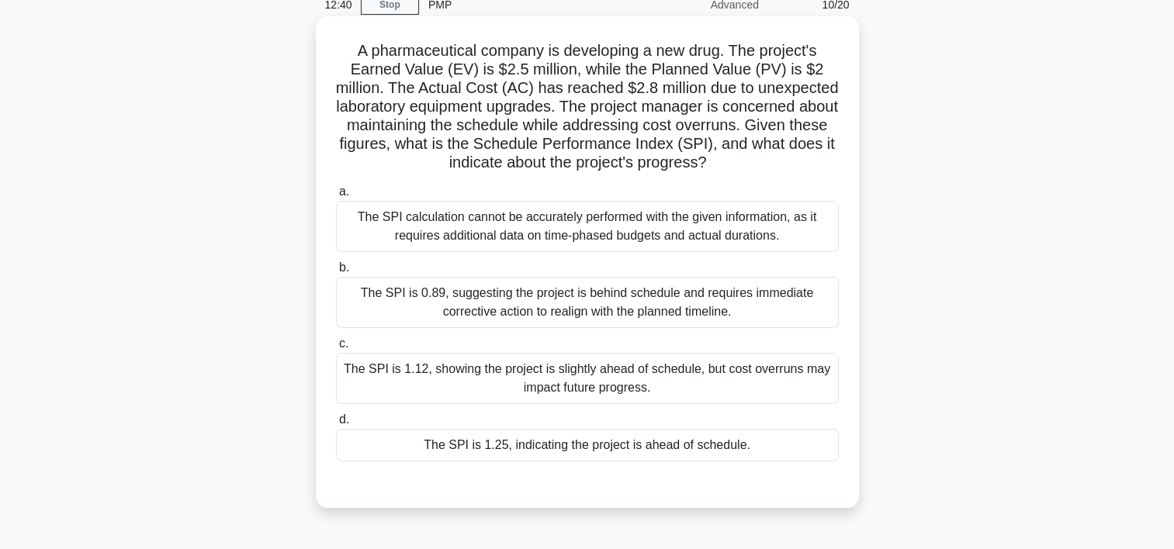
click at [705, 441] on div "The SPI is 1.25, indicating the project is ahead of schedule." at bounding box center [587, 445] width 503 height 33
click at [336, 425] on input "d. The SPI is 1.25, indicating the project is ahead of schedule." at bounding box center [336, 420] width 0 height 10
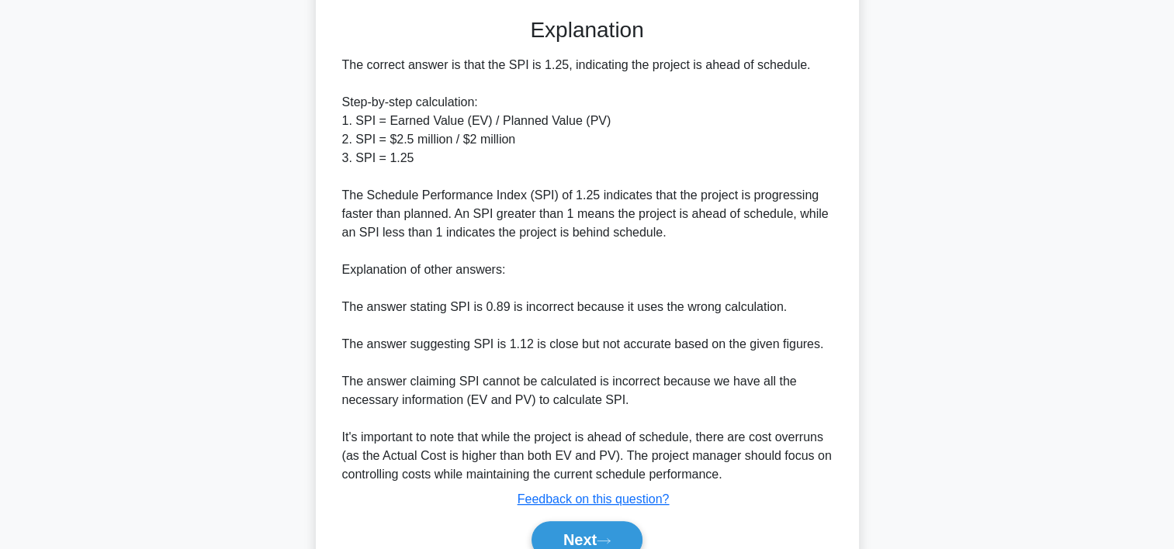
scroll to position [611, 0]
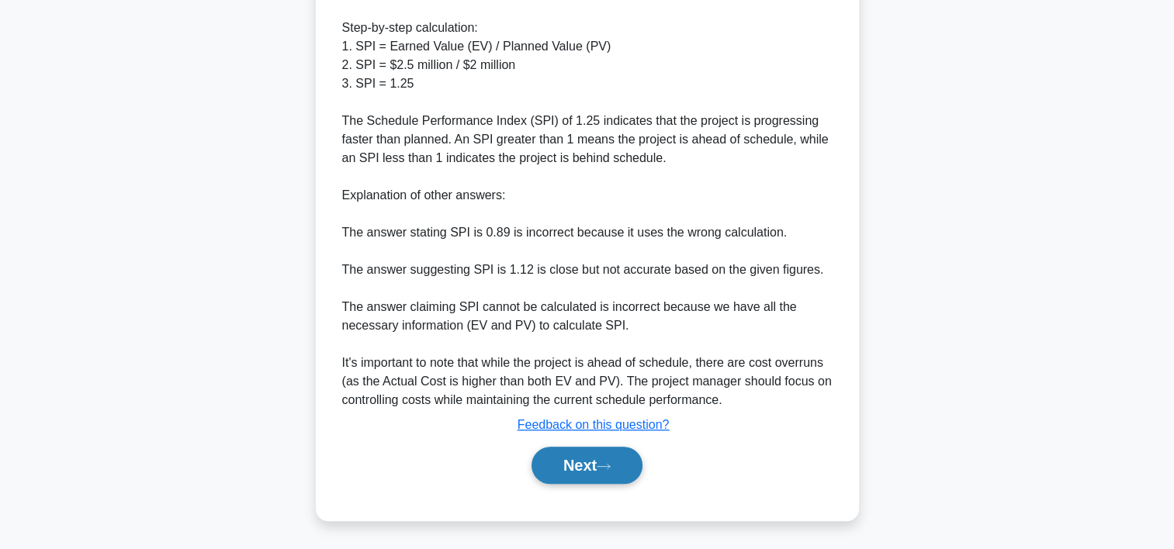
click at [618, 457] on button "Next" at bounding box center [587, 465] width 111 height 37
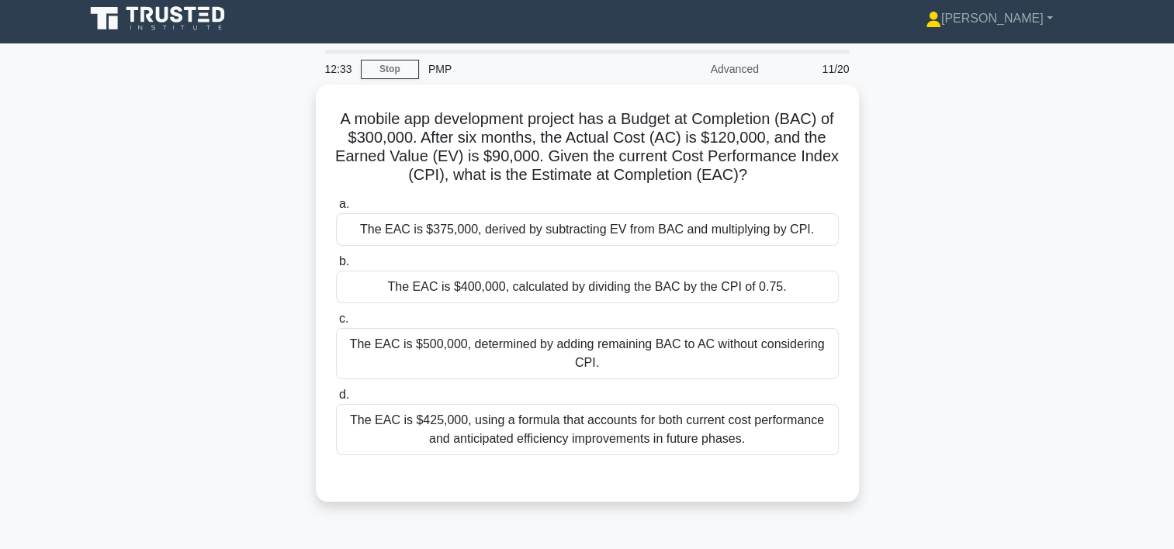
scroll to position [3, 0]
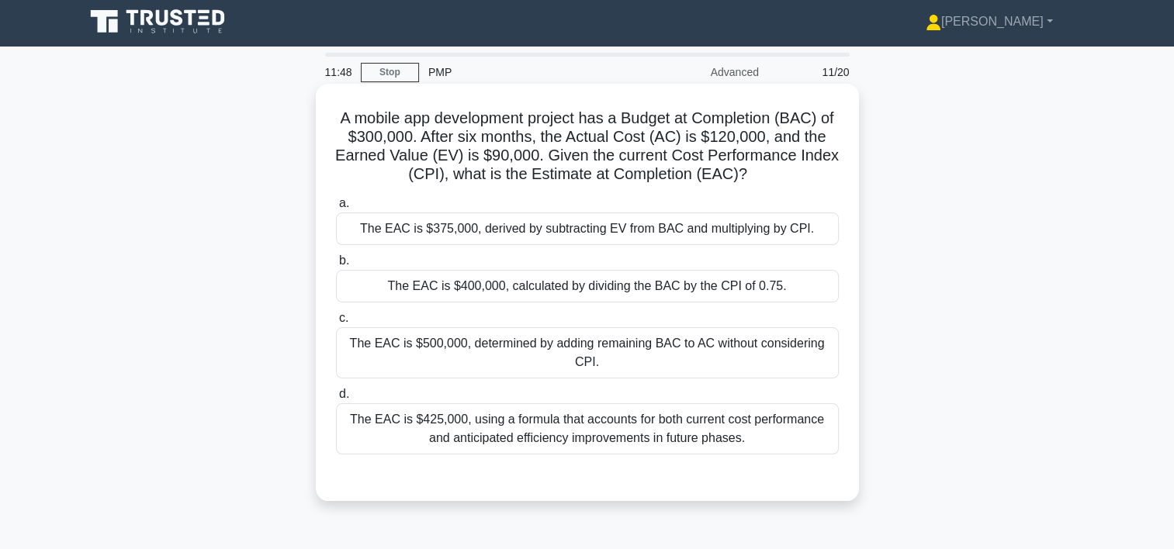
click at [766, 289] on div "The EAC is $400,000, calculated by dividing the BAC by the CPI of 0.75." at bounding box center [587, 286] width 503 height 33
click at [336, 266] on input "b. The EAC is $400,000, calculated by dividing the BAC by the CPI of 0.75." at bounding box center [336, 261] width 0 height 10
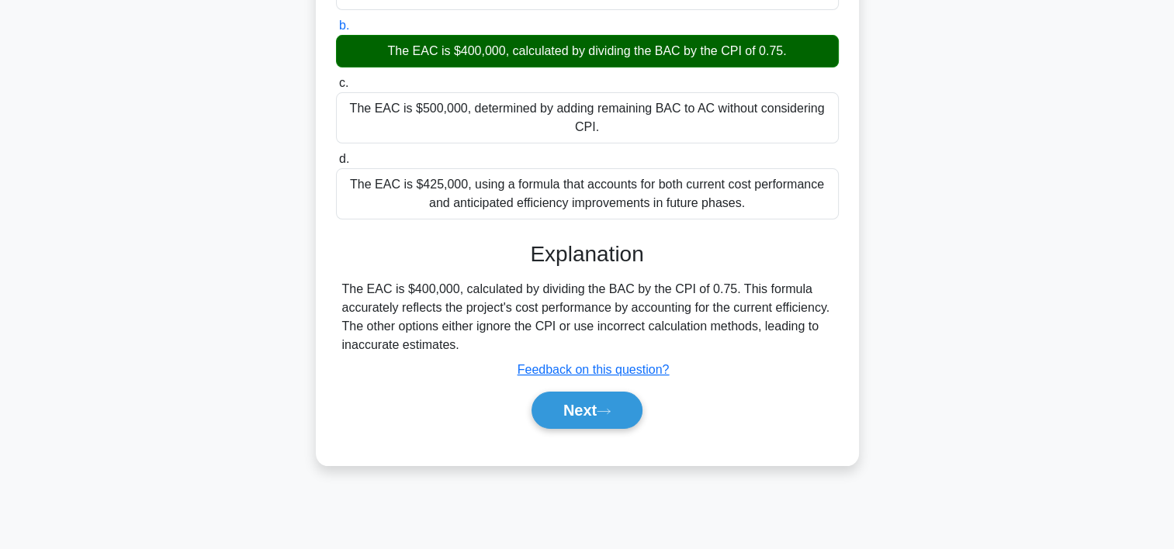
scroll to position [270, 0]
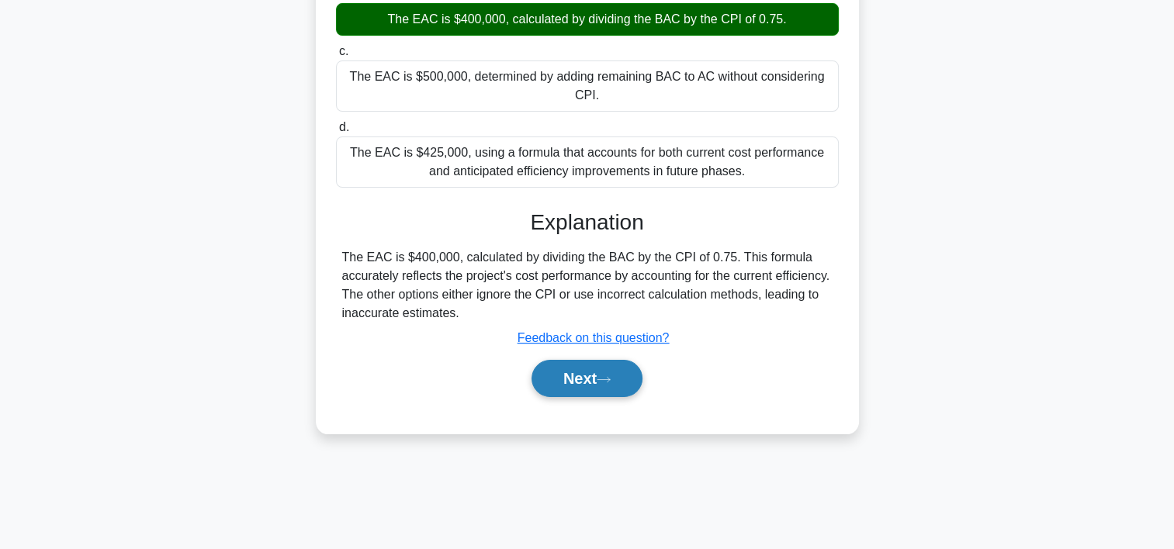
click at [629, 369] on button "Next" at bounding box center [587, 378] width 111 height 37
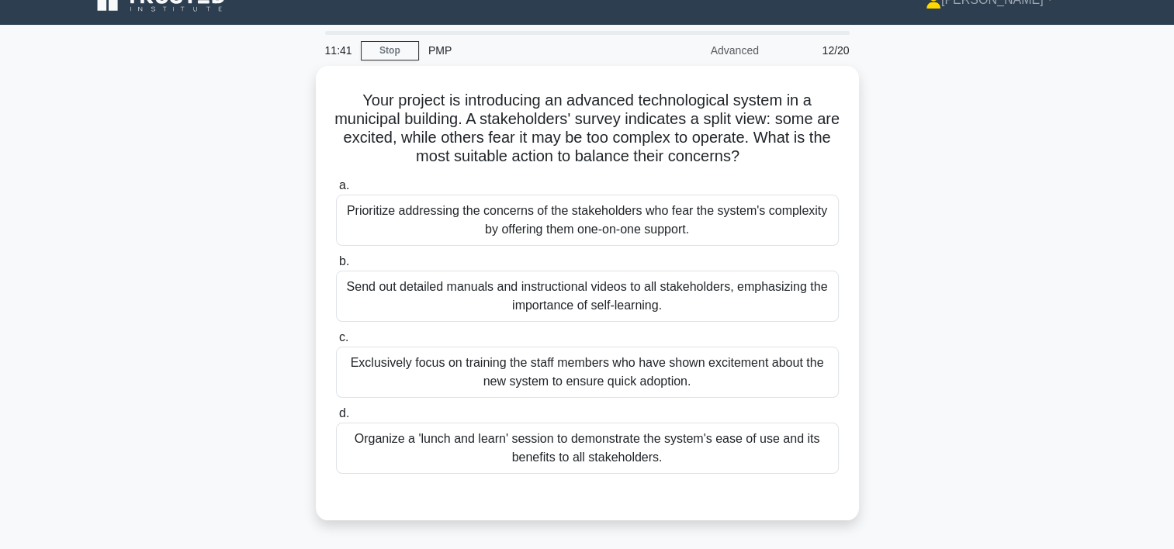
scroll to position [0, 0]
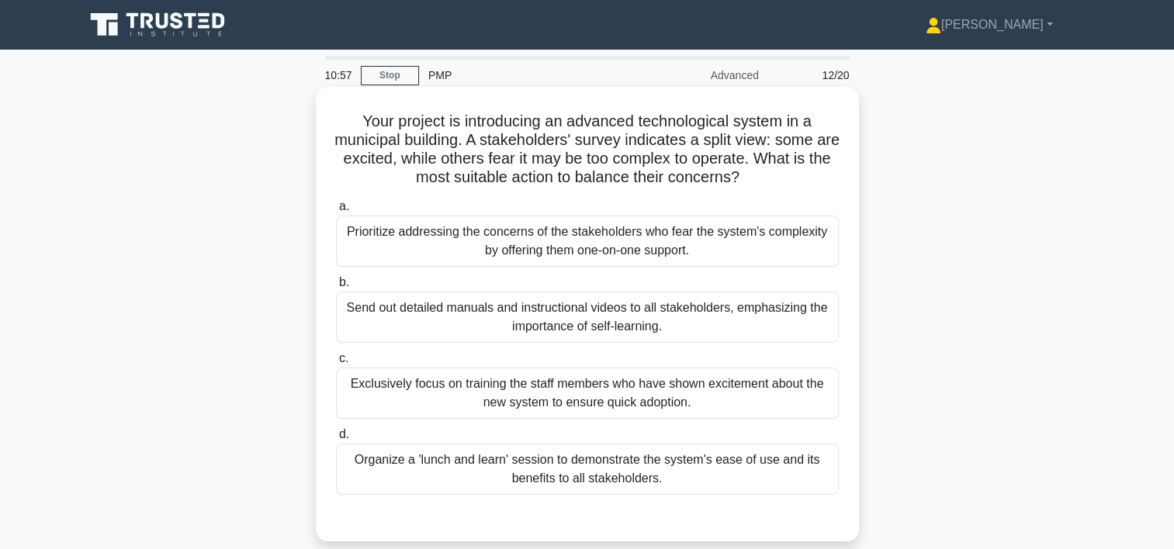
click at [621, 478] on div "Organize a 'lunch and learn' session to demonstrate the system's ease of use an…" at bounding box center [587, 469] width 503 height 51
click at [336, 440] on input "d. Organize a 'lunch and learn' session to demonstrate the system's ease of use…" at bounding box center [336, 435] width 0 height 10
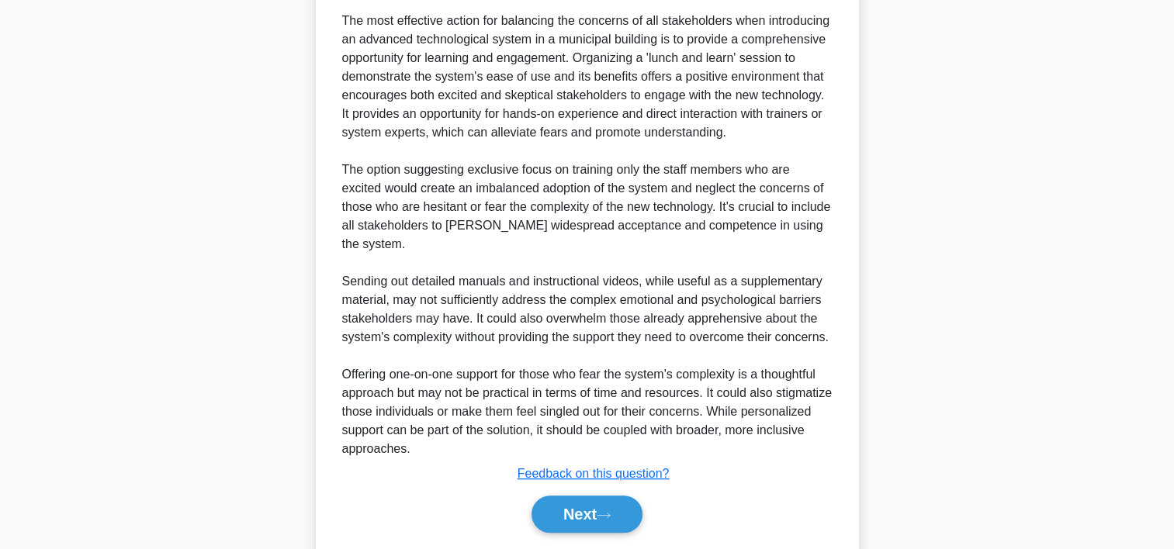
scroll to position [565, 0]
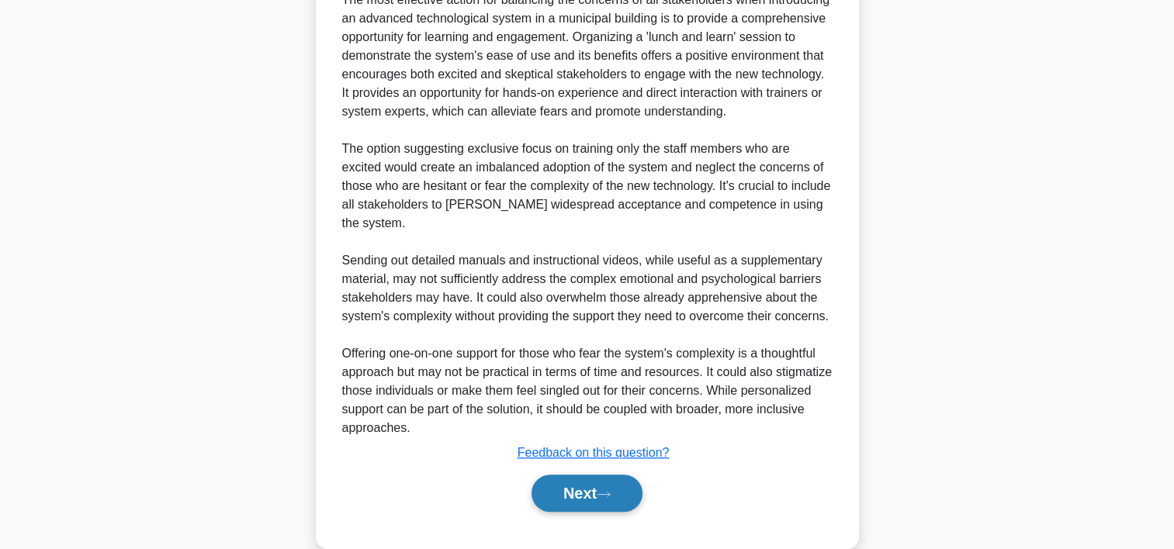
click at [543, 490] on button "Next" at bounding box center [587, 493] width 111 height 37
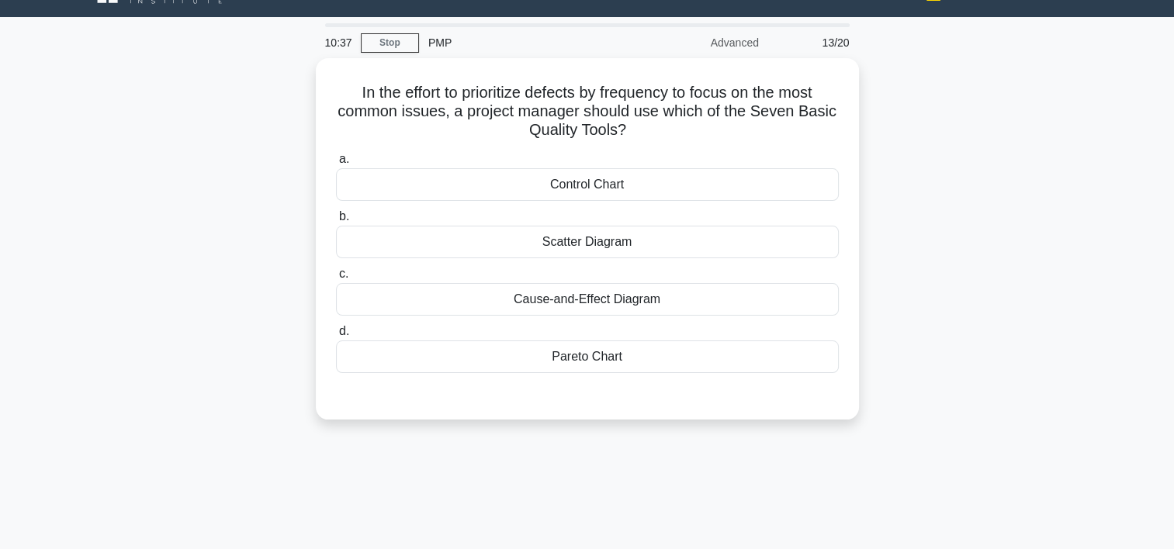
scroll to position [31, 0]
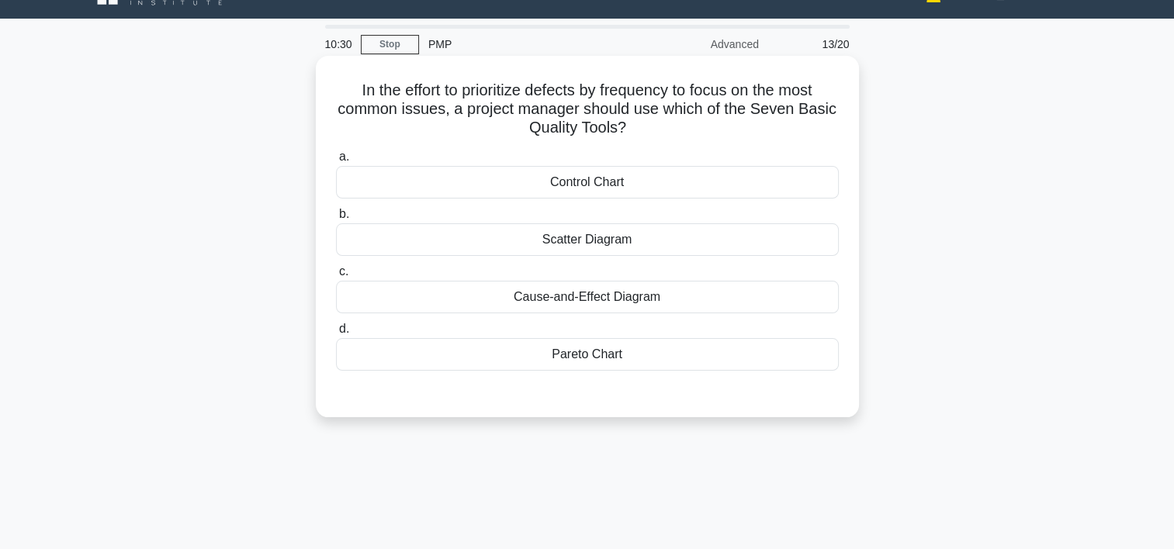
click at [633, 296] on div "Cause-and-Effect Diagram" at bounding box center [587, 297] width 503 height 33
click at [336, 277] on input "c. Cause-and-Effect Diagram" at bounding box center [336, 272] width 0 height 10
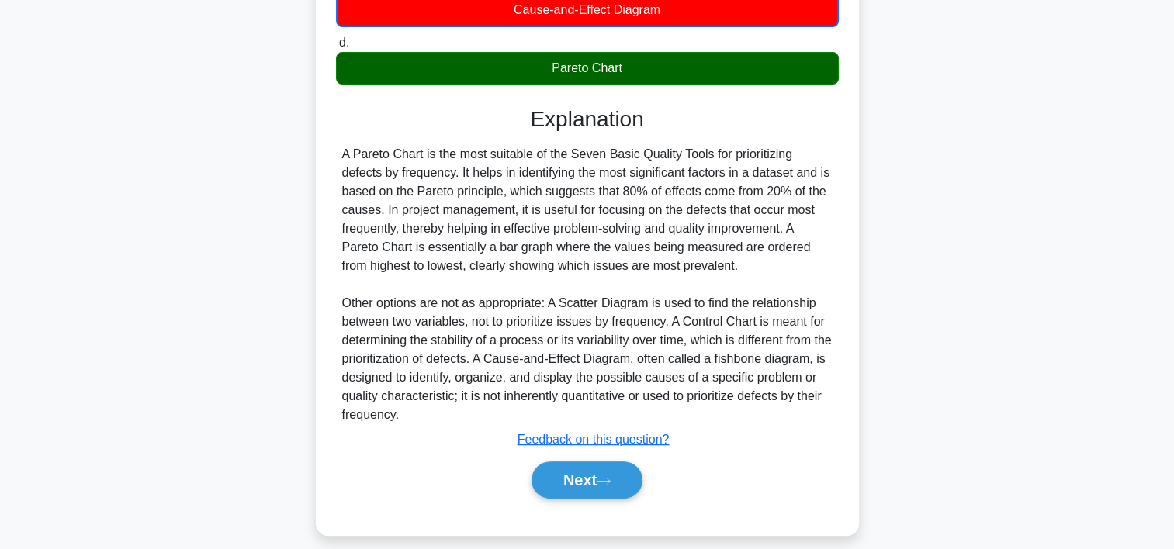
scroll to position [333, 0]
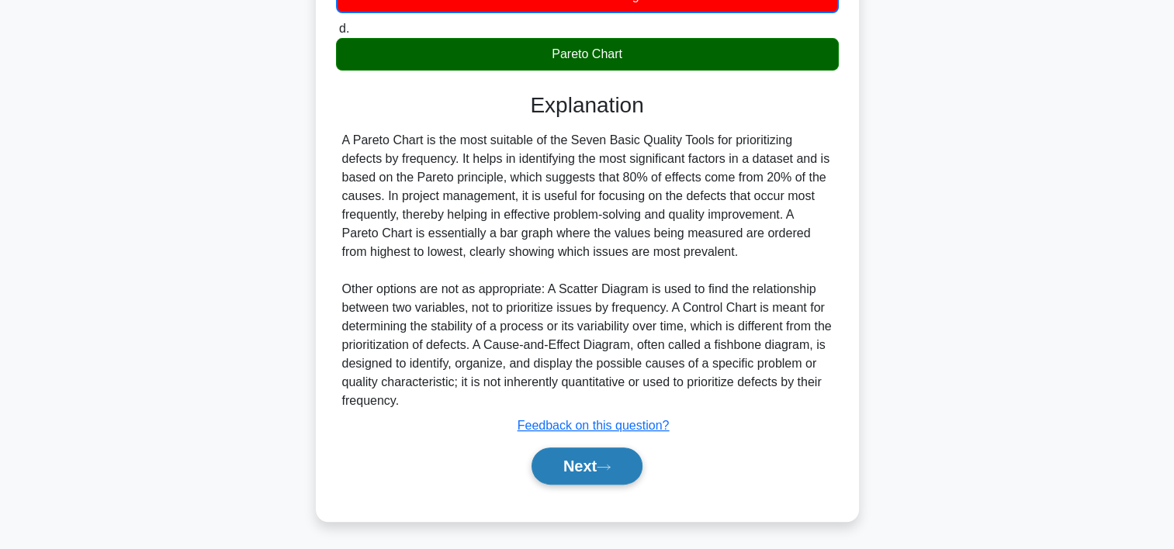
click at [593, 459] on button "Next" at bounding box center [587, 466] width 111 height 37
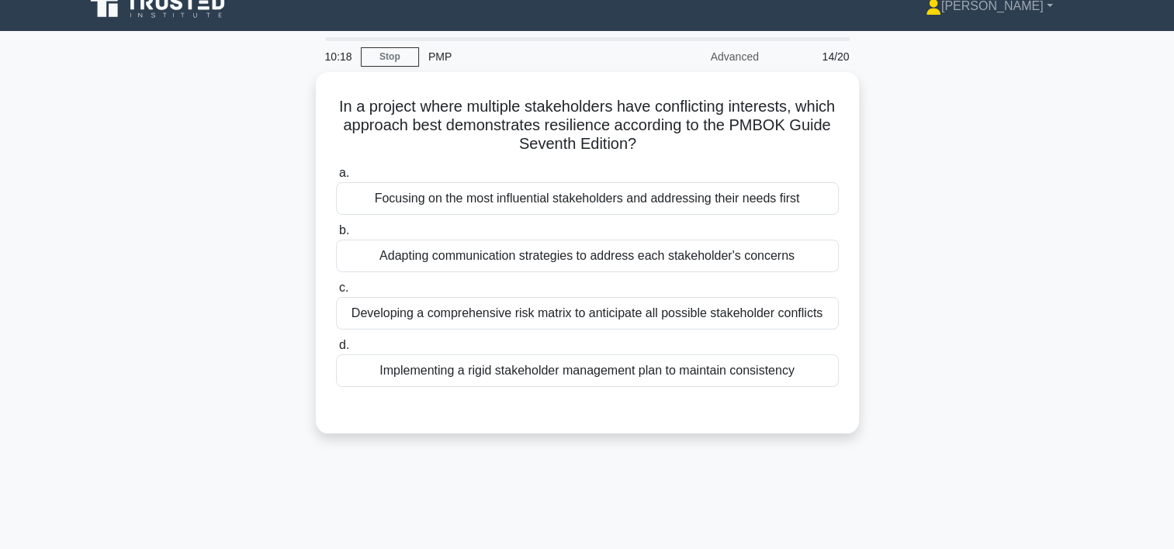
scroll to position [16, 0]
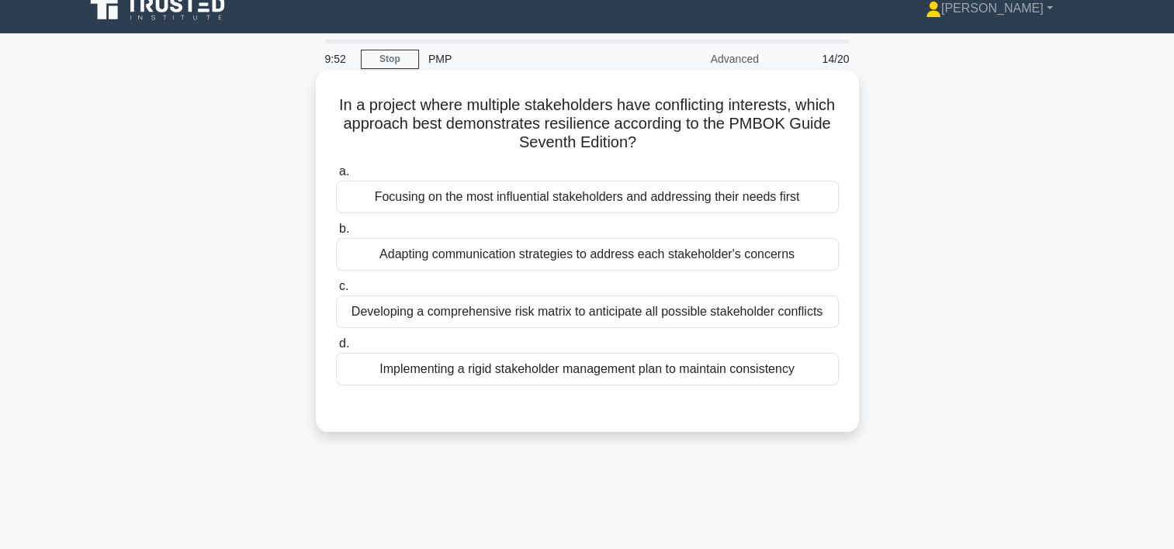
click at [483, 257] on div "Adapting communication strategies to address each stakeholder's concerns" at bounding box center [587, 254] width 503 height 33
click at [336, 234] on input "b. Adapting communication strategies to address each stakeholder's concerns" at bounding box center [336, 229] width 0 height 10
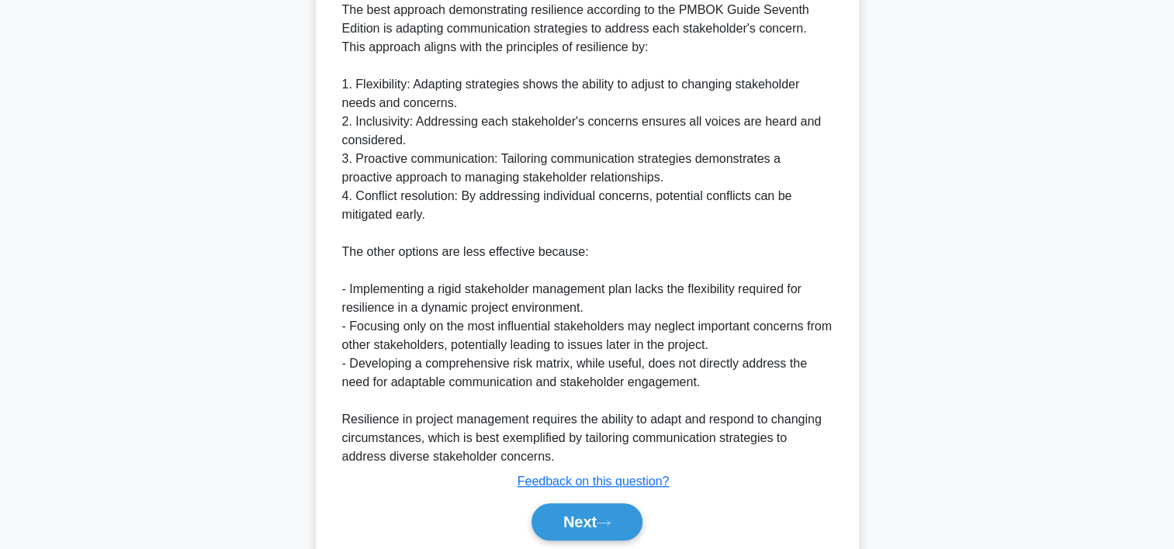
scroll to position [518, 0]
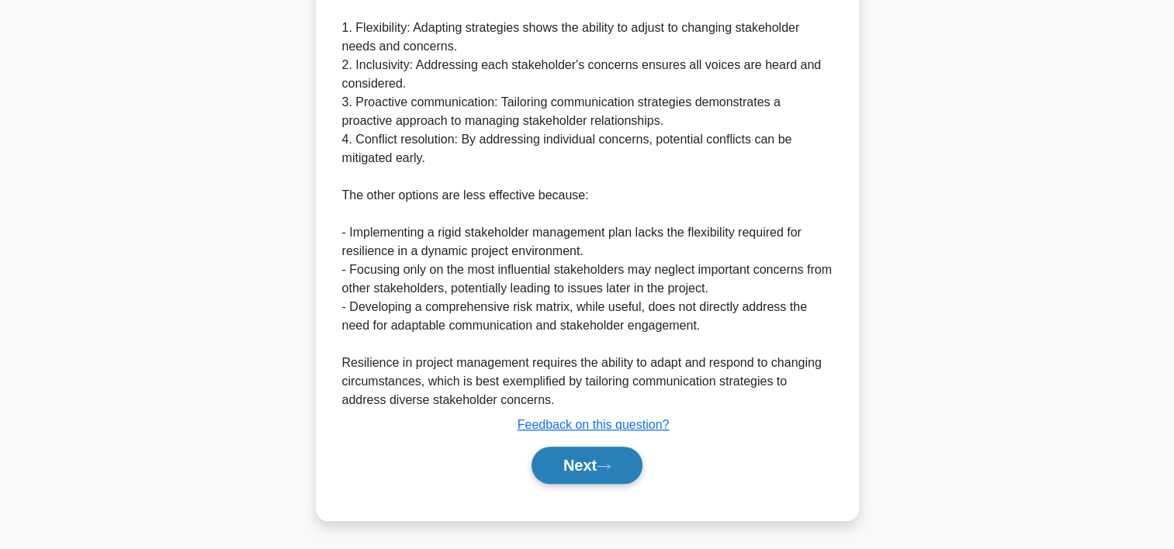
click at [602, 459] on button "Next" at bounding box center [587, 465] width 111 height 37
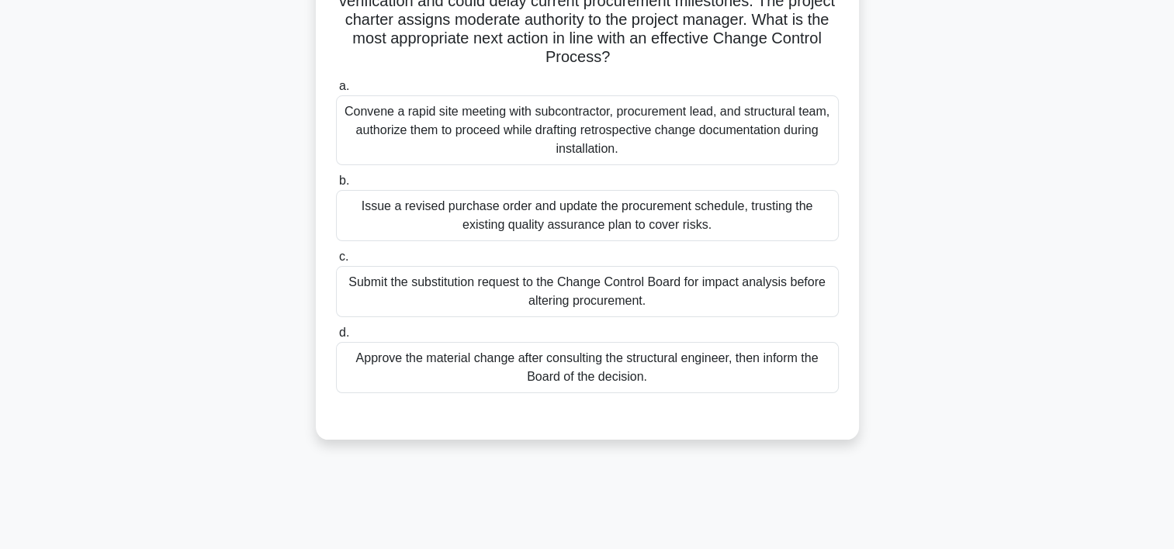
scroll to position [204, 0]
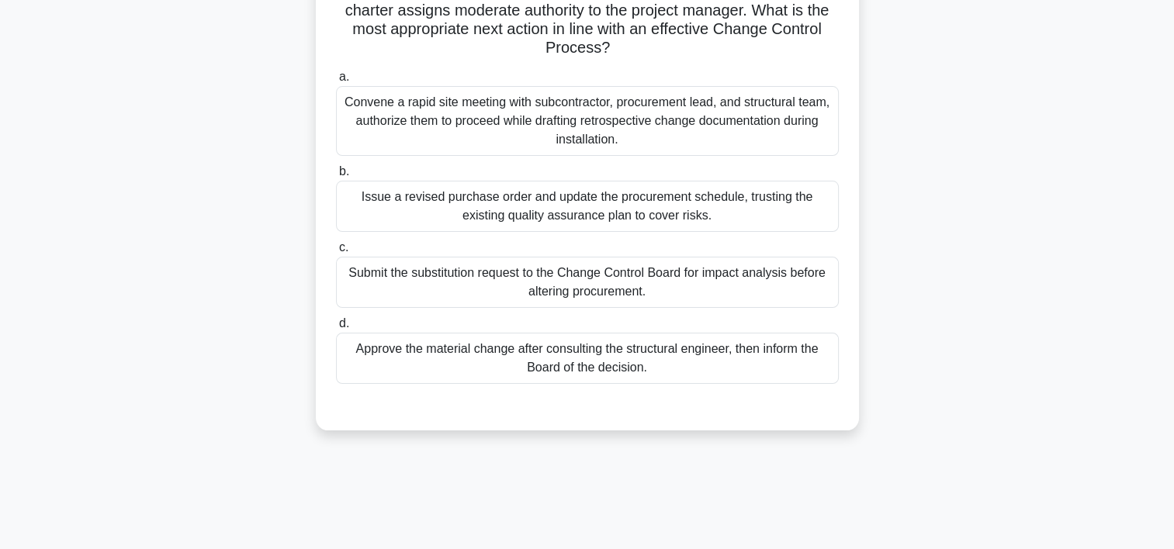
click at [559, 289] on div "Submit the substitution request to the Change Control Board for impact analysis…" at bounding box center [587, 282] width 503 height 51
click at [336, 253] on input "c. Submit the substitution request to the Change Control Board for impact analy…" at bounding box center [336, 248] width 0 height 10
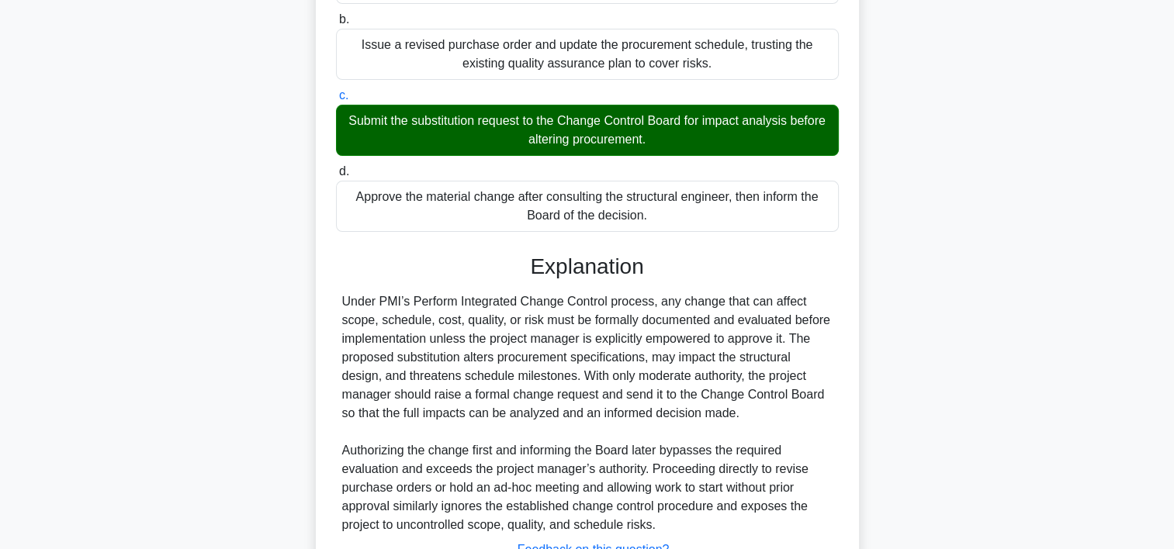
scroll to position [481, 0]
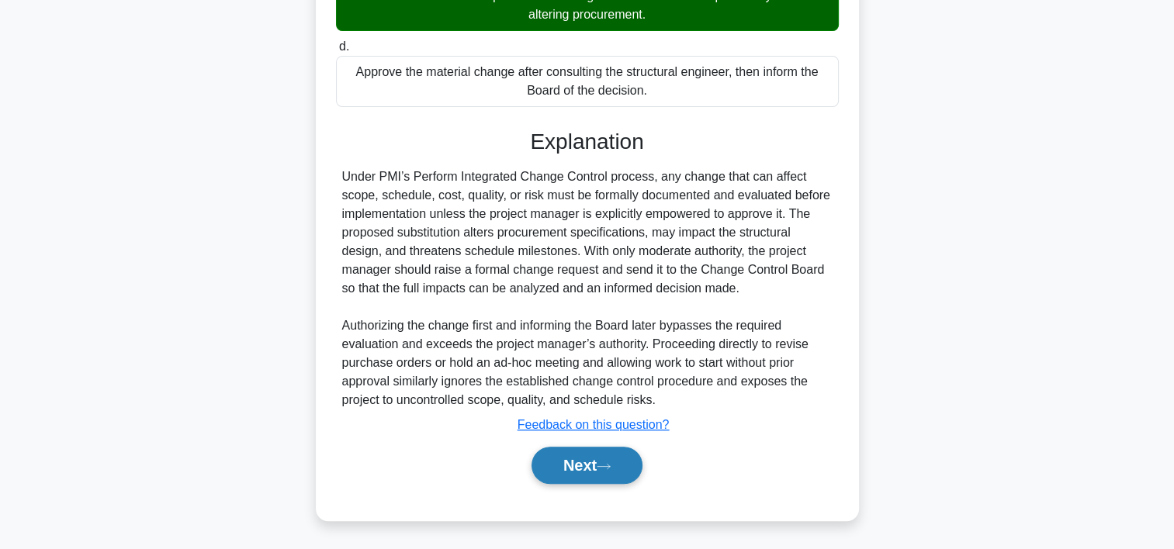
click at [621, 465] on button "Next" at bounding box center [587, 465] width 111 height 37
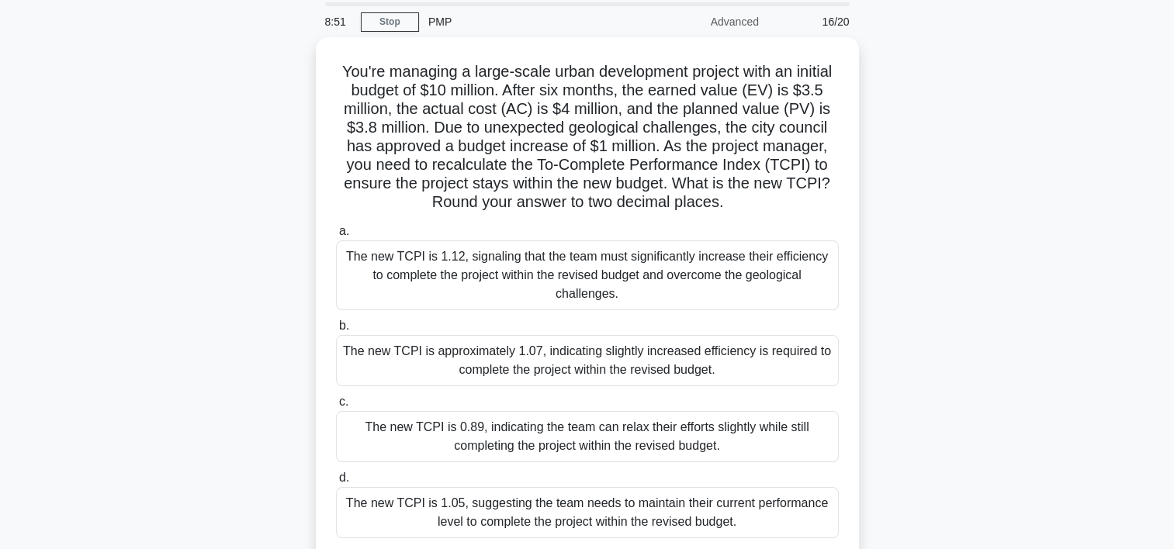
scroll to position [52, 0]
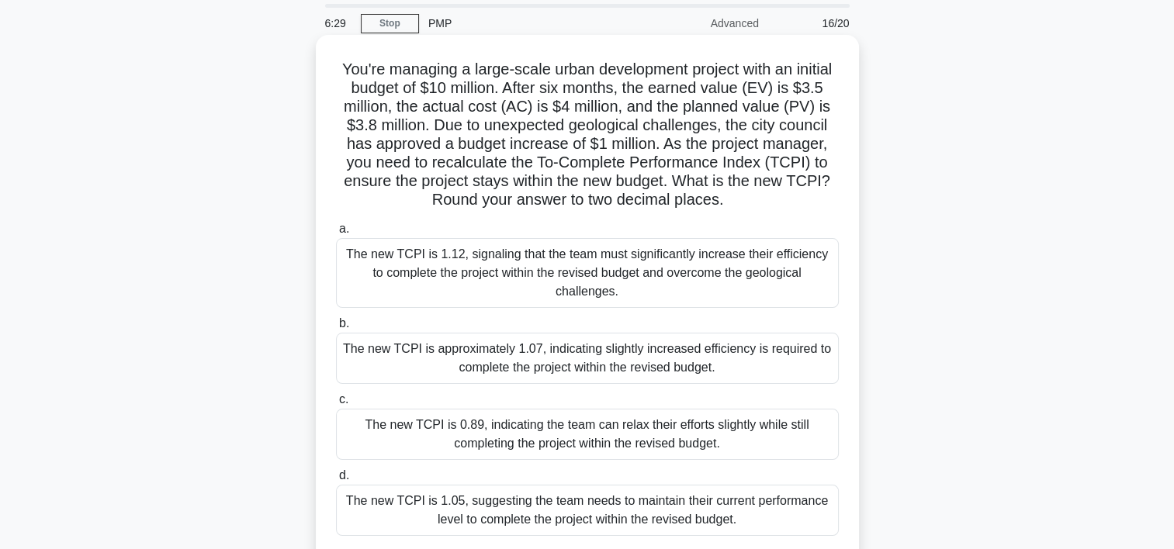
click at [577, 334] on div "The new TCPI is approximately 1.07, indicating slightly increased efficiency is…" at bounding box center [587, 358] width 503 height 51
click at [336, 329] on input "b. The new TCPI is approximately 1.07, indicating slightly increased efficiency…" at bounding box center [336, 324] width 0 height 10
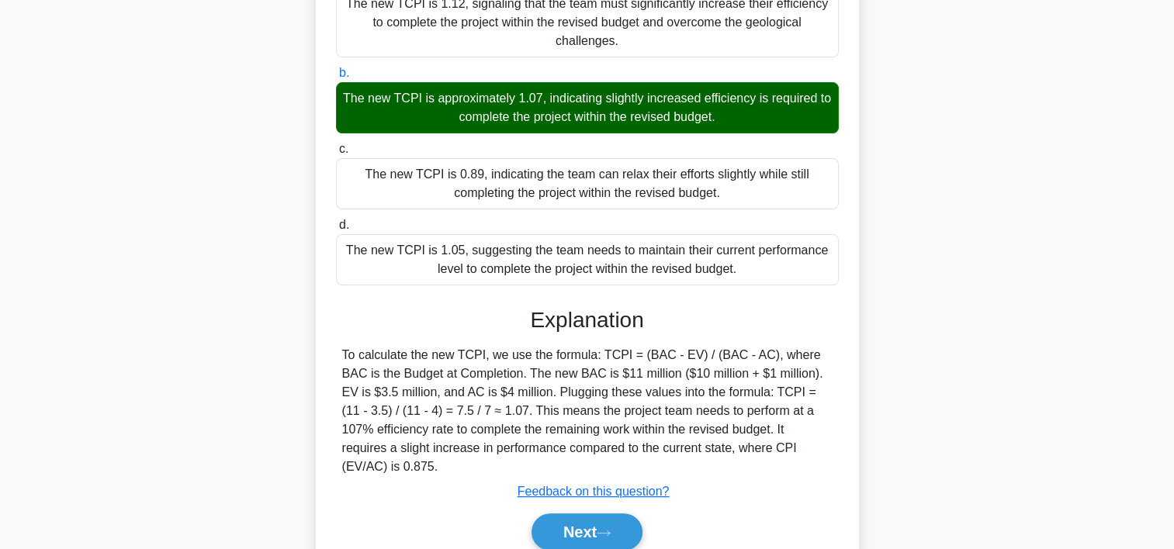
scroll to position [332, 0]
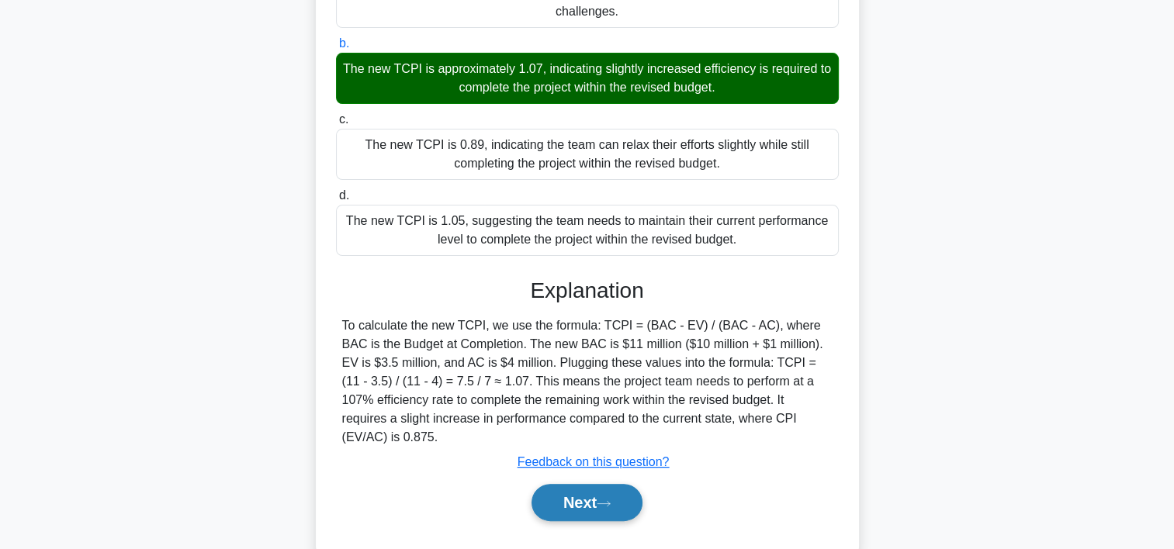
click at [573, 484] on button "Next" at bounding box center [587, 502] width 111 height 37
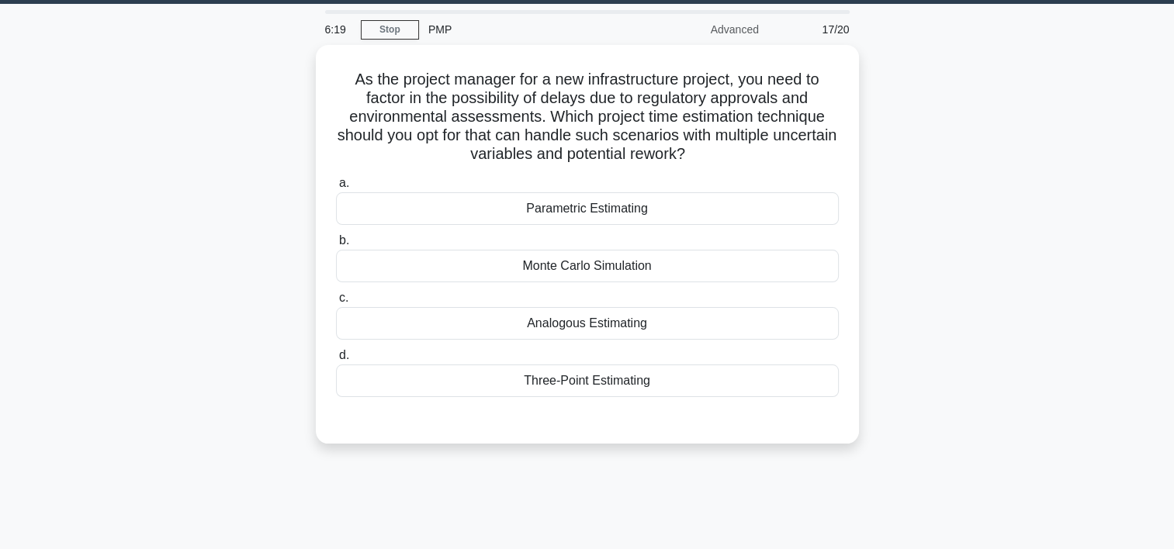
scroll to position [43, 0]
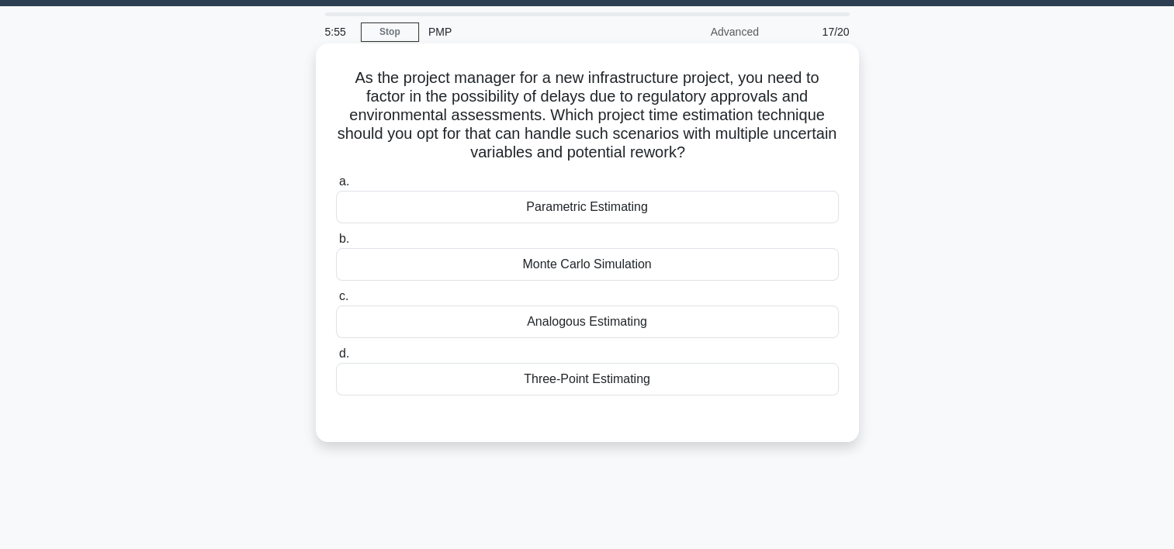
click at [617, 269] on div "Monte Carlo Simulation" at bounding box center [587, 264] width 503 height 33
click at [336, 244] on input "b. Monte Carlo Simulation" at bounding box center [336, 239] width 0 height 10
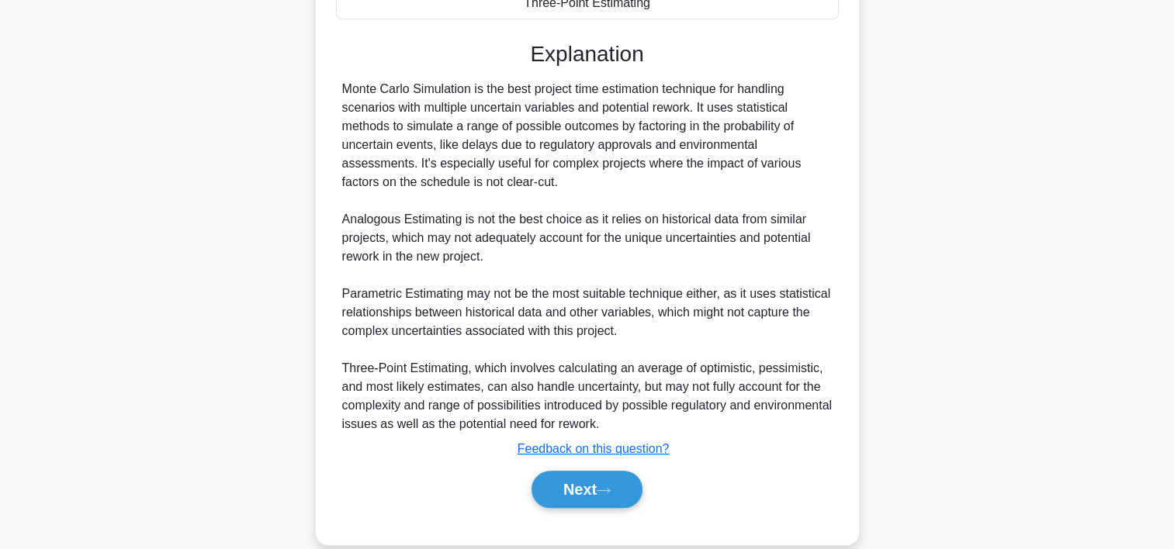
scroll to position [444, 0]
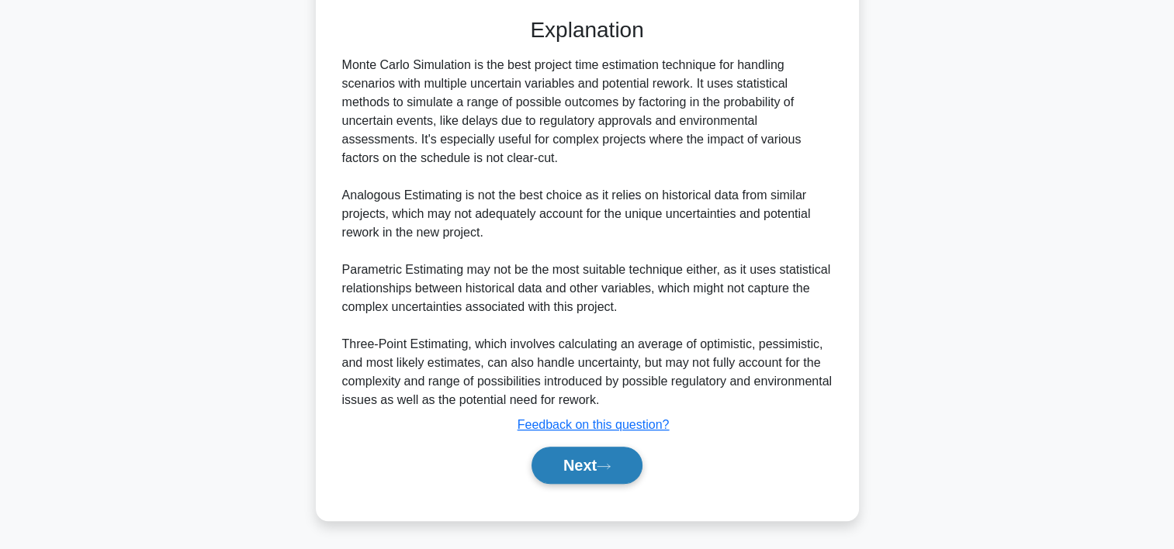
click at [576, 461] on button "Next" at bounding box center [587, 465] width 111 height 37
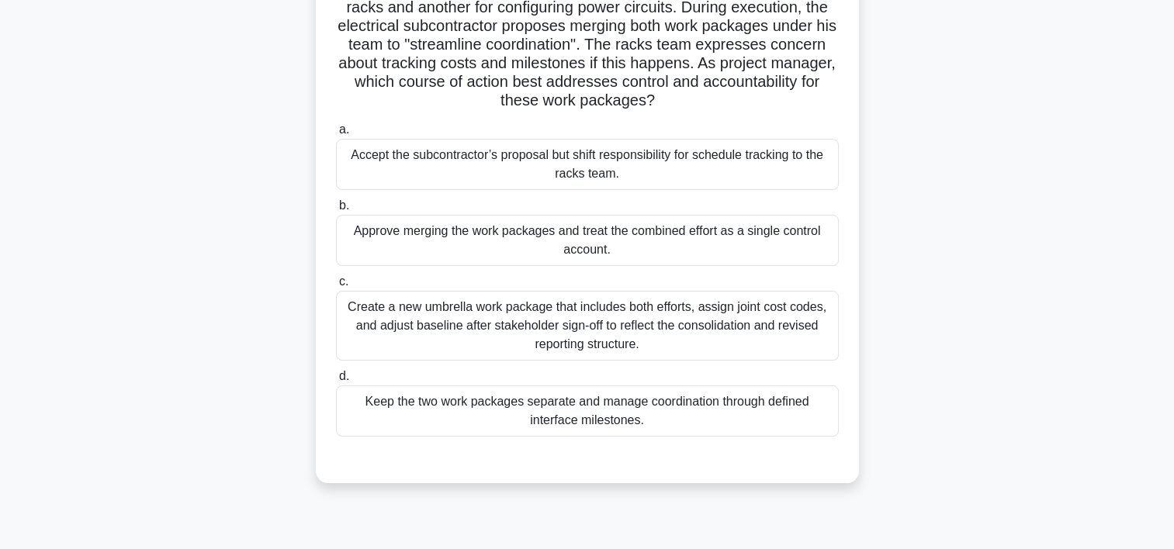
scroll to position [139, 0]
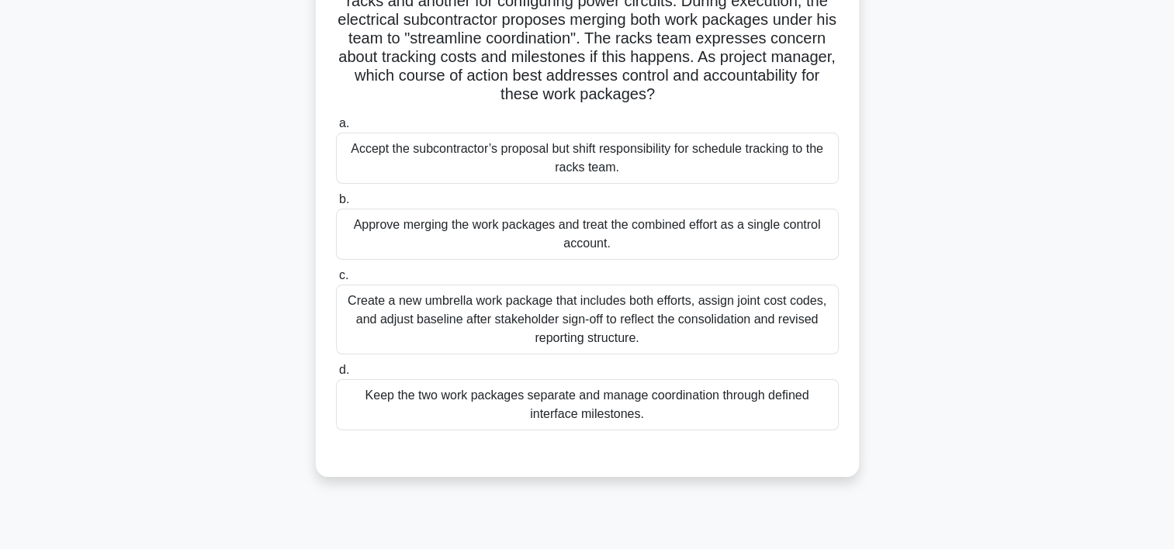
click at [553, 309] on div "Create a new umbrella work package that includes both efforts, assign joint cos…" at bounding box center [587, 320] width 503 height 70
click at [336, 281] on input "c. Create a new umbrella work package that includes both efforts, assign joint …" at bounding box center [336, 276] width 0 height 10
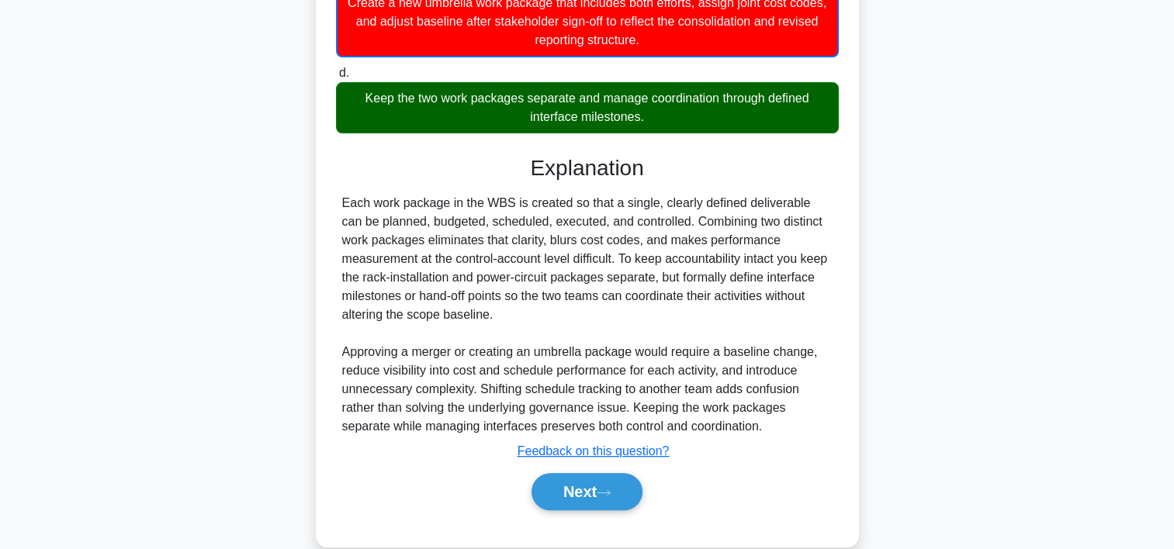
scroll to position [463, 0]
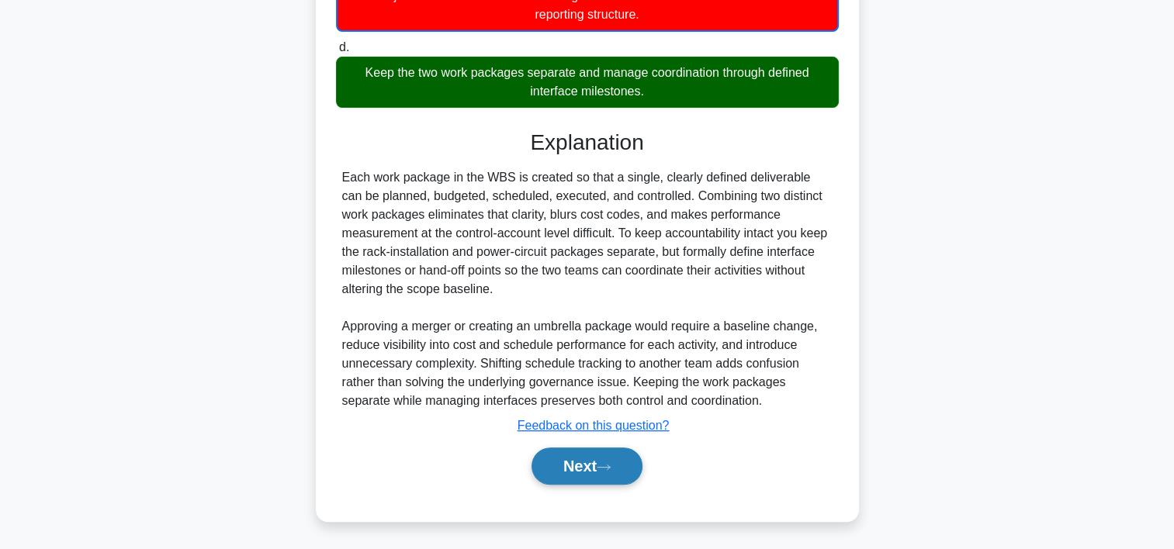
click at [580, 466] on button "Next" at bounding box center [587, 466] width 111 height 37
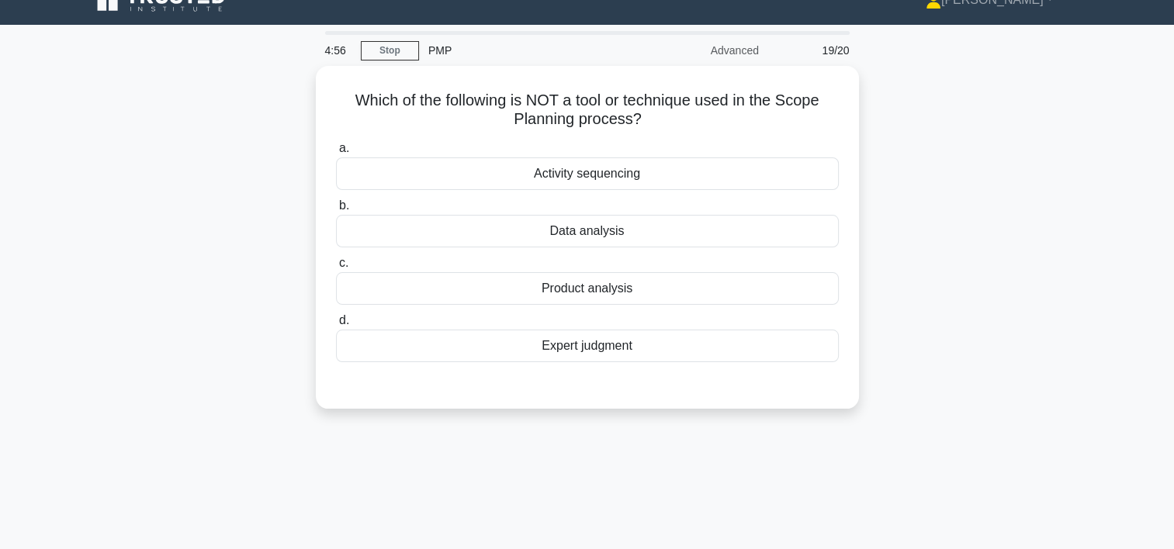
scroll to position [22, 0]
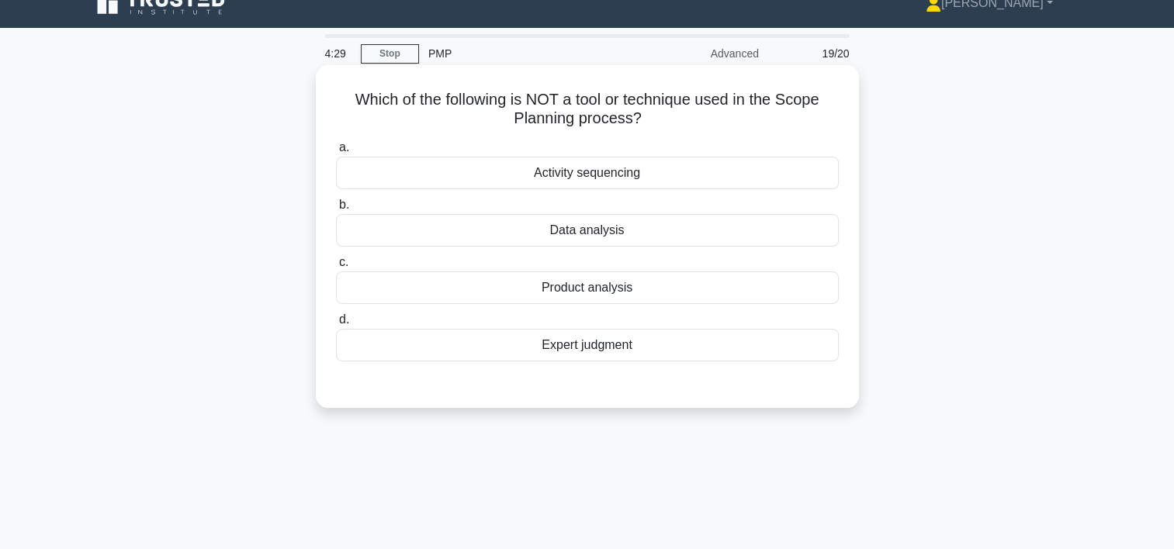
click at [608, 173] on div "Activity sequencing" at bounding box center [587, 173] width 503 height 33
click at [336, 153] on input "a. Activity sequencing" at bounding box center [336, 148] width 0 height 10
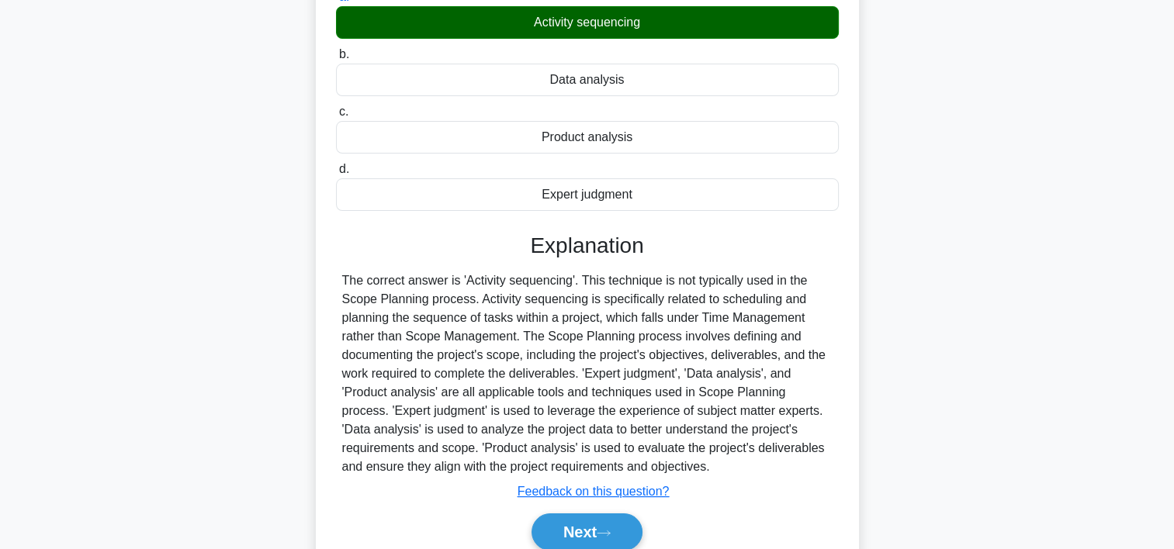
scroll to position [289, 0]
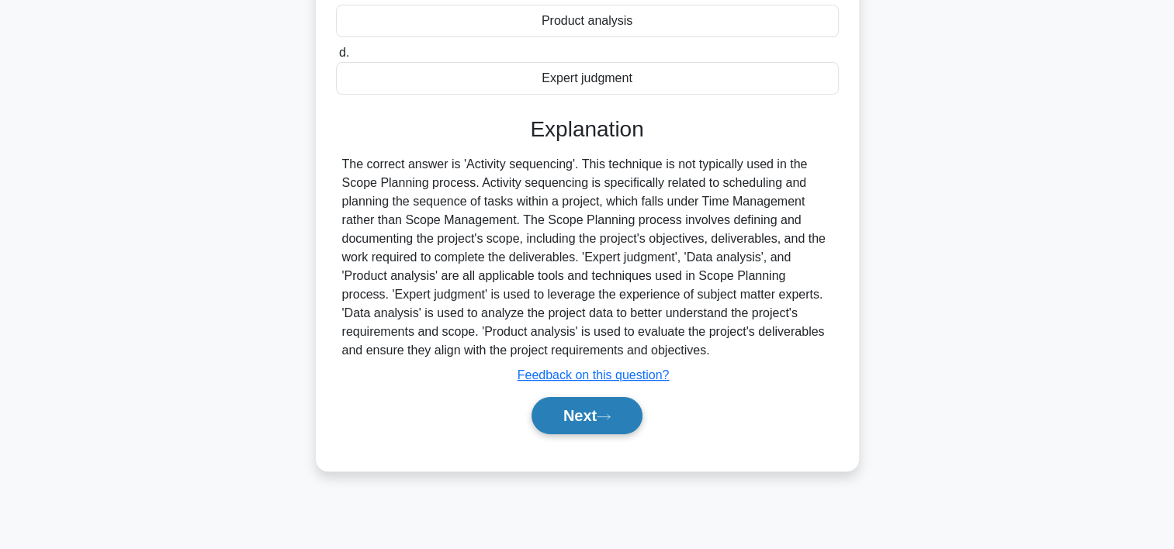
click at [593, 407] on button "Next" at bounding box center [587, 415] width 111 height 37
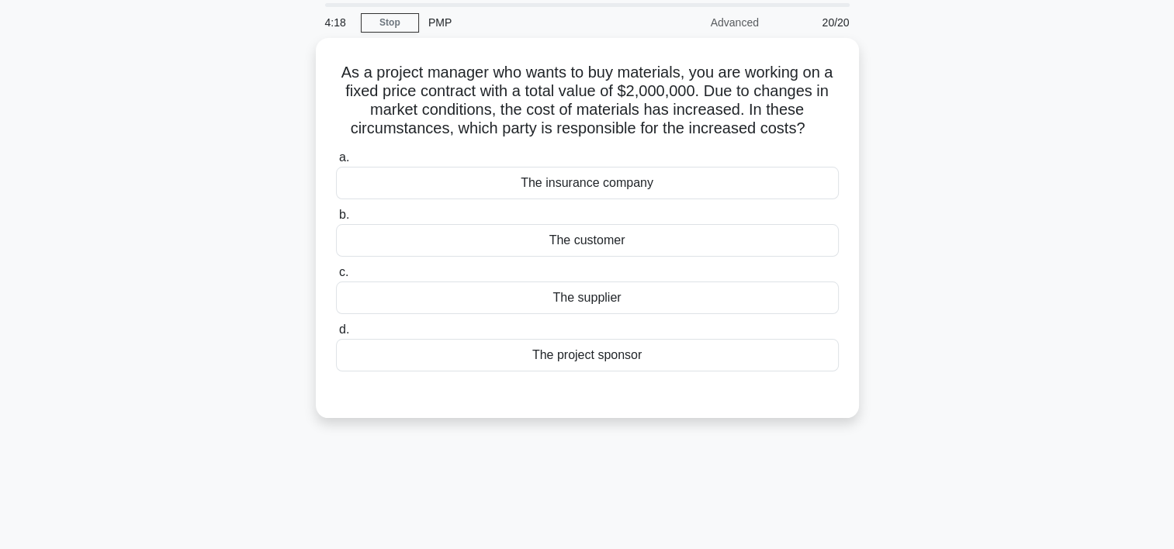
scroll to position [37, 0]
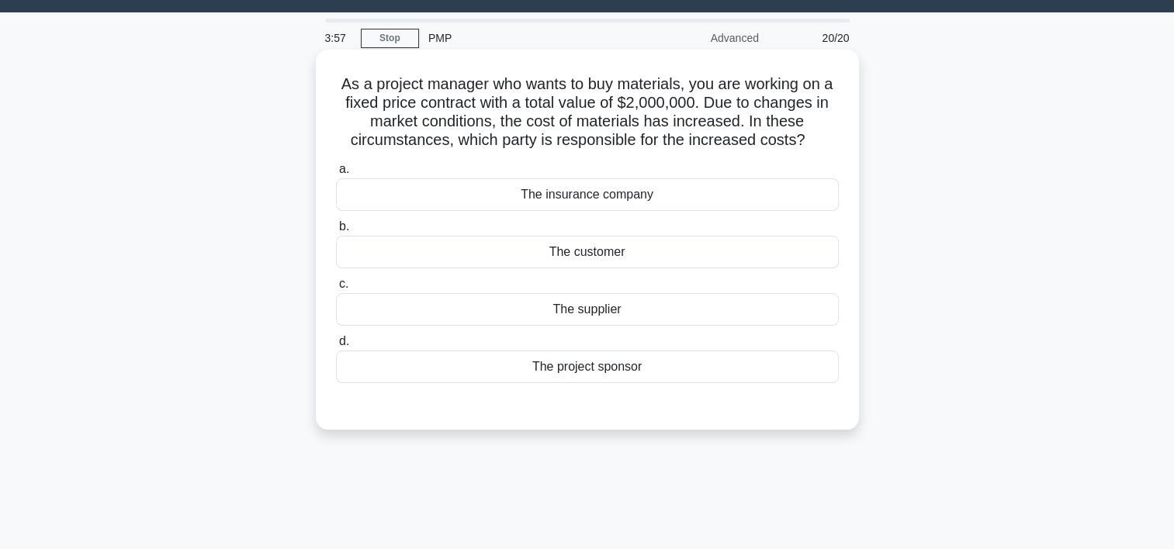
click at [615, 309] on div "The supplier" at bounding box center [587, 309] width 503 height 33
click at [336, 289] on input "c. The supplier" at bounding box center [336, 284] width 0 height 10
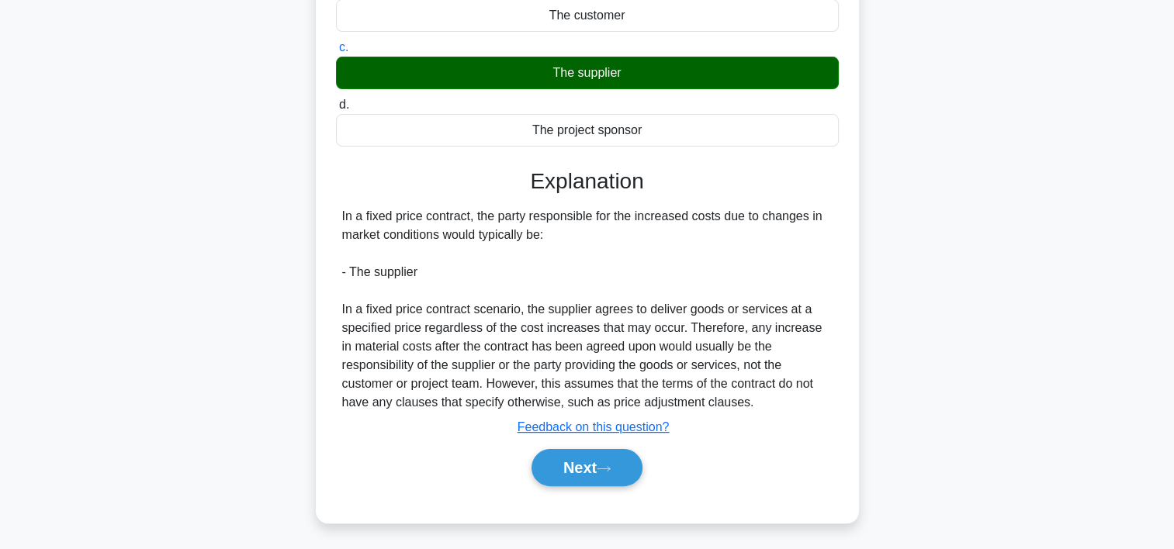
scroll to position [289, 0]
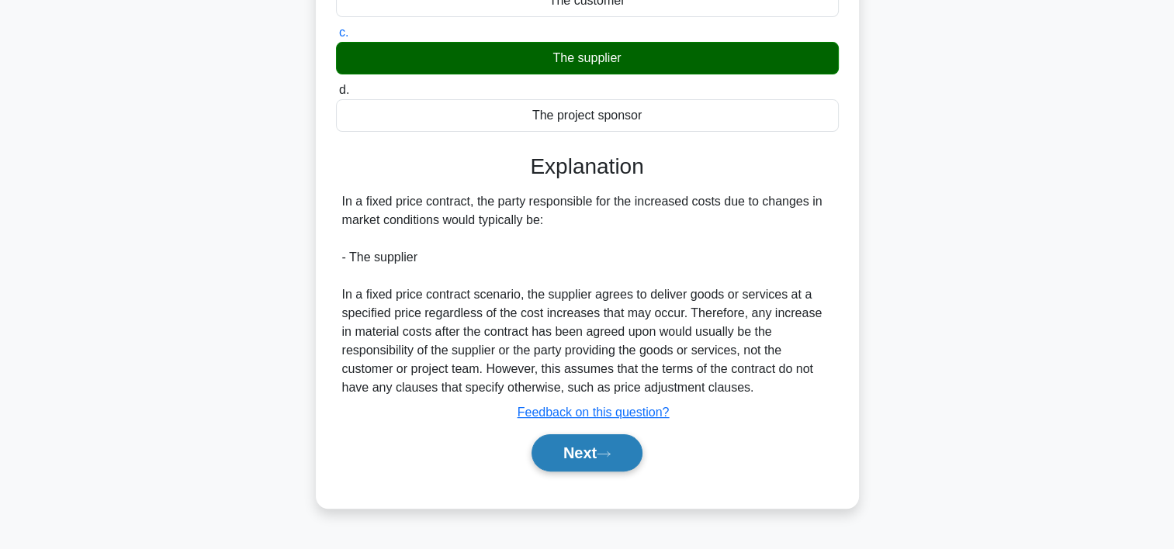
click at [605, 451] on icon at bounding box center [604, 454] width 14 height 9
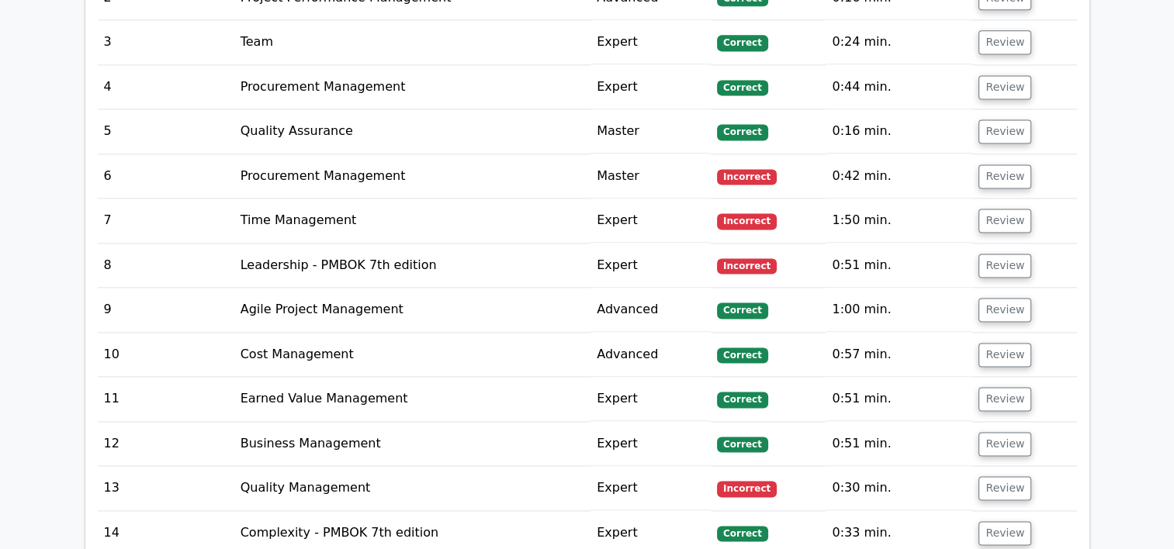
scroll to position [2154, 0]
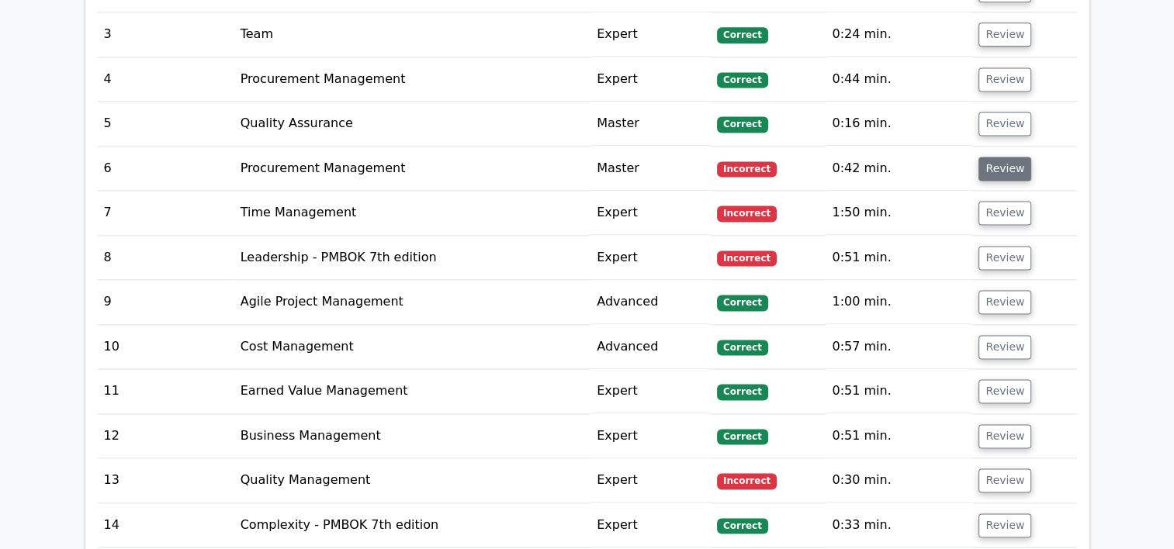
click at [1006, 157] on button "Review" at bounding box center [1005, 169] width 53 height 24
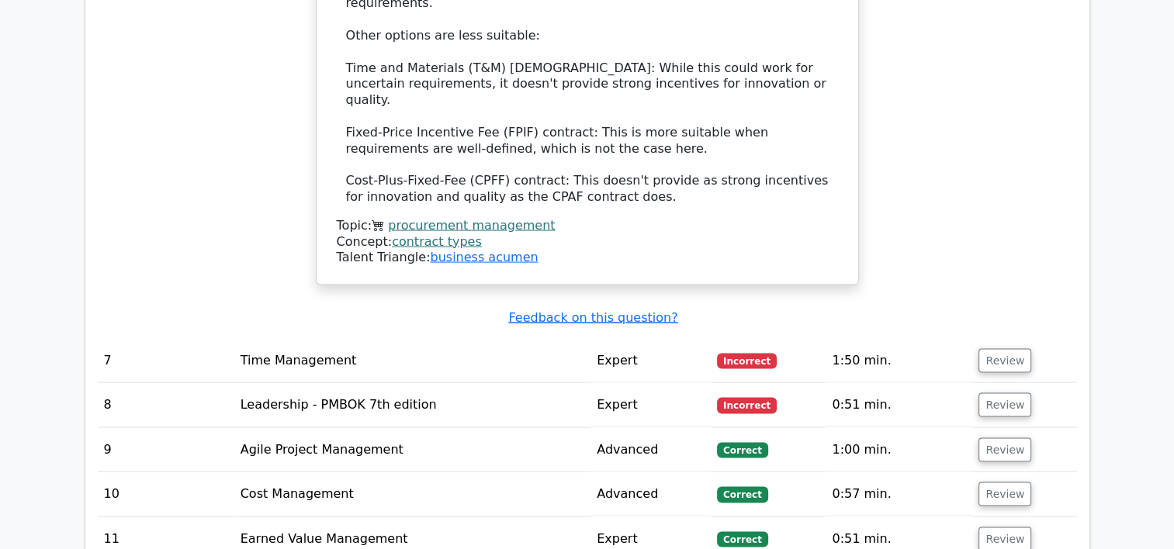
scroll to position [3048, 0]
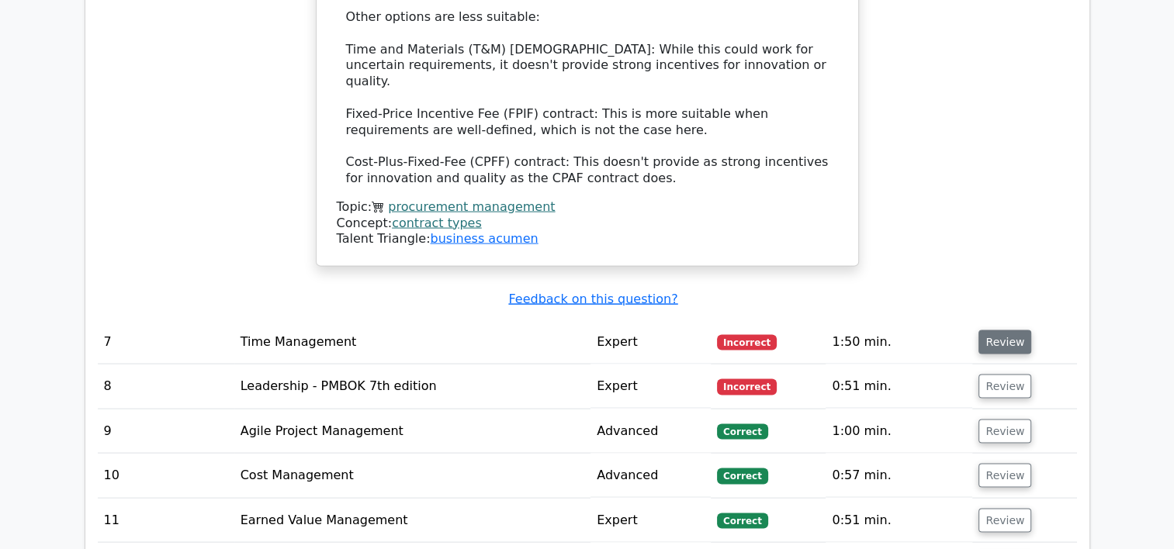
click at [992, 331] on button "Review" at bounding box center [1005, 343] width 53 height 24
